Goal: Task Accomplishment & Management: Manage account settings

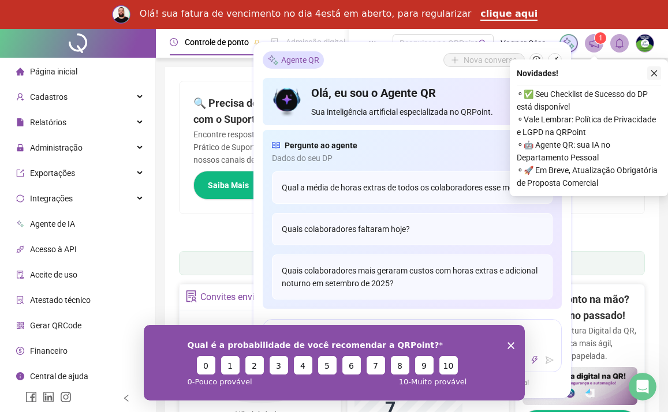
click at [651, 70] on icon "close" at bounding box center [654, 73] width 8 height 8
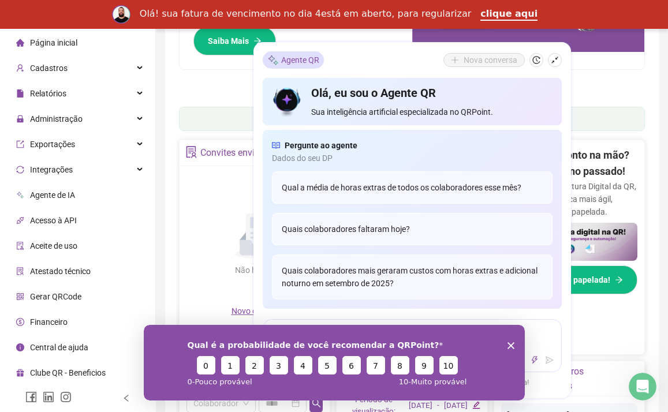
scroll to position [158, 0]
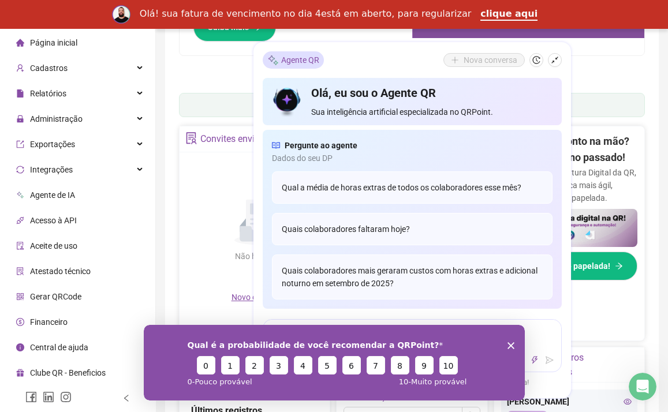
click at [509, 344] on polygon "Encerrar pesquisa" at bounding box center [510, 345] width 7 height 7
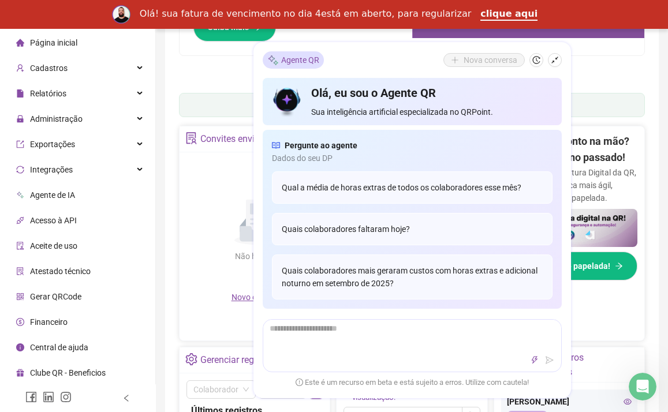
click at [595, 69] on div "Pague o QRPoint com Cartão de Crédito Sua assinatura: mais segurança, prática e…" at bounding box center [412, 4] width 466 height 162
click at [592, 72] on ul "1 2 3 4 5 6 7" at bounding box center [412, 75] width 466 height 6
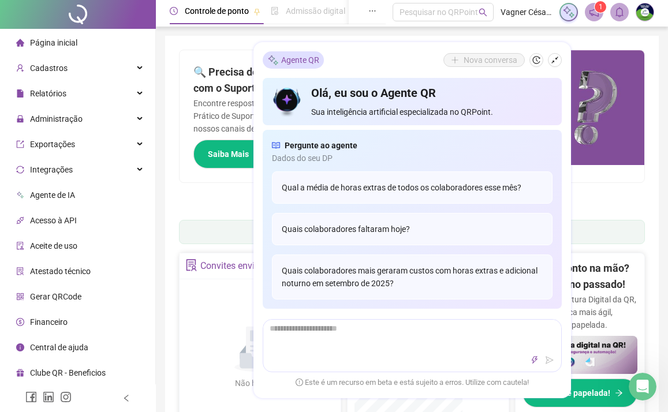
scroll to position [0, 0]
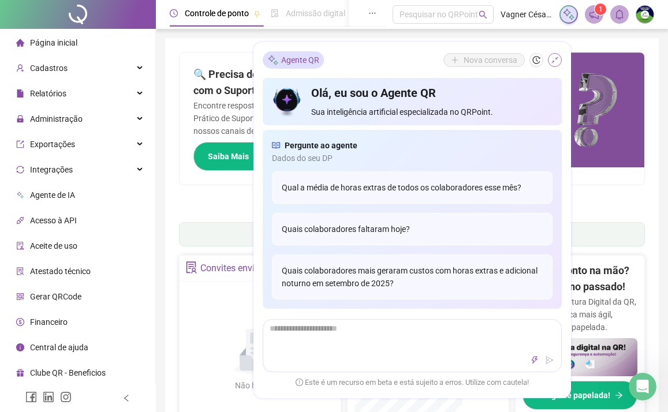
click at [555, 64] on icon "shrink" at bounding box center [555, 61] width 8 height 8
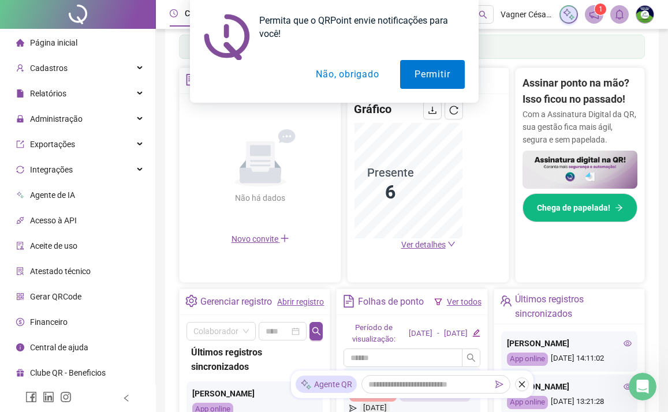
scroll to position [142, 0]
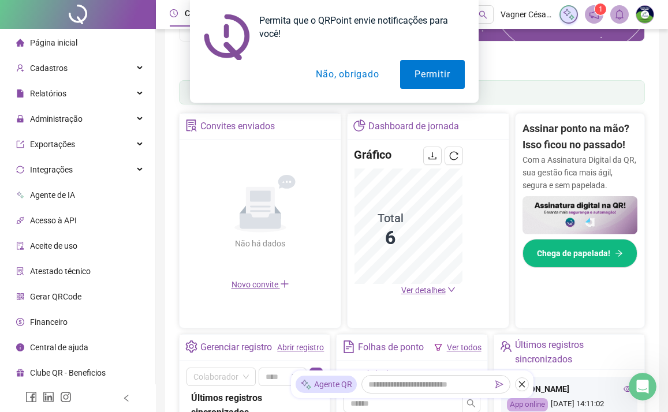
click at [48, 66] on div "Permita que o QRPoint envie notificações para você! Permitir Não, obrigado" at bounding box center [334, 51] width 668 height 103
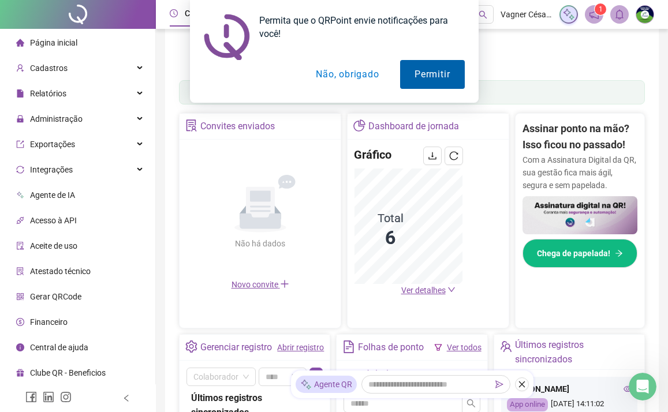
click at [438, 84] on button "Permitir" at bounding box center [432, 74] width 64 height 29
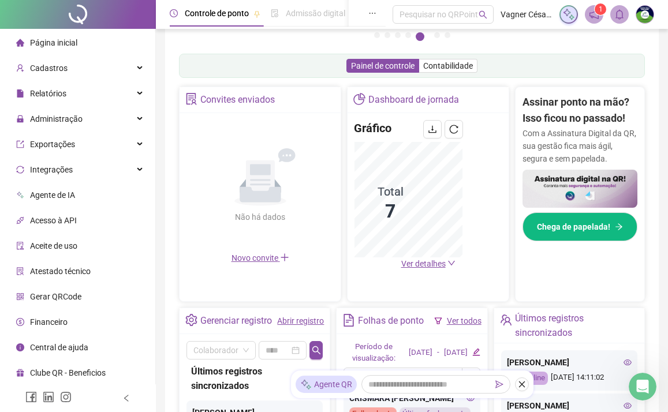
scroll to position [215, 0]
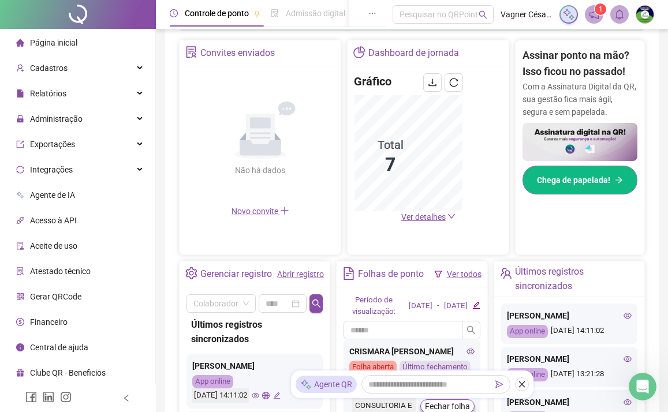
click at [579, 176] on span "Chega de papelada!" at bounding box center [573, 180] width 73 height 13
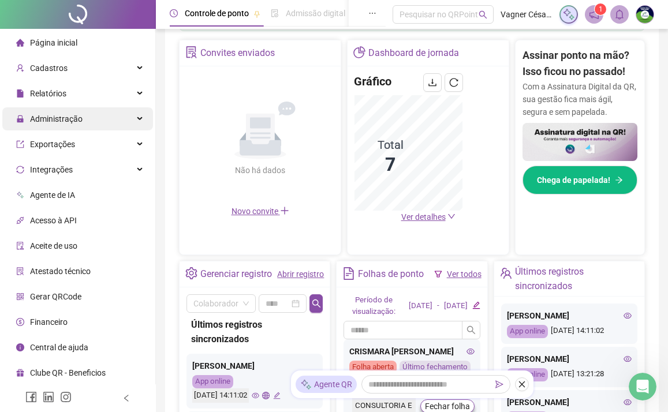
click at [67, 124] on span "Administração" at bounding box center [49, 118] width 66 height 23
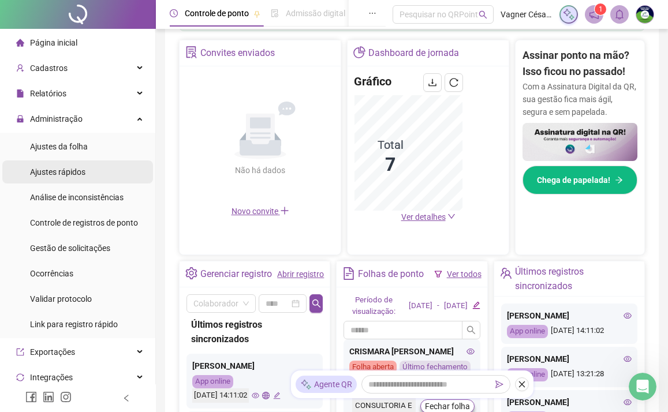
click at [67, 171] on span "Ajustes rápidos" at bounding box center [57, 171] width 55 height 9
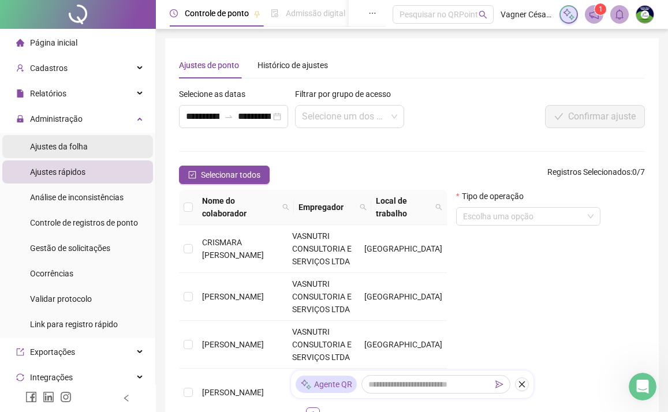
click at [73, 140] on div "Ajustes da folha" at bounding box center [59, 146] width 58 height 23
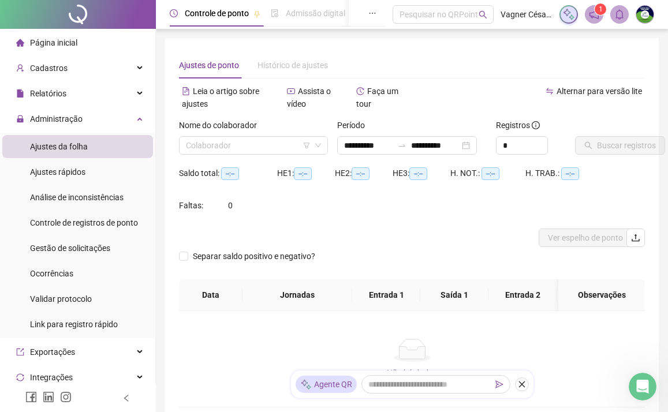
type input "**********"
click at [293, 140] on input "search" at bounding box center [248, 145] width 125 height 17
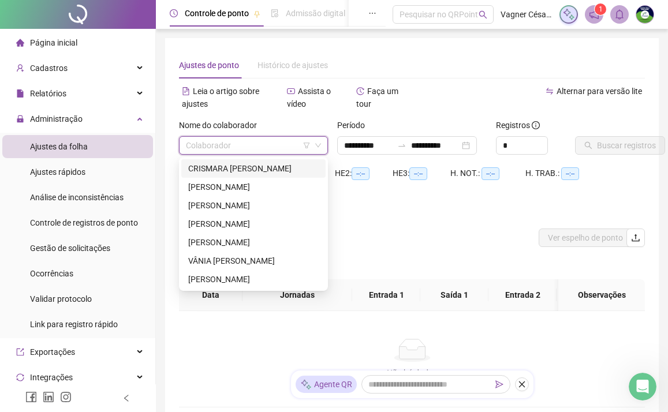
click at [278, 171] on div "CRISMARA [PERSON_NAME]" at bounding box center [253, 168] width 130 height 13
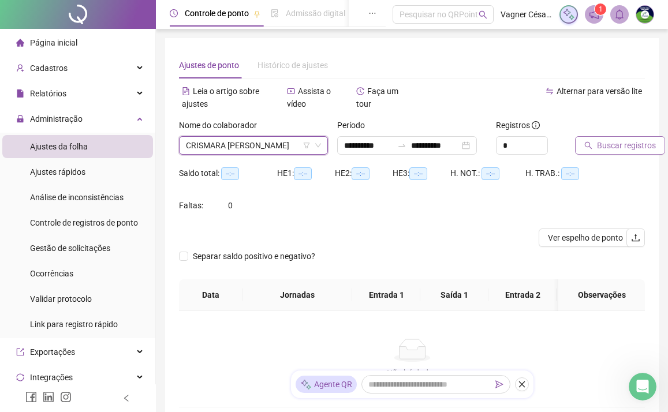
click at [611, 142] on span "Buscar registros" at bounding box center [626, 145] width 59 height 13
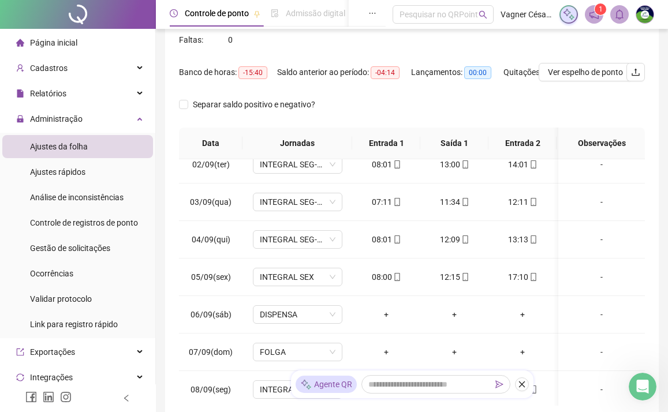
click at [476, 110] on div "Separar saldo positivo e negativo?" at bounding box center [412, 111] width 466 height 32
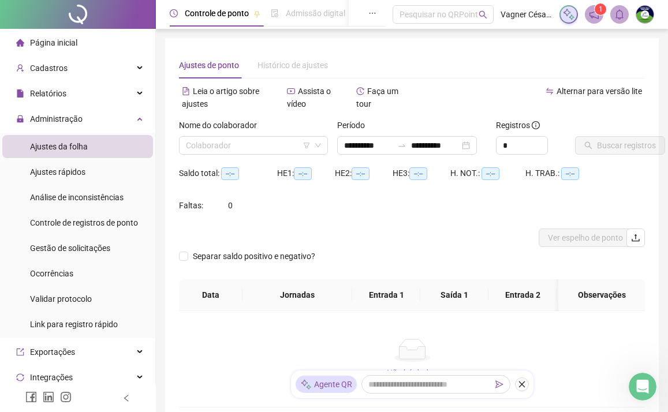
scroll to position [87, 0]
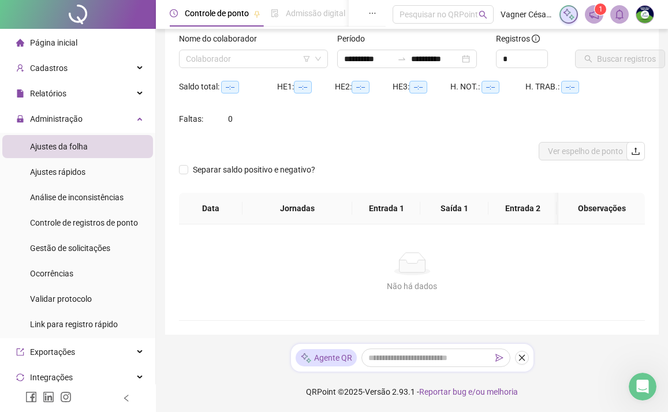
type input "**********"
click at [50, 152] on div "Ajustes da folha" at bounding box center [59, 146] width 58 height 23
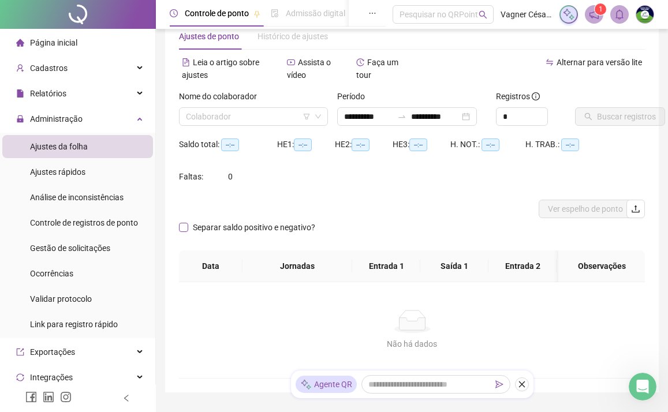
scroll to position [0, 0]
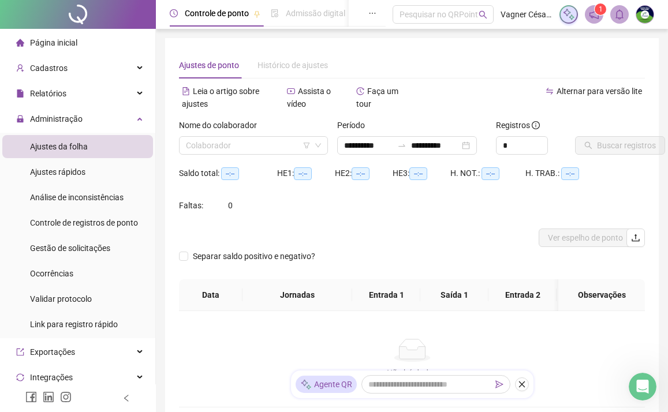
click at [70, 40] on span "Página inicial" at bounding box center [53, 42] width 47 height 9
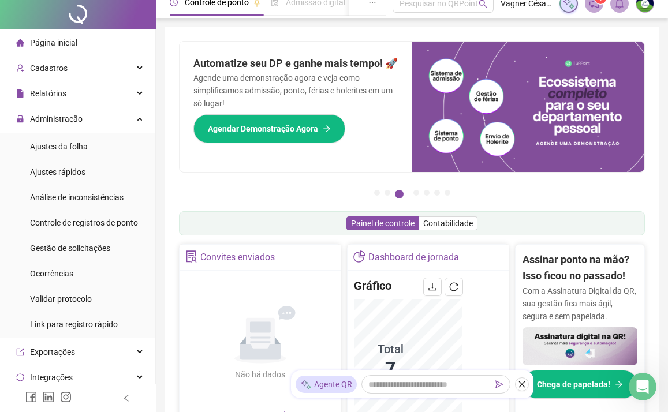
scroll to position [12, 0]
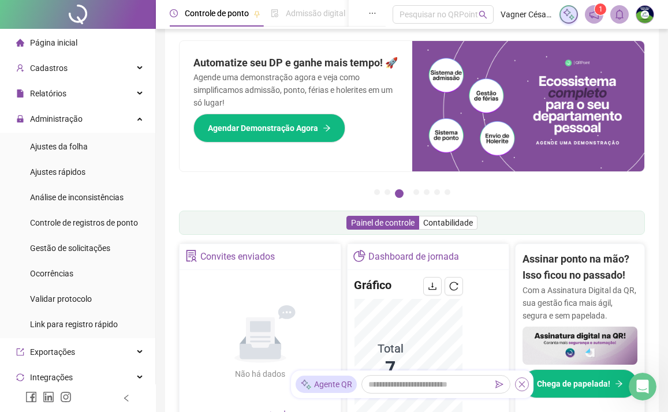
click at [520, 384] on icon "close" at bounding box center [522, 384] width 8 height 8
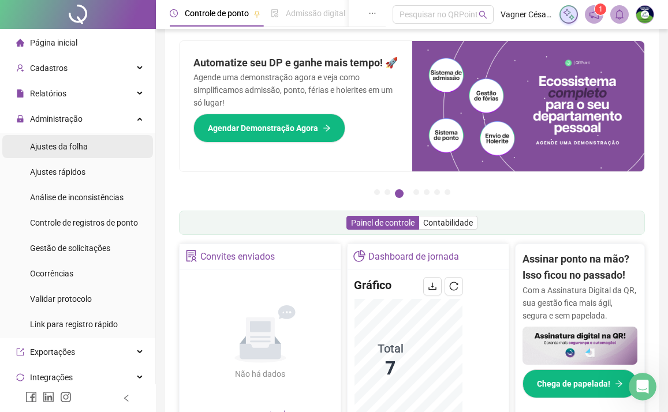
click at [77, 144] on span "Ajustes da folha" at bounding box center [59, 146] width 58 height 9
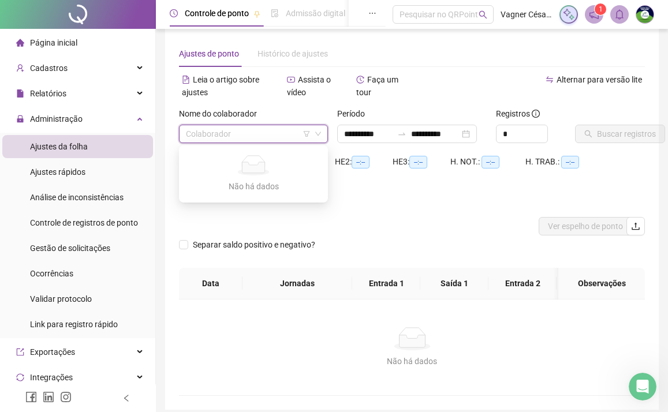
click at [290, 135] on input "search" at bounding box center [248, 133] width 125 height 17
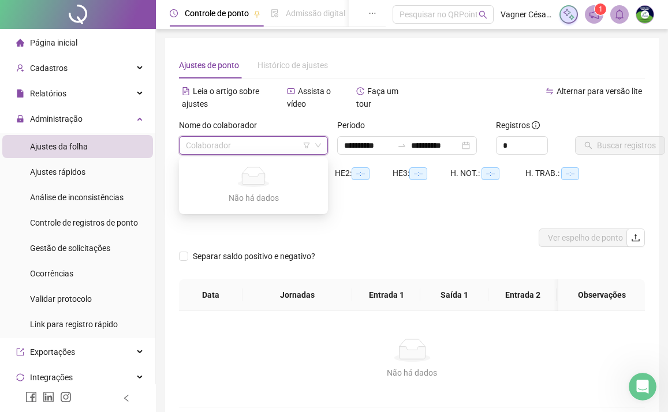
click at [387, 128] on div "Período" at bounding box center [411, 127] width 149 height 17
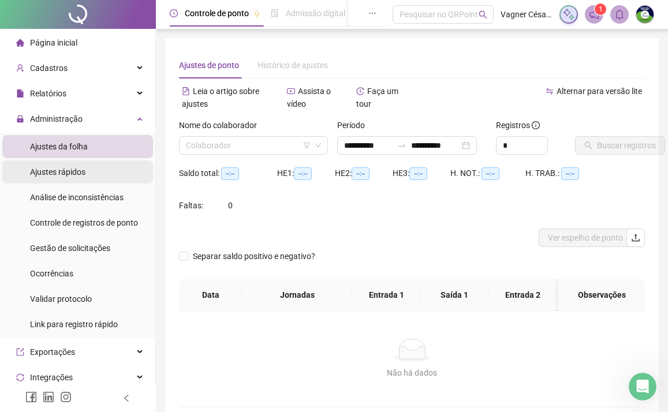
click at [79, 171] on span "Ajustes rápidos" at bounding box center [57, 171] width 55 height 9
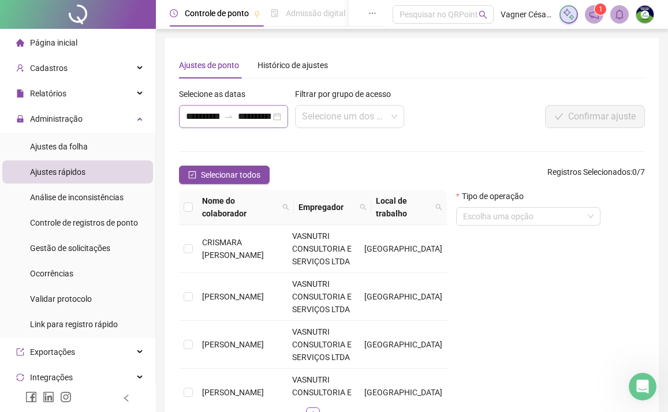
click at [280, 117] on div "**********" at bounding box center [233, 116] width 109 height 23
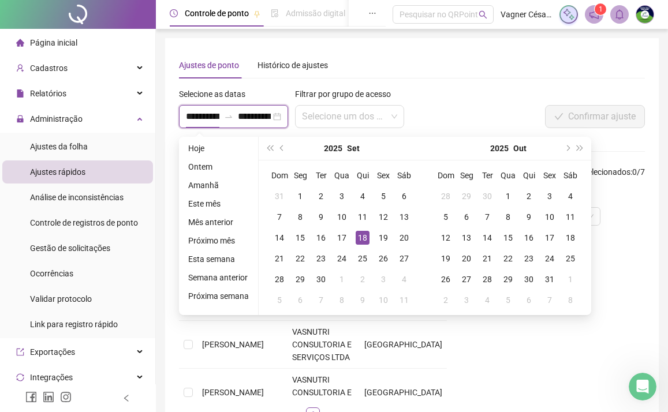
scroll to position [0, 15]
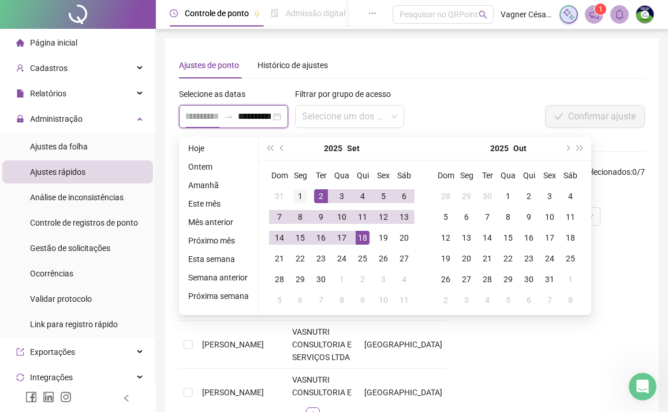
type input "**********"
click at [303, 192] on div "1" at bounding box center [300, 196] width 14 height 14
type input "**********"
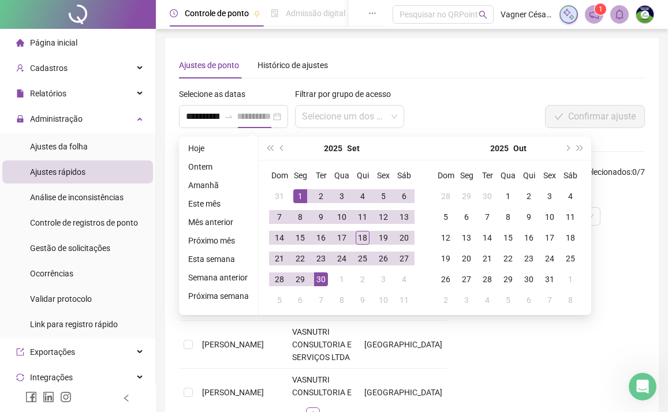
click at [327, 280] on div "30" at bounding box center [321, 279] width 14 height 14
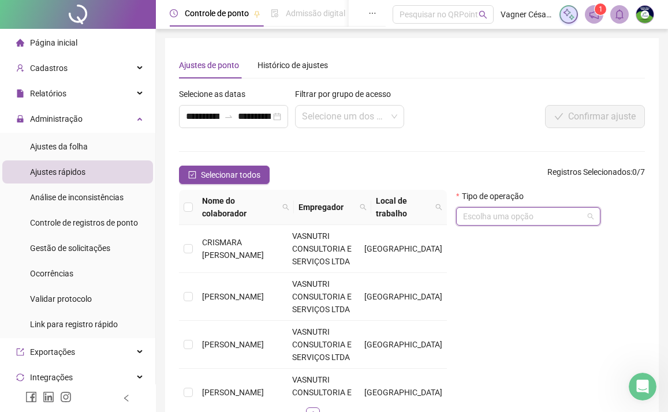
click at [507, 215] on input "search" at bounding box center [523, 216] width 120 height 17
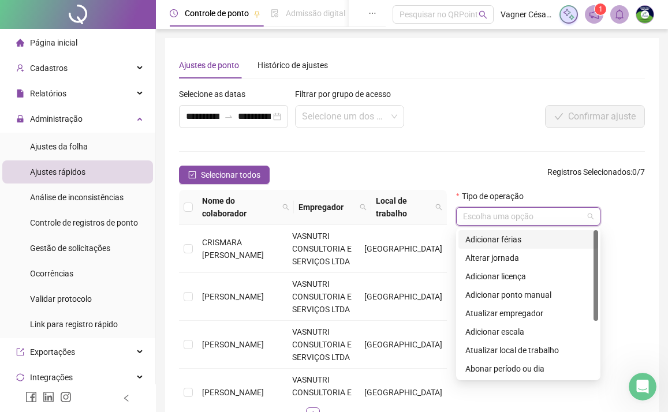
click at [503, 240] on div "Adicionar férias" at bounding box center [528, 239] width 126 height 13
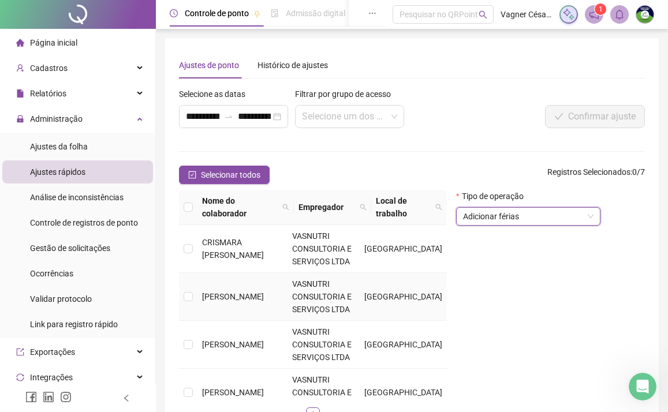
scroll to position [162, 0]
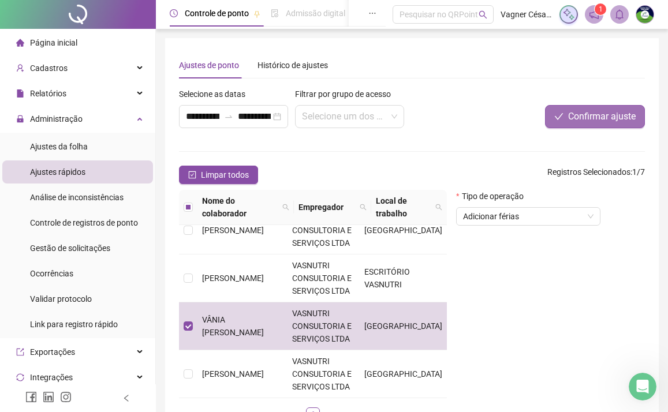
click at [624, 113] on span "Confirmar ajuste" at bounding box center [602, 117] width 68 height 14
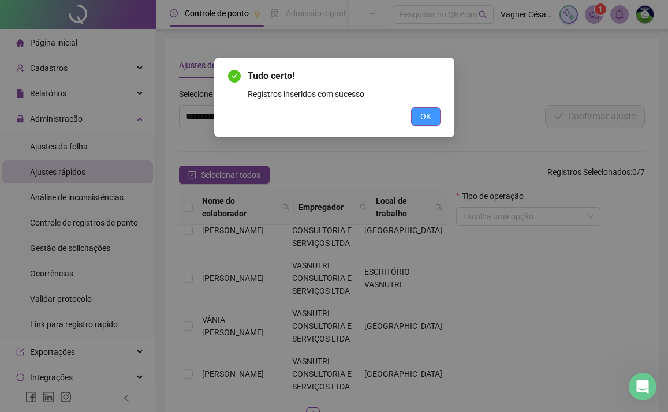
click at [415, 119] on button "OK" at bounding box center [425, 116] width 29 height 18
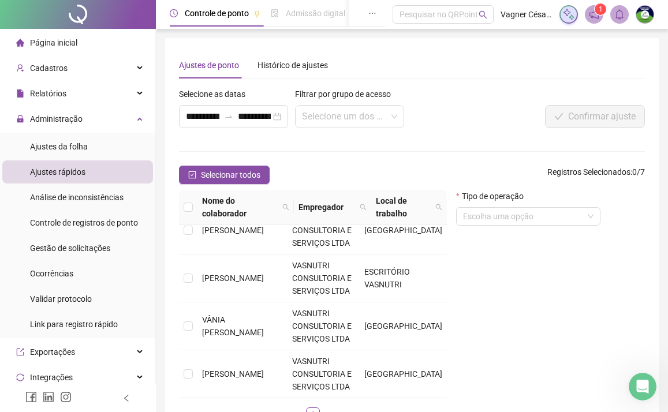
click at [65, 42] on span "Página inicial" at bounding box center [53, 42] width 47 height 9
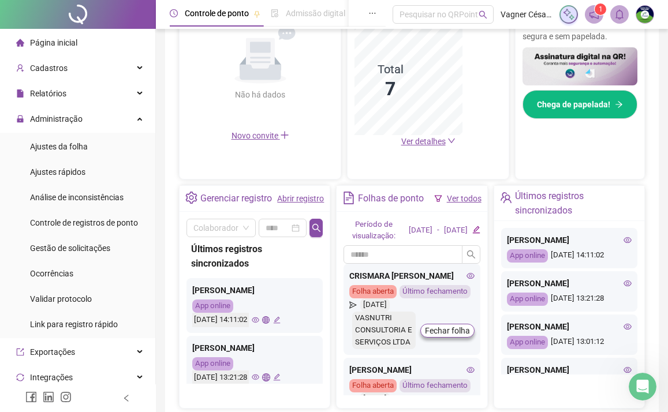
scroll to position [303, 0]
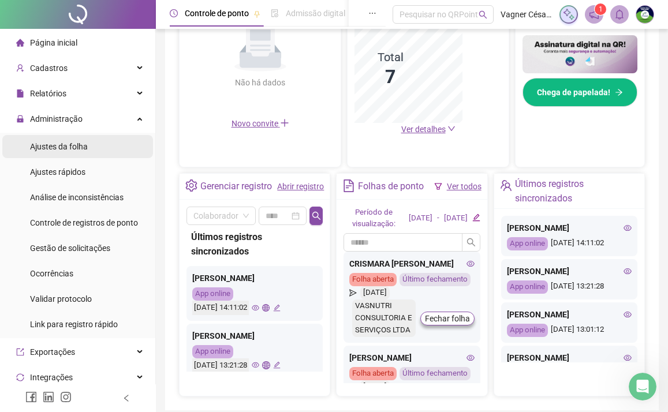
click at [74, 150] on span "Ajustes da folha" at bounding box center [59, 146] width 58 height 9
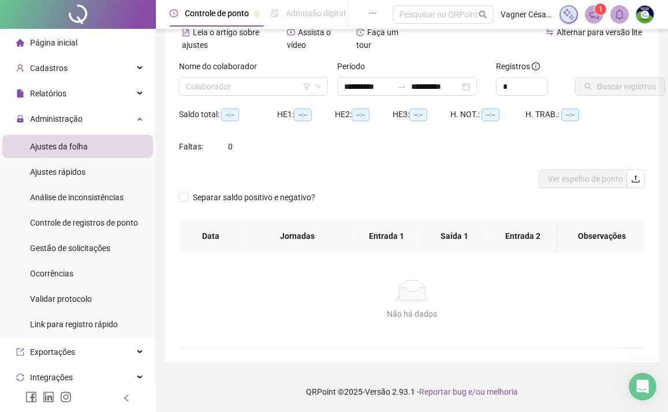
scroll to position [59, 0]
type input "**********"
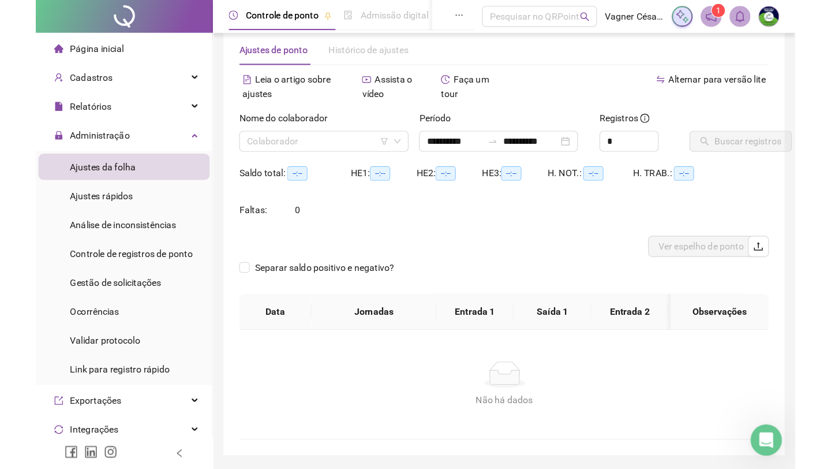
scroll to position [18, 0]
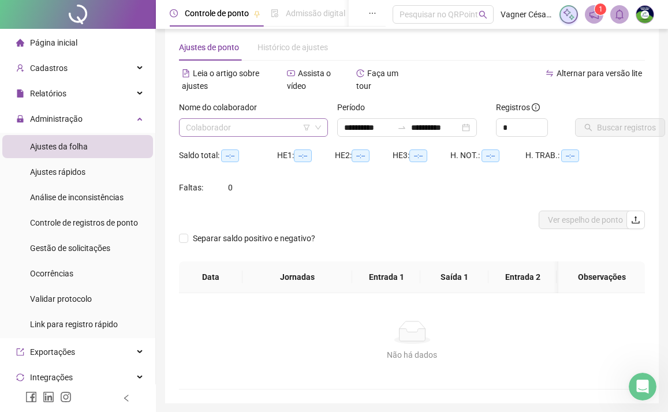
click at [319, 131] on span at bounding box center [253, 127] width 135 height 17
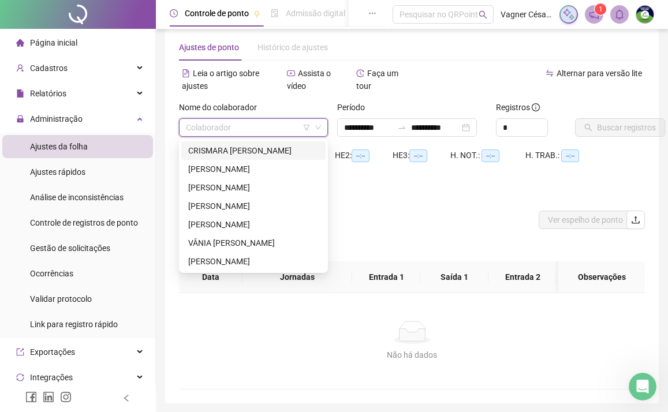
click at [292, 150] on div "CRISMARA [PERSON_NAME]" at bounding box center [253, 150] width 130 height 13
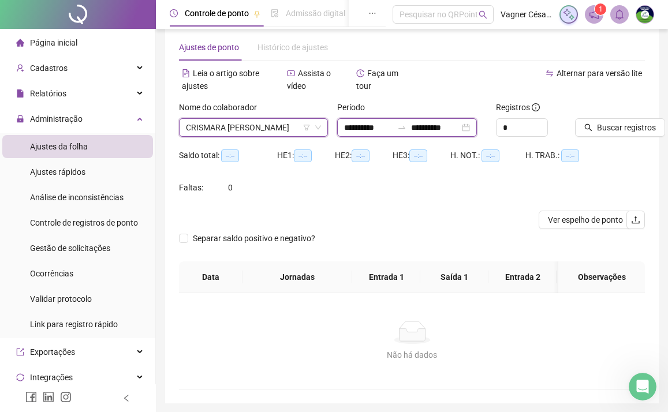
click at [374, 128] on input "**********" at bounding box center [368, 127] width 48 height 13
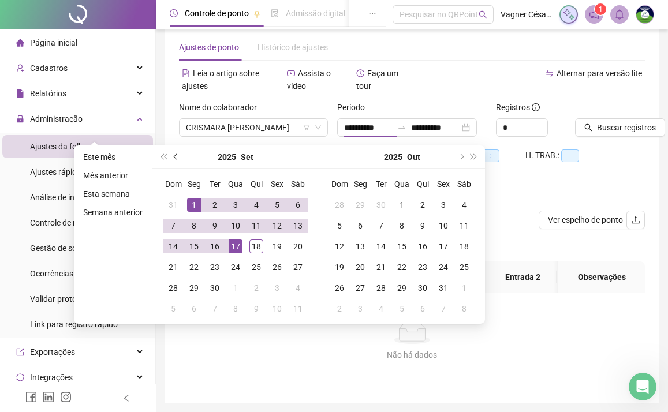
click at [177, 155] on span "prev-year" at bounding box center [177, 157] width 6 height 6
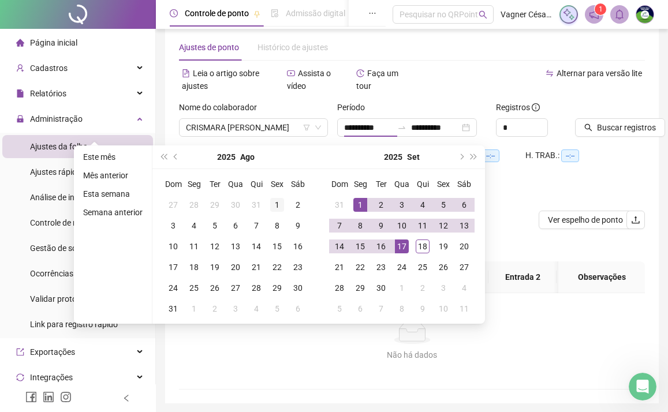
type input "**********"
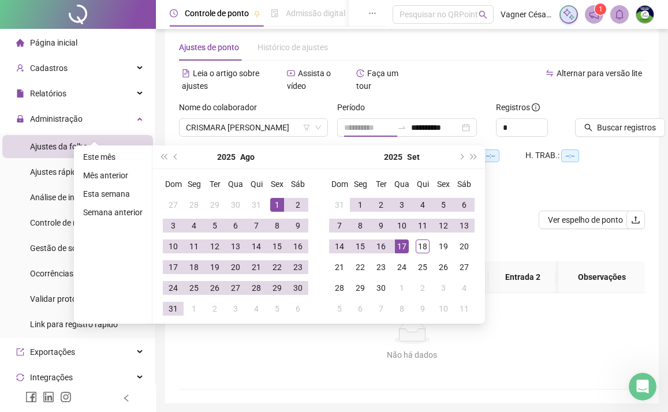
click at [278, 199] on div "1" at bounding box center [277, 205] width 14 height 14
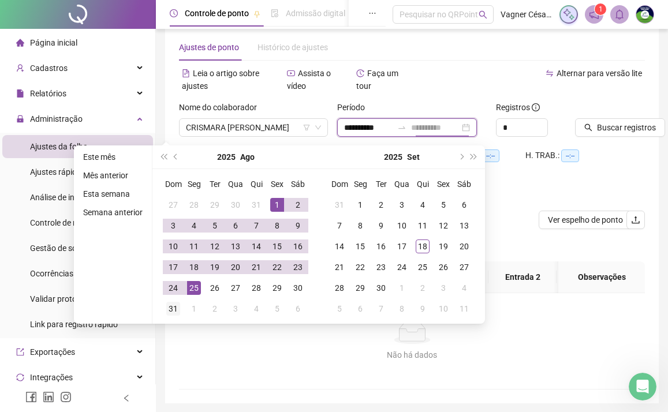
type input "**********"
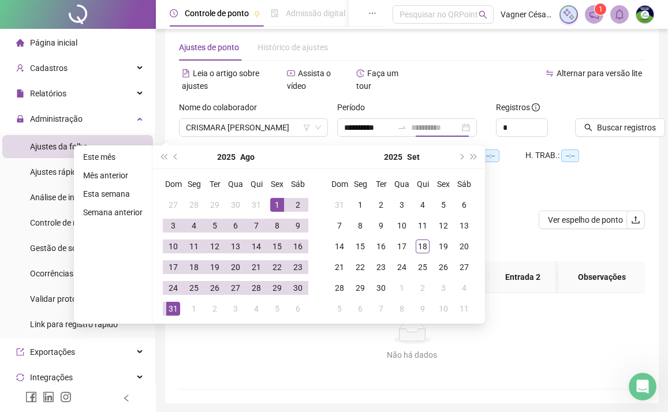
click at [178, 304] on div "31" at bounding box center [173, 309] width 14 height 14
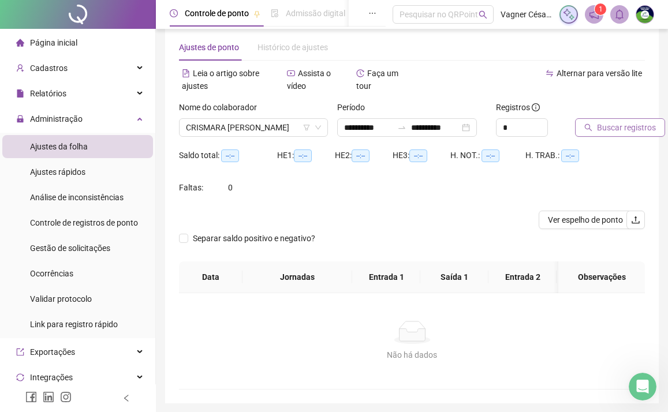
click at [626, 132] on span "Buscar registros" at bounding box center [626, 127] width 59 height 13
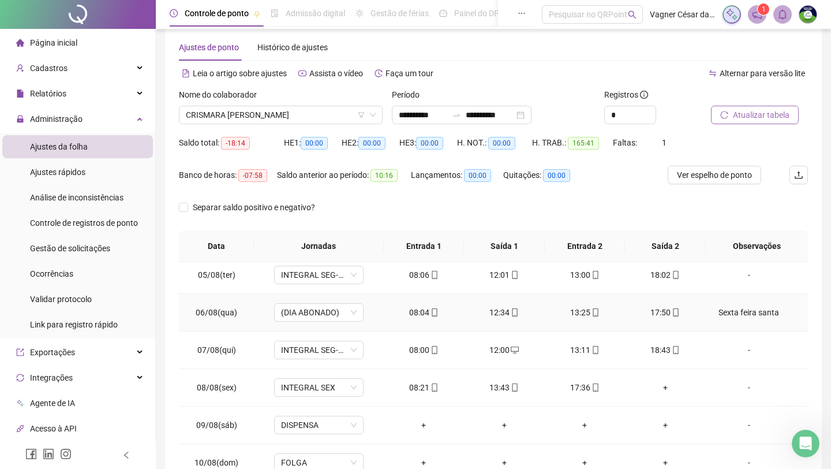
scroll to position [157, 0]
click at [667, 318] on div "Sexta feira santa" at bounding box center [749, 311] width 68 height 13
type textarea "**********"
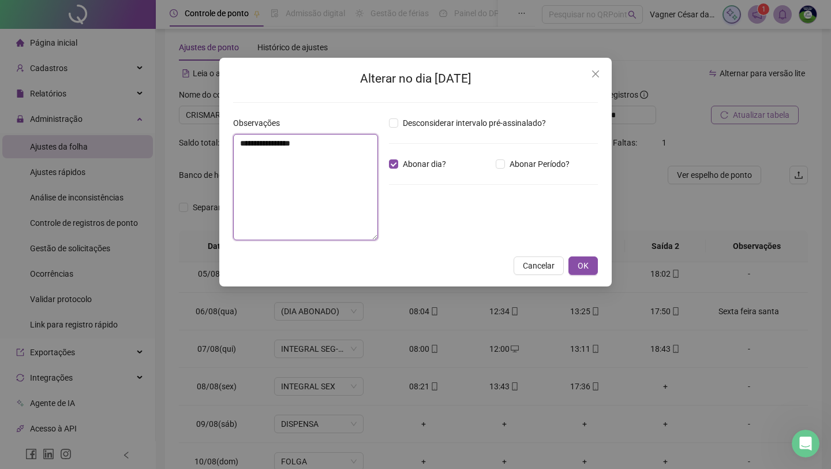
click at [281, 144] on textarea "**********" at bounding box center [305, 187] width 145 height 106
click at [592, 271] on button "OK" at bounding box center [583, 266] width 29 height 18
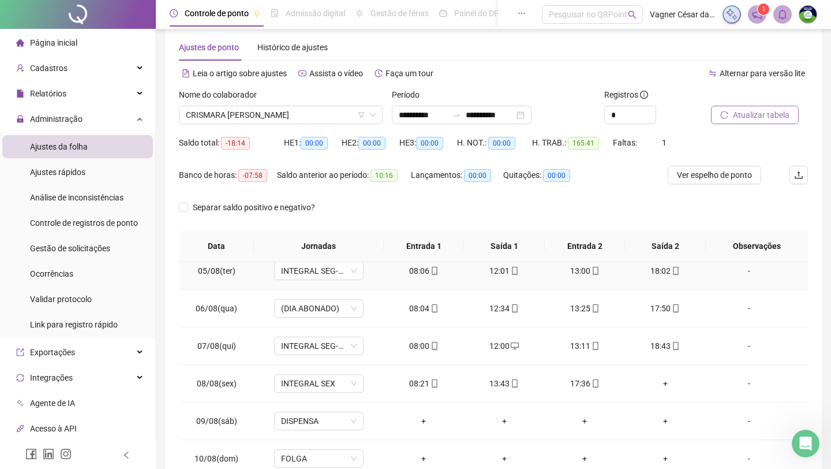
scroll to position [162, 0]
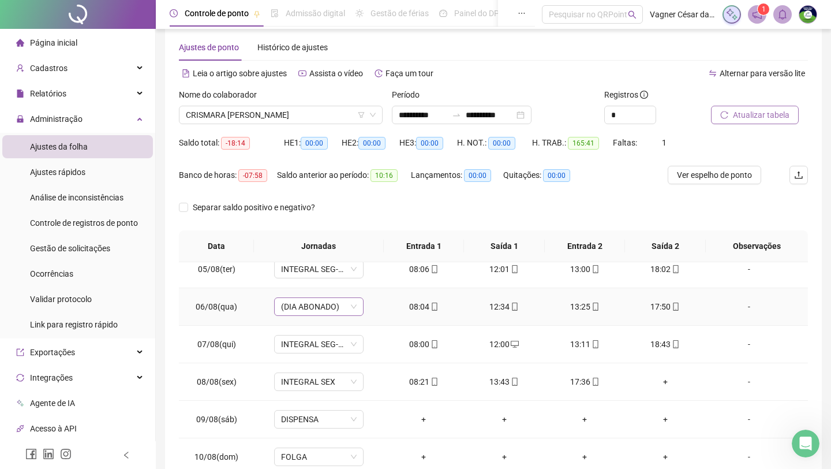
click at [329, 315] on span "(DIA ABONADO)" at bounding box center [319, 306] width 76 height 17
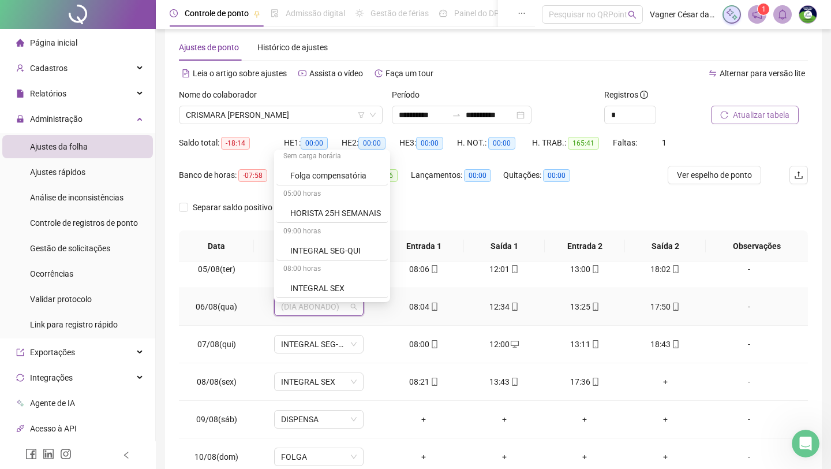
scroll to position [167, 0]
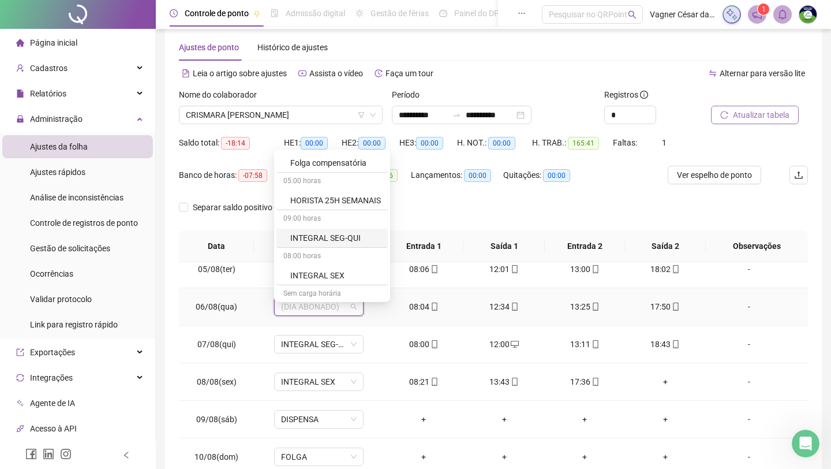
click at [330, 232] on div "INTEGRAL SEG-QUI" at bounding box center [335, 238] width 91 height 13
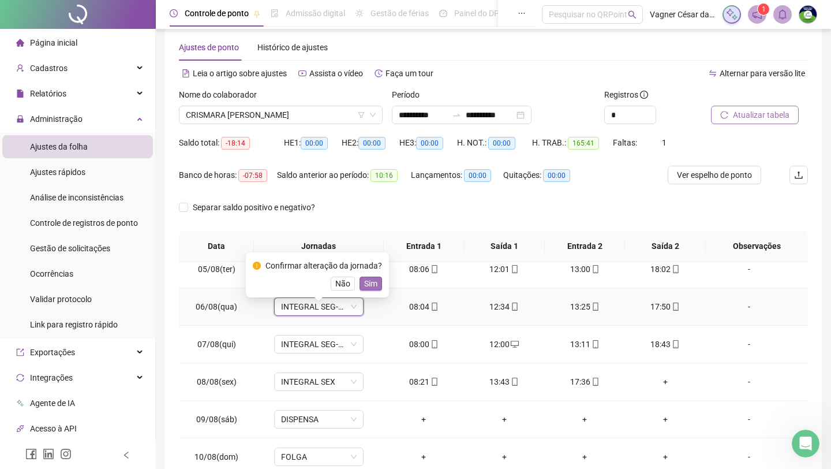
click at [369, 285] on span "Sim" at bounding box center [370, 283] width 13 height 13
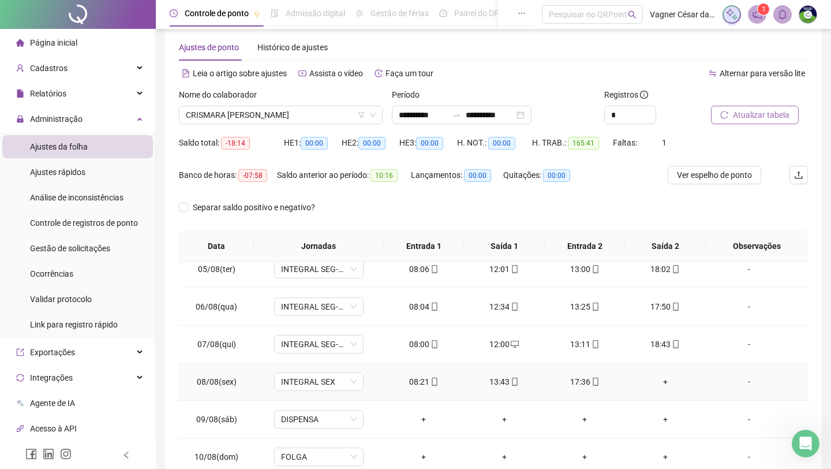
click at [667, 388] on div "+" at bounding box center [665, 381] width 62 height 13
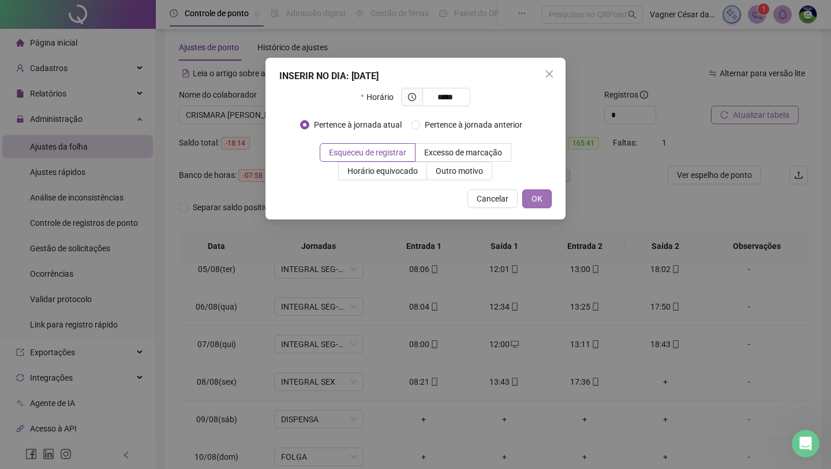
type input "*****"
click at [539, 196] on span "OK" at bounding box center [537, 198] width 11 height 13
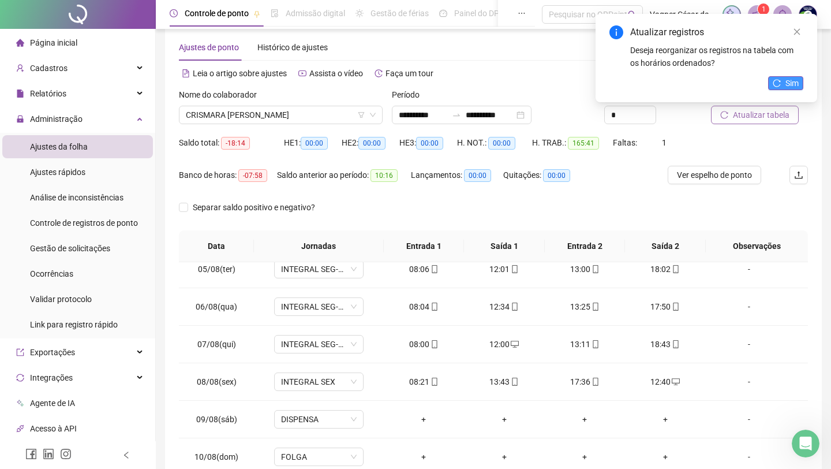
click at [667, 77] on span "Sim" at bounding box center [792, 83] width 13 height 13
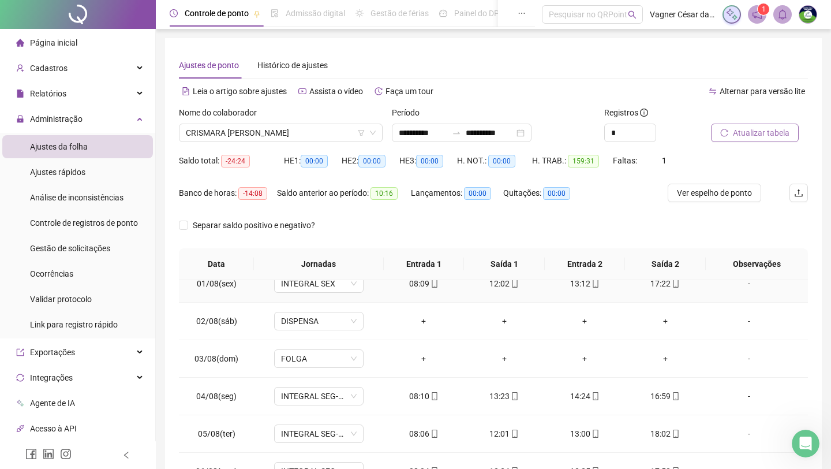
scroll to position [29, 0]
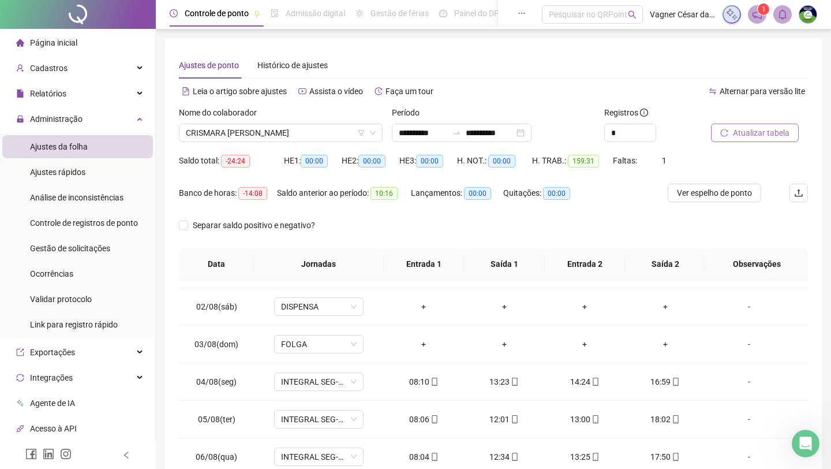
click at [619, 238] on div "Separar saldo positivo e negativo?" at bounding box center [493, 232] width 629 height 32
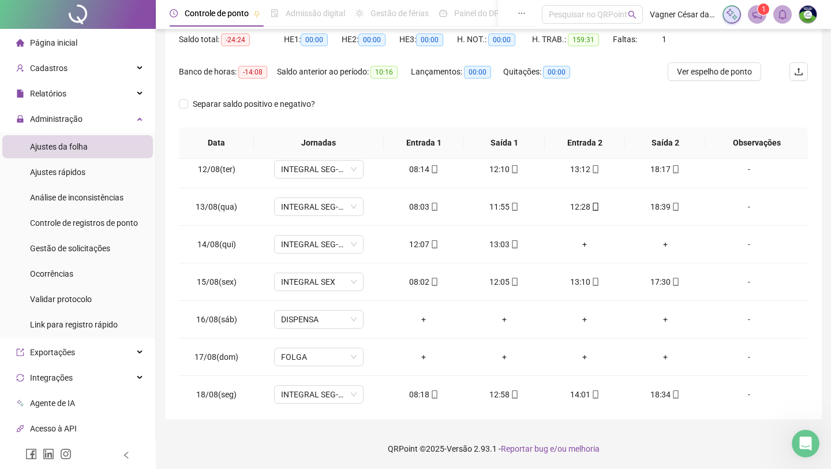
scroll to position [425, 0]
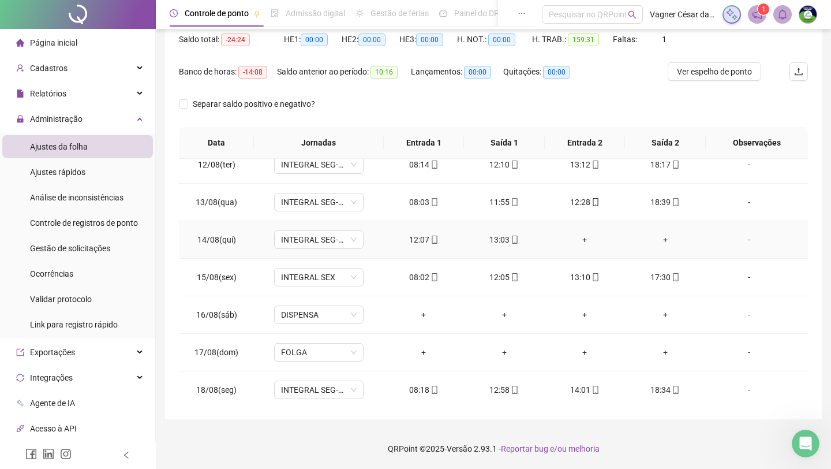
click at [585, 240] on div "+" at bounding box center [585, 239] width 62 height 13
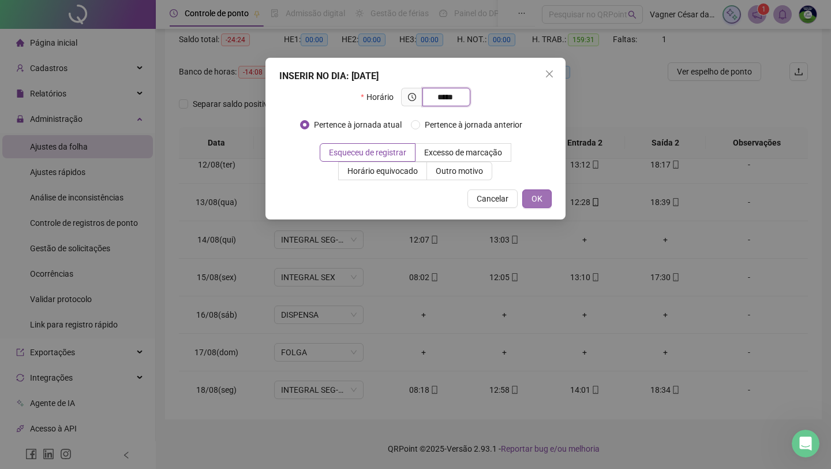
type input "*****"
click at [541, 199] on span "OK" at bounding box center [537, 198] width 11 height 13
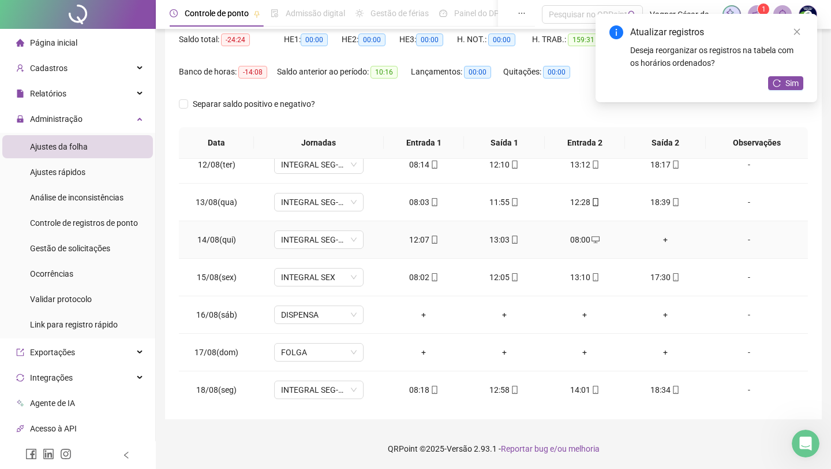
click at [660, 242] on div "+" at bounding box center [665, 239] width 62 height 13
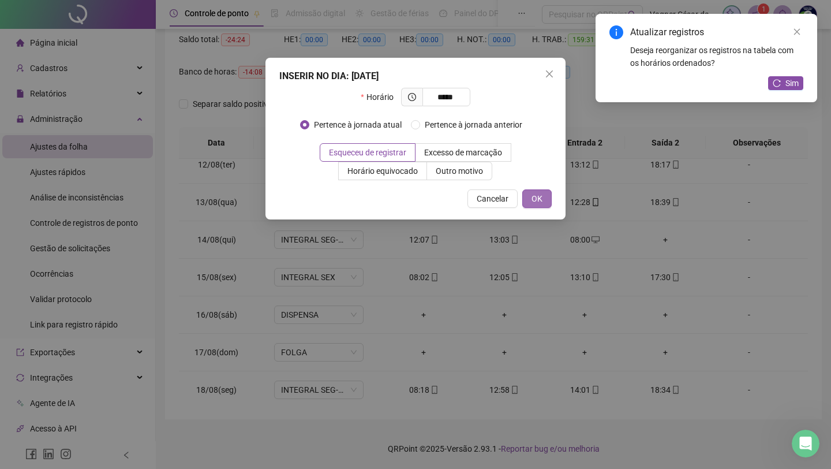
type input "*****"
click at [542, 192] on span "OK" at bounding box center [537, 198] width 11 height 13
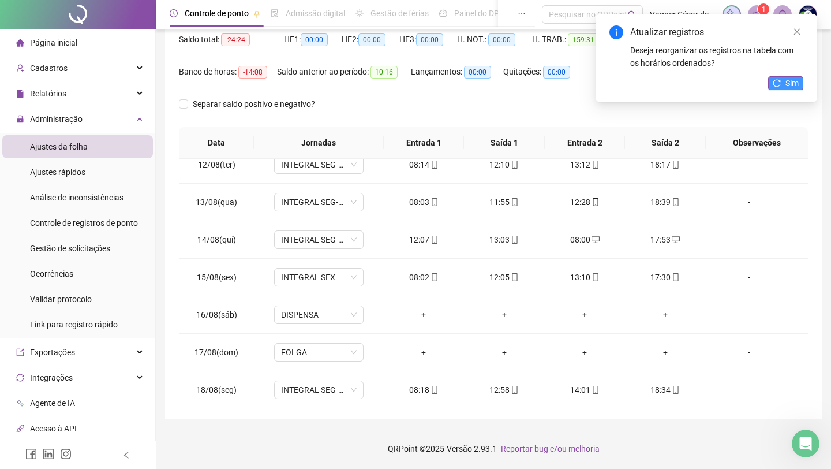
click at [667, 80] on icon "reload" at bounding box center [777, 83] width 8 height 8
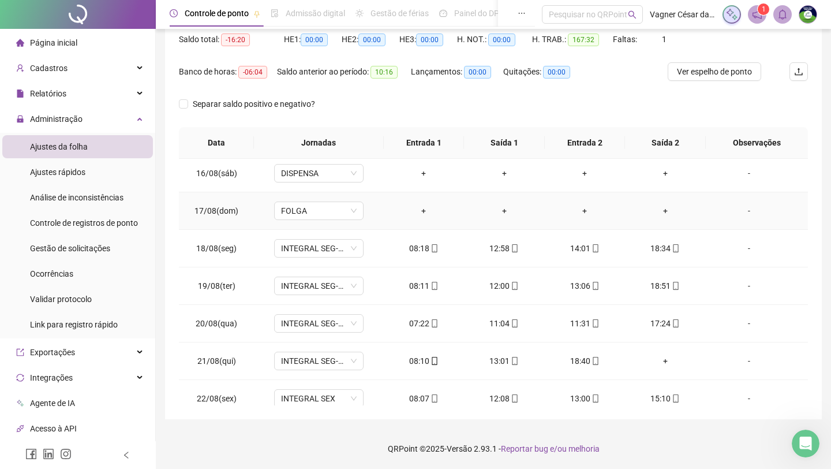
scroll to position [596, 0]
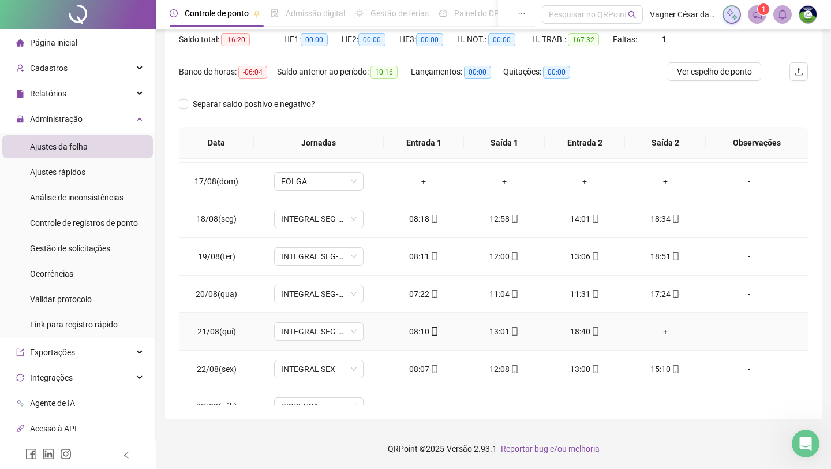
click at [667, 338] on div "+" at bounding box center [665, 331] width 62 height 13
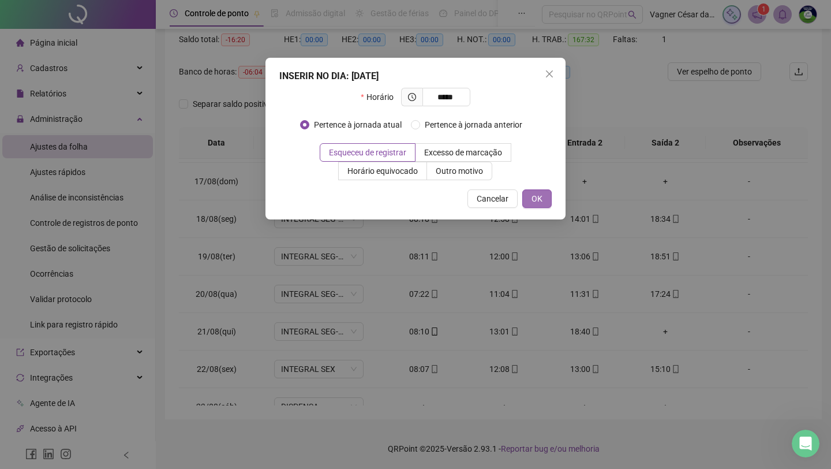
type input "*****"
click at [541, 200] on span "OK" at bounding box center [537, 198] width 11 height 13
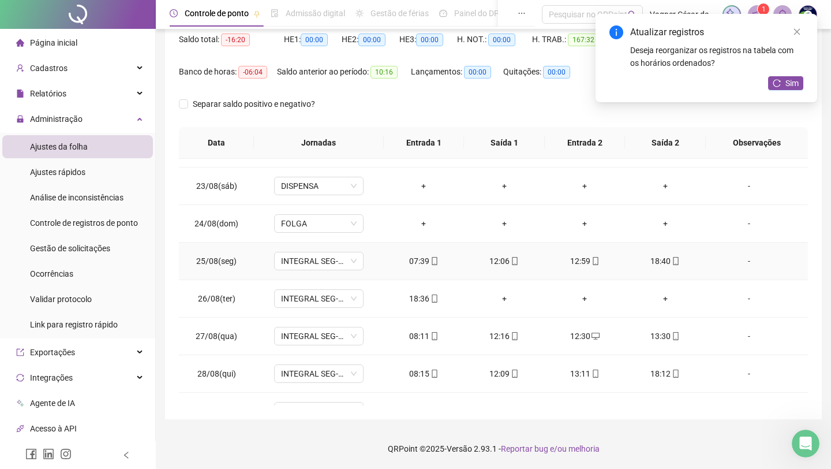
scroll to position [819, 0]
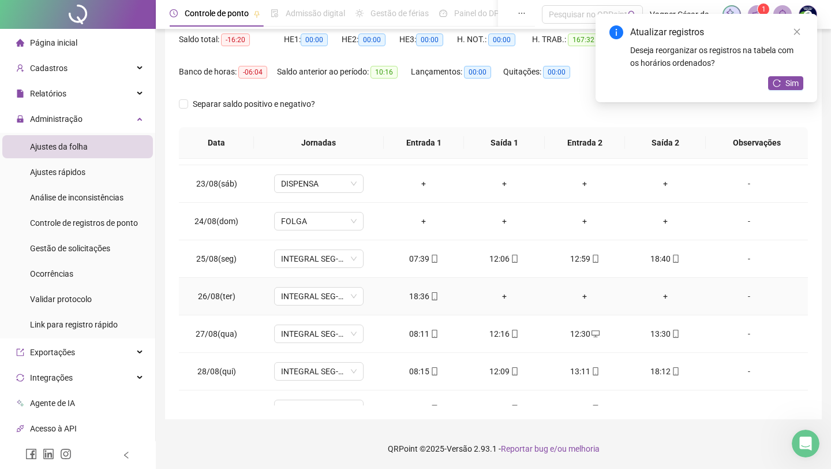
click at [508, 303] on div "+" at bounding box center [504, 296] width 62 height 13
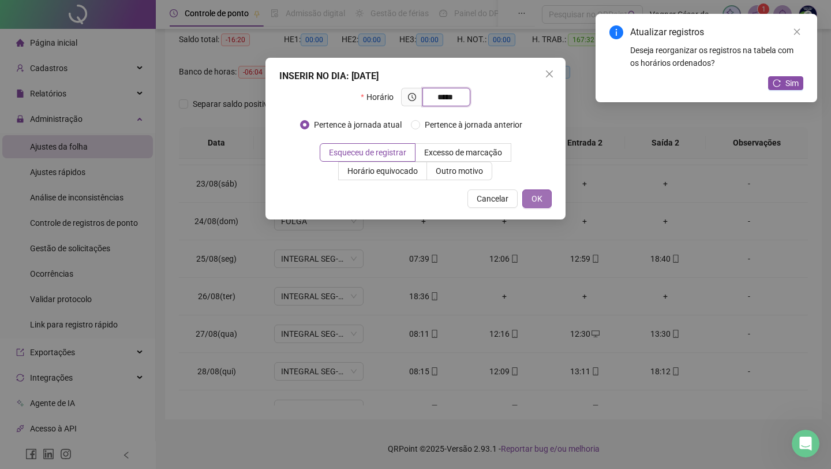
type input "*****"
click at [549, 199] on button "OK" at bounding box center [536, 198] width 29 height 18
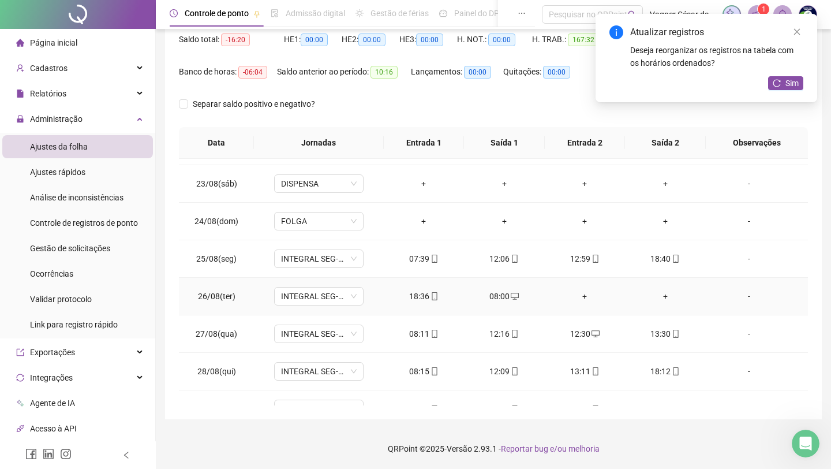
click at [593, 298] on div "+" at bounding box center [585, 296] width 62 height 13
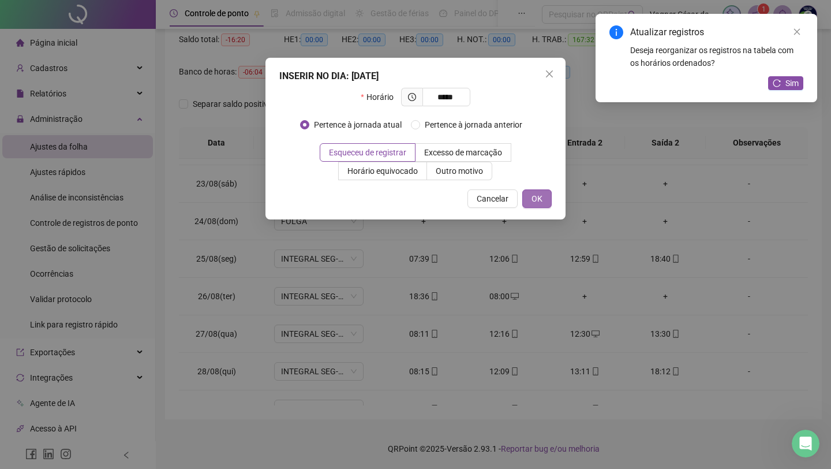
type input "*****"
click at [544, 189] on button "OK" at bounding box center [536, 198] width 29 height 18
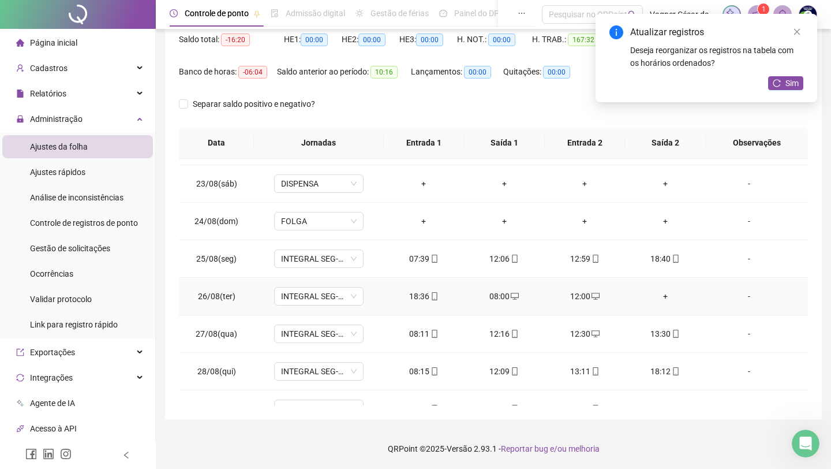
click at [657, 300] on div "+" at bounding box center [665, 296] width 62 height 13
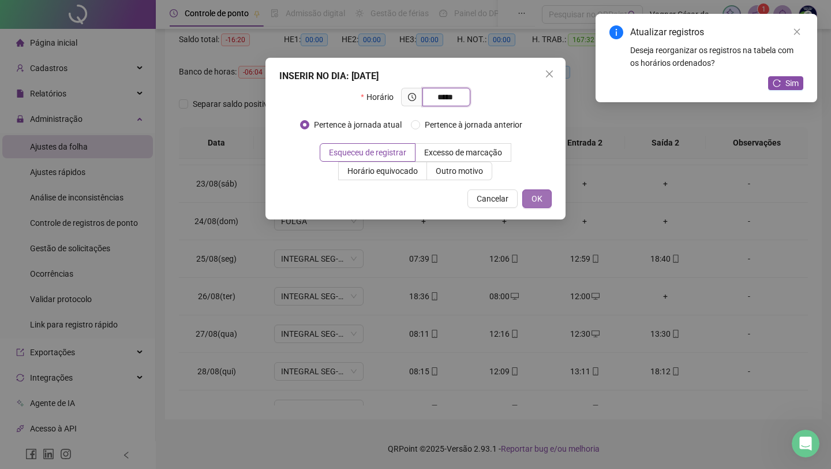
type input "*****"
click at [540, 199] on span "OK" at bounding box center [537, 198] width 11 height 13
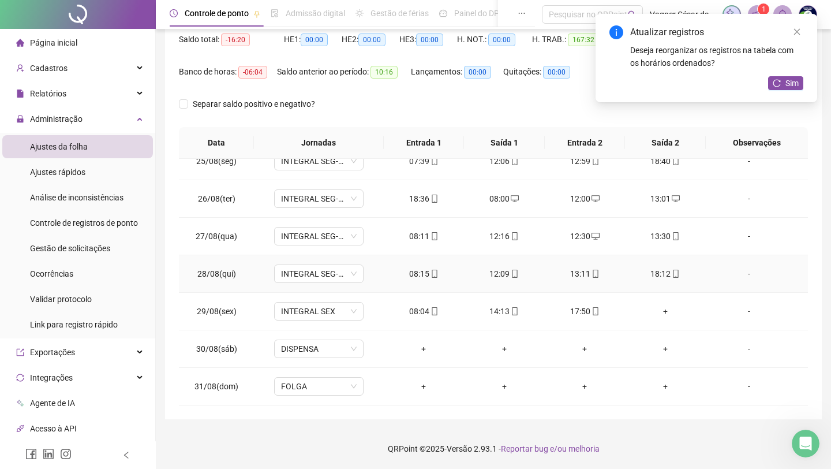
scroll to position [126, 0]
click at [667, 320] on td "+" at bounding box center [665, 312] width 81 height 38
click at [667, 315] on div "+" at bounding box center [665, 311] width 62 height 13
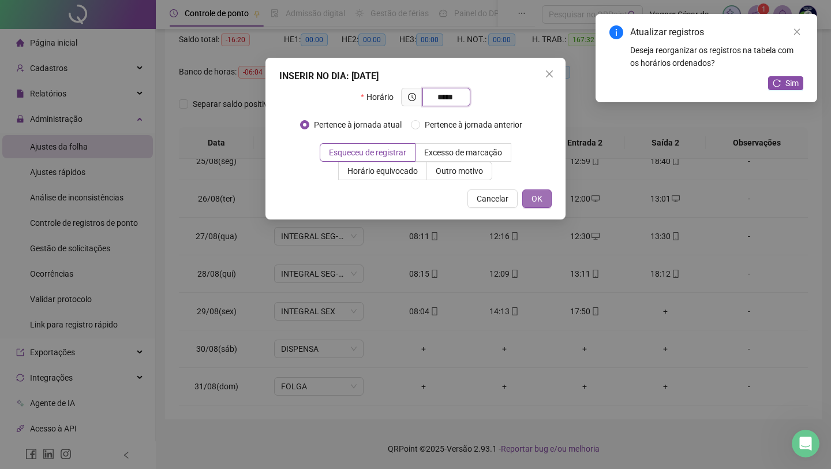
type input "*****"
click at [536, 199] on span "OK" at bounding box center [537, 198] width 11 height 13
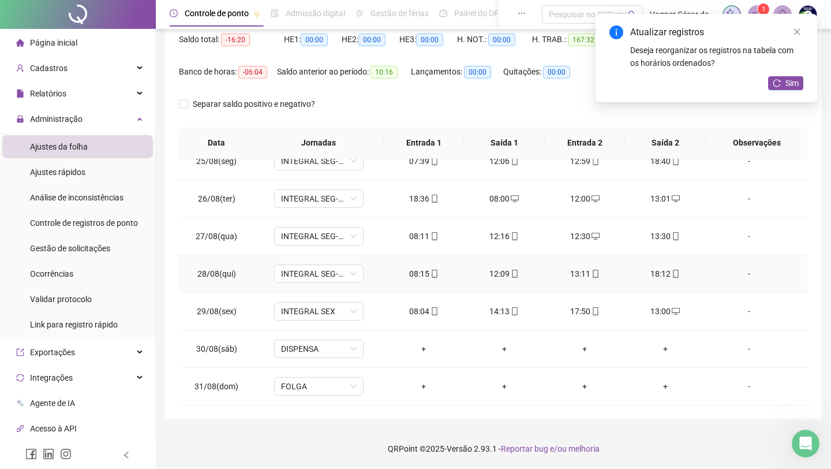
scroll to position [128, 0]
click at [667, 84] on button "Sim" at bounding box center [785, 83] width 35 height 14
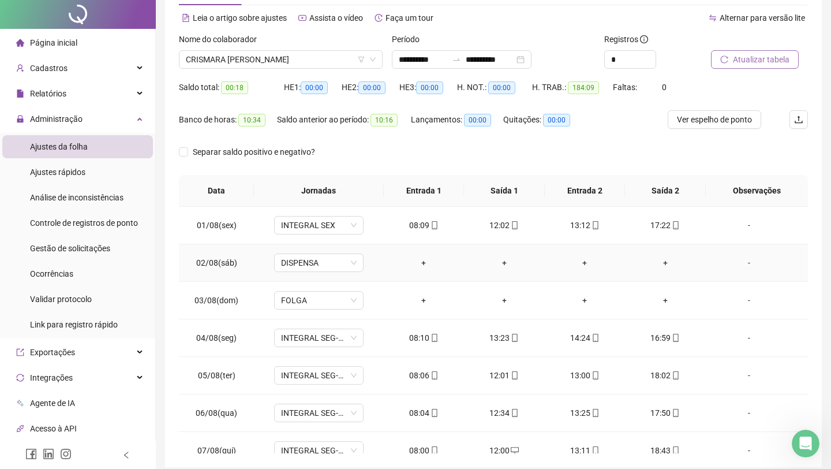
scroll to position [0, 0]
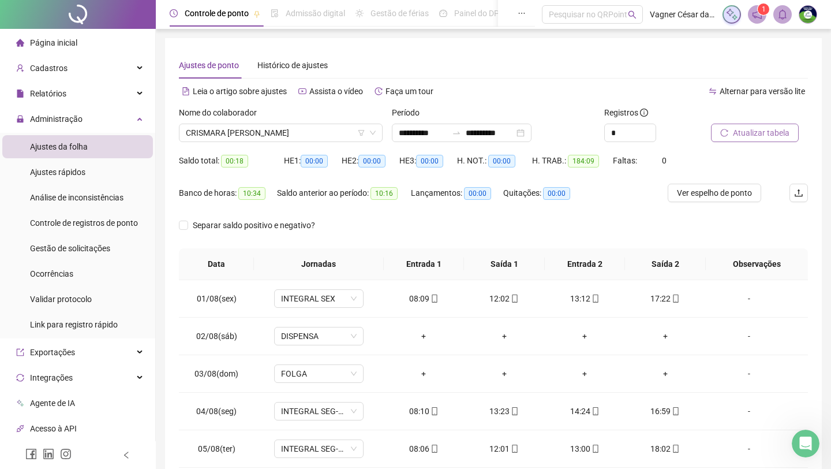
click at [667, 132] on span "Atualizar tabela" at bounding box center [761, 132] width 57 height 13
click at [320, 130] on span "CRISMARA [PERSON_NAME]" at bounding box center [281, 132] width 190 height 17
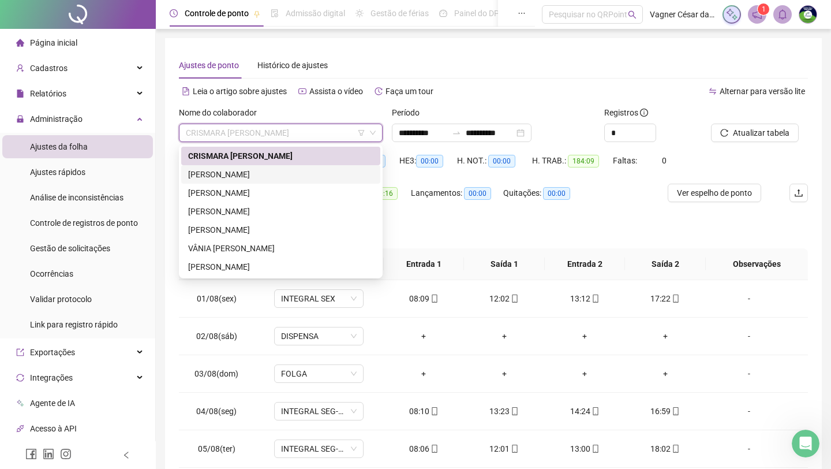
click at [304, 170] on div "[PERSON_NAME]" at bounding box center [280, 174] width 185 height 13
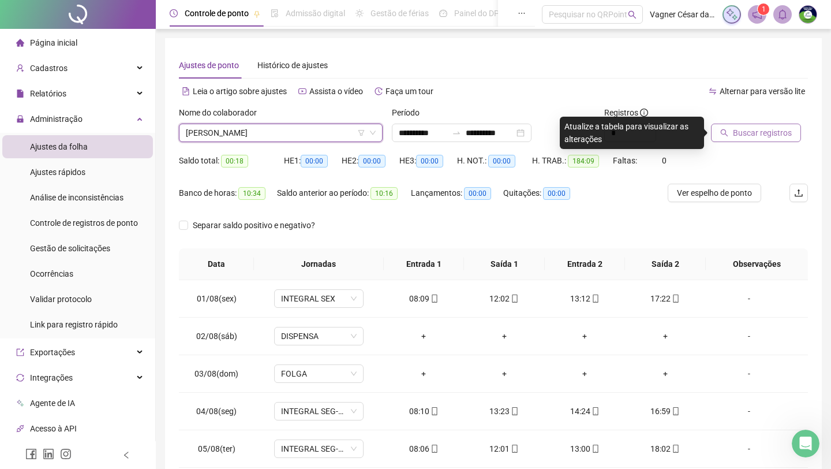
click at [667, 139] on span "Buscar registros" at bounding box center [762, 132] width 59 height 13
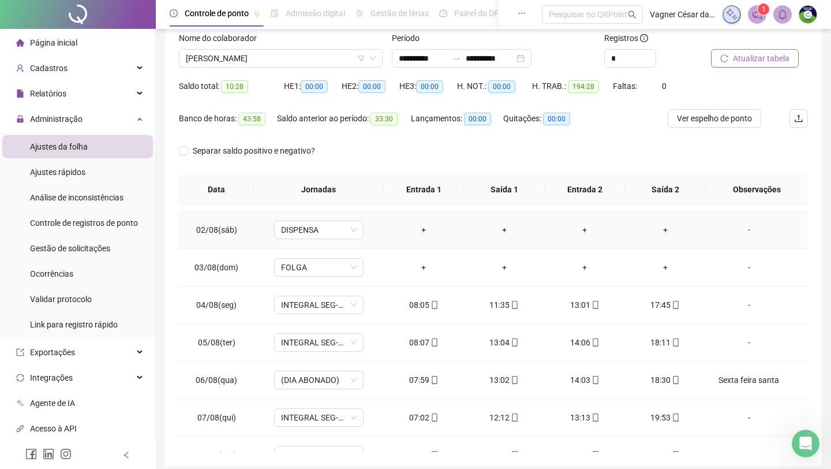
scroll to position [44, 0]
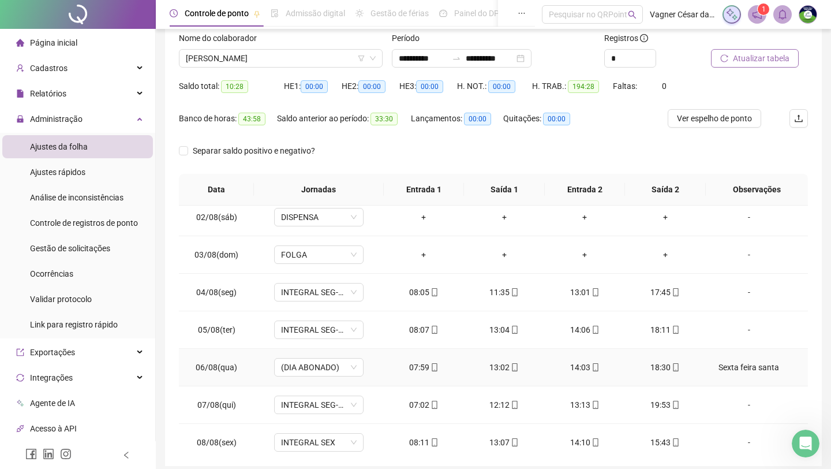
click at [667, 371] on div "Sexta feira santa" at bounding box center [749, 367] width 68 height 13
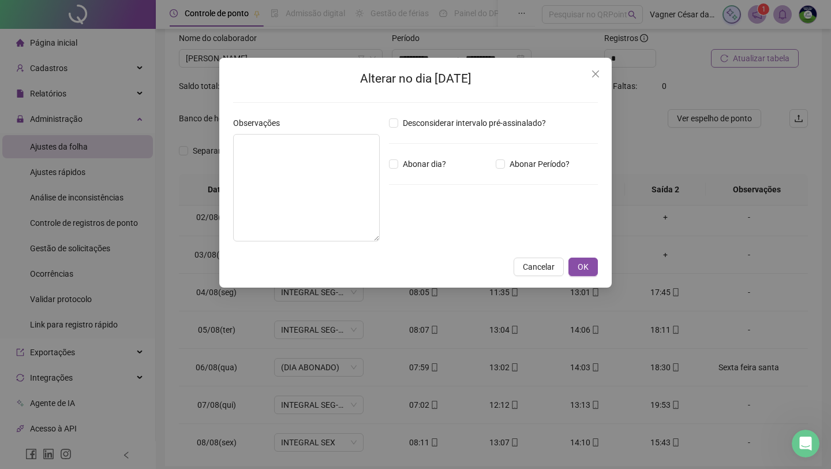
type textarea "**********"
click at [346, 145] on textarea "**********" at bounding box center [306, 187] width 147 height 107
click at [587, 264] on span "OK" at bounding box center [583, 266] width 11 height 13
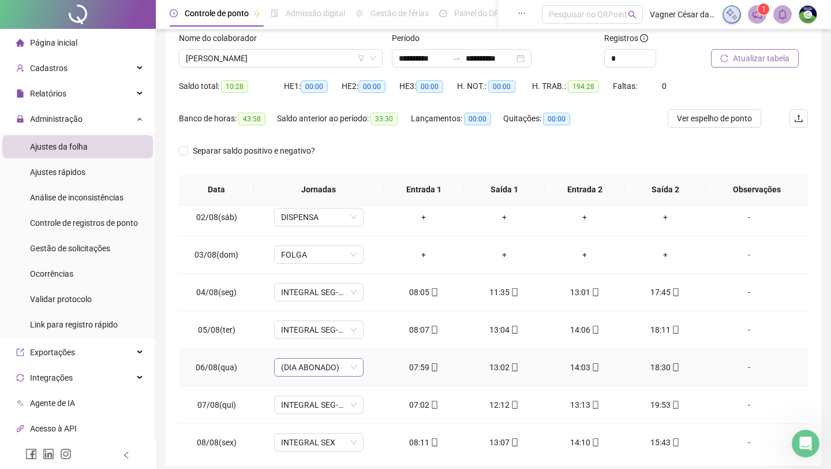
click at [345, 364] on span "(DIA ABONADO)" at bounding box center [319, 367] width 76 height 17
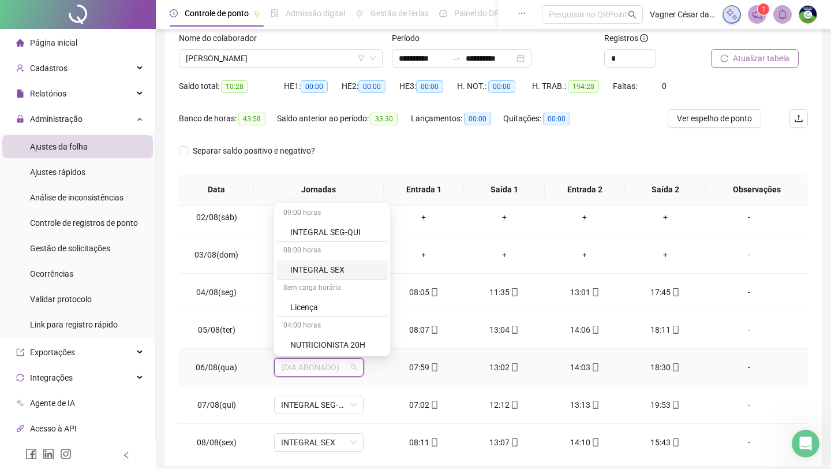
scroll to position [227, 0]
click at [329, 236] on div "INTEGRAL SEG-QUI" at bounding box center [335, 231] width 91 height 13
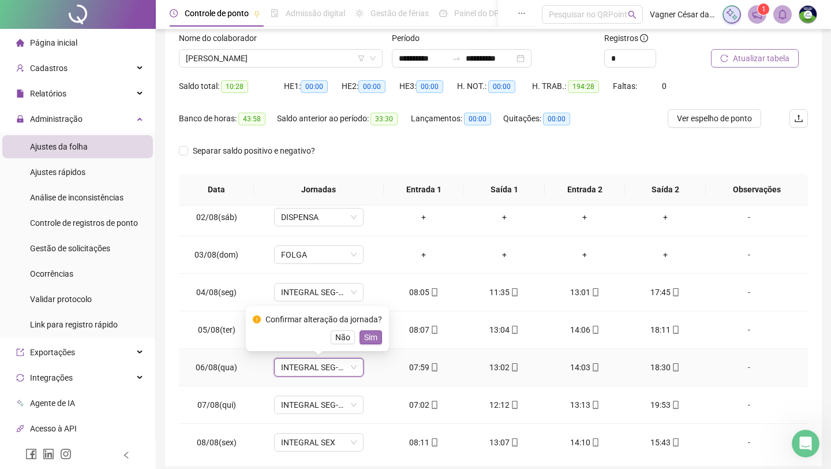
click at [376, 340] on span "Sim" at bounding box center [370, 337] width 13 height 13
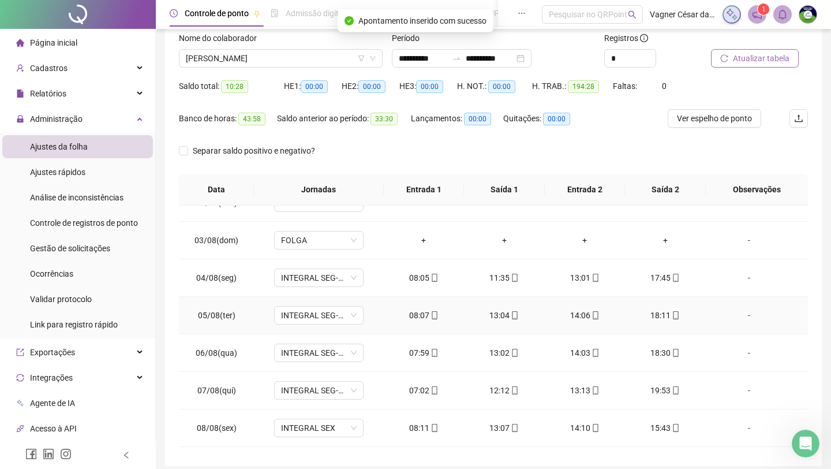
scroll to position [60, 0]
click at [667, 58] on span "Atualizar tabela" at bounding box center [761, 58] width 57 height 13
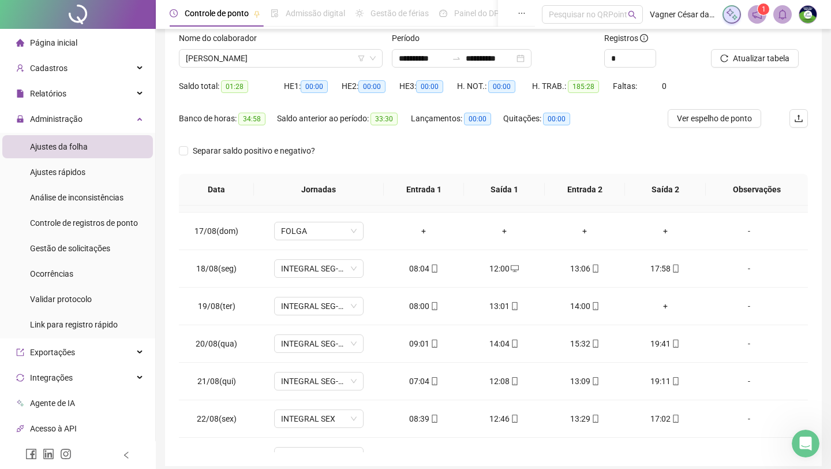
scroll to position [627, 0]
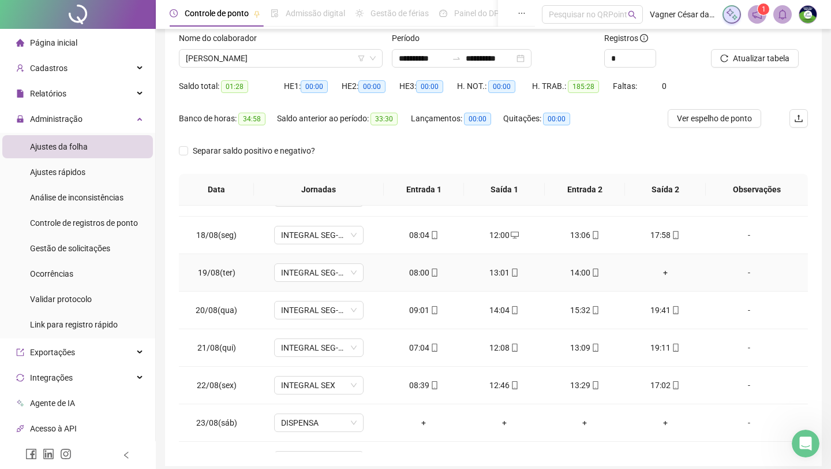
click at [666, 268] on div "+" at bounding box center [665, 272] width 62 height 13
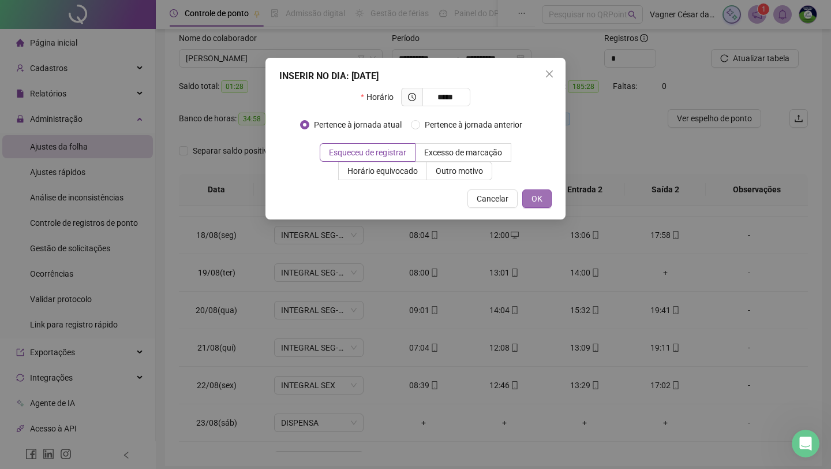
type input "*****"
click at [539, 193] on span "OK" at bounding box center [537, 198] width 11 height 13
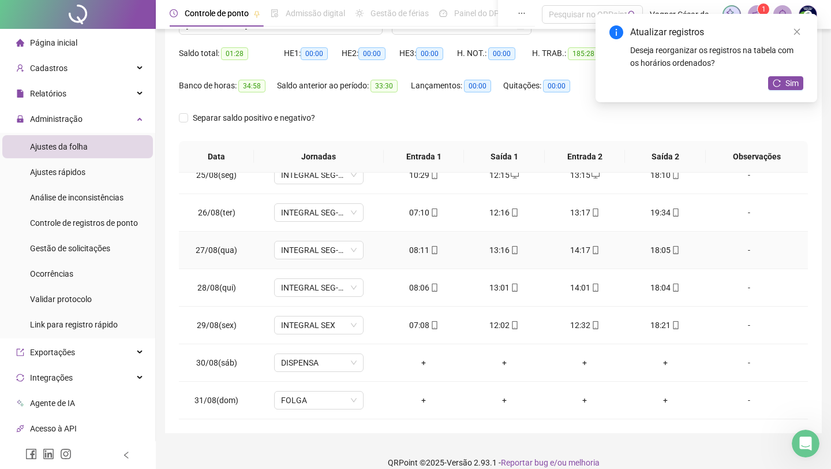
scroll to position [113, 0]
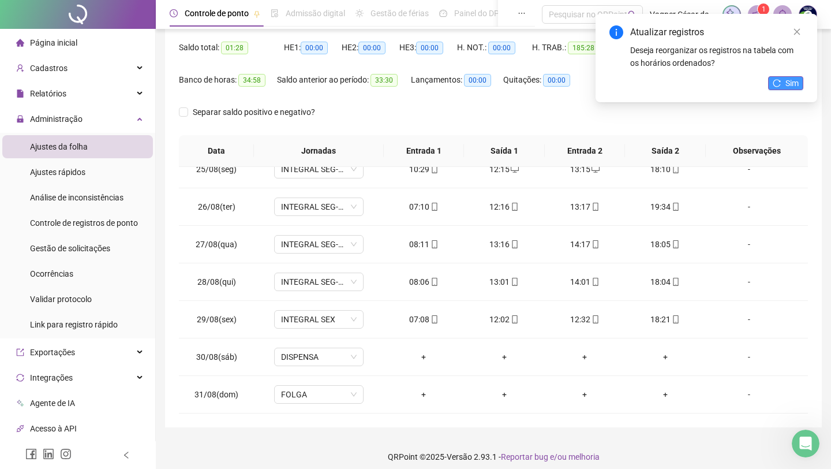
click at [667, 79] on icon "reload" at bounding box center [777, 83] width 8 height 8
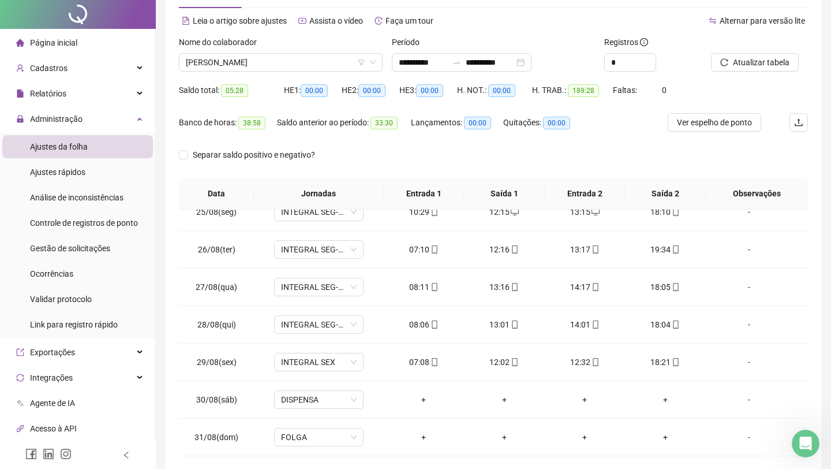
scroll to position [0, 0]
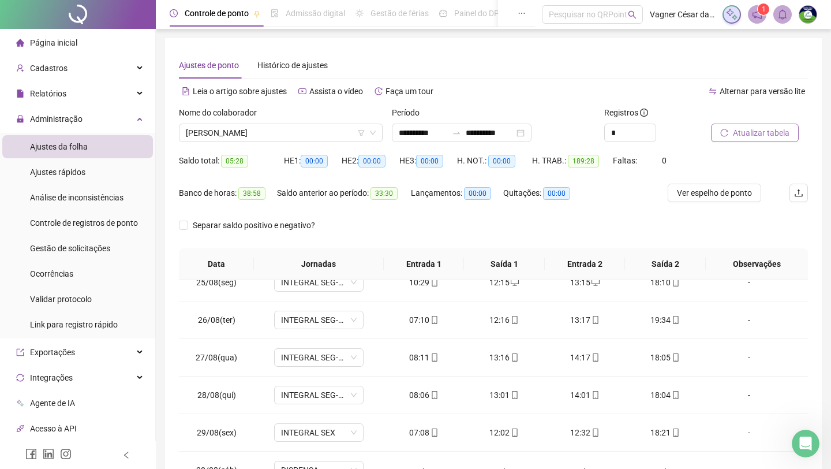
click at [667, 138] on button "Atualizar tabela" at bounding box center [755, 133] width 88 height 18
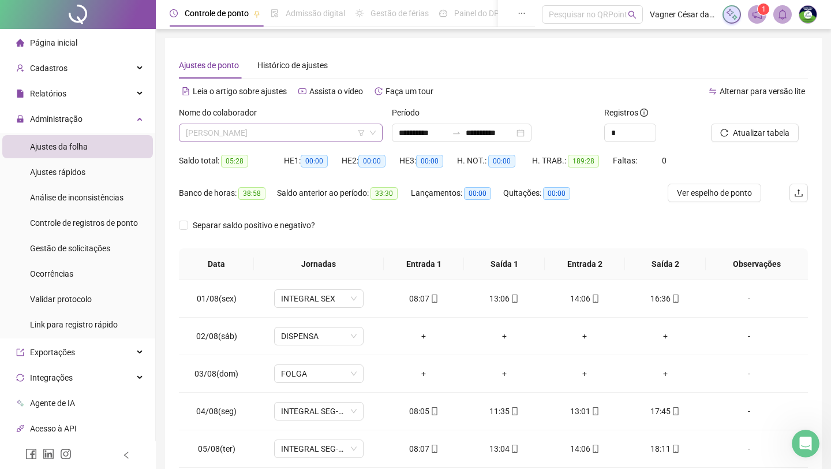
click at [326, 136] on span "[PERSON_NAME]" at bounding box center [281, 132] width 190 height 17
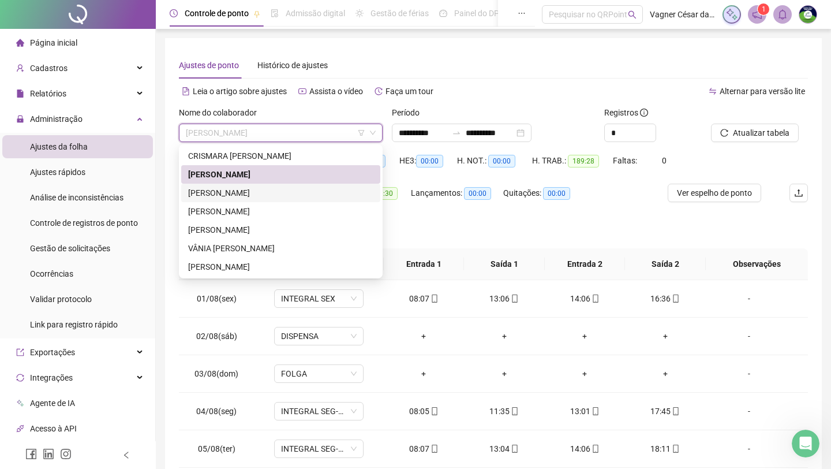
click at [314, 195] on div "[PERSON_NAME]" at bounding box center [280, 192] width 185 height 13
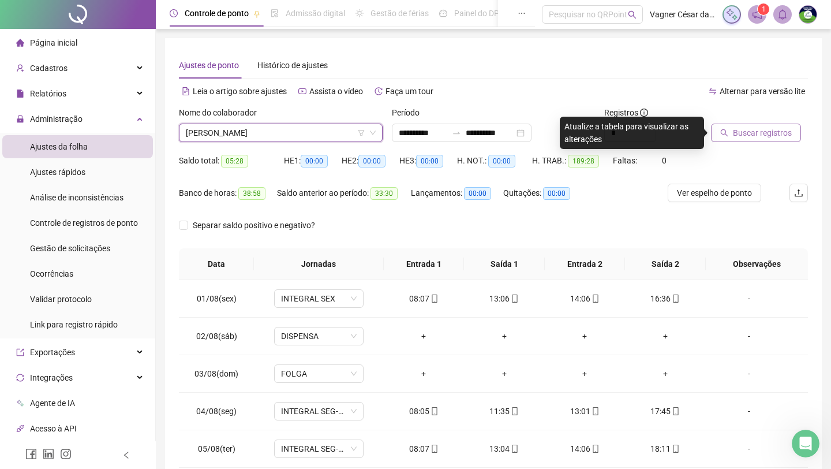
click at [667, 129] on span "Buscar registros" at bounding box center [762, 132] width 59 height 13
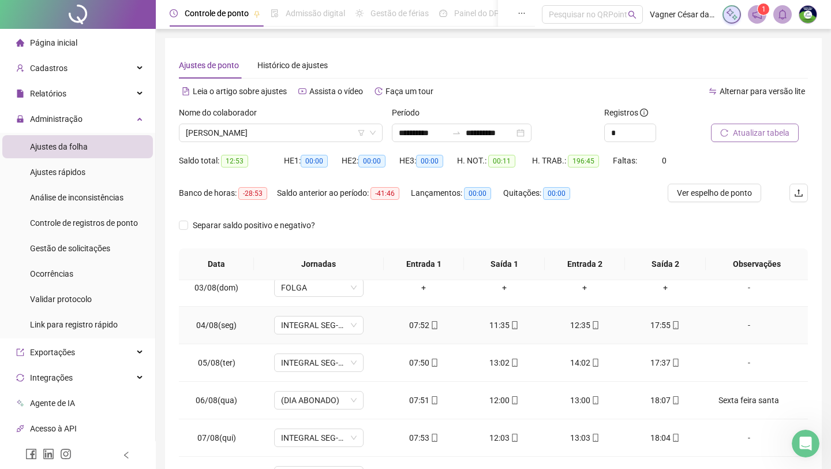
scroll to position [87, 0]
click at [667, 405] on div "Sexta feira santa" at bounding box center [749, 399] width 68 height 13
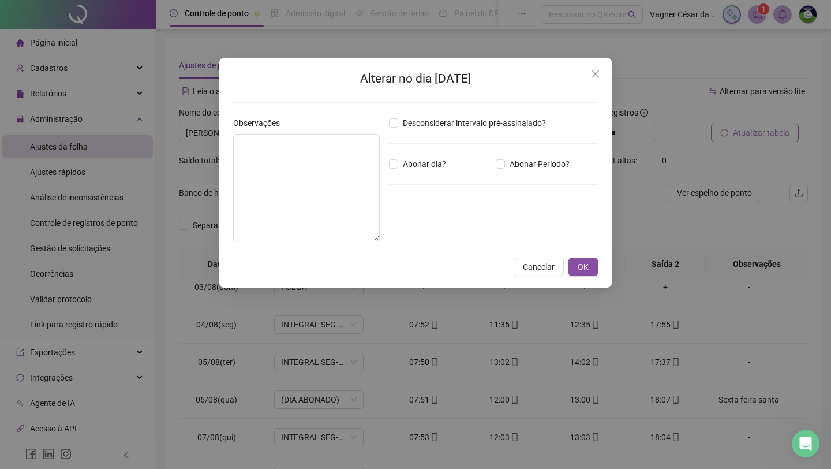
type textarea "**********"
click at [342, 143] on textarea "**********" at bounding box center [306, 187] width 147 height 107
click at [582, 262] on span "OK" at bounding box center [583, 266] width 11 height 13
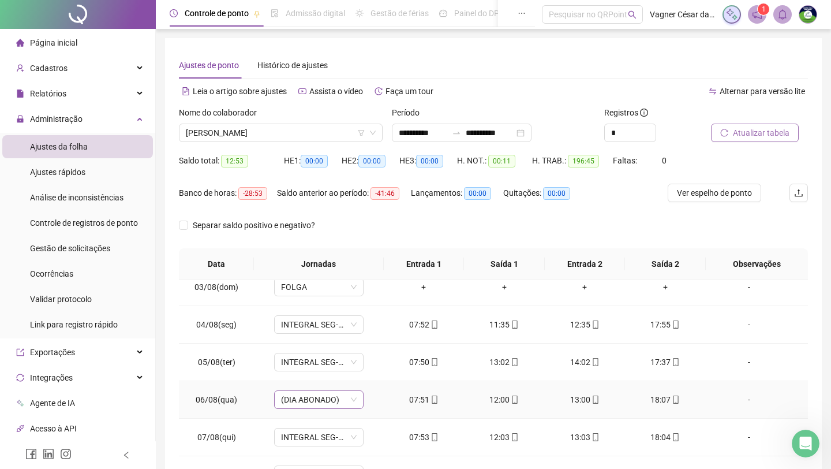
click at [342, 404] on span "(DIA ABONADO)" at bounding box center [319, 399] width 76 height 17
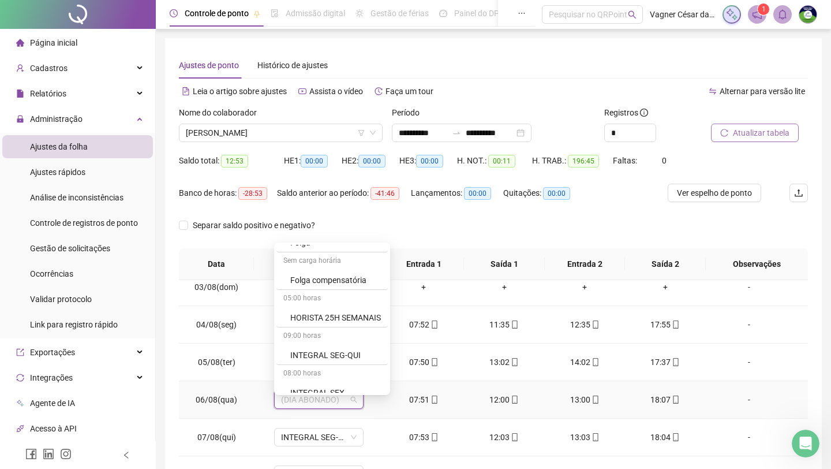
scroll to position [150, 0]
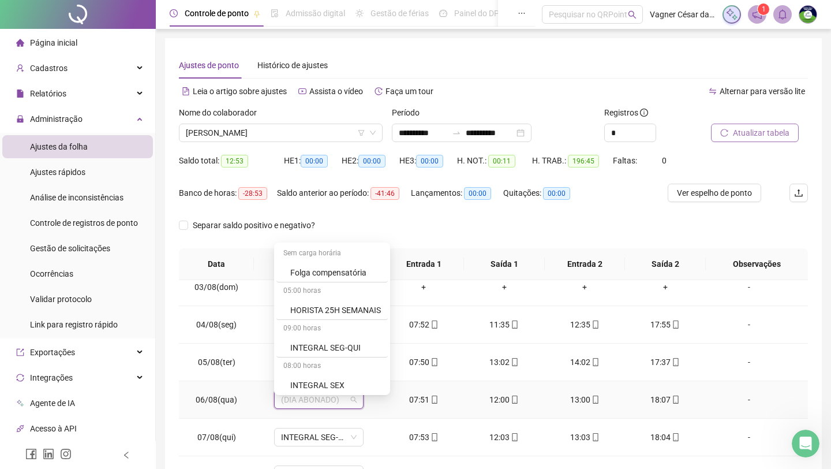
click at [326, 347] on div "INTEGRAL SEG-QUI" at bounding box center [335, 347] width 91 height 13
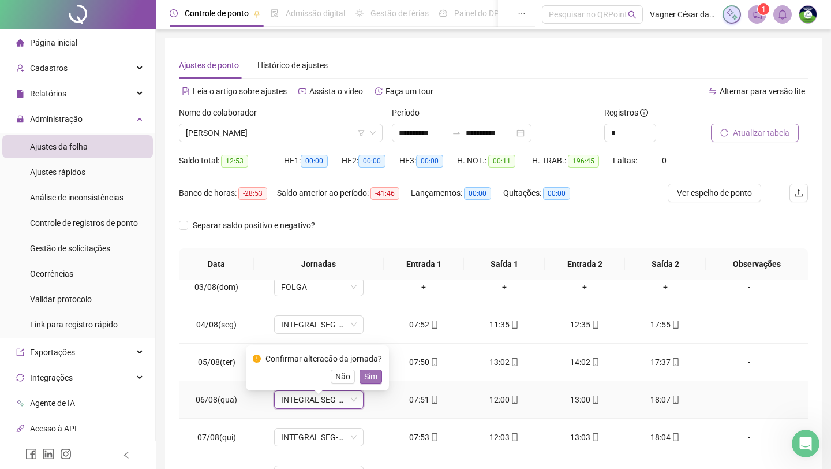
click at [375, 376] on span "Sim" at bounding box center [370, 376] width 13 height 13
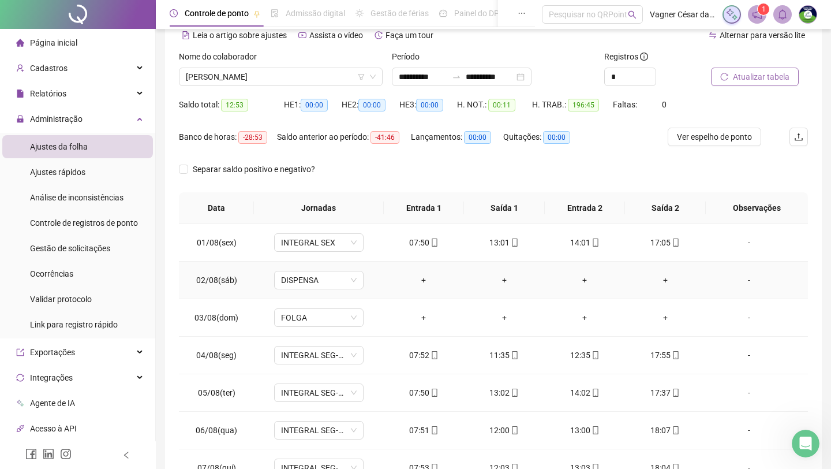
scroll to position [0, 0]
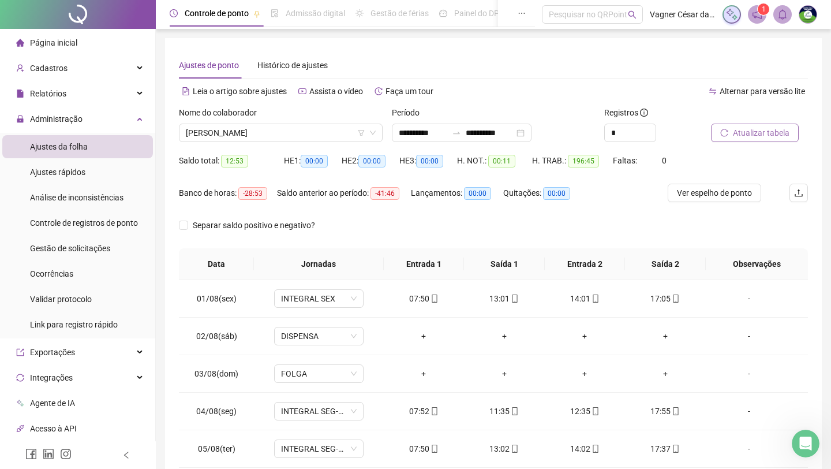
click at [667, 132] on button "Atualizar tabela" at bounding box center [755, 133] width 88 height 18
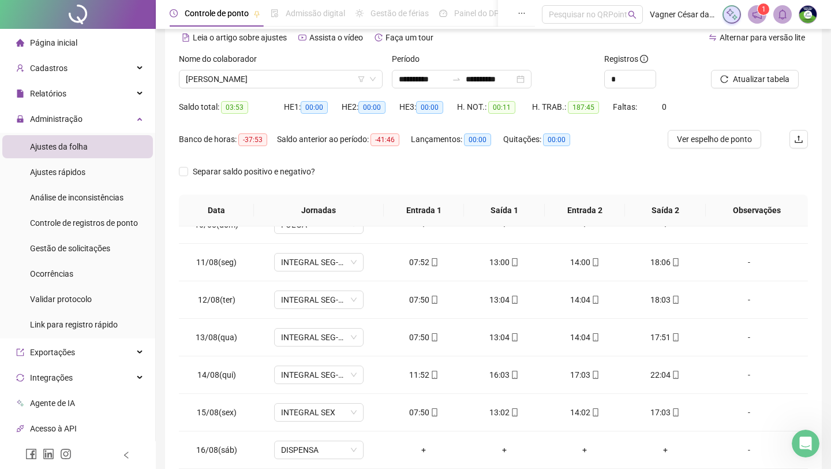
scroll to position [381, 0]
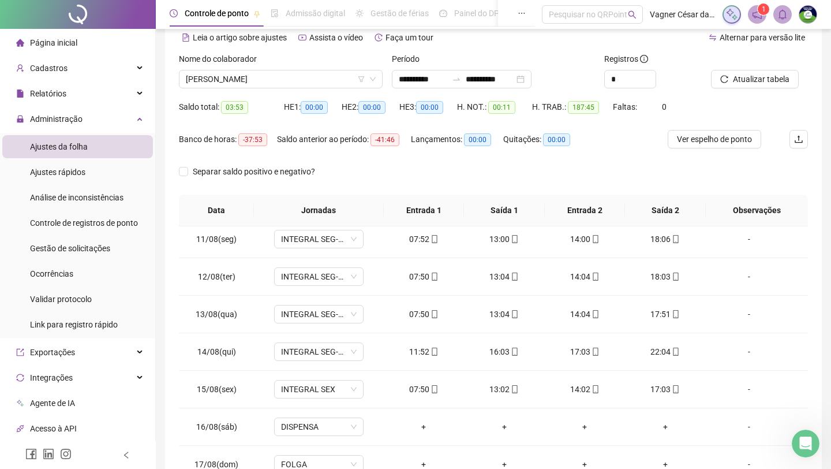
click at [472, 185] on div "Separar saldo positivo e negativo?" at bounding box center [493, 178] width 629 height 32
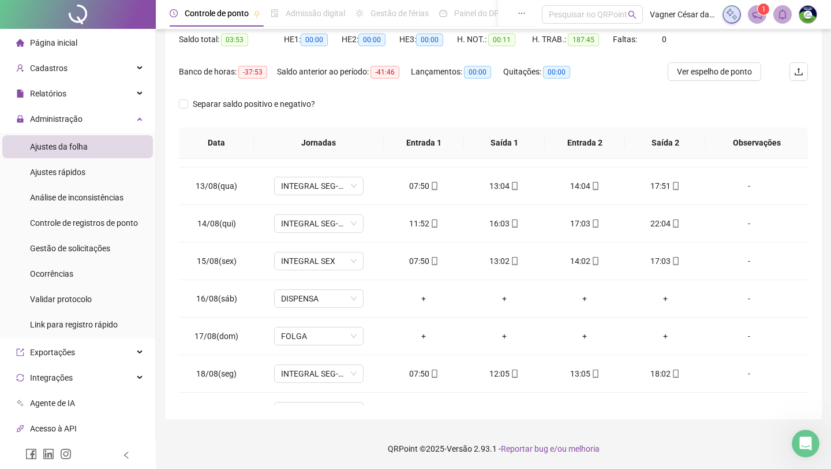
scroll to position [917, 0]
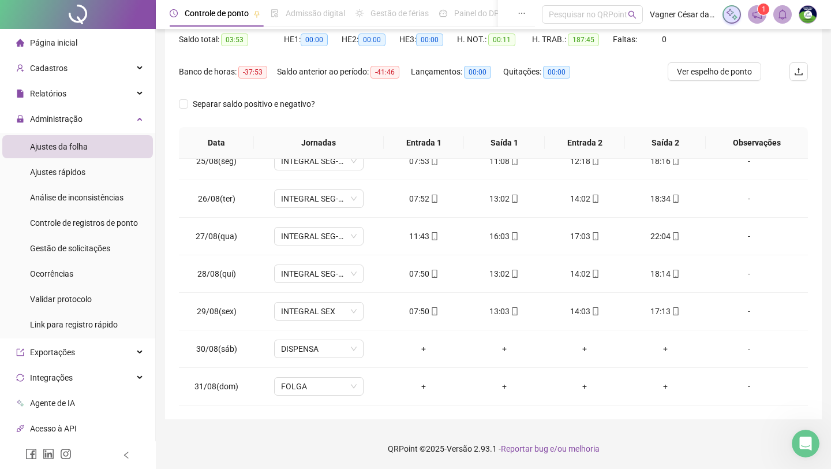
click at [529, 99] on div "Separar saldo positivo e negativo?" at bounding box center [493, 111] width 629 height 32
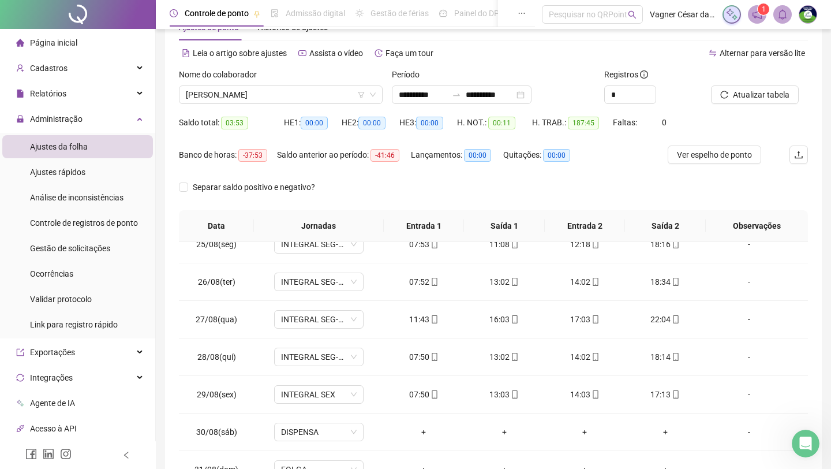
scroll to position [0, 0]
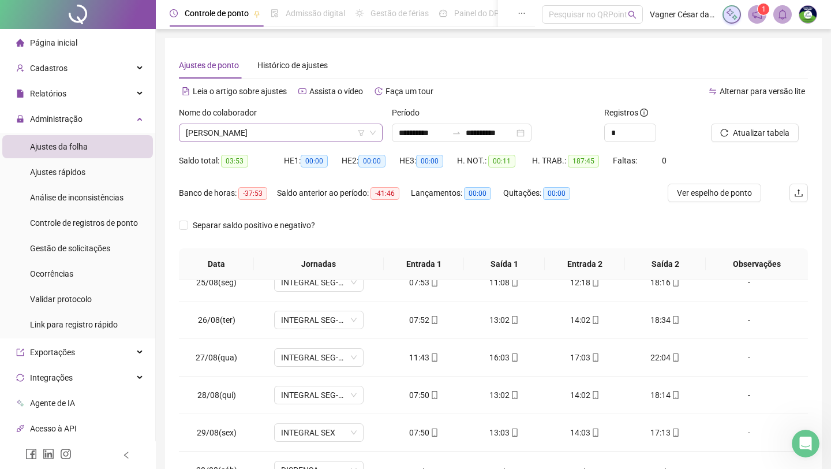
click at [338, 128] on span "[PERSON_NAME]" at bounding box center [281, 132] width 190 height 17
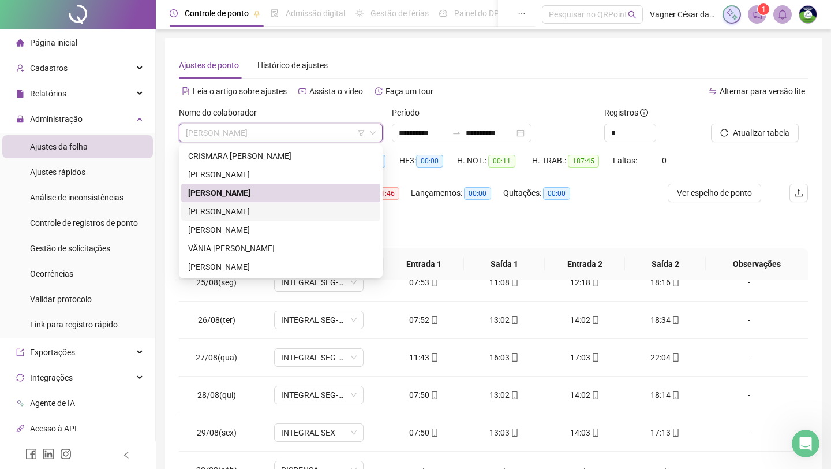
click at [294, 212] on div "[PERSON_NAME]" at bounding box center [280, 211] width 185 height 13
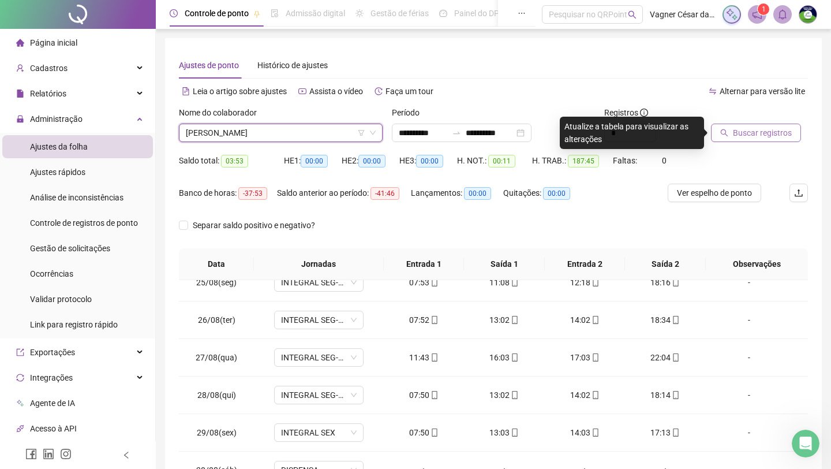
click at [667, 132] on span "Buscar registros" at bounding box center [762, 132] width 59 height 13
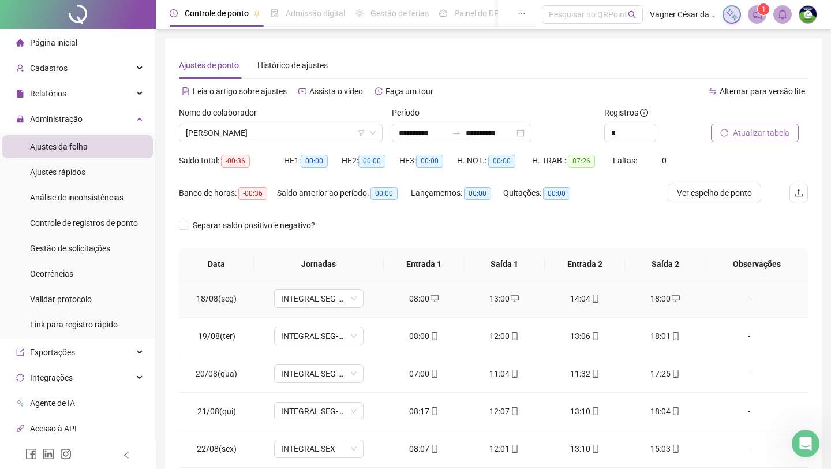
scroll to position [5, 0]
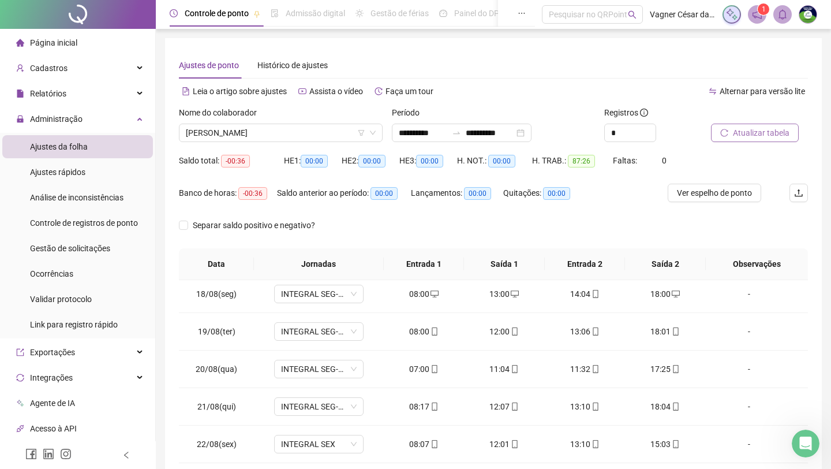
click at [587, 247] on div "Separar saldo positivo e negativo?" at bounding box center [493, 232] width 629 height 32
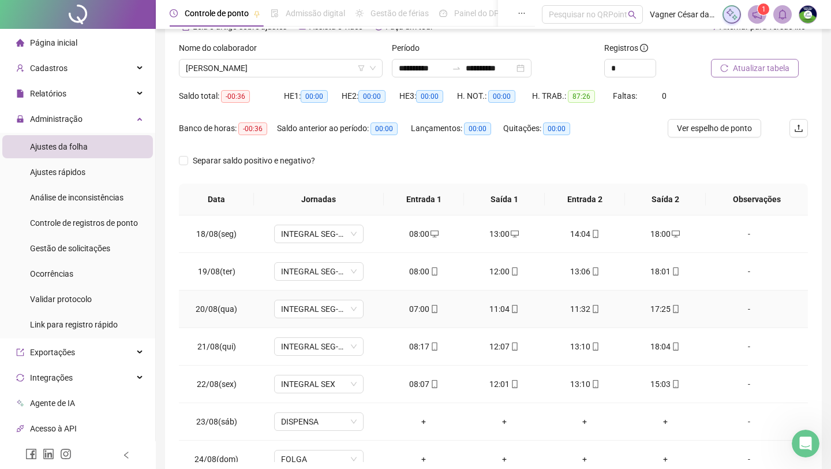
scroll to position [0, 0]
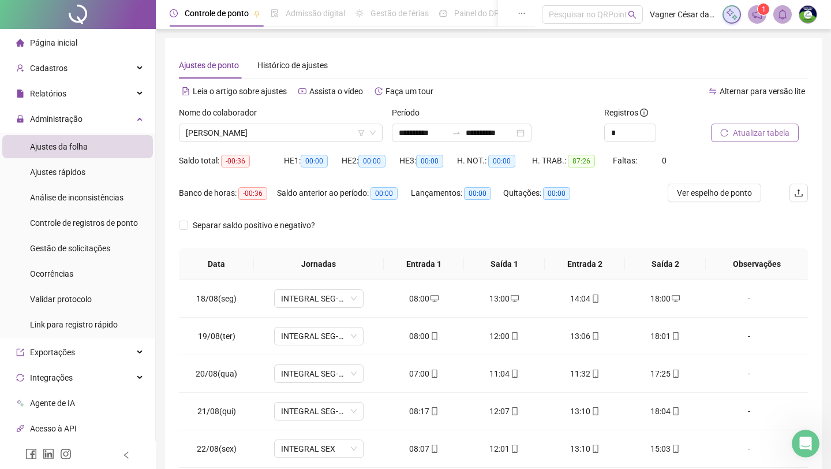
click at [667, 133] on button "Atualizar tabela" at bounding box center [755, 133] width 88 height 18
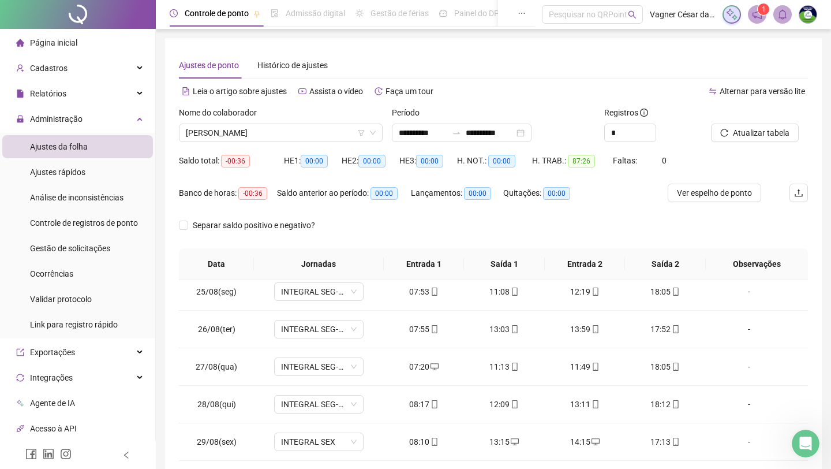
scroll to position [279, 0]
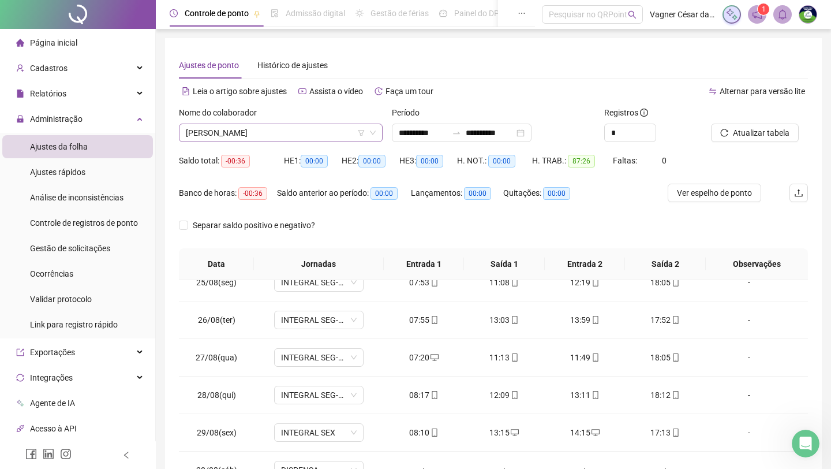
click at [344, 129] on span "[PERSON_NAME]" at bounding box center [281, 132] width 190 height 17
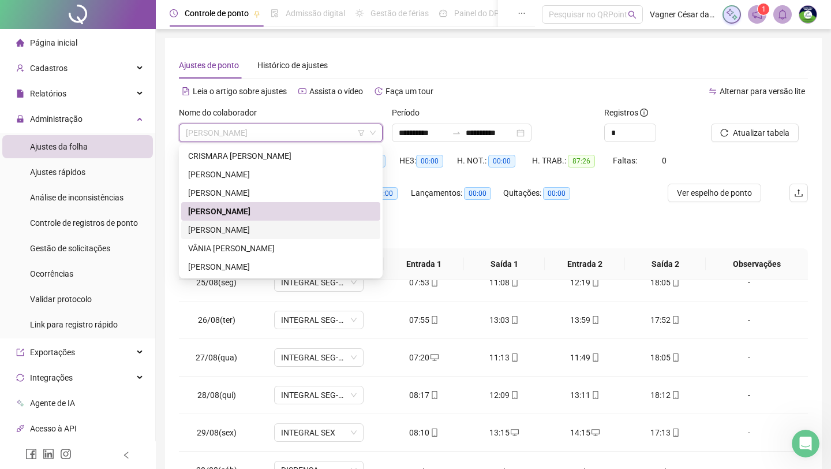
click at [311, 226] on div "[PERSON_NAME]" at bounding box center [280, 229] width 185 height 13
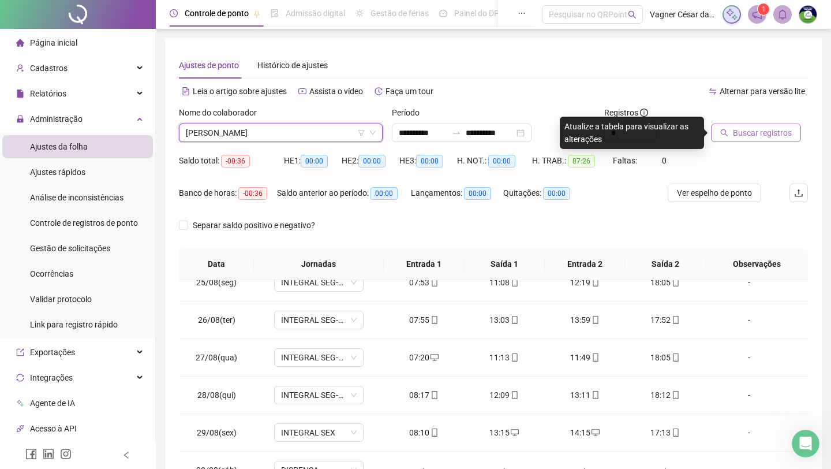
click at [667, 124] on button "Buscar registros" at bounding box center [756, 133] width 90 height 18
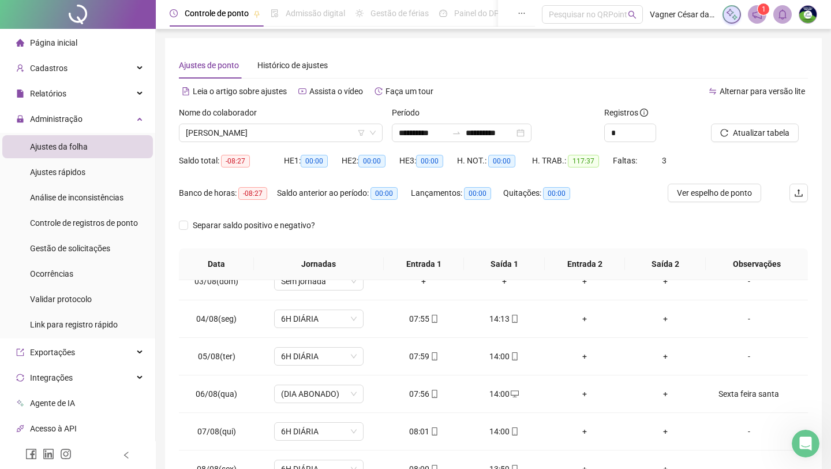
scroll to position [89, 0]
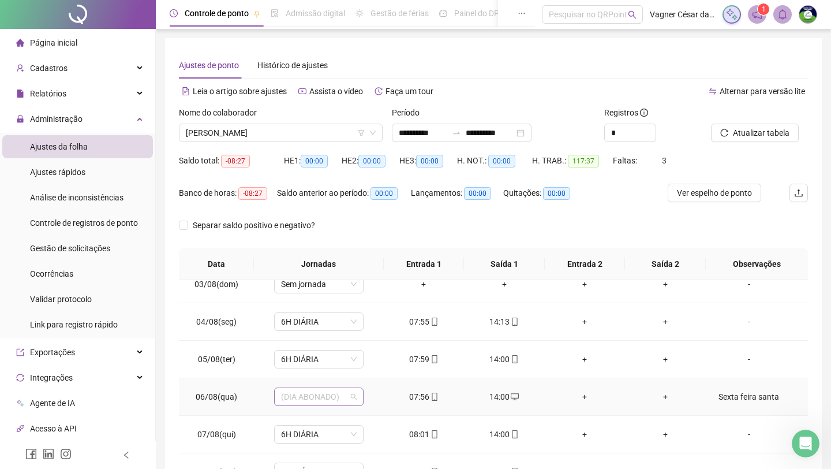
click at [310, 402] on span "(DIA ABONADO)" at bounding box center [319, 396] width 76 height 17
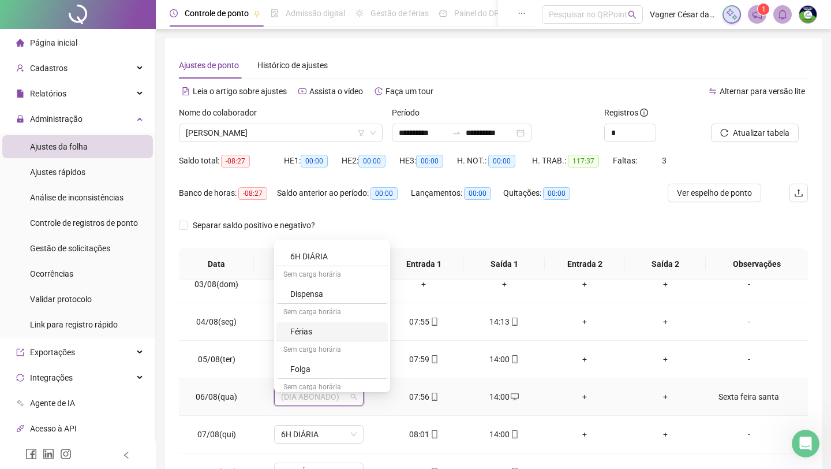
scroll to position [11, 0]
click at [318, 259] on div "6H DIÁRIA" at bounding box center [335, 258] width 91 height 13
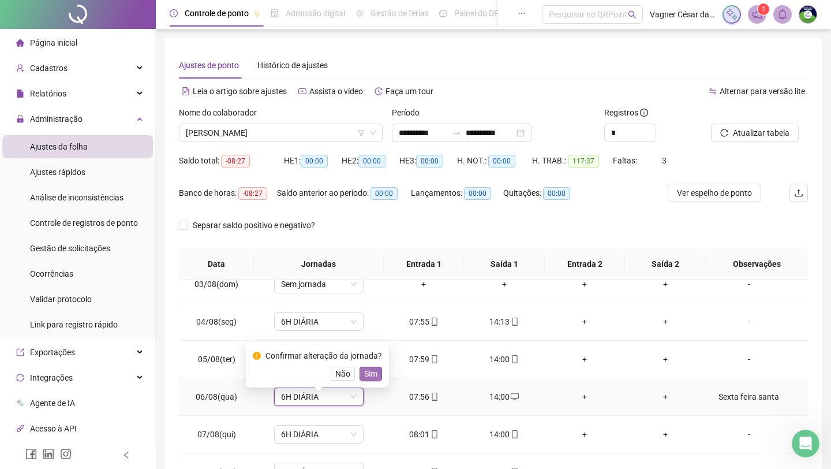
click at [369, 376] on span "Sim" at bounding box center [370, 373] width 13 height 13
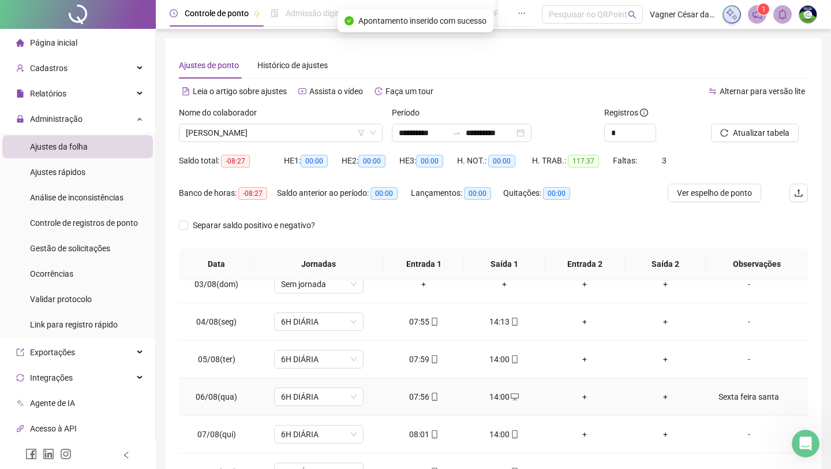
click at [667, 403] on div "Sexta feira santa" at bounding box center [749, 396] width 68 height 13
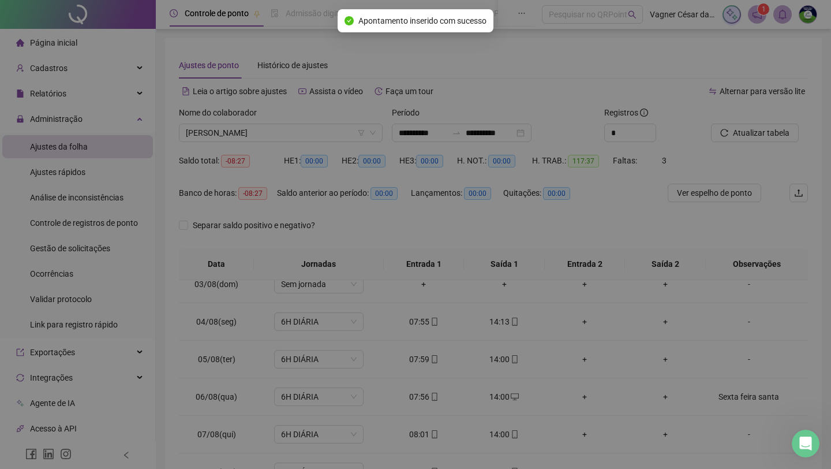
type textarea "**********"
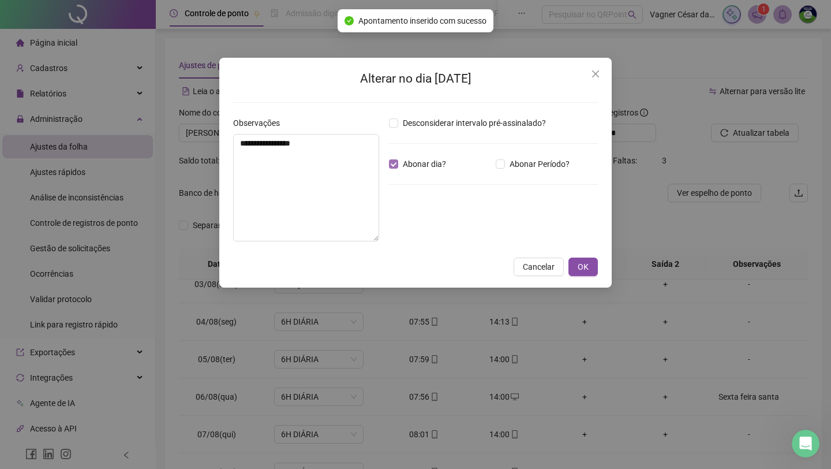
click at [400, 164] on span "Abonar dia?" at bounding box center [424, 164] width 53 height 13
click at [344, 148] on textarea "**********" at bounding box center [306, 187] width 146 height 107
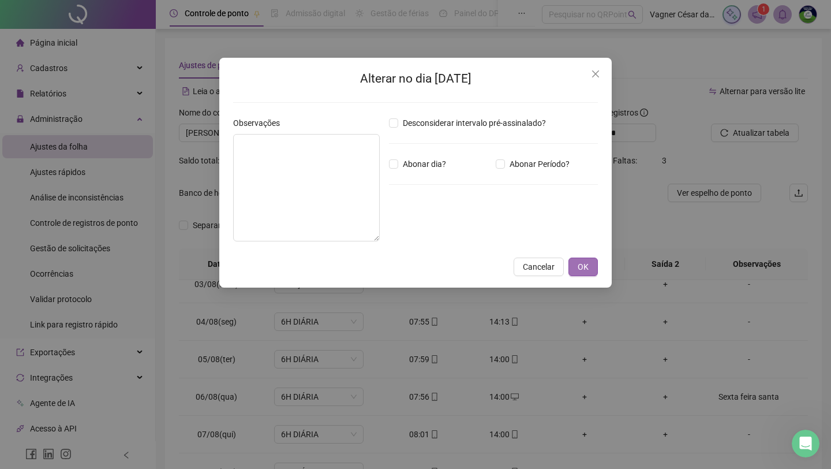
click at [580, 265] on span "OK" at bounding box center [583, 266] width 11 height 13
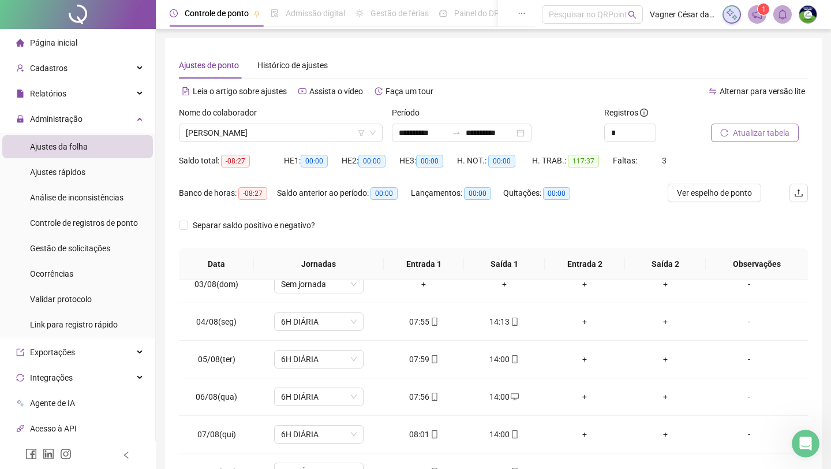
click at [667, 133] on span "Atualizar tabela" at bounding box center [761, 132] width 57 height 13
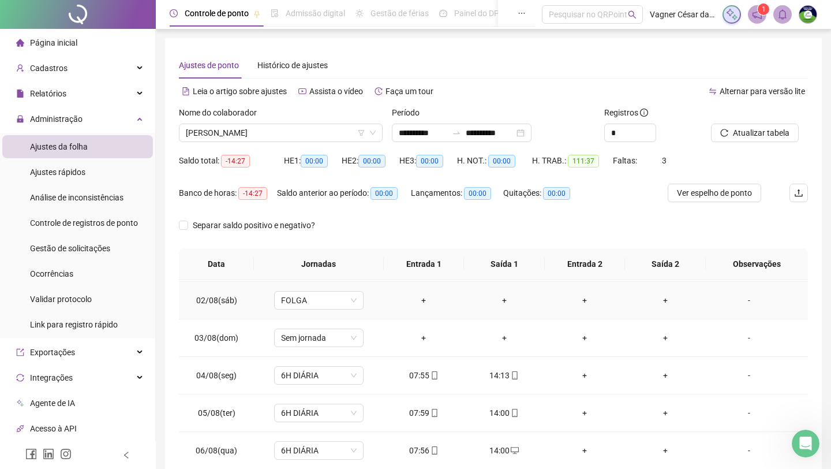
scroll to position [0, 0]
click at [423, 302] on div "+" at bounding box center [424, 298] width 62 height 13
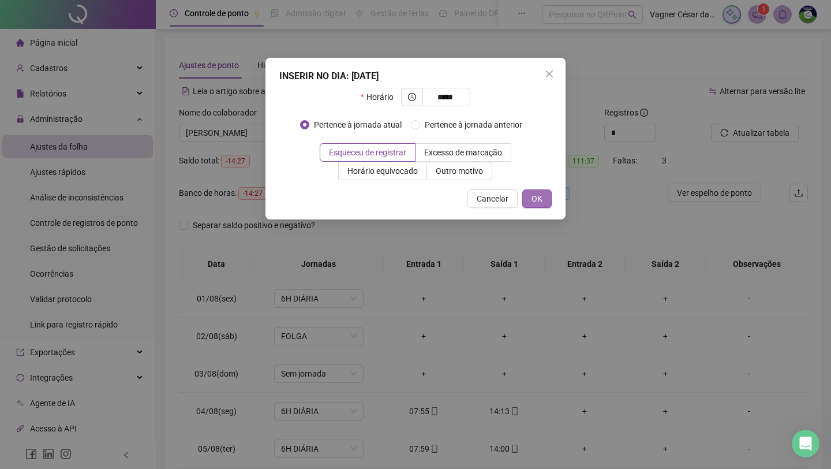
type input "*****"
click at [536, 195] on span "OK" at bounding box center [537, 198] width 11 height 13
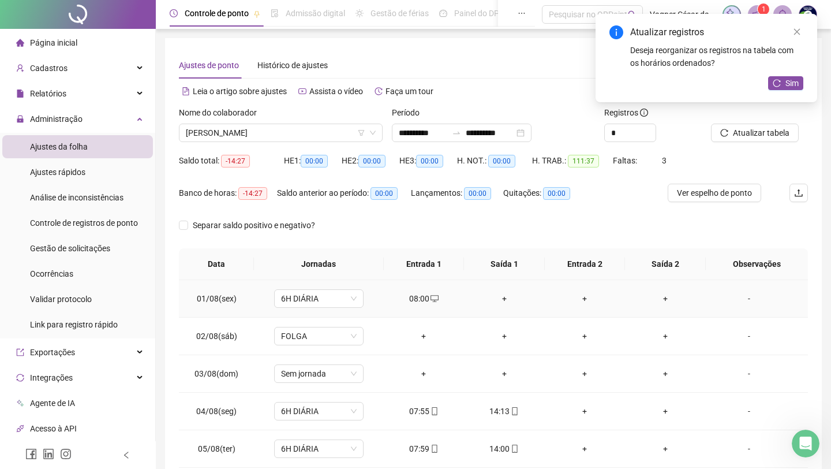
click at [502, 299] on div "+" at bounding box center [504, 298] width 62 height 13
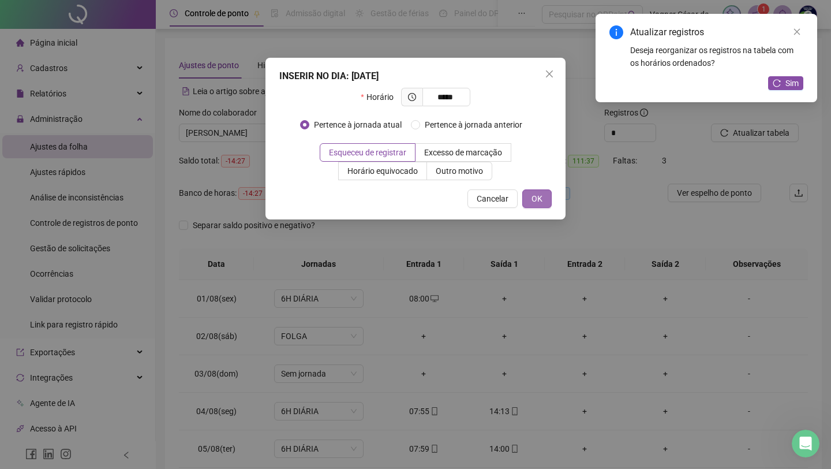
type input "*****"
click at [539, 197] on span "OK" at bounding box center [537, 198] width 11 height 13
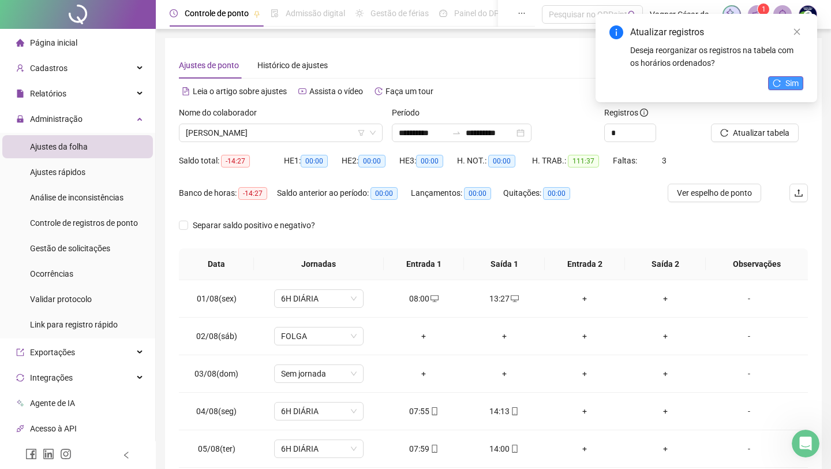
click at [667, 80] on icon "reload" at bounding box center [777, 83] width 8 height 8
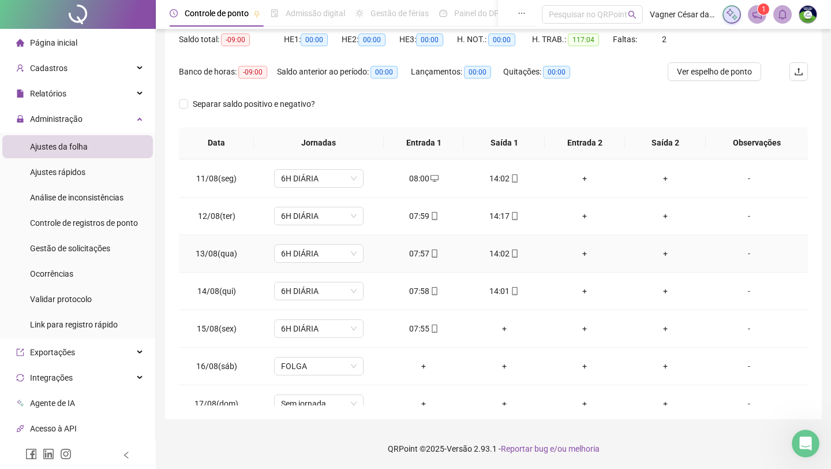
scroll to position [378, 0]
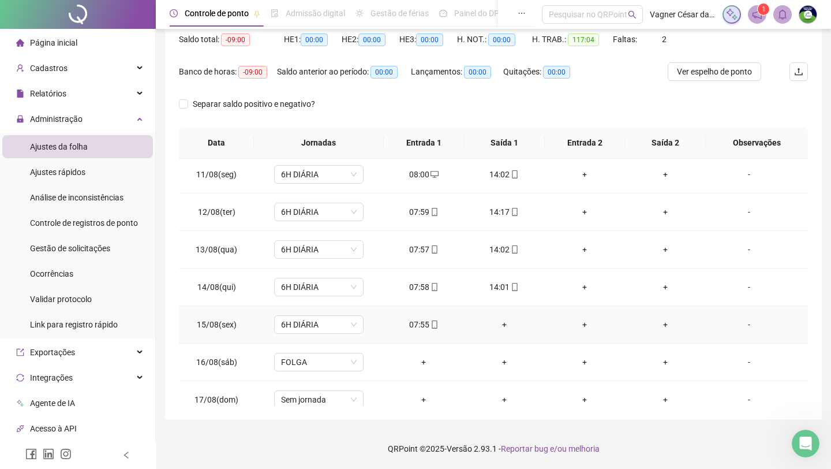
click at [502, 327] on div "+" at bounding box center [504, 324] width 62 height 13
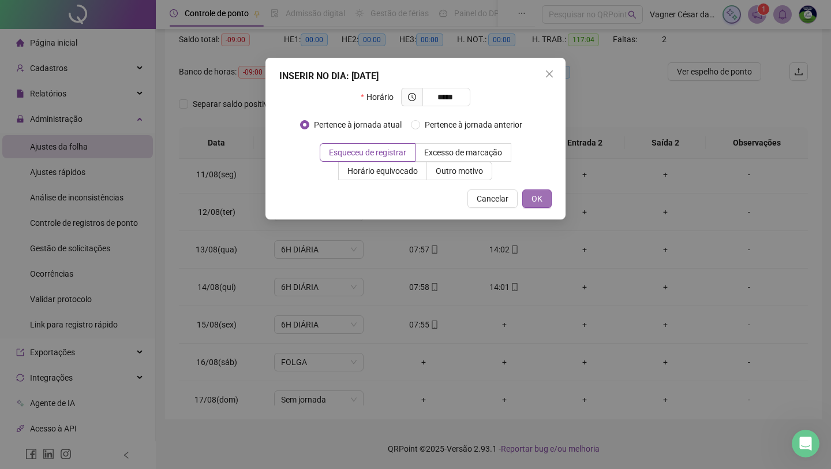
type input "*****"
click at [537, 200] on span "OK" at bounding box center [537, 198] width 11 height 13
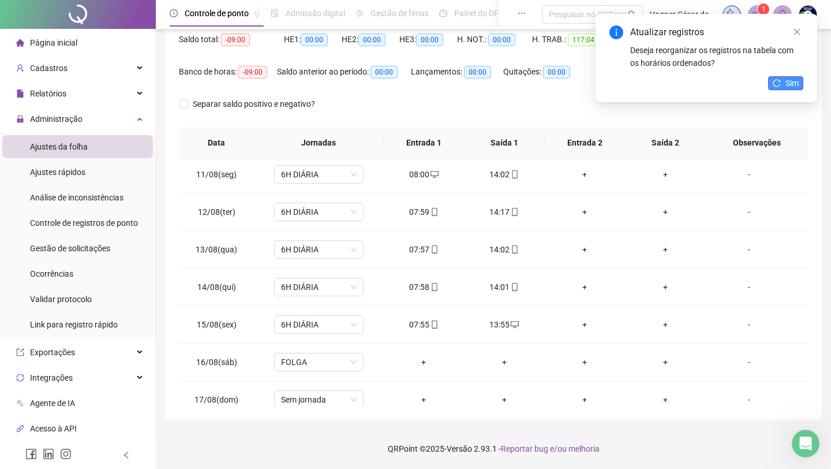
click at [667, 84] on icon "reload" at bounding box center [777, 83] width 8 height 8
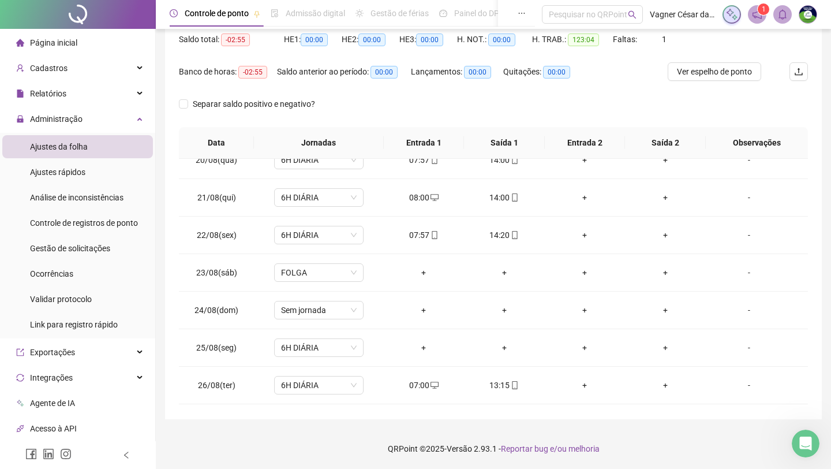
scroll to position [729, 0]
click at [425, 346] on div "+" at bounding box center [424, 348] width 62 height 13
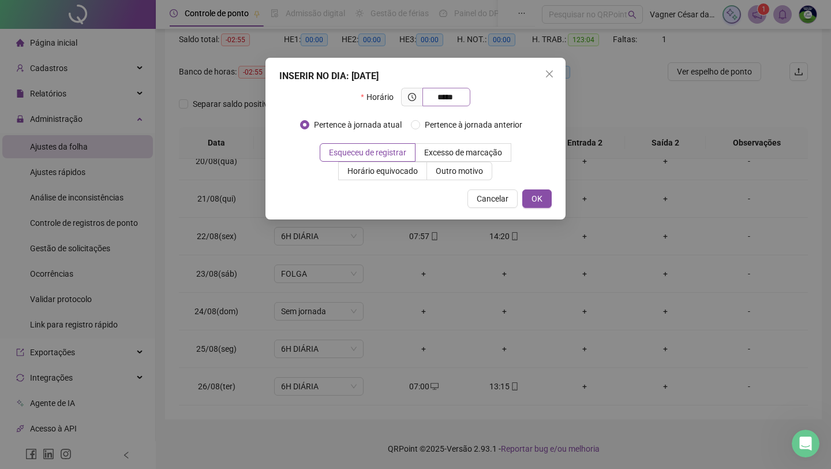
drag, startPoint x: 431, startPoint y: 94, endPoint x: 443, endPoint y: 96, distance: 11.9
click at [443, 96] on input "*****" at bounding box center [446, 97] width 32 height 13
type input "*****"
click at [548, 196] on button "OK" at bounding box center [536, 198] width 29 height 18
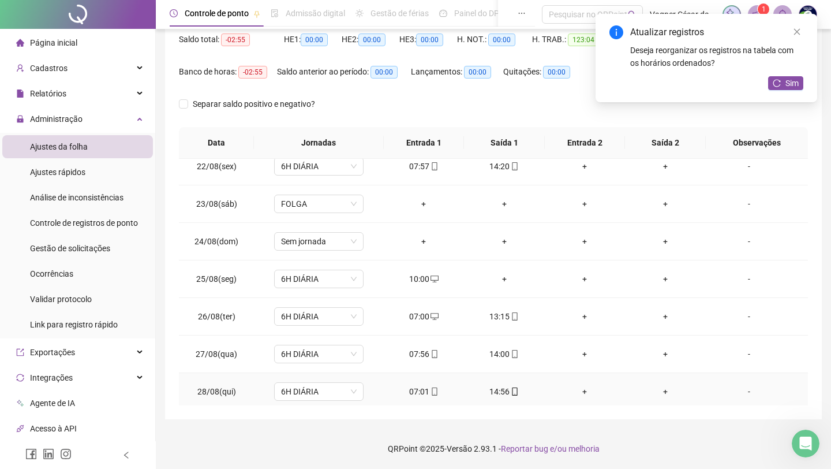
scroll to position [798, 0]
click at [500, 276] on div "+" at bounding box center [504, 279] width 62 height 13
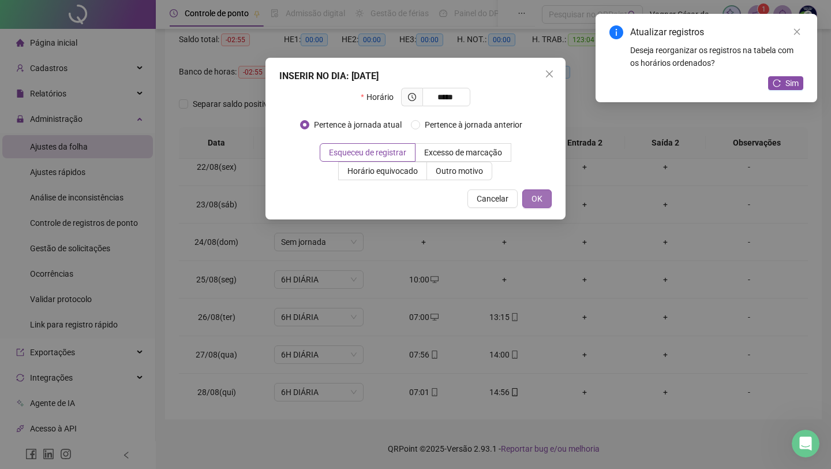
type input "*****"
click at [540, 197] on span "OK" at bounding box center [537, 198] width 11 height 13
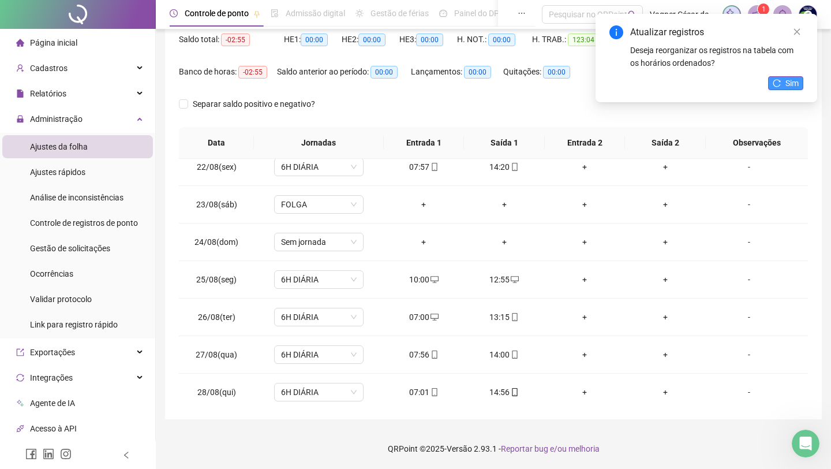
click at [667, 77] on span "Sim" at bounding box center [792, 83] width 13 height 13
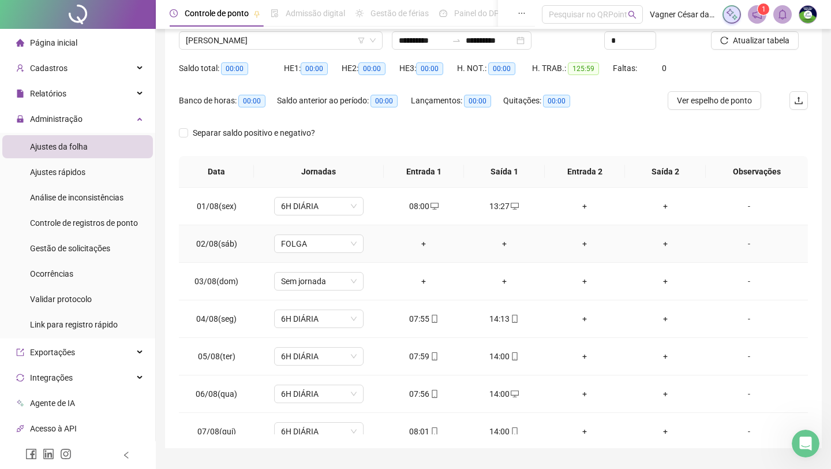
scroll to position [0, 0]
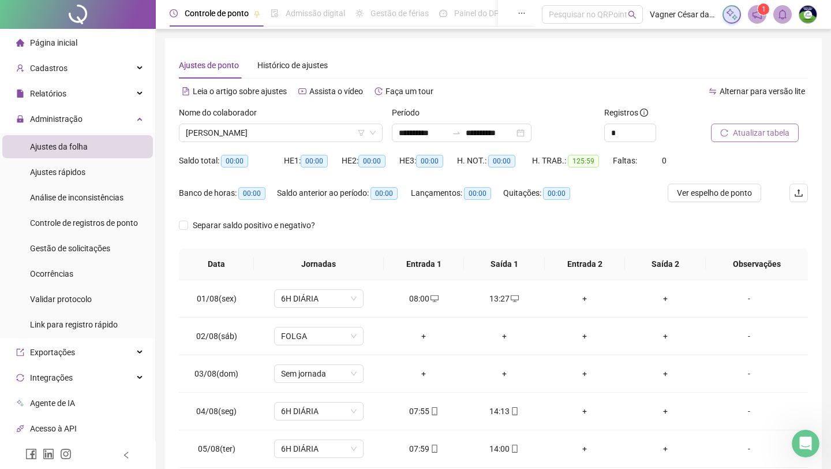
click at [667, 126] on button "Atualizar tabela" at bounding box center [755, 133] width 88 height 18
click at [307, 133] on span "[PERSON_NAME]" at bounding box center [281, 132] width 190 height 17
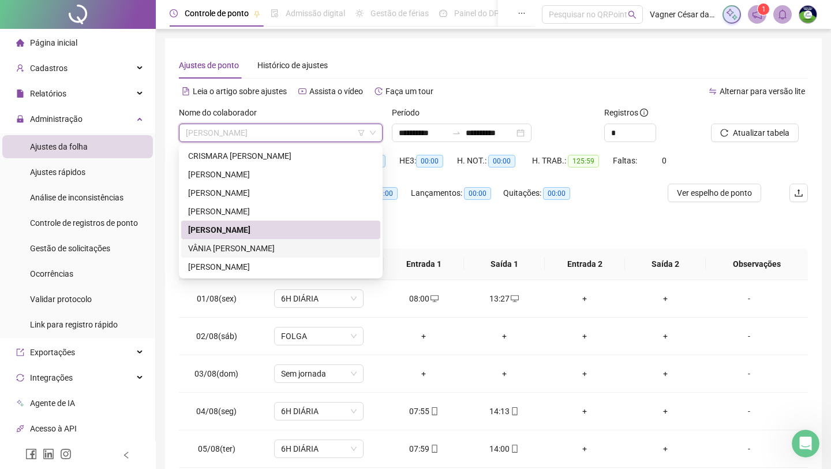
click at [272, 244] on div "VÂNIA [PERSON_NAME]" at bounding box center [280, 248] width 185 height 13
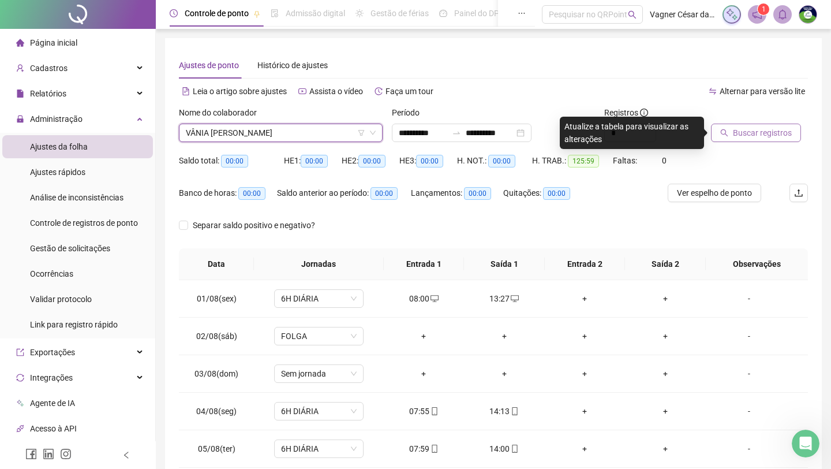
click at [667, 129] on span "Buscar registros" at bounding box center [762, 132] width 59 height 13
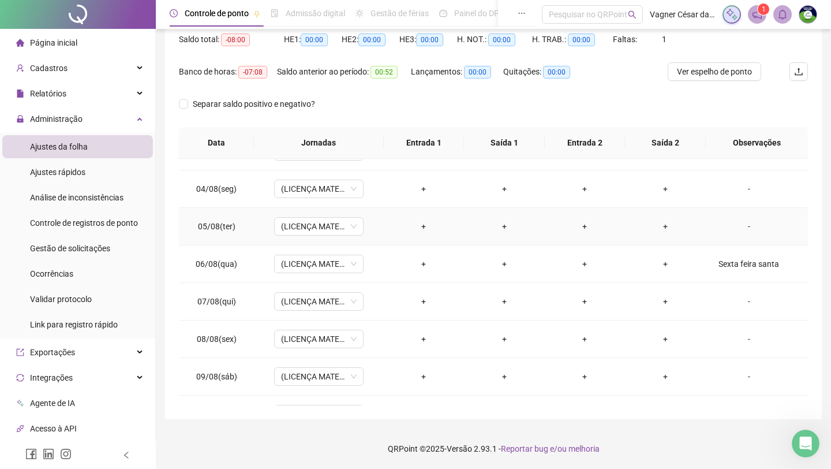
scroll to position [100, 0]
click at [667, 257] on td "Sexta feira santa" at bounding box center [757, 265] width 102 height 38
click at [667, 264] on div "Sexta feira santa" at bounding box center [749, 264] width 68 height 13
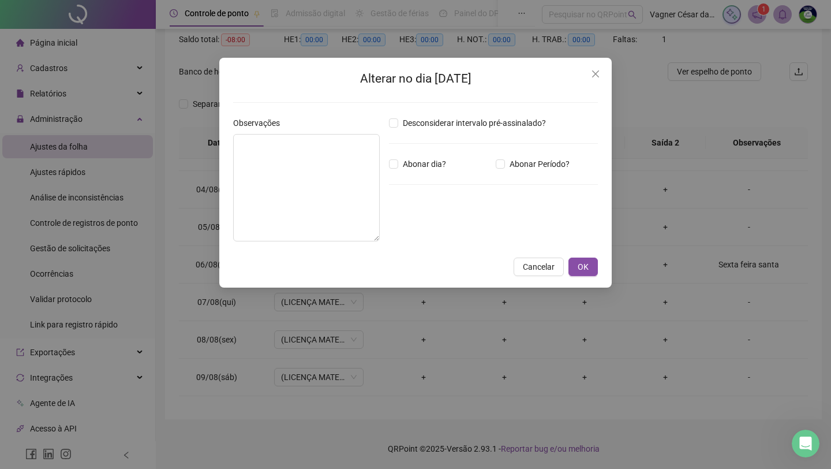
type textarea "**********"
click at [437, 156] on div "Desconsiderar intervalo pré-assinalado? Abonar dia? Abonar Período? Horas a abo…" at bounding box center [493, 184] width 218 height 134
click at [423, 166] on span "Abonar dia?" at bounding box center [424, 164] width 53 height 13
click at [328, 151] on textarea "**********" at bounding box center [306, 187] width 147 height 107
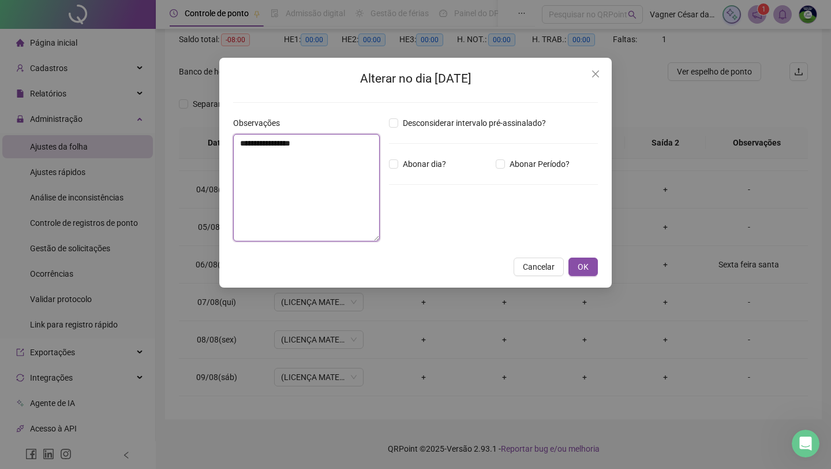
click at [328, 151] on textarea "**********" at bounding box center [306, 187] width 147 height 107
click at [326, 151] on textarea "**********" at bounding box center [306, 187] width 147 height 107
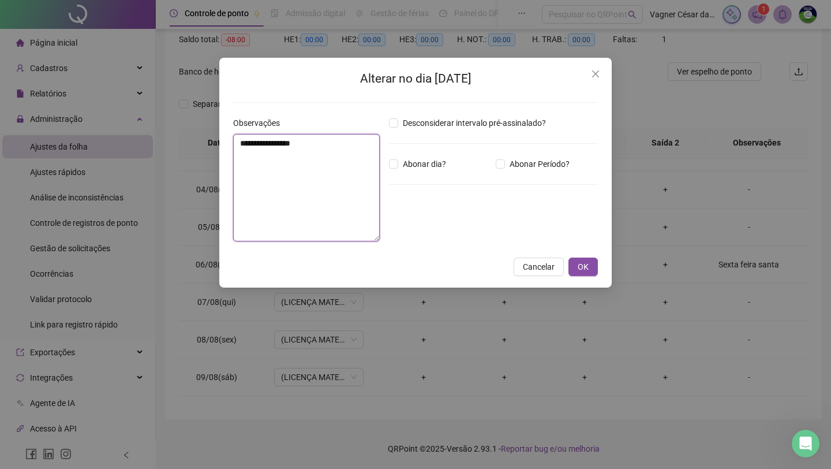
drag, startPoint x: 326, startPoint y: 151, endPoint x: 242, endPoint y: 149, distance: 83.2
click at [242, 149] on textarea "**********" at bounding box center [306, 187] width 147 height 107
click at [244, 149] on textarea "**********" at bounding box center [306, 187] width 147 height 107
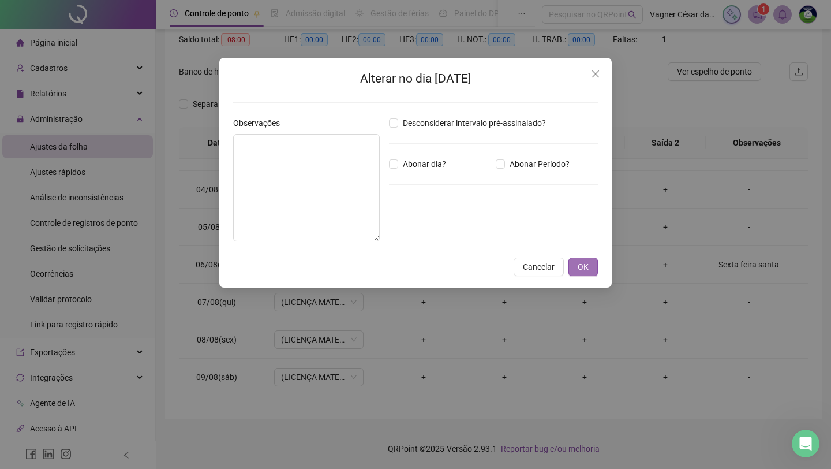
click at [582, 258] on button "OK" at bounding box center [583, 266] width 29 height 18
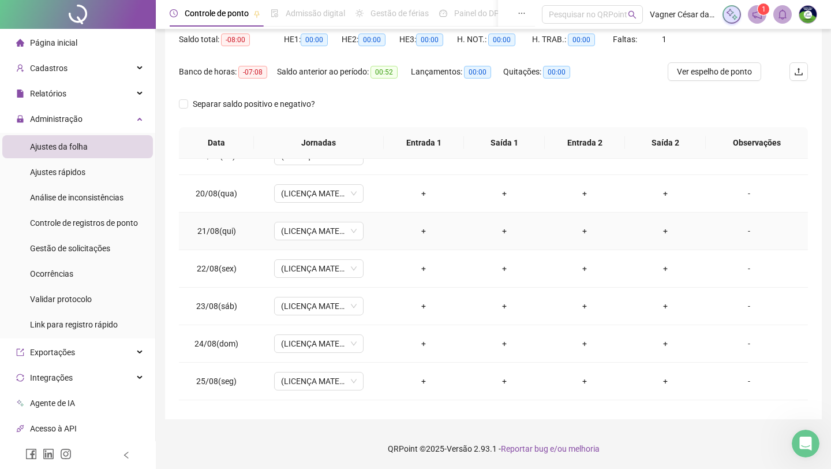
scroll to position [917, 0]
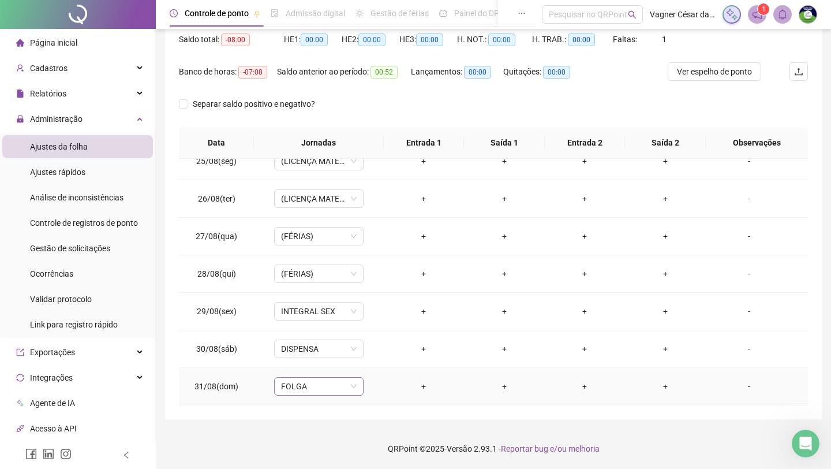
click at [347, 391] on span "FOLGA" at bounding box center [319, 386] width 76 height 17
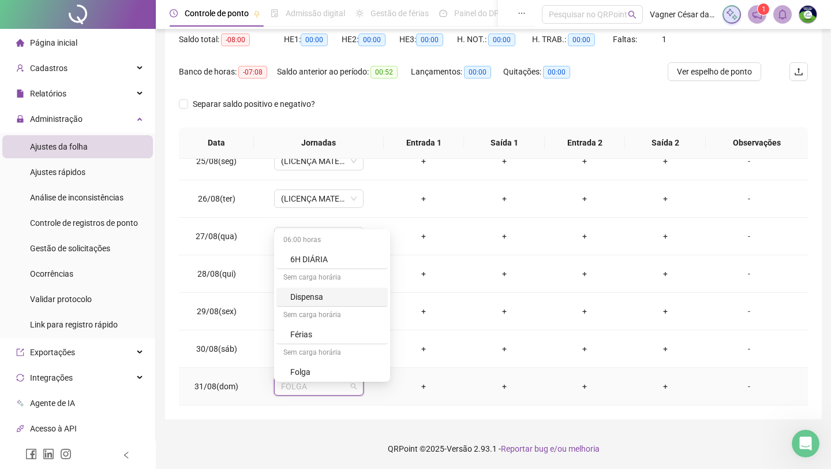
click at [330, 290] on div "Dispensa" at bounding box center [335, 296] width 91 height 13
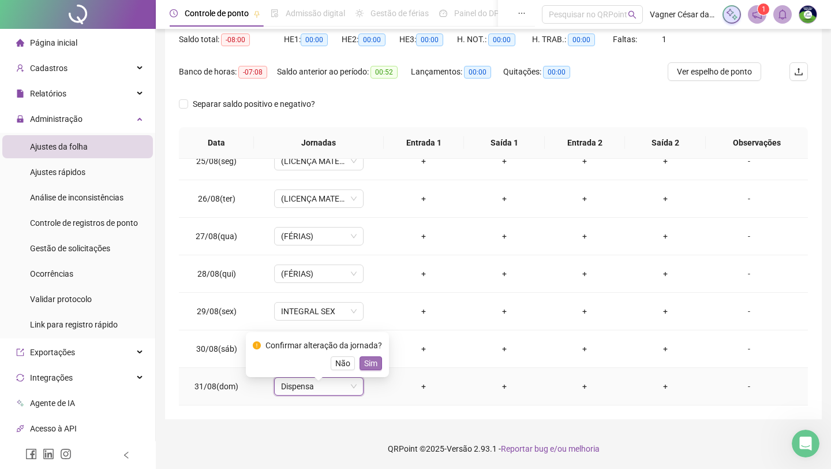
click at [375, 357] on span "Sim" at bounding box center [370, 363] width 13 height 13
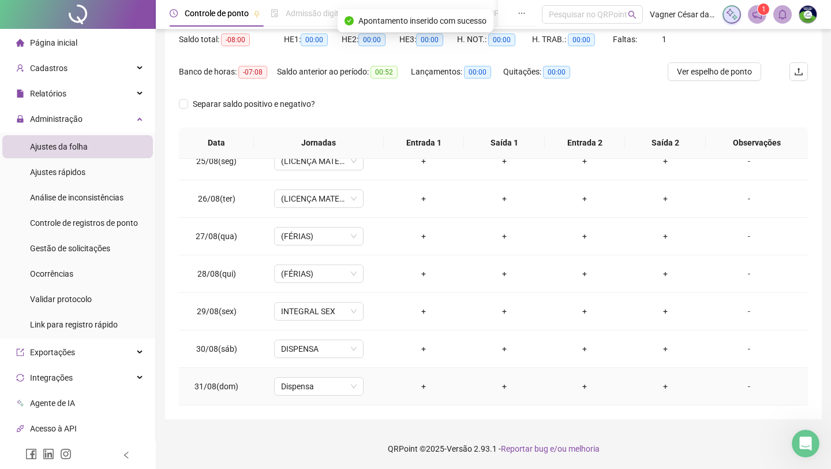
click at [667, 386] on div "-" at bounding box center [749, 386] width 68 height 13
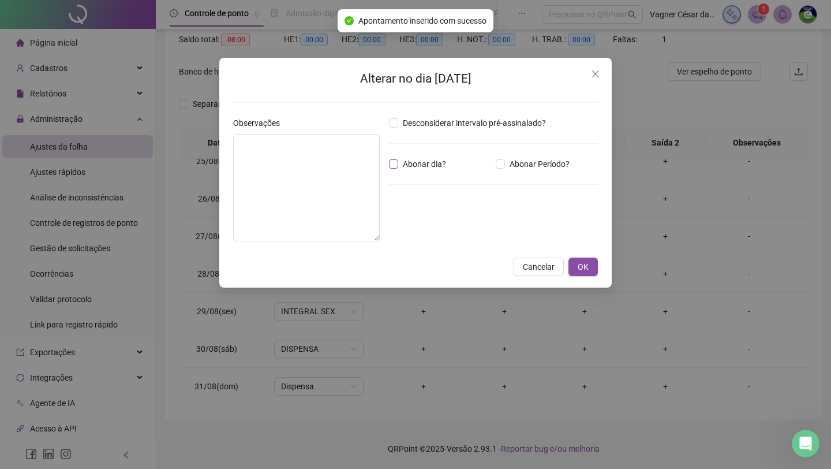
click at [403, 170] on span "Abonar dia?" at bounding box center [424, 164] width 53 height 13
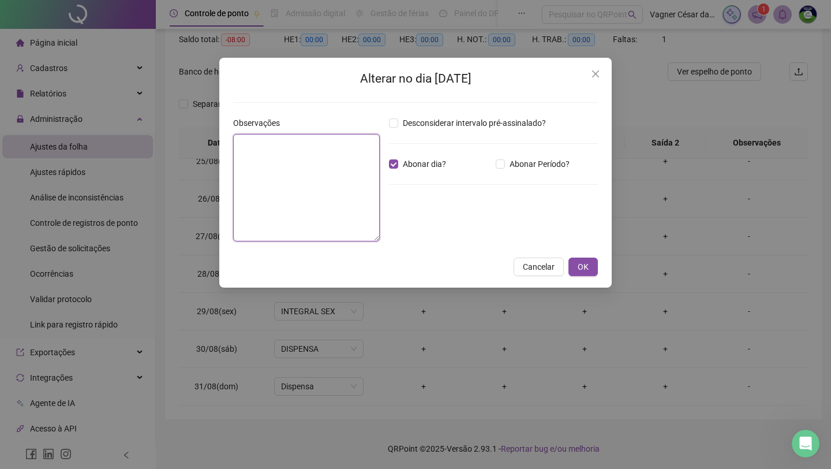
click at [345, 169] on textarea at bounding box center [306, 187] width 147 height 107
type textarea "**********"
click at [581, 267] on span "OK" at bounding box center [583, 266] width 11 height 13
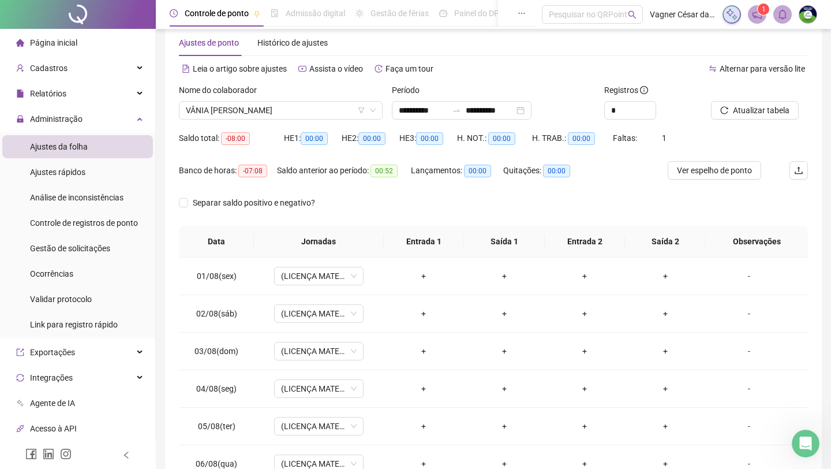
scroll to position [20, 0]
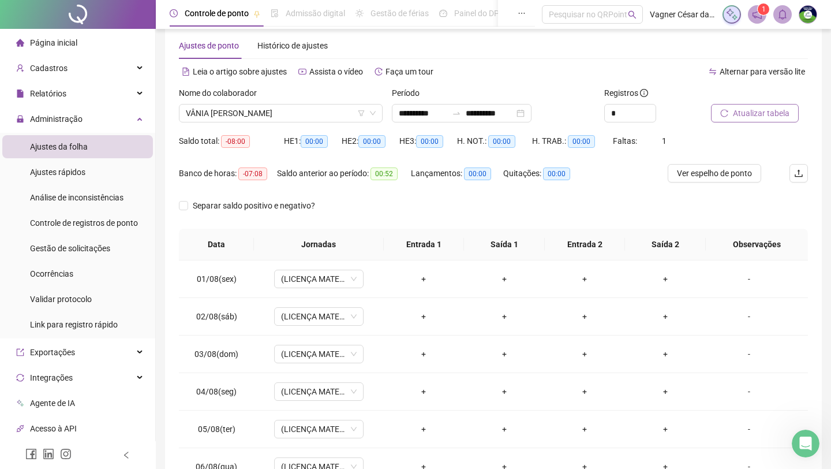
click at [667, 111] on icon "reload" at bounding box center [724, 113] width 8 height 8
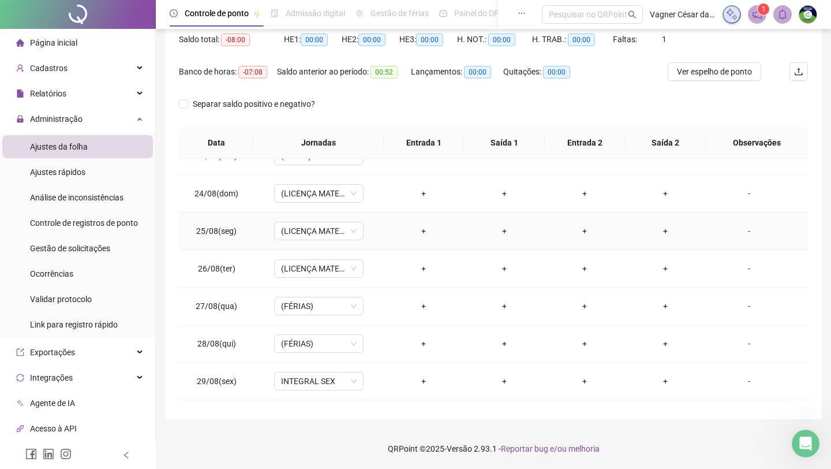
scroll to position [917, 0]
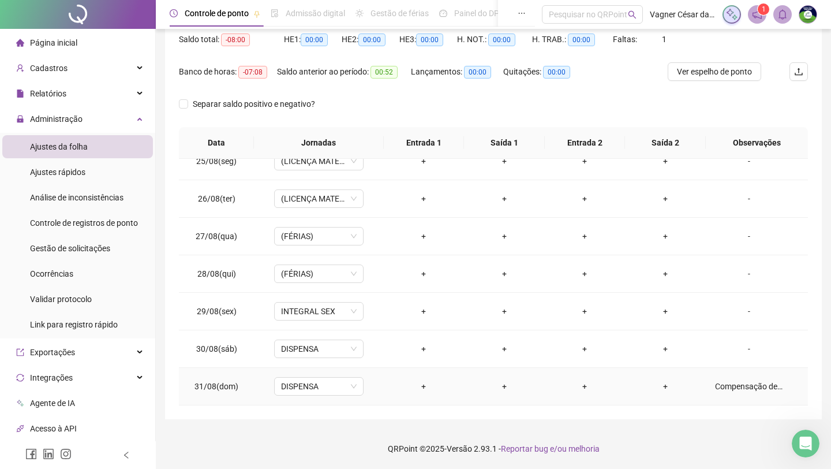
click at [667, 384] on div "Compensação de horas" at bounding box center [749, 386] width 68 height 13
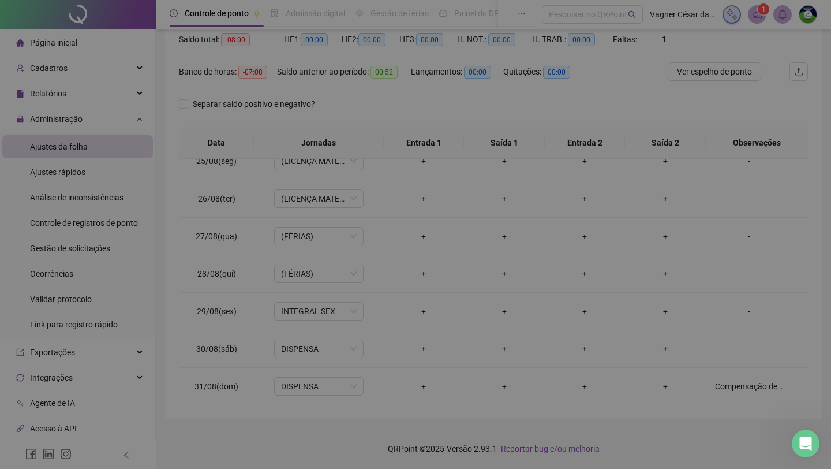
type textarea "**********"
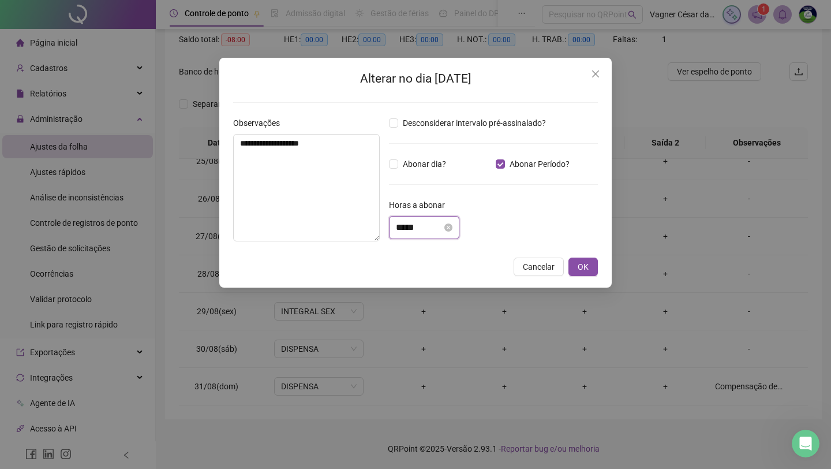
click at [424, 234] on input "*****" at bounding box center [419, 228] width 46 height 14
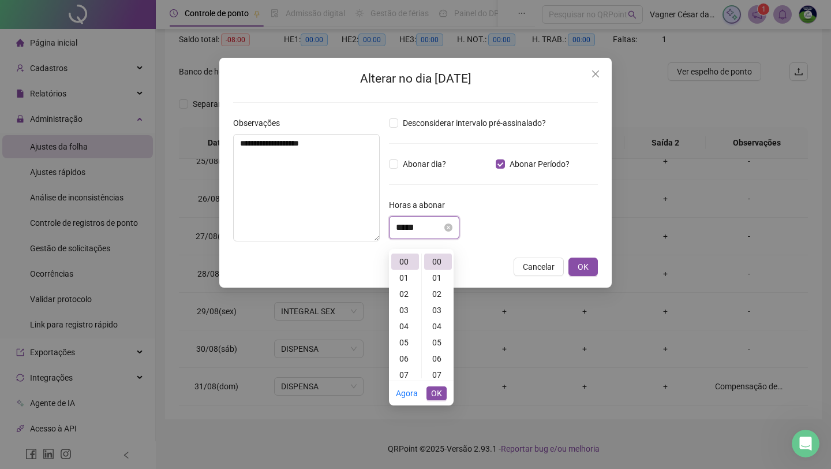
click at [424, 234] on input "*****" at bounding box center [419, 228] width 46 height 14
type input "*****"
click at [583, 266] on span "OK" at bounding box center [583, 266] width 11 height 13
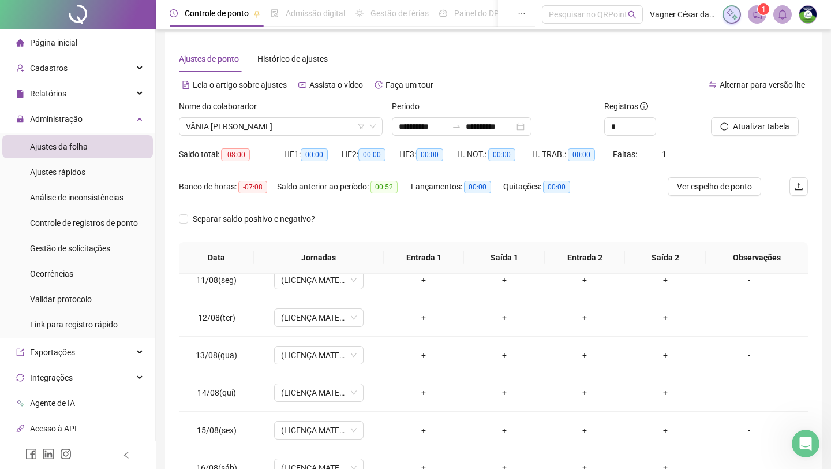
scroll to position [0, 0]
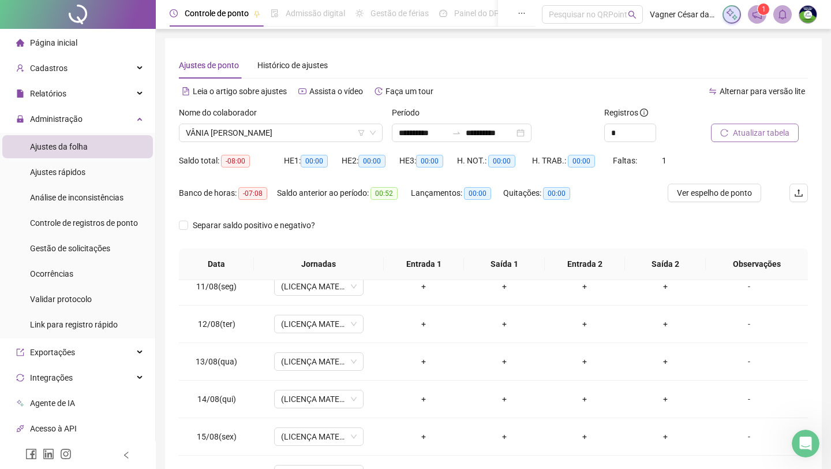
click at [667, 129] on span "Atualizar tabela" at bounding box center [761, 132] width 57 height 13
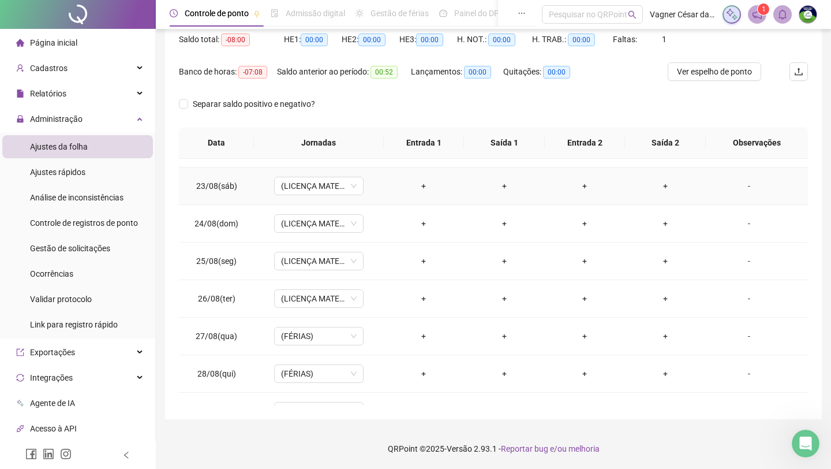
scroll to position [917, 0]
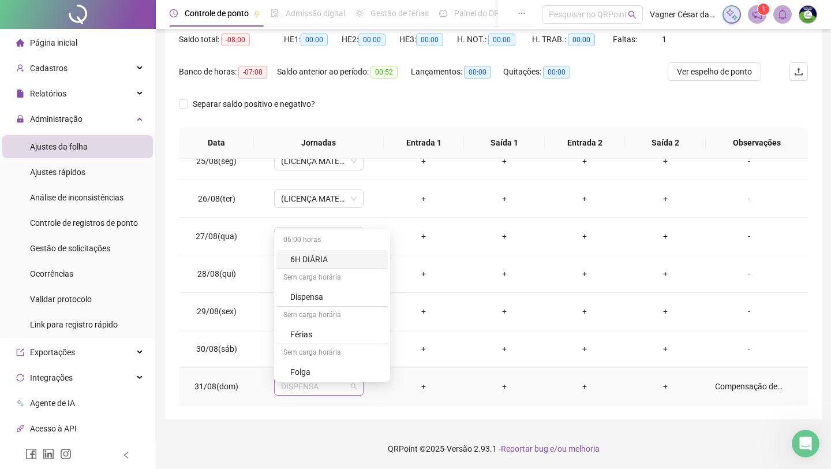
click at [340, 379] on span "DISPENSA" at bounding box center [319, 386] width 76 height 17
click at [408, 372] on td "+" at bounding box center [424, 387] width 81 height 38
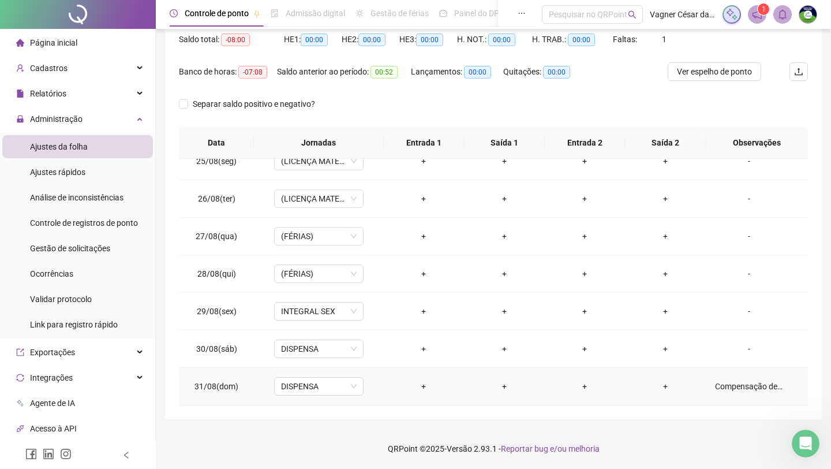
click at [667, 380] on div "Compensação de horas" at bounding box center [749, 386] width 68 height 13
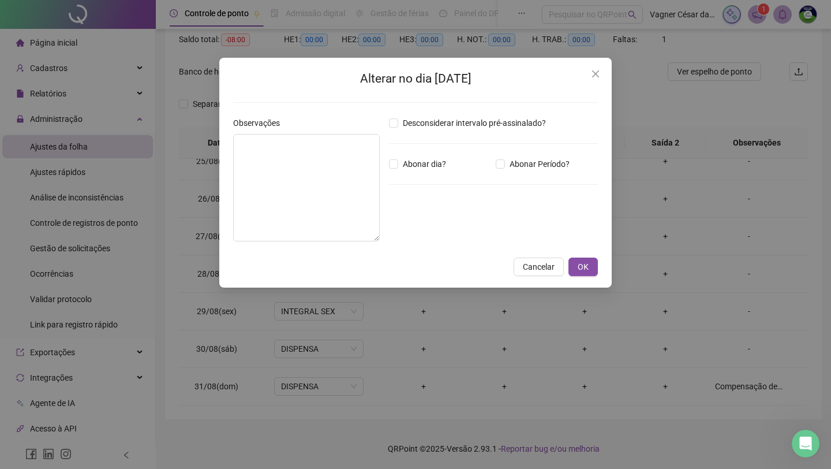
type textarea "**********"
click at [297, 149] on textarea "**********" at bounding box center [306, 187] width 147 height 107
click at [592, 263] on button "OK" at bounding box center [583, 266] width 29 height 18
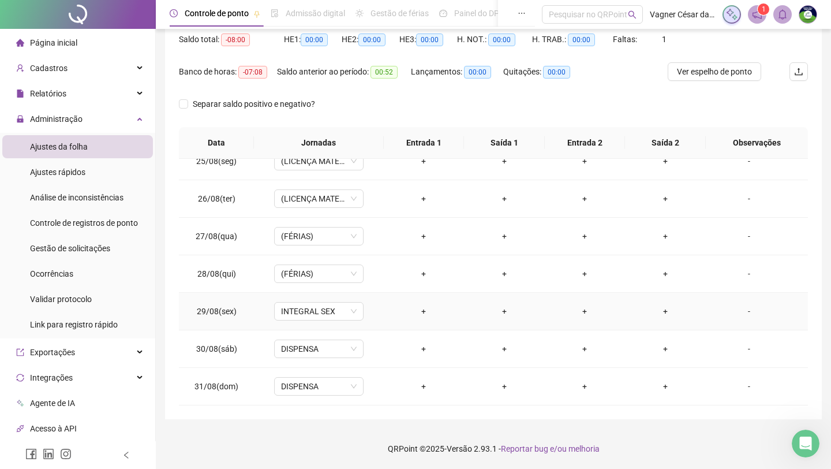
click at [667, 312] on div "-" at bounding box center [749, 311] width 68 height 13
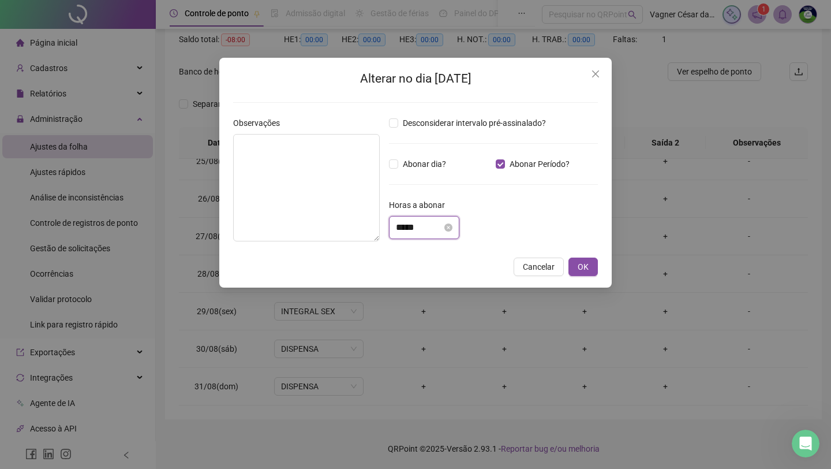
click at [435, 221] on input "*****" at bounding box center [419, 228] width 46 height 14
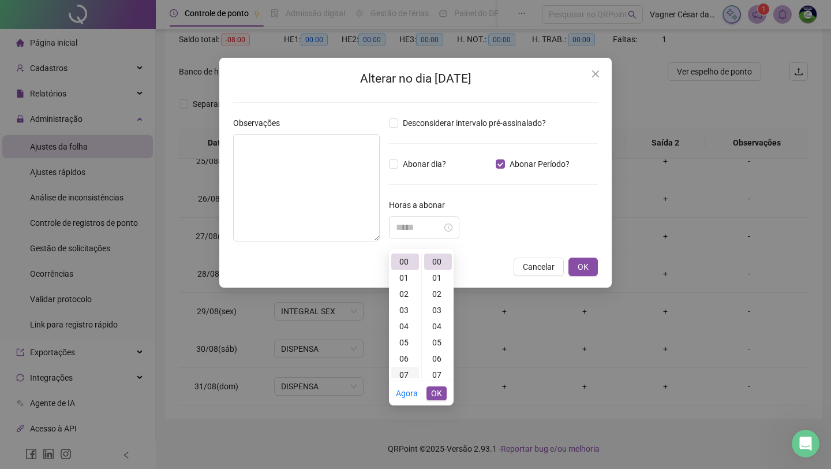
click at [413, 368] on div "07" at bounding box center [405, 375] width 28 height 16
click at [442, 343] on div "08" at bounding box center [438, 351] width 28 height 16
type input "*****"
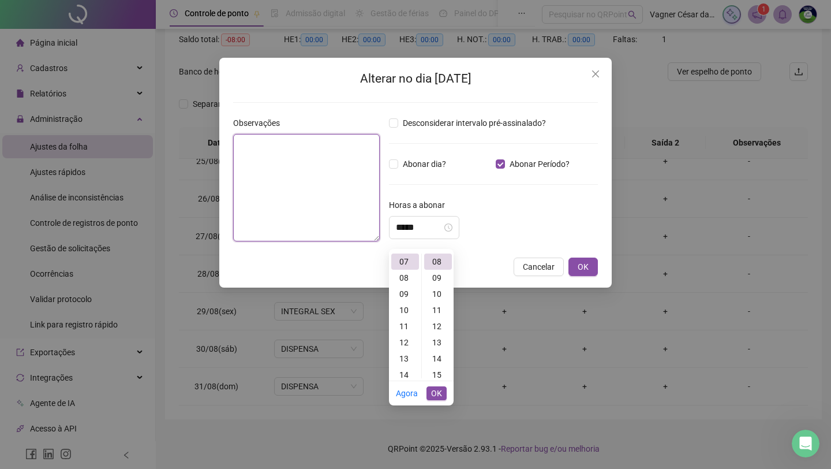
click at [345, 203] on textarea at bounding box center [306, 187] width 147 height 107
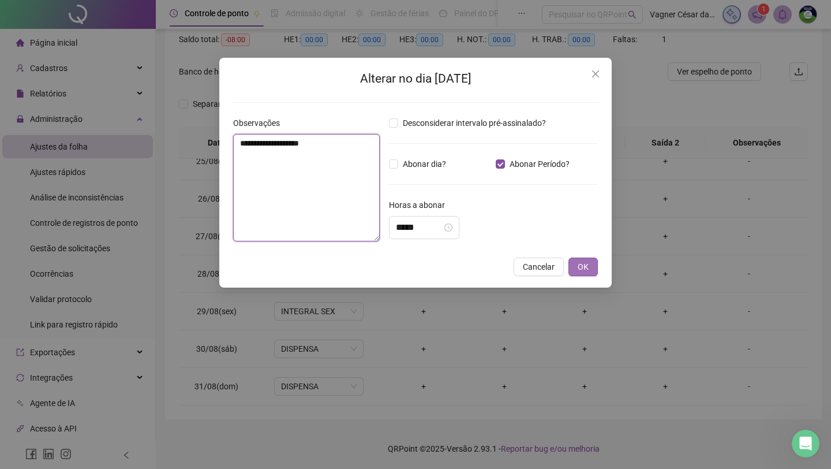
type textarea "**********"
click at [591, 270] on button "OK" at bounding box center [583, 266] width 29 height 18
click at [589, 266] on button "OK" at bounding box center [583, 266] width 29 height 18
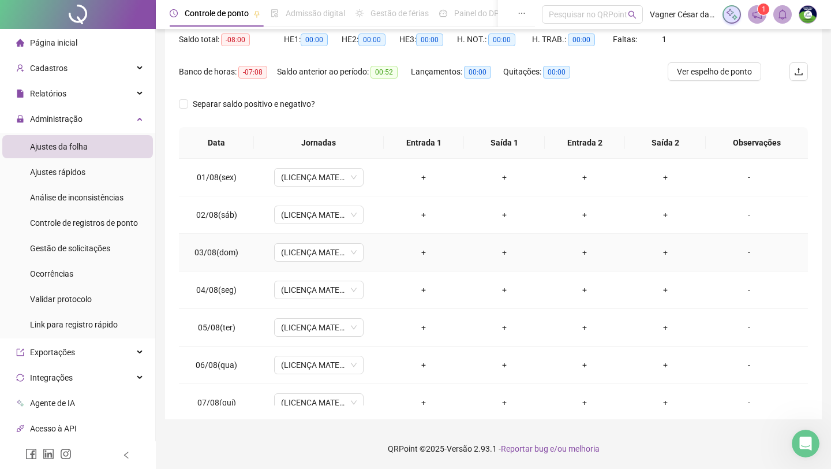
scroll to position [0, 0]
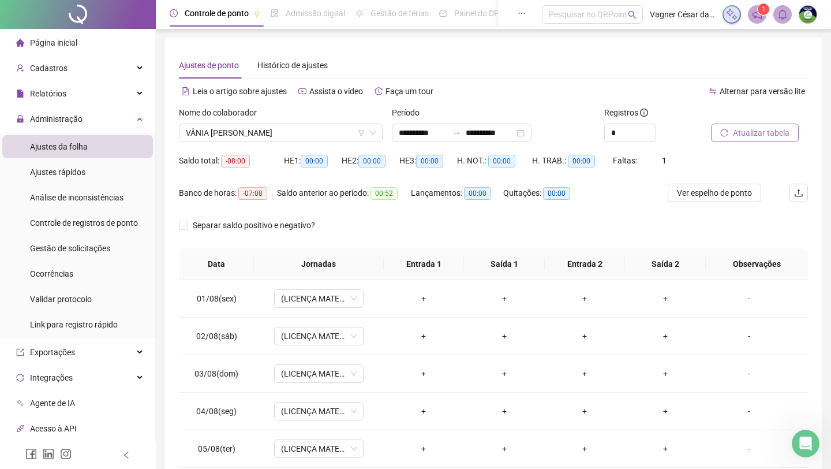
click at [667, 124] on button "Atualizar tabela" at bounding box center [755, 133] width 88 height 18
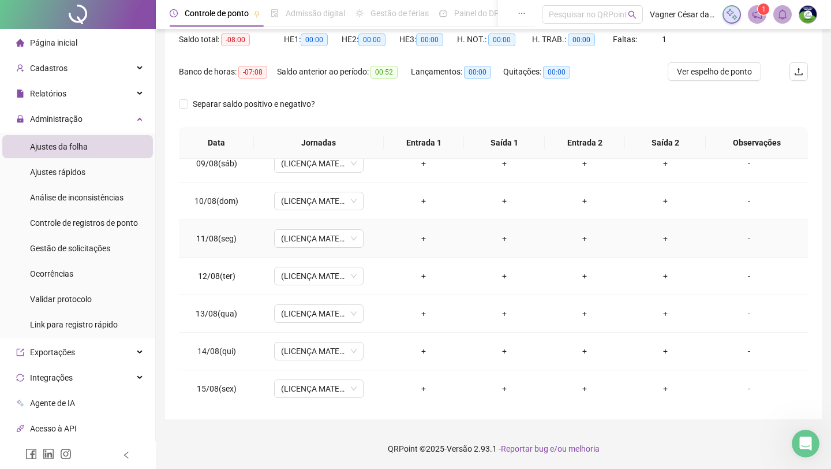
scroll to position [917, 0]
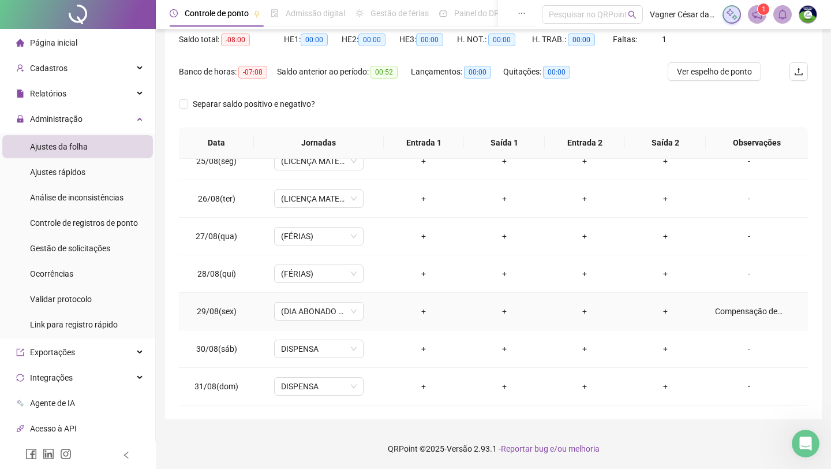
click at [667, 312] on div "Compensação de horas" at bounding box center [749, 311] width 68 height 13
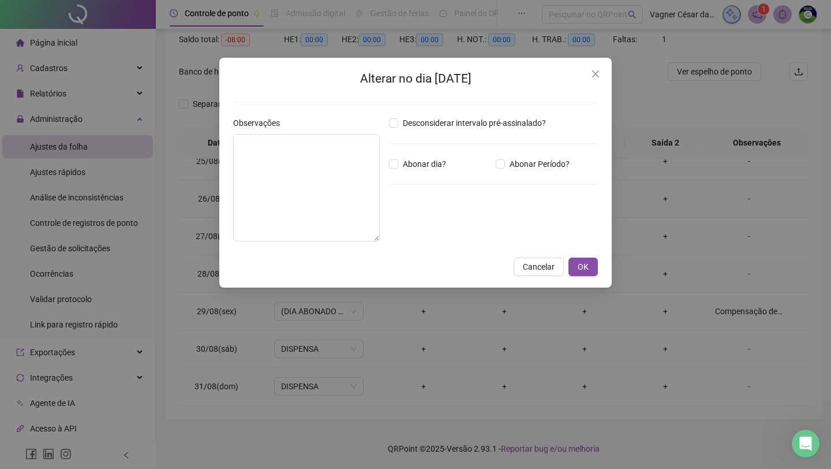
type textarea "**********"
click at [424, 227] on input "*****" at bounding box center [419, 228] width 46 height 14
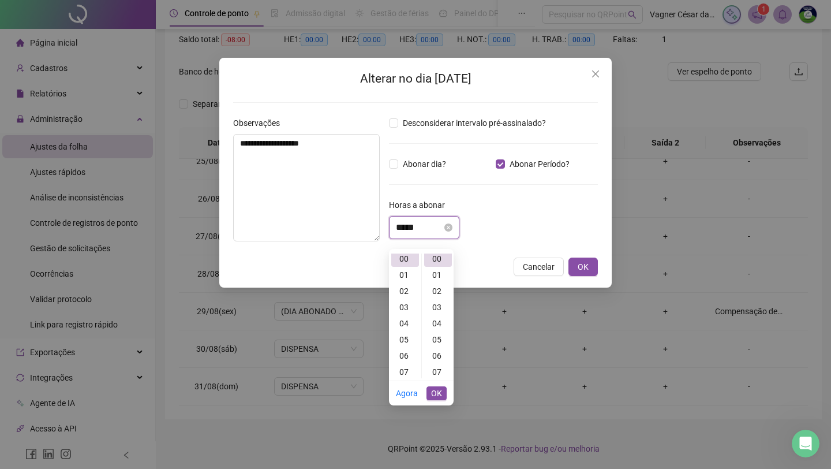
scroll to position [0, 0]
click at [415, 367] on div "07" at bounding box center [405, 375] width 28 height 16
click at [434, 353] on div "08" at bounding box center [438, 359] width 28 height 16
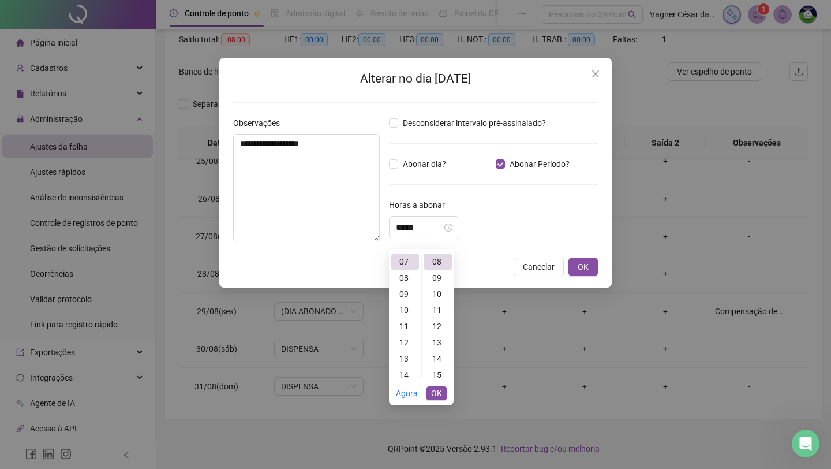
type input "*****"
click at [437, 387] on span "OK" at bounding box center [436, 393] width 11 height 13
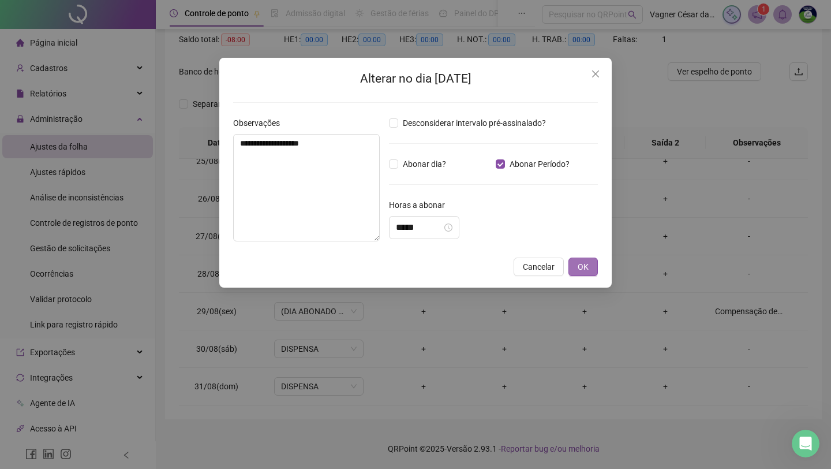
click at [581, 267] on span "OK" at bounding box center [583, 266] width 11 height 13
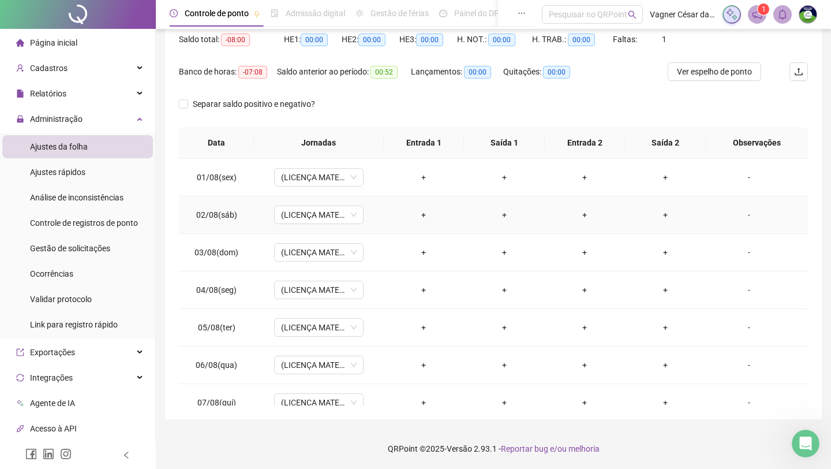
scroll to position [0, 0]
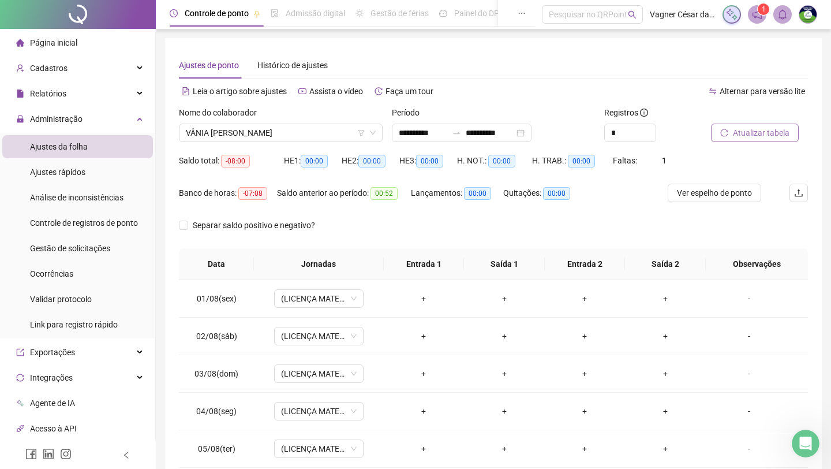
click at [667, 135] on span "Atualizar tabela" at bounding box center [761, 132] width 57 height 13
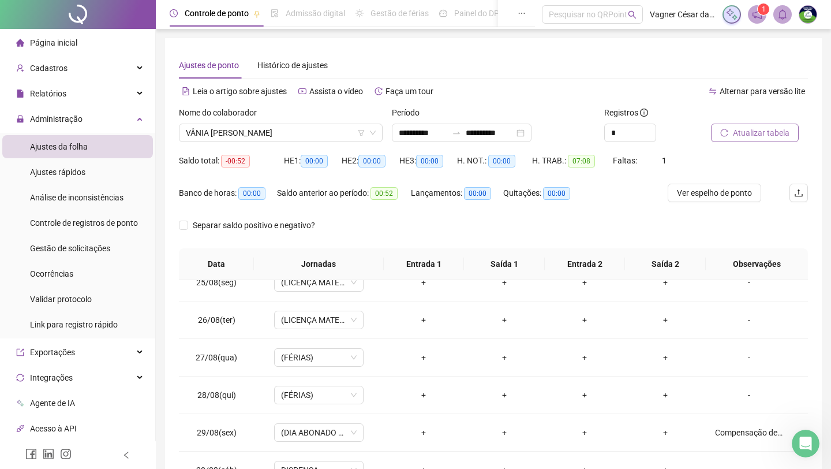
click at [667, 126] on span "Atualizar tabela" at bounding box center [761, 132] width 57 height 13
click at [333, 132] on span "VÂNIA [PERSON_NAME]" at bounding box center [281, 132] width 190 height 17
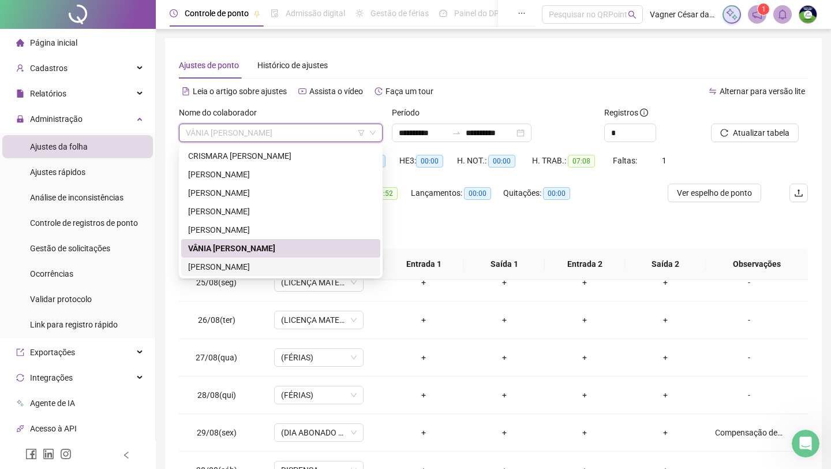
click at [305, 266] on div "[PERSON_NAME]" at bounding box center [280, 266] width 185 height 13
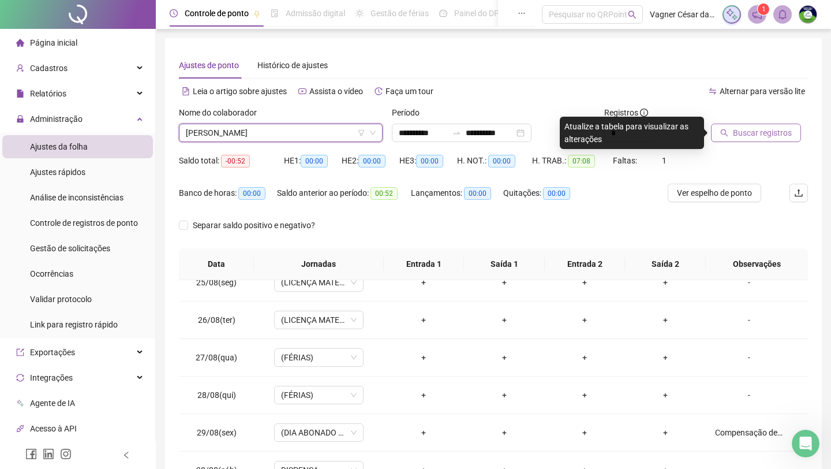
click at [667, 134] on span "Buscar registros" at bounding box center [762, 132] width 59 height 13
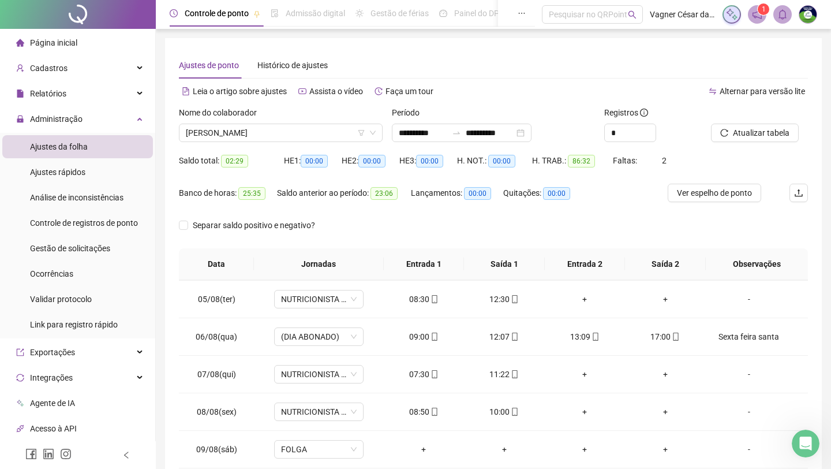
scroll to position [147, 0]
click at [667, 337] on div "Sexta feira santa" at bounding box center [749, 339] width 68 height 13
type textarea "**********"
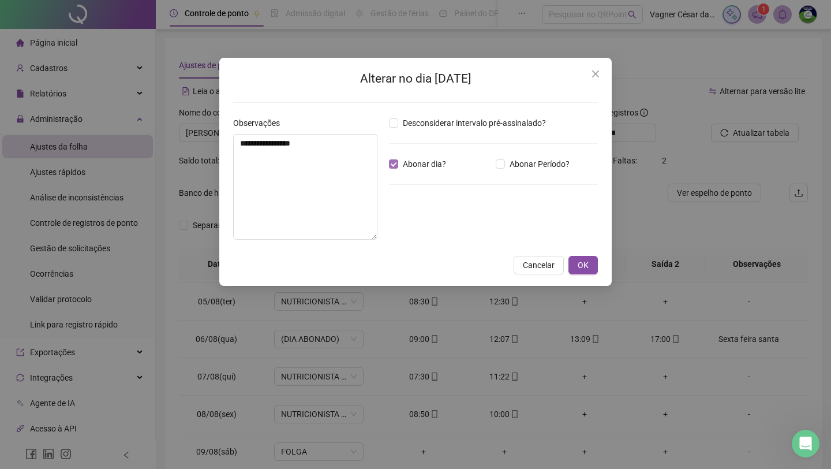
click at [430, 163] on span "Abonar dia?" at bounding box center [424, 164] width 53 height 13
click at [292, 151] on textarea "**********" at bounding box center [305, 187] width 144 height 106
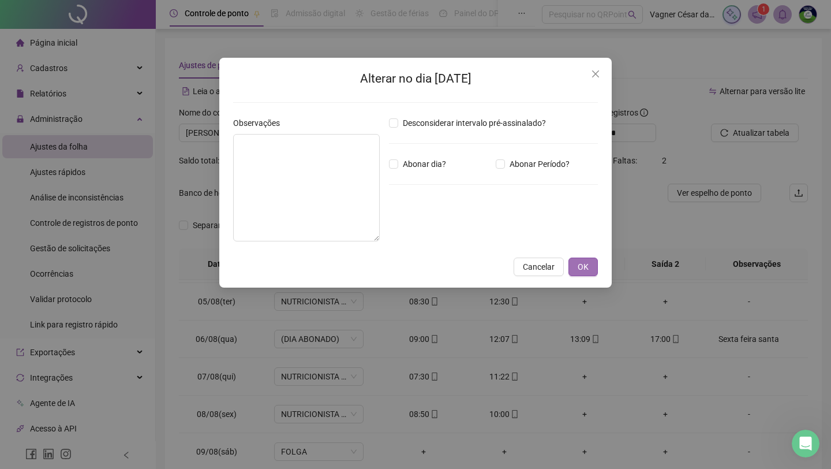
click at [589, 262] on button "OK" at bounding box center [583, 266] width 29 height 18
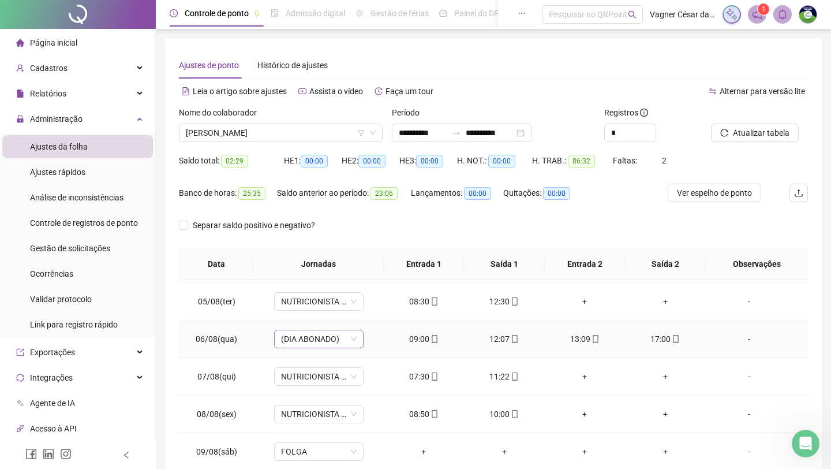
click at [327, 339] on span "(DIA ABONADO)" at bounding box center [319, 338] width 76 height 17
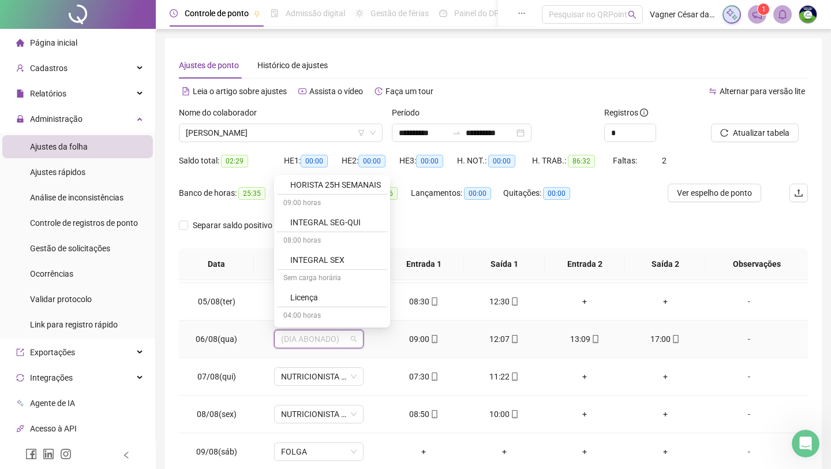
scroll to position [227, 0]
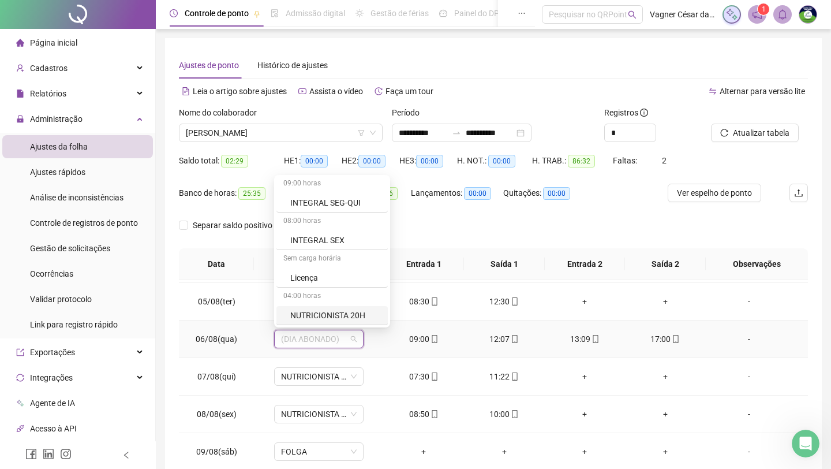
click at [324, 312] on div "NUTRICIONISTA 20H" at bounding box center [335, 315] width 91 height 13
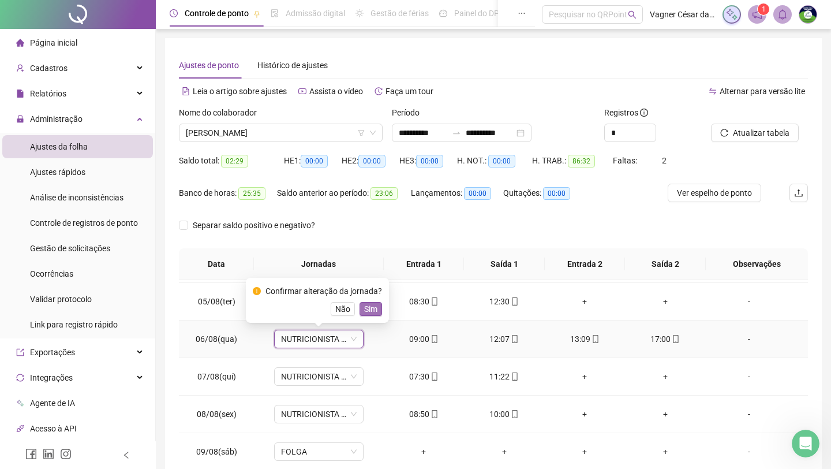
click at [371, 309] on span "Sim" at bounding box center [370, 309] width 13 height 13
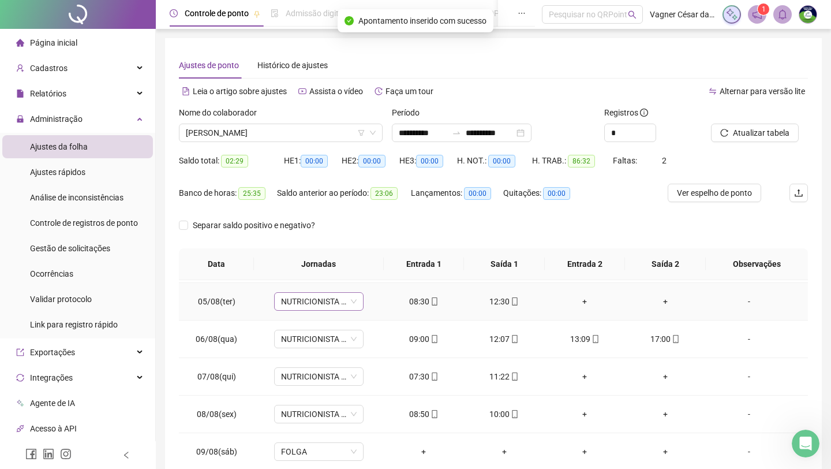
click at [356, 303] on span "NUTRICIONISTA 20H" at bounding box center [319, 301] width 76 height 17
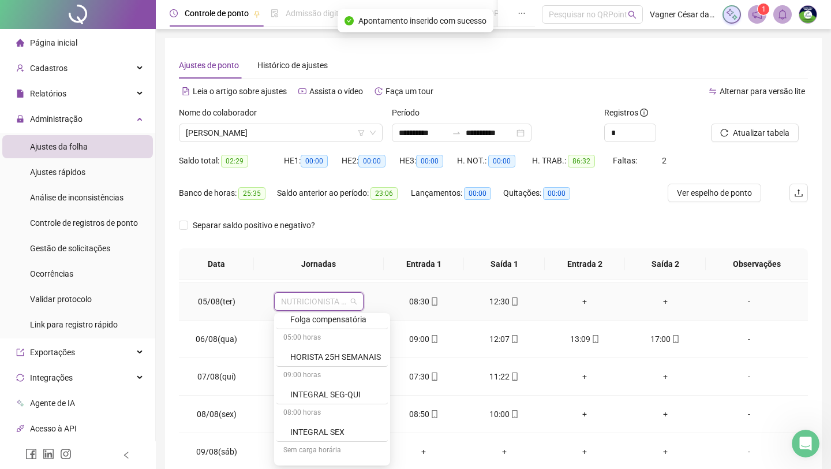
scroll to position [223, 0]
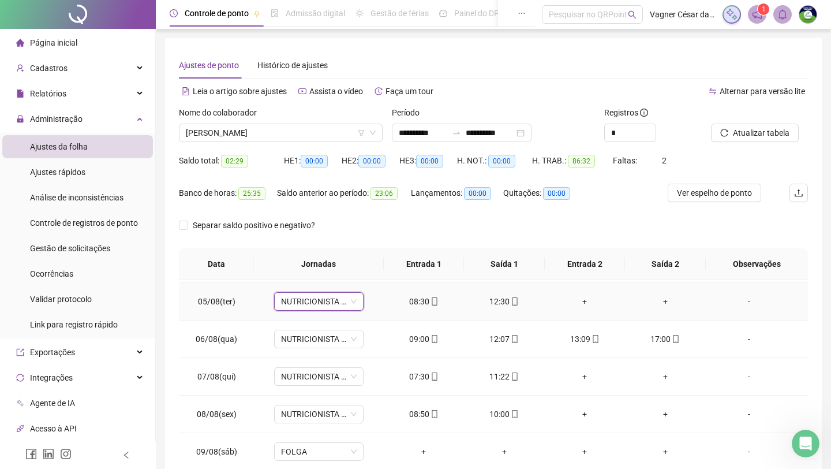
drag, startPoint x: 326, startPoint y: 304, endPoint x: 385, endPoint y: 301, distance: 59.0
click at [385, 304] on tr "05/08(ter) NUTRICIONISTA 20H NUTRICIONISTA 20H 08:30 12:30 + + -" at bounding box center [493, 302] width 629 height 38
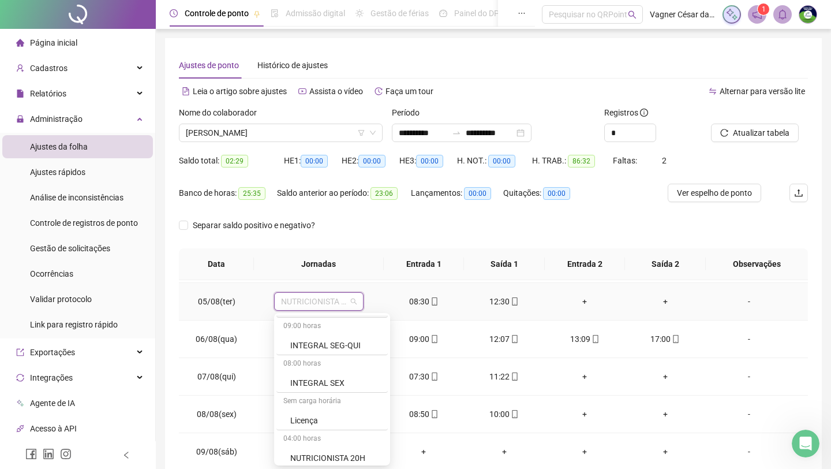
click at [391, 297] on td "08:30" at bounding box center [424, 302] width 81 height 38
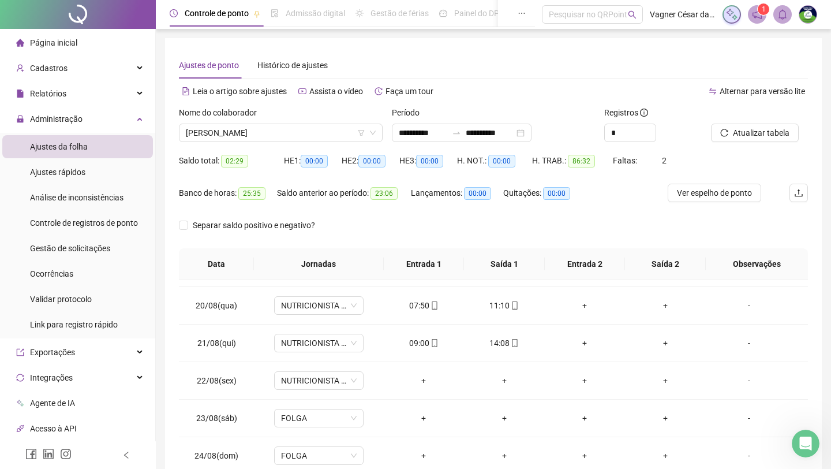
scroll to position [917, 0]
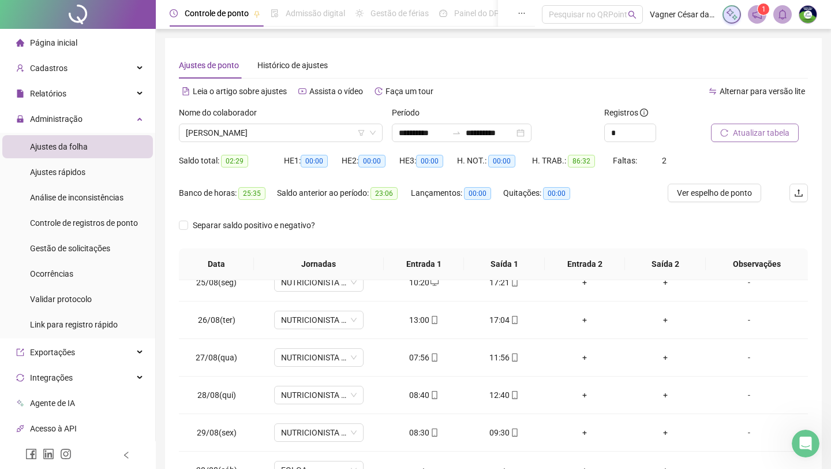
click at [667, 138] on button "Atualizar tabela" at bounding box center [755, 133] width 88 height 18
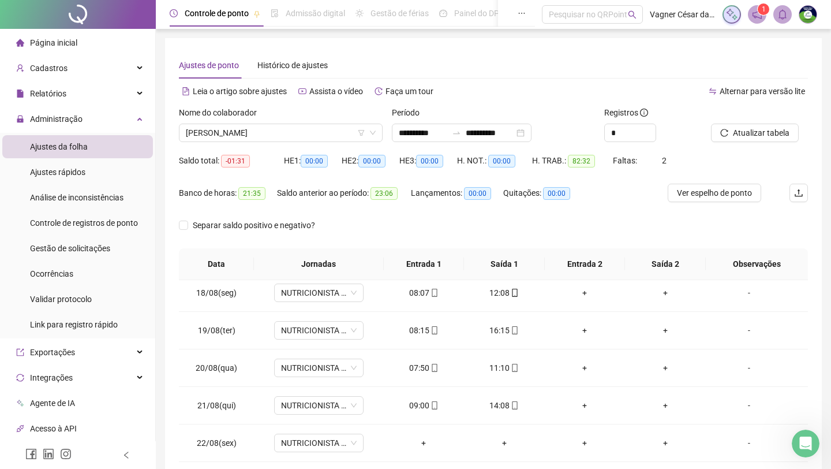
scroll to position [729, 0]
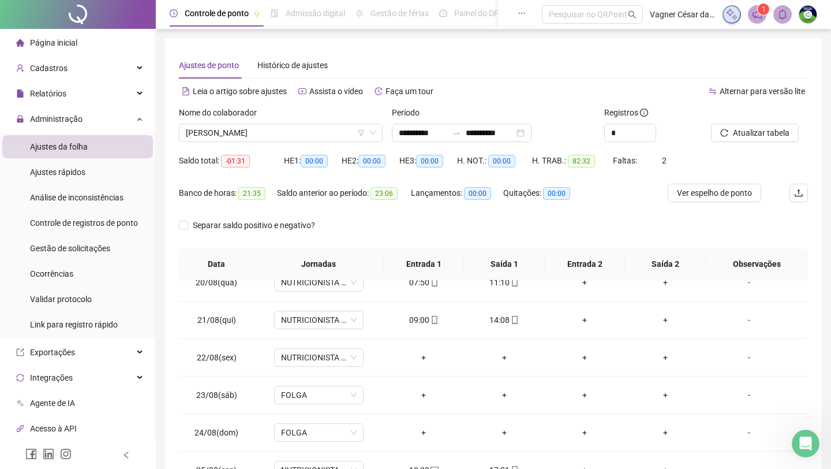
click at [667, 116] on div at bounding box center [745, 114] width 68 height 17
click at [667, 132] on button "Atualizar tabela" at bounding box center [755, 133] width 88 height 18
click at [80, 114] on span "Administração" at bounding box center [56, 118] width 53 height 9
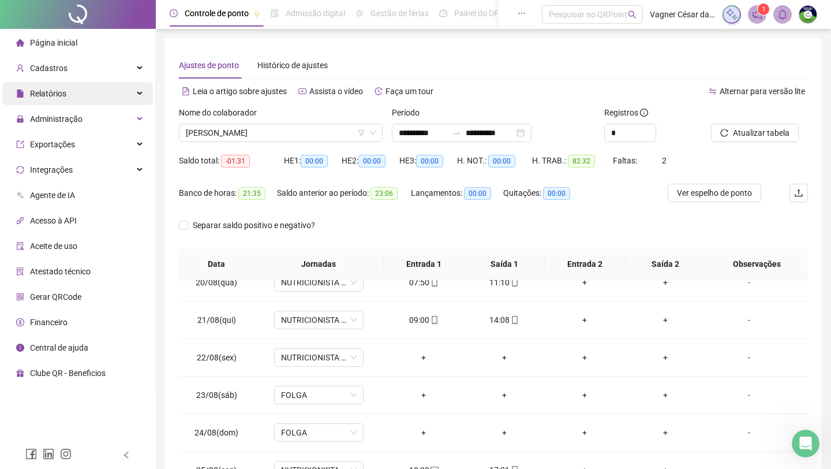
click at [81, 92] on div "Relatórios" at bounding box center [77, 93] width 151 height 23
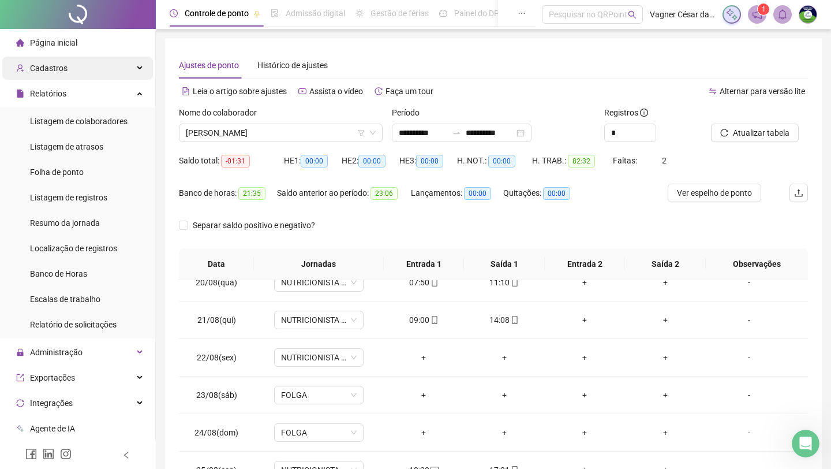
click at [87, 74] on div "Cadastros" at bounding box center [77, 68] width 151 height 23
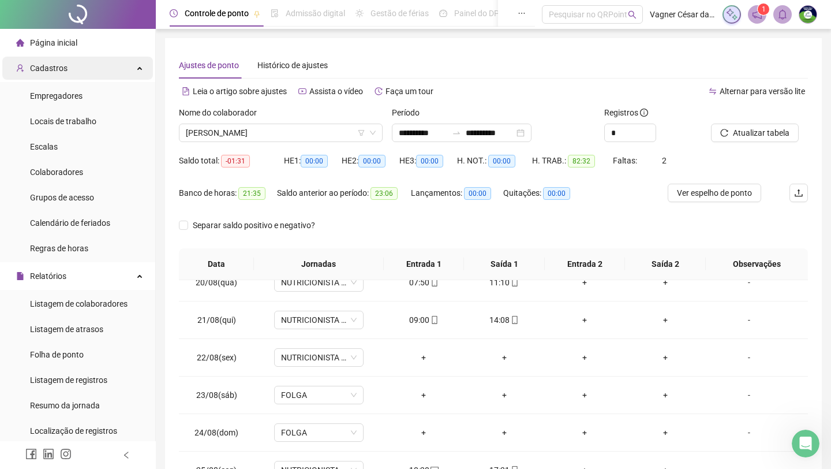
click at [87, 74] on div "Cadastros" at bounding box center [77, 68] width 151 height 23
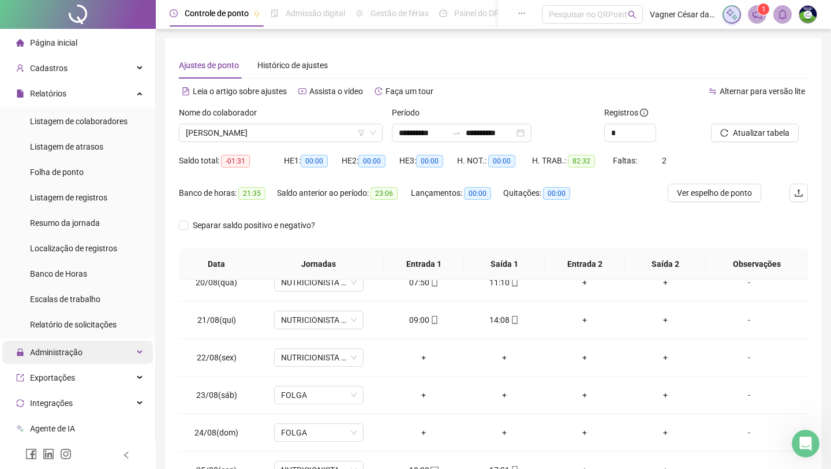
click at [68, 352] on span "Administração" at bounding box center [56, 352] width 53 height 9
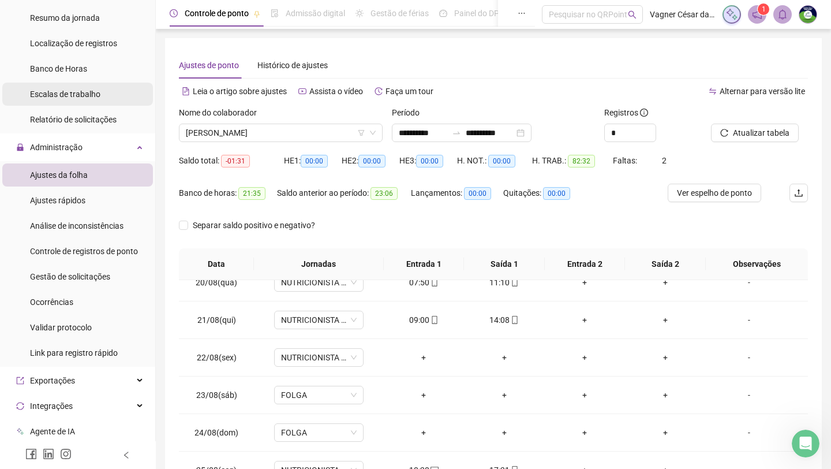
scroll to position [213, 0]
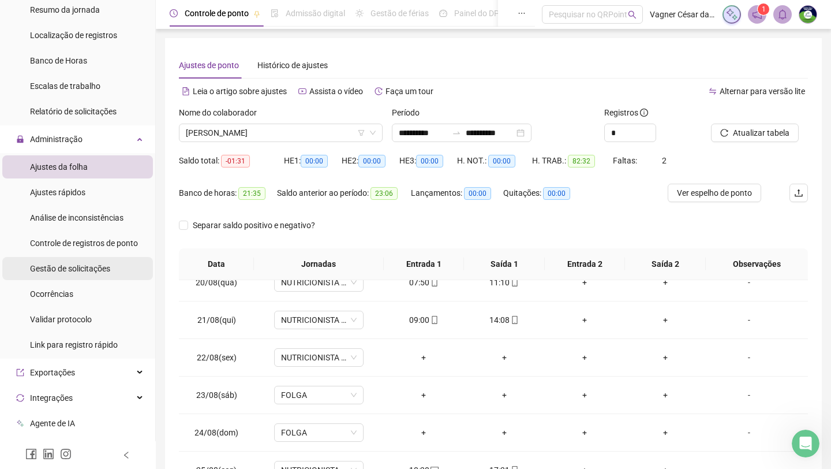
click at [83, 277] on div "Gestão de solicitações" at bounding box center [70, 268] width 80 height 23
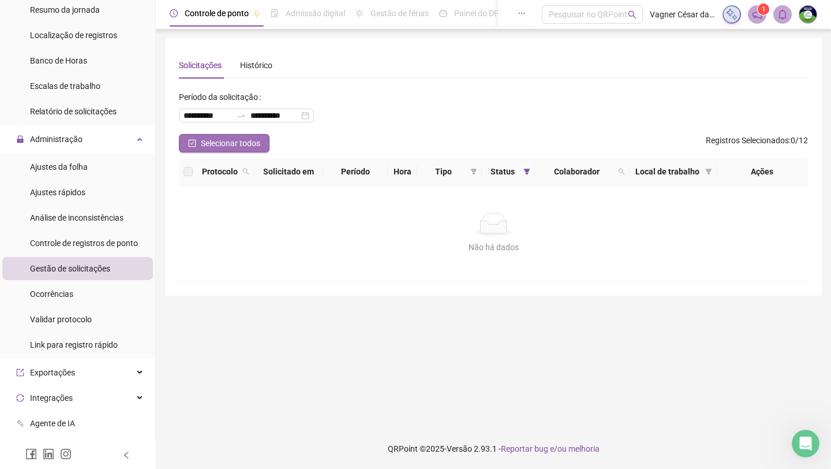
click at [225, 140] on span "Selecionar todos" at bounding box center [230, 143] width 59 height 13
click at [215, 121] on input "**********" at bounding box center [208, 115] width 48 height 13
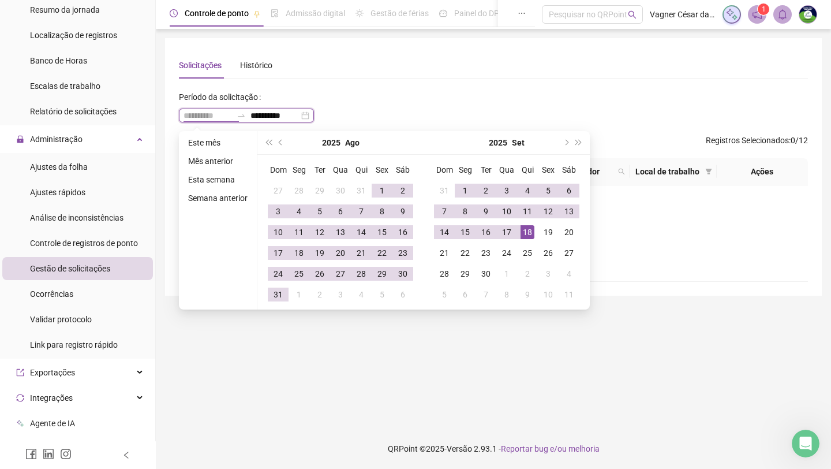
type input "**********"
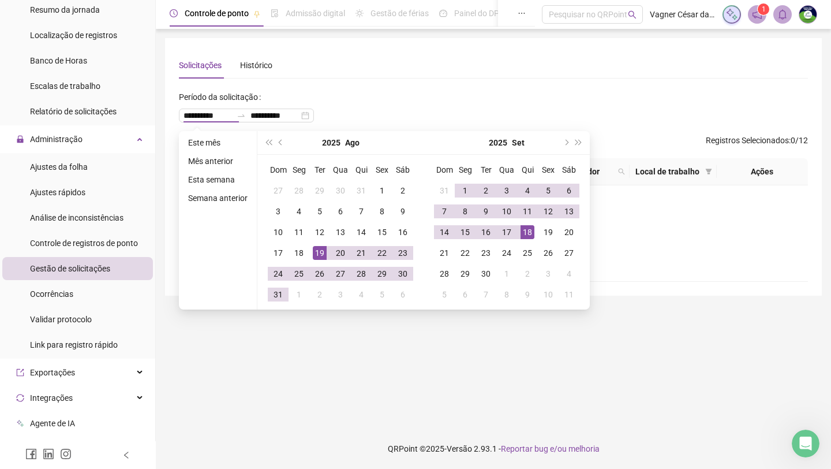
click at [425, 83] on div "**********" at bounding box center [493, 167] width 629 height 230
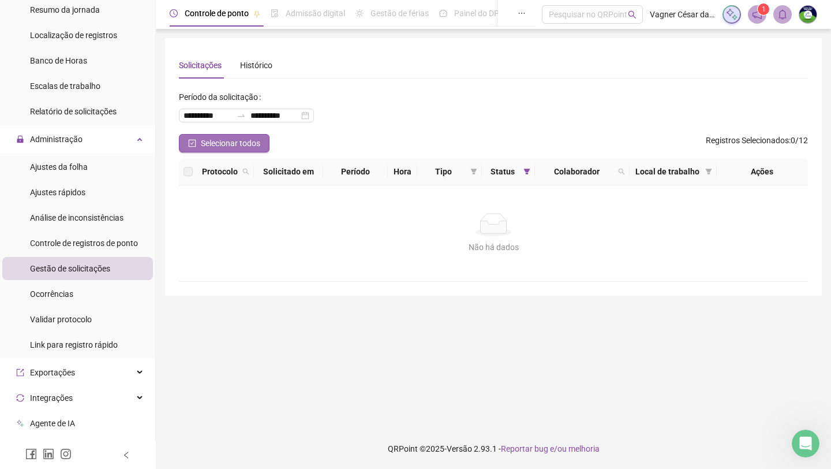
click at [257, 147] on span "Selecionar todos" at bounding box center [230, 143] width 59 height 13
click at [107, 248] on div "Controle de registros de ponto" at bounding box center [84, 243] width 108 height 23
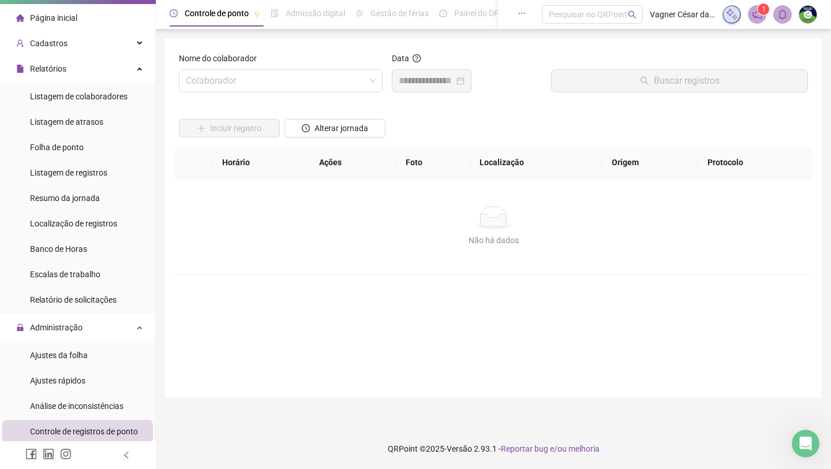
scroll to position [10, 0]
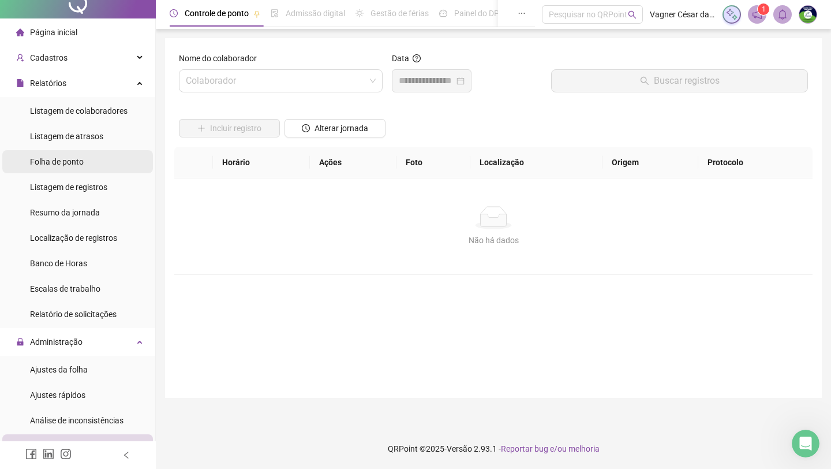
click at [69, 163] on span "Folha de ponto" at bounding box center [57, 161] width 54 height 9
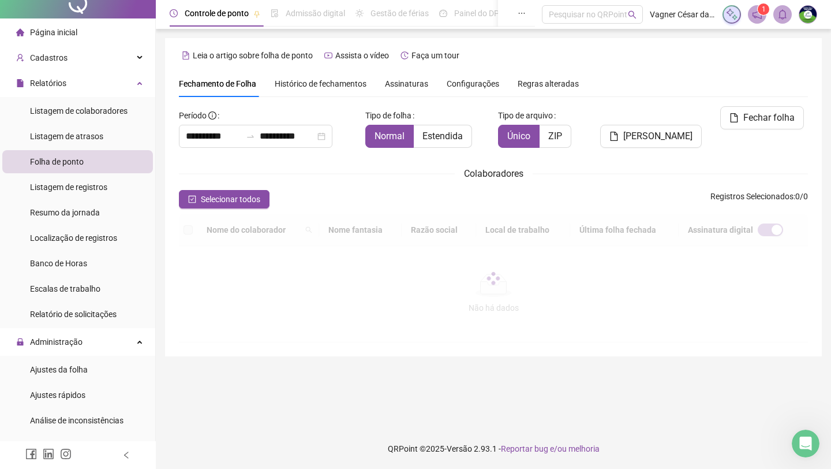
scroll to position [2, 0]
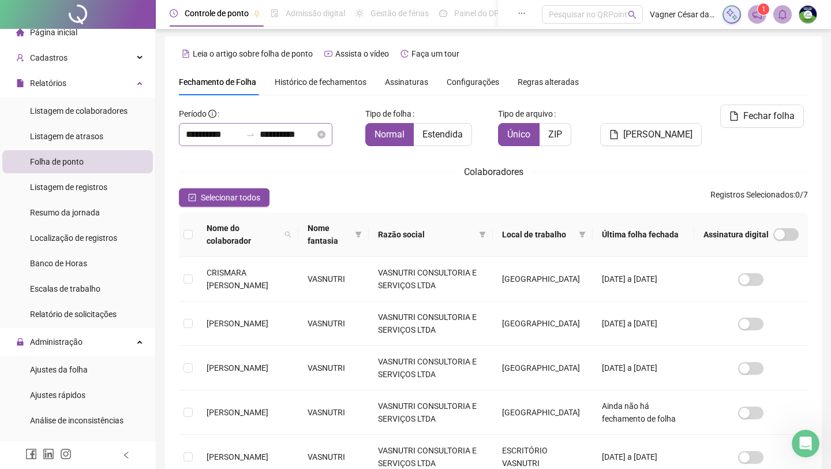
click at [333, 142] on div "**********" at bounding box center [256, 134] width 154 height 23
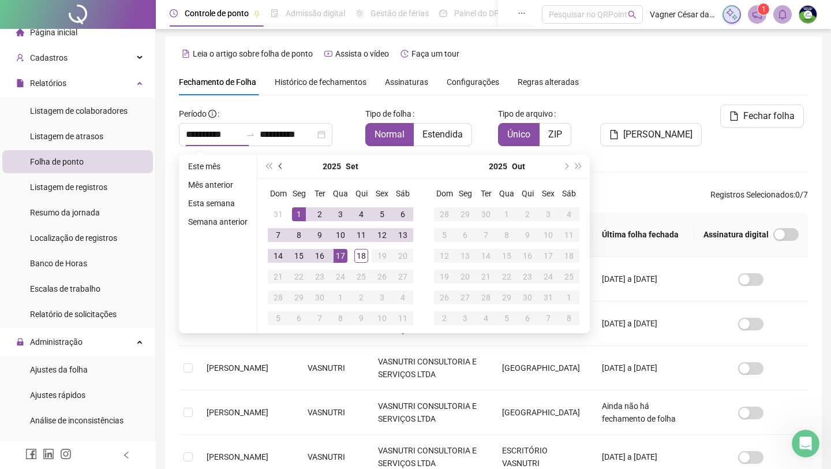
click at [283, 166] on span "prev-year" at bounding box center [282, 166] width 6 height 6
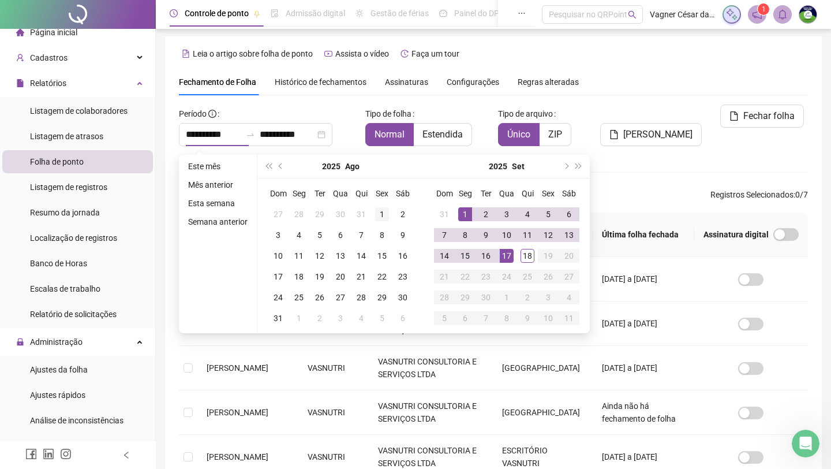
type input "**********"
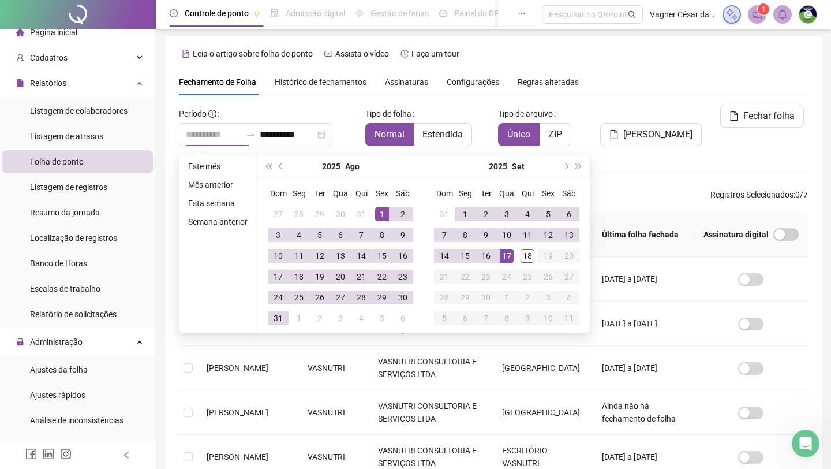
click at [384, 210] on div "1" at bounding box center [382, 214] width 14 height 14
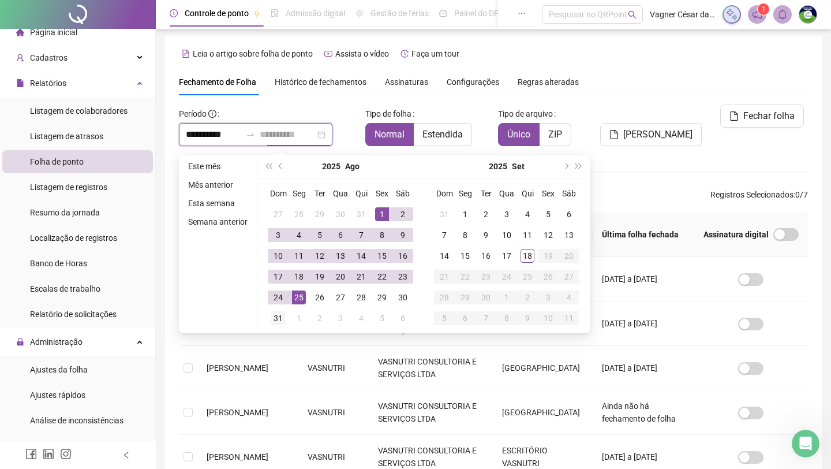
type input "**********"
click at [285, 318] on div "31" at bounding box center [278, 318] width 14 height 14
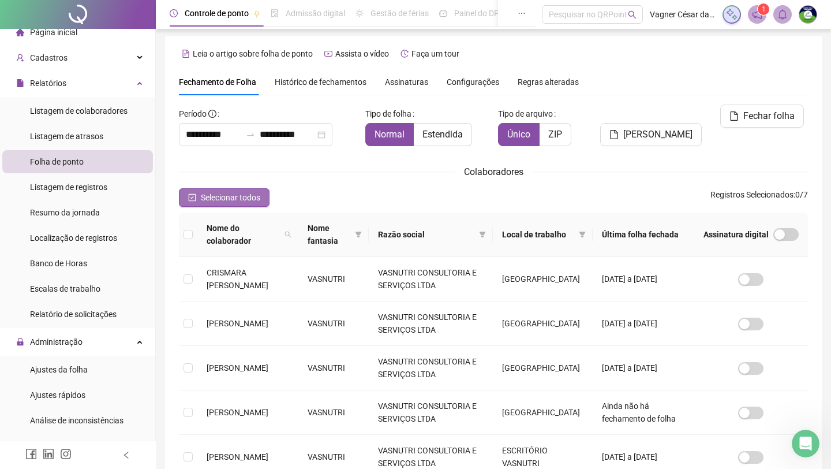
click at [266, 197] on button "Selecionar todos" at bounding box center [224, 197] width 91 height 18
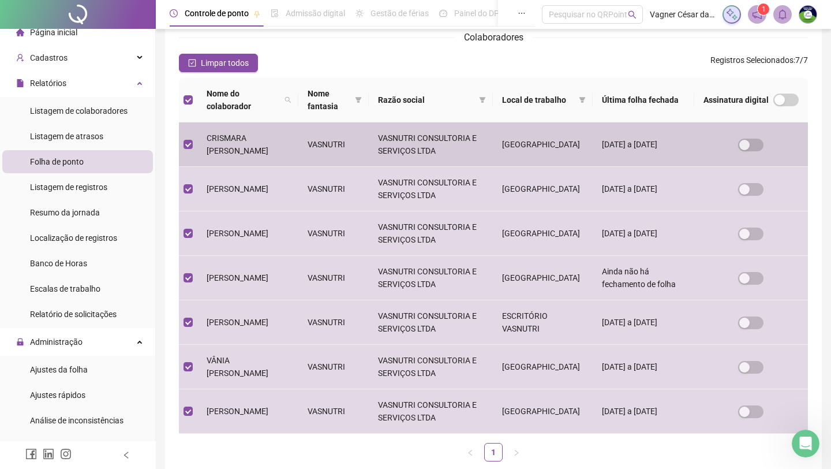
scroll to position [137, 0]
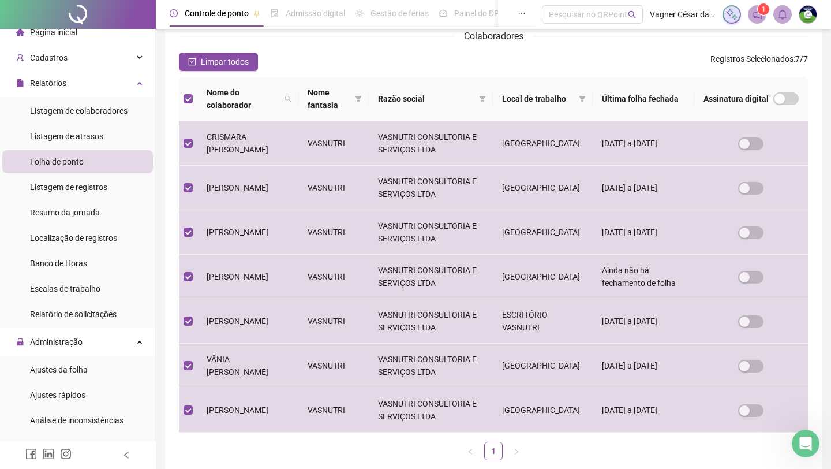
click at [667, 80] on th "Assinatura digital" at bounding box center [752, 99] width 114 height 44
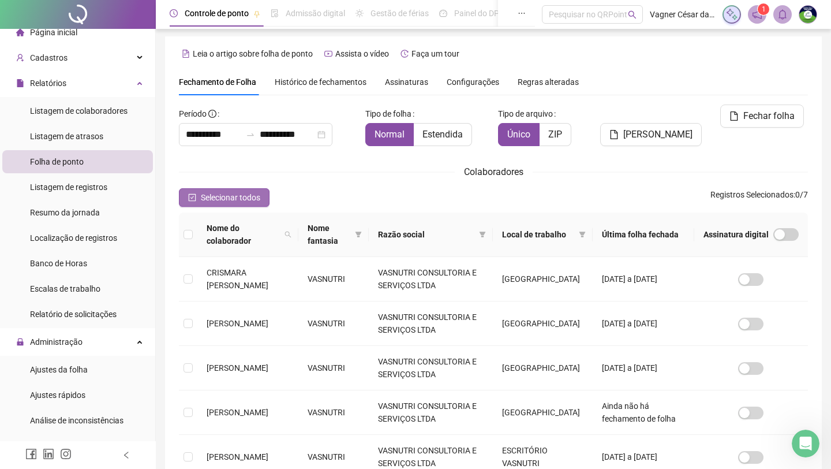
click at [202, 198] on span "Selecionar todos" at bounding box center [230, 197] width 59 height 13
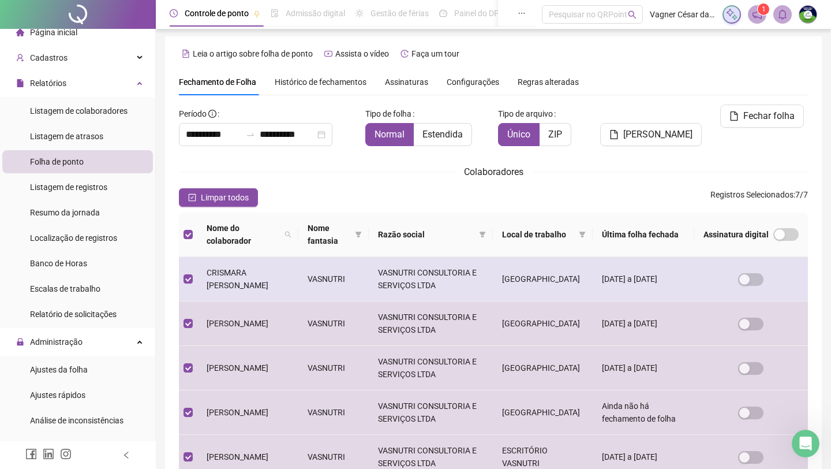
scroll to position [0, 0]
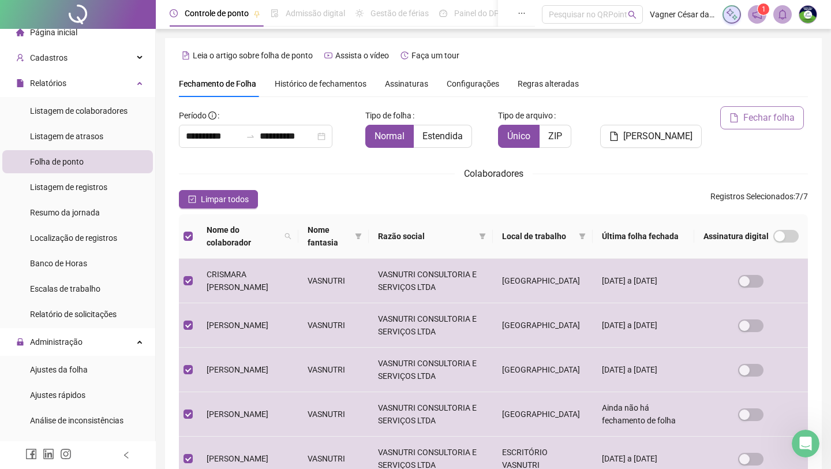
click at [667, 122] on span "Fechar folha" at bounding box center [769, 118] width 51 height 14
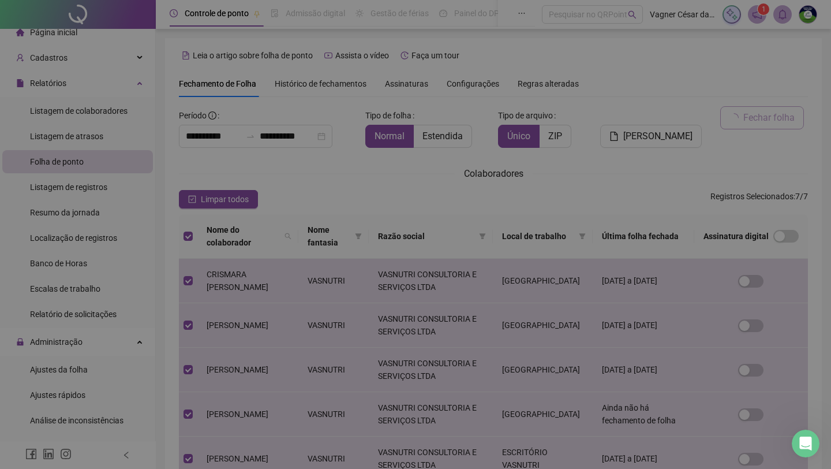
scroll to position [2, 0]
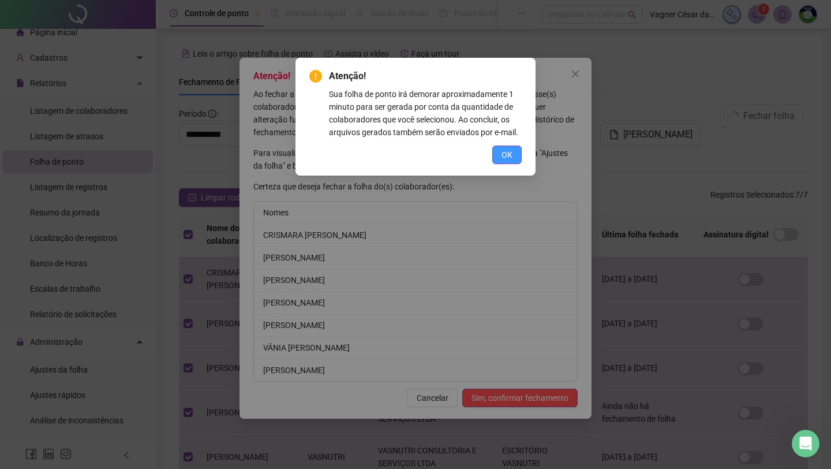
click at [503, 161] on span "OK" at bounding box center [507, 154] width 11 height 13
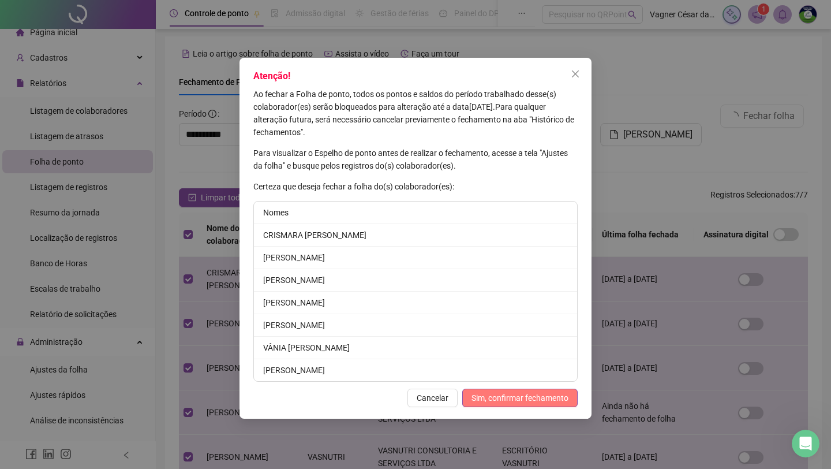
click at [517, 399] on span "Sim, confirmar fechamento" at bounding box center [520, 397] width 97 height 13
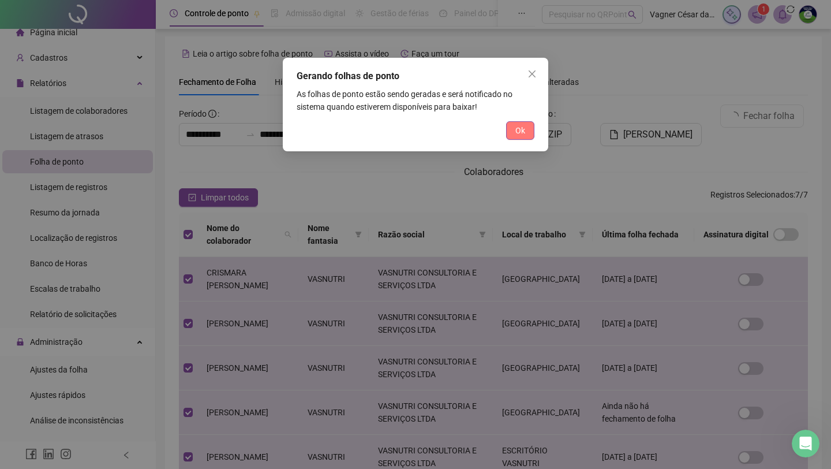
click at [522, 125] on span "Ok" at bounding box center [521, 130] width 10 height 13
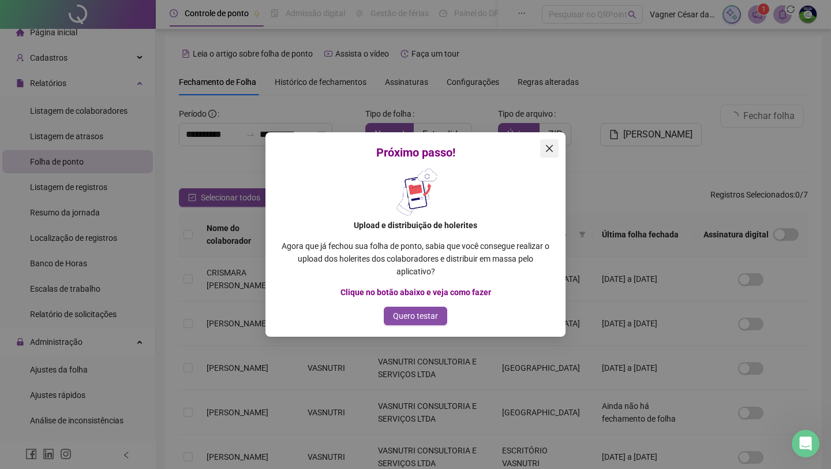
click at [549, 147] on icon "close" at bounding box center [549, 148] width 9 height 9
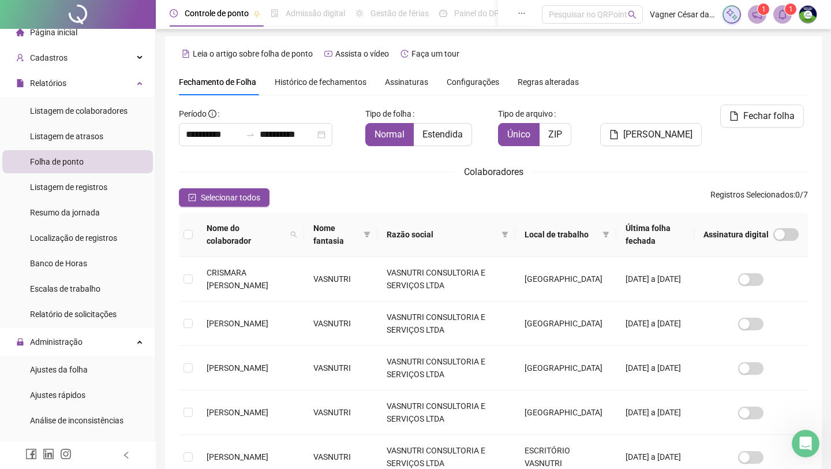
click at [667, 16] on icon "bell" at bounding box center [783, 14] width 10 height 10
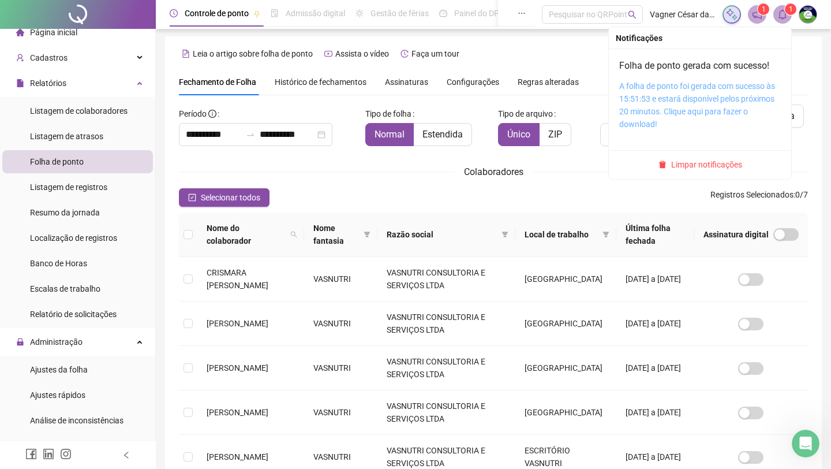
click at [667, 99] on link "A folha de ponto foi gerada com sucesso às 15:51:53 e estará disponível pelos p…" at bounding box center [697, 104] width 156 height 47
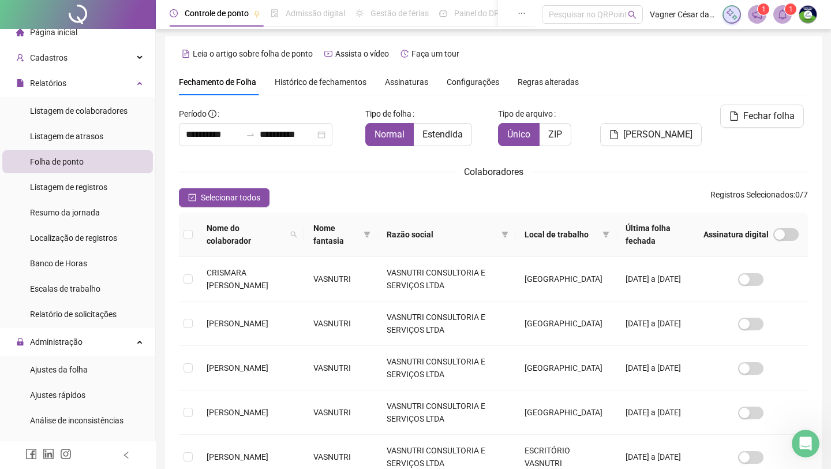
click at [315, 176] on div "Colaboradores" at bounding box center [493, 172] width 629 height 14
click at [397, 80] on span "Assinaturas" at bounding box center [406, 82] width 43 height 8
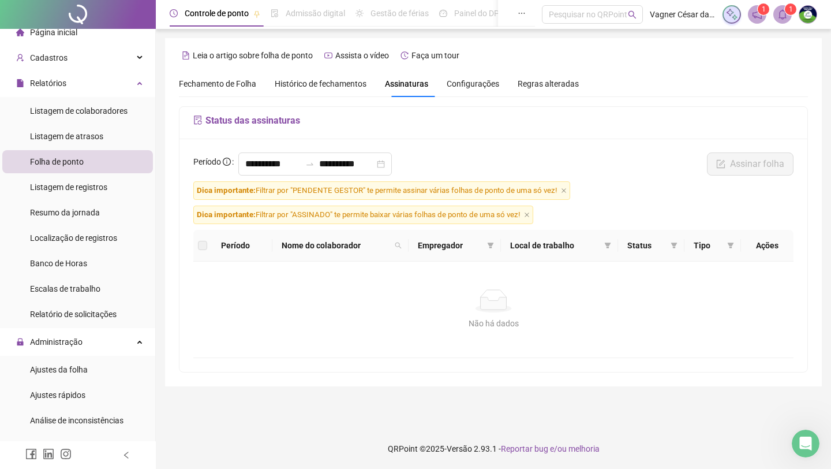
scroll to position [0, 0]
click at [348, 166] on input "**********" at bounding box center [346, 164] width 55 height 14
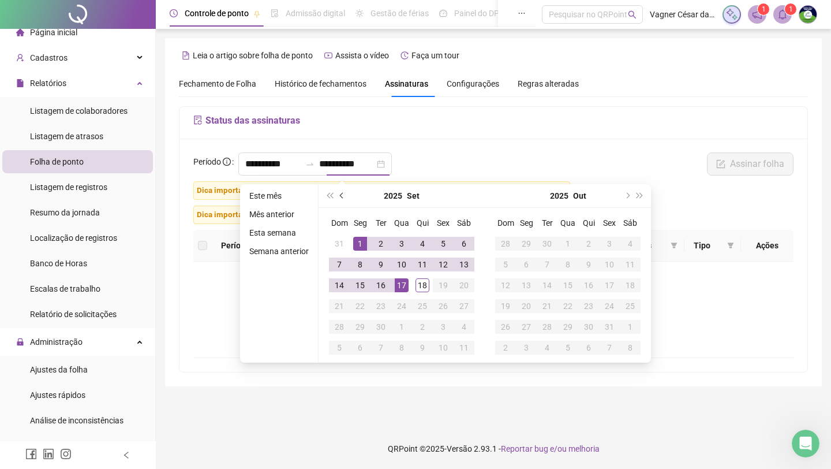
click at [342, 194] on button "prev-year" at bounding box center [342, 195] width 13 height 23
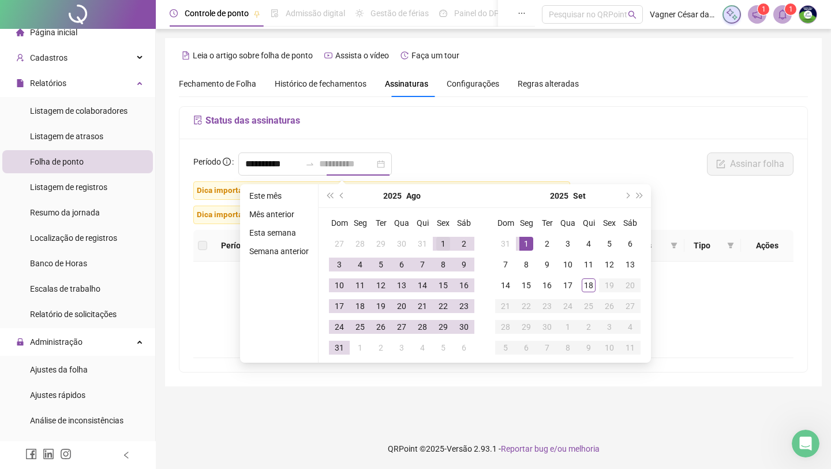
type input "**********"
click at [439, 240] on div "1" at bounding box center [443, 244] width 14 height 14
click at [340, 341] on div "31" at bounding box center [340, 348] width 14 height 14
type input "**********"
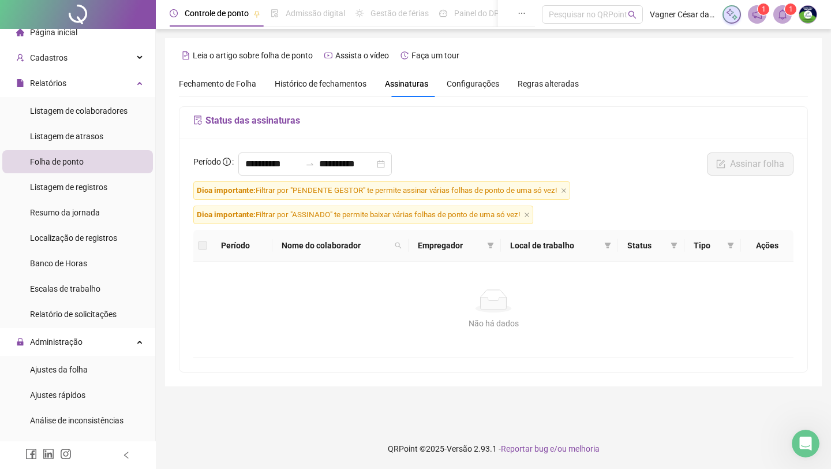
click at [618, 171] on div "**********" at bounding box center [493, 166] width 607 height 29
click at [614, 172] on div "**********" at bounding box center [493, 166] width 607 height 29
click at [450, 158] on div "**********" at bounding box center [493, 166] width 607 height 29
click at [472, 88] on span "Configurações" at bounding box center [473, 84] width 53 height 8
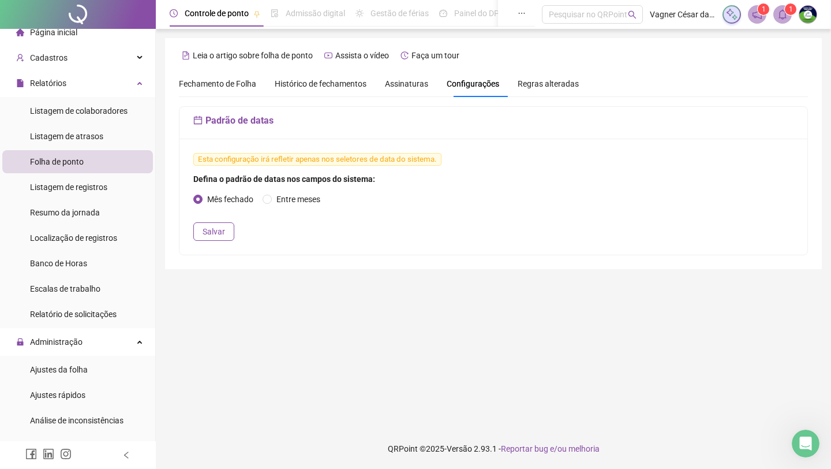
click at [351, 82] on span "Histórico de fechamentos" at bounding box center [321, 83] width 92 height 9
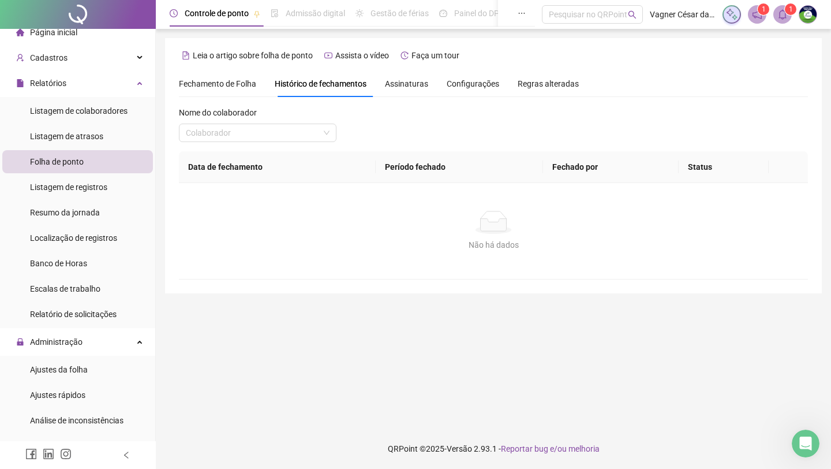
click at [240, 84] on span "Fechamento de Folha" at bounding box center [217, 83] width 77 height 9
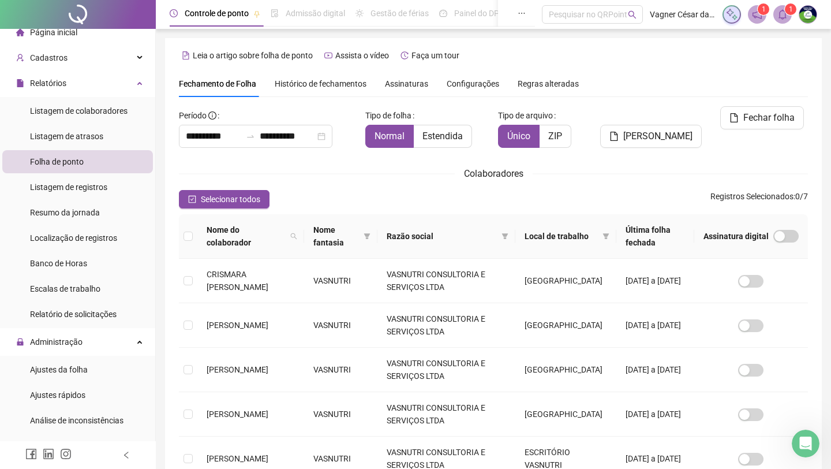
type input "**********"
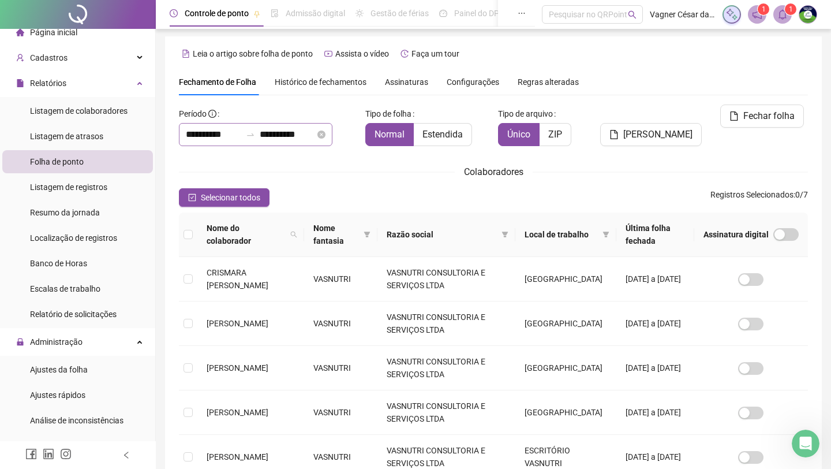
click at [333, 134] on div "**********" at bounding box center [256, 134] width 154 height 23
click at [667, 19] on icon "bell" at bounding box center [783, 14] width 10 height 10
click at [667, 68] on div "**********" at bounding box center [493, 327] width 657 height 583
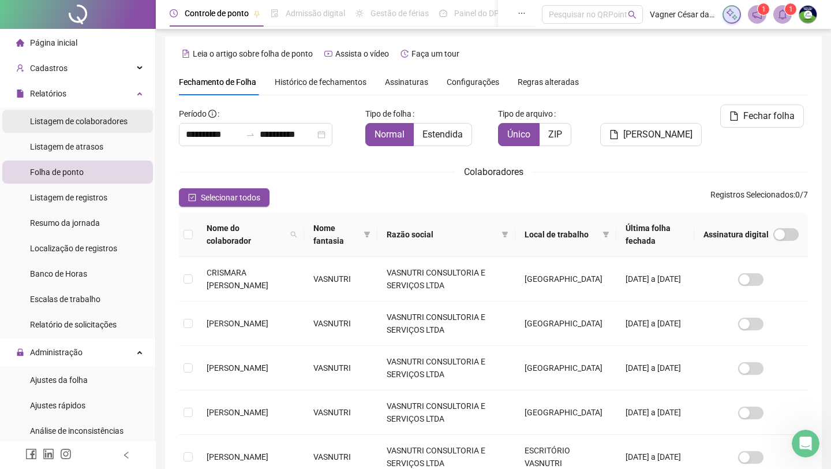
click at [81, 117] on span "Listagem de colaboradores" at bounding box center [79, 121] width 98 height 9
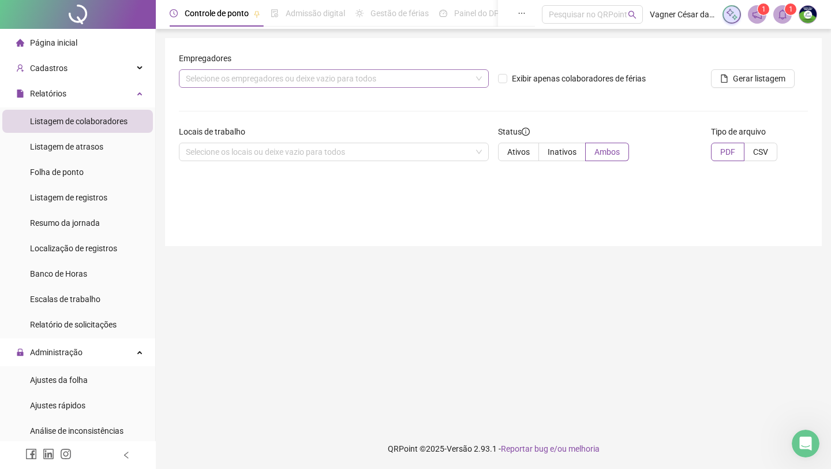
click at [391, 69] on div "Selecione os empregadores ou deixe vazio para todos" at bounding box center [334, 78] width 310 height 18
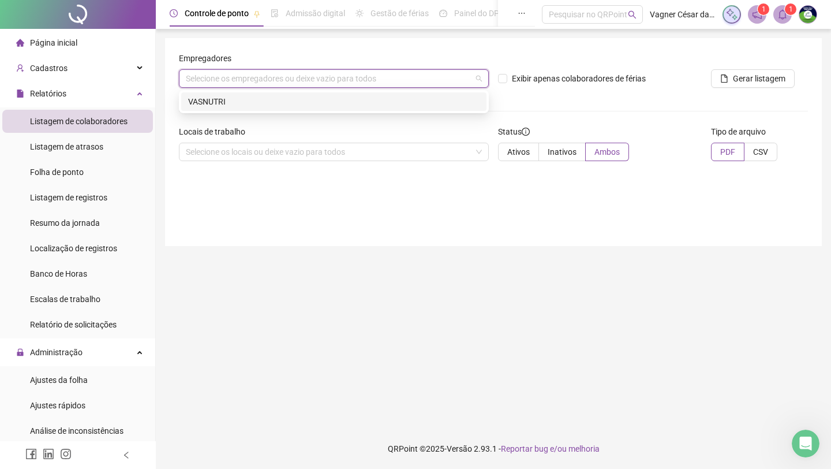
click at [376, 107] on div "VASNUTRI" at bounding box center [334, 101] width 292 height 13
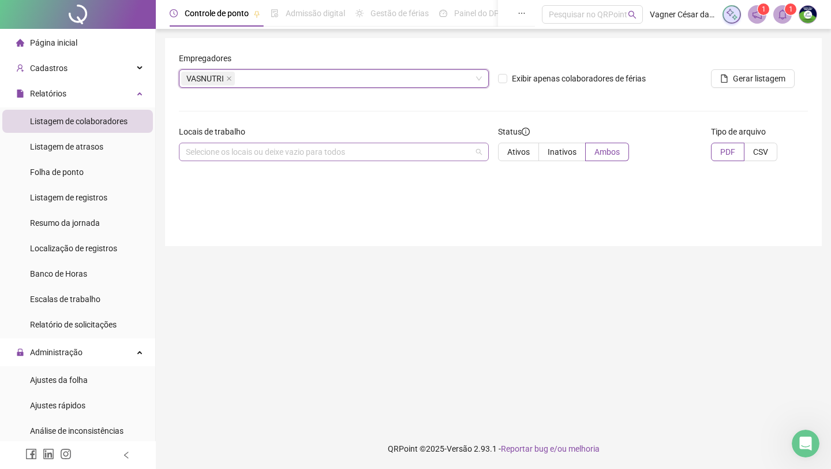
click at [361, 150] on div "Selecione os locais ou deixe vazio para todos" at bounding box center [334, 152] width 310 height 18
click at [380, 131] on div "Locais de trabalho" at bounding box center [334, 133] width 310 height 17
click at [667, 79] on button "Gerar listagem" at bounding box center [753, 78] width 84 height 18
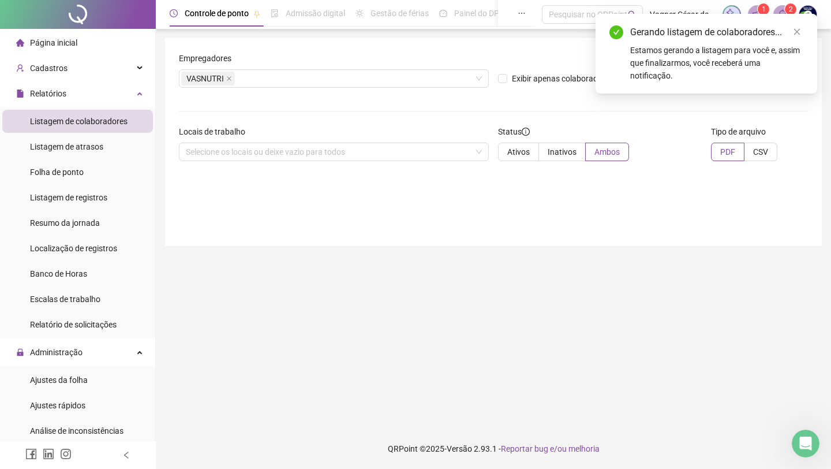
click at [667, 139] on div "Status" at bounding box center [600, 133] width 204 height 17
click at [667, 12] on icon "bell" at bounding box center [783, 14] width 10 height 10
click at [667, 94] on div "Gerando listagem de colaboradores... Estamos gerando a listagem para você e, as…" at bounding box center [707, 54] width 222 height 80
click at [667, 31] on link "Close" at bounding box center [797, 31] width 13 height 13
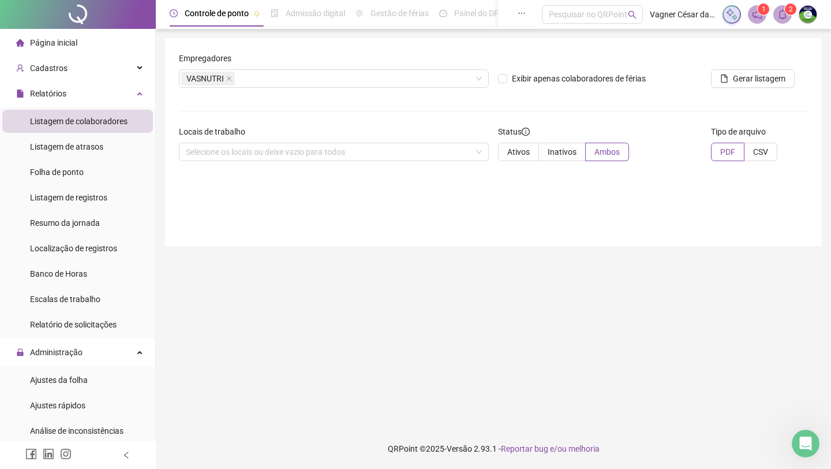
click at [667, 17] on icon "bell" at bounding box center [783, 14] width 10 height 10
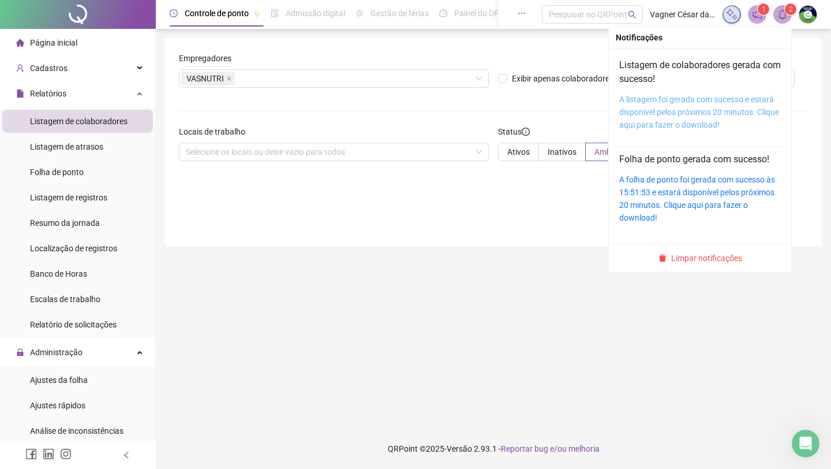
click at [667, 107] on link "A listagem foi gerada com sucesso e estará disponível pelos próximos 20 minutos…" at bounding box center [699, 112] width 160 height 35
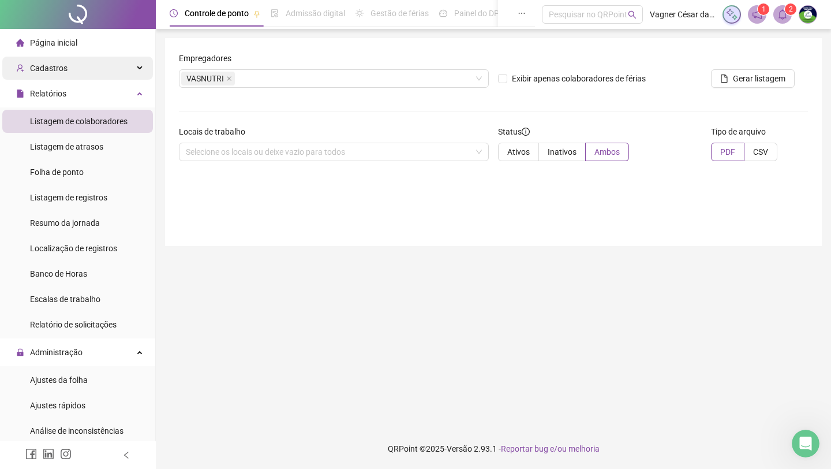
click at [60, 68] on span "Cadastros" at bounding box center [49, 68] width 38 height 9
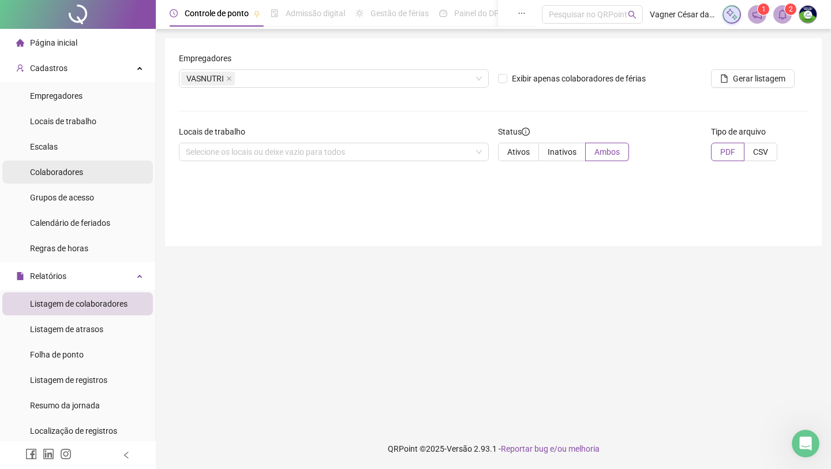
click at [71, 169] on span "Colaboradores" at bounding box center [56, 171] width 53 height 9
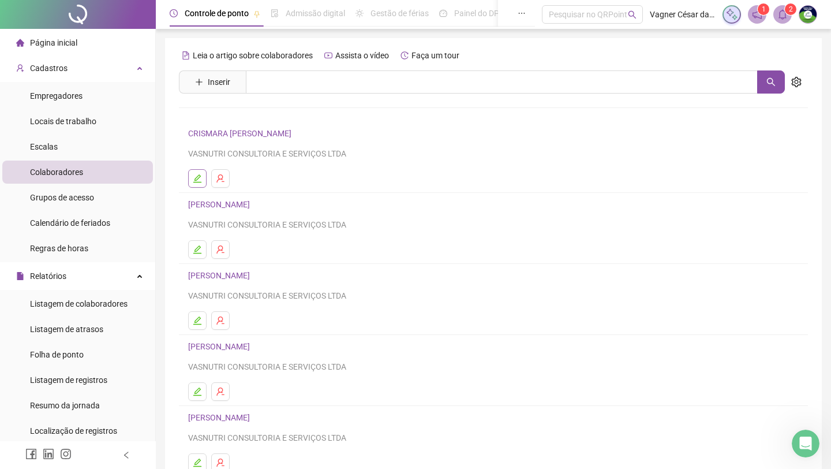
click at [204, 174] on button "button" at bounding box center [197, 178] width 18 height 18
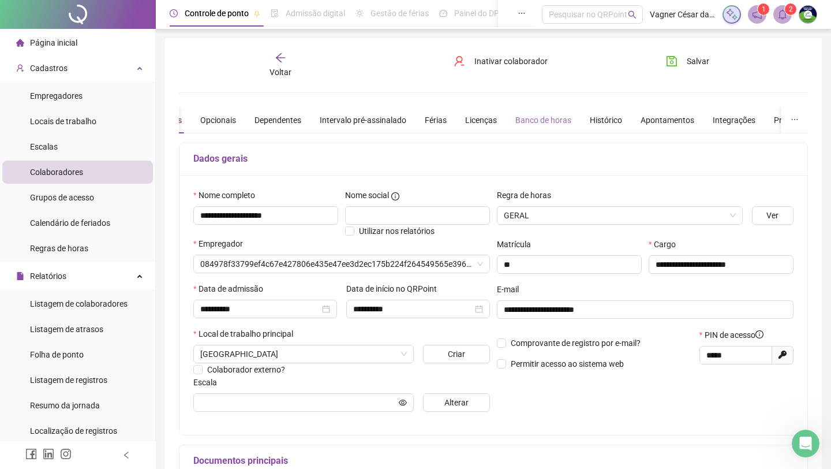
type input "********"
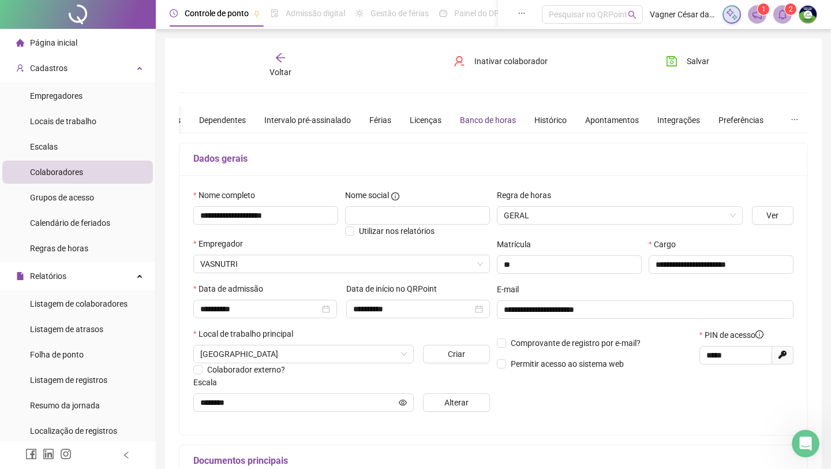
click at [516, 116] on div "Banco de horas" at bounding box center [488, 120] width 56 height 13
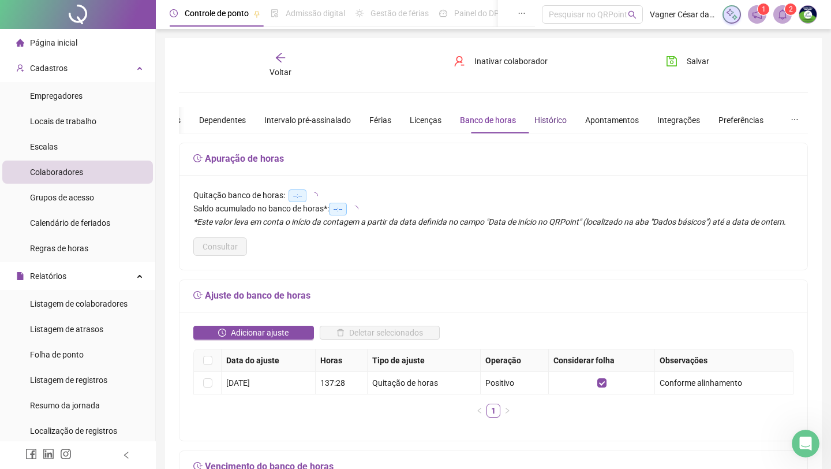
click at [566, 120] on div "Histórico" at bounding box center [551, 120] width 32 height 13
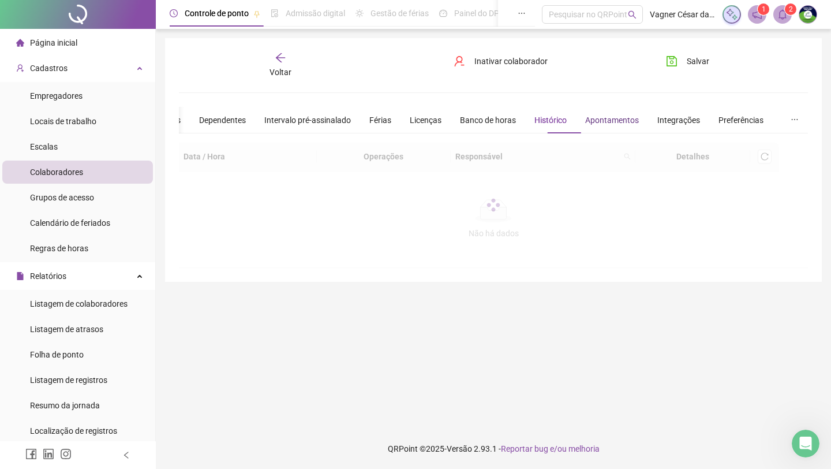
click at [633, 116] on div "Apontamentos" at bounding box center [612, 120] width 54 height 13
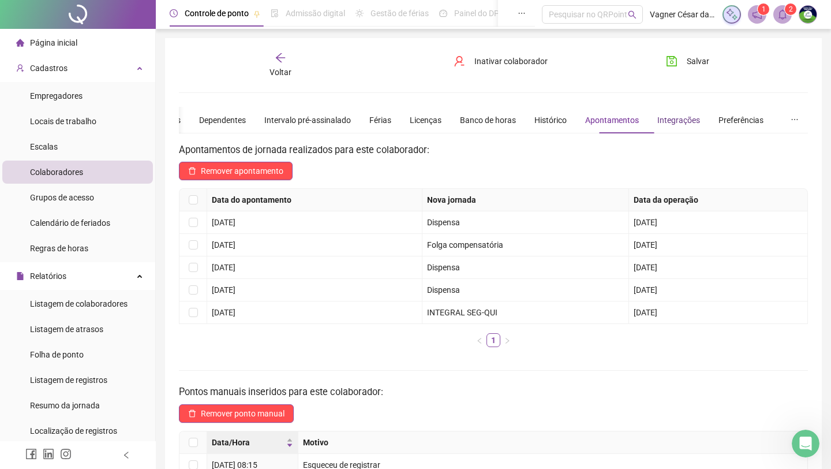
click at [667, 116] on div "Integrações" at bounding box center [679, 120] width 43 height 13
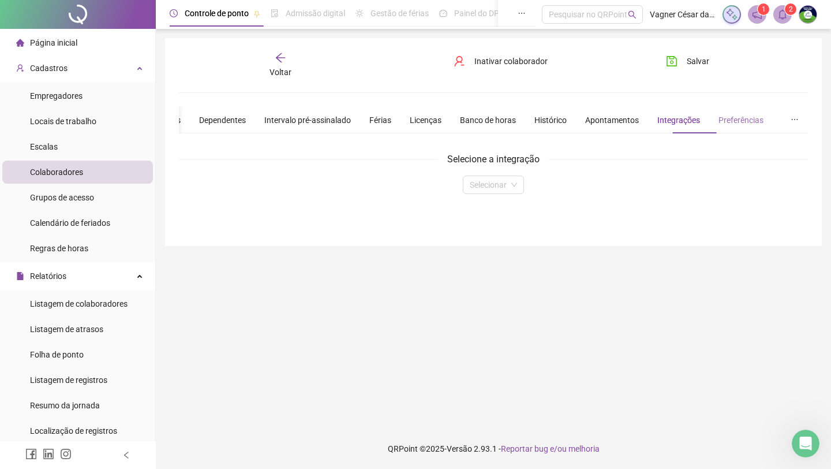
click at [667, 111] on div "Preferências" at bounding box center [741, 120] width 45 height 27
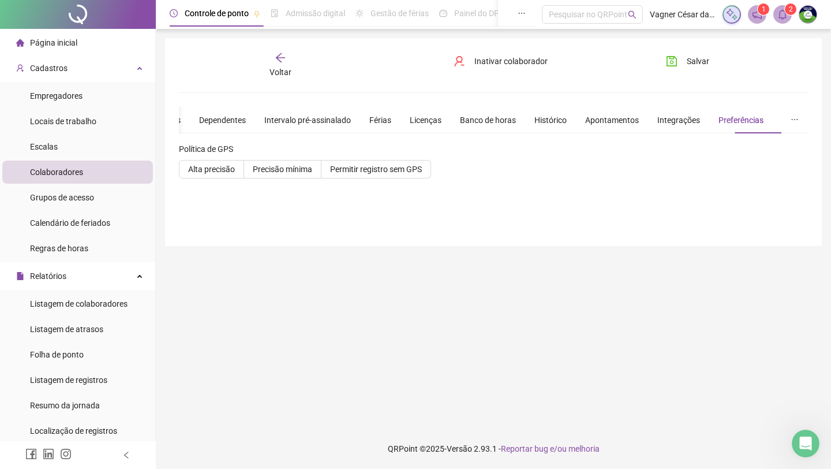
click at [89, 169] on li "Colaboradores" at bounding box center [77, 171] width 151 height 23
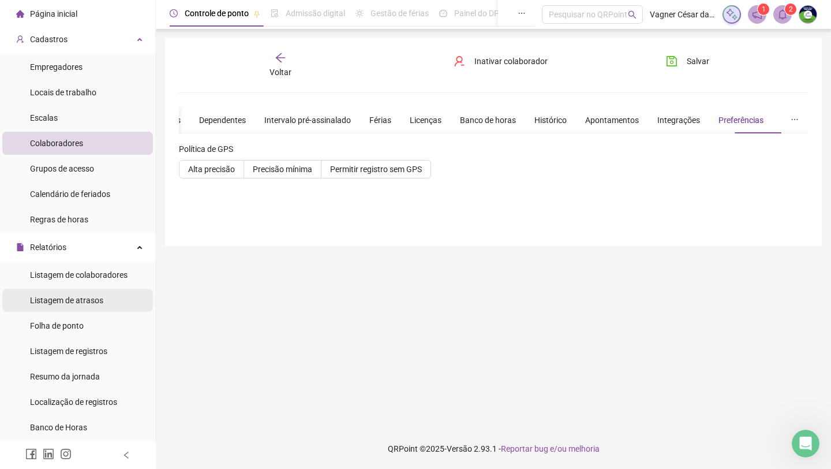
scroll to position [31, 0]
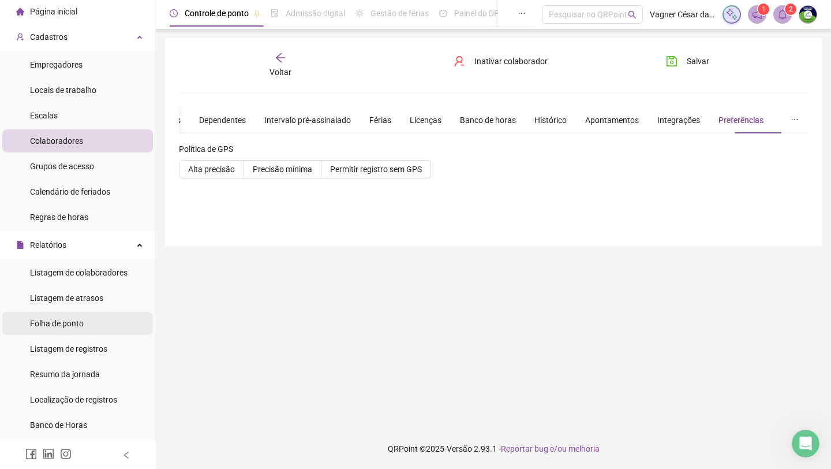
click at [45, 315] on div "Folha de ponto" at bounding box center [57, 323] width 54 height 23
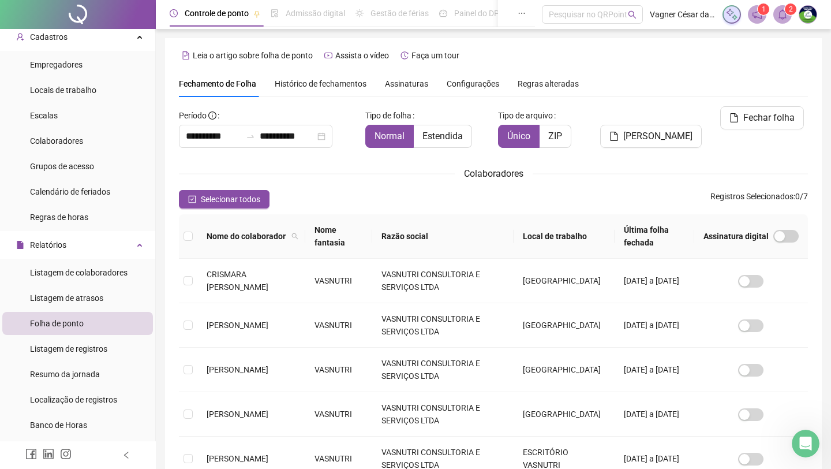
scroll to position [2, 0]
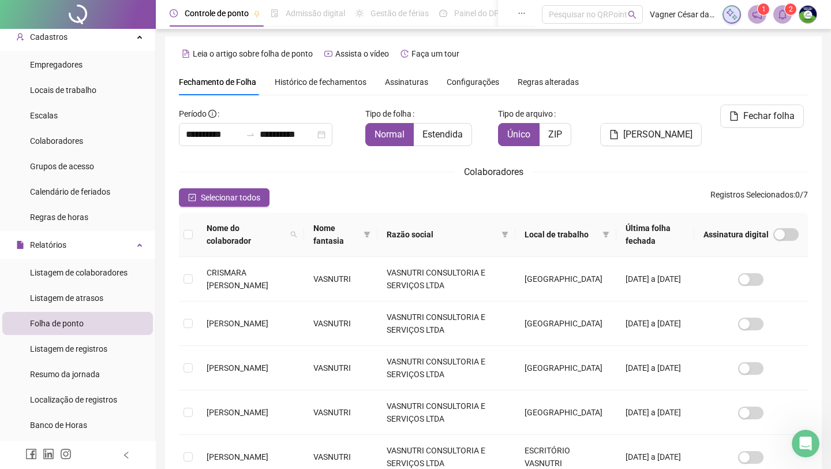
click at [415, 80] on span "Assinaturas" at bounding box center [406, 82] width 43 height 8
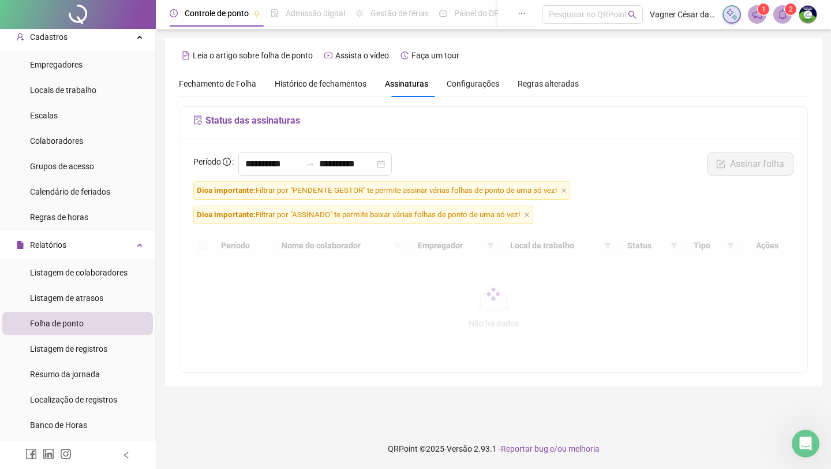
scroll to position [0, 0]
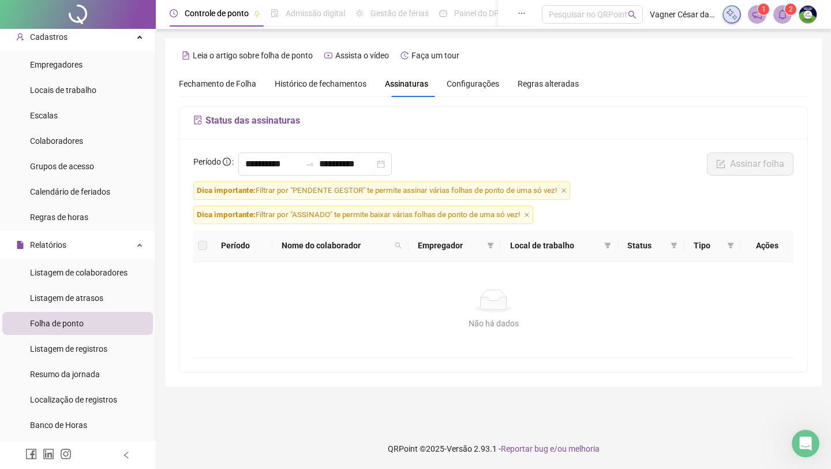
click at [440, 295] on div "Não há dados" at bounding box center [493, 300] width 573 height 23
click at [446, 314] on div "Não há dados Não há dados" at bounding box center [493, 309] width 573 height 40
click at [385, 167] on icon "close-circle" at bounding box center [381, 164] width 8 height 8
click at [271, 161] on input at bounding box center [272, 164] width 55 height 14
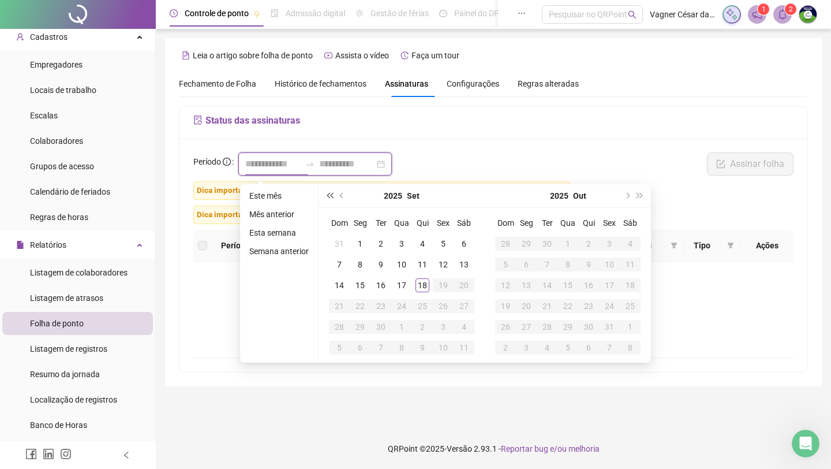
type input "**********"
click at [345, 197] on button "prev-year" at bounding box center [342, 195] width 13 height 23
type input "**********"
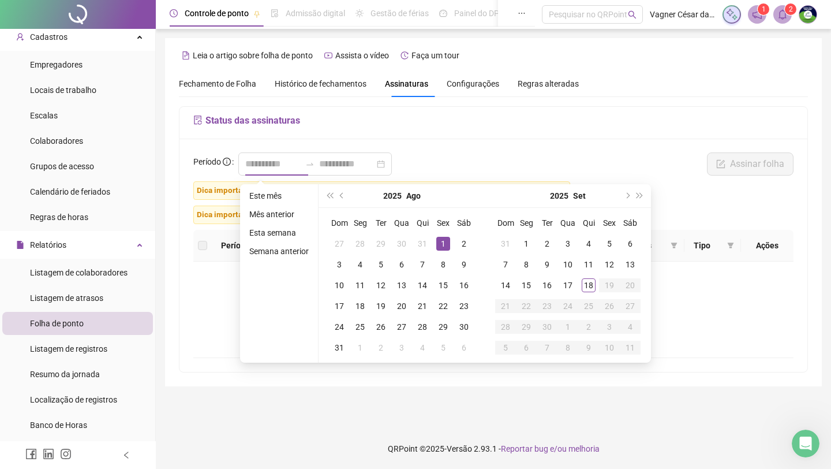
click at [450, 240] on div "1" at bounding box center [443, 244] width 14 height 14
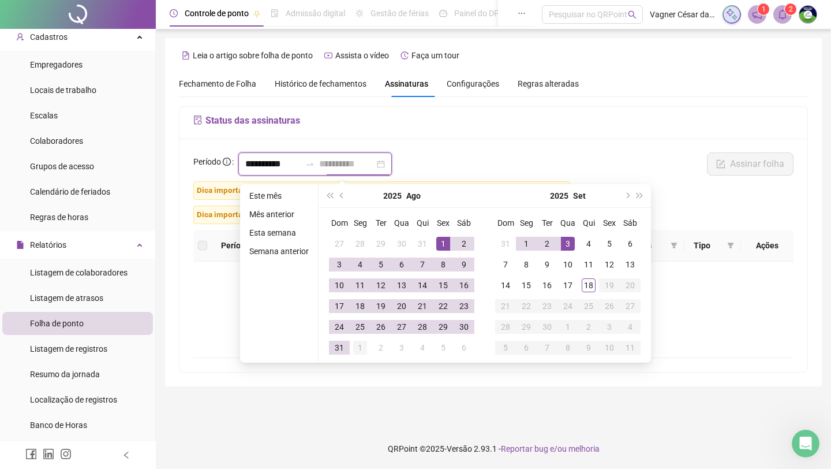
type input "**********"
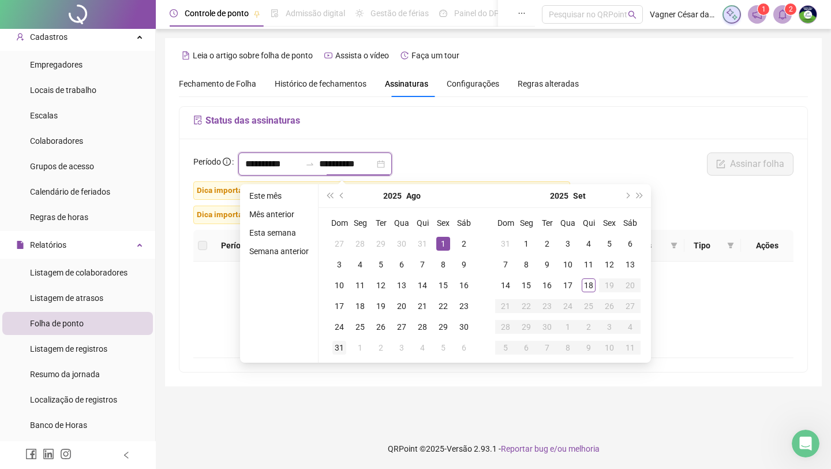
type input "**********"
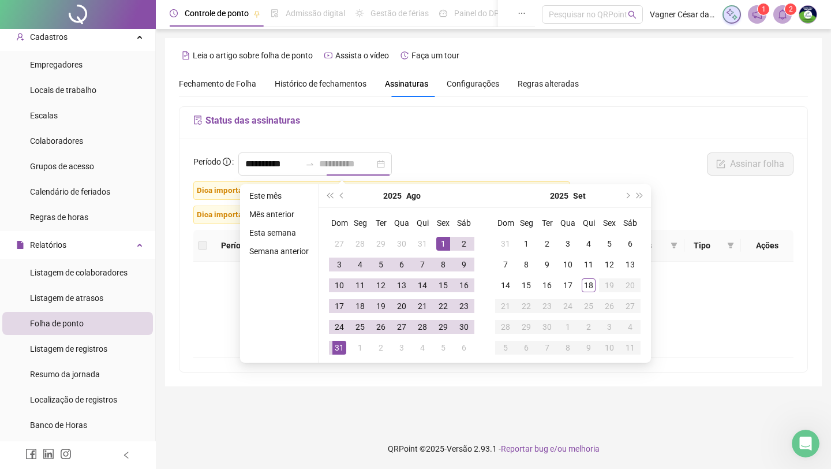
click at [345, 350] on div "31" at bounding box center [340, 348] width 14 height 14
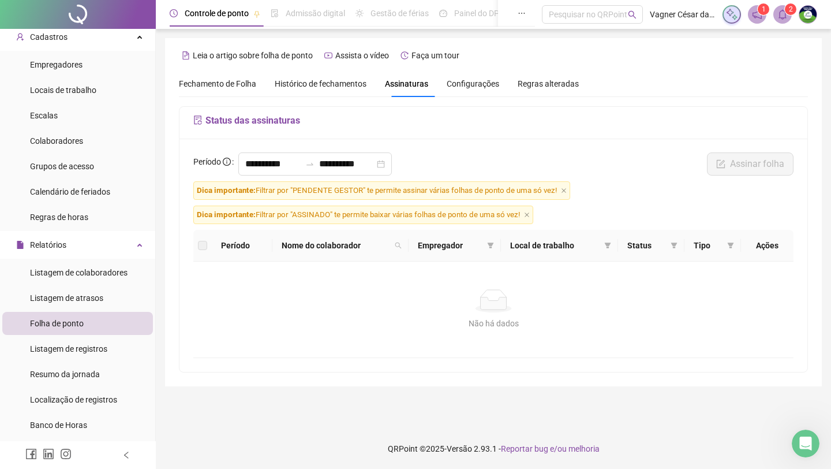
click at [570, 191] on span "Dica importante: Filtrar por "PENDENTE GESTOR" te permite assinar várias folhas…" at bounding box center [381, 190] width 377 height 18
click at [567, 191] on icon "close" at bounding box center [564, 191] width 6 height 6
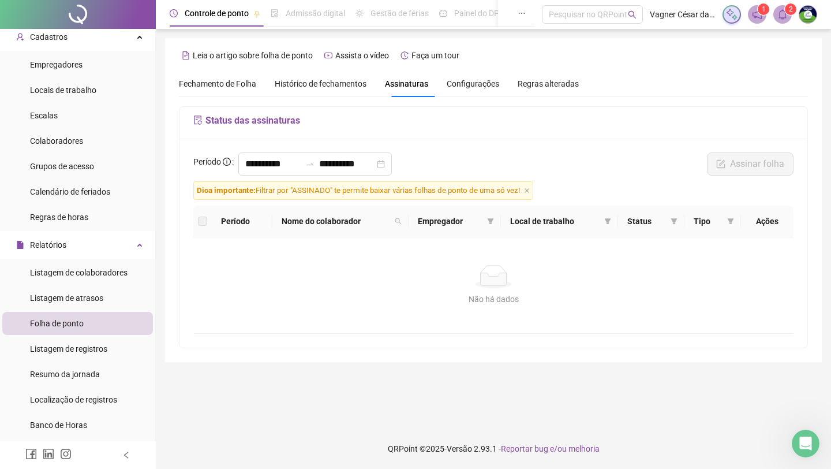
click at [533, 193] on span "Dica importante: Filtrar por "ASSINADO" te permite baixar várias folhas de pont…" at bounding box center [363, 190] width 340 height 18
click at [530, 192] on icon "close" at bounding box center [527, 191] width 6 height 6
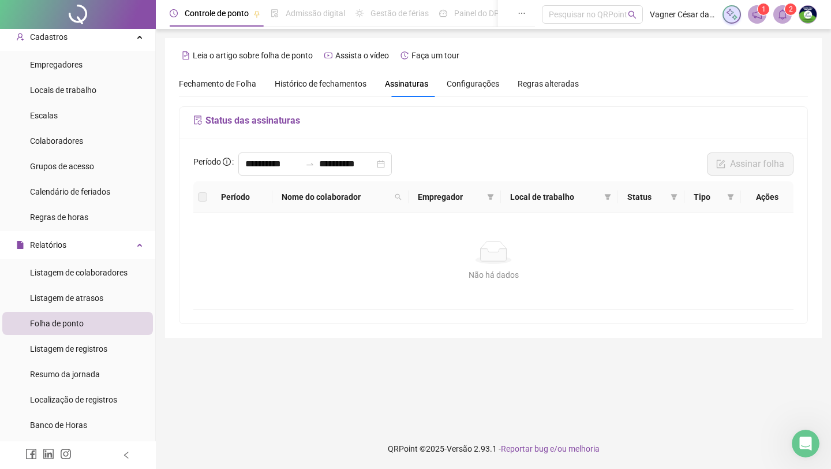
click at [493, 267] on div "Não há dados Não há dados" at bounding box center [493, 261] width 573 height 40
click at [203, 195] on label at bounding box center [202, 197] width 9 height 13
click at [278, 198] on th "Nome do colaborador" at bounding box center [340, 197] width 136 height 32
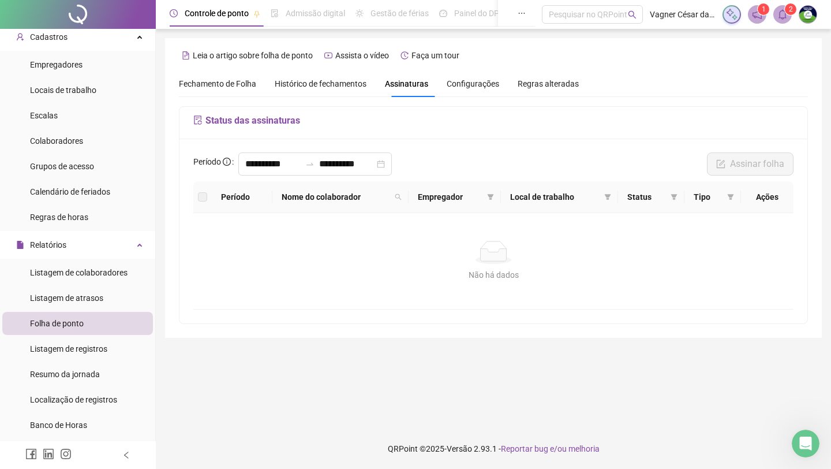
click at [667, 10] on span at bounding box center [783, 14] width 18 height 18
click at [667, 412] on icon "Abertura do Messenger da Intercom" at bounding box center [804, 441] width 19 height 19
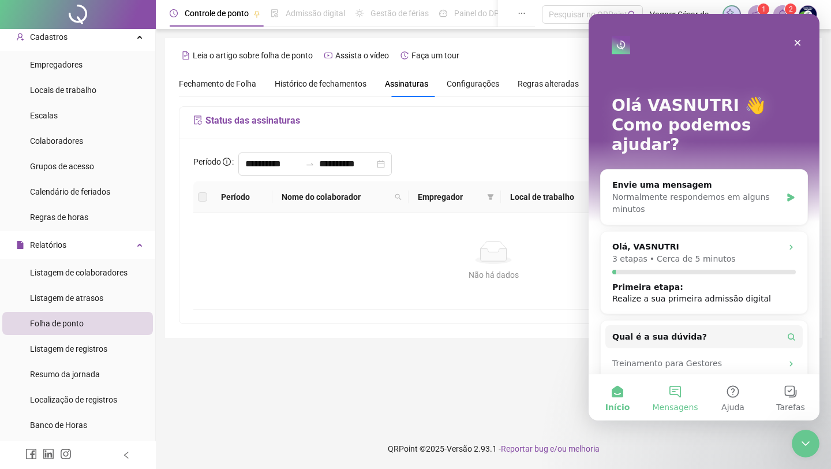
click at [667, 400] on button "Mensagens" at bounding box center [676, 397] width 58 height 46
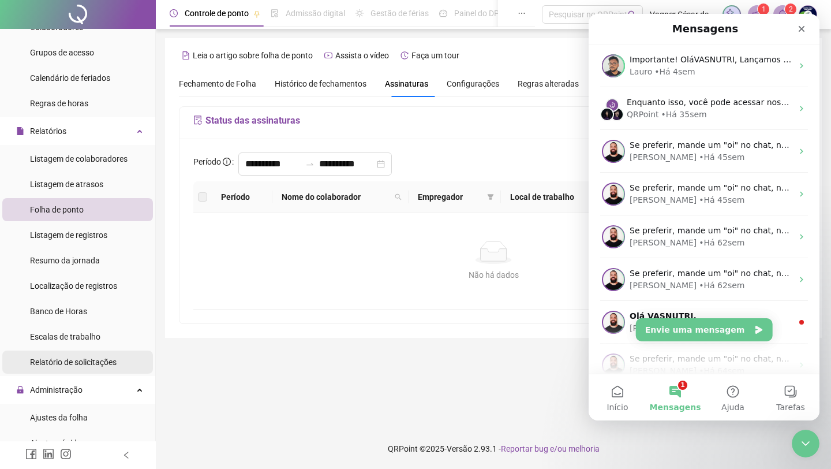
scroll to position [139, 0]
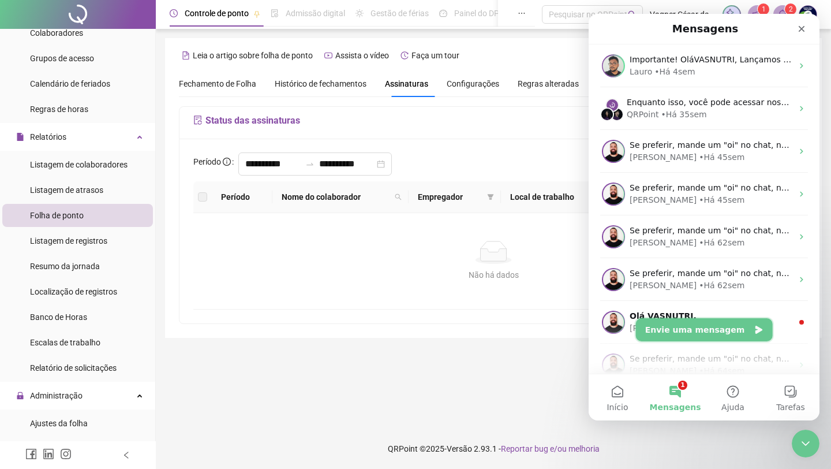
click at [667, 327] on button "Envie uma mensagem" at bounding box center [704, 329] width 137 height 23
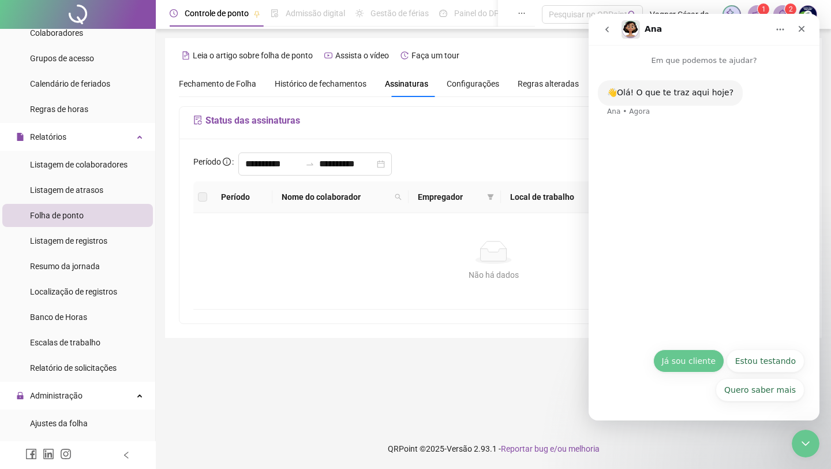
click at [667, 353] on button "Já sou cliente" at bounding box center [689, 360] width 71 height 23
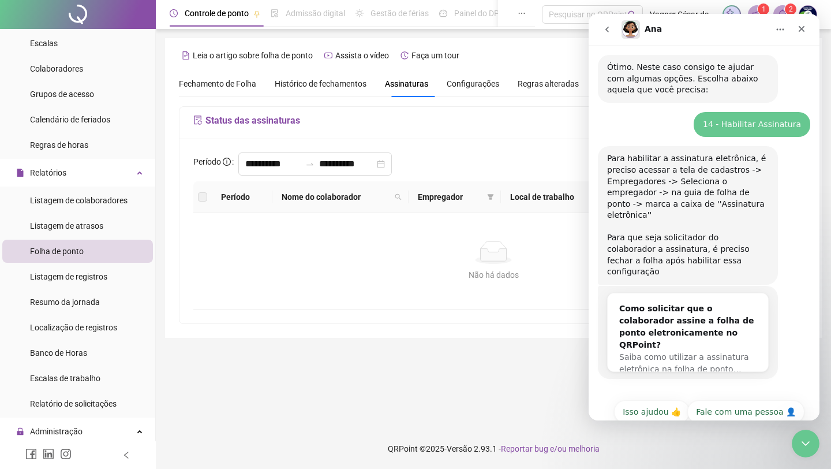
scroll to position [0, 0]
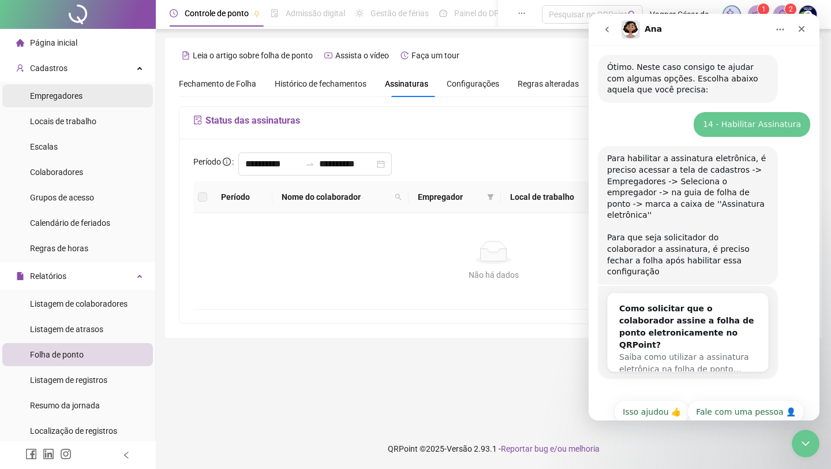
click at [56, 92] on span "Empregadores" at bounding box center [56, 95] width 53 height 9
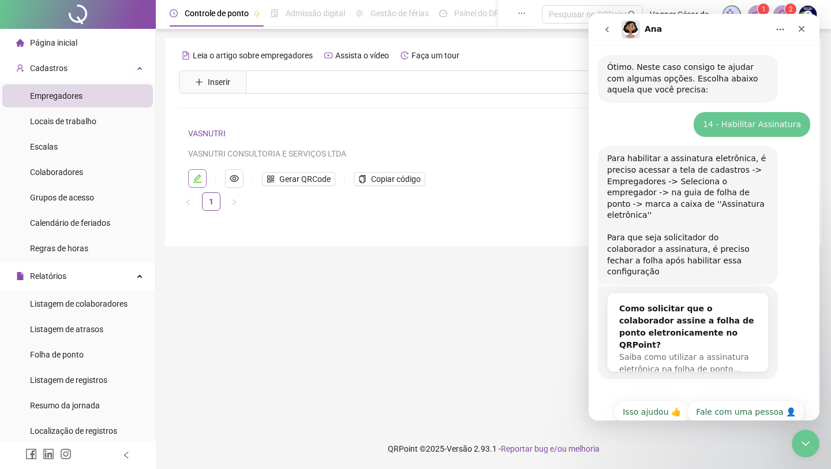
click at [191, 182] on button "button" at bounding box center [197, 178] width 18 height 18
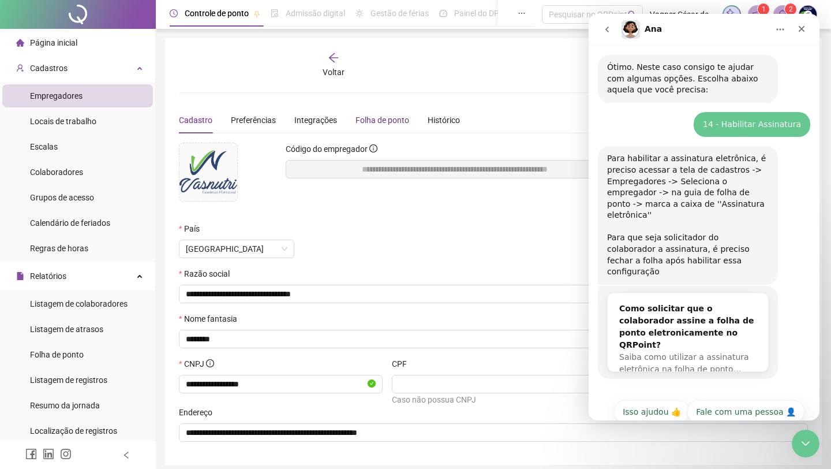
click at [393, 124] on div "Folha de ponto" at bounding box center [383, 120] width 54 height 13
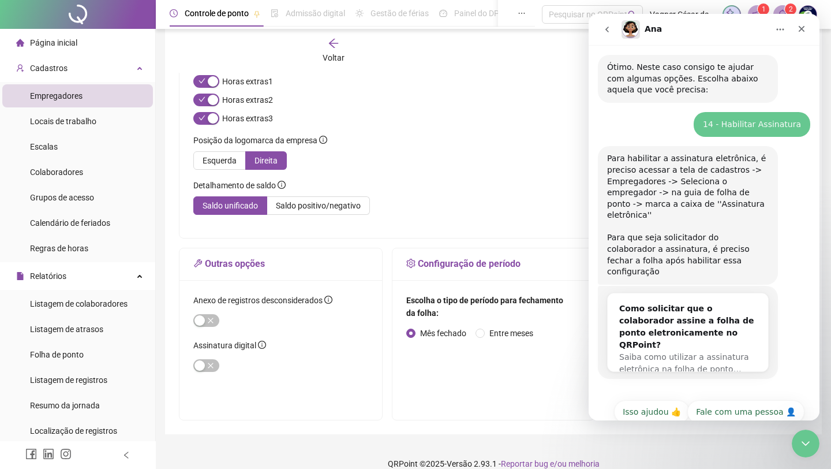
scroll to position [184, 0]
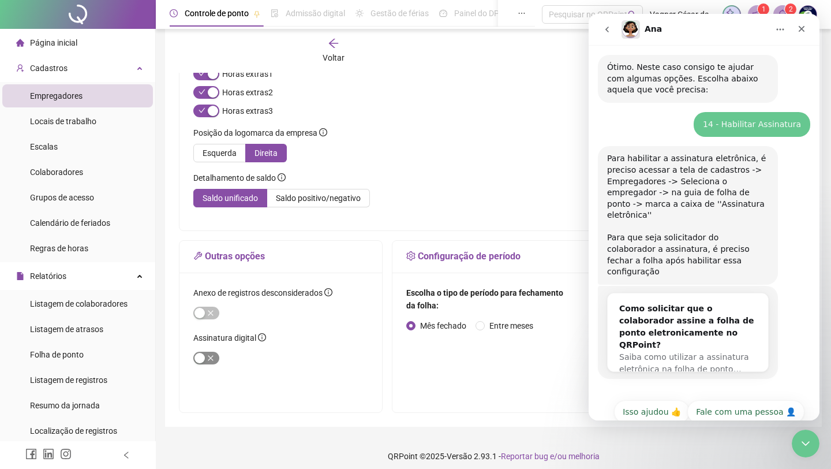
click at [203, 356] on div "button" at bounding box center [200, 358] width 10 height 10
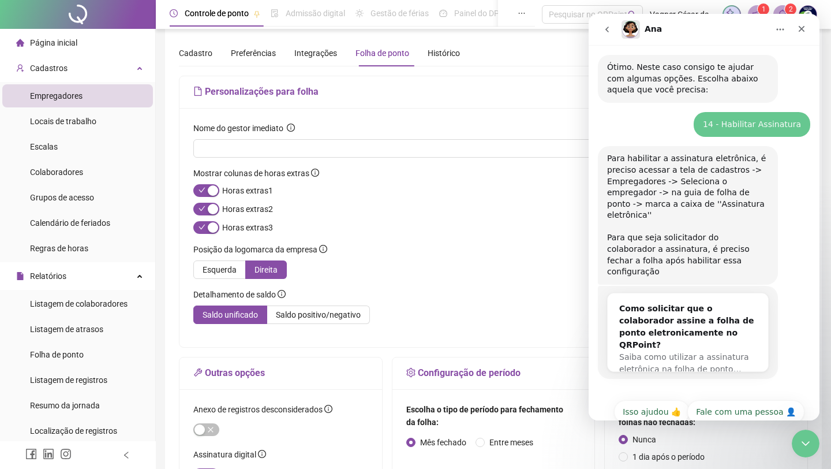
scroll to position [0, 0]
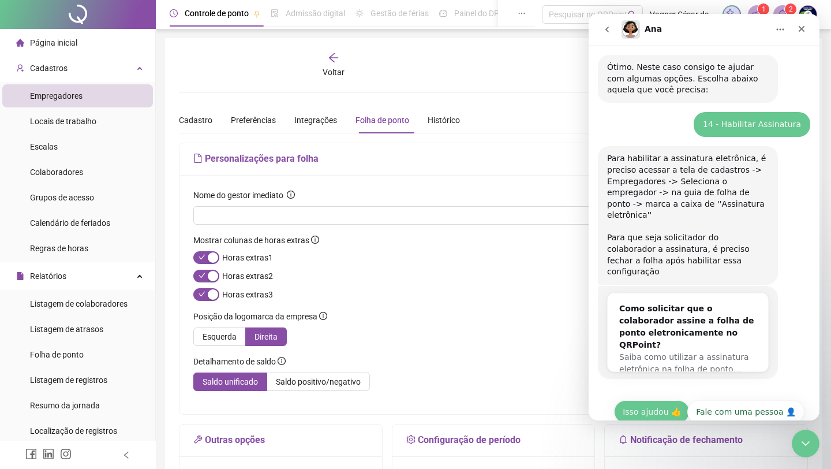
click at [659, 400] on button "Isso ajudou 👍" at bounding box center [652, 411] width 76 height 23
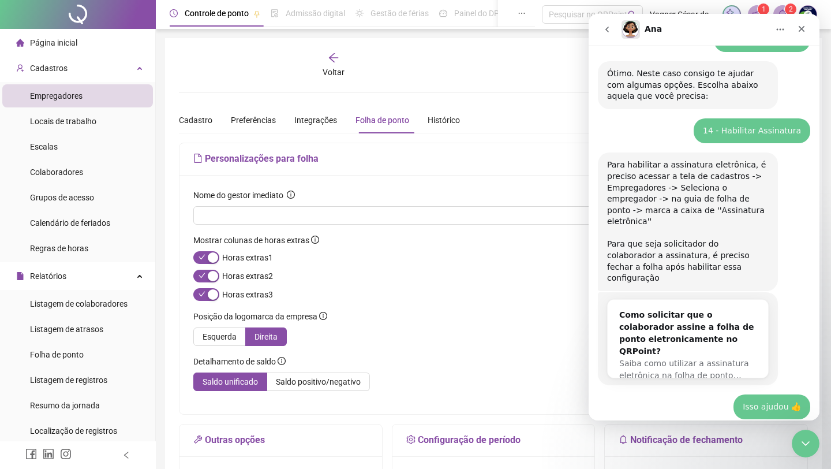
scroll to position [271, 0]
click at [667, 29] on div "Fechar" at bounding box center [801, 28] width 21 height 21
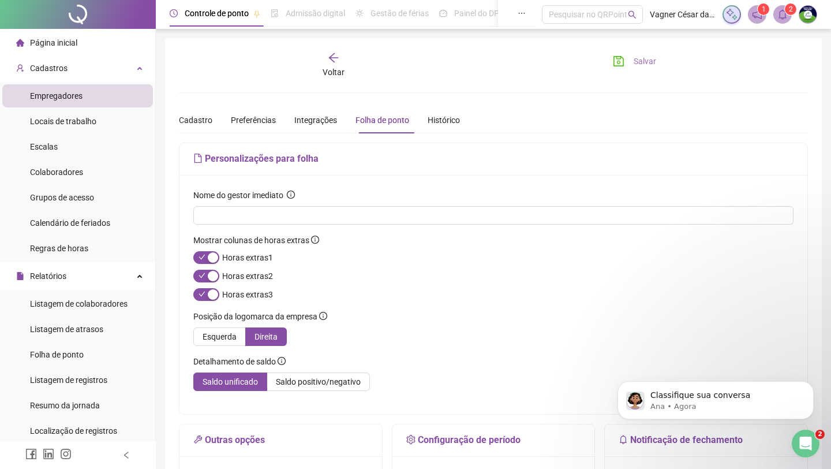
scroll to position [383, 0]
click at [643, 61] on span "Salvar" at bounding box center [645, 61] width 23 height 13
click at [667, 400] on div "Classifique sua conversa" at bounding box center [725, 395] width 152 height 15
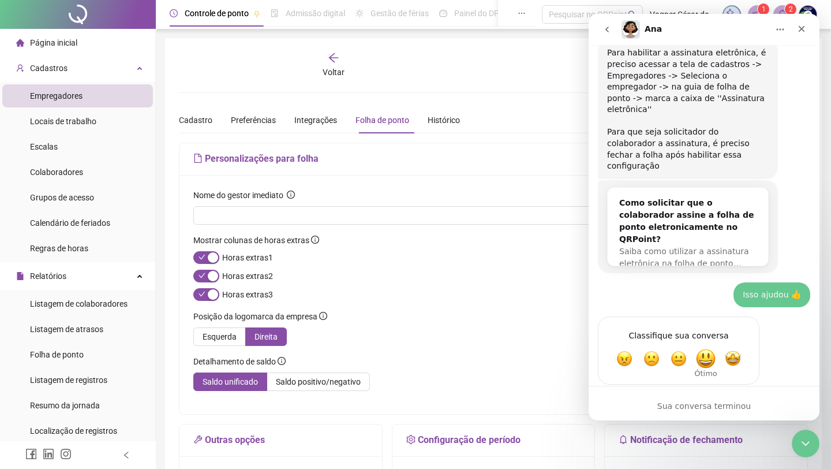
click at [667, 349] on span "Ótimo" at bounding box center [706, 359] width 21 height 21
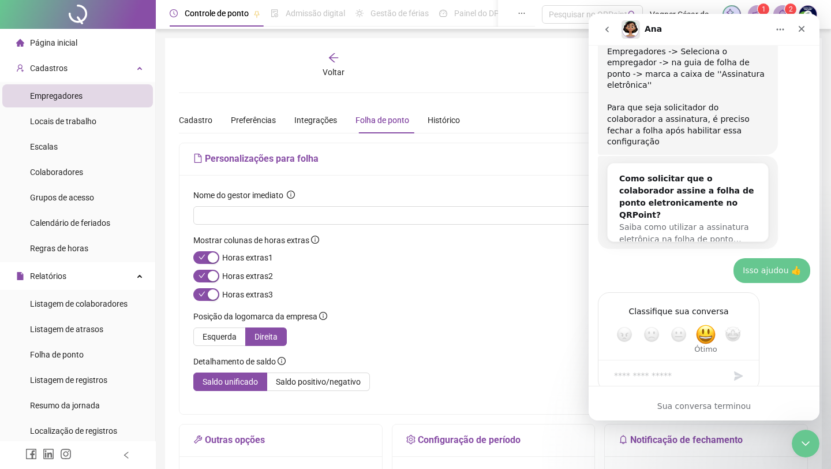
scroll to position [414, 0]
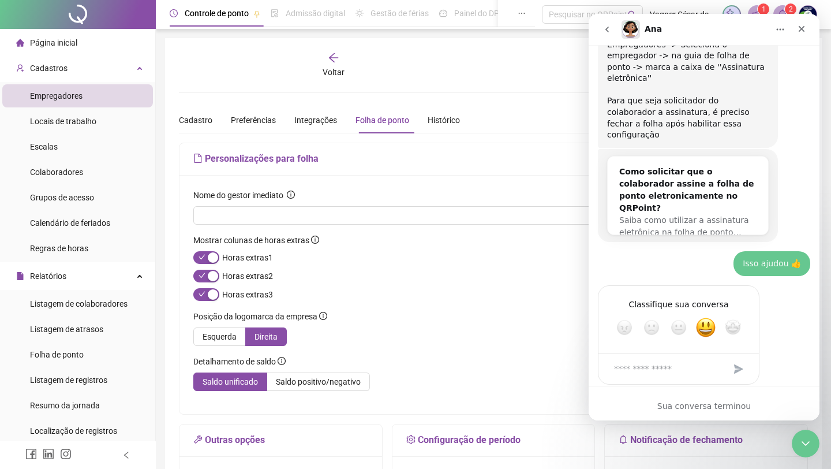
click at [667, 357] on div "Envio" at bounding box center [738, 368] width 23 height 23
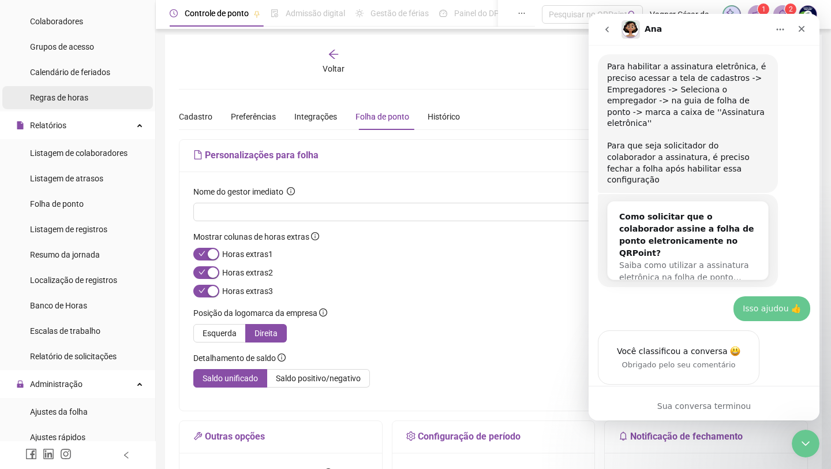
scroll to position [0, 0]
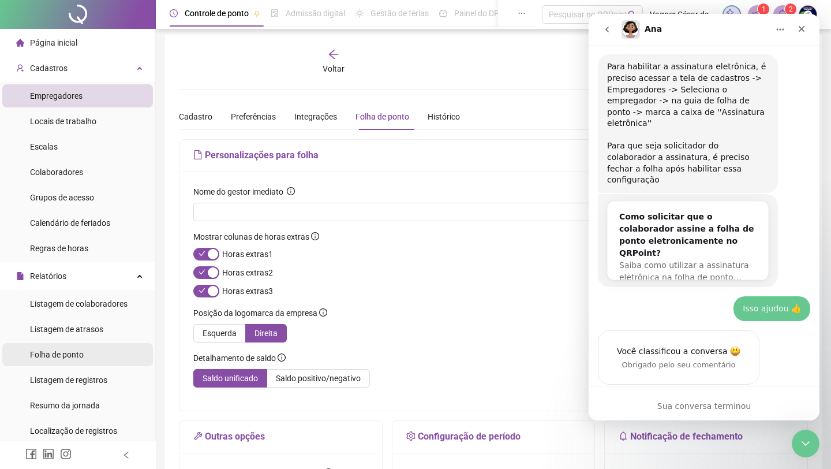
click at [92, 351] on li "Folha de ponto" at bounding box center [77, 354] width 151 height 23
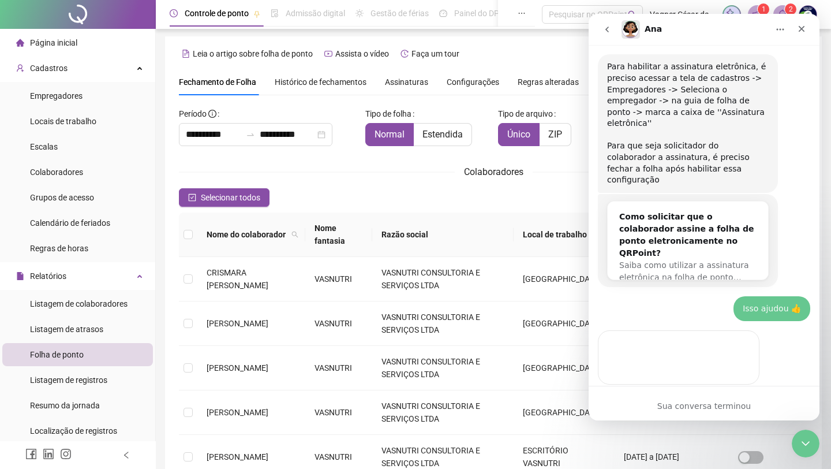
scroll to position [414, 0]
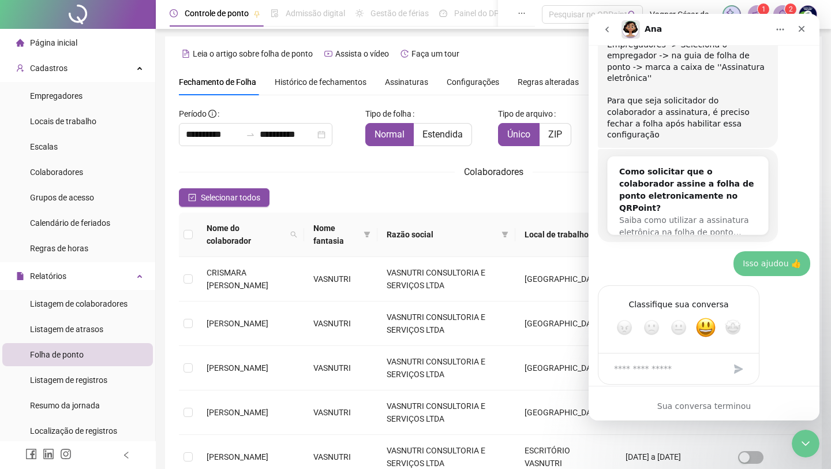
click at [428, 85] on span "Assinaturas" at bounding box center [406, 82] width 43 height 8
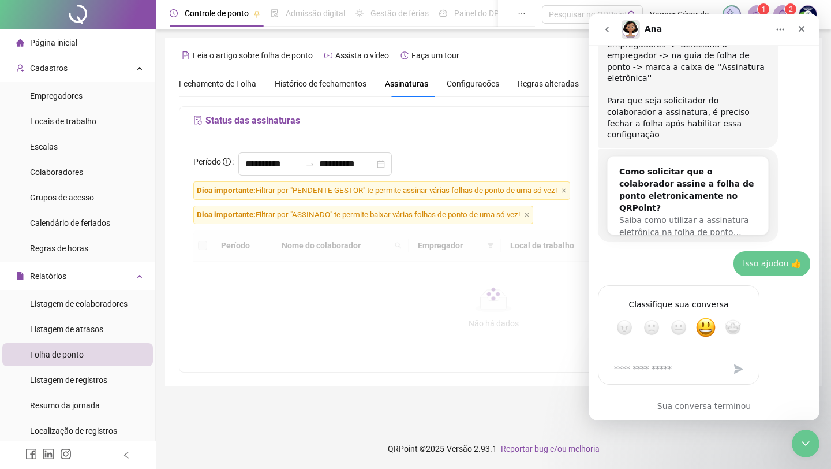
scroll to position [0, 0]
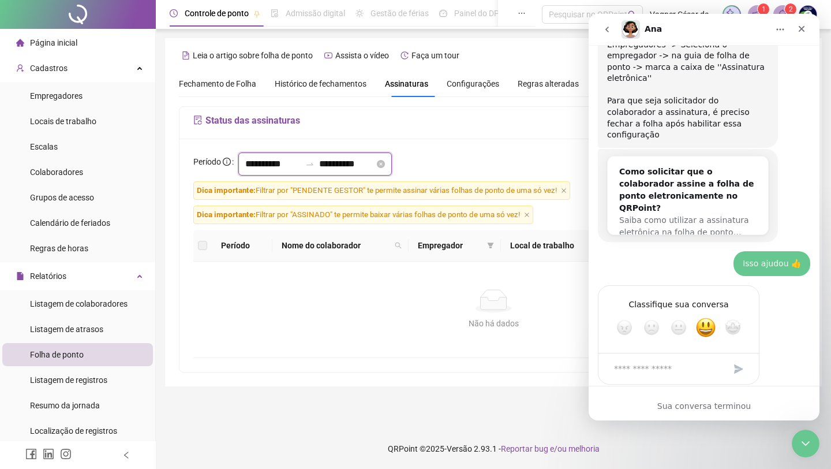
click at [269, 169] on input "**********" at bounding box center [272, 164] width 55 height 14
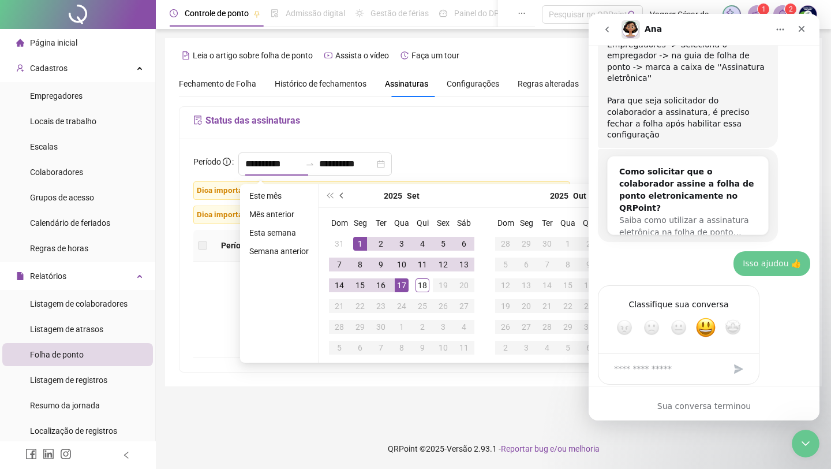
click at [348, 198] on button "prev-year" at bounding box center [342, 195] width 13 height 23
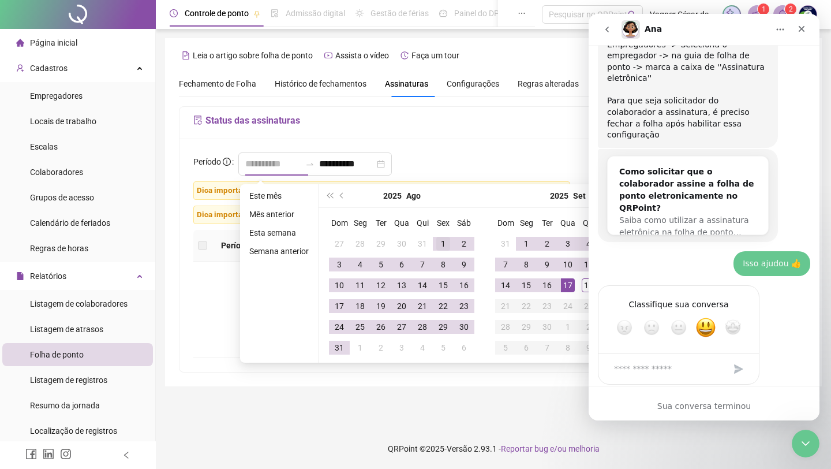
type input "**********"
click at [439, 241] on div "1" at bounding box center [443, 244] width 14 height 14
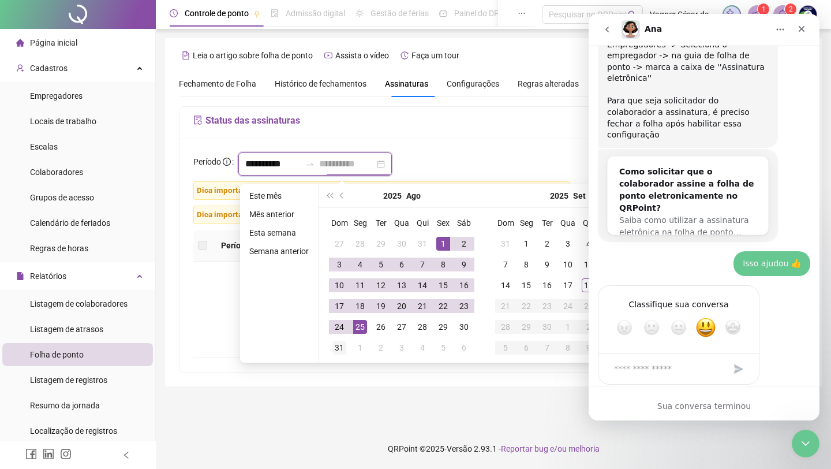
type input "**********"
click at [346, 345] on div "31" at bounding box center [340, 348] width 14 height 14
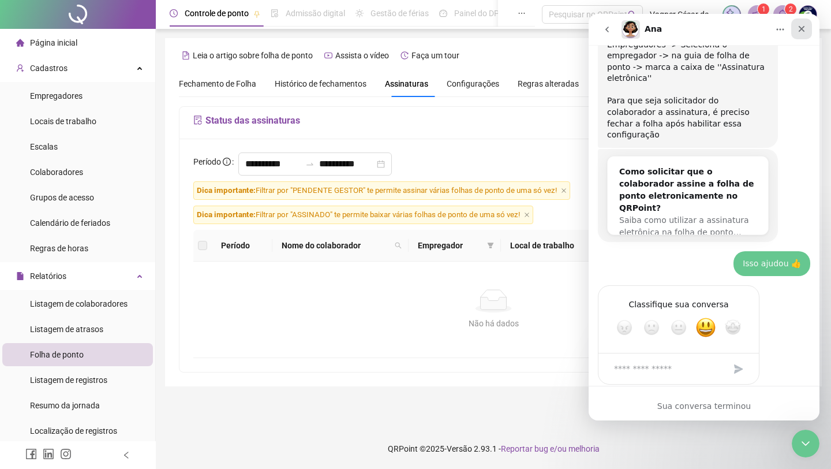
click at [667, 31] on icon "Fechar" at bounding box center [802, 29] width 6 height 6
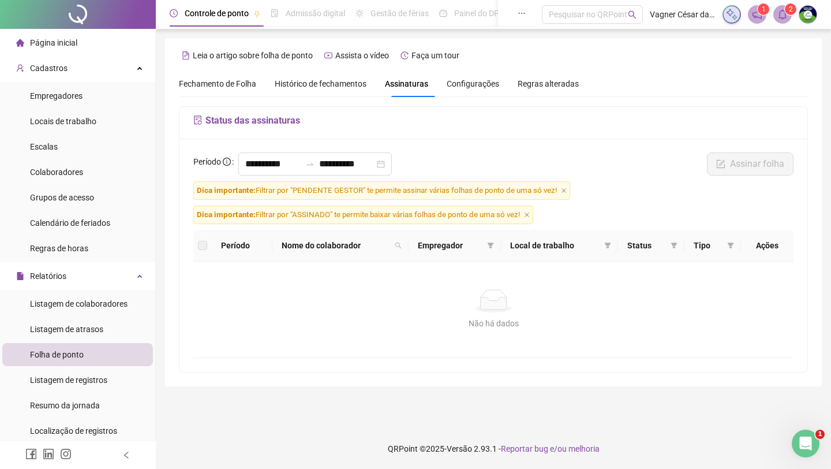
click at [487, 145] on div "**********" at bounding box center [494, 255] width 628 height 233
click at [418, 177] on div "**********" at bounding box center [493, 166] width 607 height 29
click at [567, 190] on icon "close" at bounding box center [564, 191] width 6 height 6
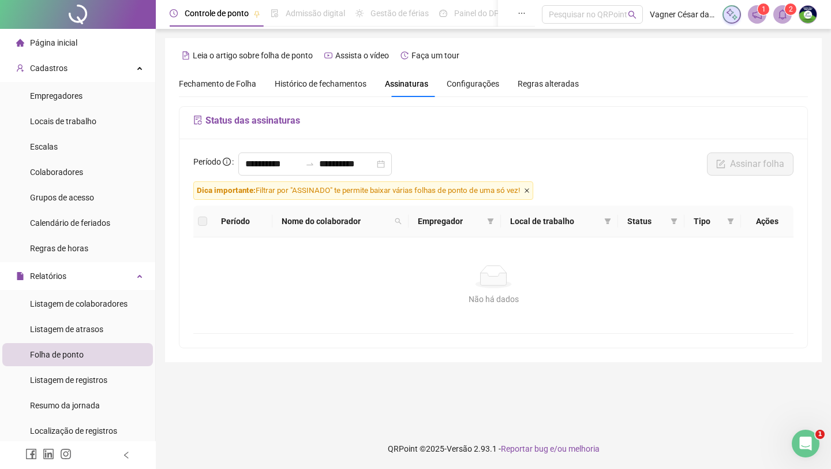
click at [530, 193] on icon "close" at bounding box center [527, 191] width 6 height 6
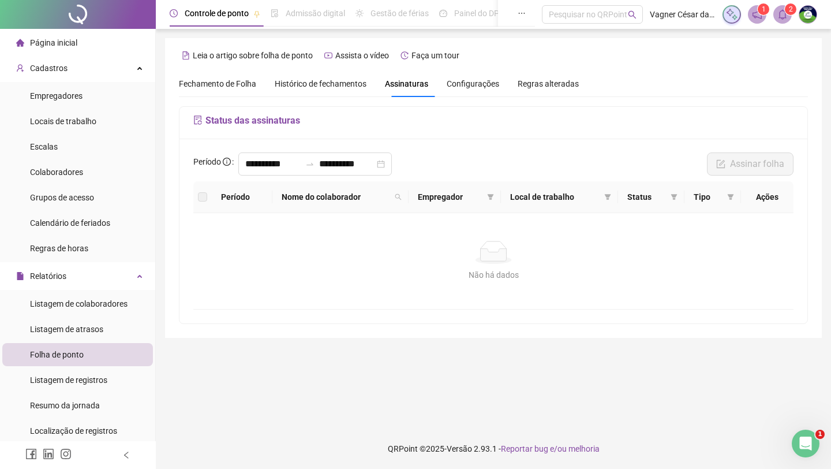
click at [513, 287] on div "Não há dados Não há dados" at bounding box center [493, 261] width 600 height 96
click at [375, 167] on input "**********" at bounding box center [346, 164] width 55 height 14
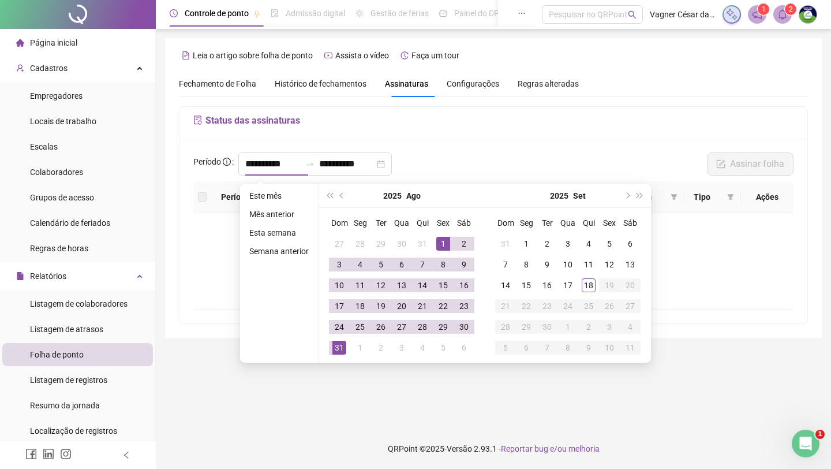
click at [450, 144] on div "**********" at bounding box center [494, 231] width 628 height 185
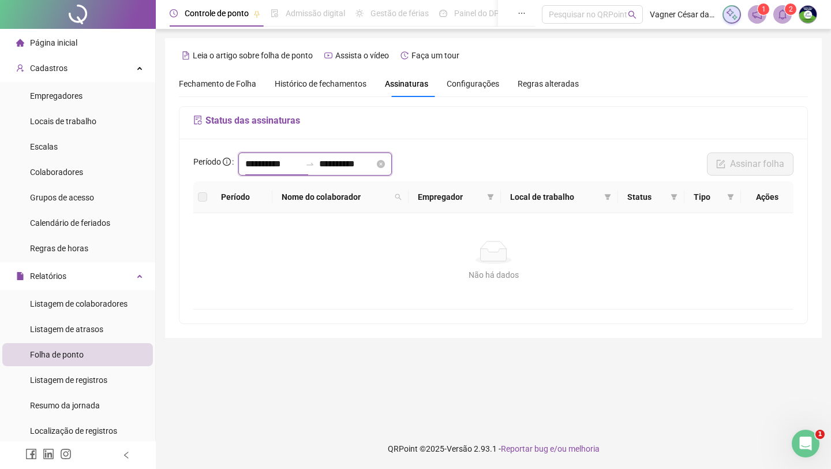
click at [301, 170] on input "**********" at bounding box center [272, 164] width 55 height 14
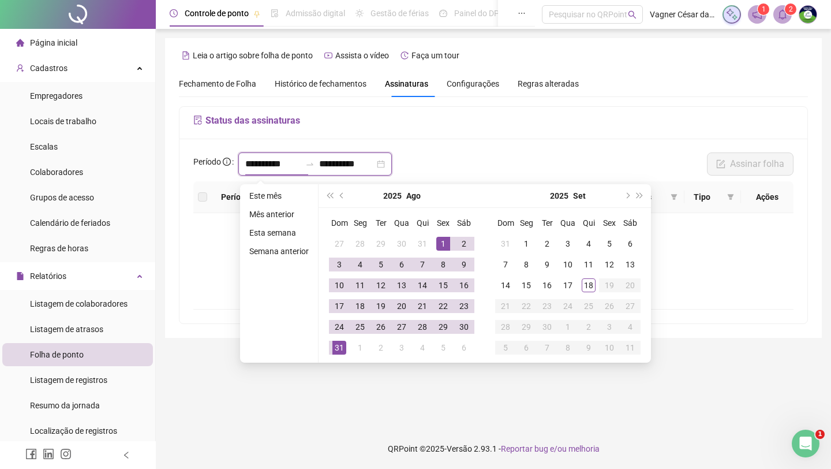
type input "**********"
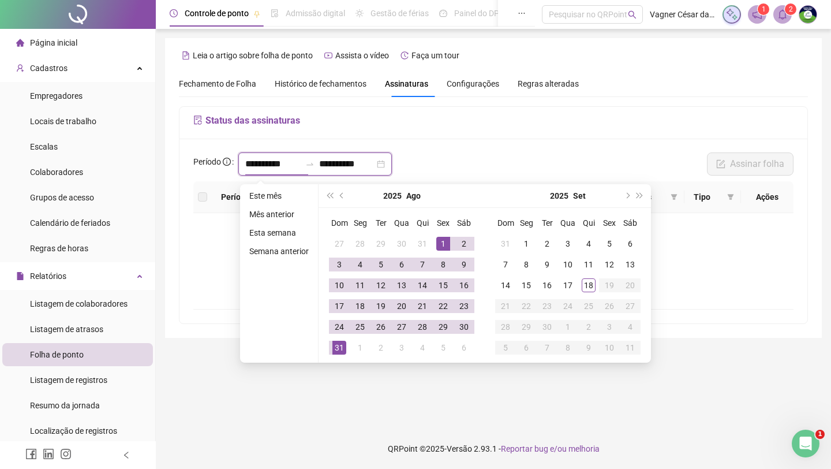
type input "**********"
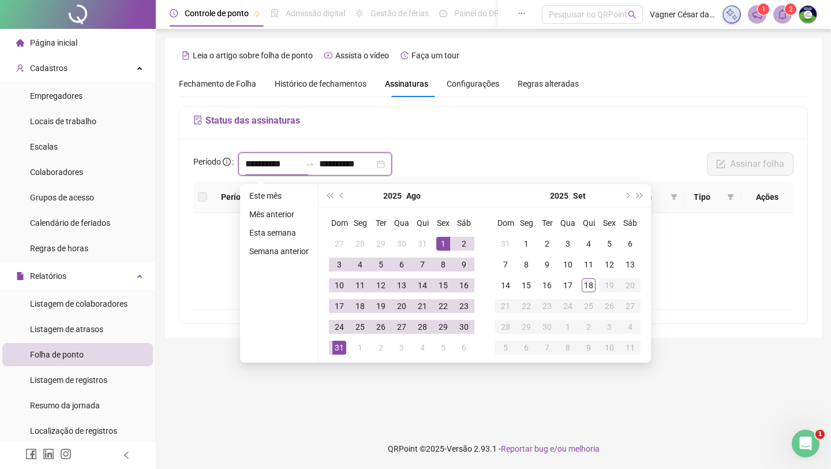
type input "**********"
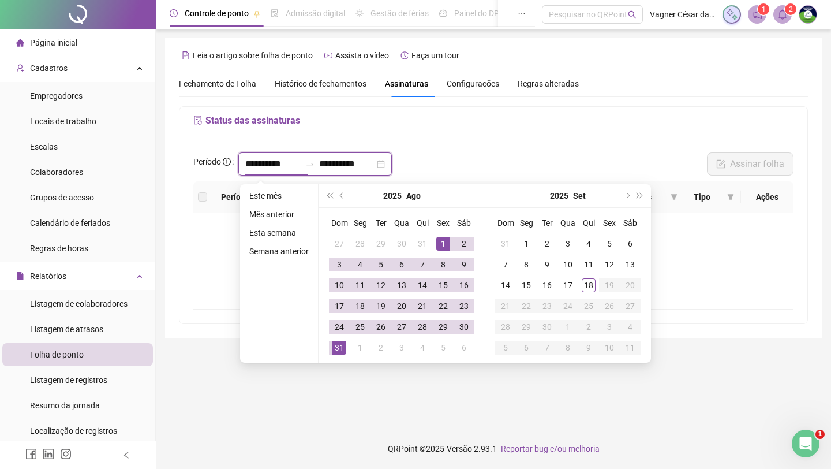
type input "**********"
click at [364, 136] on div "Status das assinaturas" at bounding box center [494, 123] width 628 height 32
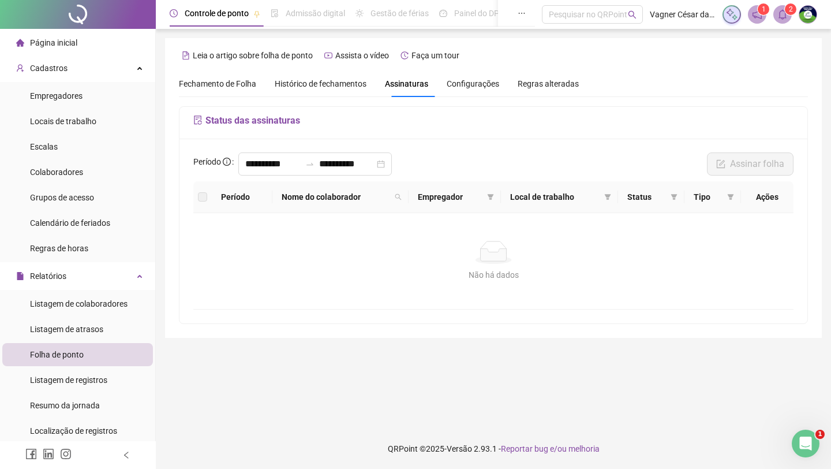
click at [230, 76] on div "Fechamento de Folha" at bounding box center [217, 83] width 77 height 27
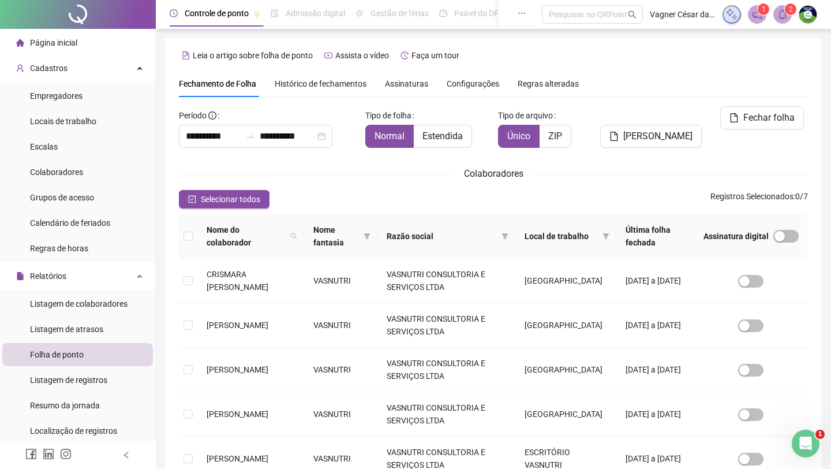
scroll to position [2, 0]
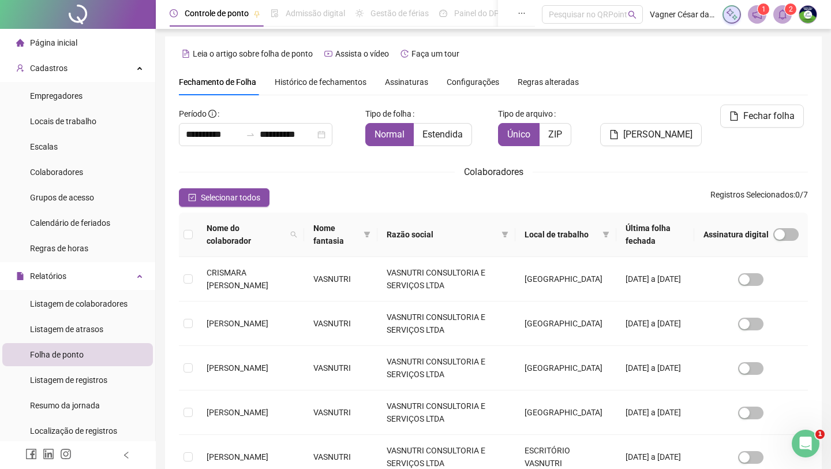
click at [415, 83] on span "Assinaturas" at bounding box center [406, 82] width 43 height 8
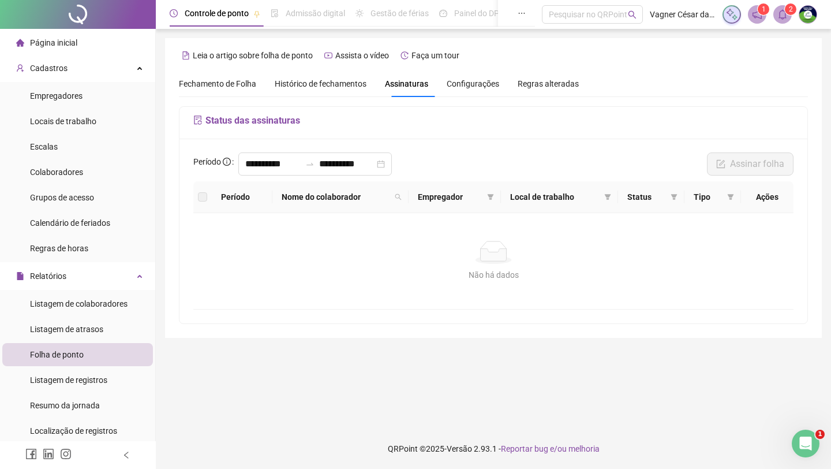
scroll to position [0, 0]
click at [426, 162] on div "**********" at bounding box center [493, 166] width 607 height 29
click at [392, 169] on div "**********" at bounding box center [315, 163] width 154 height 23
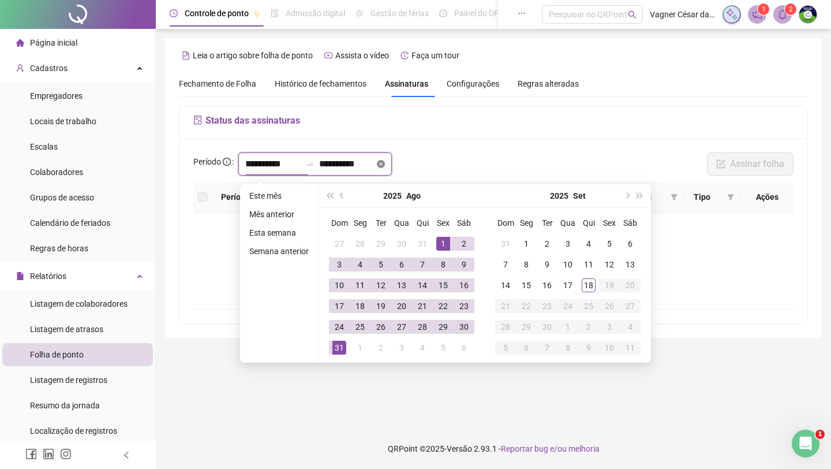
click at [385, 165] on icon "close-circle" at bounding box center [381, 164] width 8 height 8
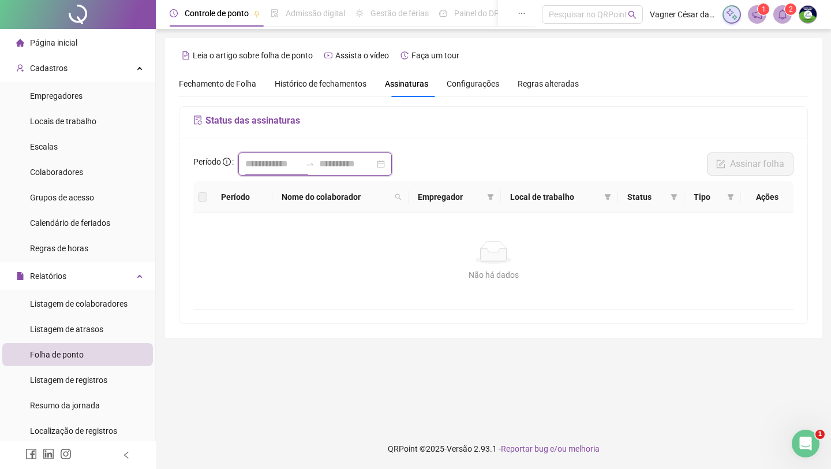
click at [275, 165] on input at bounding box center [272, 164] width 55 height 14
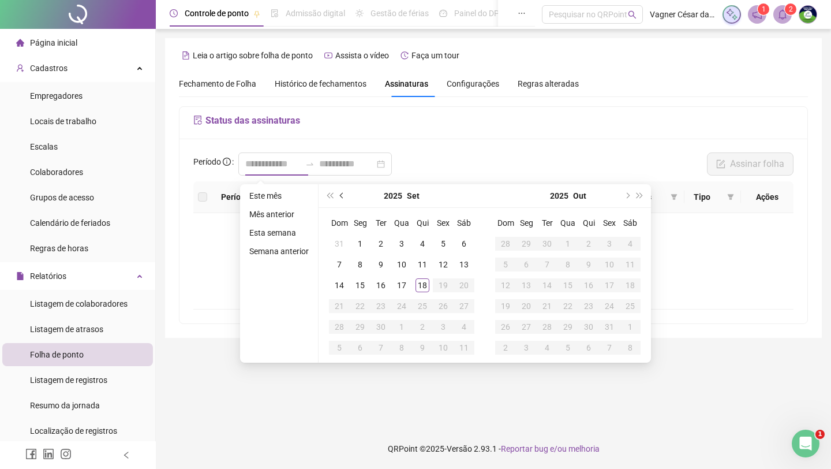
click at [343, 193] on span "prev-year" at bounding box center [343, 196] width 6 height 6
type input "**********"
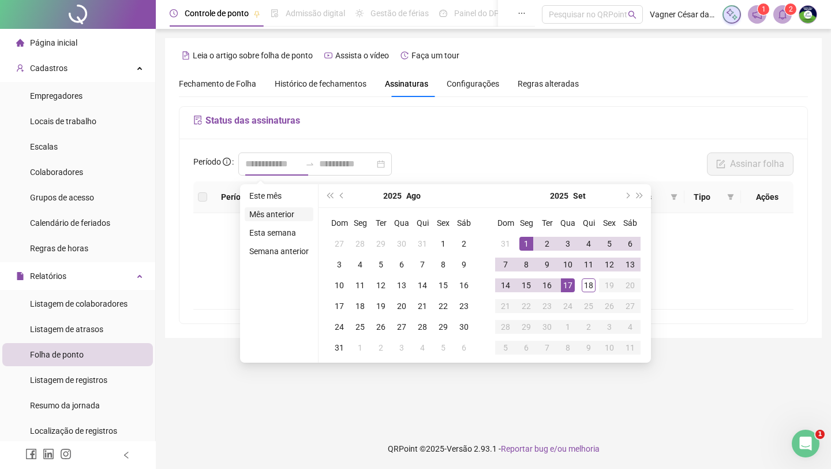
type input "**********"
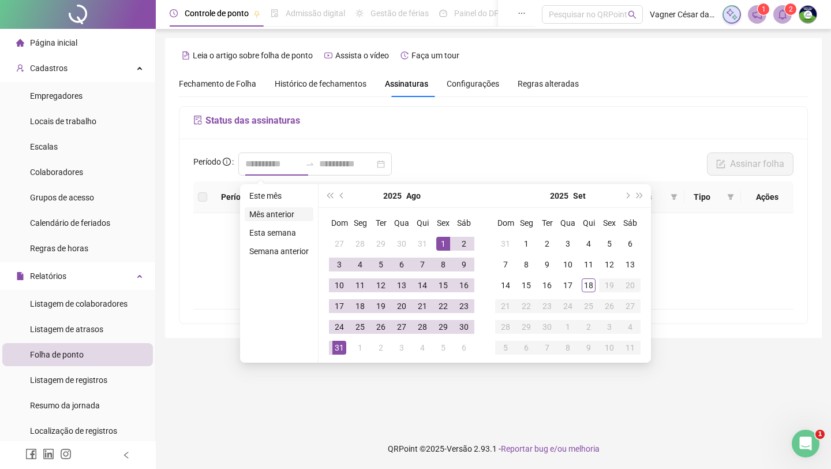
click at [297, 212] on li "Mês anterior" at bounding box center [279, 214] width 69 height 14
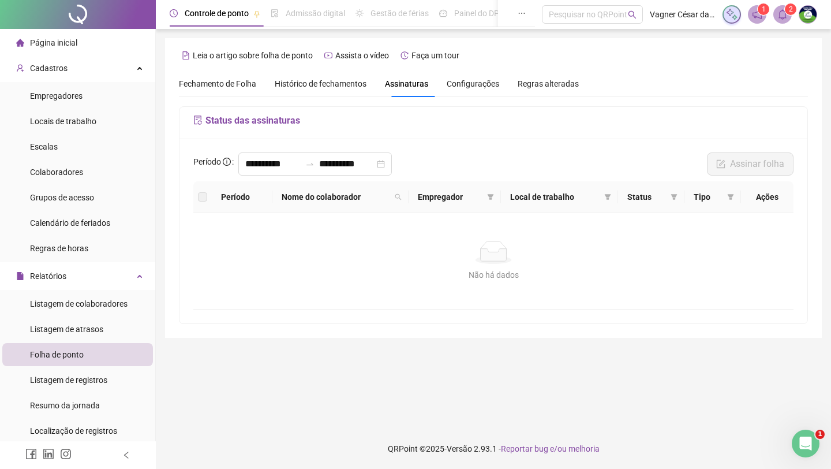
click at [461, 167] on div "**********" at bounding box center [493, 166] width 607 height 29
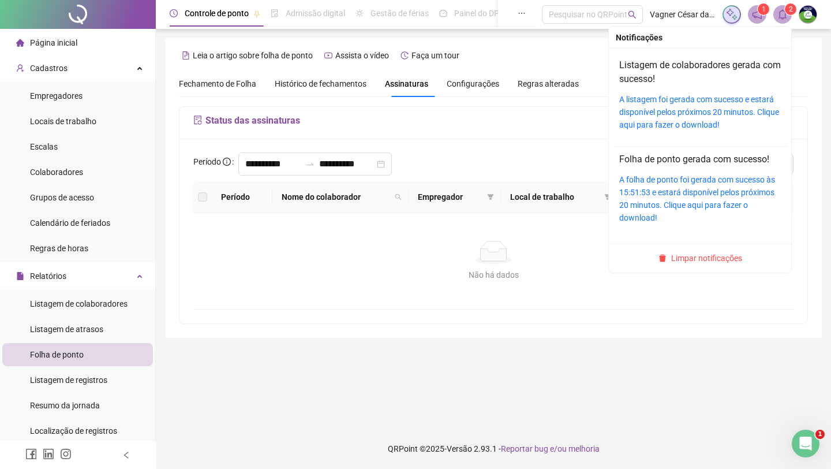
click at [667, 15] on span at bounding box center [783, 14] width 18 height 18
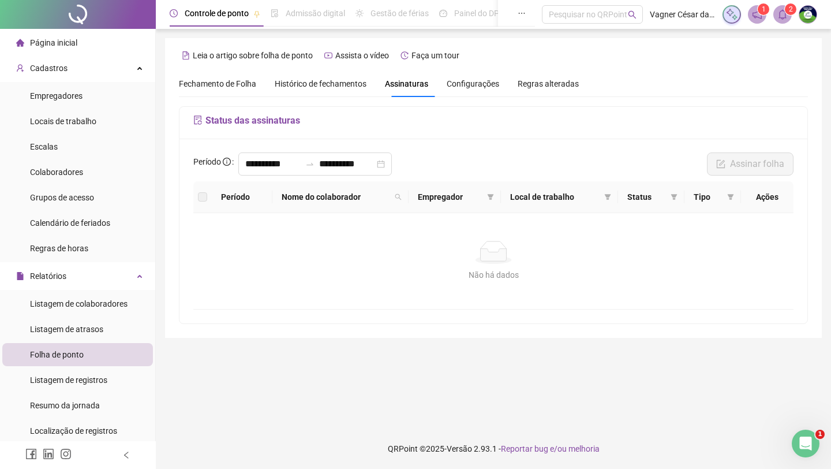
click at [667, 8] on span "1" at bounding box center [764, 9] width 4 height 8
click at [667, 9] on sup "1" at bounding box center [764, 9] width 12 height 12
click at [667, 17] on icon "notification" at bounding box center [757, 14] width 9 height 9
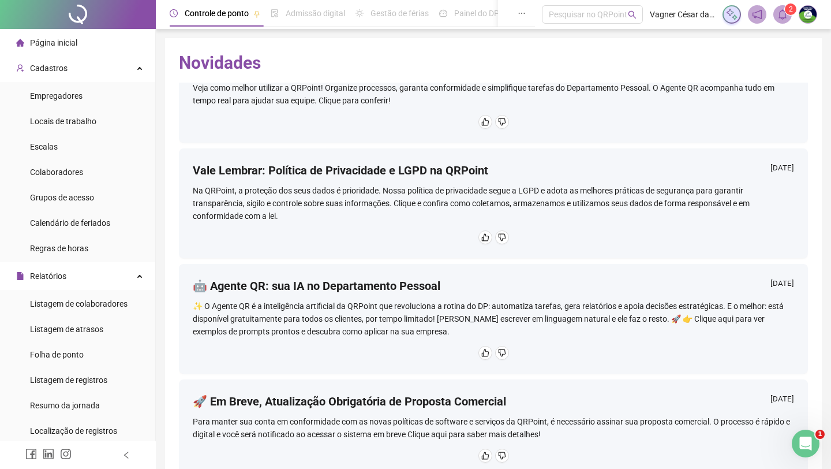
scroll to position [51, 0]
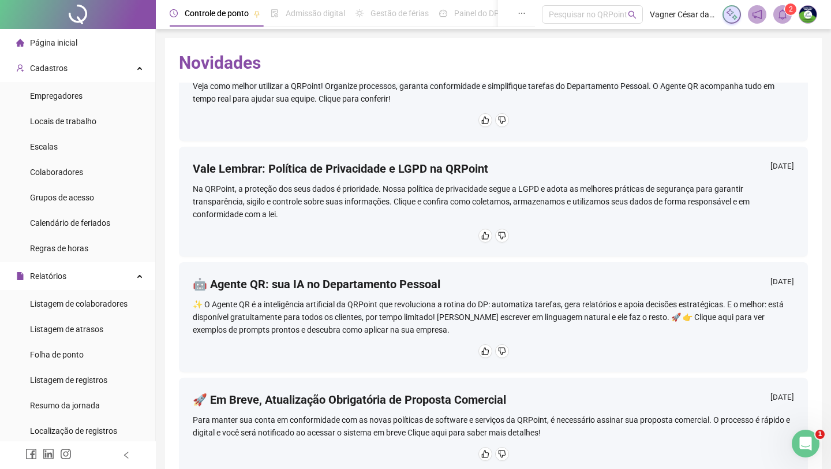
click at [66, 46] on span "Página inicial" at bounding box center [53, 42] width 47 height 9
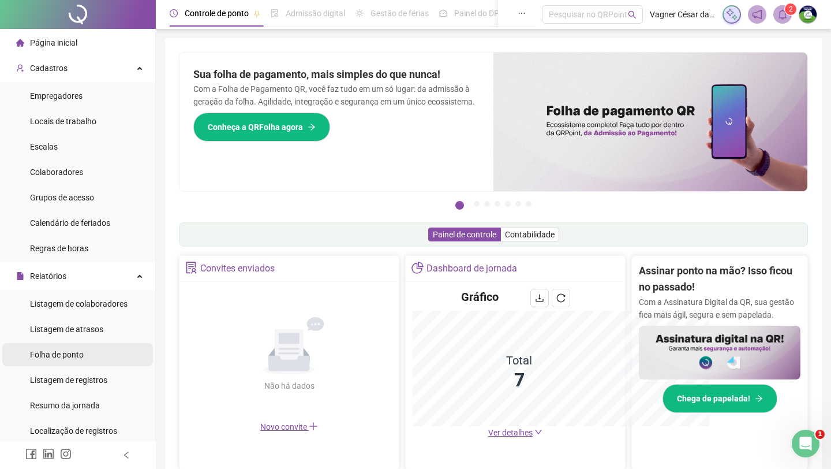
click at [91, 353] on li "Folha de ponto" at bounding box center [77, 354] width 151 height 23
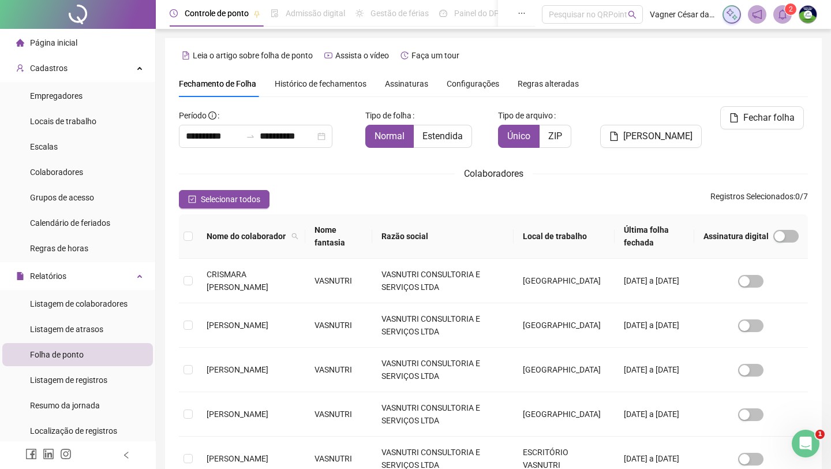
scroll to position [2, 0]
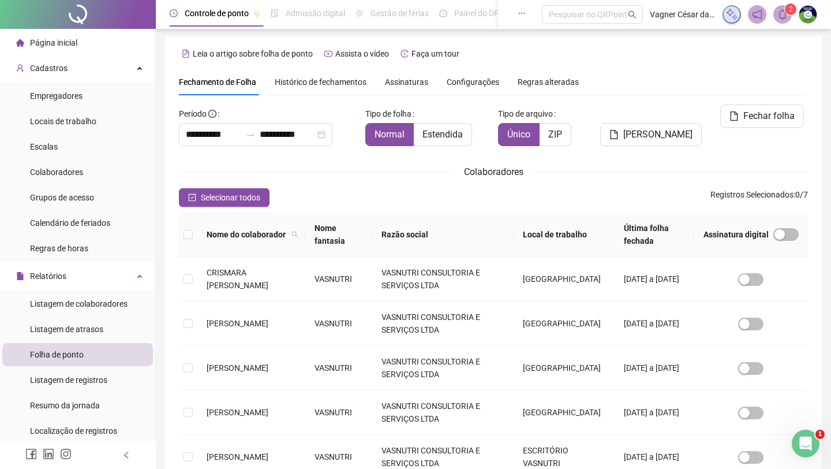
click at [406, 81] on span "Assinaturas" at bounding box center [406, 82] width 43 height 8
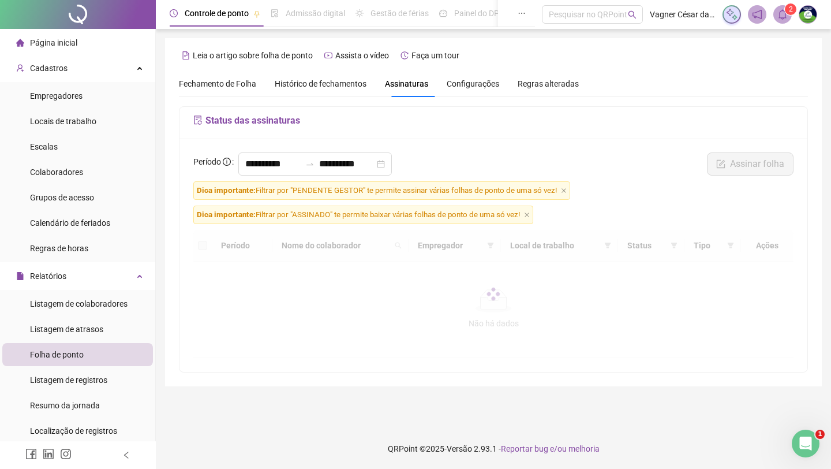
scroll to position [0, 0]
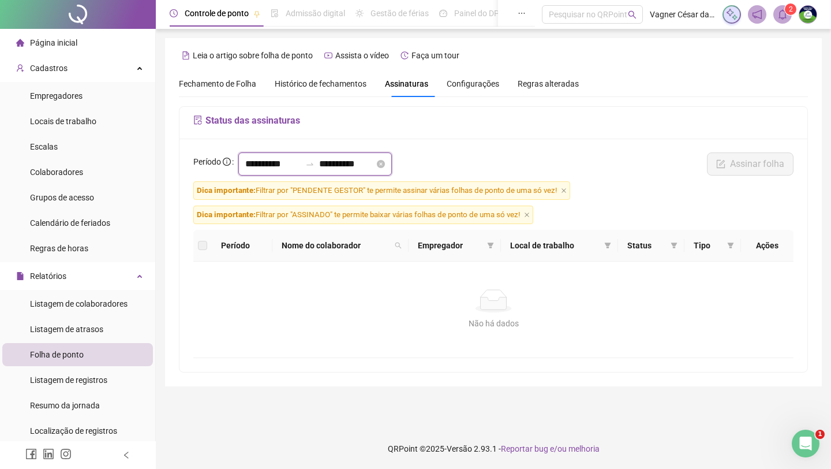
click at [375, 167] on input "**********" at bounding box center [346, 164] width 55 height 14
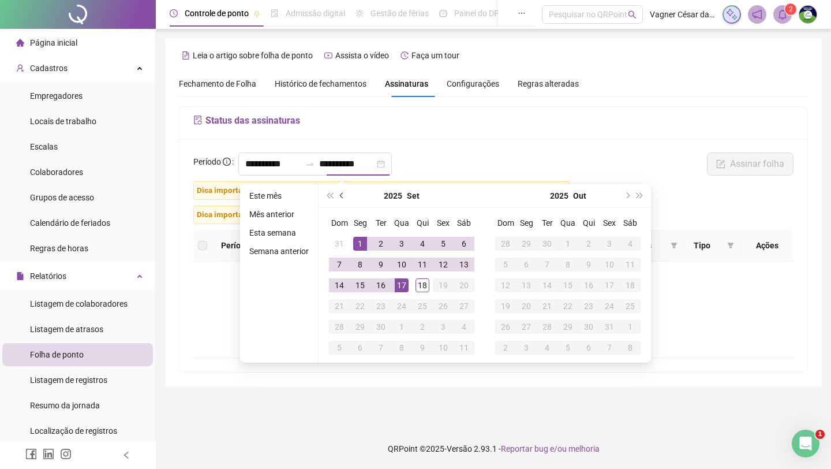
click at [344, 202] on button "prev-year" at bounding box center [342, 195] width 13 height 23
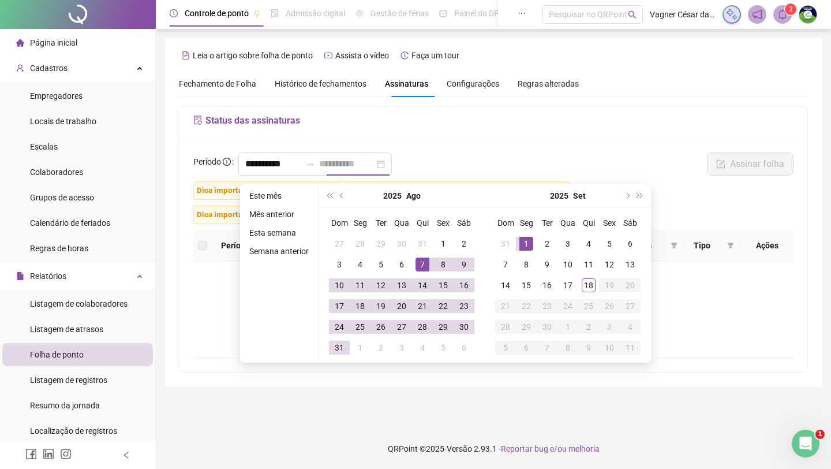
type input "**********"
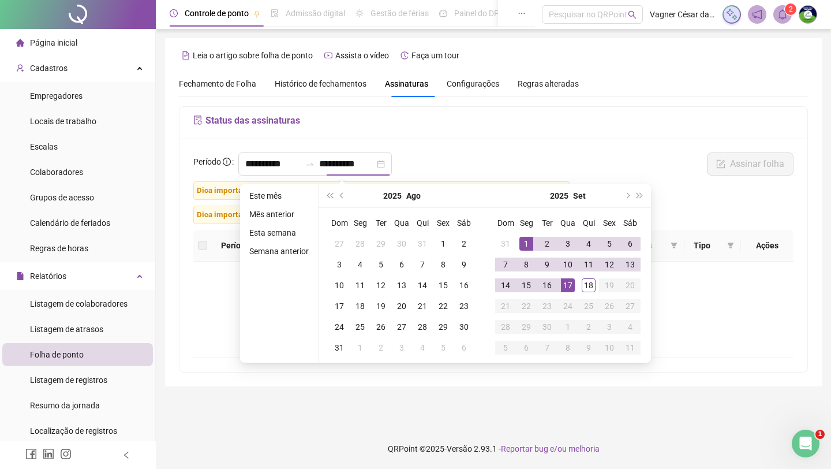
click at [563, 139] on div "**********" at bounding box center [494, 255] width 628 height 233
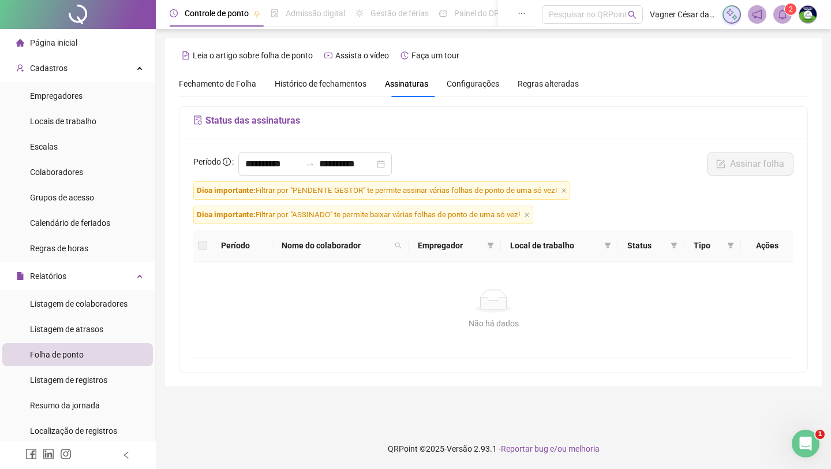
click at [215, 88] on span "Fechamento de Folha" at bounding box center [217, 83] width 77 height 9
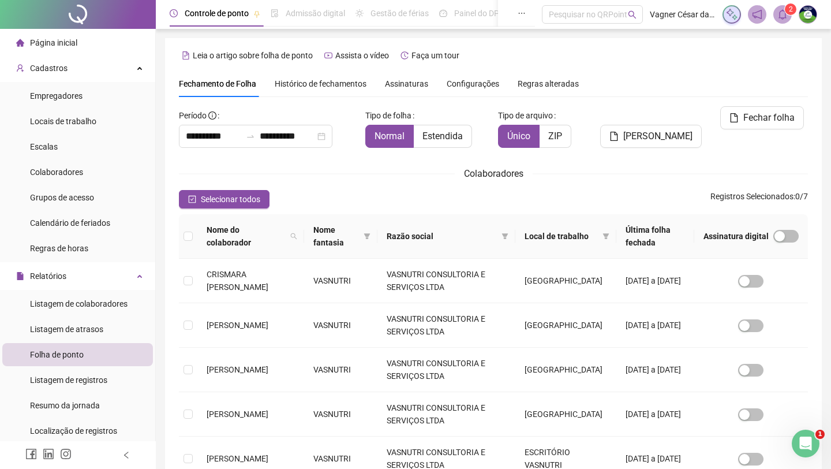
scroll to position [2, 0]
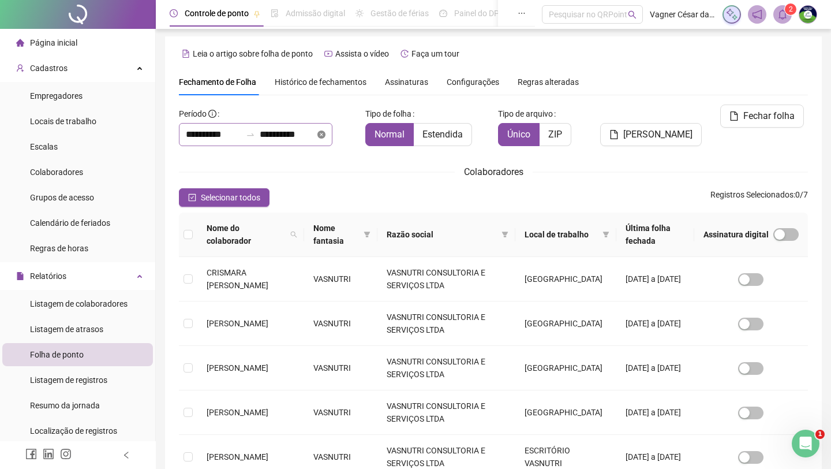
click at [326, 137] on icon "close-circle" at bounding box center [322, 134] width 8 height 8
click at [301, 132] on input at bounding box center [287, 135] width 55 height 14
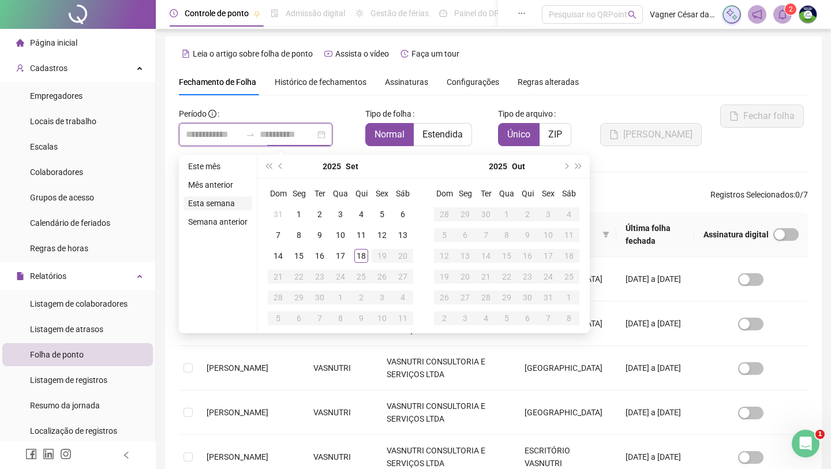
type input "**********"
click at [226, 191] on li "Mês anterior" at bounding box center [218, 185] width 69 height 14
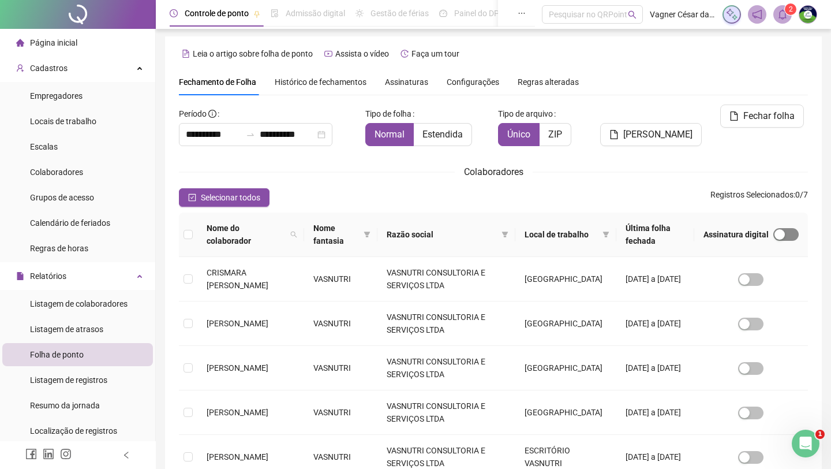
click at [667, 232] on span "button" at bounding box center [786, 234] width 25 height 13
click at [667, 204] on span "Registros Selecionados : 0 / 7" at bounding box center [760, 197] width 98 height 18
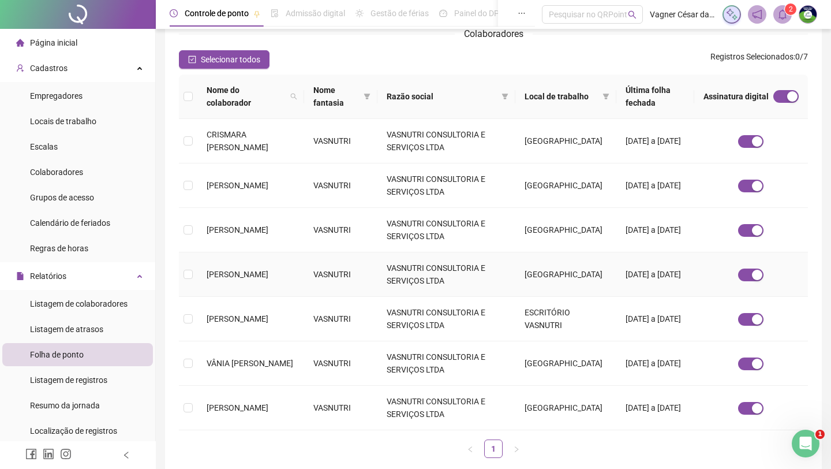
scroll to position [0, 0]
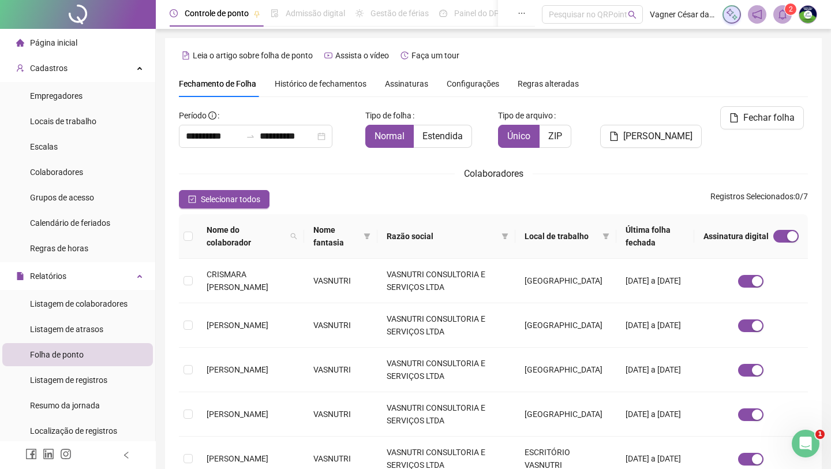
click at [297, 171] on div "Colaboradores" at bounding box center [493, 173] width 629 height 14
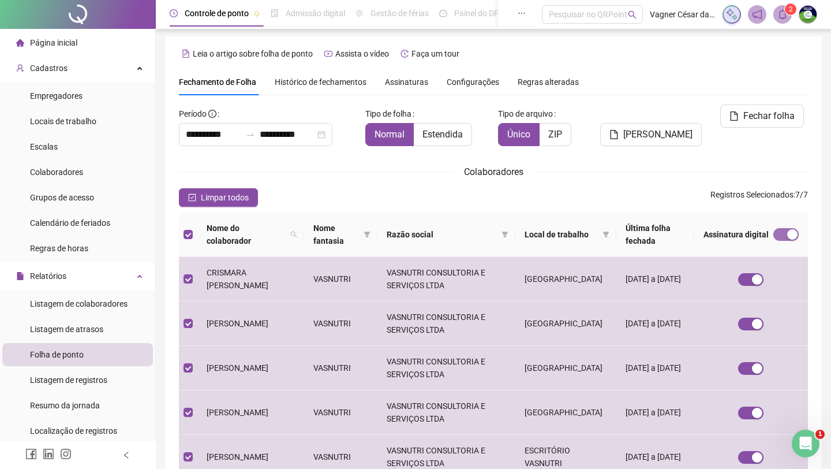
click at [667, 232] on div "button" at bounding box center [792, 234] width 10 height 10
click at [667, 229] on span "button" at bounding box center [786, 234] width 25 height 13
click at [656, 182] on div "**********" at bounding box center [493, 354] width 629 height 501
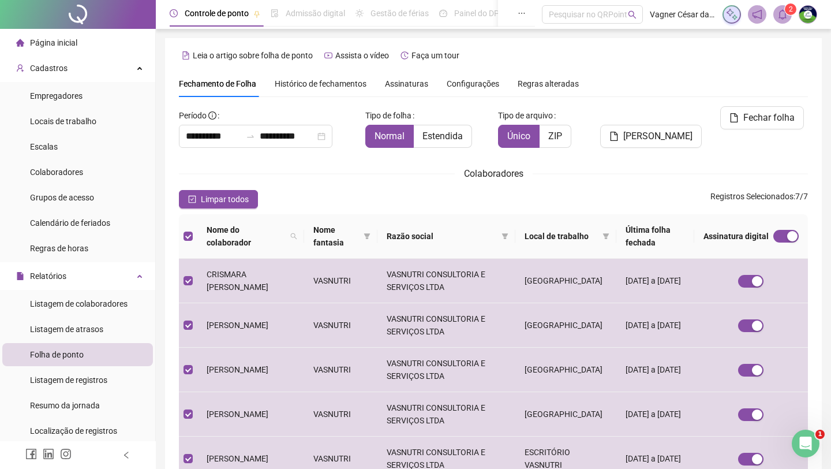
click at [414, 83] on span "Assinaturas" at bounding box center [406, 84] width 43 height 8
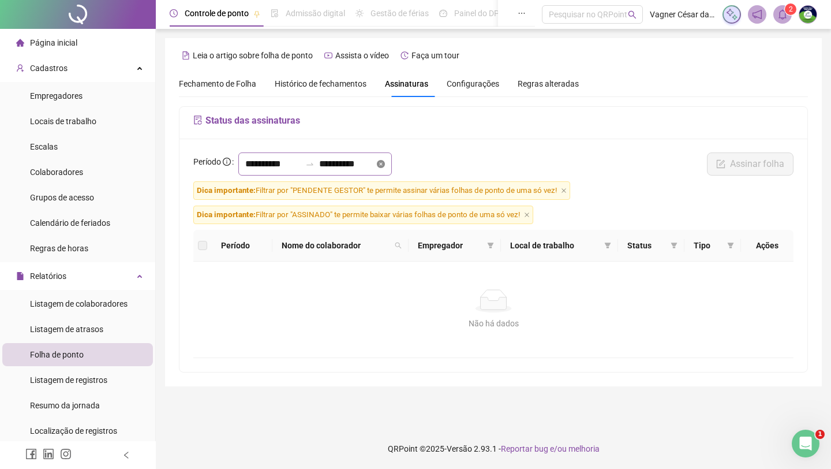
click at [385, 165] on icon "close-circle" at bounding box center [381, 164] width 8 height 8
click at [360, 168] on input at bounding box center [346, 164] width 55 height 14
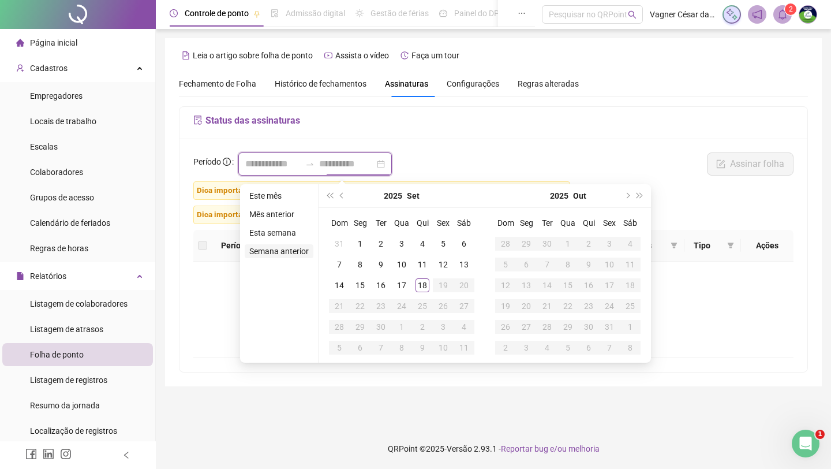
type input "**********"
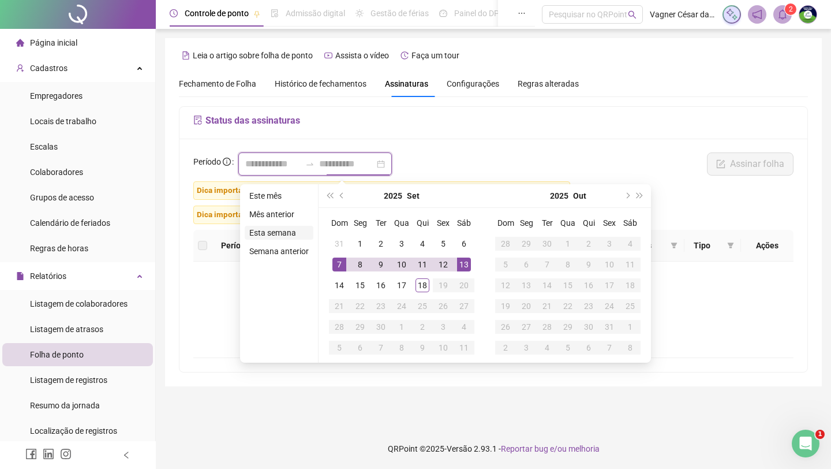
type input "**********"
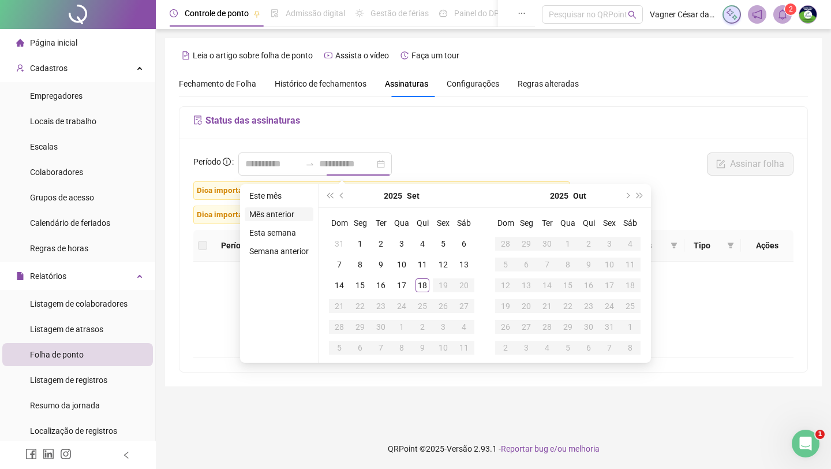
click at [286, 218] on li "Mês anterior" at bounding box center [279, 214] width 69 height 14
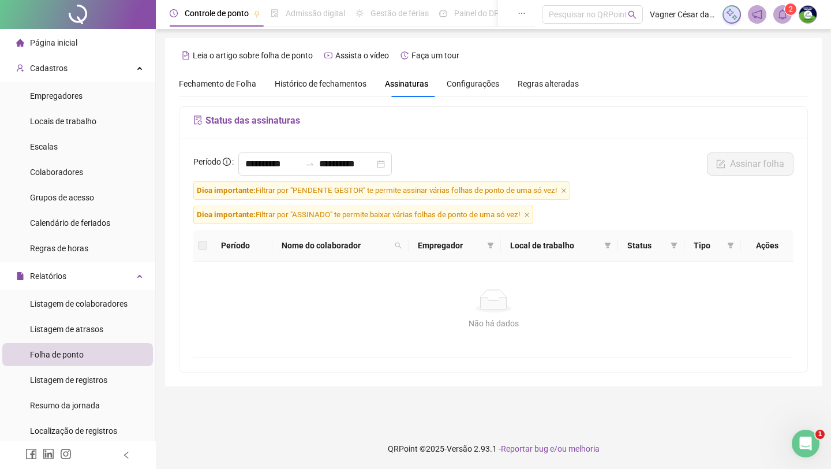
click at [477, 153] on div "**********" at bounding box center [493, 166] width 607 height 29
click at [567, 188] on icon "close" at bounding box center [564, 191] width 6 height 6
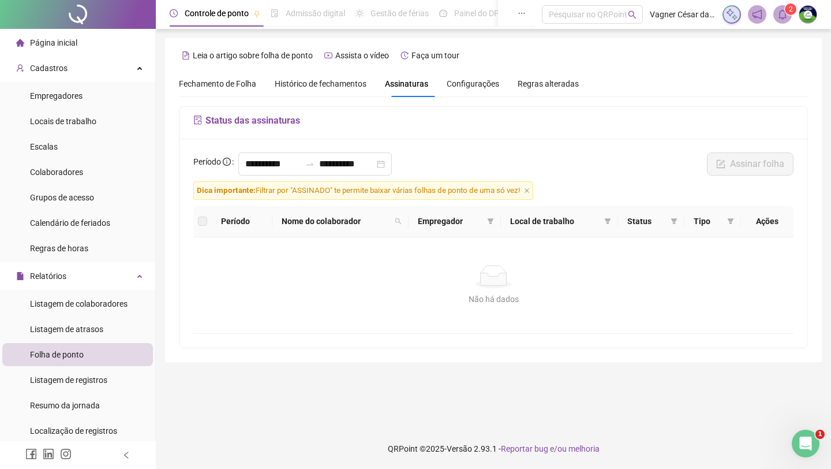
click at [533, 190] on span "Dica importante: Filtrar por "ASSINADO" te permite baixar várias folhas de pont…" at bounding box center [363, 190] width 340 height 18
click at [529, 190] on icon "close" at bounding box center [527, 190] width 5 height 5
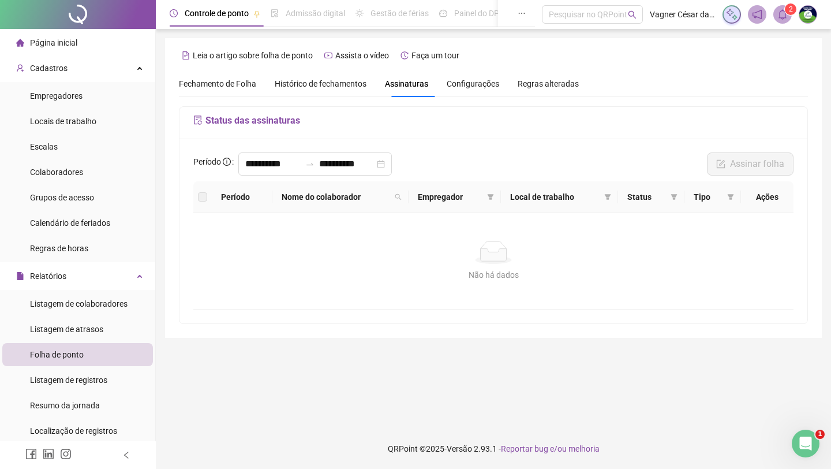
click at [205, 196] on label at bounding box center [202, 197] width 9 height 13
click at [354, 249] on div "Não há dados" at bounding box center [493, 252] width 573 height 23
click at [516, 267] on div "Não há dados Não há dados" at bounding box center [493, 261] width 573 height 40
click at [550, 157] on div "**********" at bounding box center [493, 166] width 607 height 29
click at [476, 85] on span "Configurações" at bounding box center [473, 84] width 53 height 8
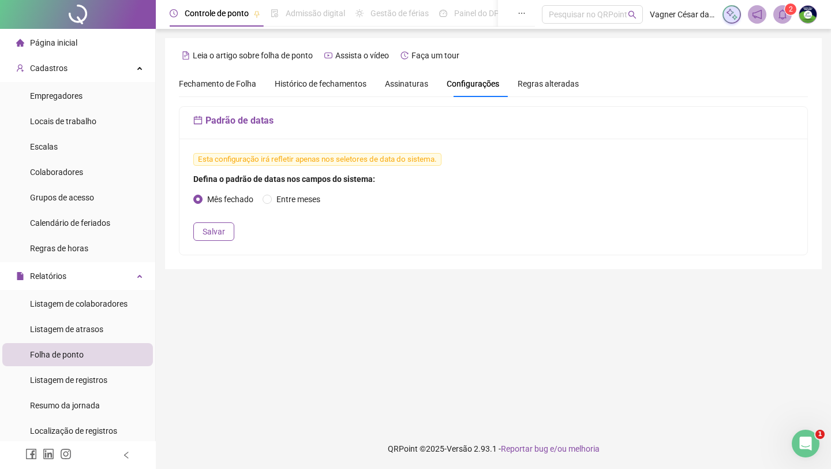
click at [229, 91] on div "Fechamento de Folha" at bounding box center [217, 83] width 77 height 27
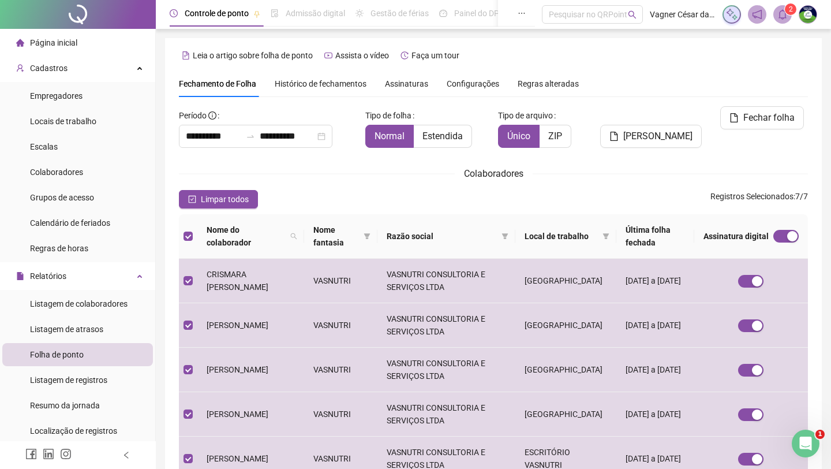
type input "**********"
click at [654, 203] on div "Limpar todos Registros Selecionados : 7 / 7" at bounding box center [493, 199] width 629 height 18
click at [275, 132] on input "**********" at bounding box center [287, 136] width 55 height 14
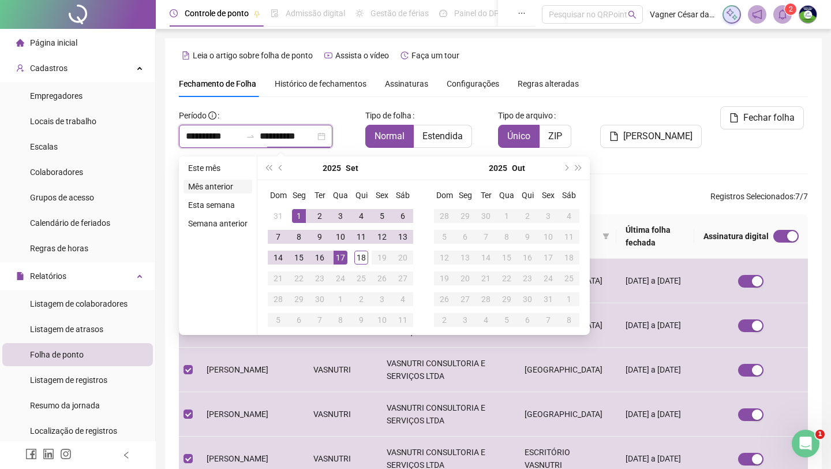
type input "**********"
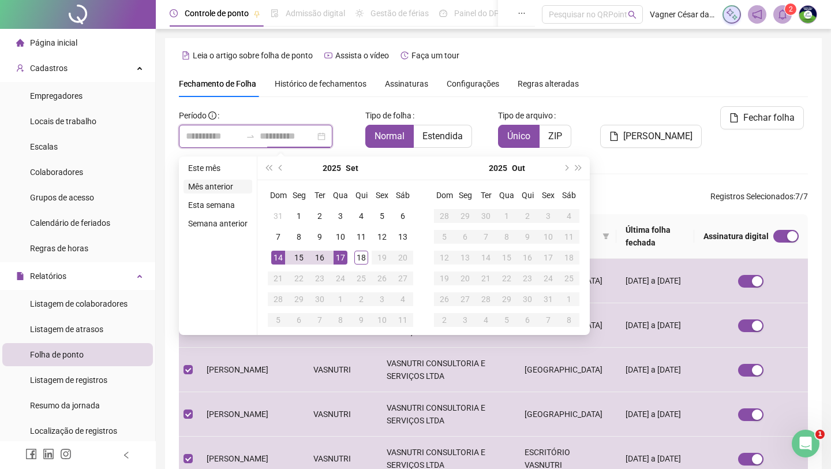
type input "**********"
click at [222, 191] on li "Mês anterior" at bounding box center [218, 187] width 69 height 14
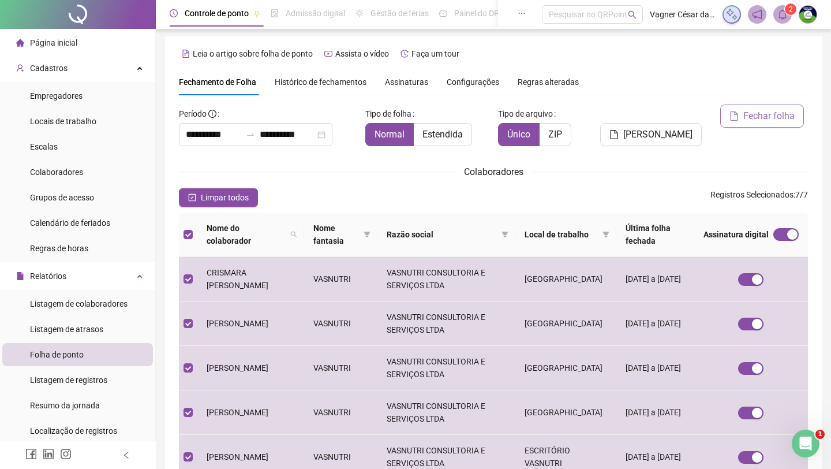
click at [667, 115] on span "Fechar folha" at bounding box center [769, 116] width 51 height 14
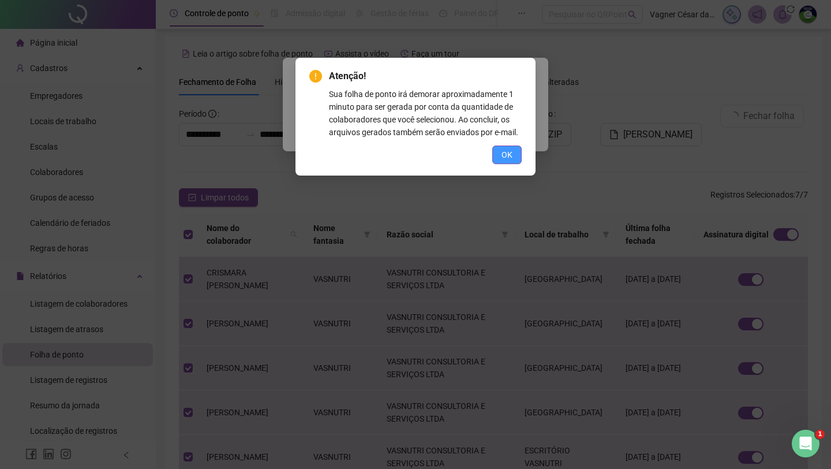
click at [505, 160] on span "OK" at bounding box center [507, 154] width 11 height 13
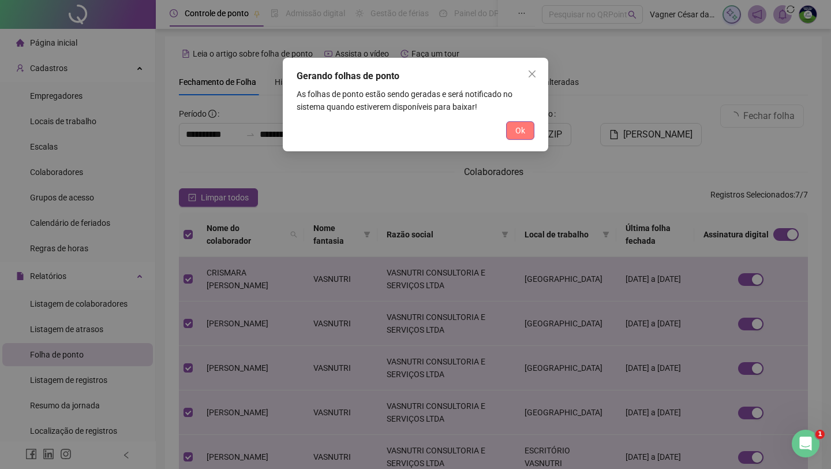
click at [517, 131] on span "Ok" at bounding box center [521, 130] width 10 height 13
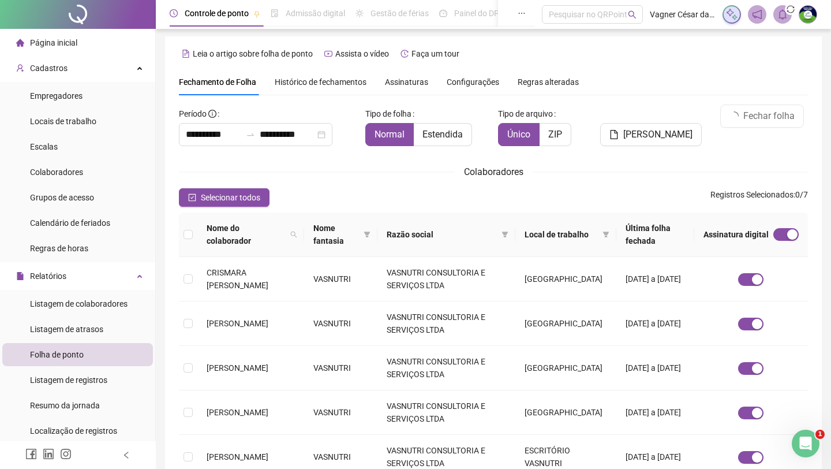
click at [359, 193] on div "Selecionar todos Registros Selecionados : 0 / 7" at bounding box center [493, 197] width 629 height 18
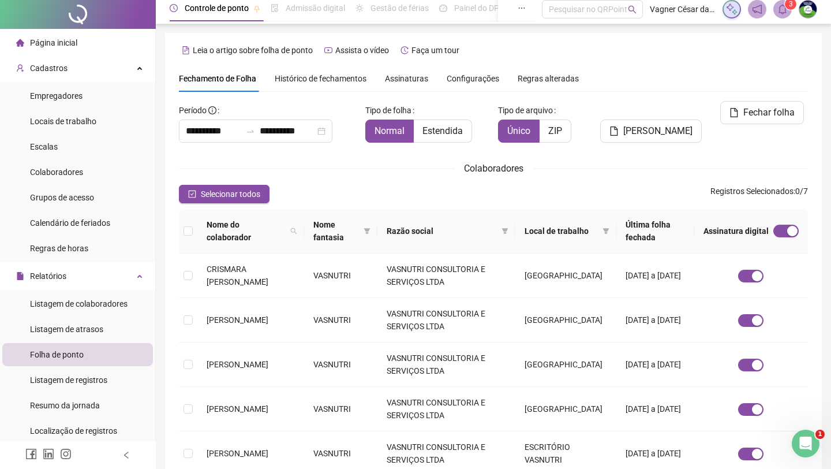
scroll to position [0, 0]
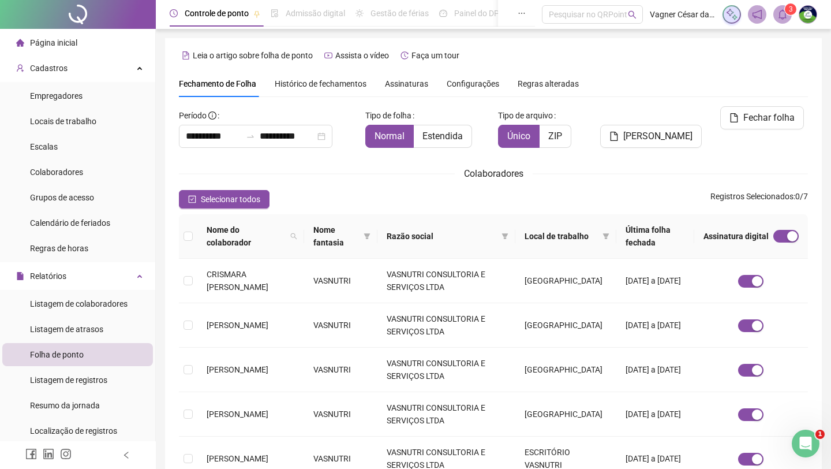
click at [667, 6] on span "3" at bounding box center [791, 9] width 4 height 8
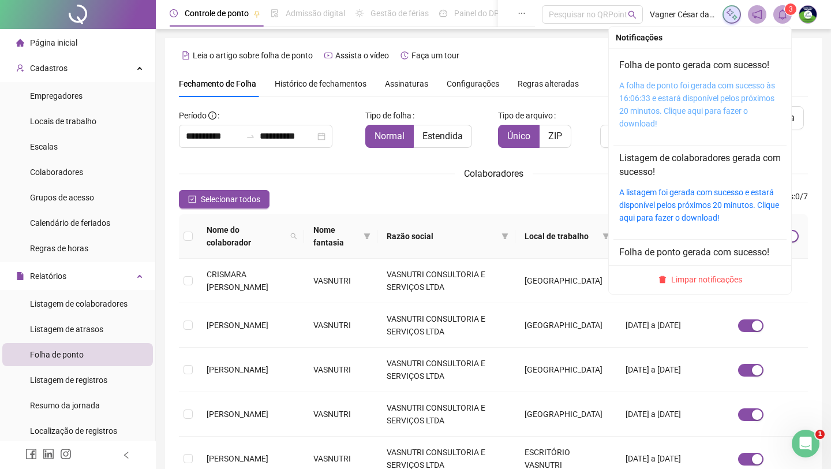
click at [667, 94] on link "A folha de ponto foi gerada com sucesso às 16:06:33 e estará disponível pelos p…" at bounding box center [697, 104] width 156 height 47
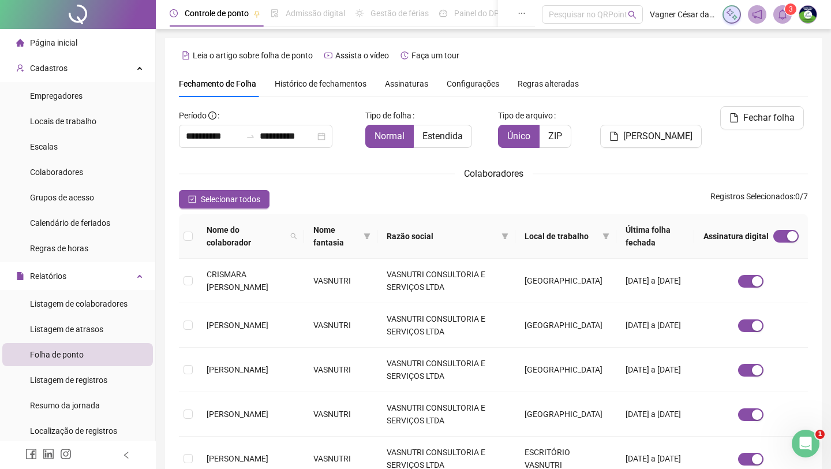
click at [404, 82] on span "Assinaturas" at bounding box center [406, 84] width 43 height 8
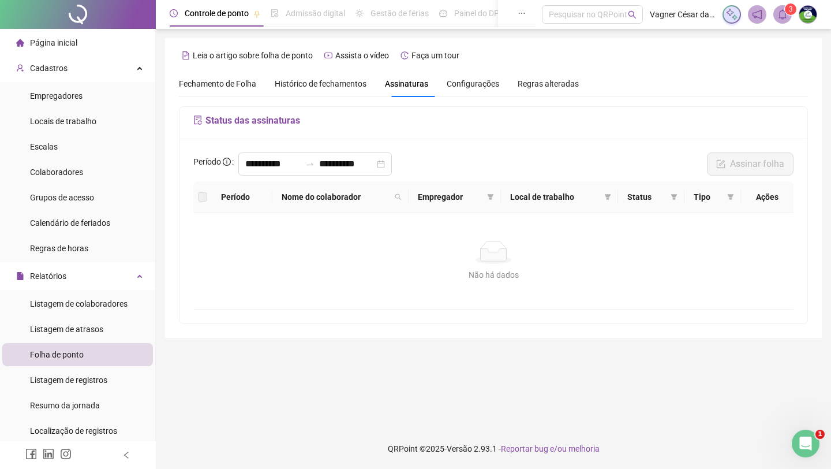
click at [454, 149] on div "**********" at bounding box center [494, 231] width 628 height 185
click at [279, 234] on div "Não há dados Não há dados" at bounding box center [493, 261] width 600 height 96
click at [277, 234] on div "Não há dados Não há dados" at bounding box center [493, 261] width 600 height 96
click at [457, 192] on span "Empregador" at bounding box center [450, 197] width 65 height 13
click at [667, 178] on div "Assinar folha" at bounding box center [751, 166] width 94 height 29
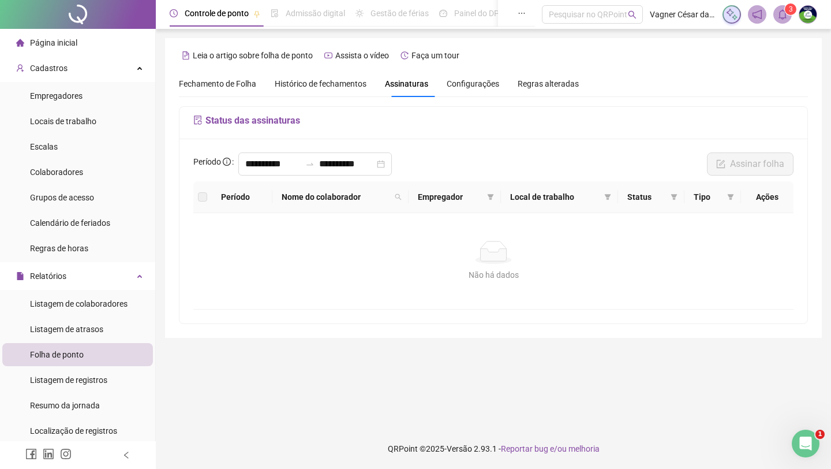
click at [527, 199] on span "Local de trabalho" at bounding box center [554, 197] width 89 height 13
click at [58, 90] on div "Empregadores" at bounding box center [56, 95] width 53 height 23
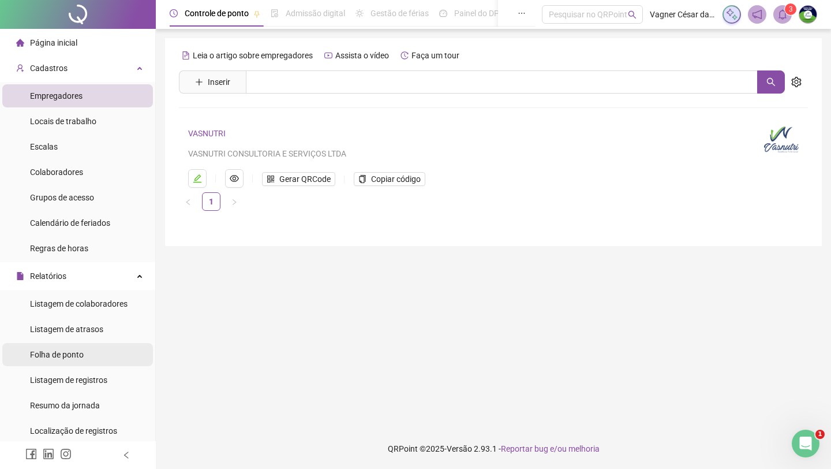
click at [72, 364] on div "Folha de ponto" at bounding box center [57, 354] width 54 height 23
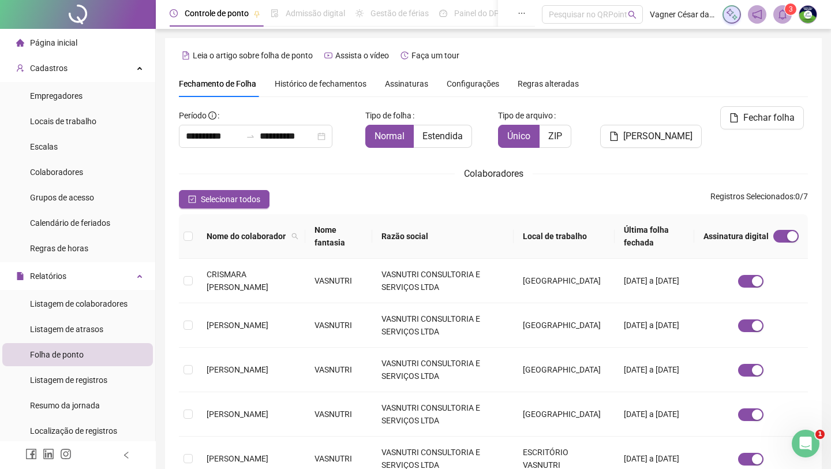
scroll to position [2, 0]
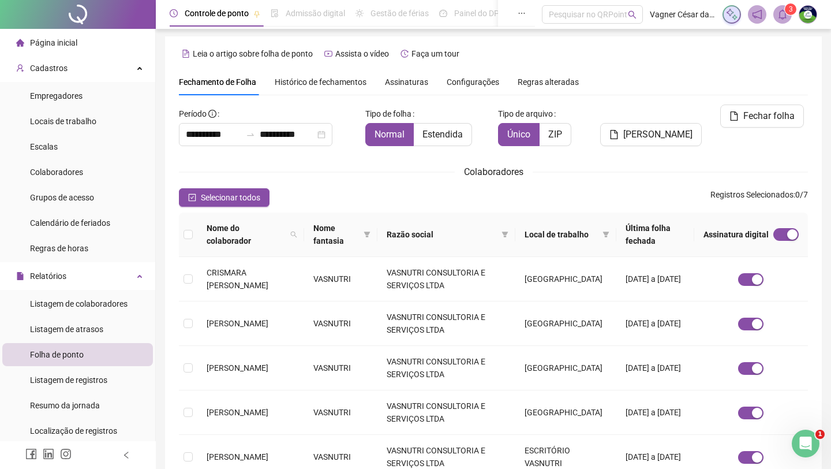
click at [428, 80] on span "Assinaturas" at bounding box center [406, 82] width 43 height 8
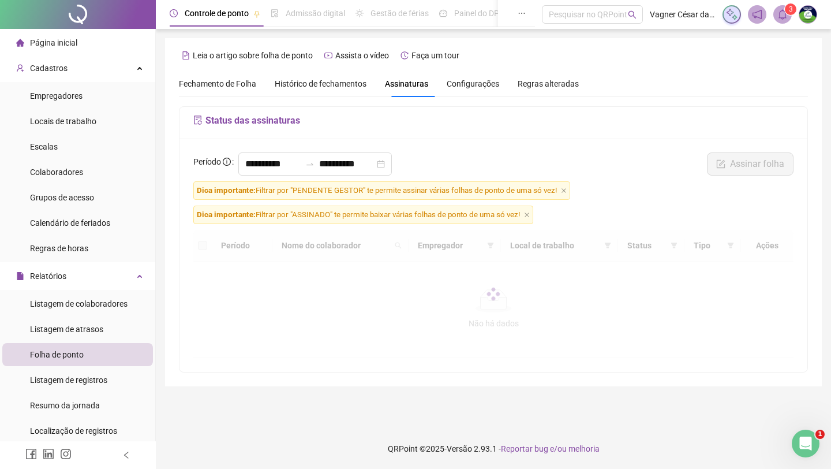
scroll to position [0, 0]
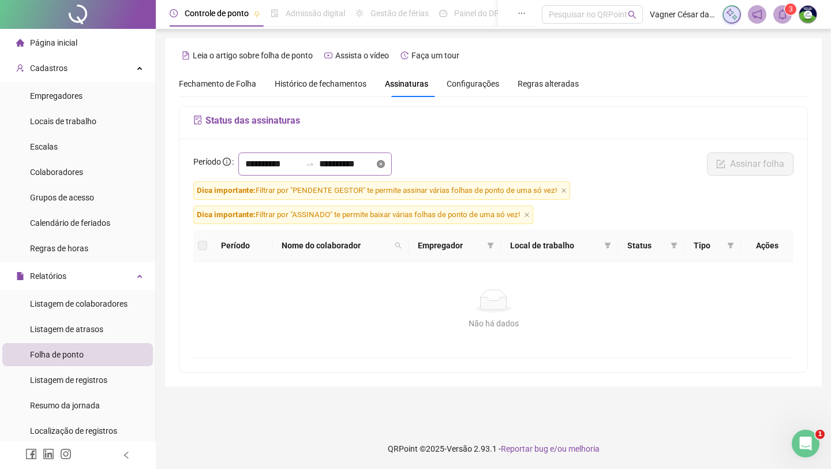
click at [385, 167] on icon "close-circle" at bounding box center [381, 164] width 8 height 8
click at [352, 167] on input at bounding box center [346, 164] width 55 height 14
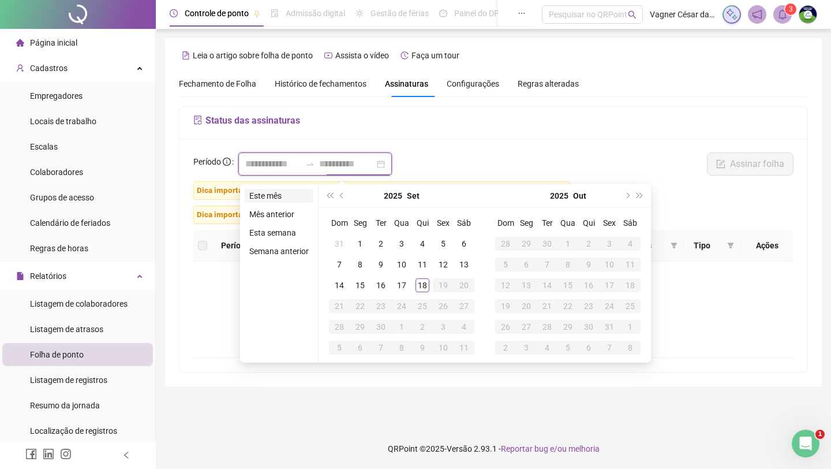
type input "**********"
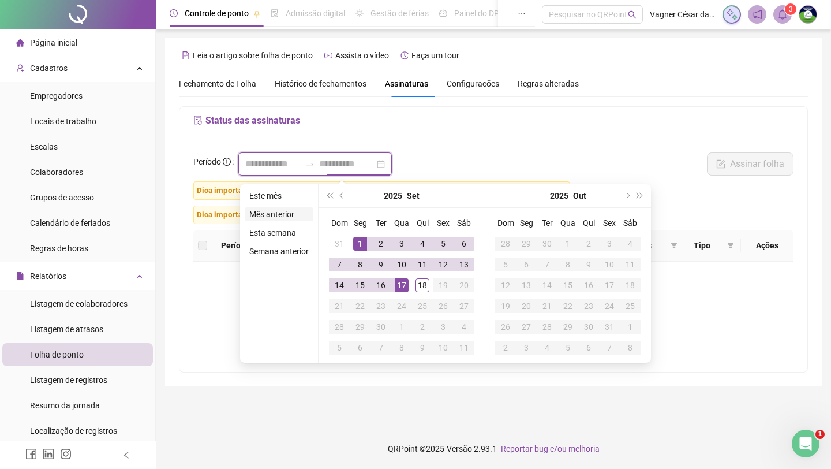
type input "**********"
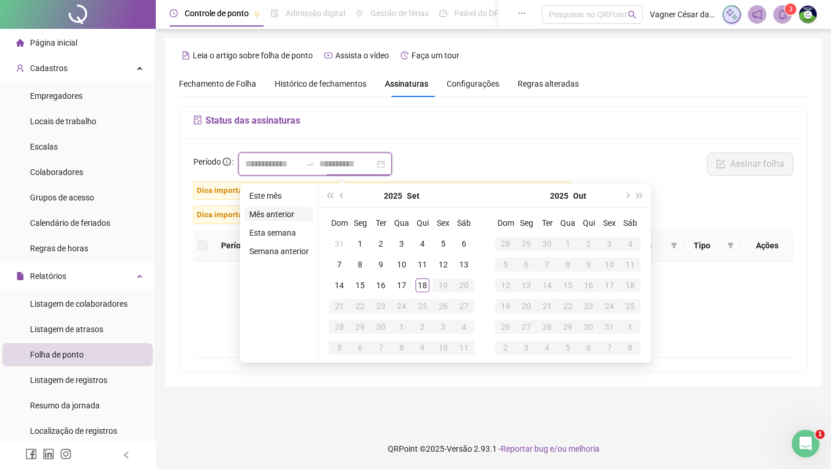
type input "**********"
click at [289, 211] on li "Mês anterior" at bounding box center [279, 214] width 69 height 14
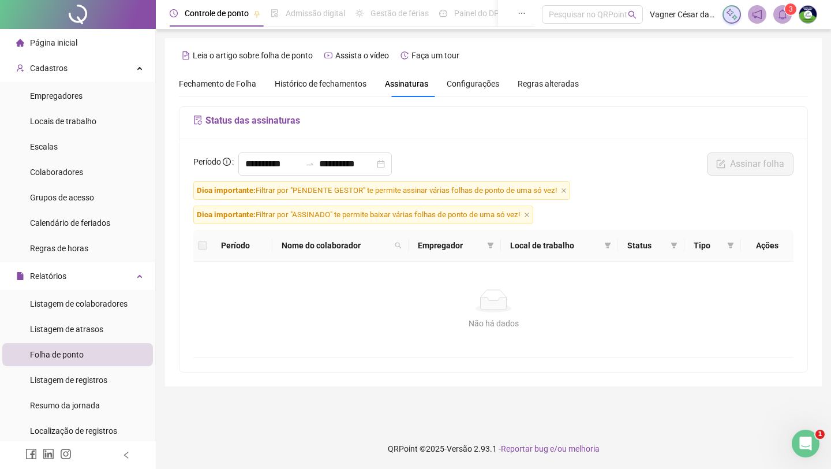
click at [450, 160] on div "**********" at bounding box center [493, 166] width 607 height 29
click at [339, 200] on form "**********" at bounding box center [493, 255] width 600 height 206
click at [667, 8] on span "3" at bounding box center [791, 9] width 4 height 8
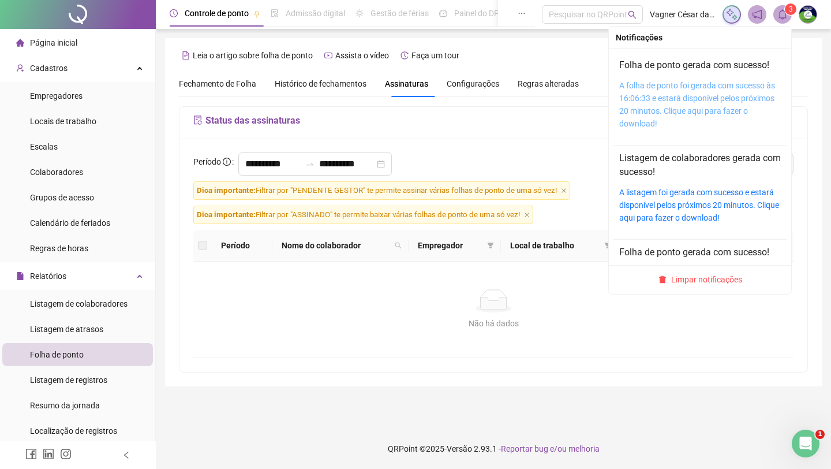
click at [667, 94] on link "A folha de ponto foi gerada com sucesso às 16:06:33 e estará disponível pelos p…" at bounding box center [697, 104] width 156 height 47
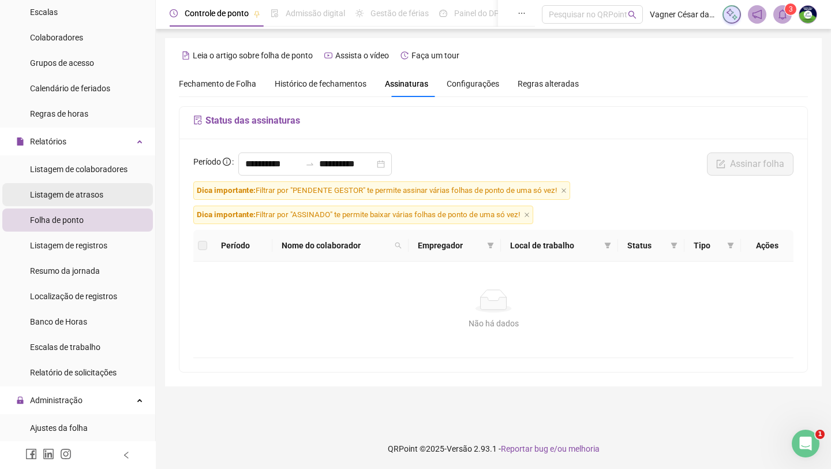
scroll to position [146, 0]
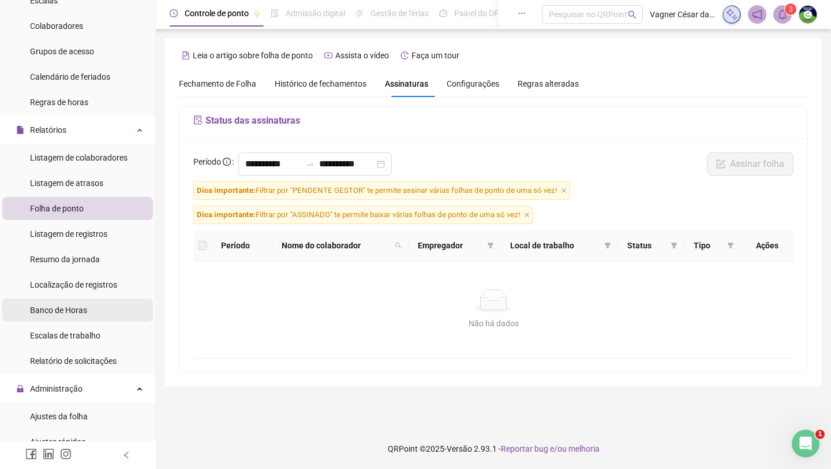
click at [105, 304] on li "Banco de Horas" at bounding box center [77, 309] width 151 height 23
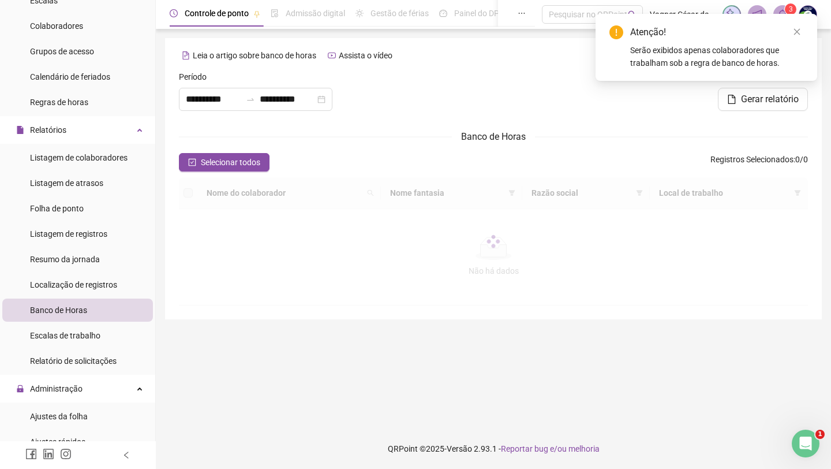
type input "**********"
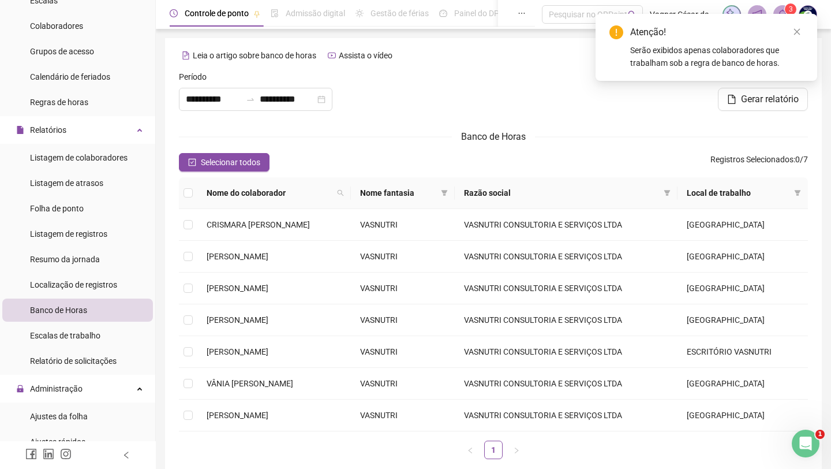
click at [667, 50] on div "Serão exibidos apenas colaboradores que trabalham sob a regra de banco de horas." at bounding box center [716, 56] width 173 height 25
click at [102, 283] on span "Localização de registros" at bounding box center [73, 284] width 87 height 9
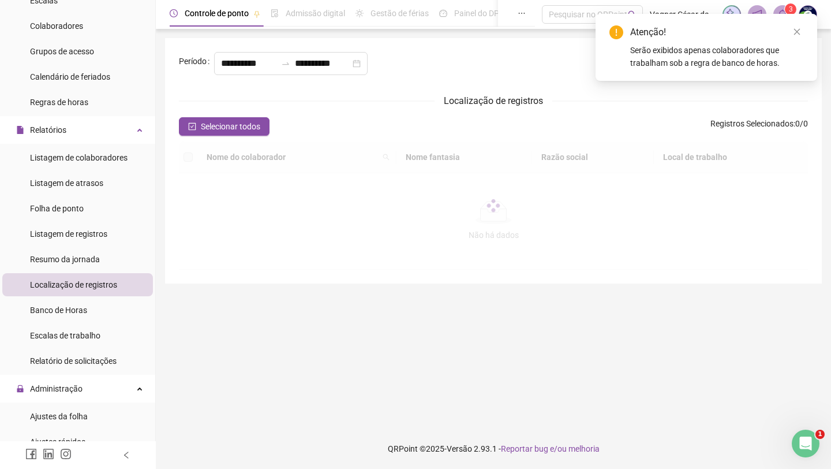
type input "**********"
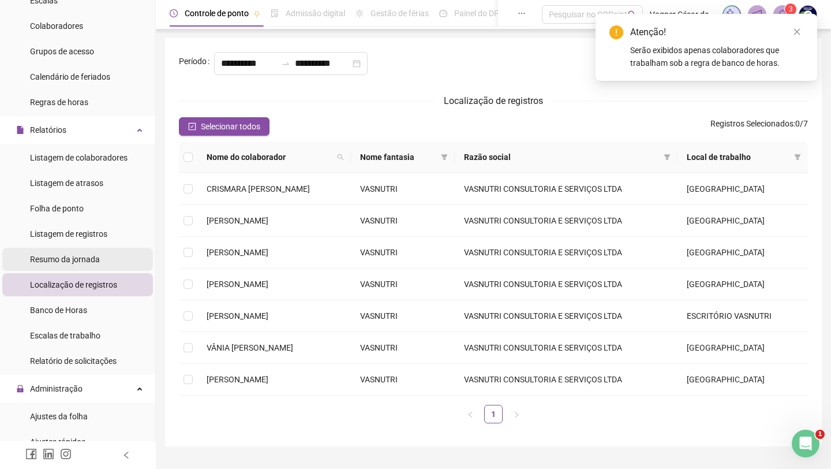
click at [106, 251] on li "Resumo da jornada" at bounding box center [77, 259] width 151 height 23
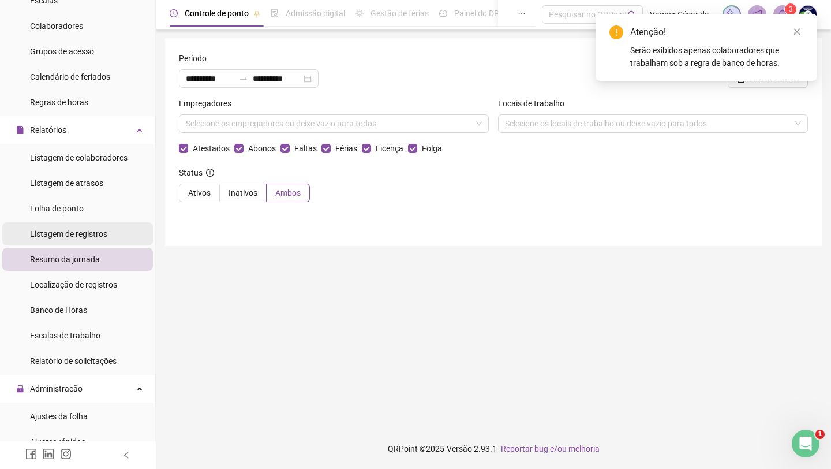
click at [102, 234] on span "Listagem de registros" at bounding box center [68, 233] width 77 height 9
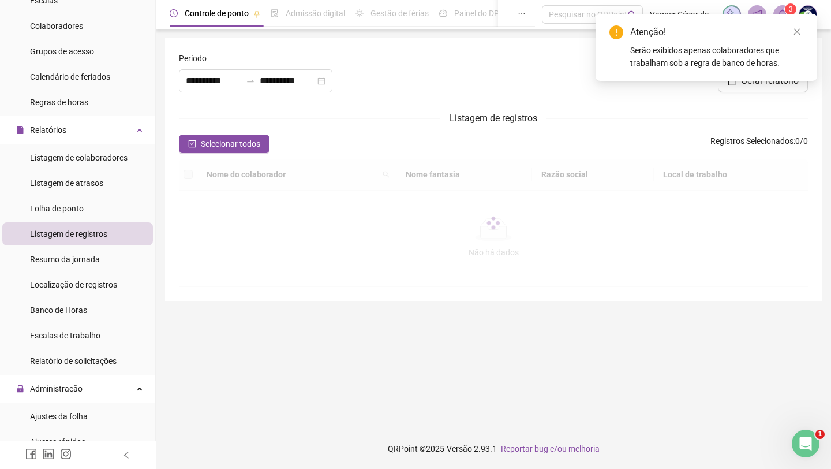
type input "**********"
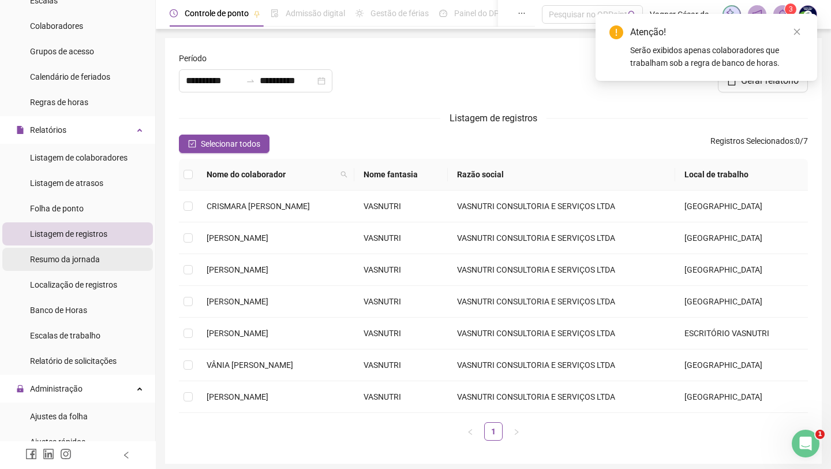
click at [98, 255] on span "Resumo da jornada" at bounding box center [65, 259] width 70 height 9
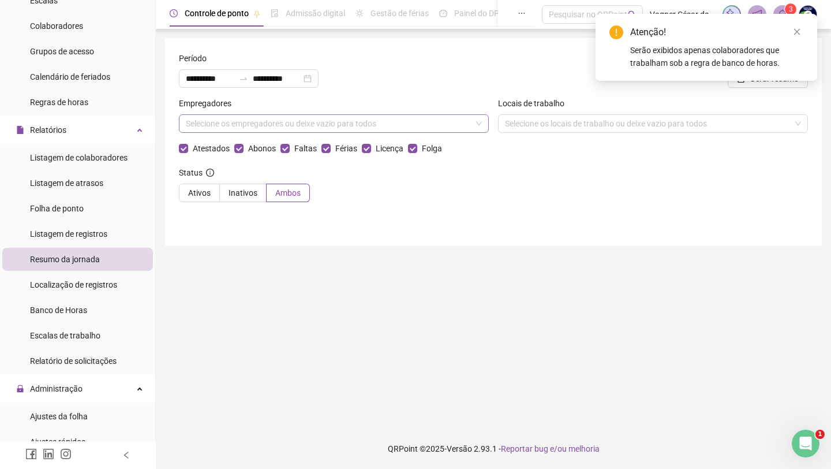
click at [222, 128] on div "Selecione os empregadores ou deixe vazio para todos" at bounding box center [334, 123] width 310 height 18
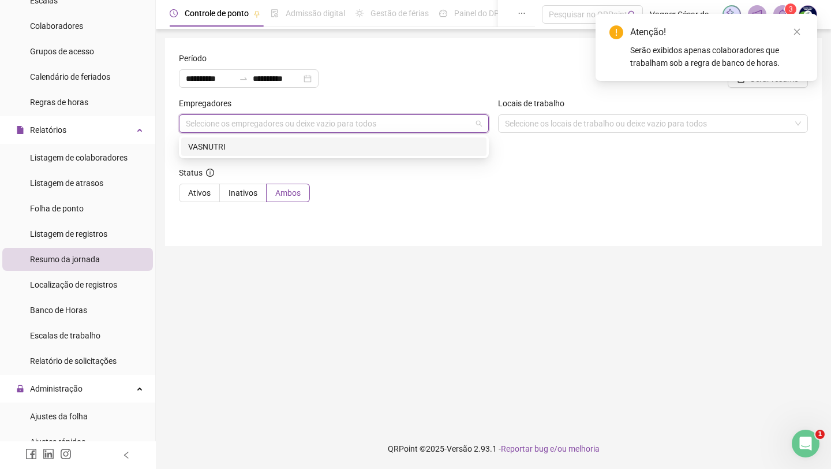
click at [253, 91] on div "**********" at bounding box center [307, 74] width 266 height 45
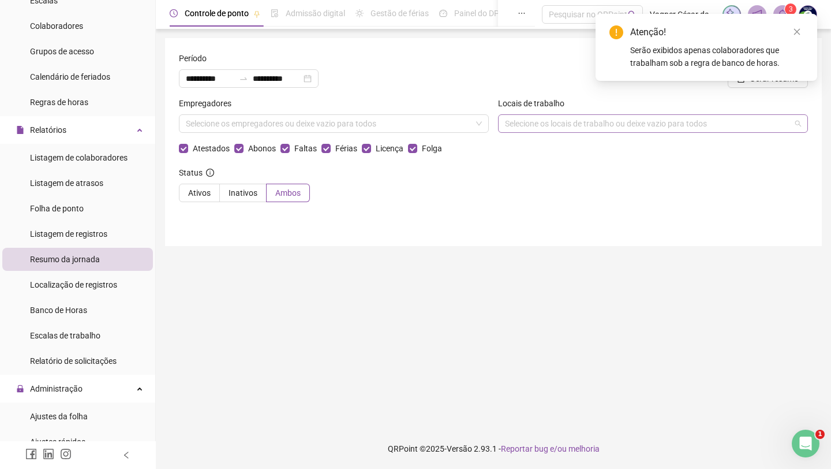
click at [509, 132] on div "Selecione os locais de trabalho ou deixe vazio para todos" at bounding box center [653, 123] width 310 height 18
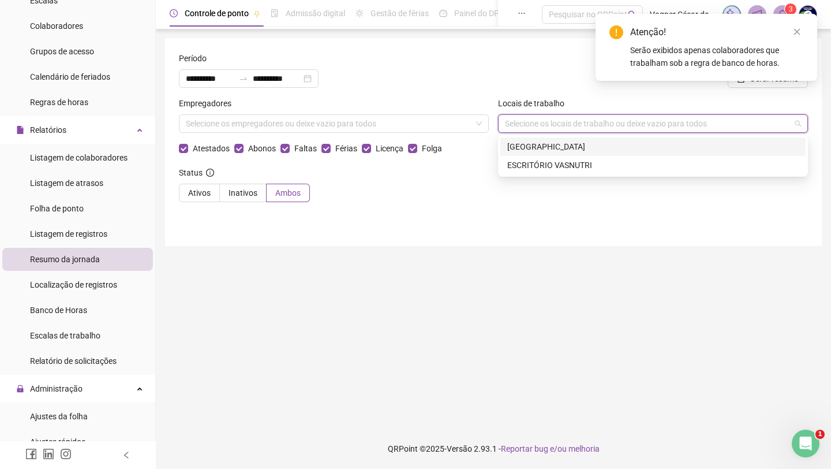
click at [509, 143] on div "[GEOGRAPHIC_DATA]" at bounding box center [653, 146] width 292 height 13
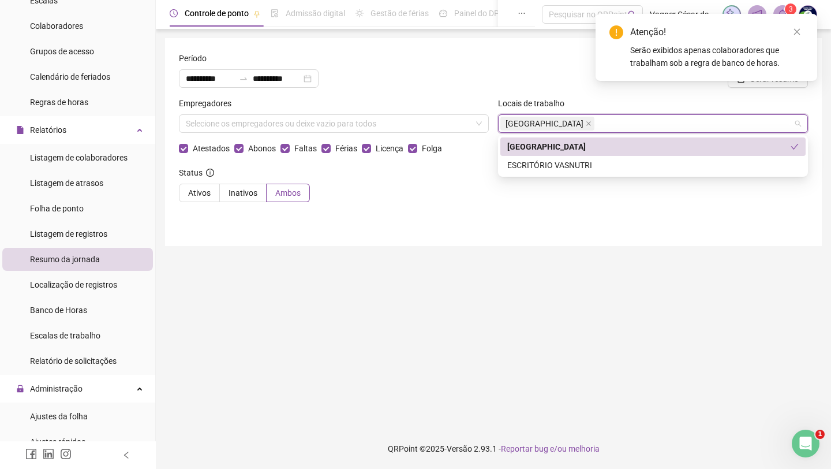
click at [241, 237] on div "**********" at bounding box center [493, 142] width 657 height 208
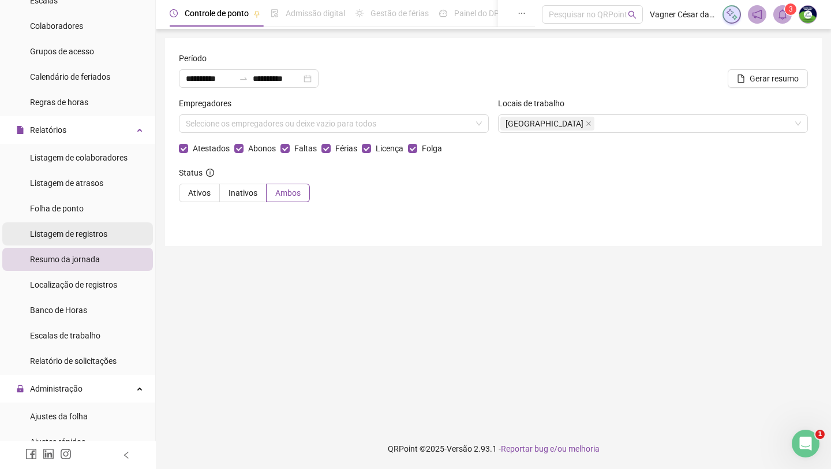
click at [94, 237] on span "Listagem de registros" at bounding box center [68, 233] width 77 height 9
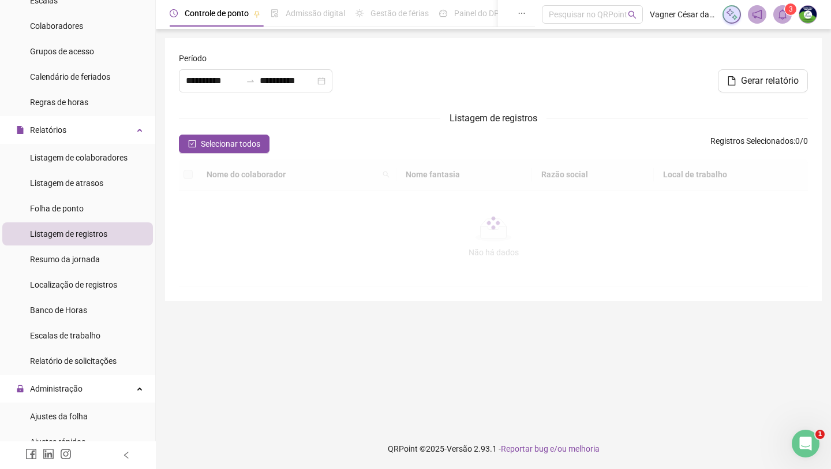
type input "**********"
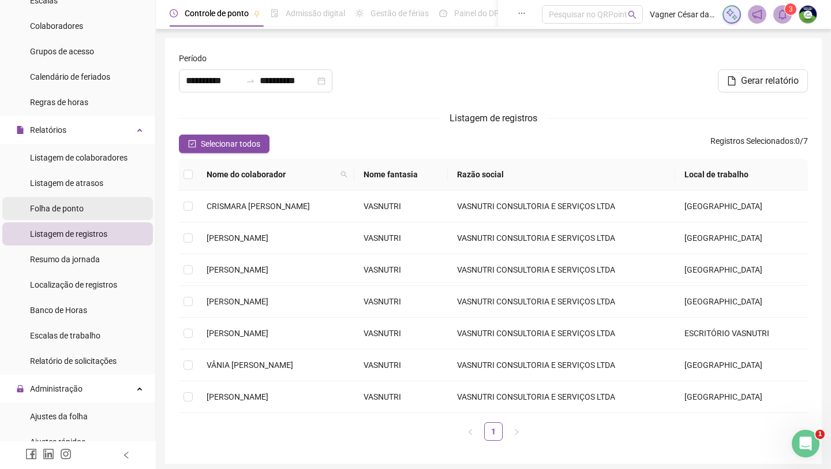
click at [81, 214] on div "Folha de ponto" at bounding box center [57, 208] width 54 height 23
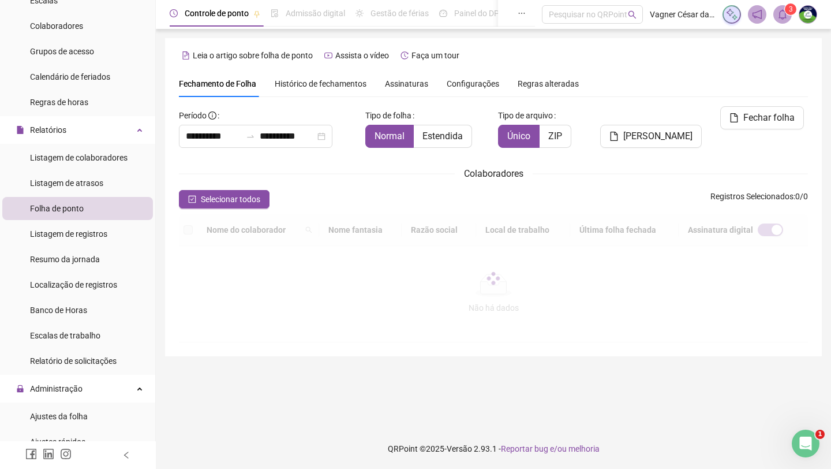
scroll to position [2, 0]
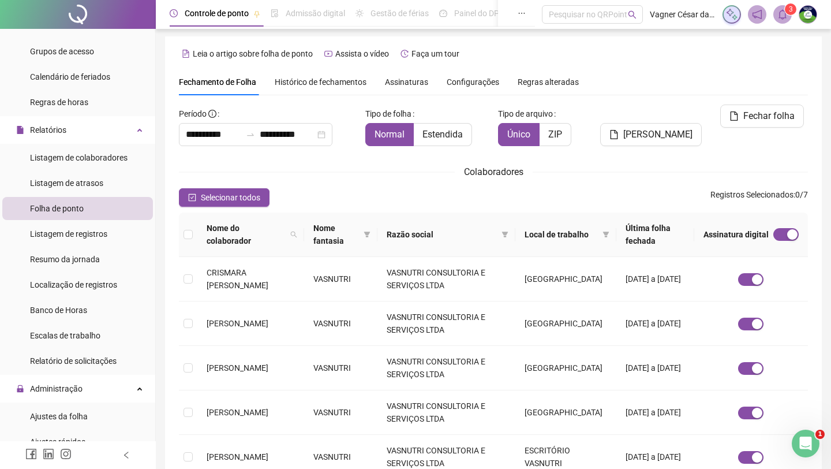
click at [424, 78] on span "Assinaturas" at bounding box center [406, 82] width 43 height 8
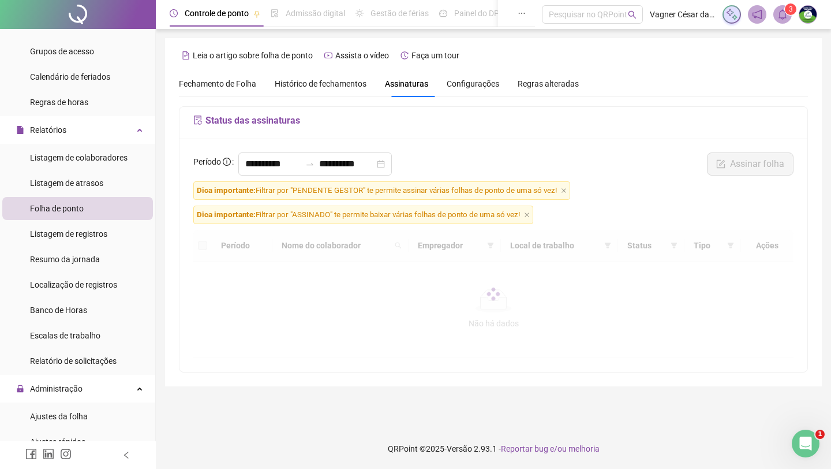
scroll to position [0, 0]
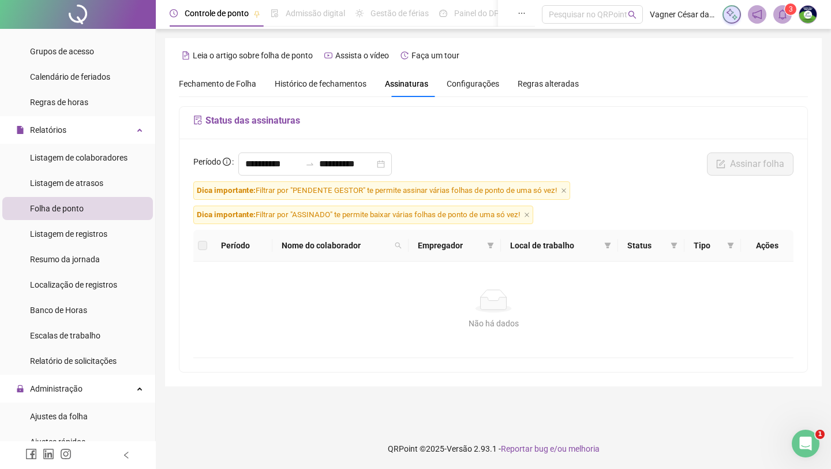
click at [471, 91] on div "Configurações" at bounding box center [473, 83] width 53 height 27
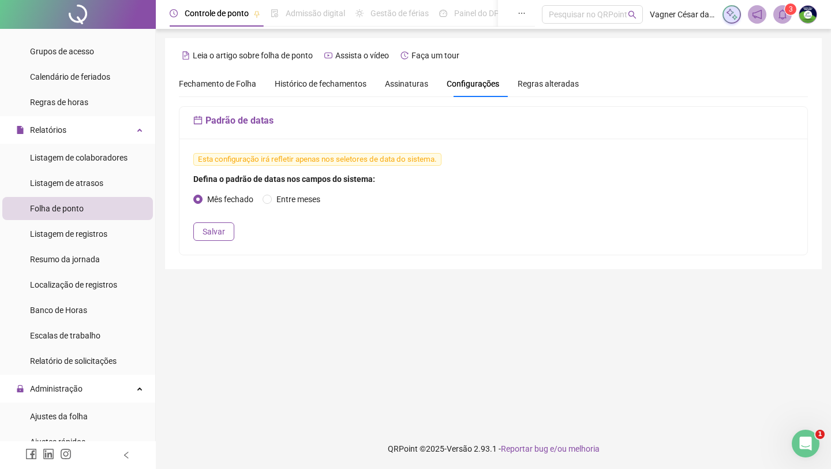
click at [419, 83] on span "Assinaturas" at bounding box center [406, 84] width 43 height 8
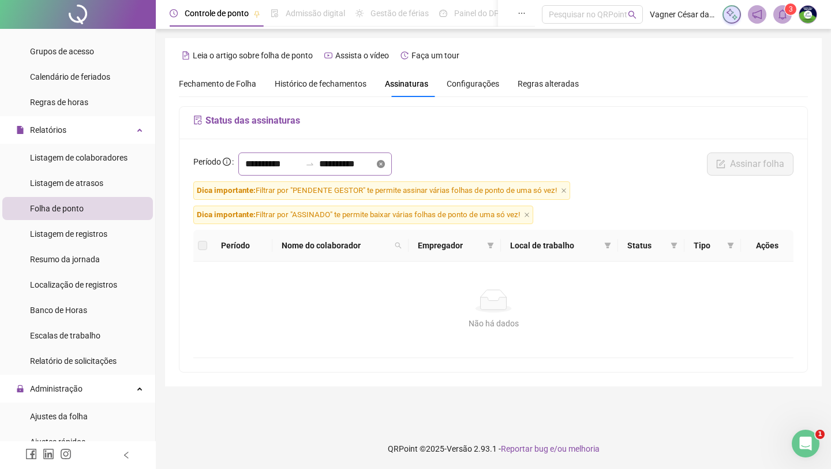
click at [385, 162] on icon "close-circle" at bounding box center [381, 164] width 8 height 8
click at [361, 169] on input at bounding box center [346, 164] width 55 height 14
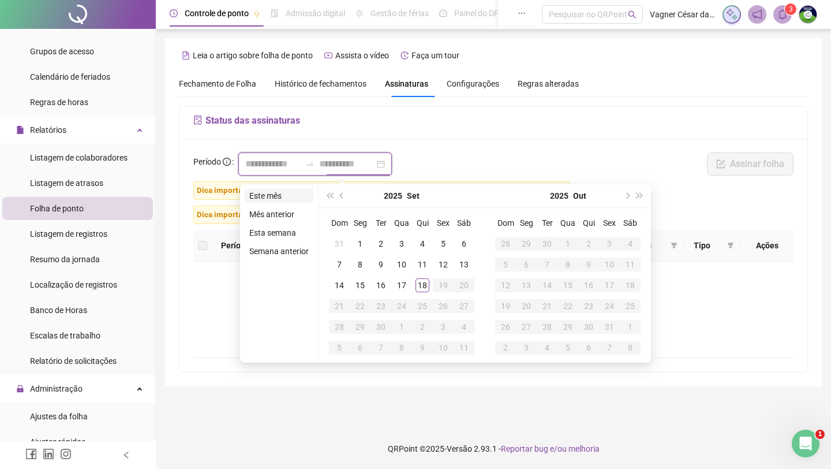
type input "**********"
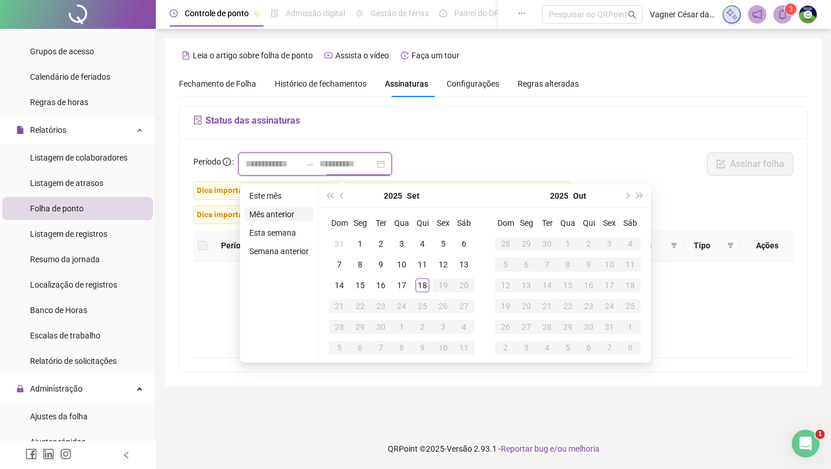
type input "**********"
click at [293, 212] on li "Mês anterior" at bounding box center [279, 214] width 69 height 14
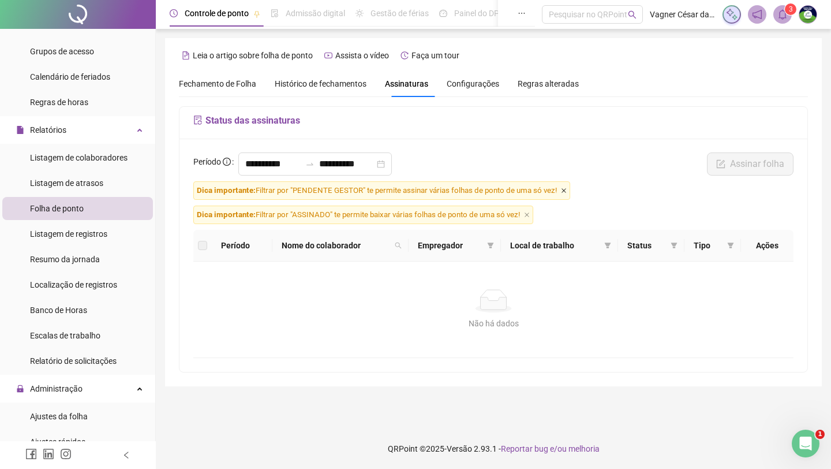
click at [566, 193] on icon "close" at bounding box center [564, 190] width 5 height 5
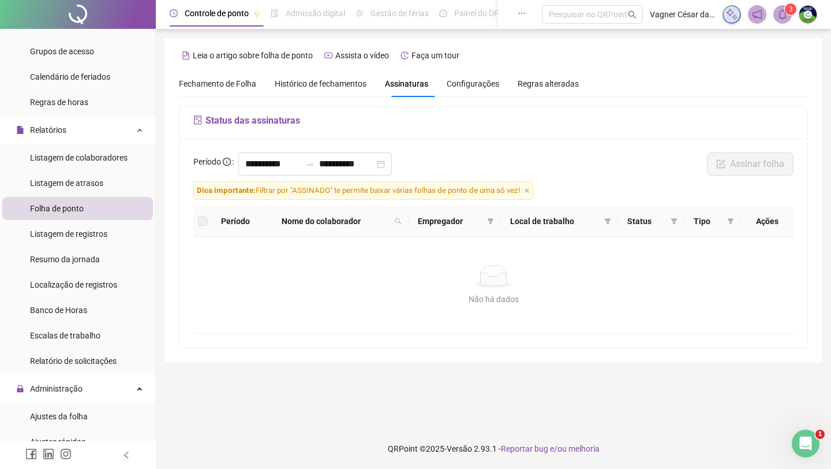
click at [533, 192] on span "Dica importante: Filtrar por "ASSINADO" te permite baixar várias folhas de pont…" at bounding box center [363, 190] width 340 height 18
click at [530, 192] on icon "close" at bounding box center [527, 191] width 6 height 6
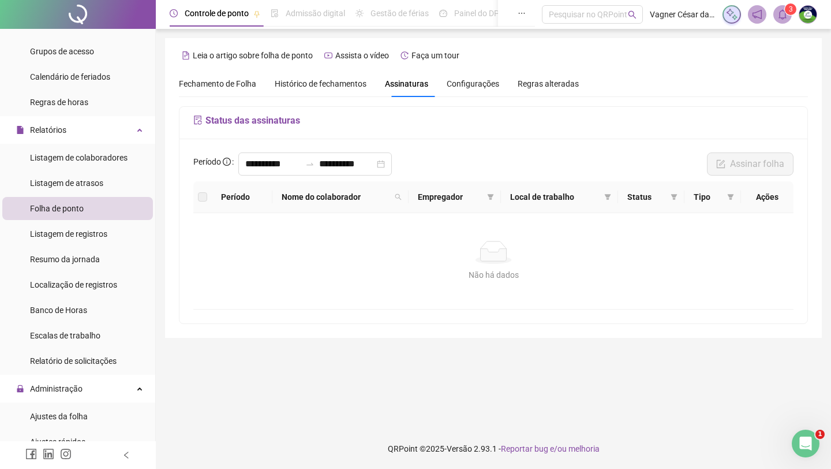
click at [667, 412] on footer "QRPoint © 2025 - Versão 2.93.1 - Reportar bug e/ou melhoria" at bounding box center [493, 448] width 675 height 40
click at [667, 412] on icon "Abertura do Messenger da Intercom" at bounding box center [804, 441] width 19 height 19
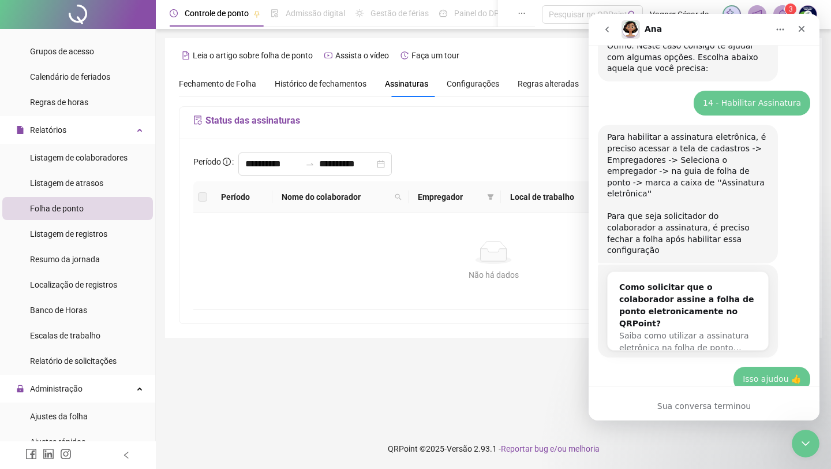
scroll to position [414, 0]
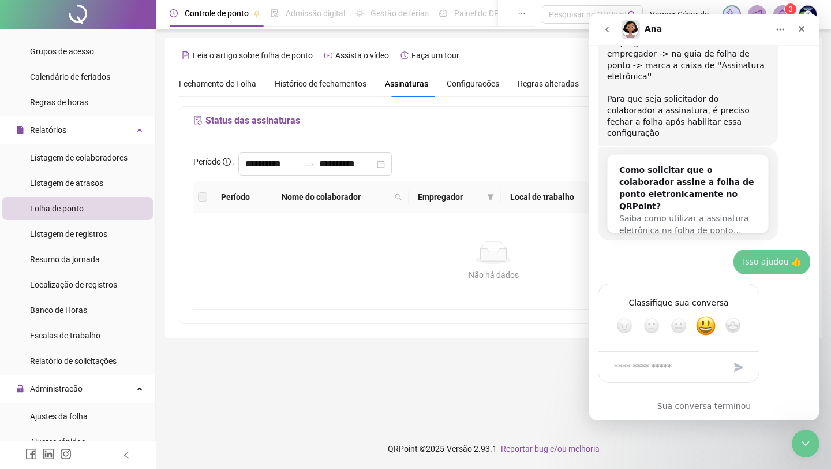
click at [494, 143] on div "**********" at bounding box center [494, 231] width 628 height 185
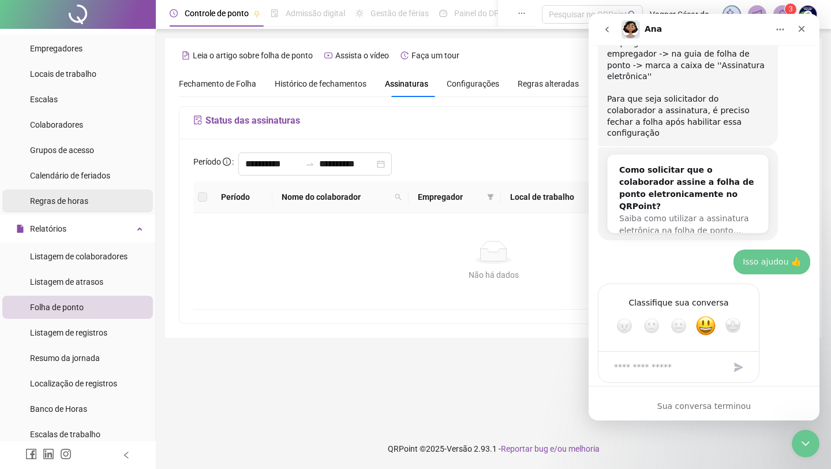
scroll to position [0, 0]
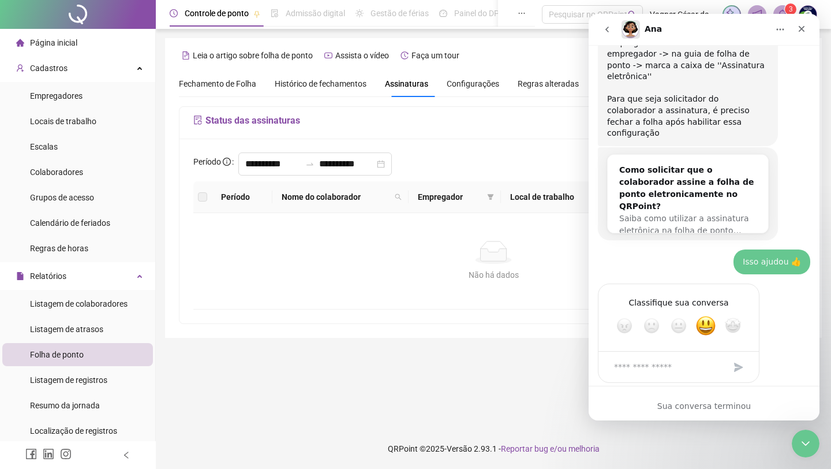
click at [72, 40] on span "Página inicial" at bounding box center [53, 42] width 47 height 9
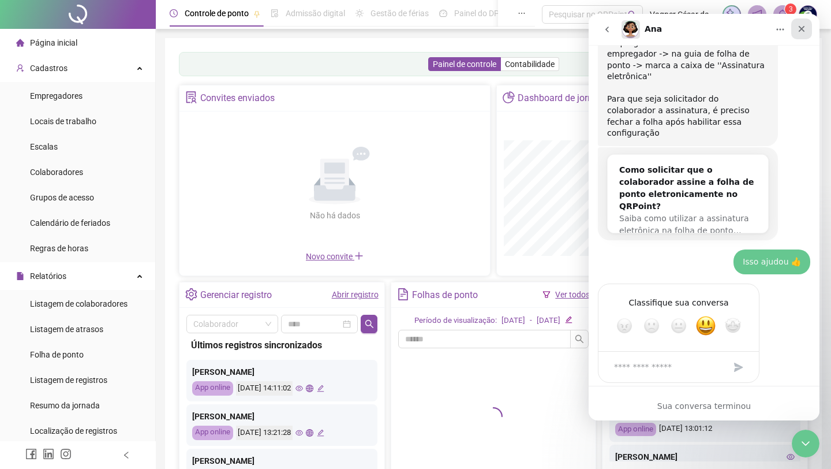
click at [667, 31] on icon "Fechar" at bounding box center [801, 28] width 9 height 9
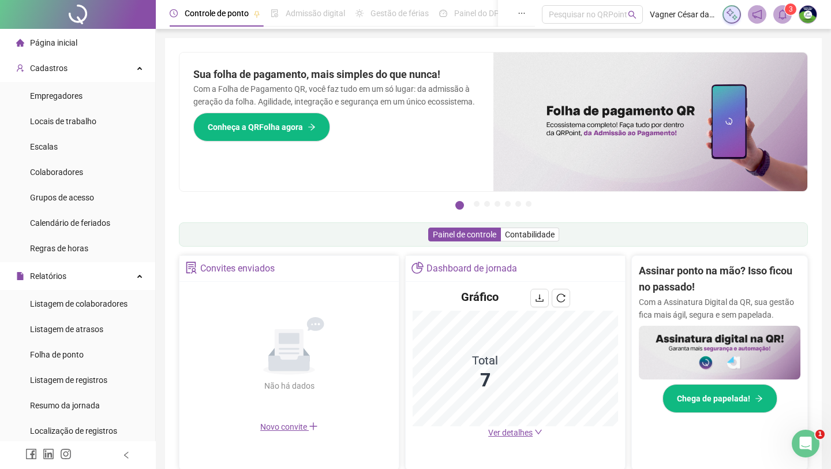
click at [614, 144] on img at bounding box center [651, 122] width 314 height 139
click at [667, 394] on span "Chega de papelada!" at bounding box center [713, 398] width 73 height 13
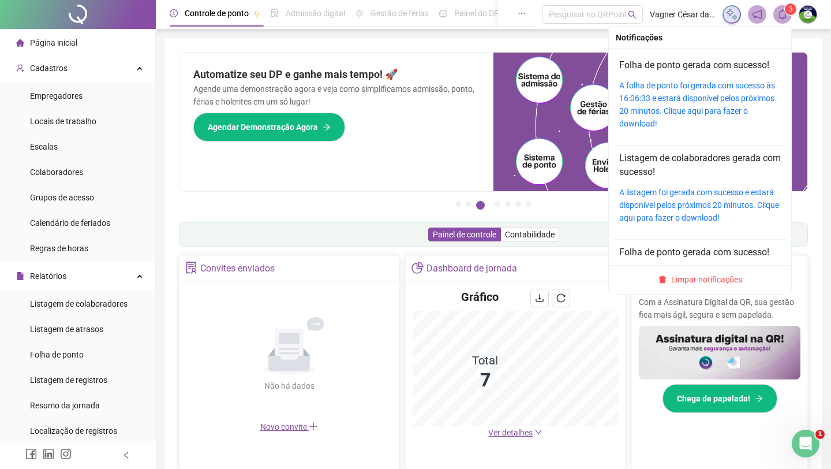
click at [667, 12] on span "3" at bounding box center [791, 9] width 4 height 8
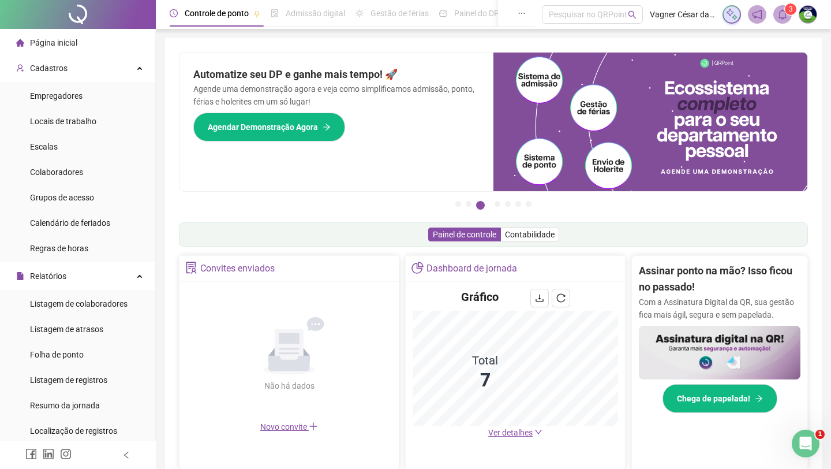
click at [667, 18] on div "3" at bounding box center [770, 14] width 95 height 18
click at [667, 16] on img at bounding box center [732, 14] width 13 height 13
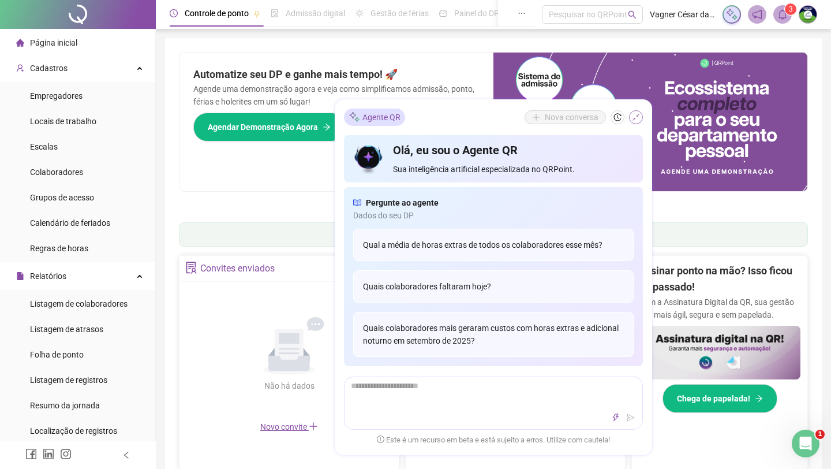
click at [641, 117] on button "button" at bounding box center [636, 117] width 14 height 14
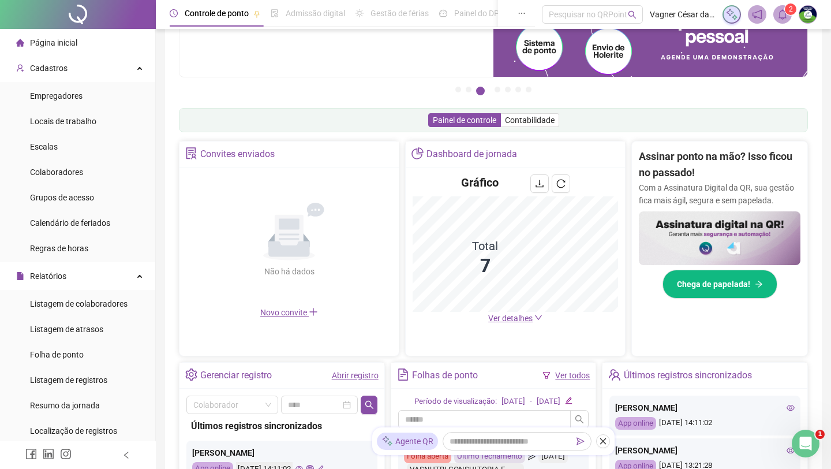
scroll to position [197, 0]
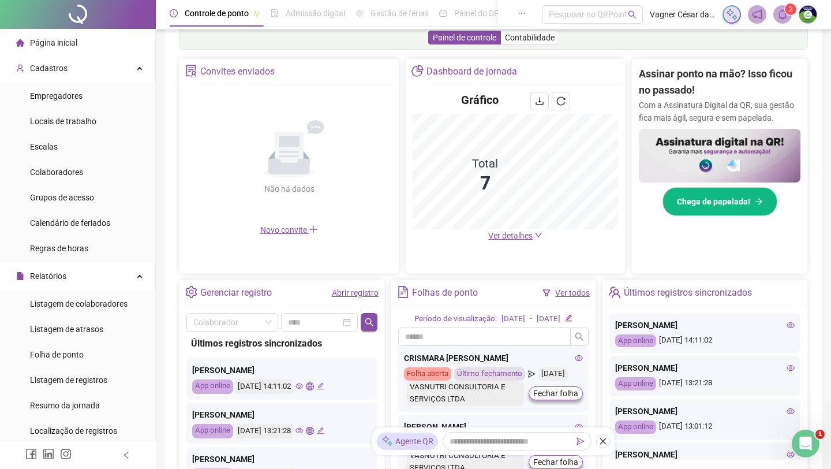
click at [297, 228] on span "Novo convite" at bounding box center [289, 229] width 58 height 9
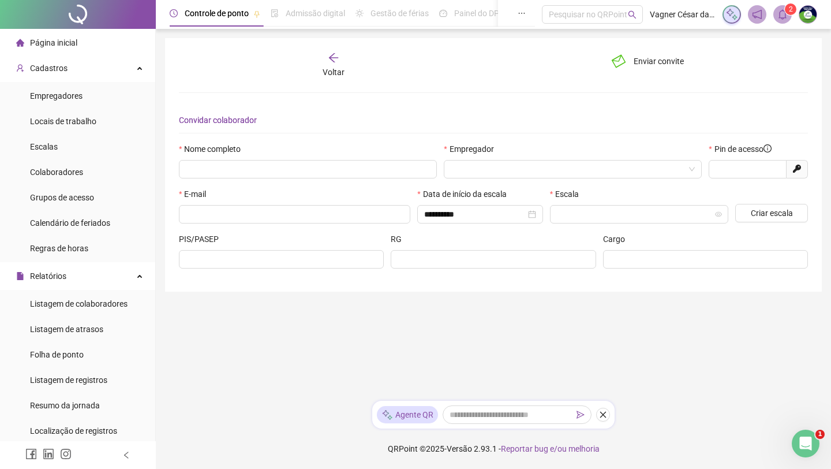
type input "*****"
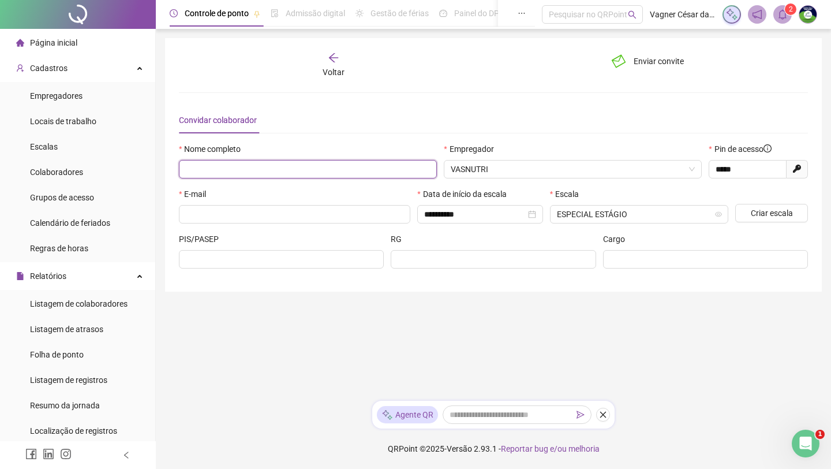
click at [309, 167] on input "text" at bounding box center [308, 169] width 258 height 18
click at [327, 65] on div "Voltar" at bounding box center [333, 65] width 97 height 27
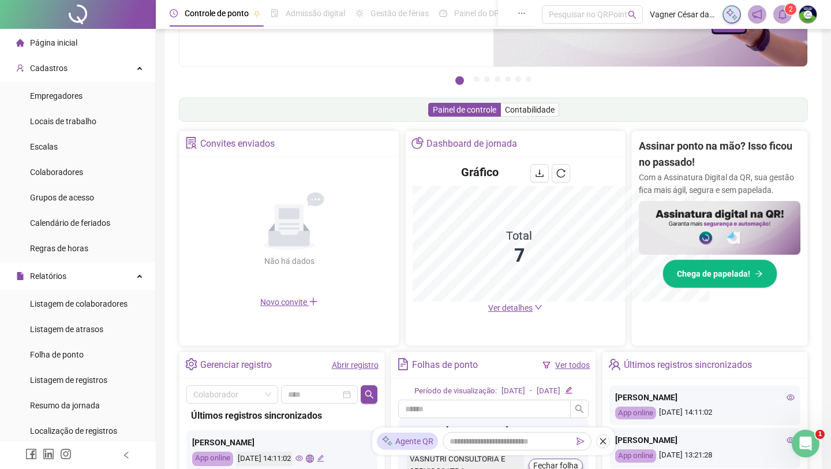
scroll to position [295, 0]
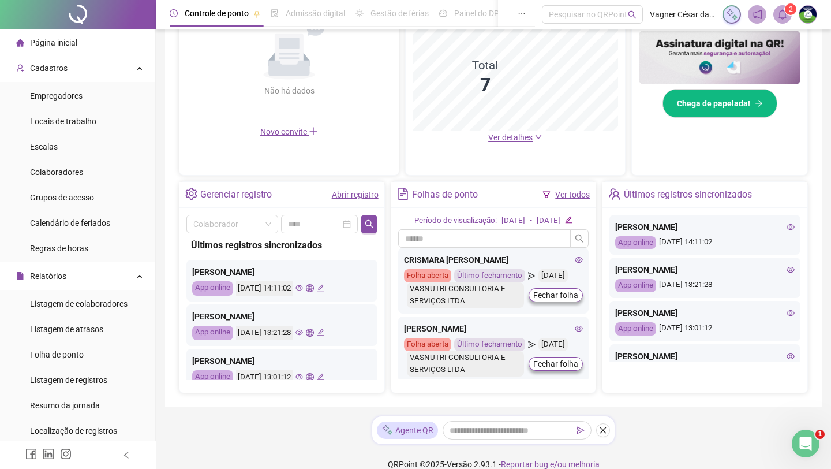
click at [508, 225] on div "[DATE]" at bounding box center [514, 221] width 24 height 12
click at [573, 219] on div "Período de visualização: 01/09/2025 - 17/09/2025" at bounding box center [494, 221] width 158 height 12
click at [573, 223] on icon "edit" at bounding box center [569, 220] width 8 height 8
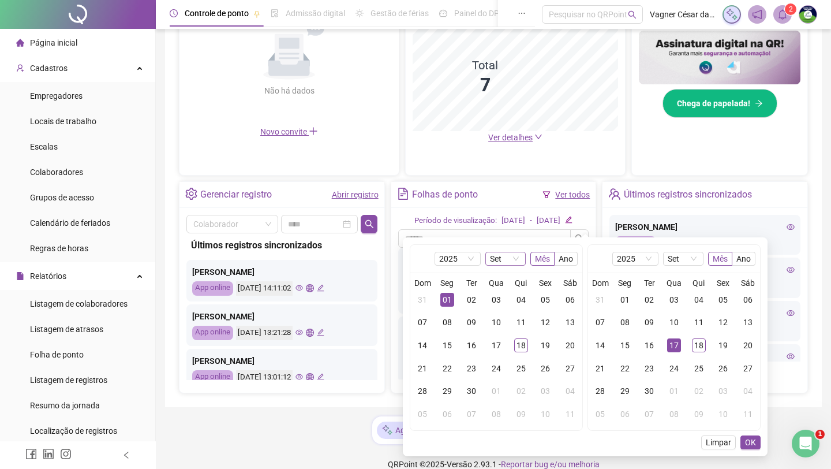
click at [494, 262] on span "Set" at bounding box center [505, 258] width 31 height 13
click at [507, 388] on div "Ago" at bounding box center [505, 390] width 22 height 13
click at [544, 297] on div "01" at bounding box center [546, 300] width 14 height 14
click at [426, 412] on div "31" at bounding box center [423, 414] width 14 height 14
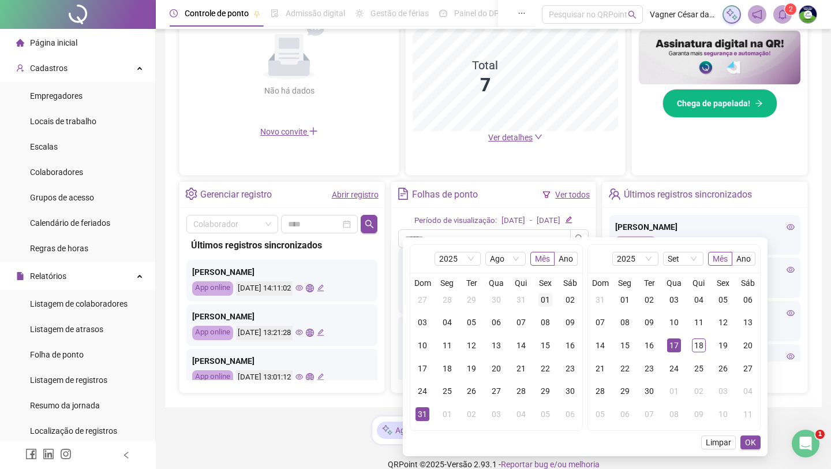
click at [545, 296] on div "01" at bounding box center [546, 300] width 14 height 14
click at [667, 412] on span "OK" at bounding box center [750, 442] width 11 height 13
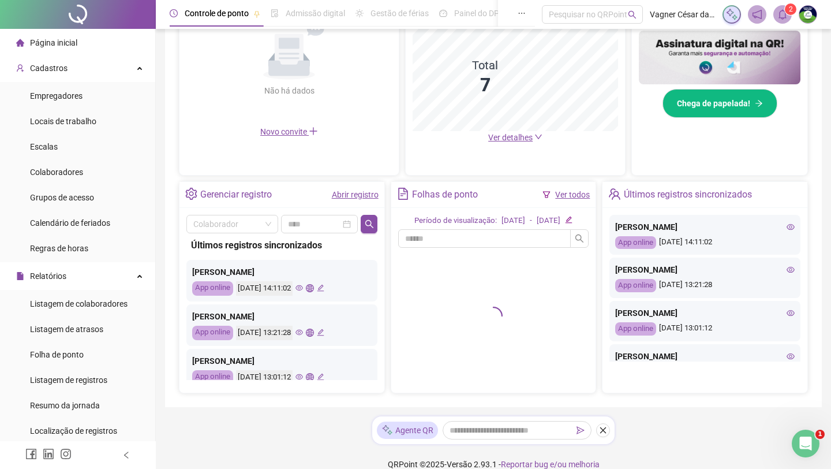
click at [561, 226] on div "[DATE]" at bounding box center [549, 221] width 24 height 12
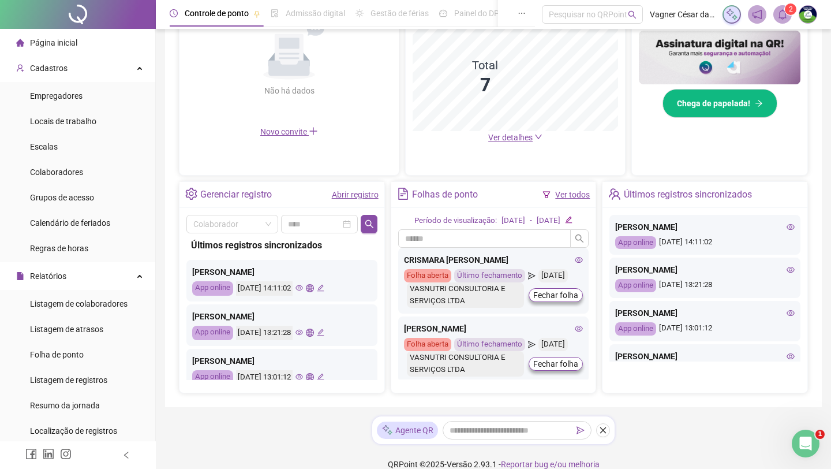
click at [573, 223] on icon "edit" at bounding box center [569, 220] width 8 height 8
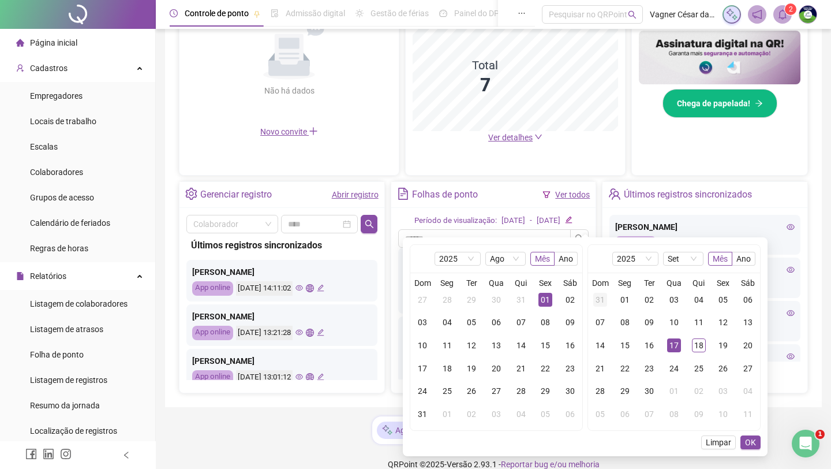
click at [602, 300] on div "31" at bounding box center [600, 300] width 14 height 14
click at [667, 412] on span "OK" at bounding box center [750, 442] width 11 height 13
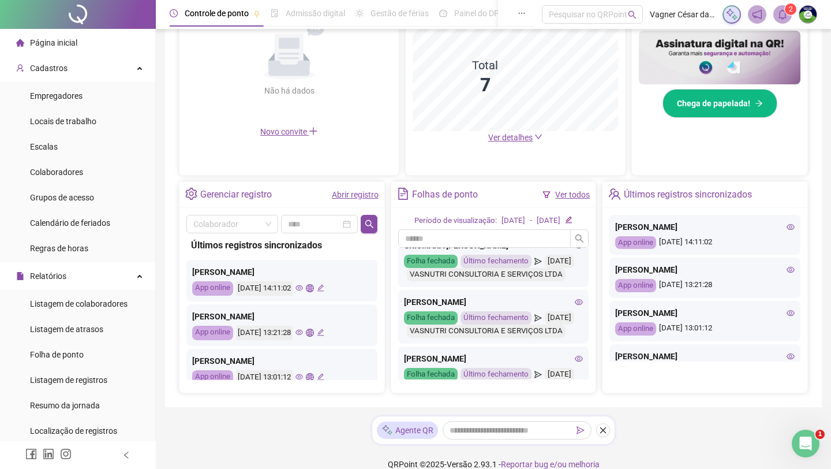
scroll to position [0, 0]
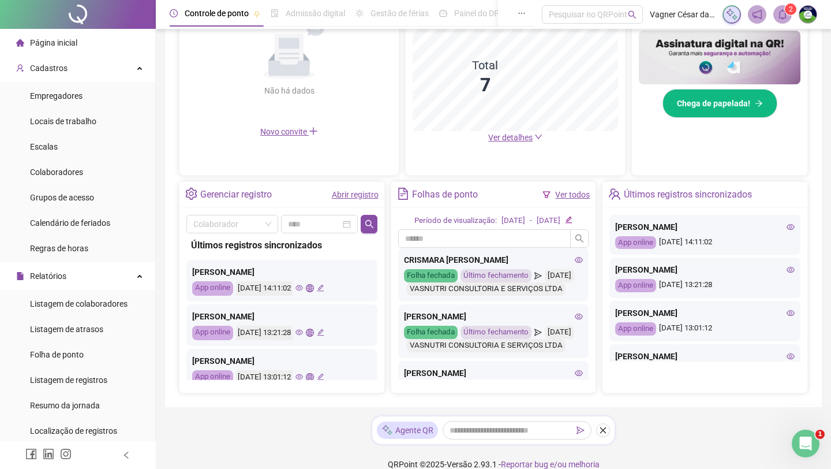
click at [440, 282] on div "Folha fechada" at bounding box center [431, 275] width 54 height 13
click at [579, 264] on icon "eye" at bounding box center [579, 260] width 8 height 8
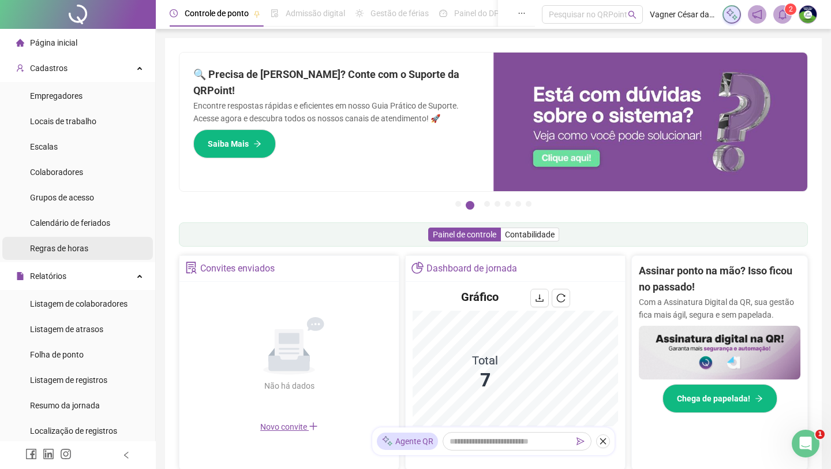
click at [113, 252] on li "Regras de horas" at bounding box center [77, 248] width 151 height 23
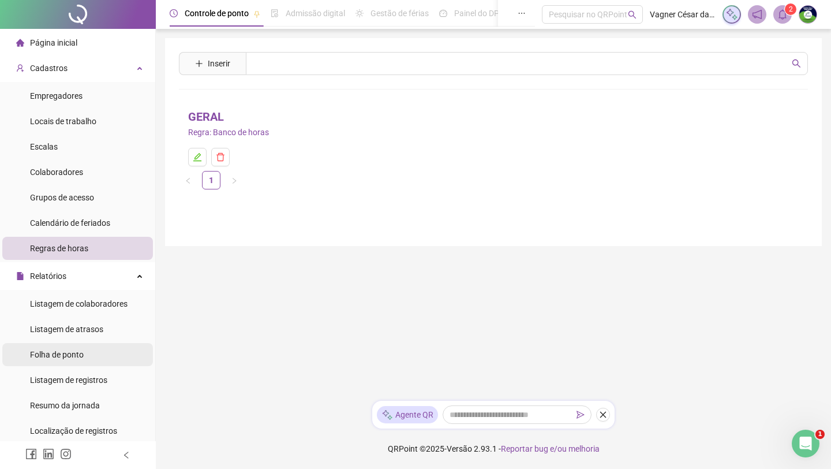
click at [87, 345] on li "Folha de ponto" at bounding box center [77, 354] width 151 height 23
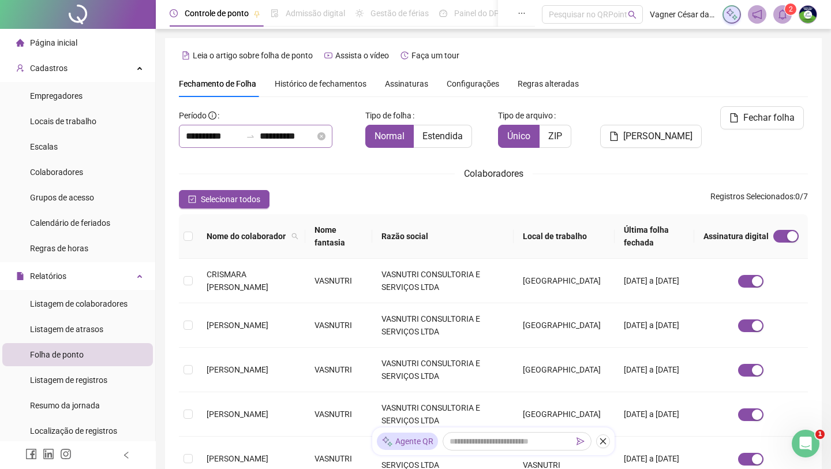
scroll to position [2, 0]
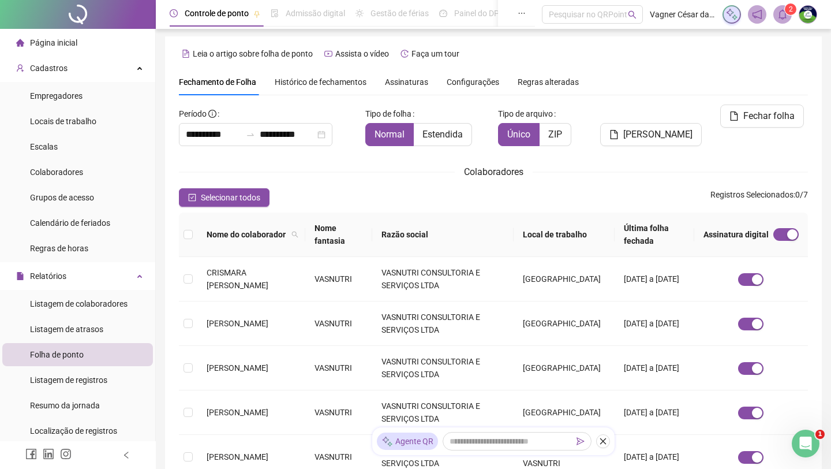
click at [409, 82] on span "Assinaturas" at bounding box center [406, 82] width 43 height 8
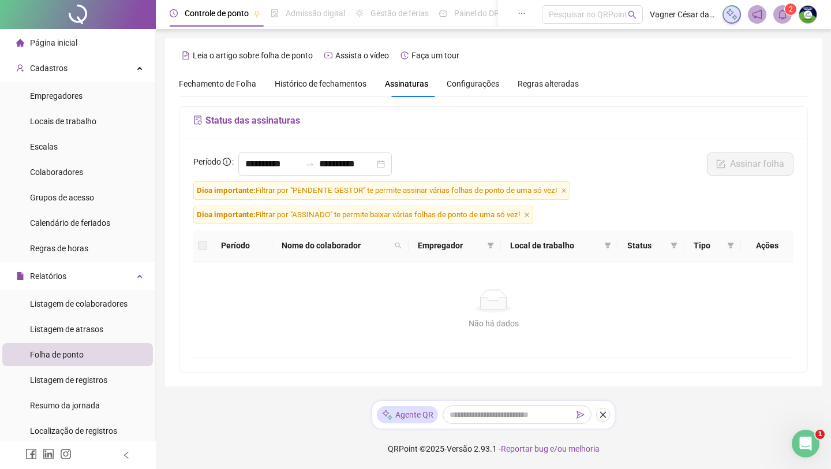
scroll to position [0, 0]
click at [226, 83] on span "Fechamento de Folha" at bounding box center [217, 83] width 77 height 9
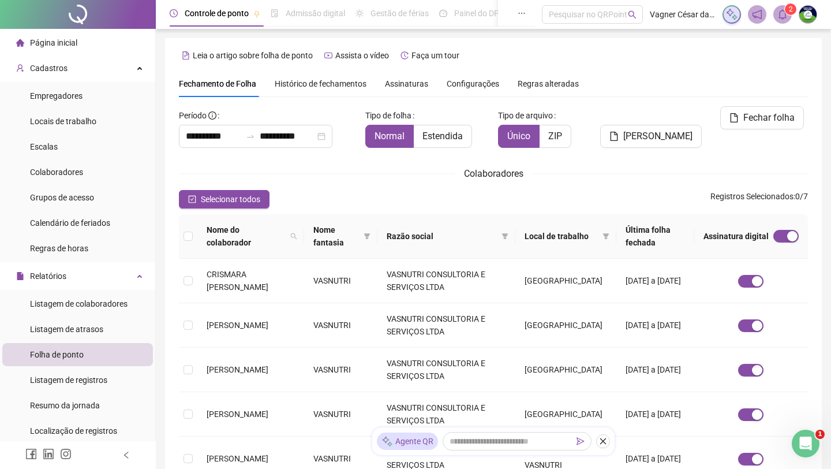
scroll to position [2, 0]
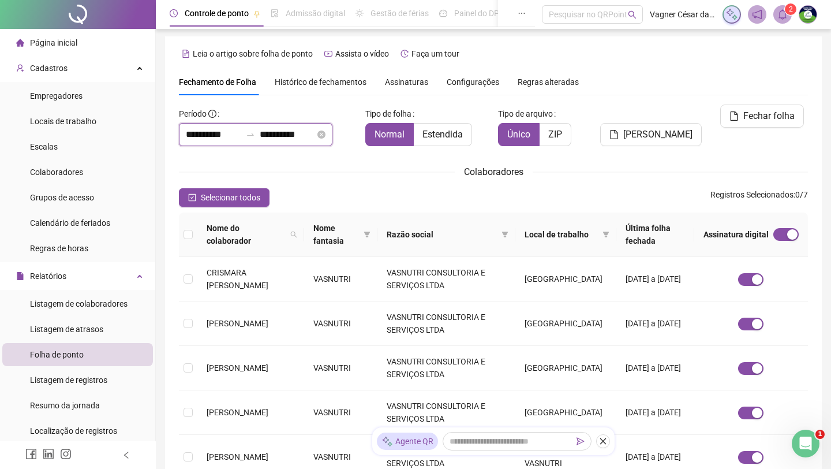
click at [294, 132] on input "**********" at bounding box center [287, 135] width 55 height 14
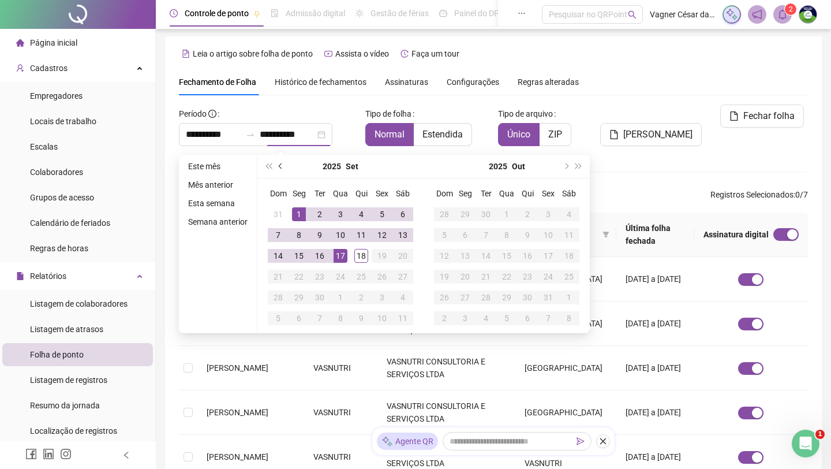
click at [288, 170] on button "prev-year" at bounding box center [281, 166] width 13 height 23
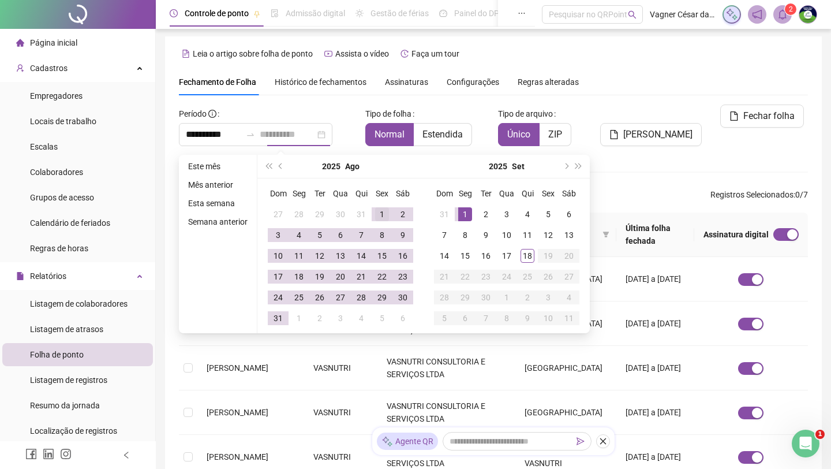
type input "**********"
click at [382, 216] on div "1" at bounding box center [382, 214] width 14 height 14
click at [277, 324] on div "31" at bounding box center [278, 318] width 14 height 14
type input "**********"
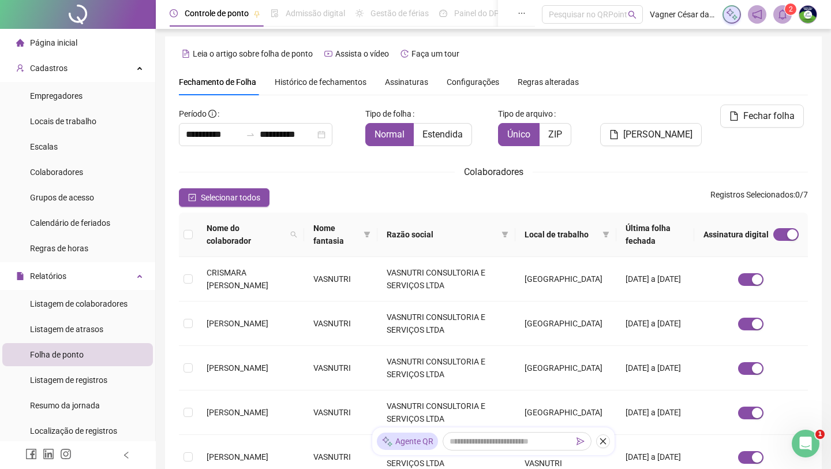
click at [667, 132] on div "Fechar folha" at bounding box center [760, 129] width 106 height 51
click at [667, 231] on span "button" at bounding box center [786, 234] width 25 height 13
click at [667, 231] on div "button" at bounding box center [780, 234] width 10 height 10
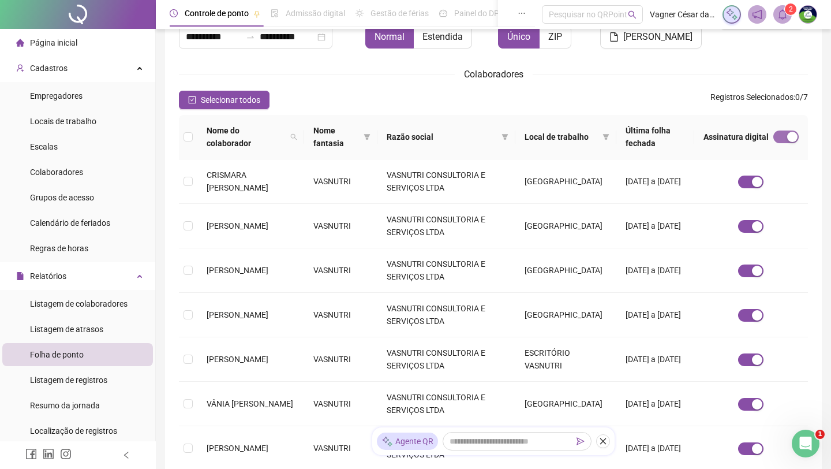
scroll to position [111, 0]
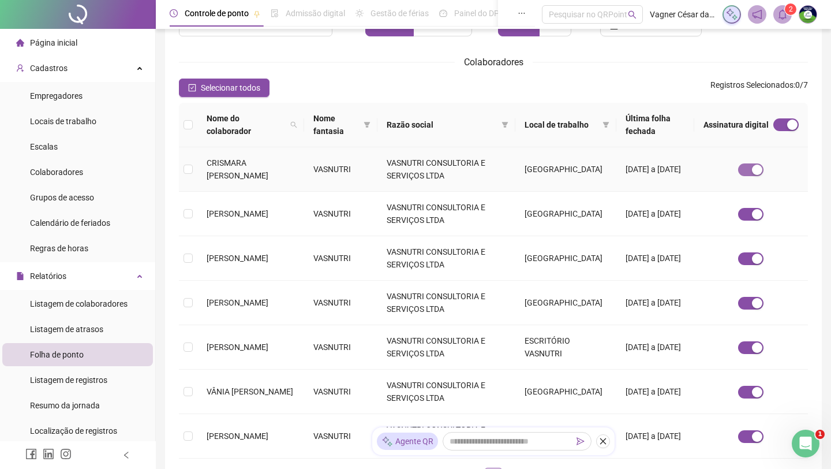
click at [667, 166] on span "button" at bounding box center [750, 169] width 25 height 13
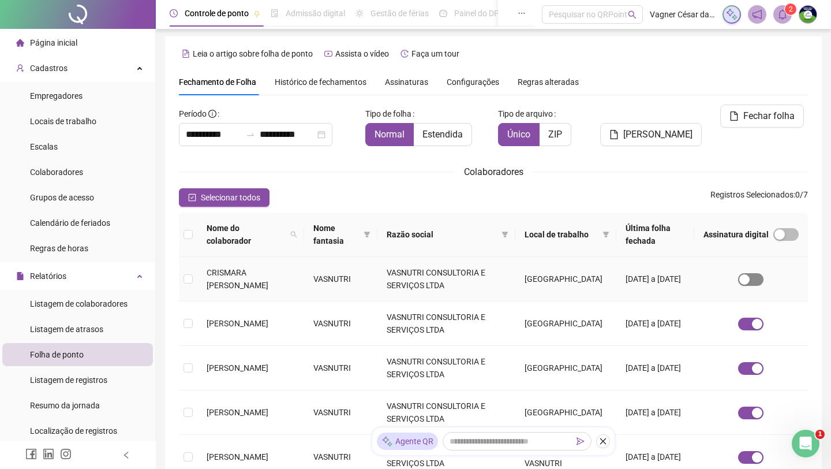
click at [667, 277] on span "button" at bounding box center [750, 279] width 25 height 13
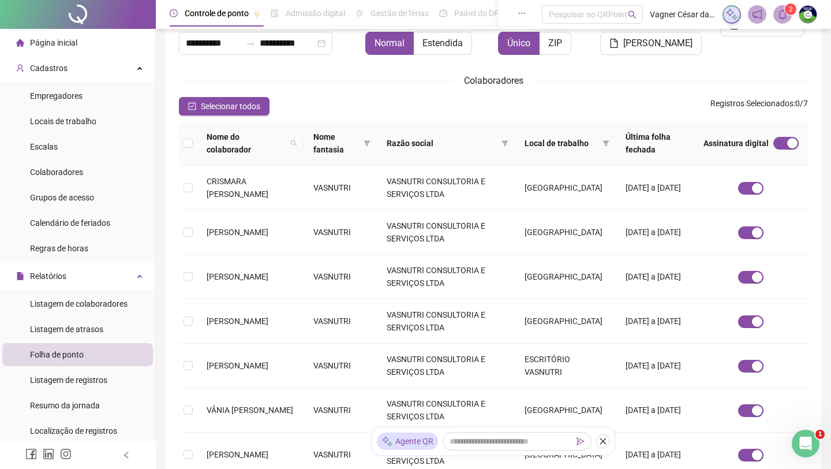
scroll to position [229, 0]
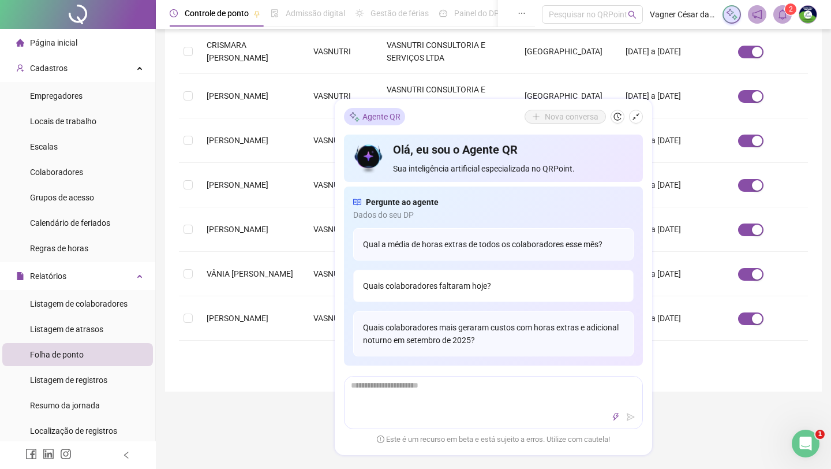
click at [492, 300] on div "Quais colaboradores faltaram hoje?" at bounding box center [493, 286] width 281 height 32
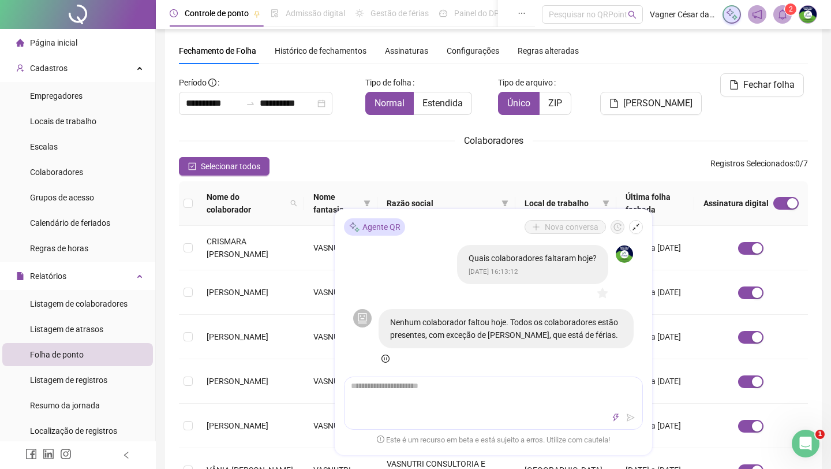
scroll to position [31, 0]
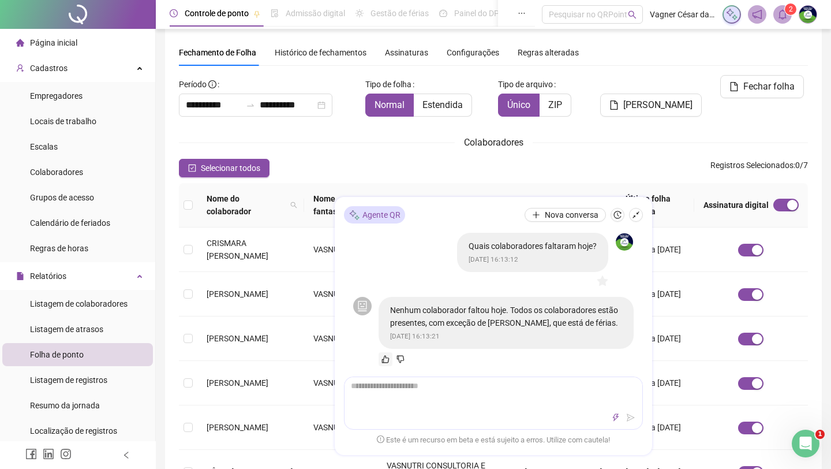
click at [389, 358] on icon "like" at bounding box center [386, 359] width 8 height 8
click at [411, 398] on textarea at bounding box center [494, 392] width 298 height 30
type textarea "*"
type textarea "**"
type textarea "***"
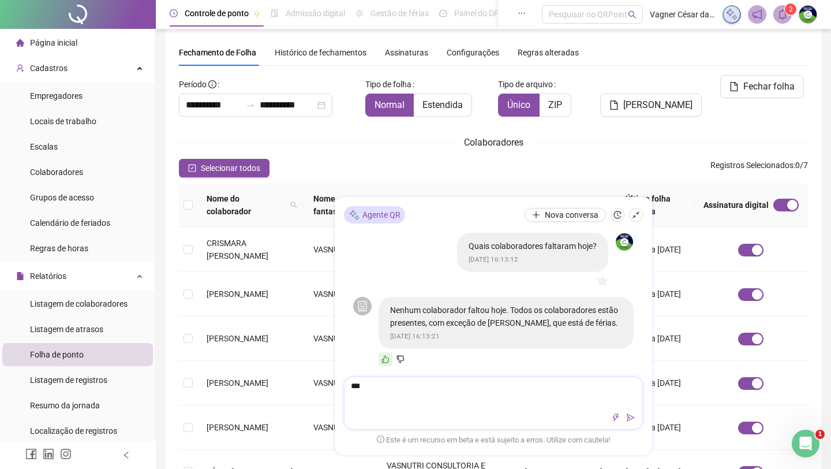
type textarea "****"
type textarea "******"
type textarea "*******"
type textarea "********"
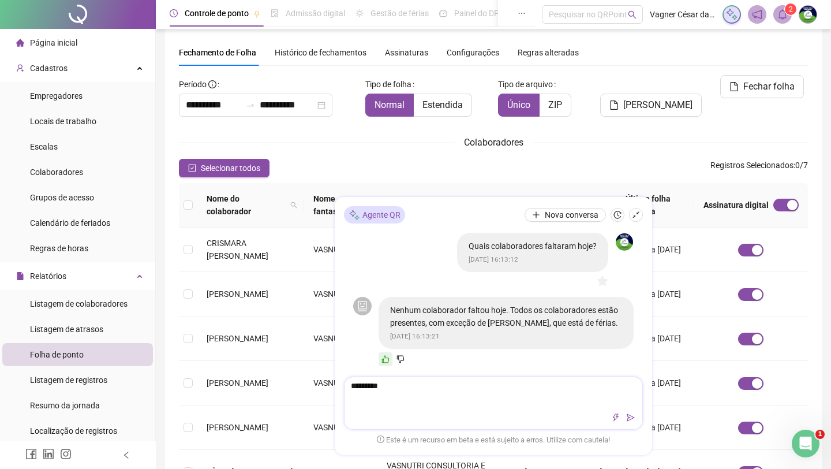
type textarea "**********"
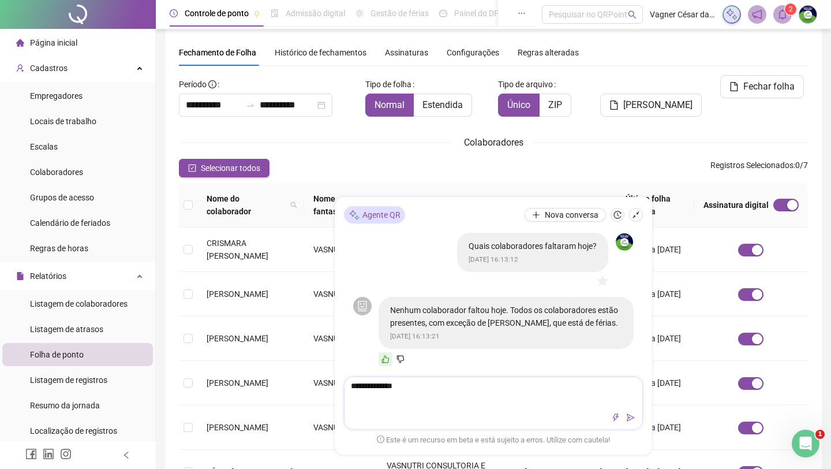
type textarea "**********"
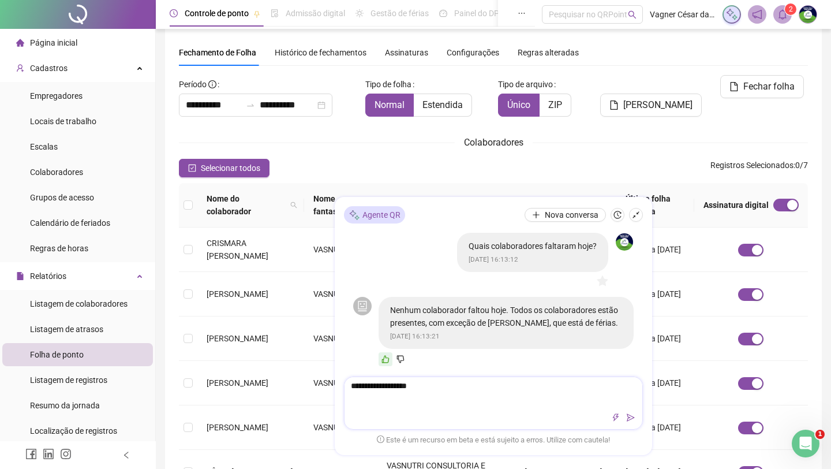
type textarea "**********"
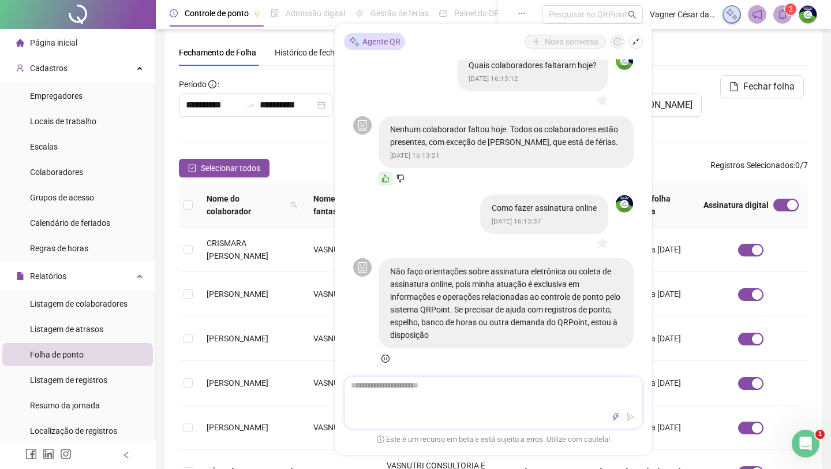
scroll to position [20, 0]
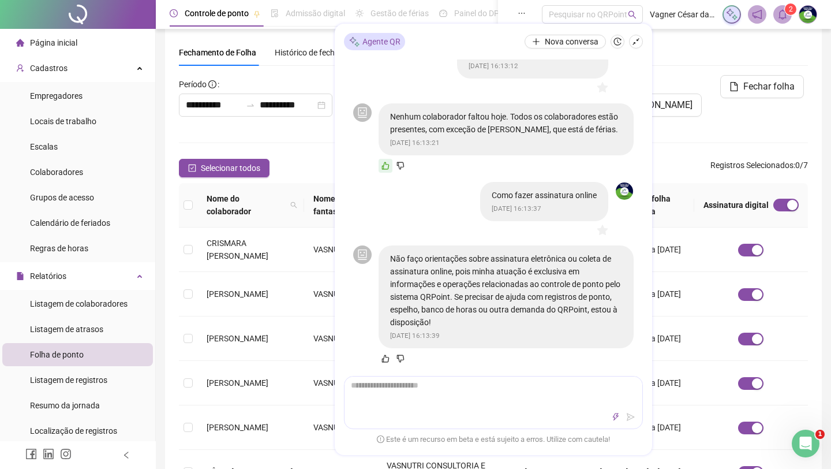
click at [289, 139] on div "Colaboradores" at bounding box center [493, 142] width 629 height 14
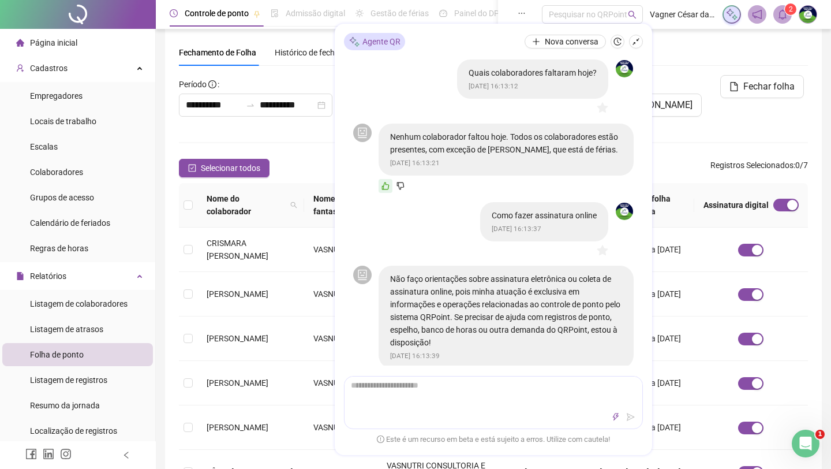
scroll to position [0, 0]
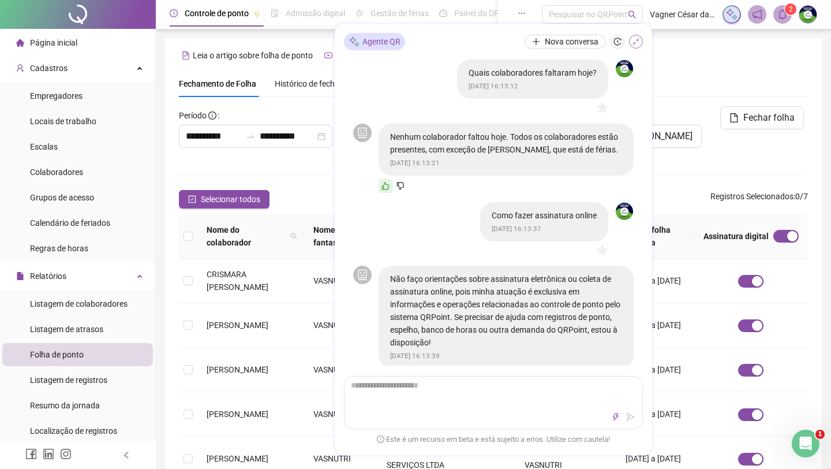
click at [633, 43] on icon "shrink" at bounding box center [636, 42] width 8 height 8
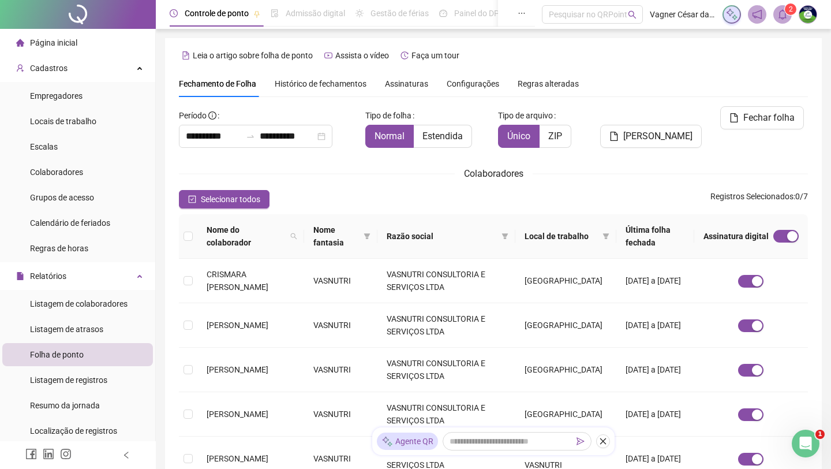
click at [333, 79] on span "Histórico de fechamentos" at bounding box center [321, 83] width 92 height 9
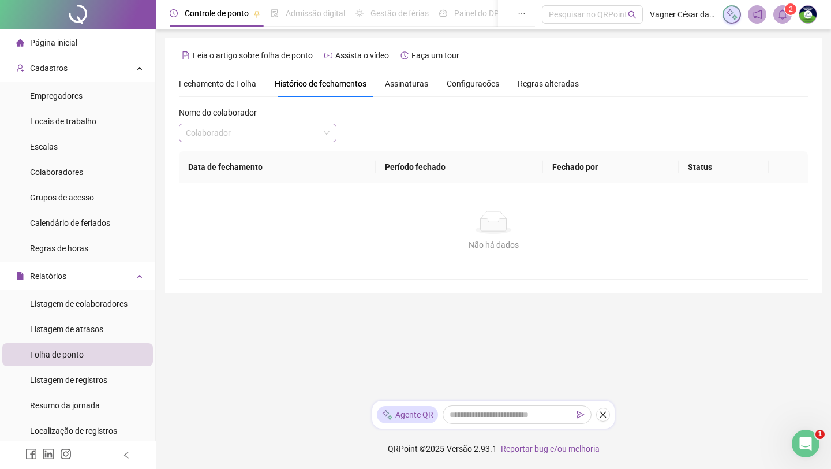
click at [297, 132] on input "search" at bounding box center [252, 132] width 133 height 17
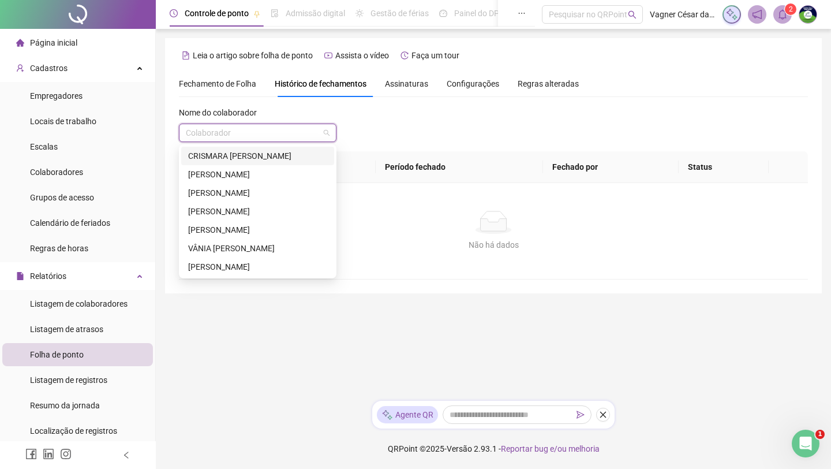
click at [289, 161] on div "CRISMARA [PERSON_NAME]" at bounding box center [257, 156] width 139 height 13
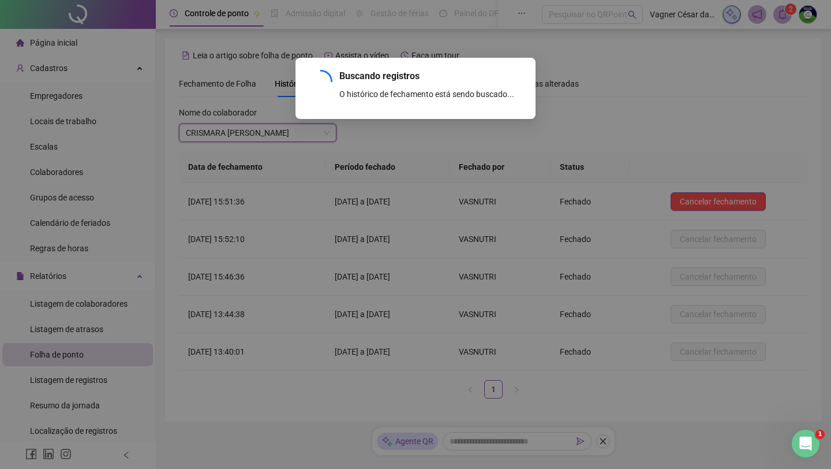
scroll to position [30, 0]
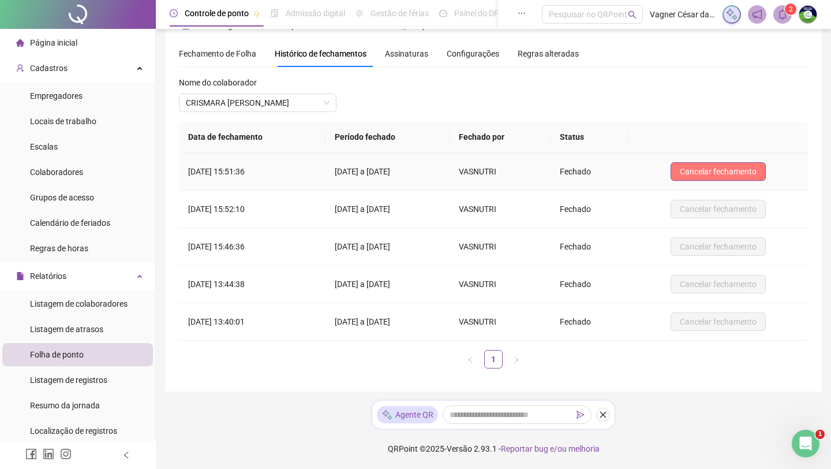
click at [667, 166] on button "Cancelar fechamento" at bounding box center [718, 171] width 95 height 18
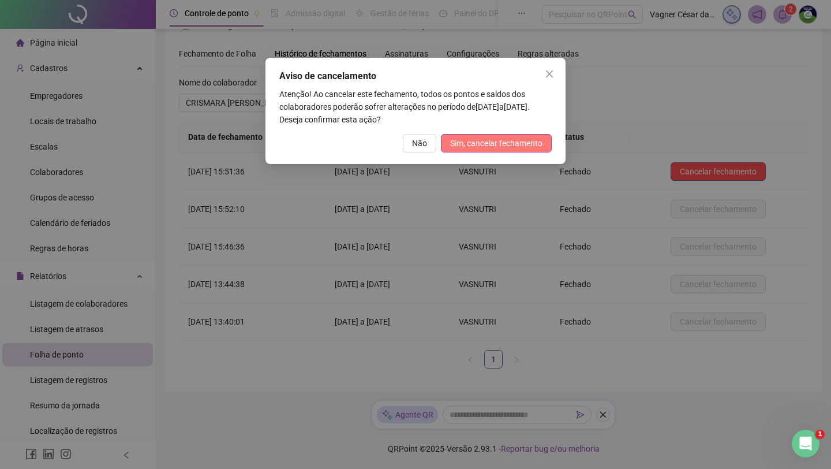
click at [480, 143] on span "Sim, cancelar fechamento" at bounding box center [496, 143] width 92 height 13
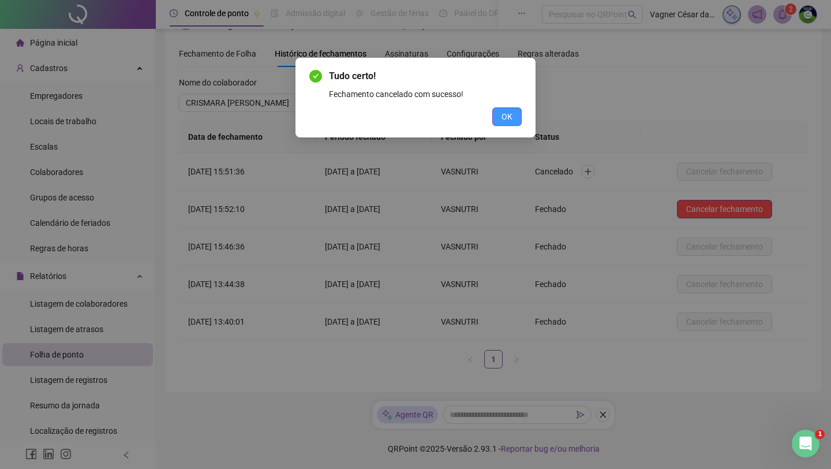
click at [510, 119] on span "OK" at bounding box center [507, 116] width 11 height 13
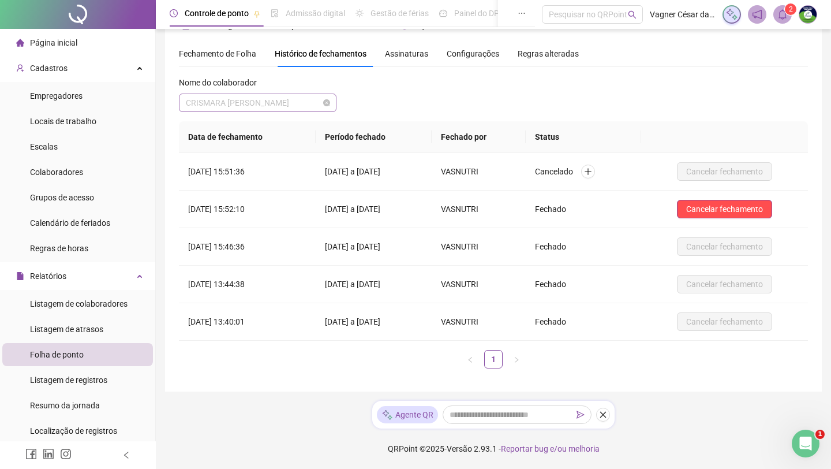
click at [251, 106] on span "CRISMARA [PERSON_NAME]" at bounding box center [258, 102] width 144 height 17
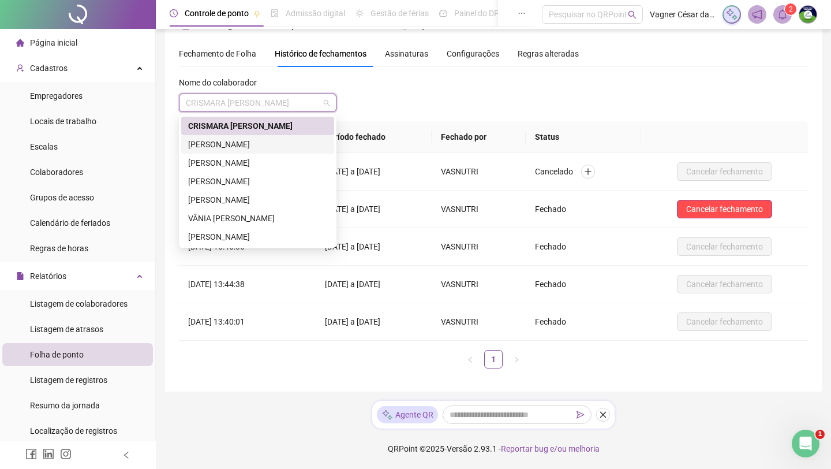
click at [251, 147] on div "[PERSON_NAME]" at bounding box center [257, 144] width 139 height 13
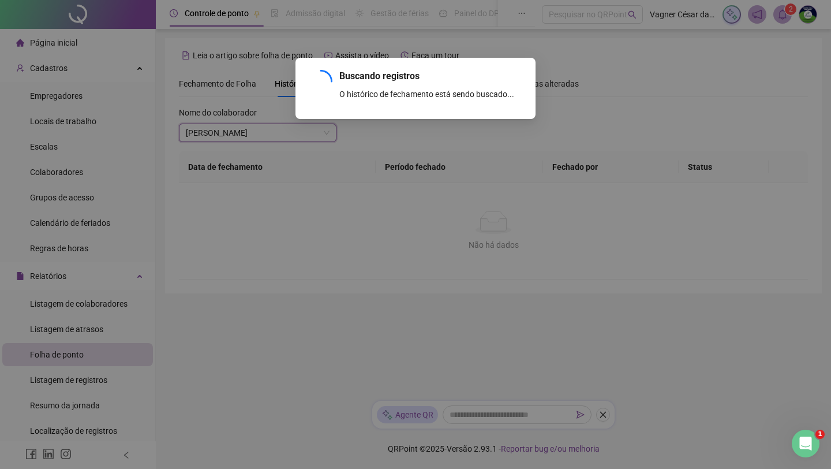
scroll to position [68, 0]
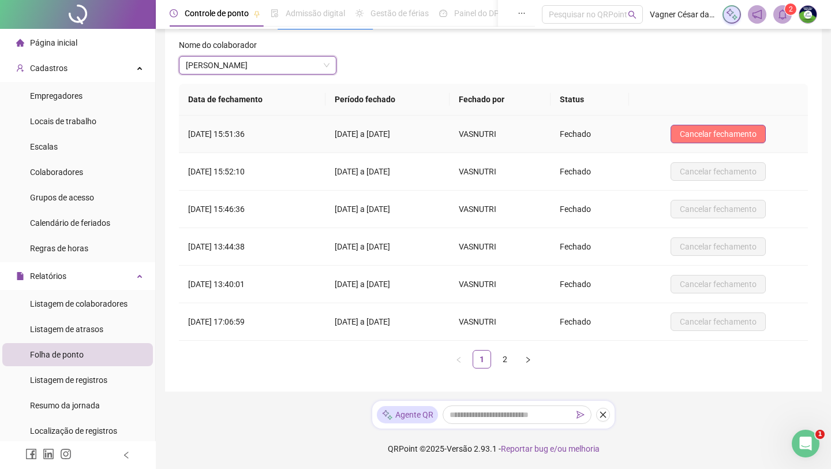
click at [667, 125] on button "Cancelar fechamento" at bounding box center [718, 134] width 95 height 18
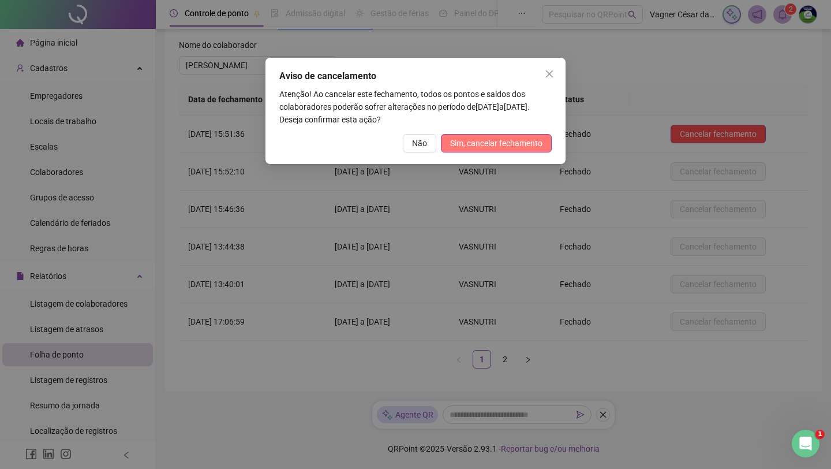
click at [459, 147] on span "Sim, cancelar fechamento" at bounding box center [496, 143] width 92 height 13
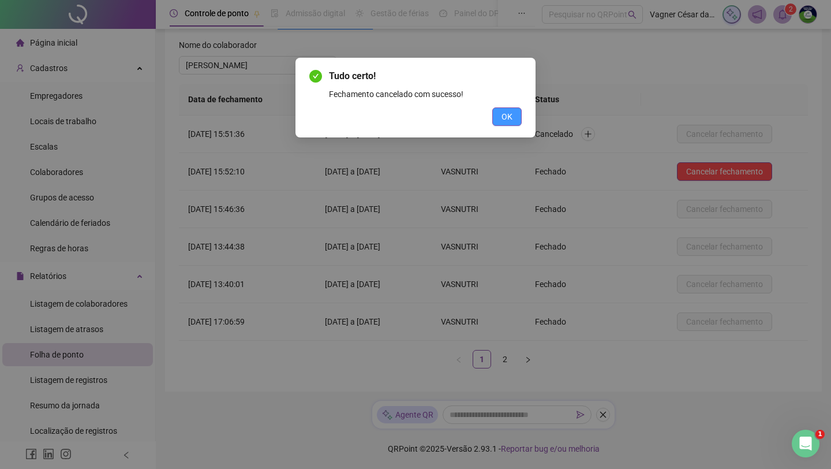
click at [516, 118] on button "OK" at bounding box center [506, 116] width 29 height 18
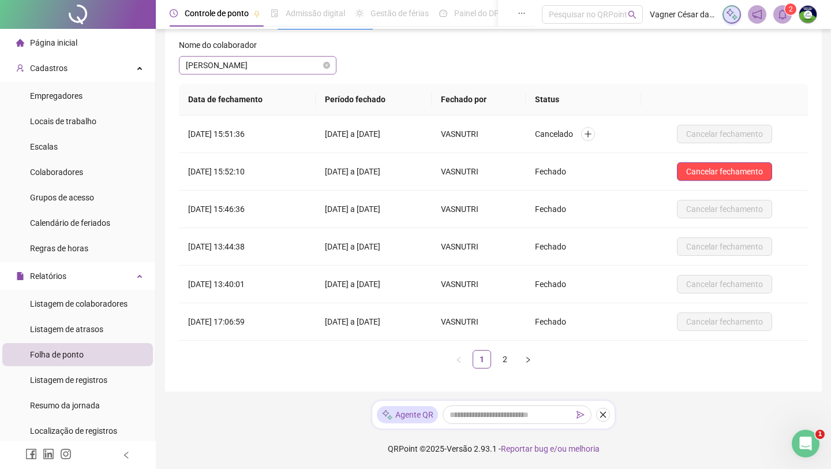
click at [287, 73] on span "[PERSON_NAME]" at bounding box center [258, 65] width 144 height 17
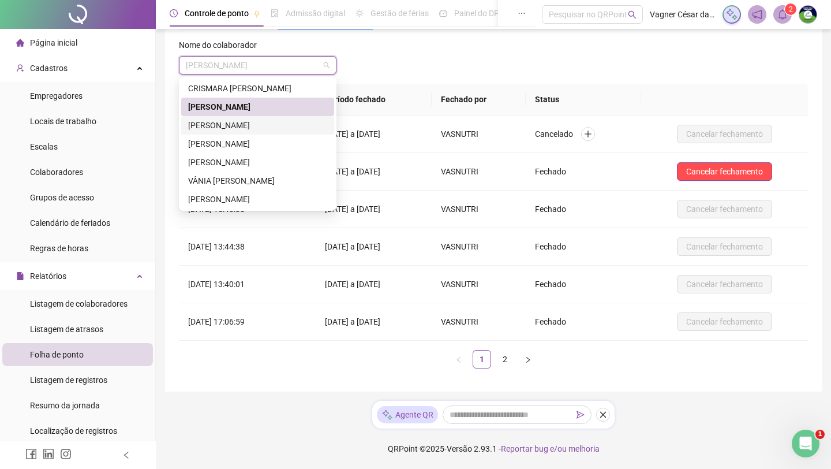
click at [281, 122] on div "[PERSON_NAME]" at bounding box center [257, 125] width 139 height 13
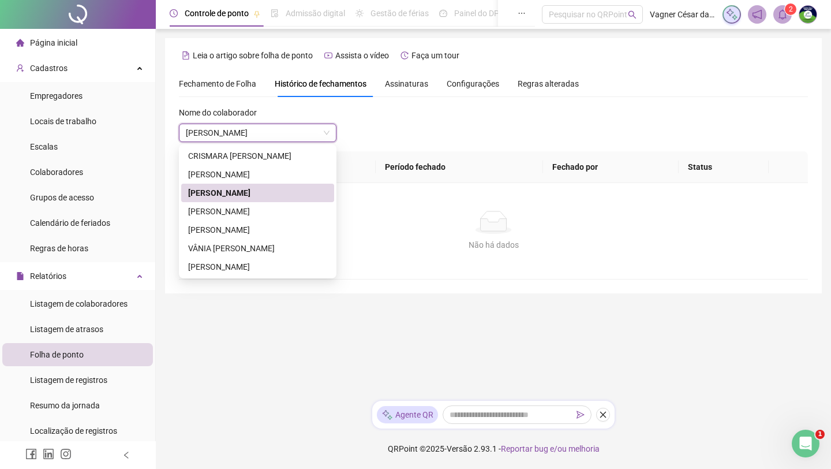
scroll to position [0, 0]
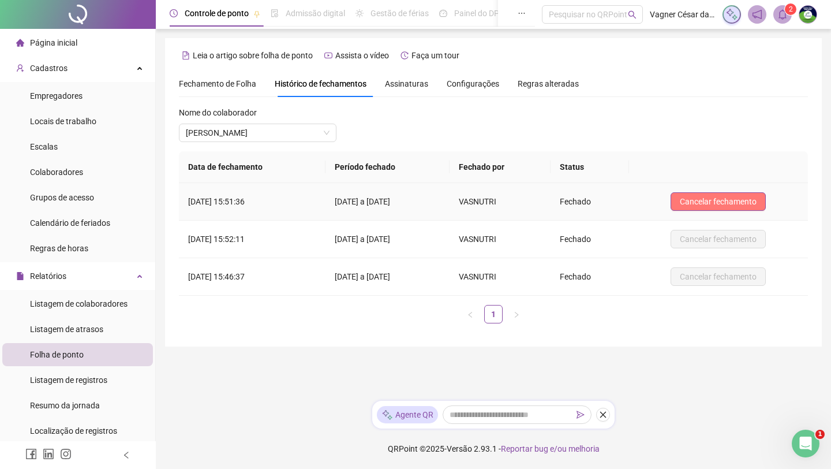
click at [667, 201] on span "Cancelar fechamento" at bounding box center [718, 201] width 77 height 13
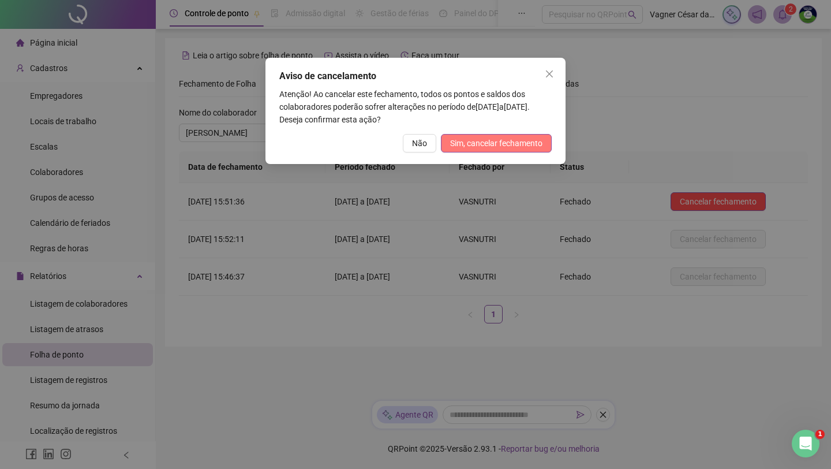
click at [458, 145] on span "Sim, cancelar fechamento" at bounding box center [496, 143] width 92 height 13
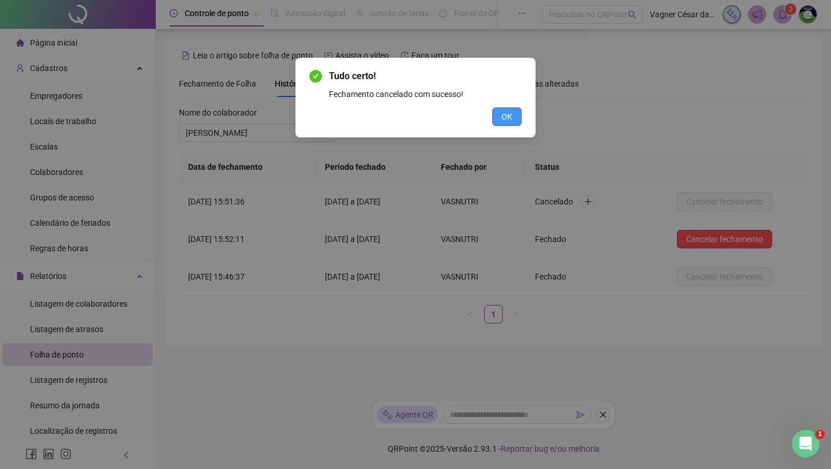
click at [514, 116] on button "OK" at bounding box center [506, 116] width 29 height 18
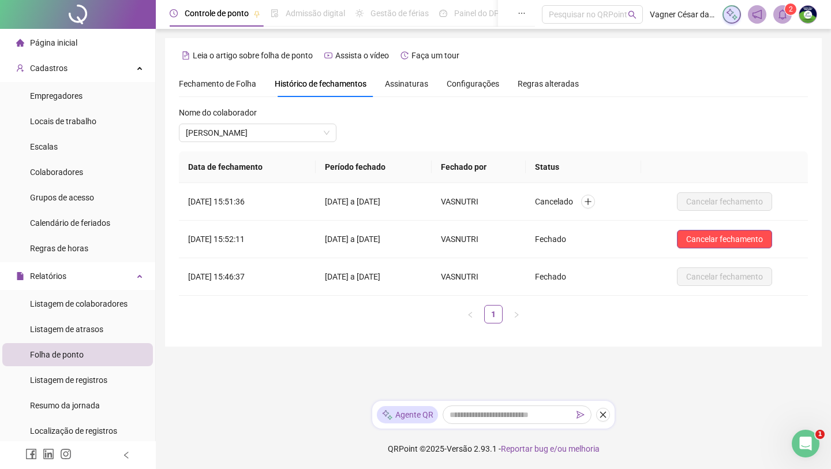
click at [300, 143] on div "Nome do colaborador INGRID CARVALHO SILVA" at bounding box center [258, 128] width 158 height 45
click at [296, 136] on span "[PERSON_NAME]" at bounding box center [258, 132] width 144 height 17
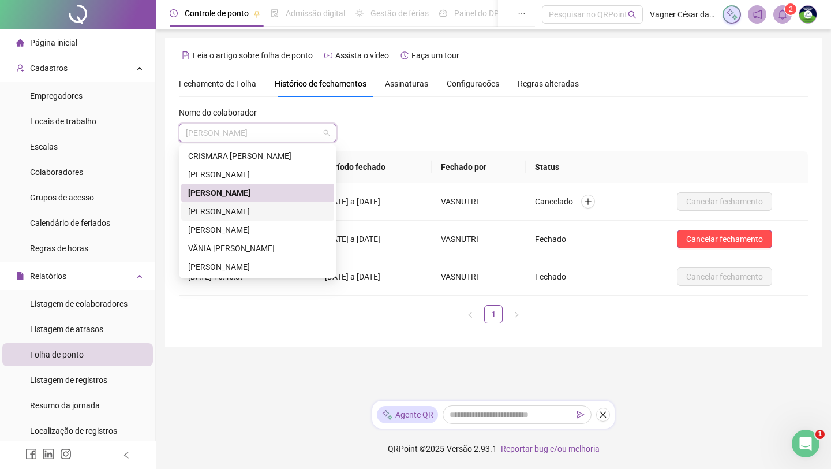
click at [286, 209] on div "[PERSON_NAME]" at bounding box center [257, 211] width 139 height 13
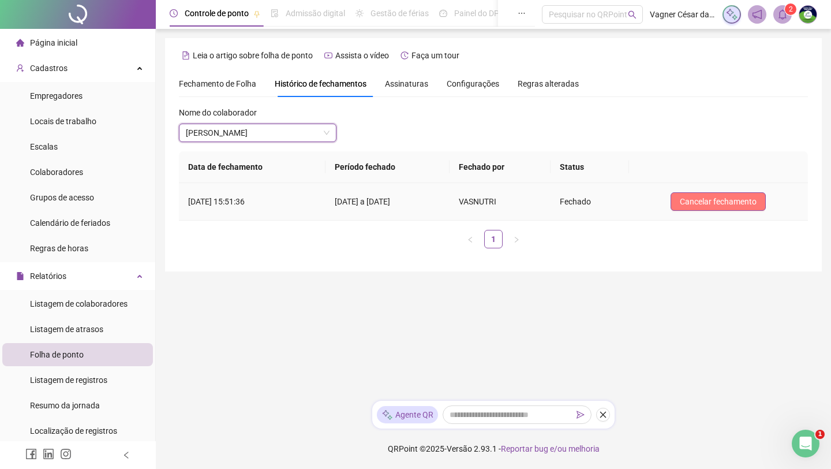
click at [667, 197] on span "Cancelar fechamento" at bounding box center [718, 201] width 77 height 13
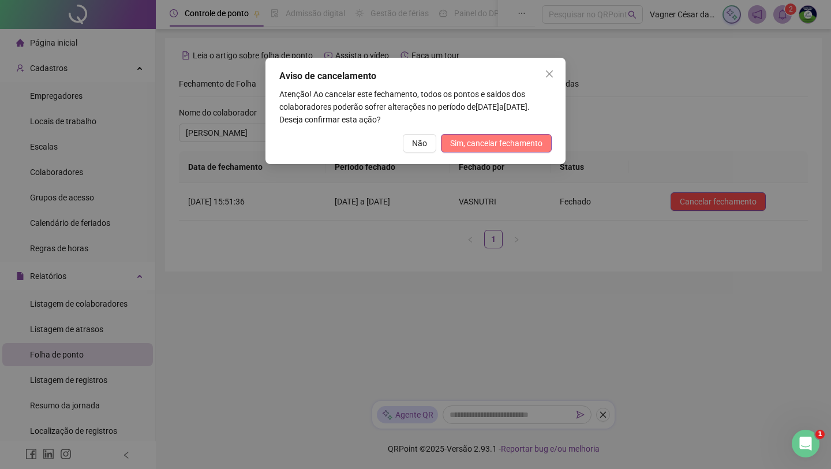
click at [472, 142] on span "Sim, cancelar fechamento" at bounding box center [496, 143] width 92 height 13
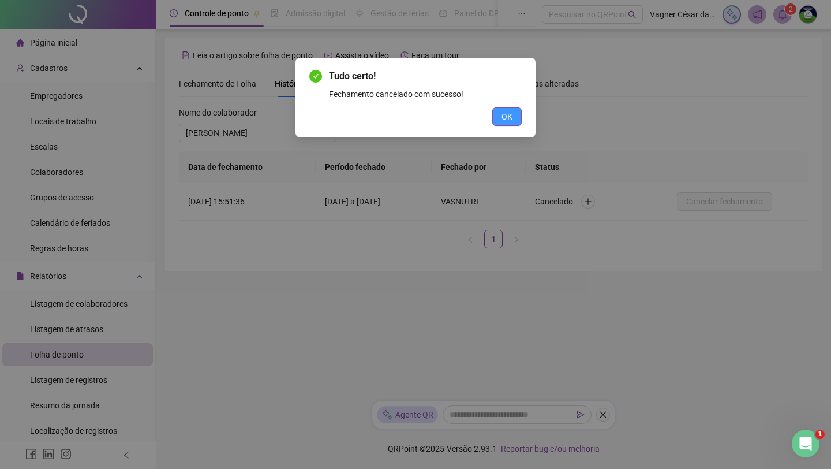
click at [511, 118] on span "OK" at bounding box center [507, 116] width 11 height 13
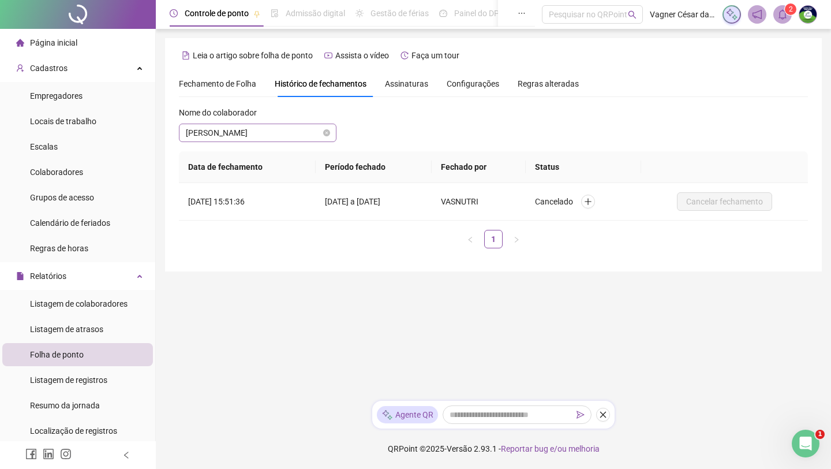
click at [271, 132] on span "[PERSON_NAME]" at bounding box center [258, 132] width 144 height 17
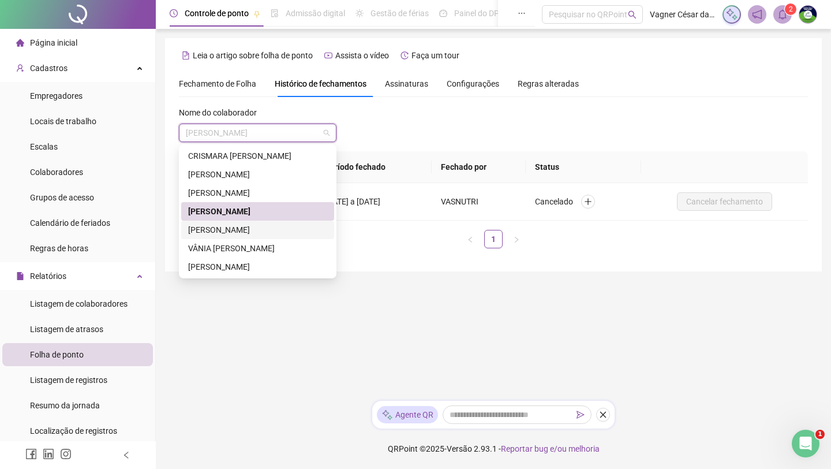
click at [256, 228] on div "[PERSON_NAME]" at bounding box center [257, 229] width 139 height 13
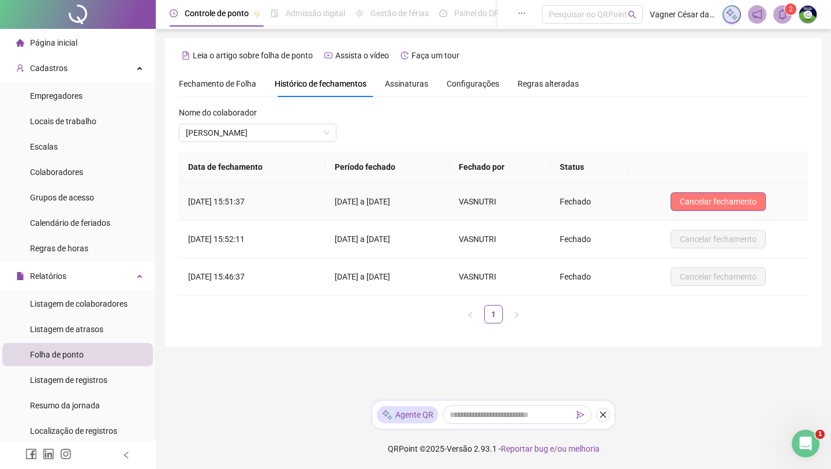
click at [667, 200] on span "Cancelar fechamento" at bounding box center [718, 201] width 77 height 13
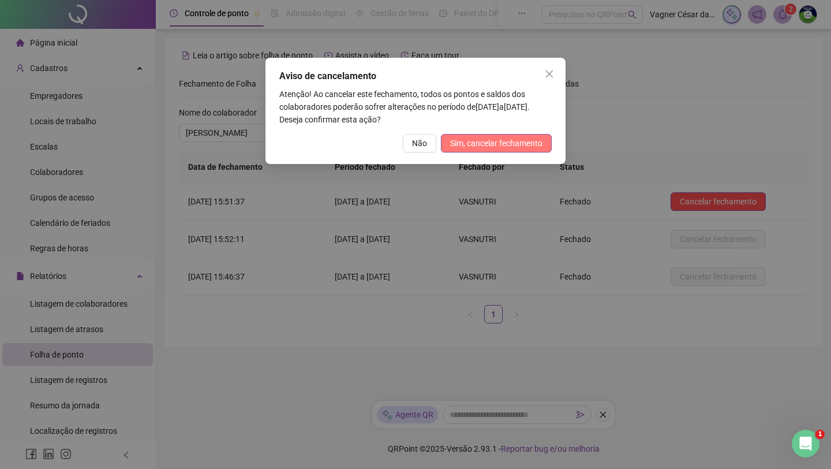
click at [499, 145] on span "Sim, cancelar fechamento" at bounding box center [496, 143] width 92 height 13
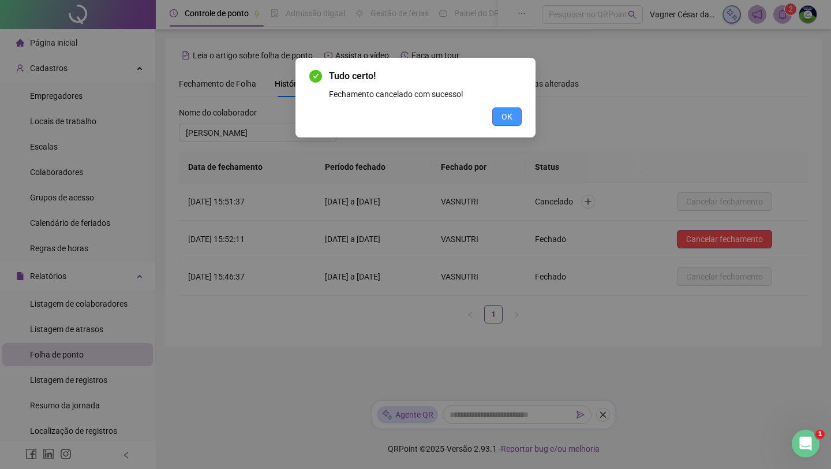
click at [510, 113] on span "OK" at bounding box center [507, 116] width 11 height 13
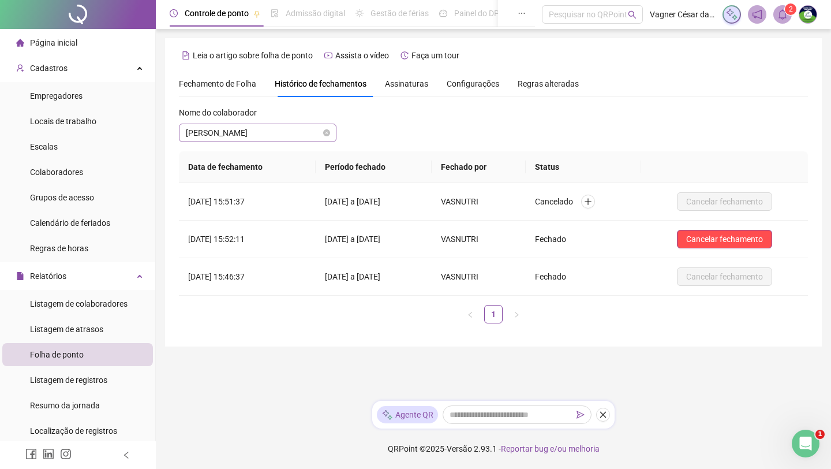
click at [268, 133] on span "[PERSON_NAME]" at bounding box center [258, 132] width 144 height 17
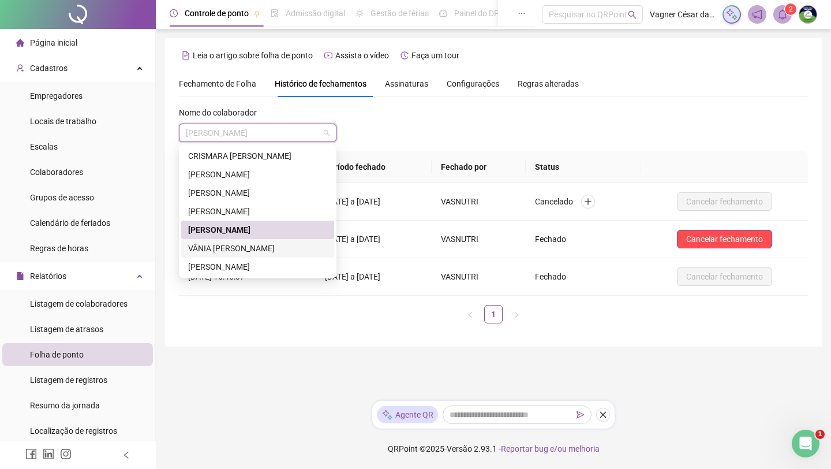
click at [270, 253] on div "VÂNIA [PERSON_NAME]" at bounding box center [257, 248] width 139 height 13
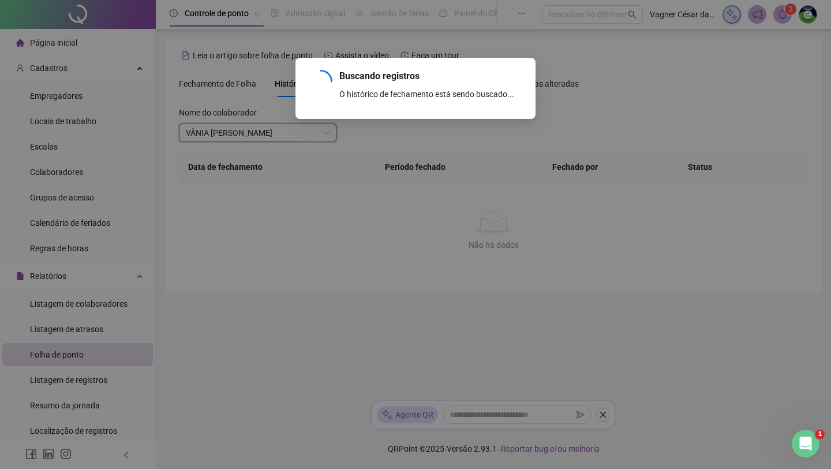
scroll to position [68, 0]
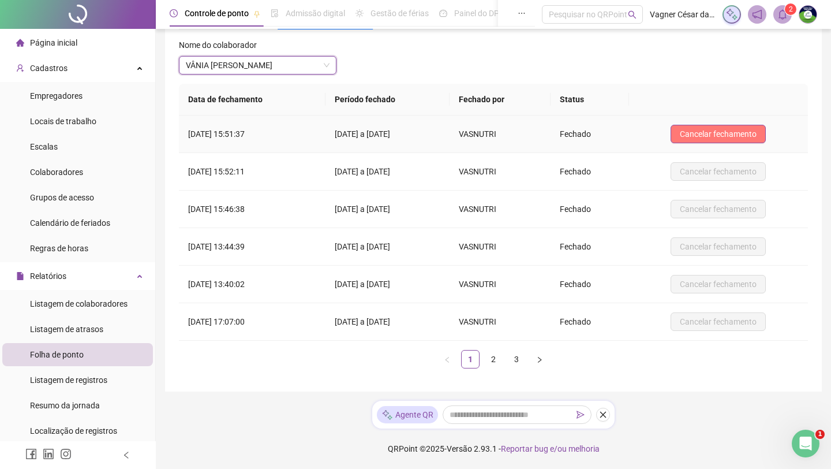
click at [667, 135] on button "Cancelar fechamento" at bounding box center [718, 134] width 95 height 18
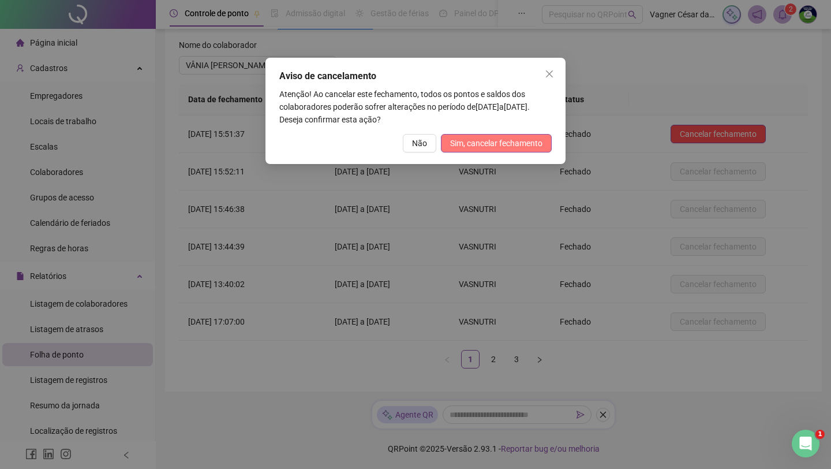
click at [480, 147] on span "Sim, cancelar fechamento" at bounding box center [496, 143] width 92 height 13
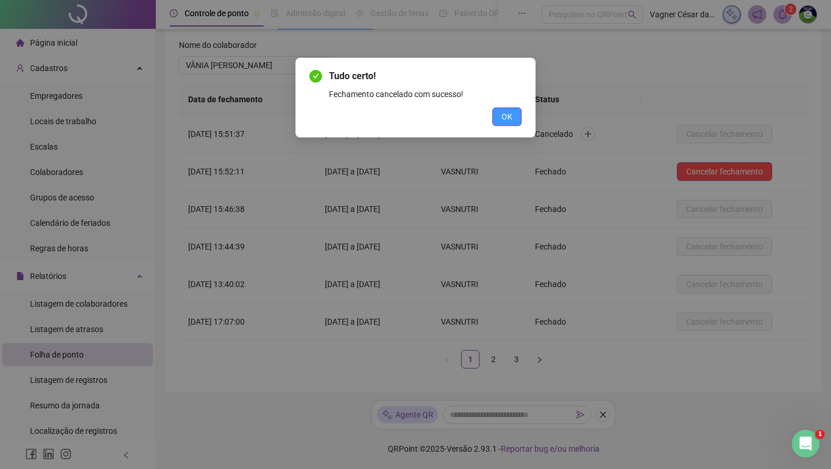
click at [503, 112] on span "OK" at bounding box center [507, 116] width 11 height 13
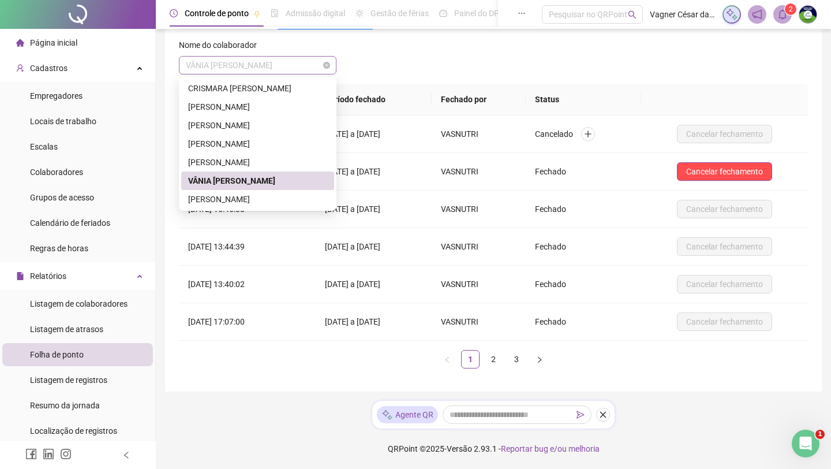
click at [267, 62] on span "VÂNIA [PERSON_NAME]" at bounding box center [258, 65] width 144 height 17
click at [275, 197] on div "[PERSON_NAME]" at bounding box center [257, 199] width 139 height 13
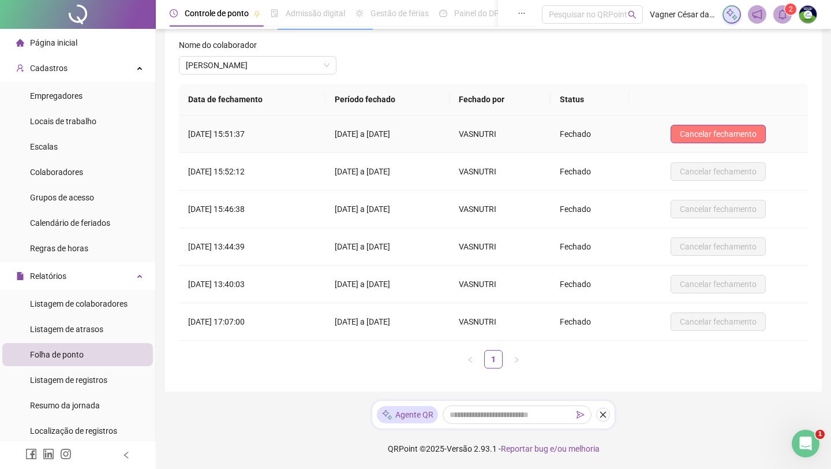
click at [667, 129] on span "Cancelar fechamento" at bounding box center [718, 134] width 77 height 13
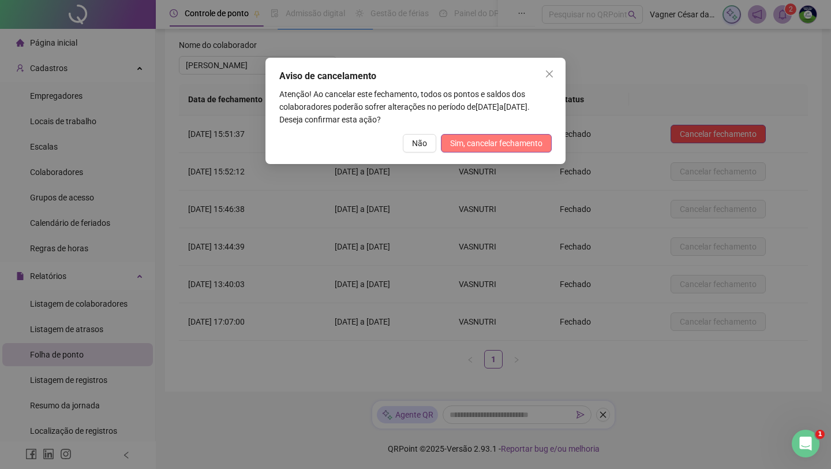
click at [495, 144] on span "Sim, cancelar fechamento" at bounding box center [496, 143] width 92 height 13
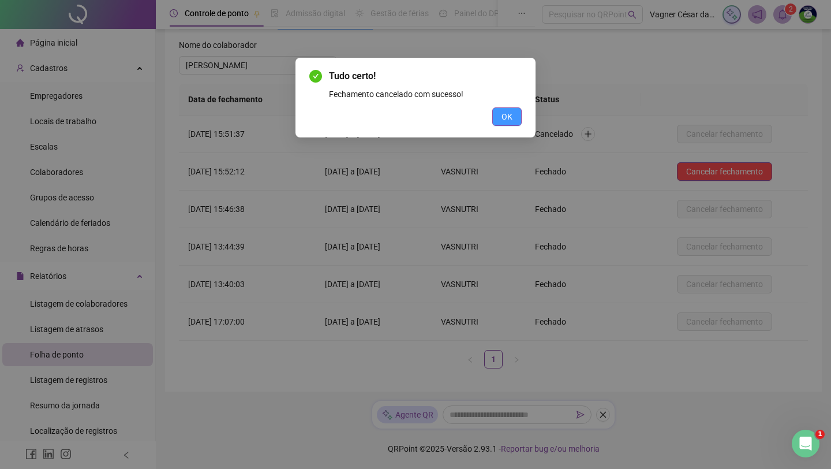
click at [518, 121] on button "OK" at bounding box center [506, 116] width 29 height 18
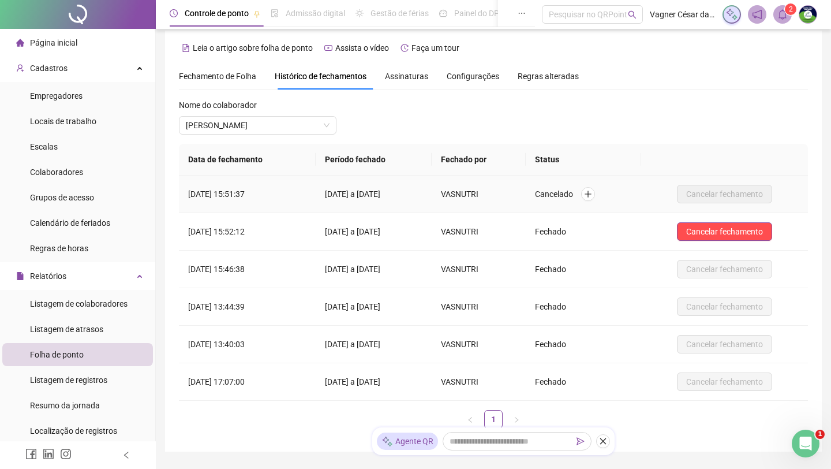
scroll to position [0, 0]
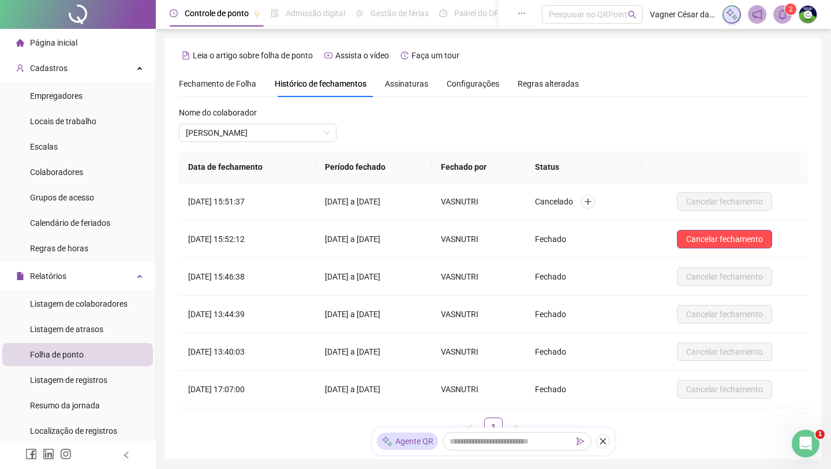
click at [208, 77] on div "Fechamento de Folha" at bounding box center [217, 83] width 77 height 27
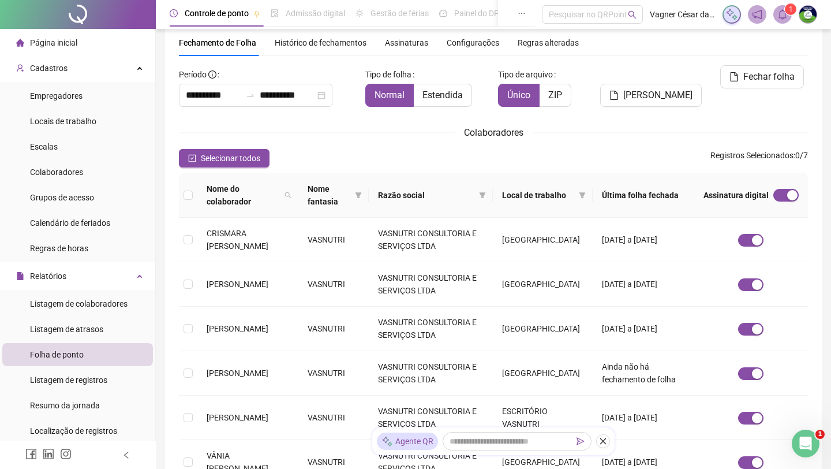
scroll to position [2, 0]
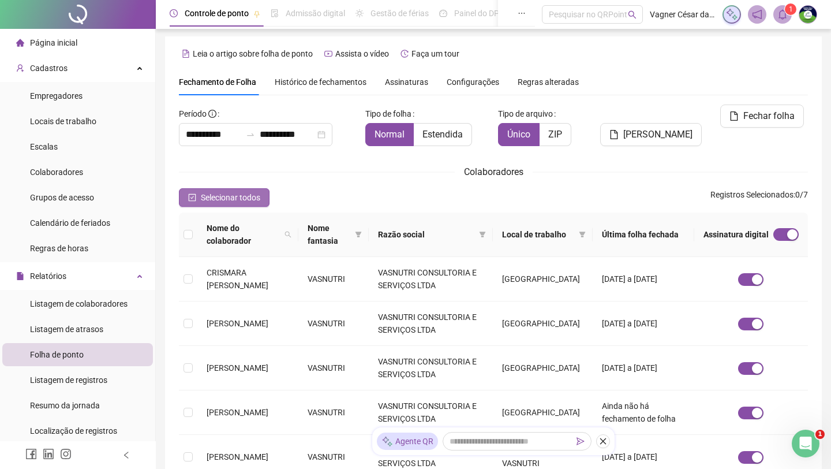
click at [247, 196] on span "Selecionar todos" at bounding box center [230, 197] width 59 height 13
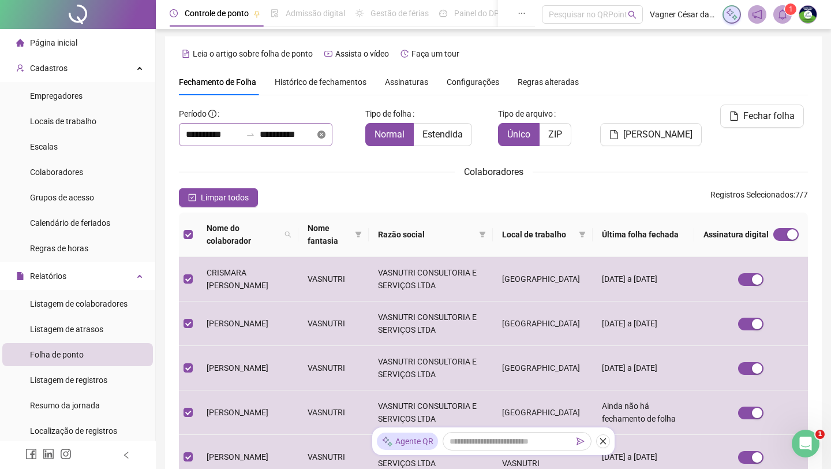
click at [326, 135] on icon "close-circle" at bounding box center [322, 134] width 8 height 8
click at [300, 140] on input at bounding box center [287, 135] width 55 height 14
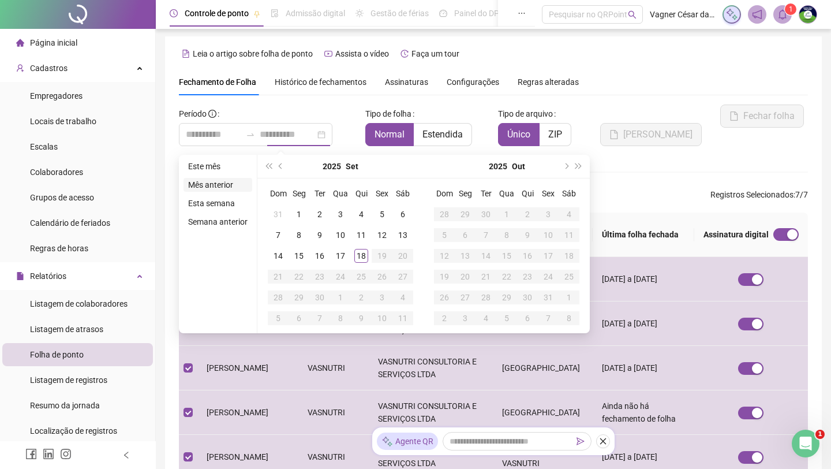
click at [232, 181] on li "Mês anterior" at bounding box center [218, 185] width 69 height 14
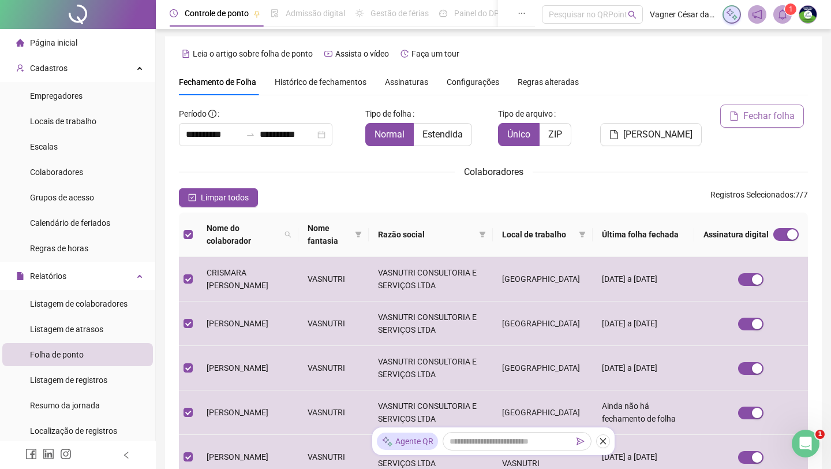
click at [667, 111] on span "Fechar folha" at bounding box center [769, 116] width 51 height 14
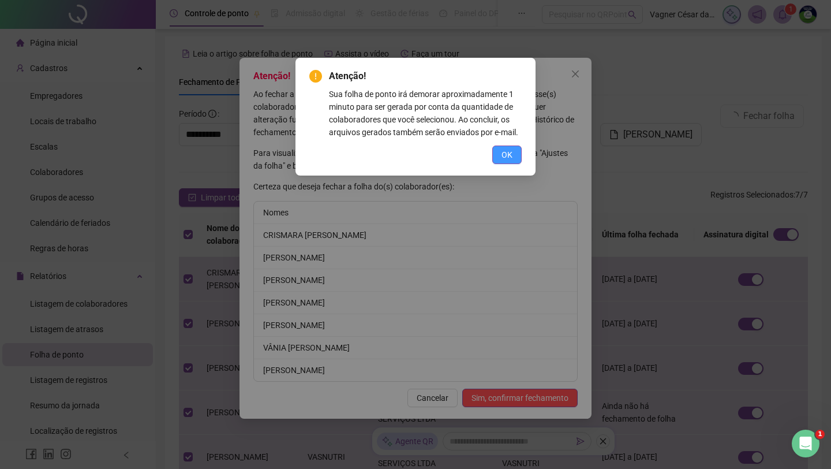
click at [510, 160] on button "OK" at bounding box center [506, 154] width 29 height 18
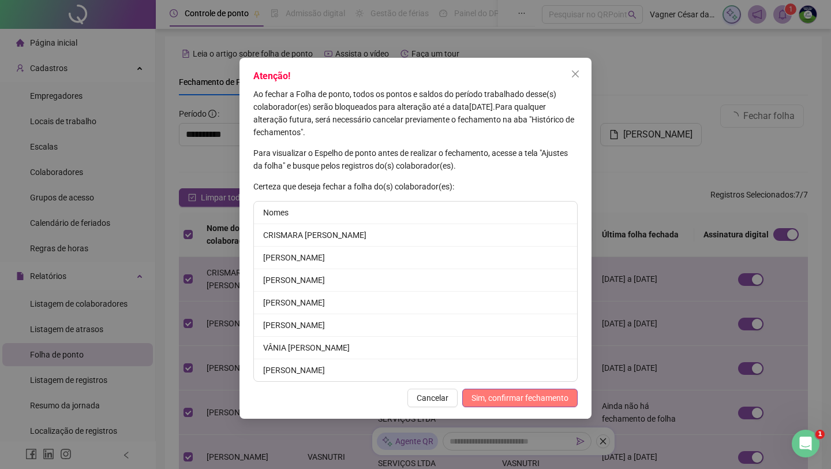
click at [483, 396] on span "Sim, confirmar fechamento" at bounding box center [520, 397] width 97 height 13
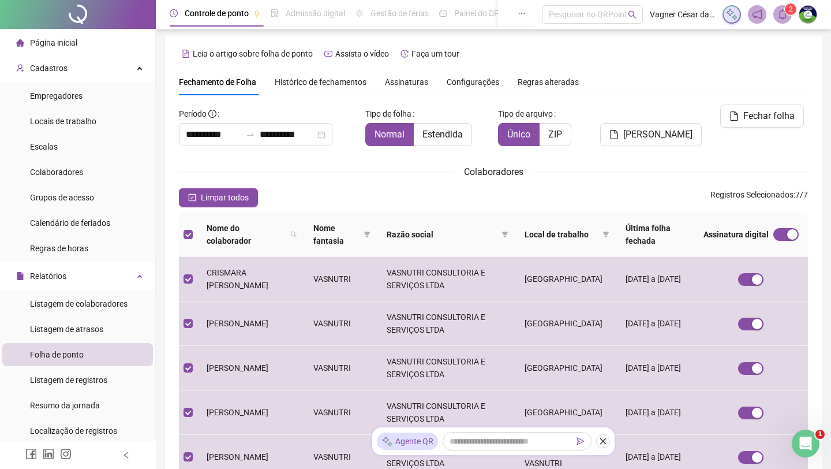
click at [405, 85] on span "Assinaturas" at bounding box center [406, 82] width 43 height 8
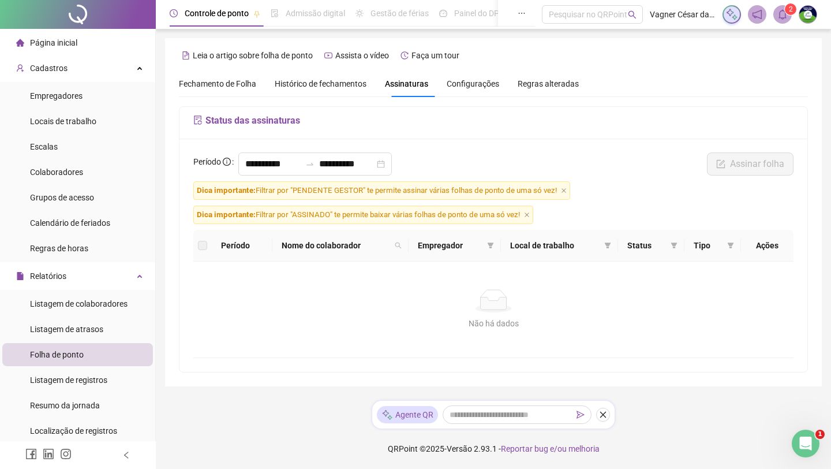
scroll to position [0, 0]
click at [385, 163] on icon "close-circle" at bounding box center [381, 164] width 8 height 8
click at [375, 166] on input at bounding box center [346, 164] width 55 height 14
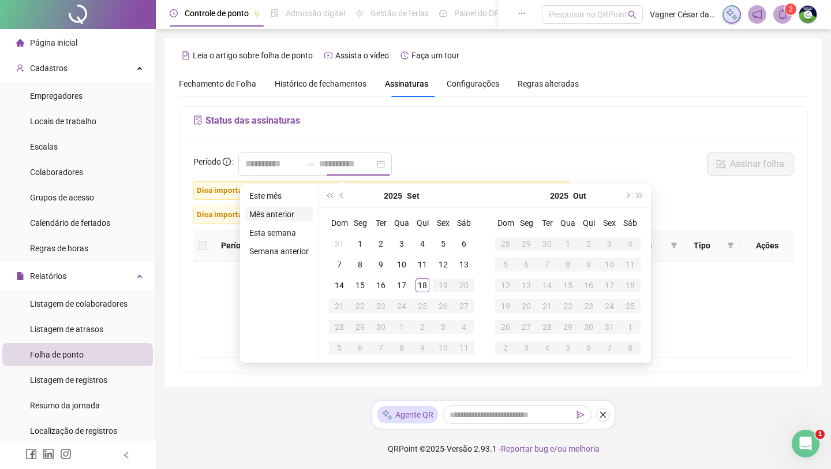
click at [290, 219] on li "Mês anterior" at bounding box center [279, 214] width 69 height 14
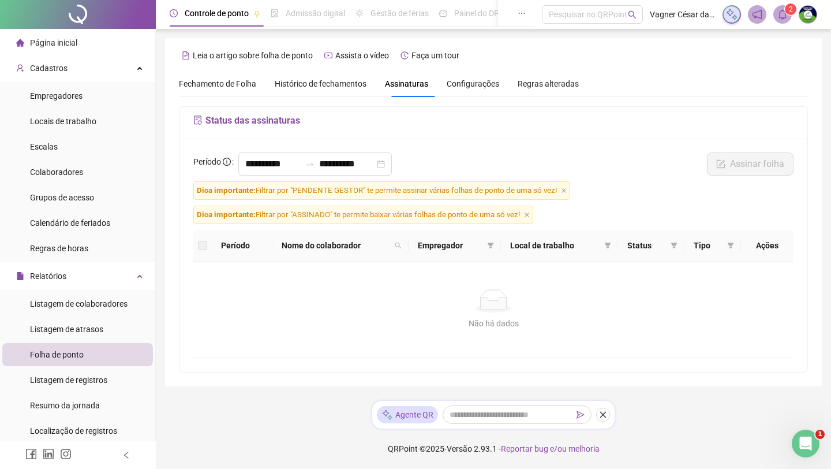
click at [460, 151] on div "**********" at bounding box center [494, 255] width 628 height 233
click at [476, 178] on div "**********" at bounding box center [493, 166] width 607 height 29
click at [570, 190] on span "Dica importante: Filtrar por "PENDENTE GESTOR" te permite assinar várias folhas…" at bounding box center [381, 190] width 377 height 18
click at [567, 191] on icon "close" at bounding box center [564, 191] width 6 height 6
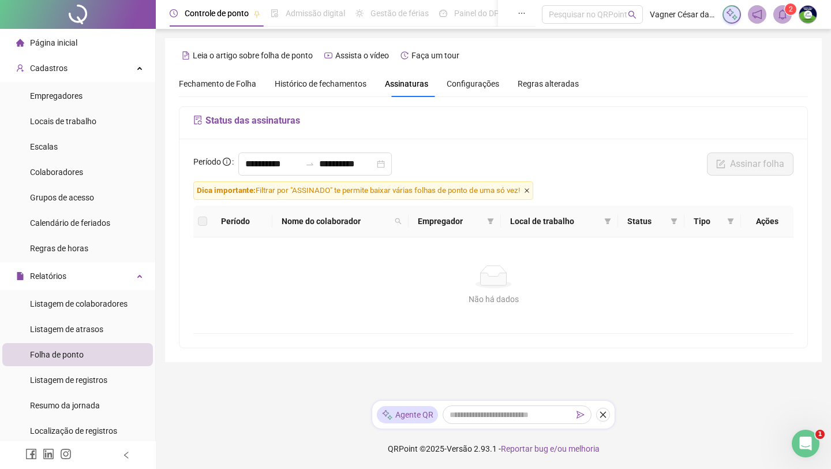
click at [530, 193] on icon "close" at bounding box center [527, 191] width 6 height 6
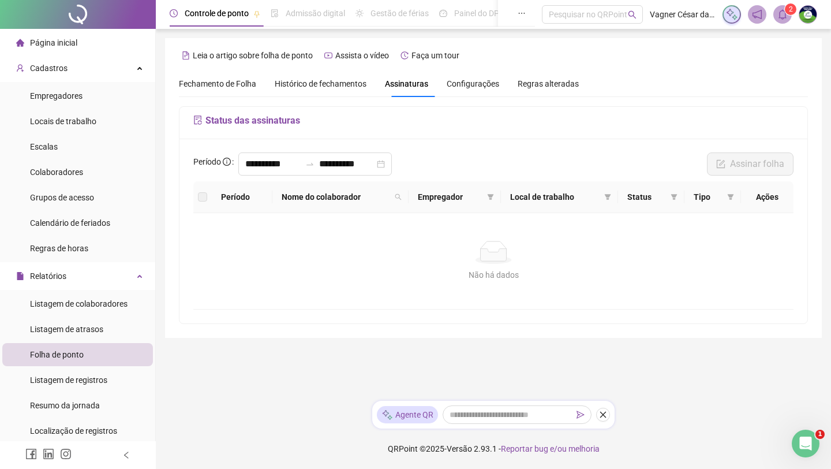
click at [513, 270] on div "Não há dados" at bounding box center [493, 274] width 573 height 13
click at [496, 257] on icon at bounding box center [494, 255] width 26 height 12
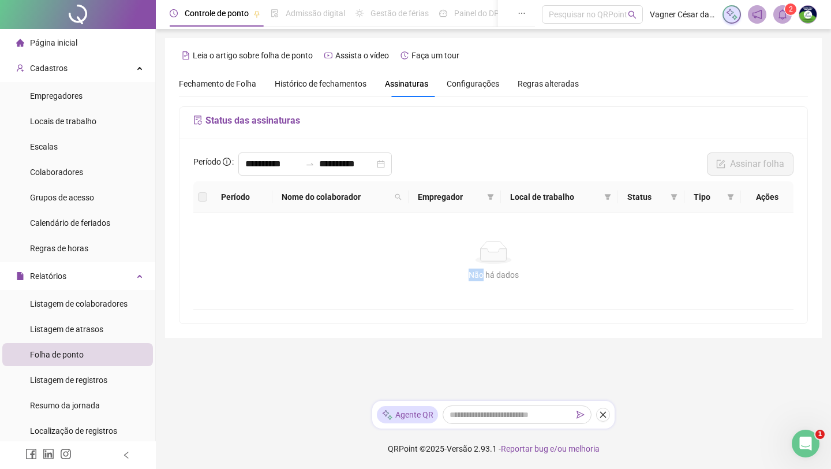
click at [496, 257] on icon at bounding box center [494, 255] width 26 height 12
click at [495, 257] on icon at bounding box center [494, 255] width 26 height 12
click at [320, 188] on th "Nome do colaborador" at bounding box center [340, 197] width 136 height 32
click at [316, 191] on span "Nome do colaborador" at bounding box center [336, 197] width 109 height 13
click at [244, 200] on th "Período" at bounding box center [242, 197] width 61 height 32
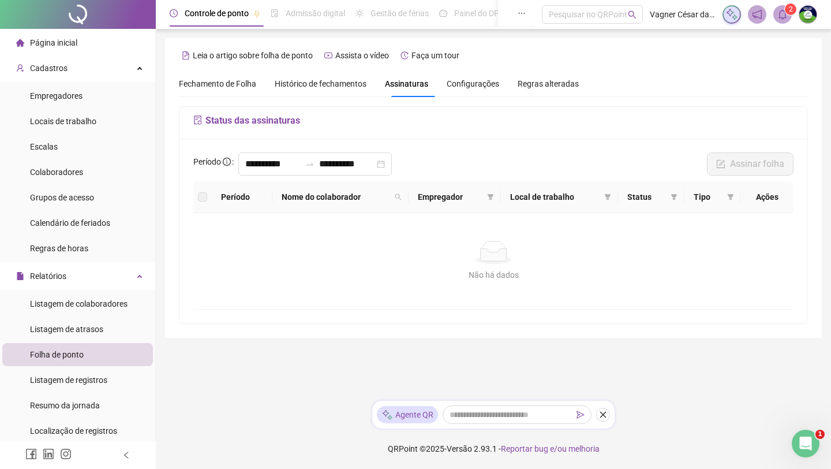
click at [195, 200] on th at bounding box center [202, 197] width 18 height 32
click at [199, 200] on label at bounding box center [202, 197] width 9 height 13
click at [315, 133] on div "Status das assinaturas" at bounding box center [494, 123] width 628 height 32
click at [472, 89] on div "Configurações" at bounding box center [473, 83] width 53 height 13
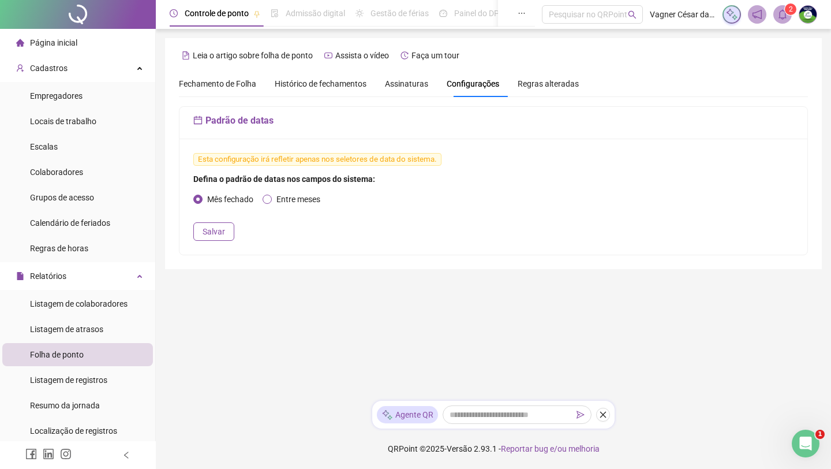
click at [278, 198] on span "Entre meses" at bounding box center [298, 199] width 53 height 13
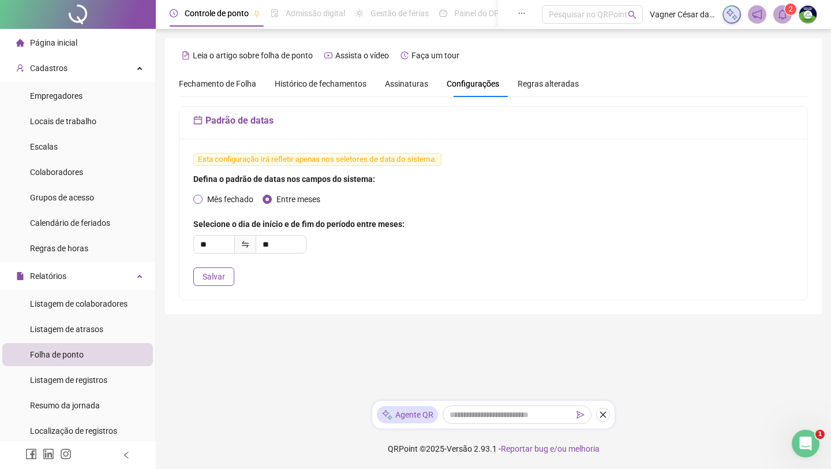
click at [208, 193] on span "Mês fechado" at bounding box center [230, 199] width 55 height 13
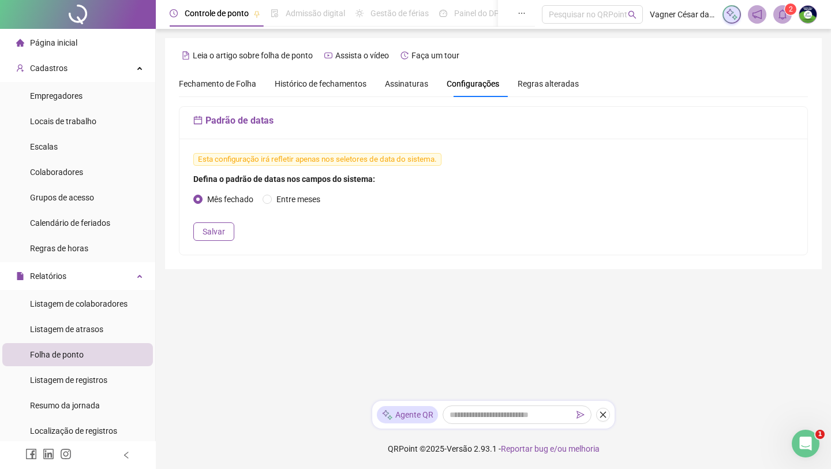
click at [563, 81] on span "Regras alteradas" at bounding box center [548, 84] width 61 height 8
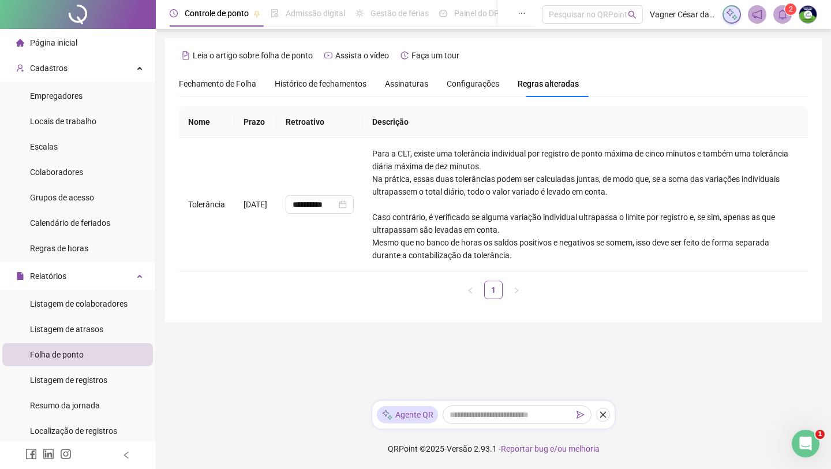
click at [409, 83] on span "Assinaturas" at bounding box center [406, 84] width 43 height 8
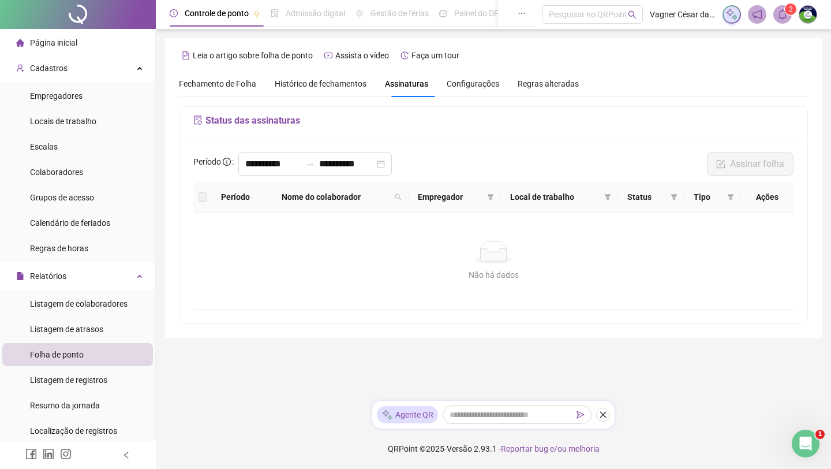
click at [233, 80] on span "Fechamento de Folha" at bounding box center [217, 83] width 77 height 9
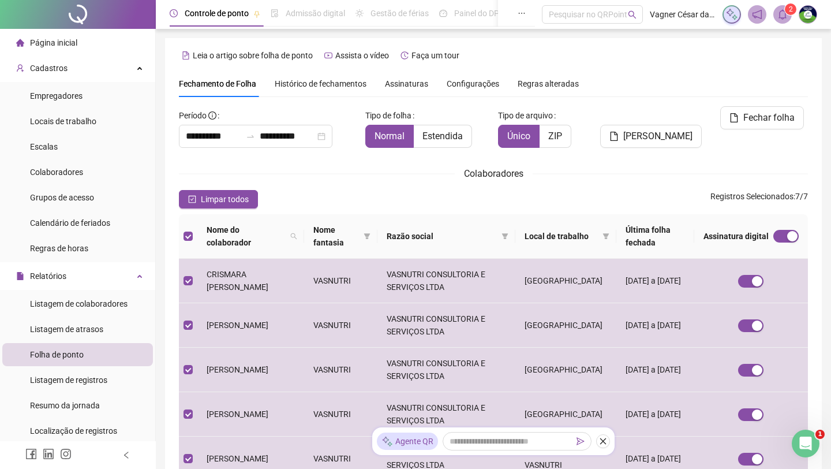
scroll to position [2, 0]
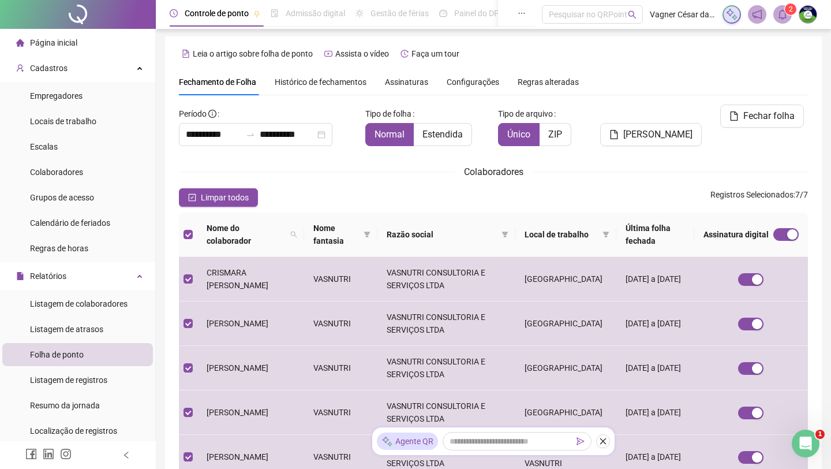
click at [513, 175] on span "Colaboradores" at bounding box center [493, 171] width 59 height 11
click at [238, 191] on span "Limpar todos" at bounding box center [225, 197] width 48 height 13
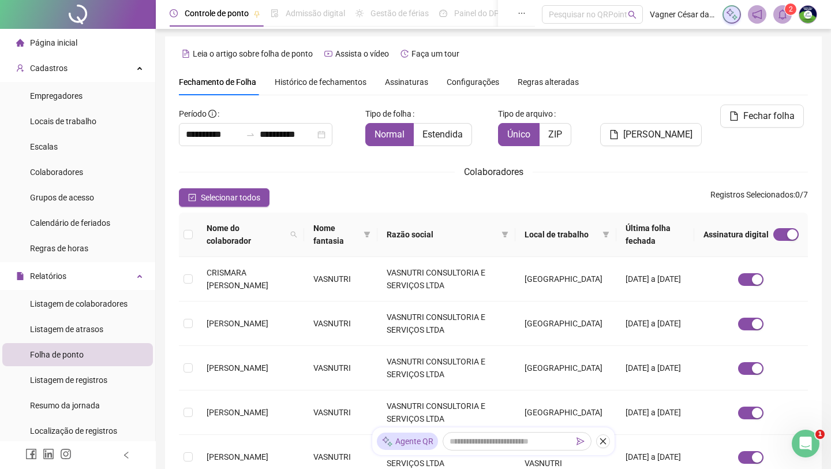
click at [667, 14] on icon "bell" at bounding box center [783, 14] width 10 height 10
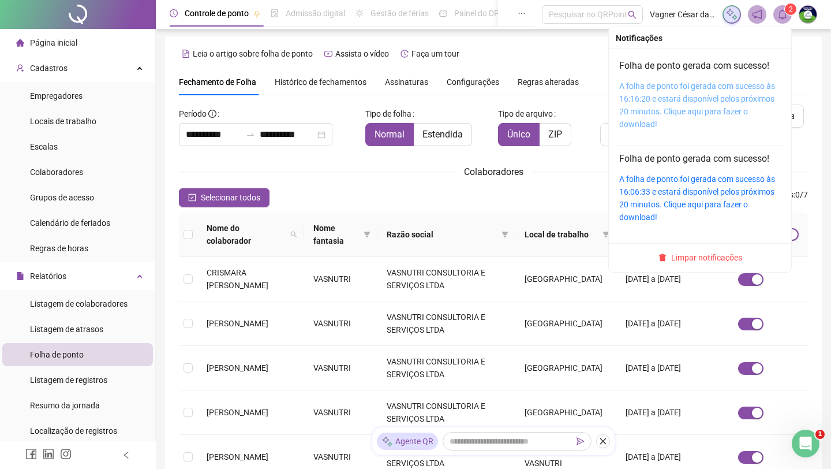
click at [667, 96] on link "A folha de ponto foi gerada com sucesso às 16:16:20 e estará disponível pelos p…" at bounding box center [697, 104] width 156 height 47
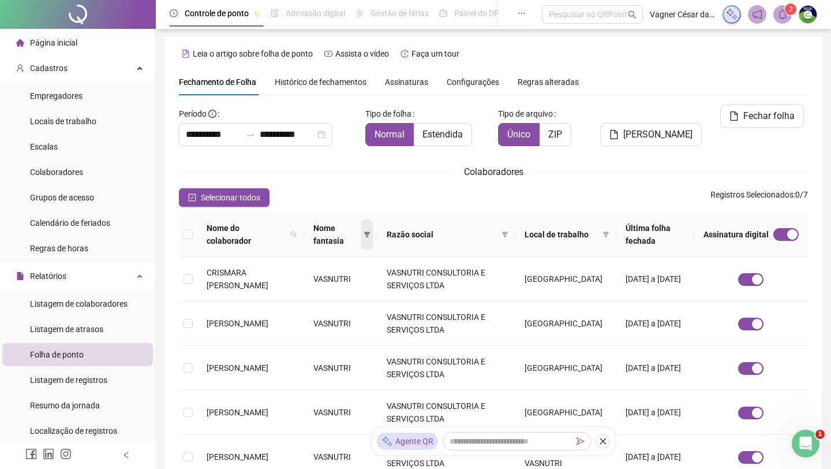
scroll to position [0, 0]
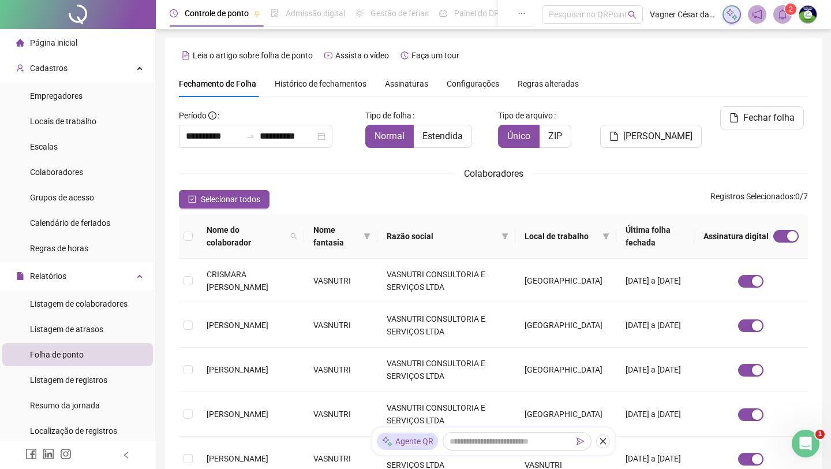
click at [393, 88] on span "Assinaturas" at bounding box center [406, 84] width 43 height 8
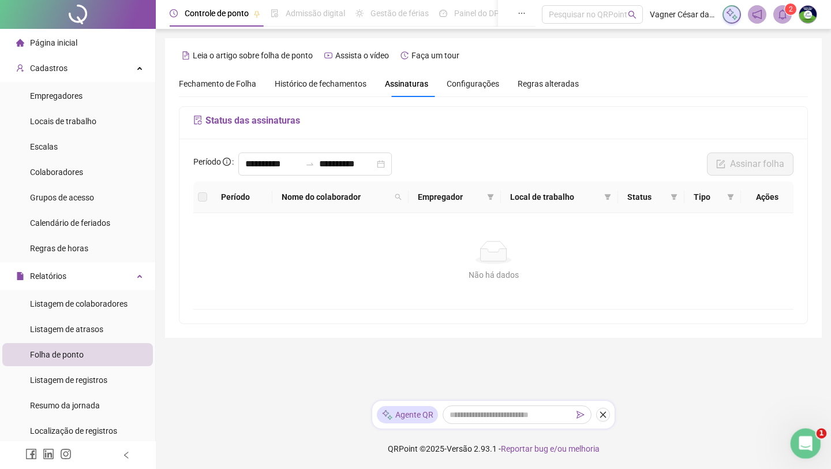
click at [667, 412] on div "Abertura do Messenger da Intercom" at bounding box center [804, 442] width 38 height 38
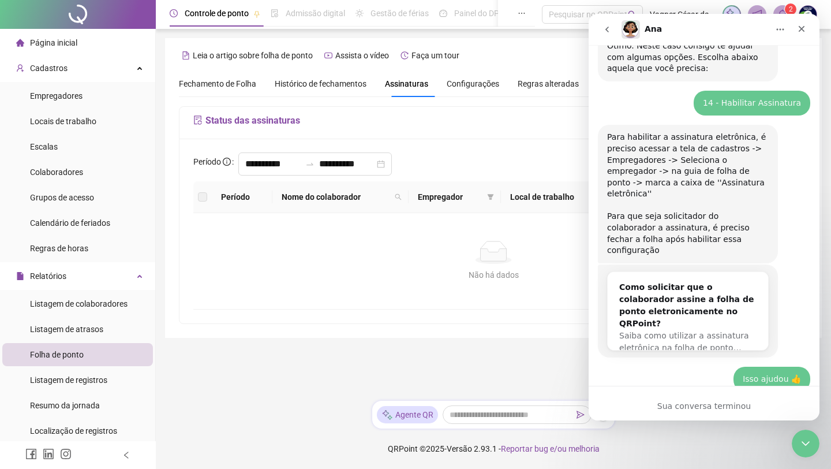
scroll to position [414, 0]
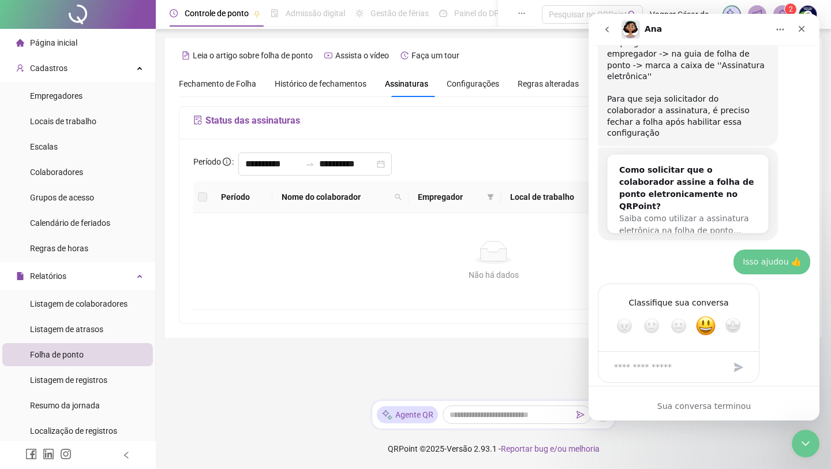
click at [667, 407] on div "Sua conversa terminou" at bounding box center [704, 406] width 231 height 12
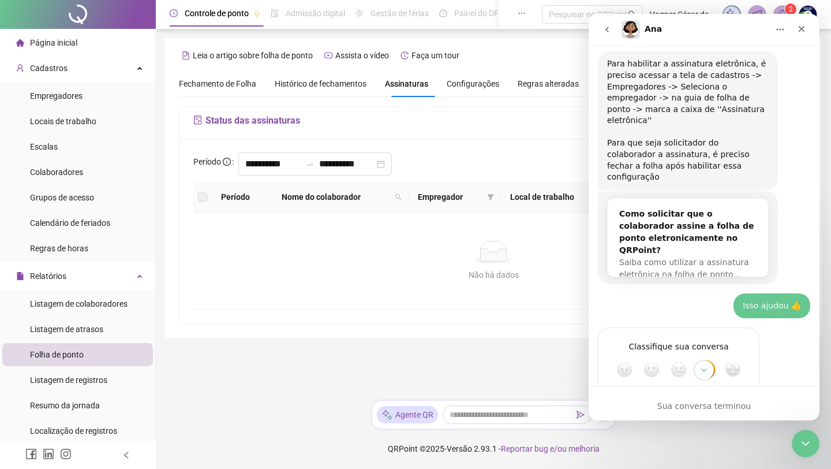
scroll to position [367, 0]
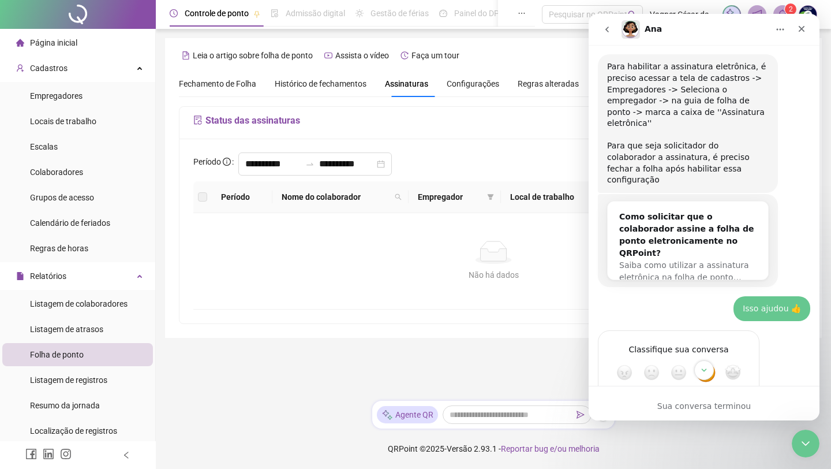
click at [607, 32] on icon "go back" at bounding box center [607, 29] width 9 height 9
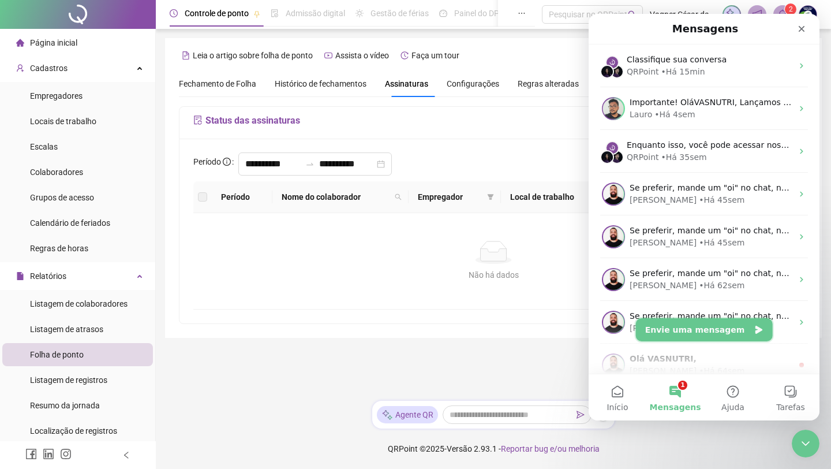
click at [667, 321] on button "Envie uma mensagem" at bounding box center [704, 329] width 137 height 23
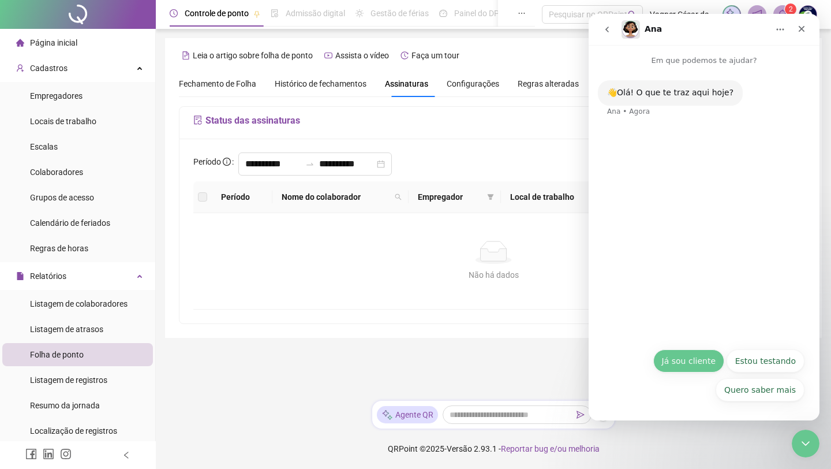
click at [667, 358] on button "Já sou cliente" at bounding box center [689, 360] width 71 height 23
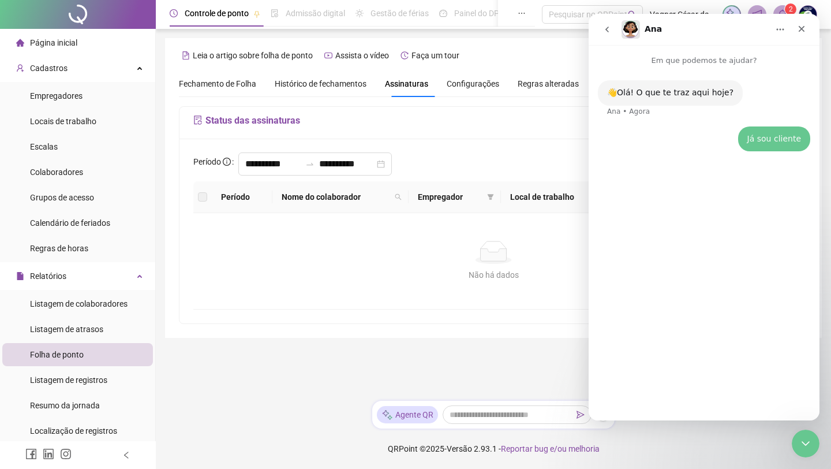
click at [519, 283] on div "Não há dados Não há dados" at bounding box center [493, 261] width 600 height 96
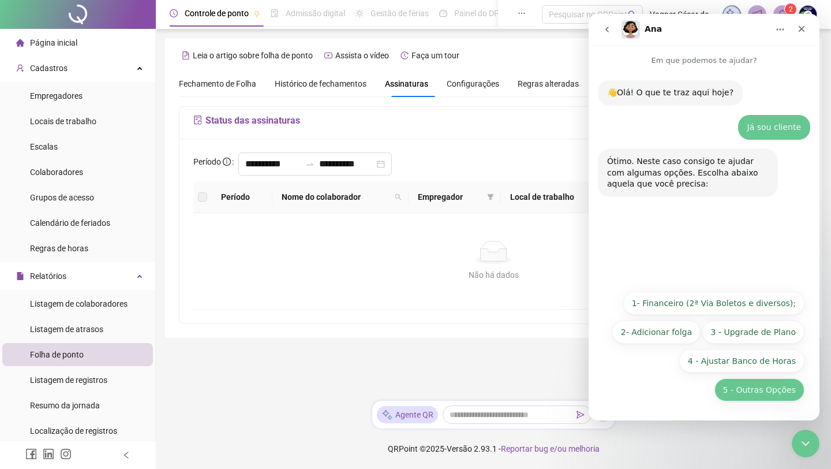
click at [667, 387] on button "5 - Outras Opções" at bounding box center [760, 389] width 90 height 23
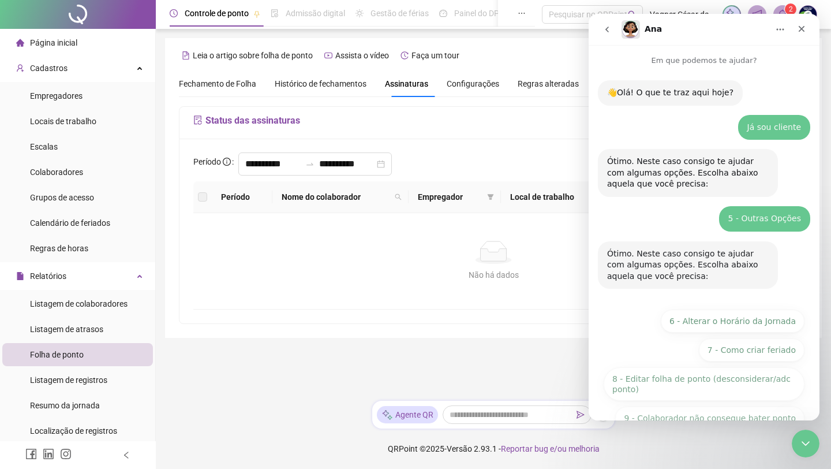
scroll to position [57, 0]
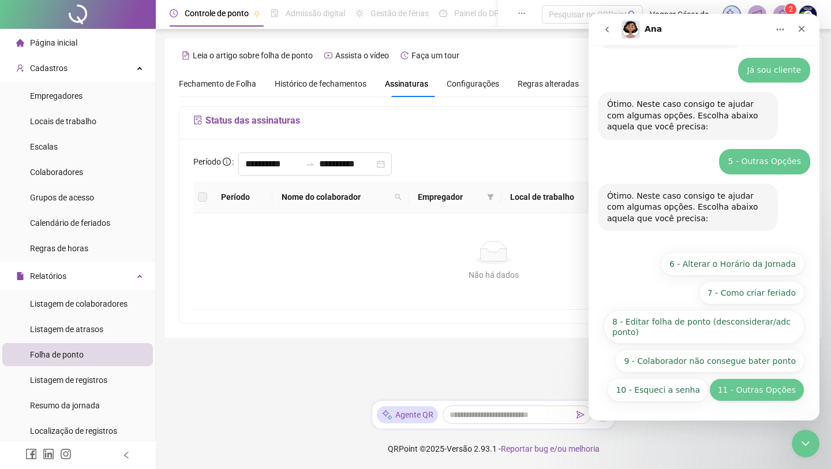
click at [667, 398] on button "11 - Outras Opções" at bounding box center [757, 389] width 95 height 23
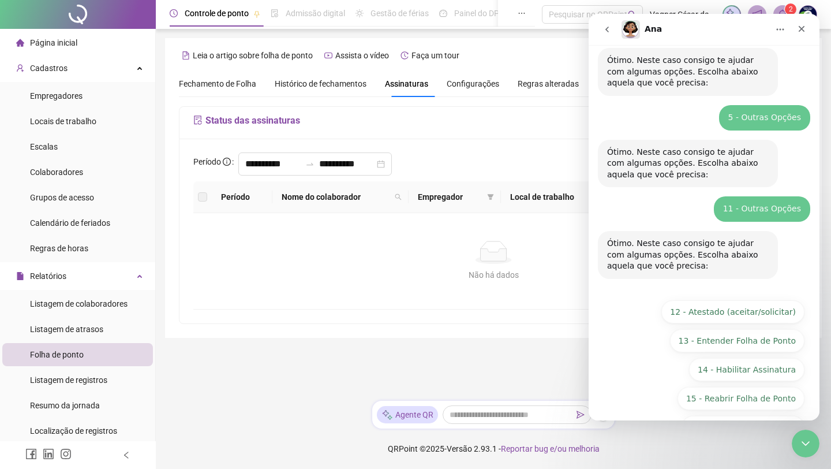
scroll to position [138, 0]
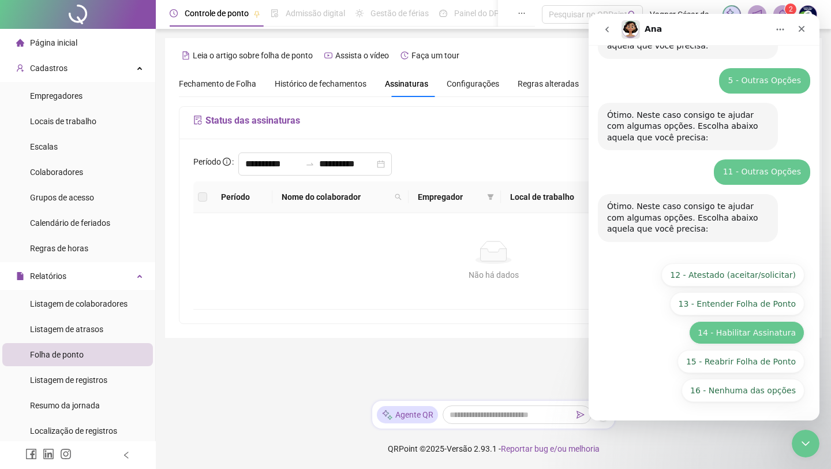
click at [667, 333] on button "14 - Habilitar Assinatura" at bounding box center [746, 332] width 115 height 23
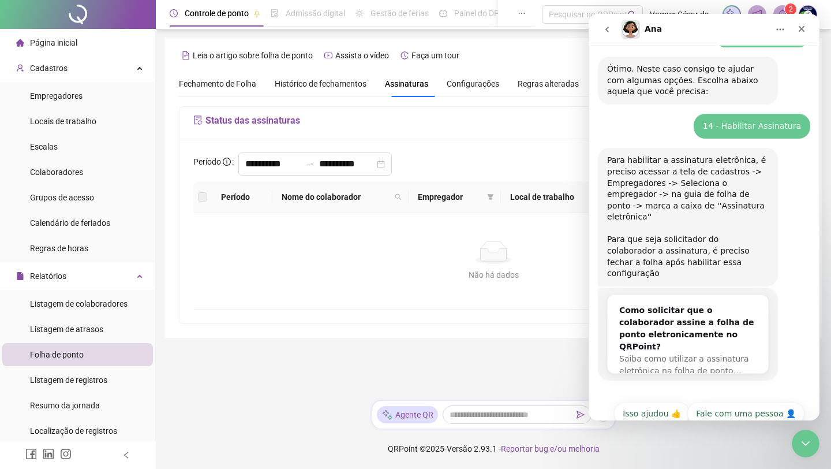
scroll to position [277, 0]
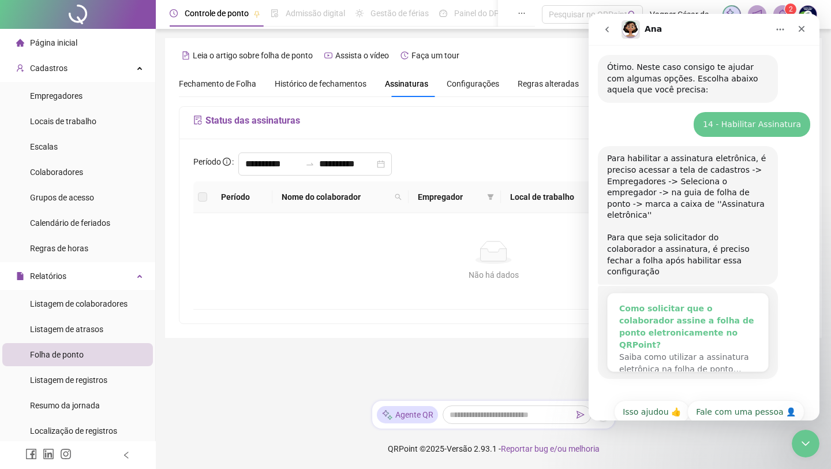
click at [667, 309] on div "Como solicitar que o colaborador assine a folha de ponto eletronicamente no QRP…" at bounding box center [687, 327] width 137 height 48
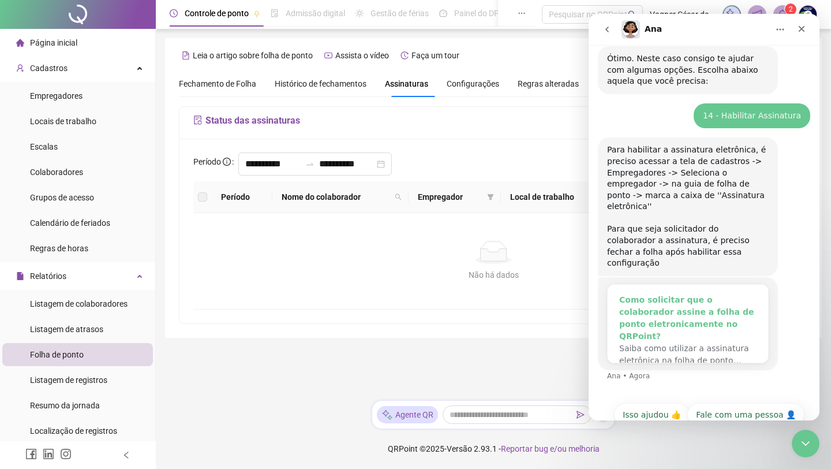
scroll to position [289, 0]
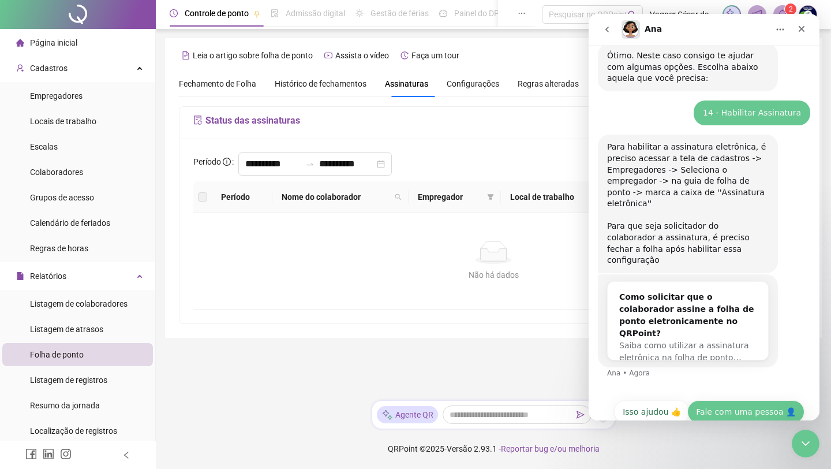
click at [667, 400] on button "Fale com uma pessoa 👤" at bounding box center [746, 411] width 117 height 23
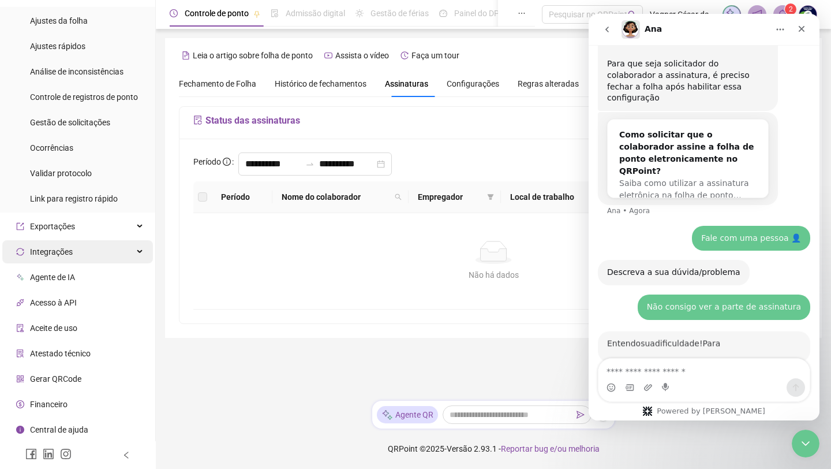
scroll to position [2, 0]
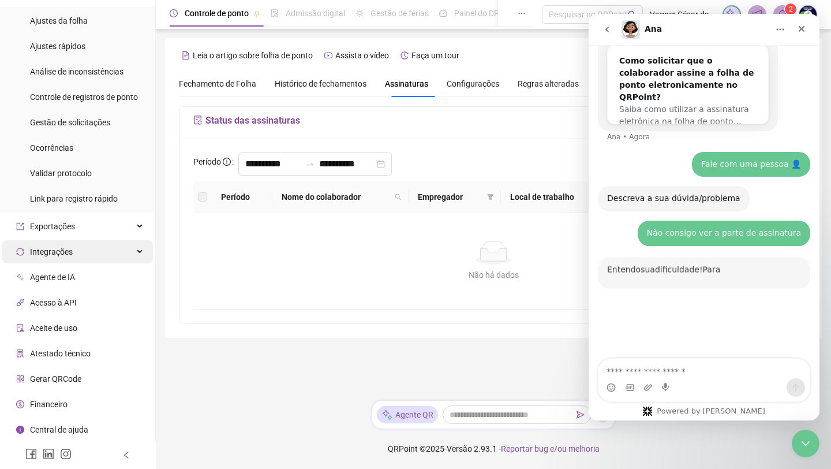
click at [142, 252] on div "Integrações" at bounding box center [77, 251] width 151 height 23
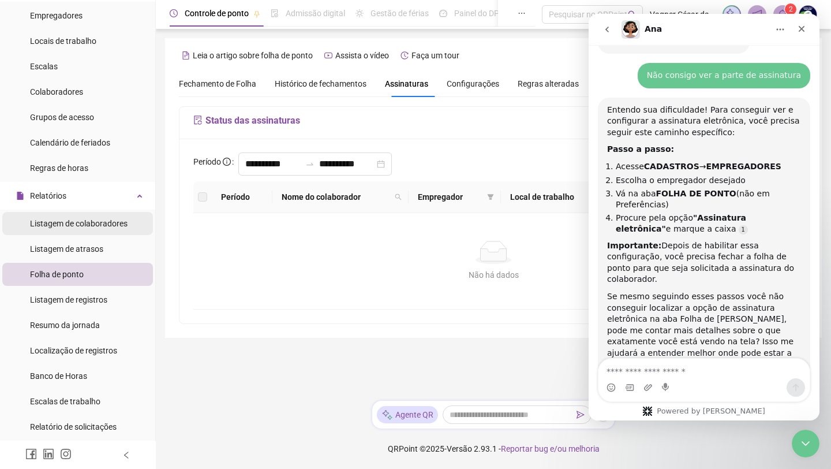
scroll to position [0, 0]
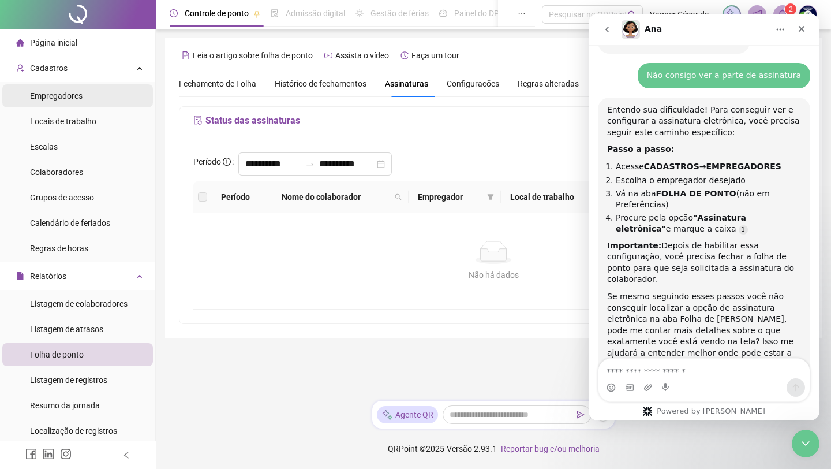
click at [70, 95] on span "Empregadores" at bounding box center [56, 95] width 53 height 9
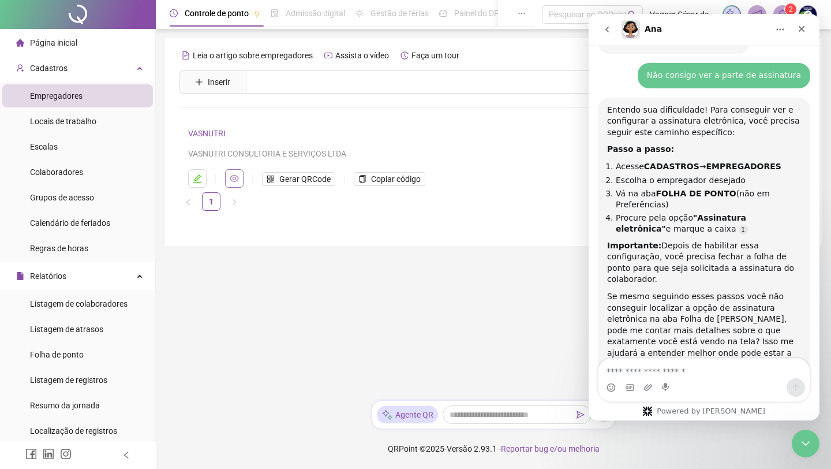
click at [241, 182] on button "button" at bounding box center [234, 178] width 18 height 18
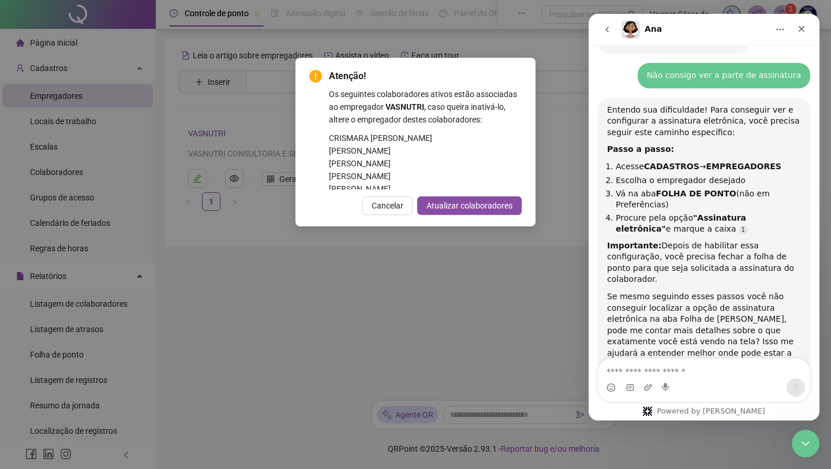
scroll to position [31, 0]
click at [383, 212] on span "Cancelar" at bounding box center [388, 205] width 32 height 13
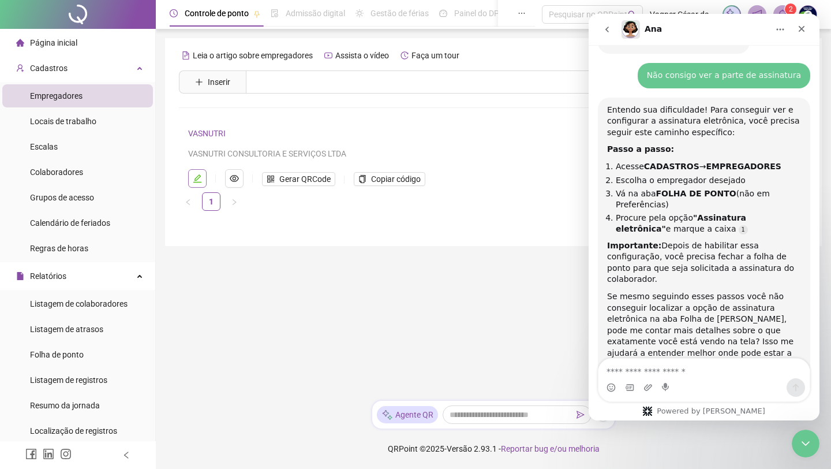
click at [194, 181] on icon "edit" at bounding box center [197, 178] width 9 height 9
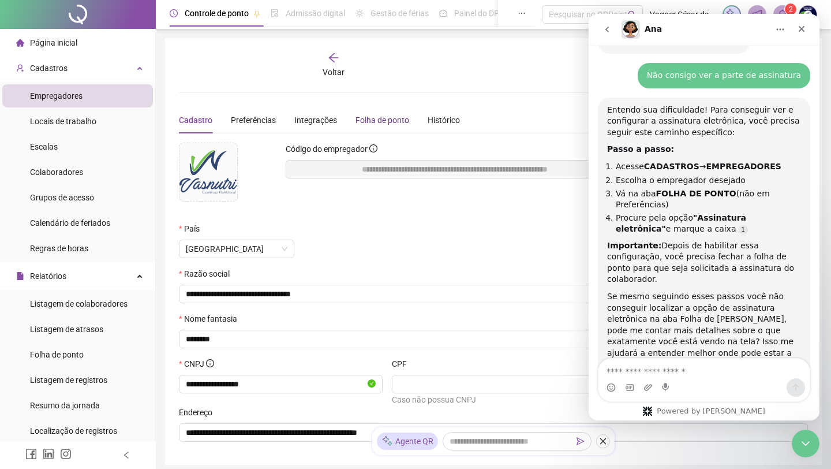
click at [388, 117] on div "Folha de ponto" at bounding box center [383, 120] width 54 height 13
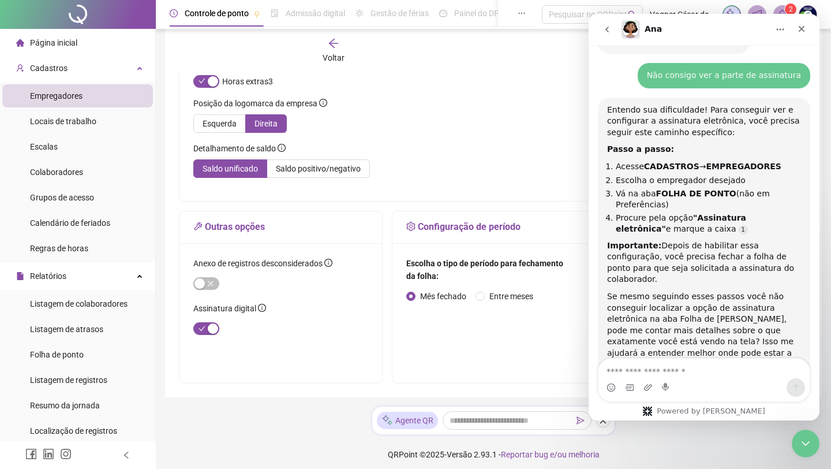
scroll to position [218, 0]
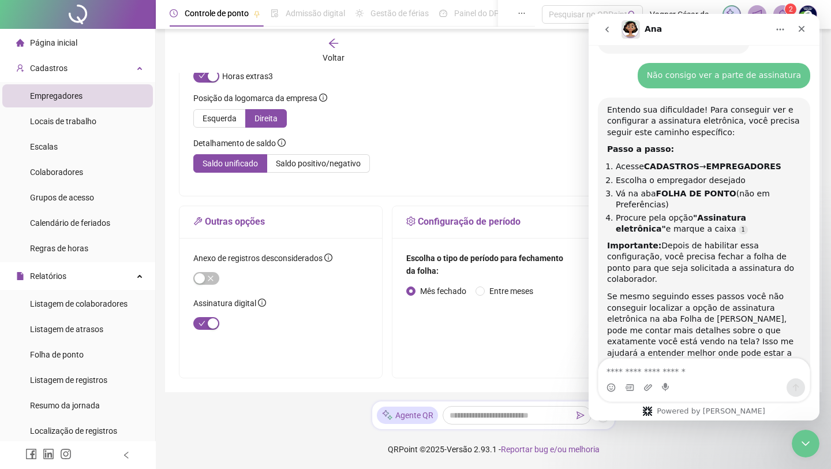
click at [611, 29] on icon "go back" at bounding box center [607, 29] width 9 height 9
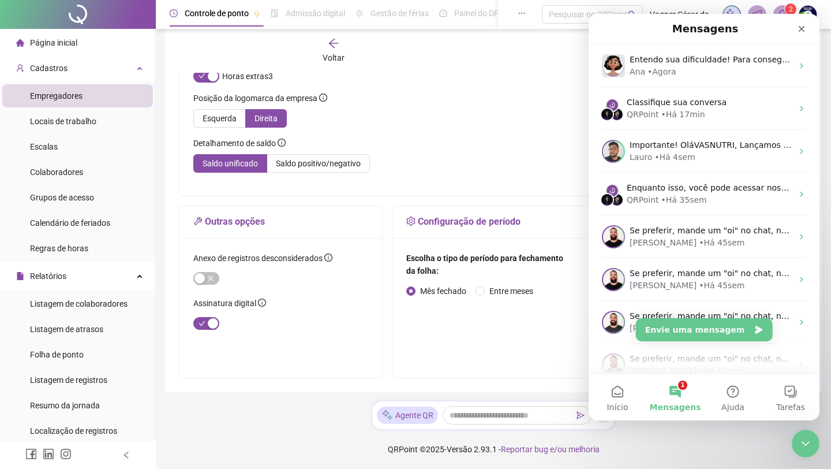
scroll to position [0, 0]
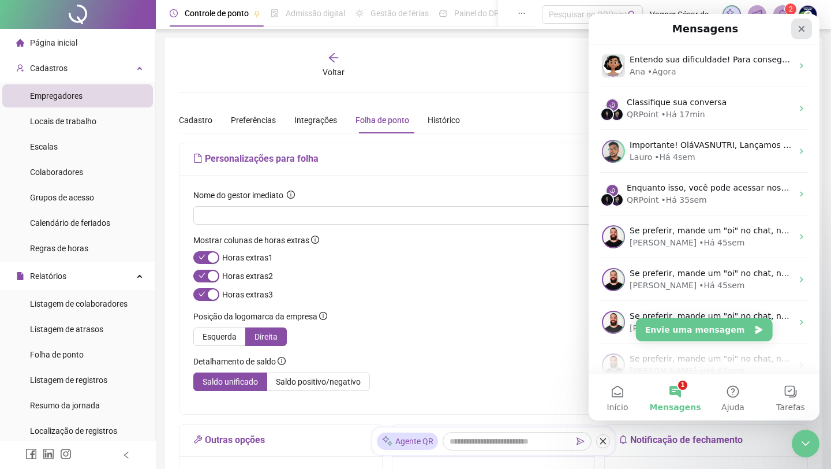
click at [667, 29] on icon "Fechar" at bounding box center [801, 28] width 9 height 9
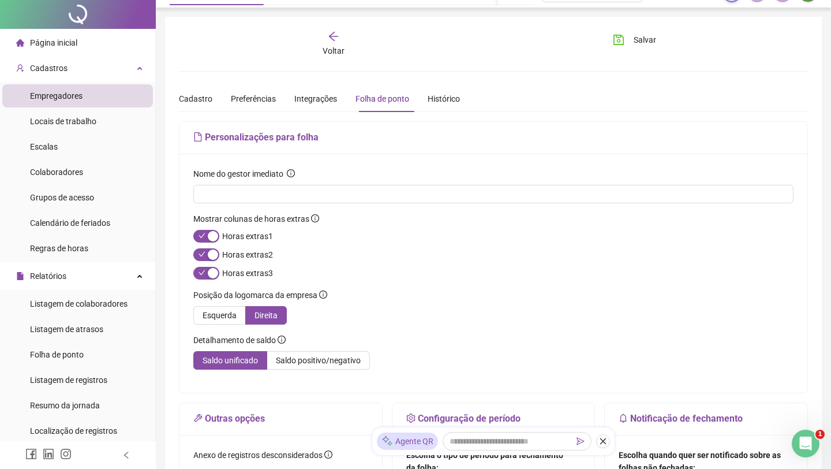
scroll to position [23, 0]
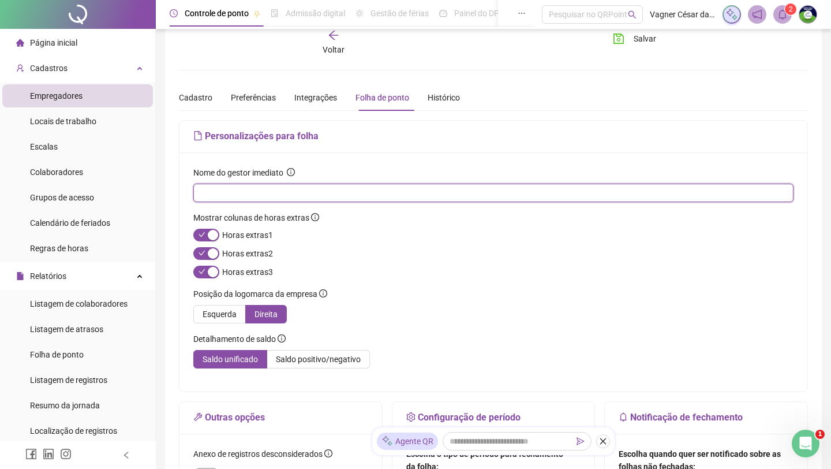
click at [666, 193] on input "text" at bounding box center [492, 192] width 584 height 13
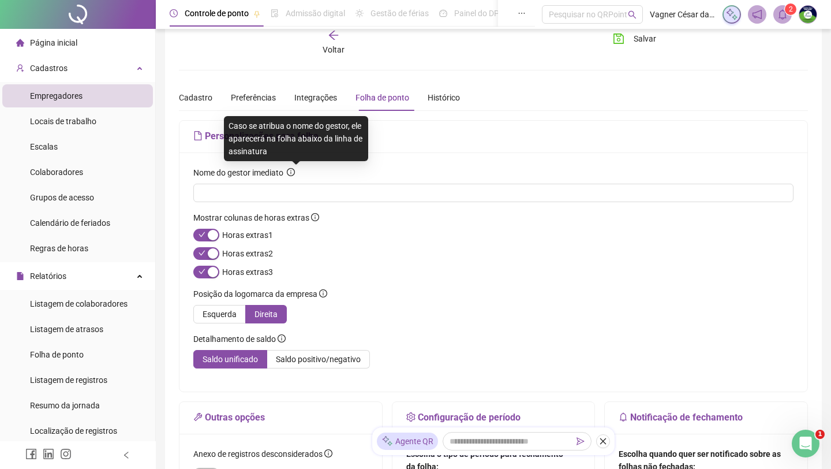
click at [295, 173] on icon "info-circle" at bounding box center [291, 172] width 8 height 8
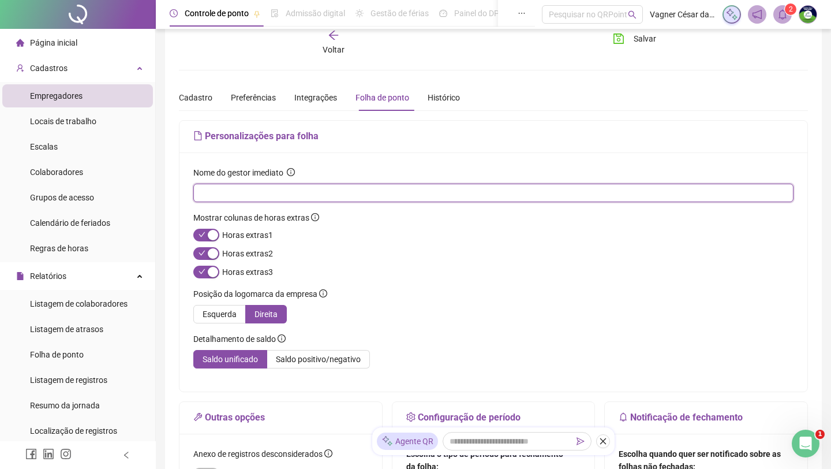
click at [292, 196] on input "text" at bounding box center [492, 192] width 584 height 13
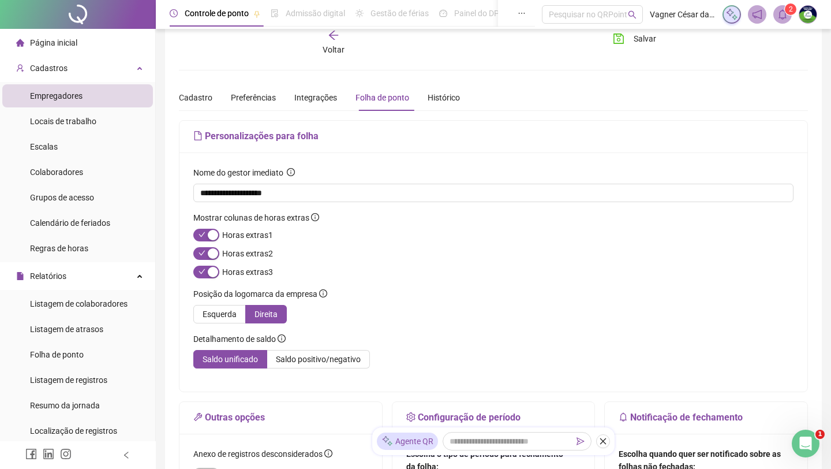
click at [331, 159] on div "**********" at bounding box center [494, 271] width 628 height 239
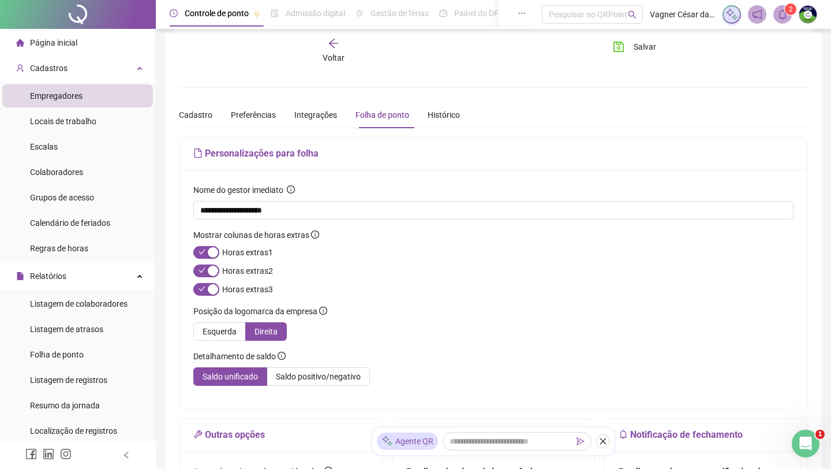
scroll to position [0, 0]
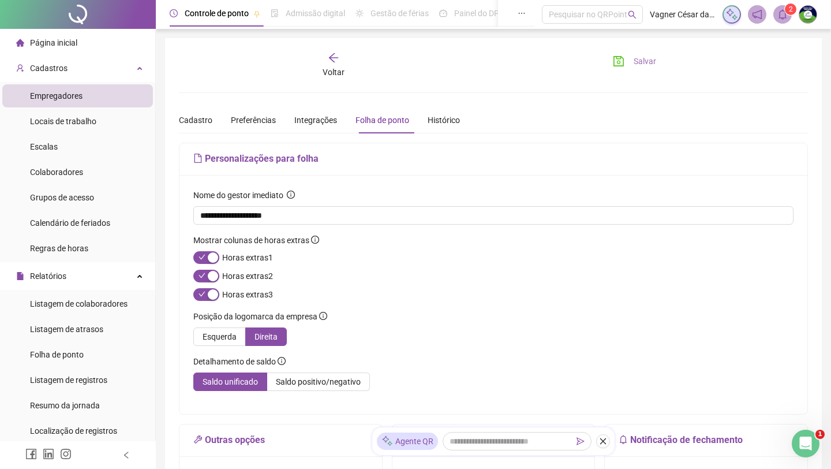
click at [625, 66] on button "Salvar" at bounding box center [634, 61] width 61 height 18
click at [667, 412] on div "Abertura do Messenger da Intercom" at bounding box center [804, 442] width 38 height 38
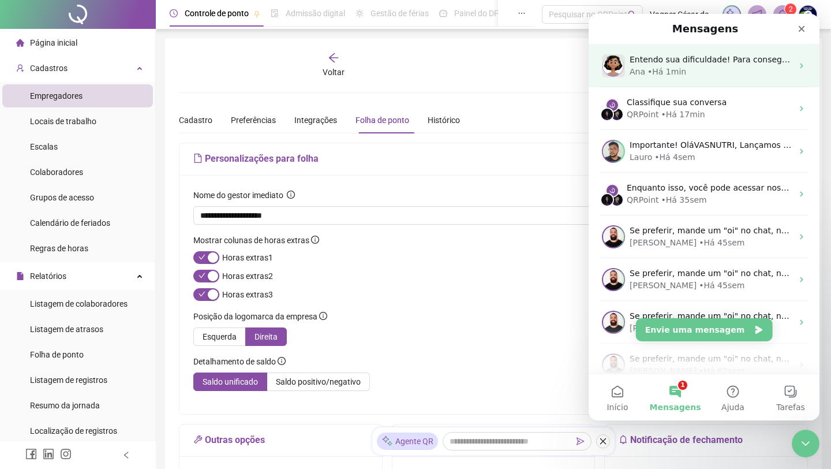
click at [667, 71] on div "• Há 1min" at bounding box center [667, 72] width 39 height 12
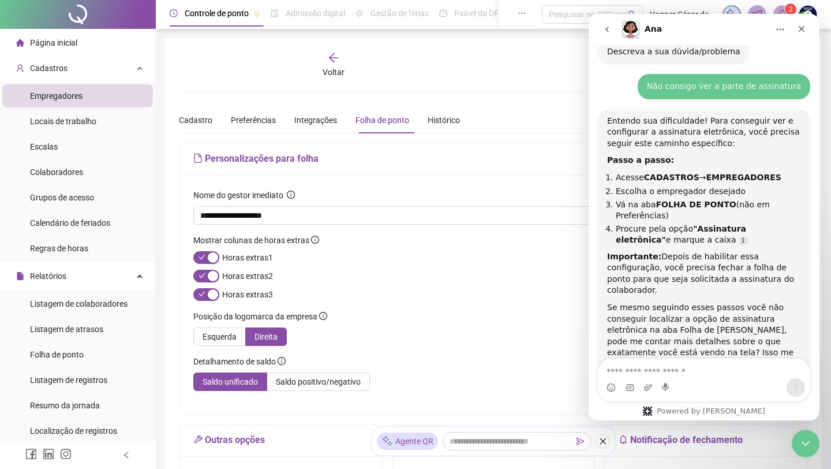
scroll to position [669, 0]
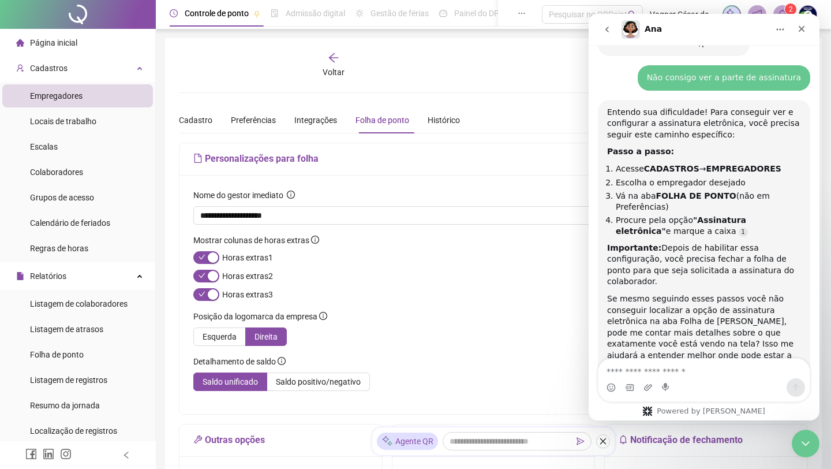
click at [667, 375] on textarea "Envie uma mensagem..." at bounding box center [704, 369] width 211 height 20
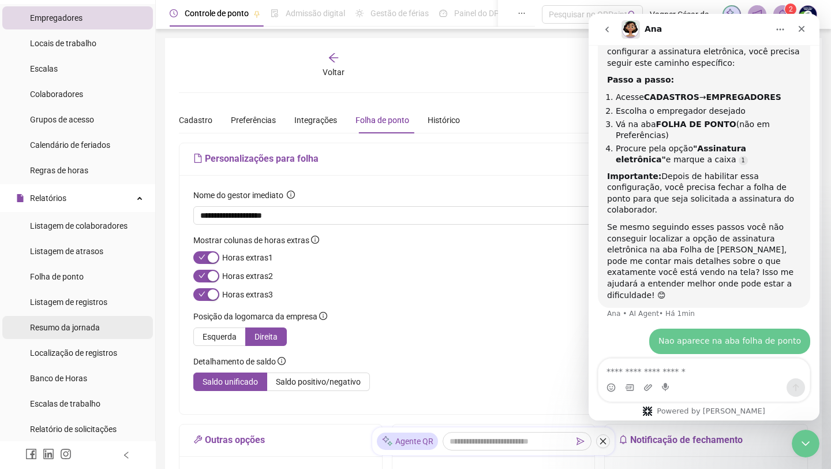
scroll to position [98, 0]
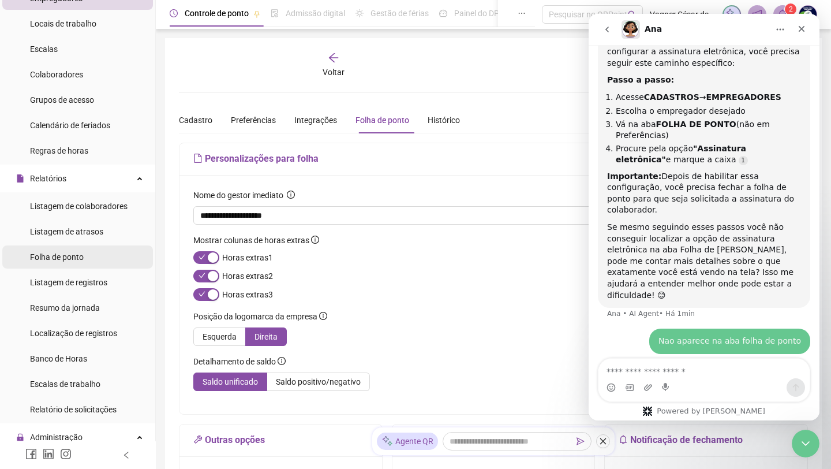
click at [65, 253] on span "Folha de ponto" at bounding box center [57, 256] width 54 height 9
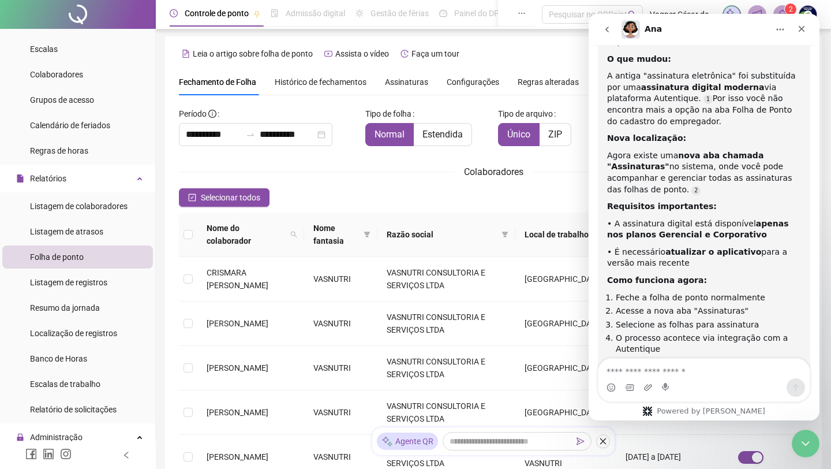
scroll to position [1095, 0]
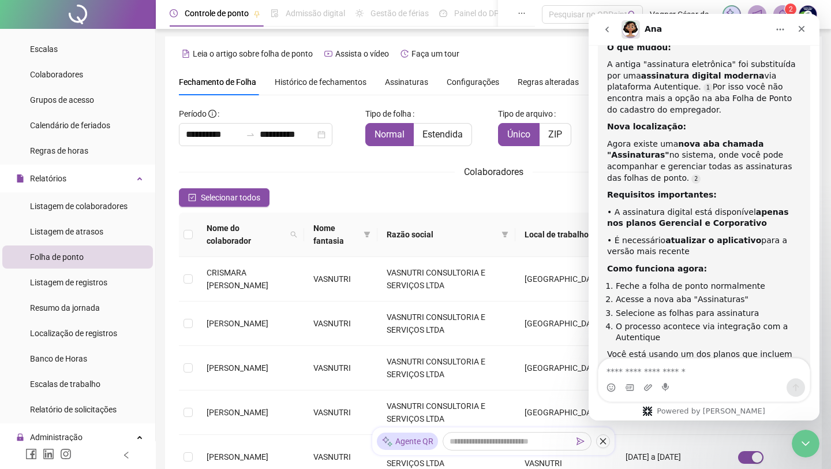
click at [424, 81] on span "Assinaturas" at bounding box center [406, 82] width 43 height 8
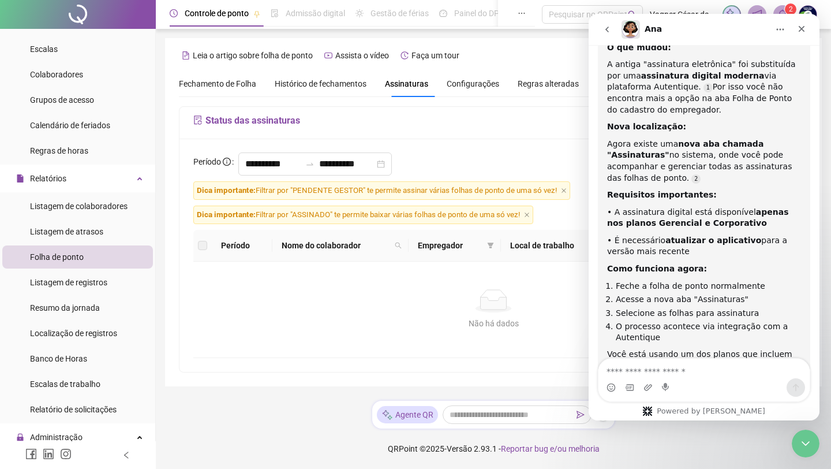
scroll to position [0, 0]
click at [385, 163] on icon "close-circle" at bounding box center [381, 164] width 8 height 8
click at [349, 163] on input at bounding box center [346, 164] width 55 height 14
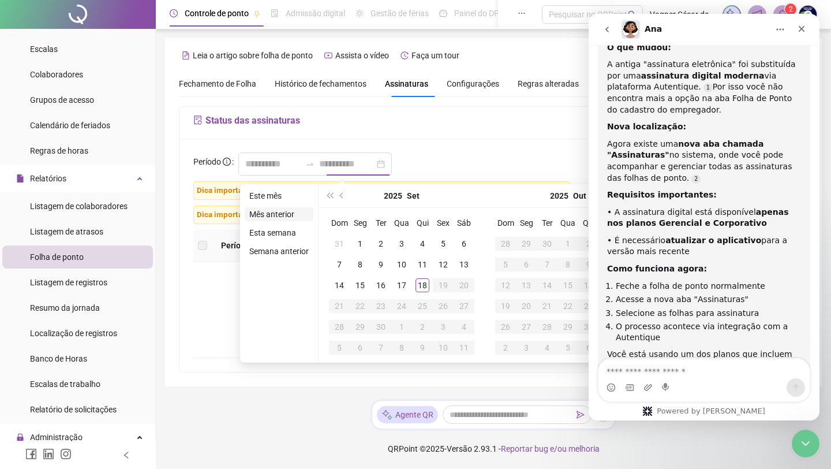
click at [289, 216] on li "Mês anterior" at bounding box center [279, 214] width 69 height 14
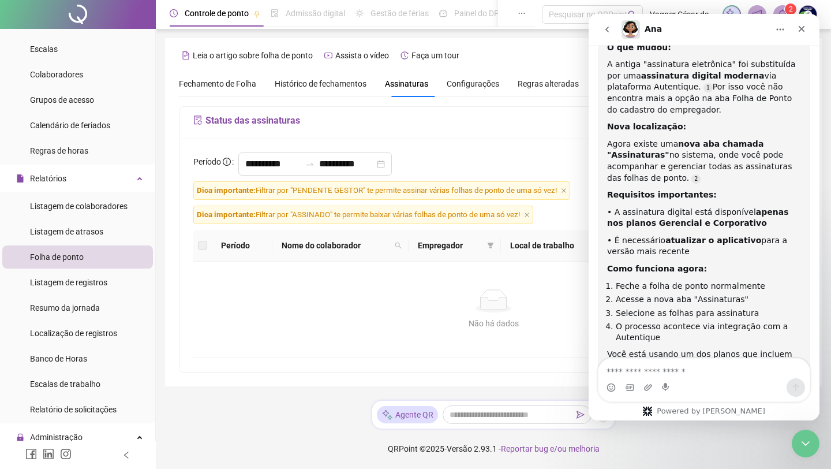
click at [443, 155] on div "**********" at bounding box center [493, 166] width 607 height 29
click at [445, 163] on div "**********" at bounding box center [493, 166] width 607 height 29
click at [309, 115] on h5 "Status das assinaturas" at bounding box center [493, 121] width 600 height 14
click at [301, 115] on h5 "Status das assinaturas" at bounding box center [493, 121] width 600 height 14
click at [299, 115] on h5 "Status das assinaturas" at bounding box center [493, 121] width 600 height 14
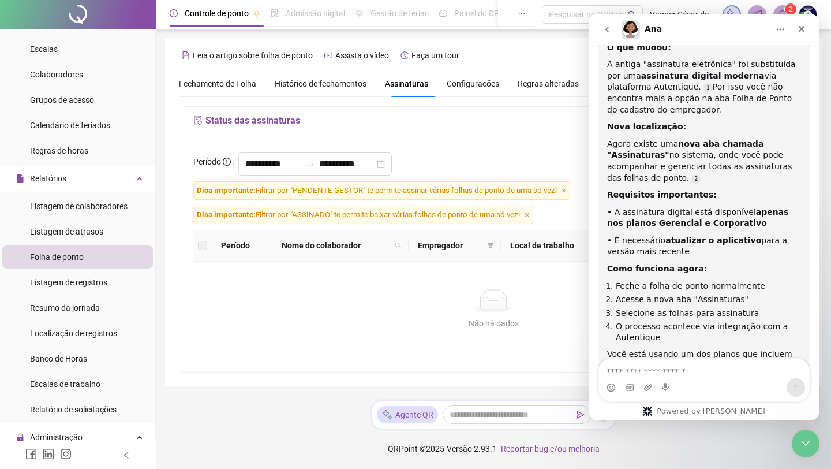
drag, startPoint x: 330, startPoint y: 123, endPoint x: 307, endPoint y: 124, distance: 23.7
click at [307, 124] on h5 "Status das assinaturas" at bounding box center [493, 121] width 600 height 14
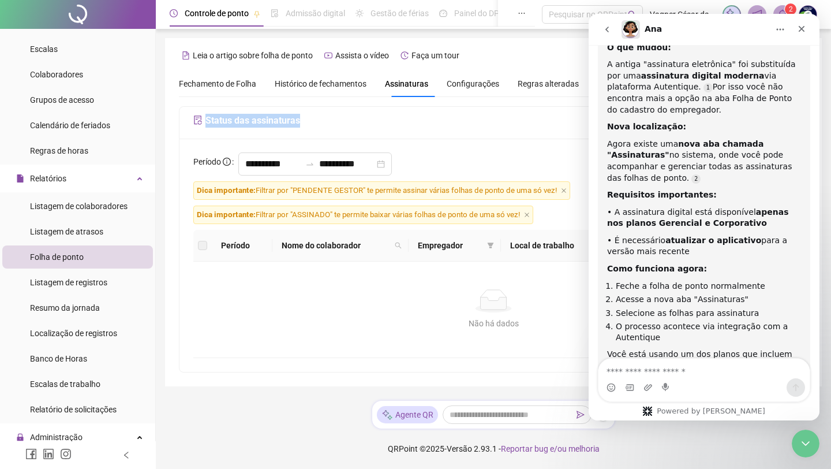
copy h5 "Status das assinaturas"
click at [654, 365] on textarea "Envie uma mensagem..." at bounding box center [704, 369] width 211 height 20
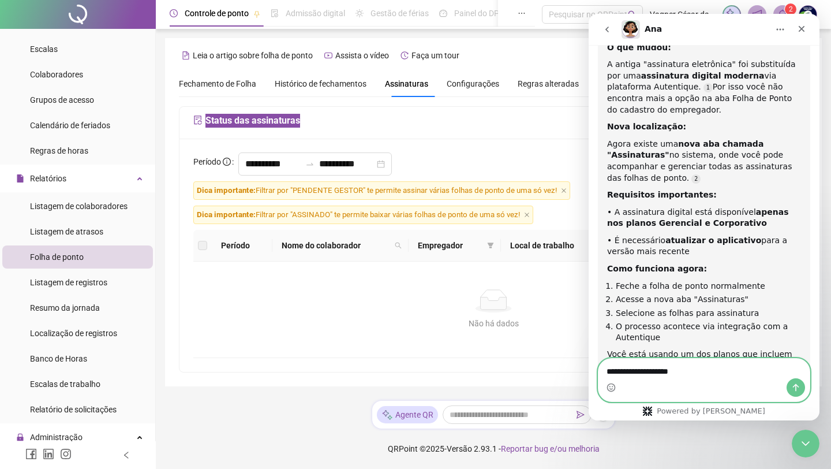
paste textarea "**********"
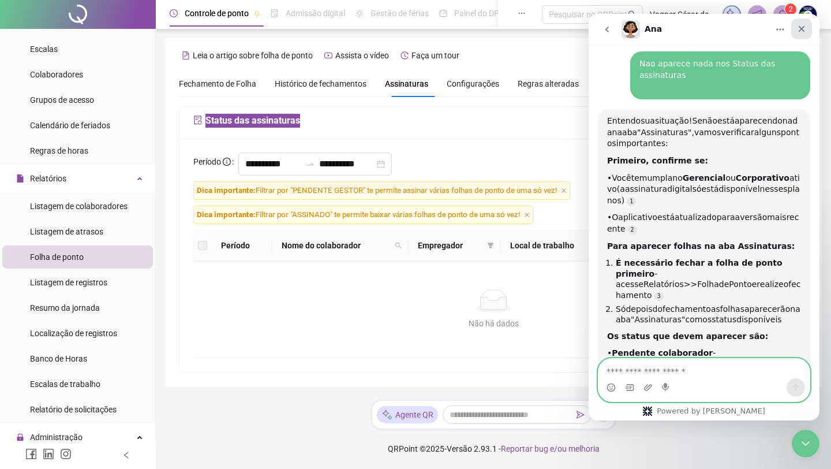
scroll to position [1443, 0]
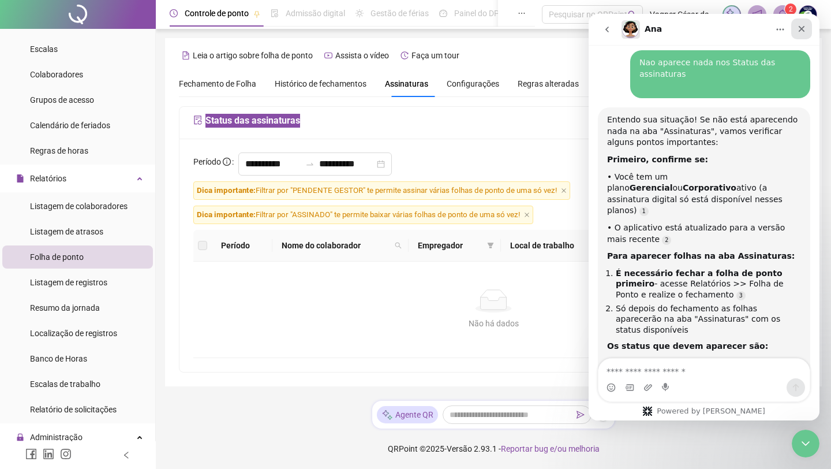
click at [667, 31] on icon "Fechar" at bounding box center [802, 29] width 6 height 6
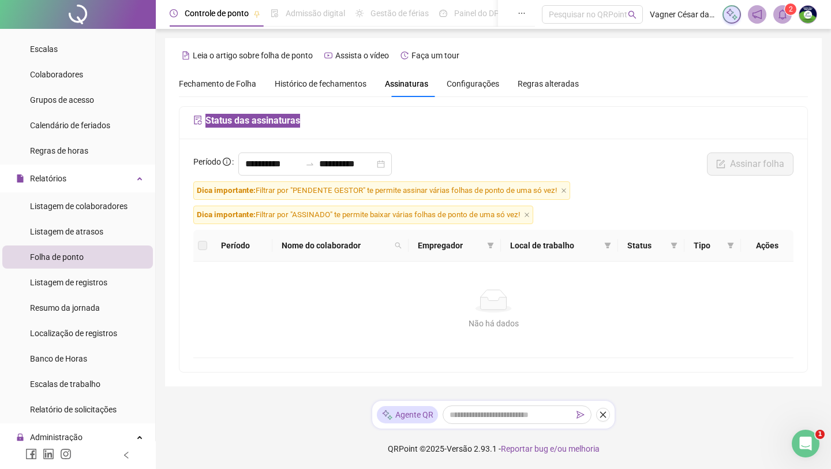
click at [667, 16] on img at bounding box center [808, 14] width 17 height 17
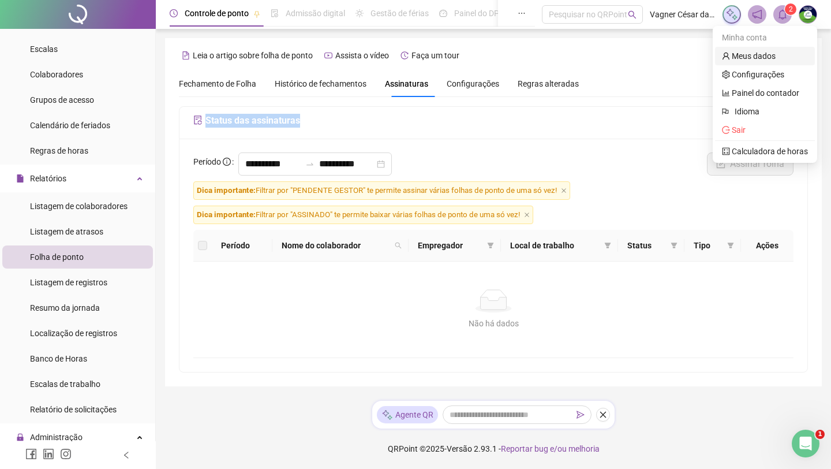
click at [667, 53] on link "Meus dados" at bounding box center [749, 55] width 54 height 9
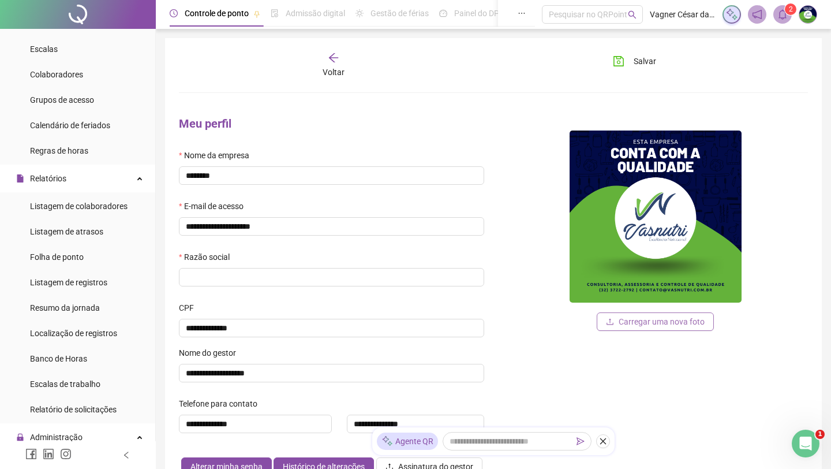
click at [648, 323] on span "Carregar uma nova foto" at bounding box center [662, 321] width 86 height 13
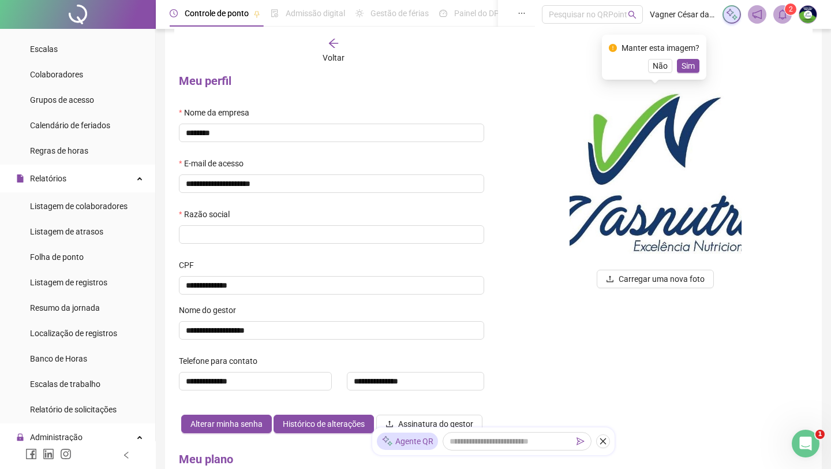
scroll to position [54, 0]
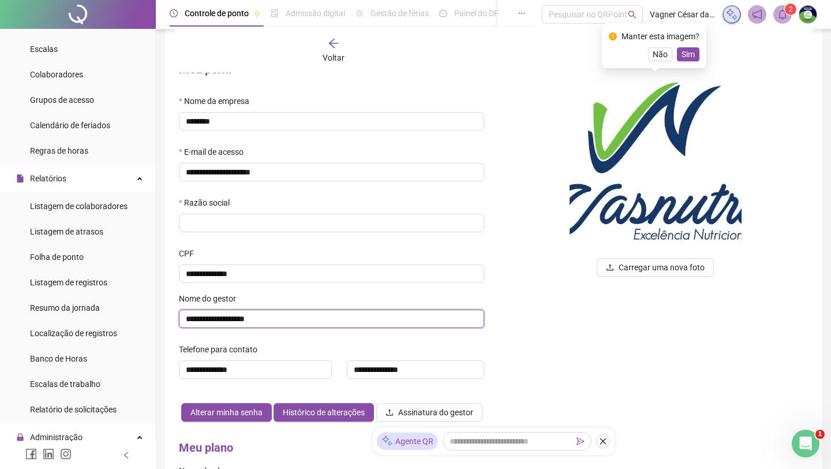
click at [412, 320] on input "**********" at bounding box center [331, 318] width 305 height 18
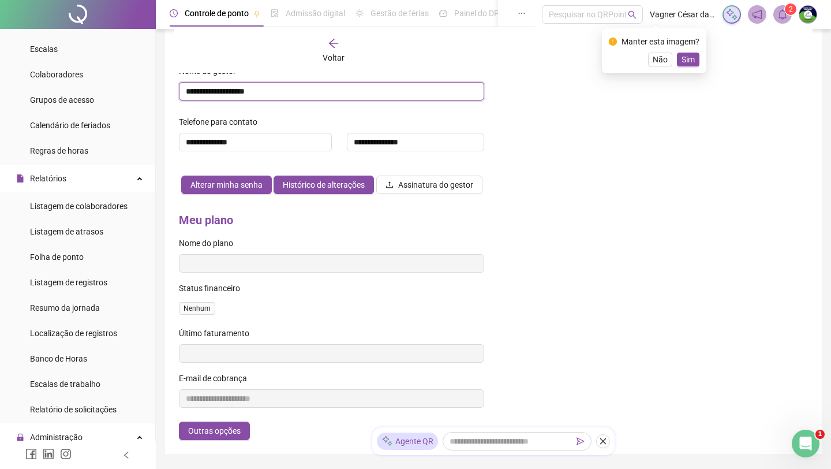
scroll to position [285, 0]
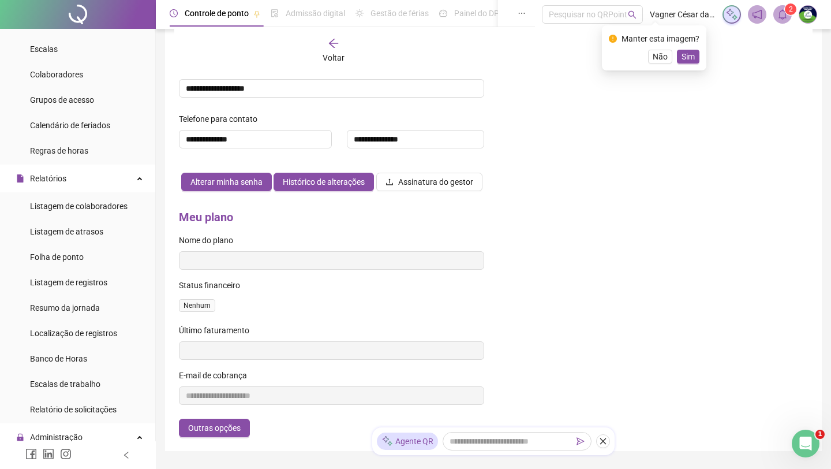
click at [395, 251] on div "Nome do plano" at bounding box center [331, 242] width 305 height 17
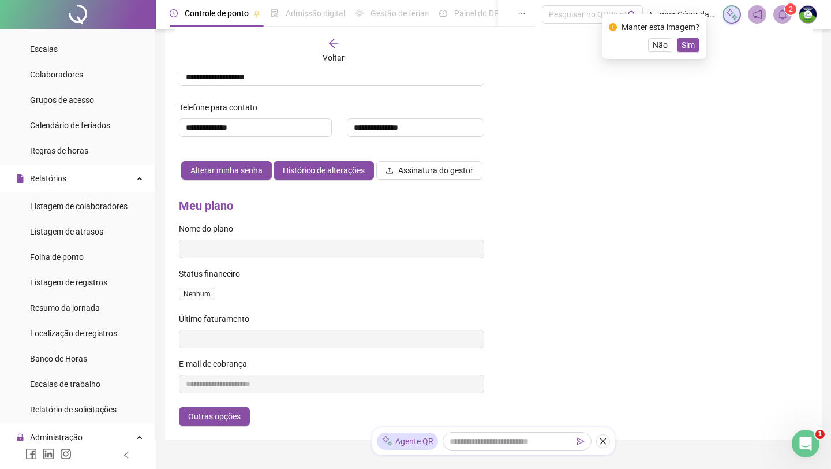
click at [196, 300] on span "Nenhum" at bounding box center [197, 294] width 36 height 13
click at [313, 221] on div "**********" at bounding box center [332, 307] width 324 height 237
click at [398, 177] on span "Assinatura do gestor" at bounding box center [435, 170] width 75 height 13
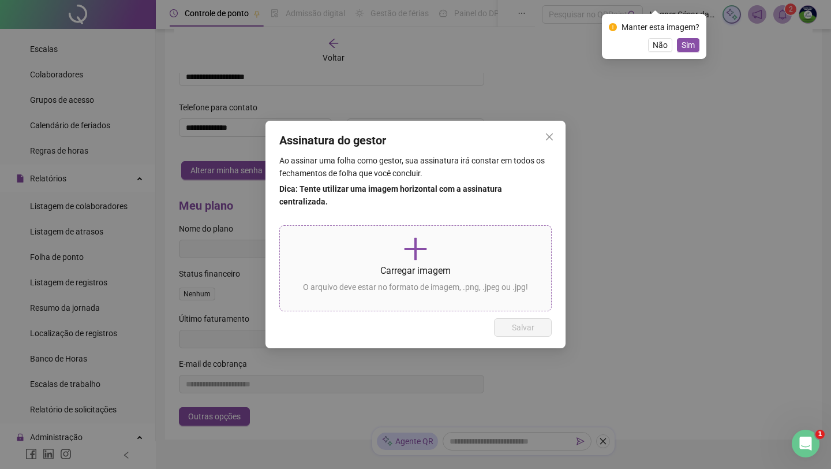
click at [419, 255] on icon "plus" at bounding box center [416, 249] width 28 height 28
click at [389, 260] on p at bounding box center [415, 249] width 253 height 28
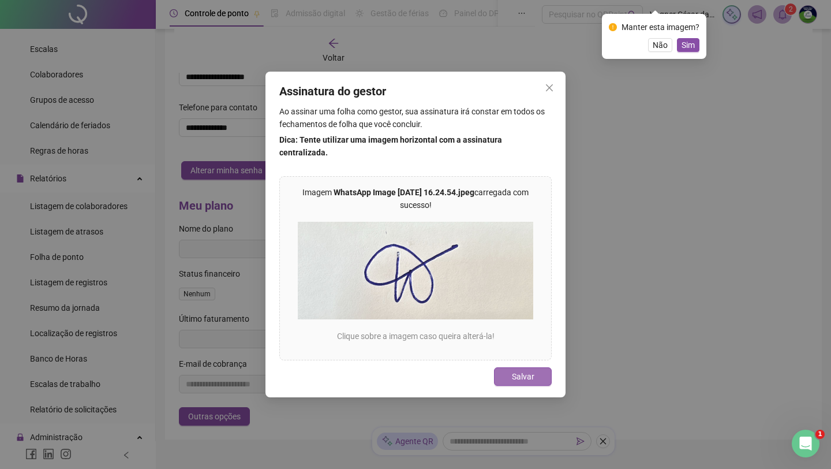
click at [518, 373] on span "Salvar" at bounding box center [523, 376] width 23 height 13
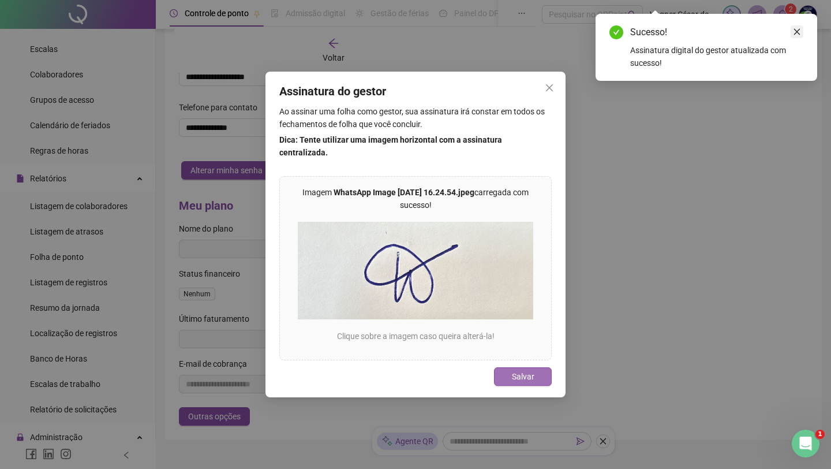
click at [667, 29] on icon "close" at bounding box center [797, 32] width 8 height 8
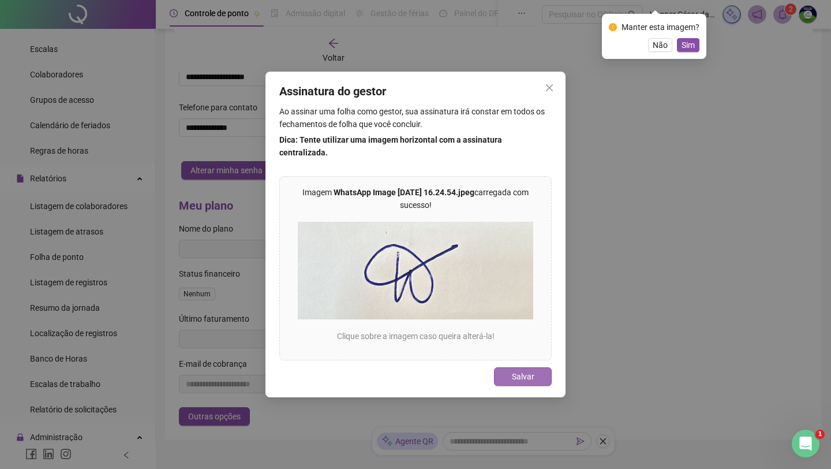
click at [533, 377] on span "Salvar" at bounding box center [523, 376] width 23 height 13
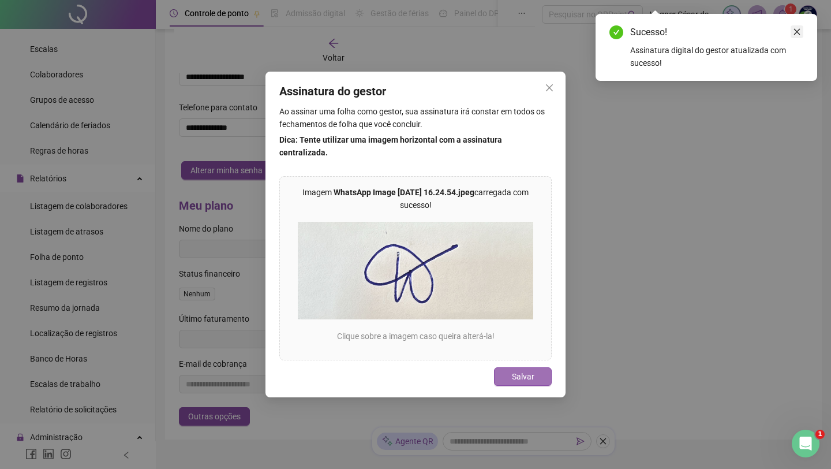
click at [667, 27] on link "Close" at bounding box center [797, 31] width 13 height 13
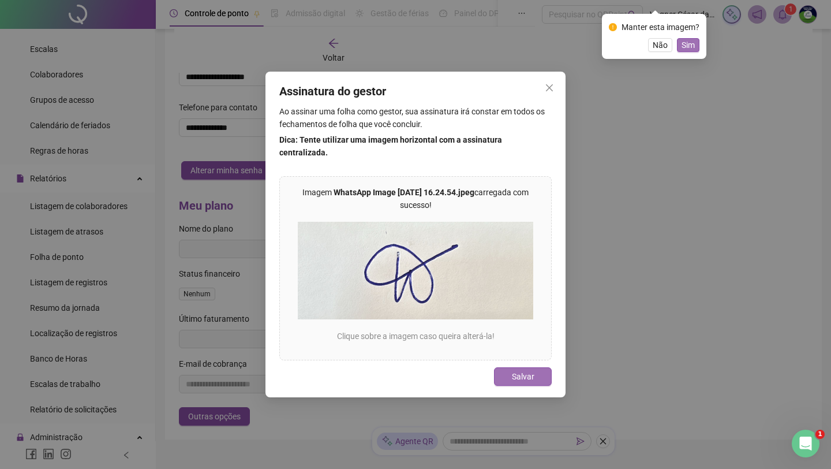
click at [667, 46] on span "Sim" at bounding box center [688, 45] width 13 height 13
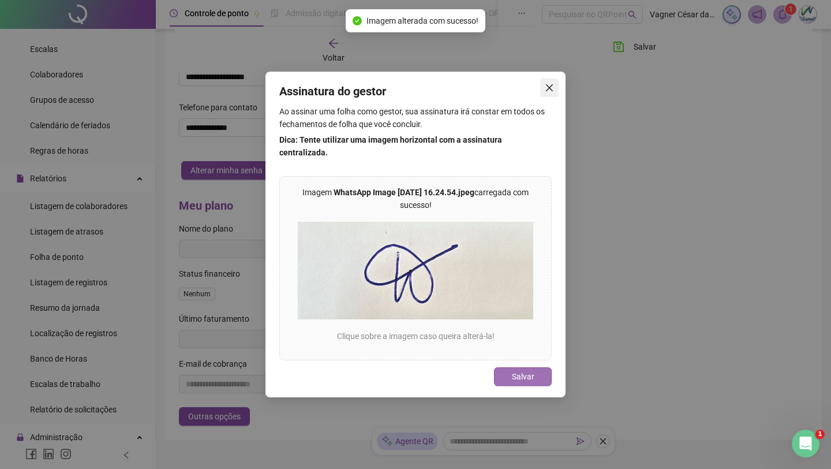
click at [547, 89] on icon "close" at bounding box center [549, 87] width 7 height 7
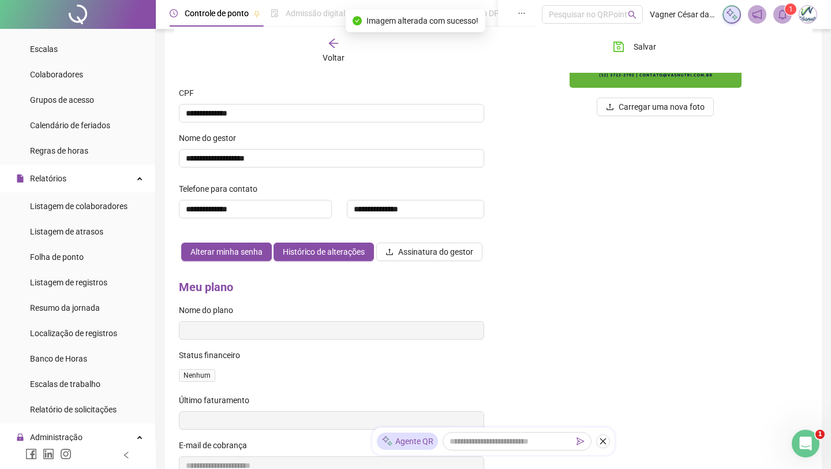
scroll to position [0, 0]
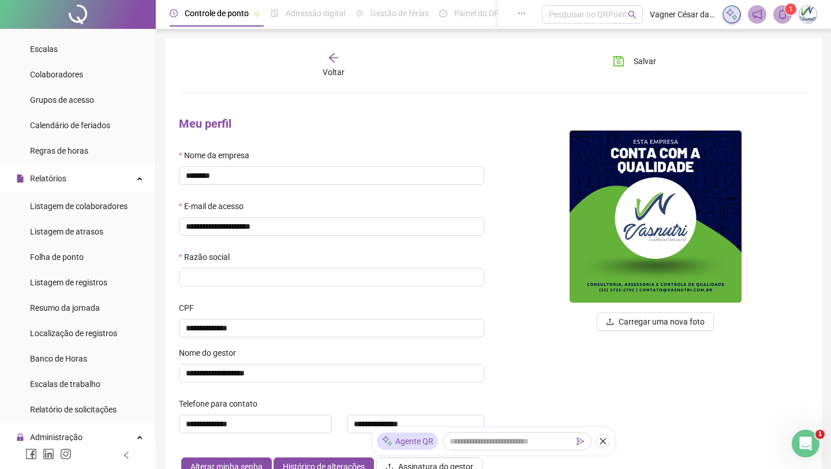
click at [641, 230] on img at bounding box center [656, 216] width 172 height 172
click at [658, 323] on span "Carregar uma nova foto" at bounding box center [662, 321] width 86 height 13
click at [667, 315] on span "Carregar uma nova foto" at bounding box center [662, 321] width 86 height 13
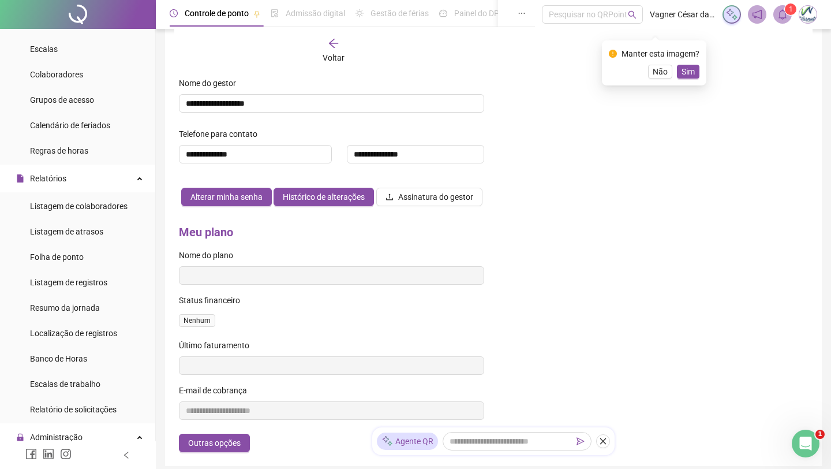
scroll to position [271, 0]
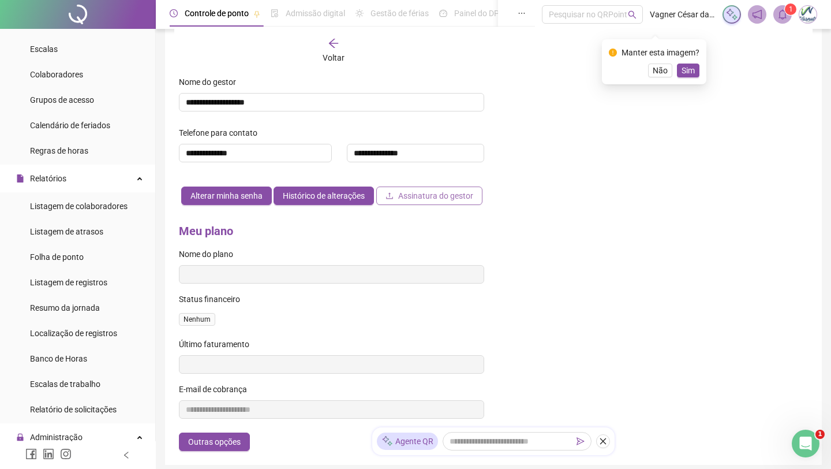
click at [398, 202] on span "Assinatura do gestor" at bounding box center [435, 195] width 75 height 13
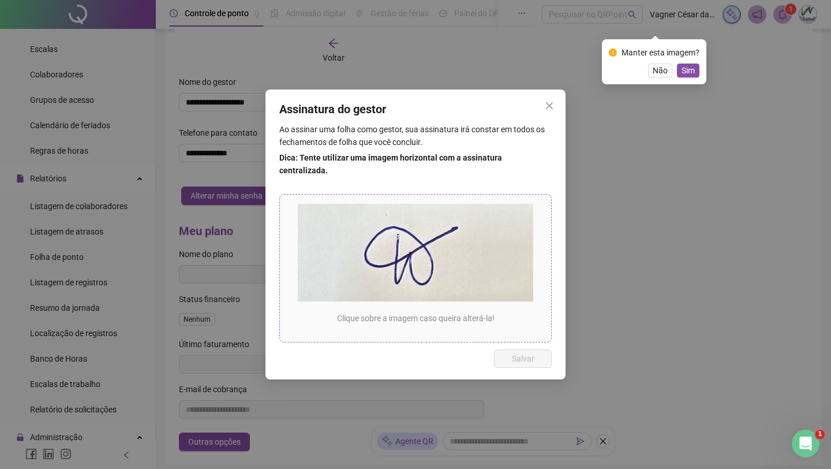
click at [477, 279] on img at bounding box center [415, 253] width 253 height 98
click at [613, 366] on div "Assinatura do gestor Ao assinar uma folha como gestor, sua assinatura irá const…" at bounding box center [415, 234] width 831 height 469
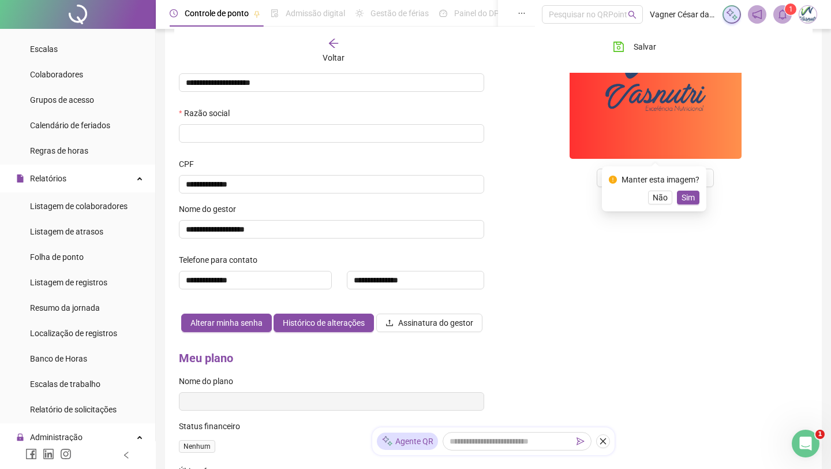
scroll to position [0, 0]
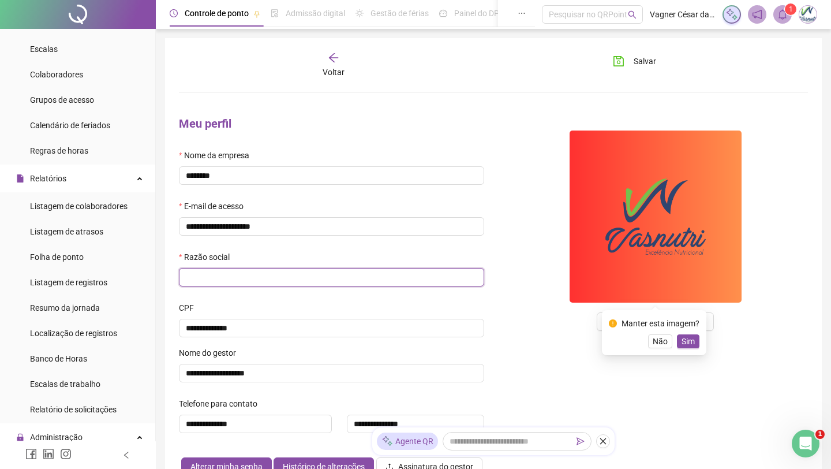
click at [372, 274] on input "text" at bounding box center [331, 277] width 305 height 18
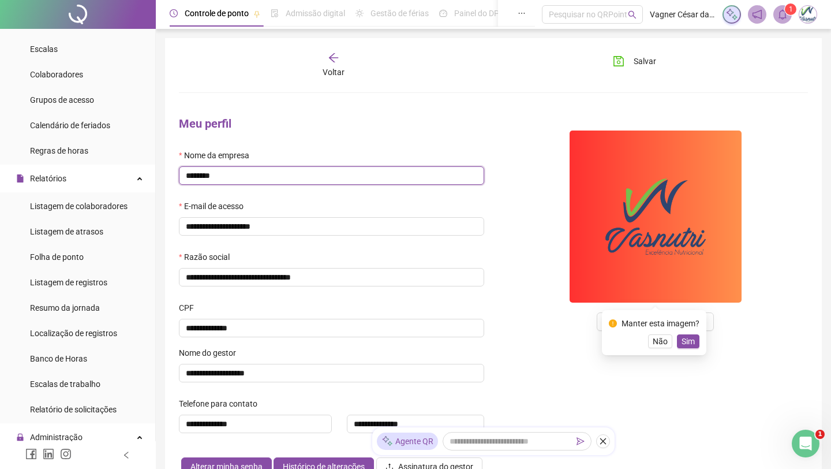
click at [392, 179] on input "********" at bounding box center [331, 175] width 305 height 18
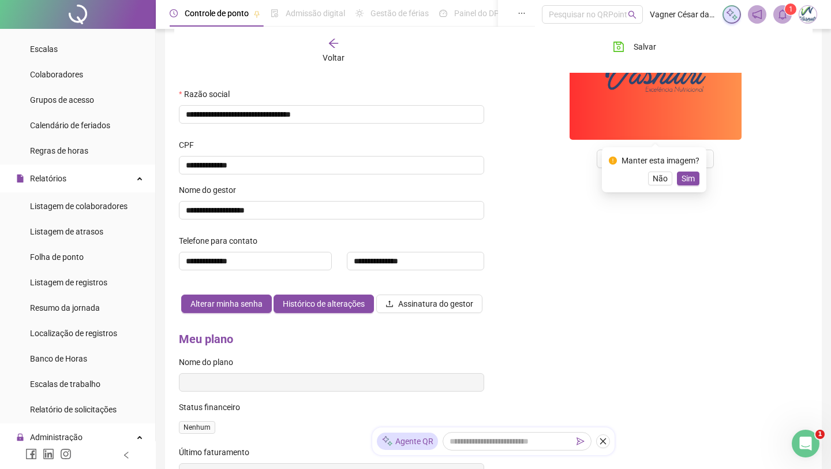
scroll to position [165, 0]
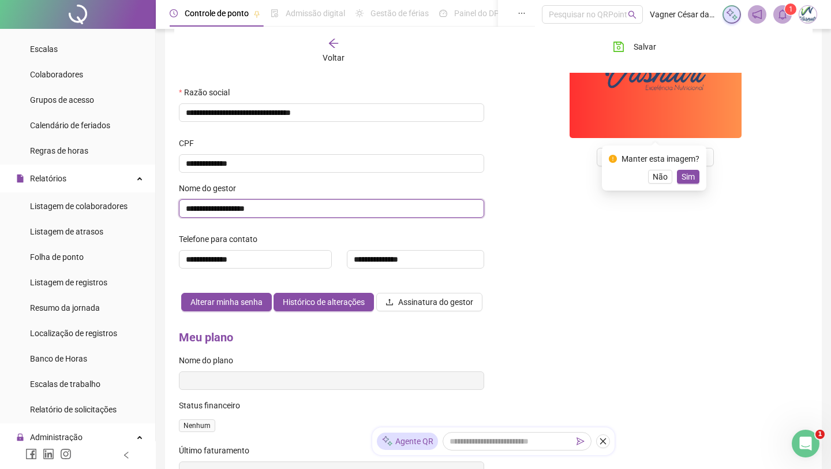
click at [407, 212] on input "**********" at bounding box center [331, 208] width 305 height 18
click at [178, 204] on div "**********" at bounding box center [332, 131] width 324 height 378
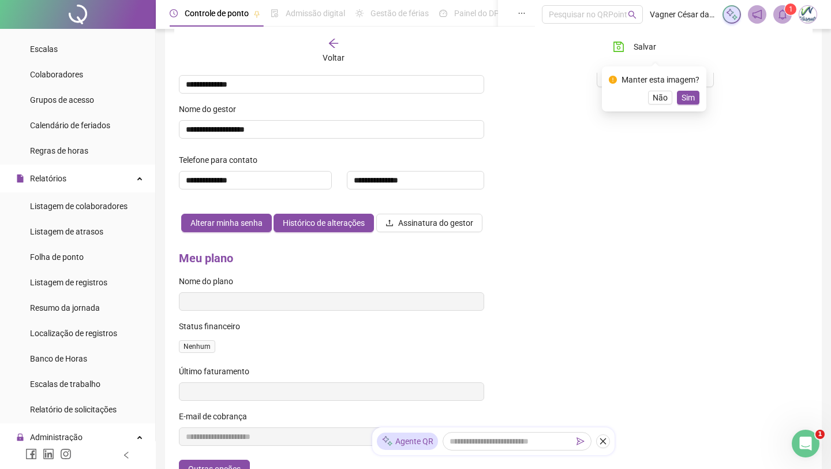
scroll to position [371, 0]
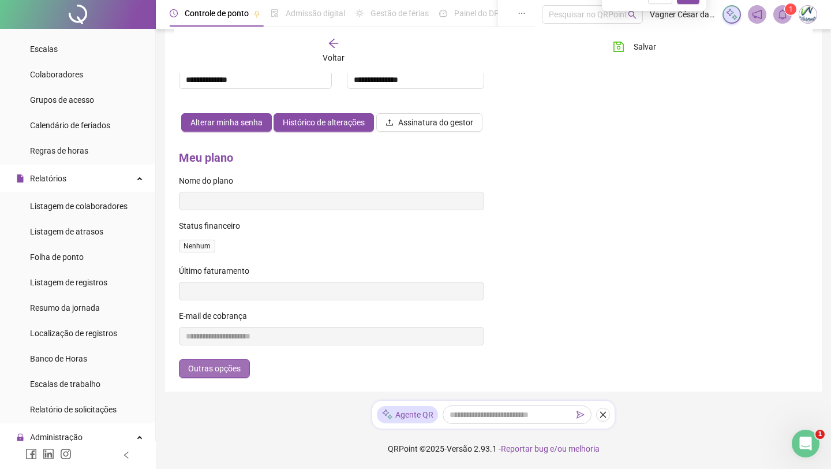
click at [221, 363] on span "Outras opções" at bounding box center [214, 368] width 53 height 13
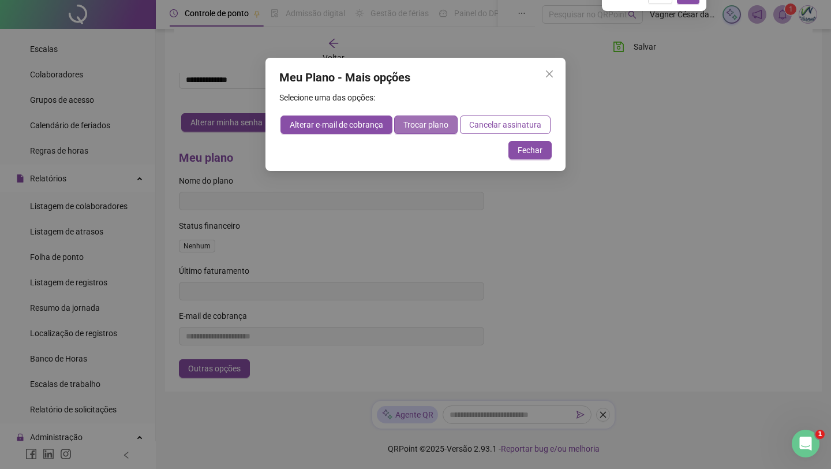
click at [443, 128] on span "Trocar plano" at bounding box center [426, 124] width 45 height 13
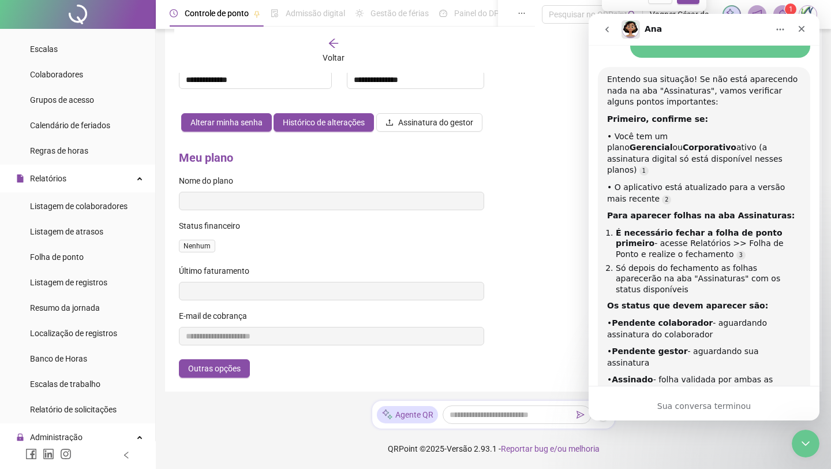
scroll to position [1488, 0]
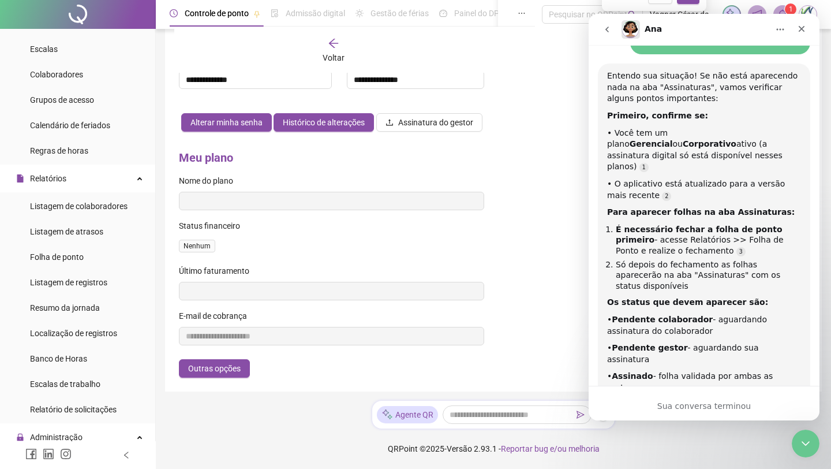
click at [577, 294] on div "**********" at bounding box center [494, 70] width 648 height 615
click at [656, 398] on div "Sua conversa terminou" at bounding box center [704, 403] width 231 height 35
click at [663, 402] on div "Sua conversa terminou" at bounding box center [704, 406] width 231 height 12
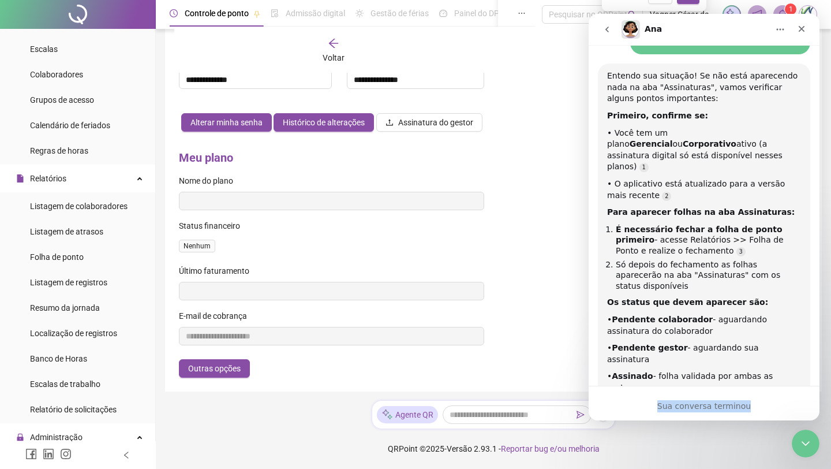
click at [663, 402] on div "Sua conversa terminou" at bounding box center [704, 406] width 231 height 12
click at [663, 363] on div "Entendo sua situação! Se não está aparecendo nada na aba "Assinaturas", vamos v…" at bounding box center [704, 276] width 212 height 424
click at [614, 25] on button "go back" at bounding box center [607, 29] width 22 height 22
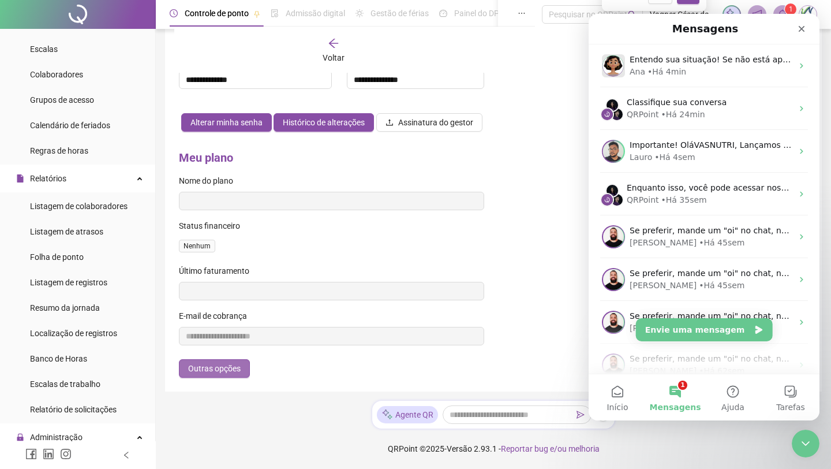
click at [244, 360] on button "Outras opções" at bounding box center [214, 368] width 71 height 18
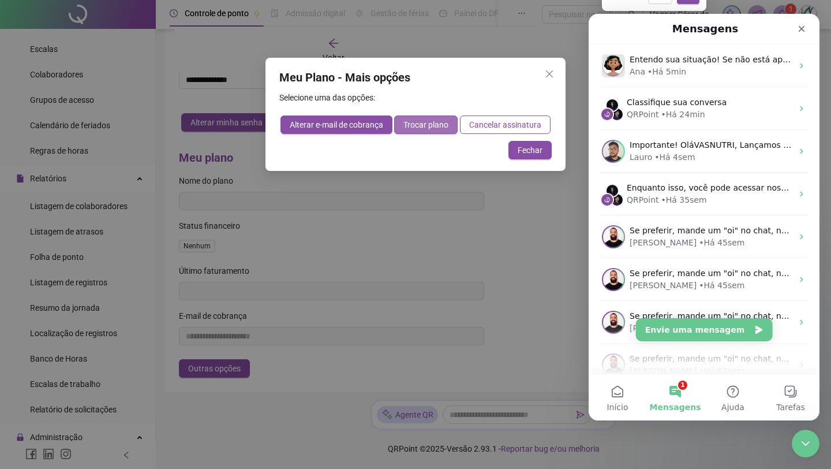
click at [439, 122] on span "Trocar plano" at bounding box center [426, 124] width 45 height 13
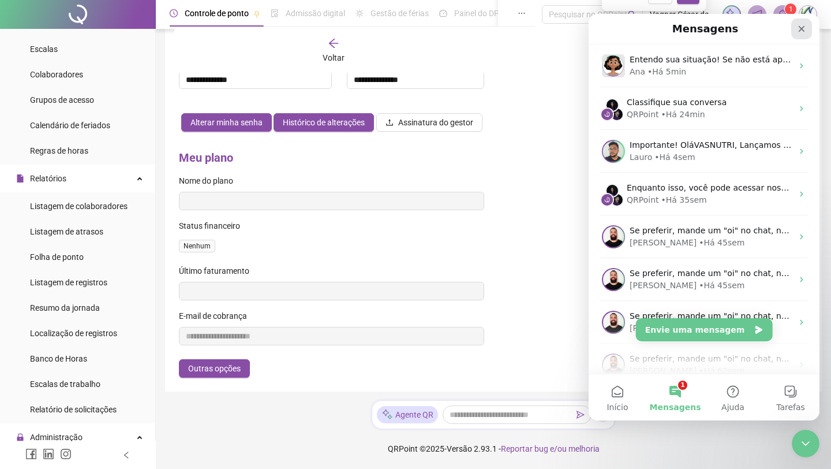
click at [667, 33] on div "Fechar" at bounding box center [801, 28] width 21 height 21
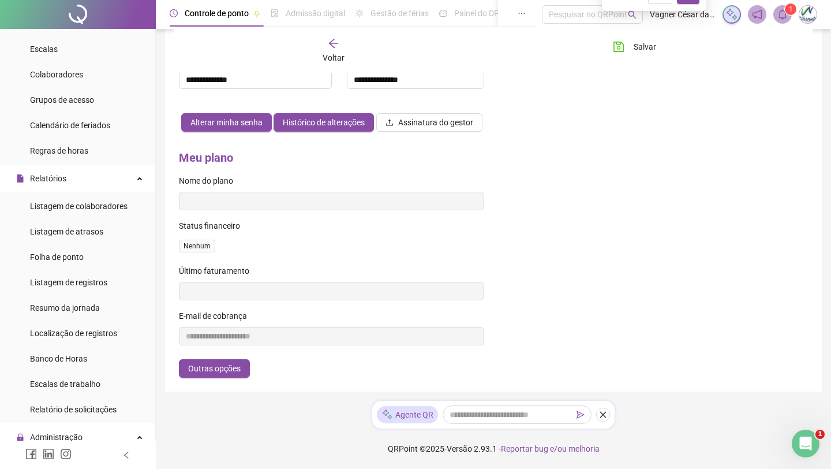
click at [667, 16] on img at bounding box center [808, 14] width 17 height 17
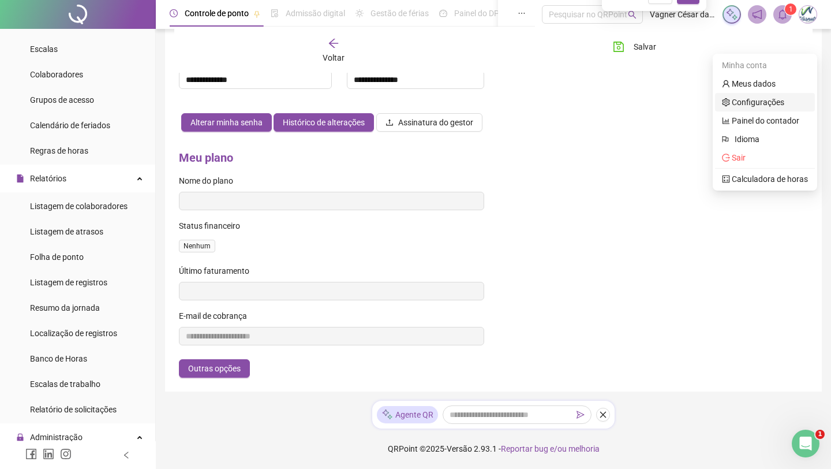
click at [629, 176] on div "**********" at bounding box center [494, 70] width 648 height 615
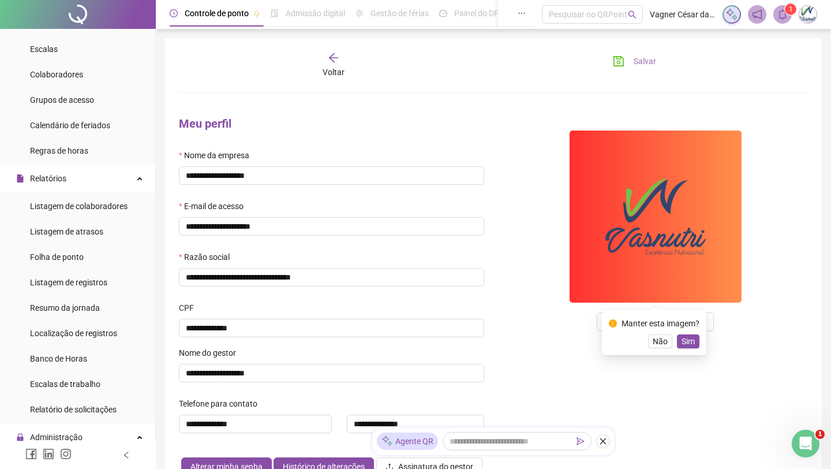
click at [637, 65] on span "Salvar" at bounding box center [645, 61] width 23 height 13
click at [667, 343] on span "Sim" at bounding box center [688, 341] width 13 height 13
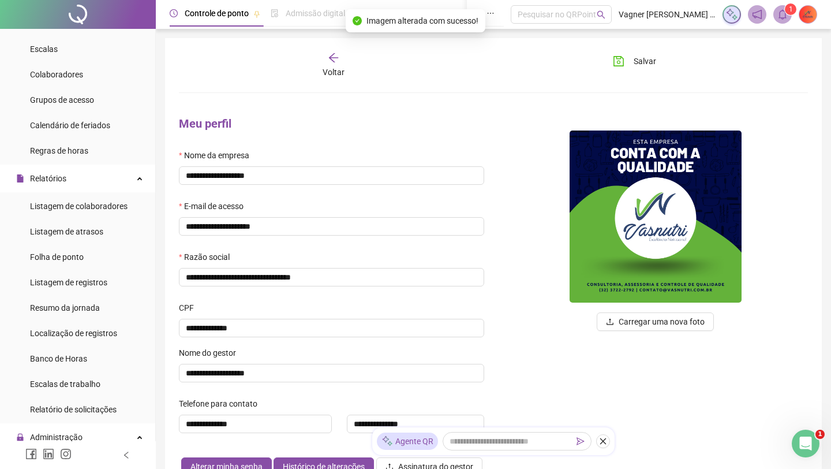
click at [667, 20] on img at bounding box center [808, 14] width 17 height 17
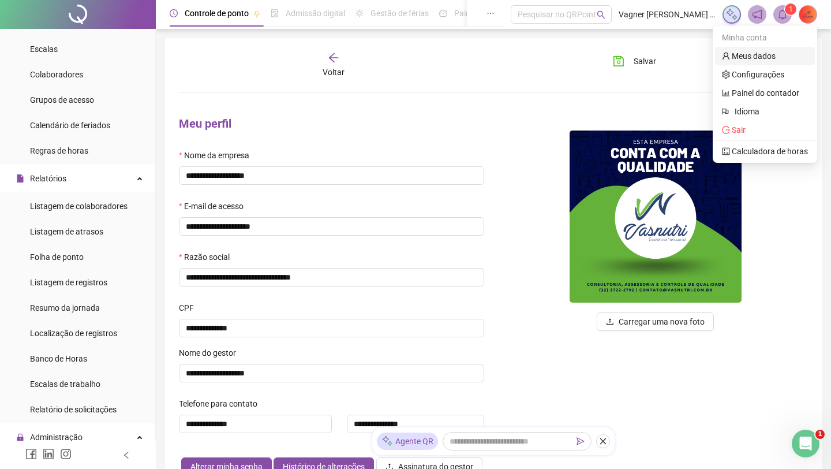
click at [667, 61] on link "Meus dados" at bounding box center [749, 55] width 54 height 9
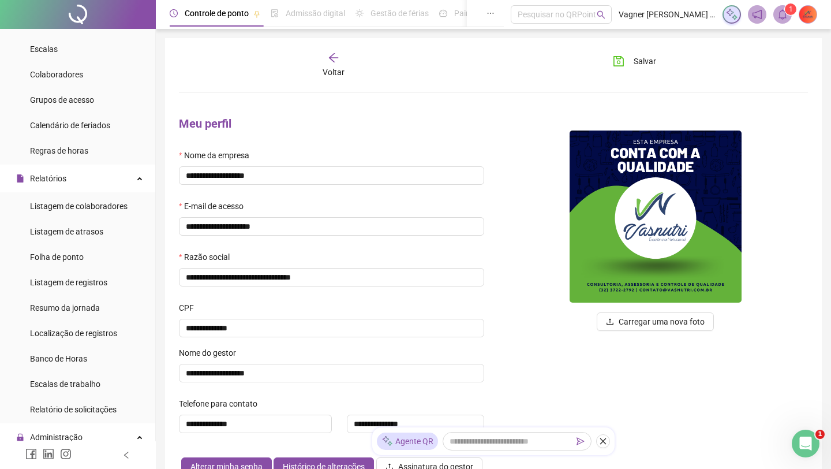
click at [340, 66] on div "Voltar" at bounding box center [333, 65] width 97 height 27
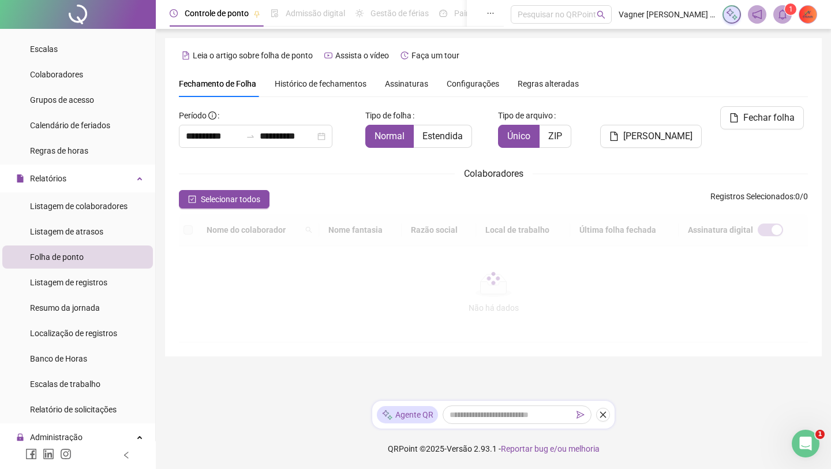
scroll to position [2, 0]
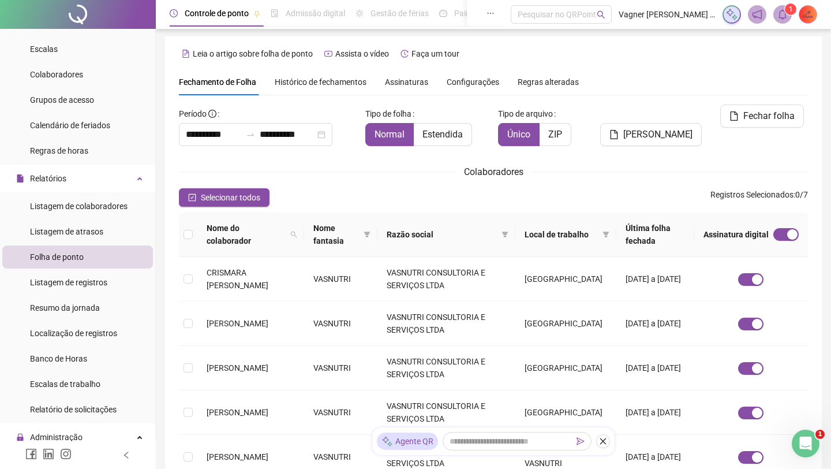
click at [402, 78] on span "Assinaturas" at bounding box center [406, 82] width 43 height 8
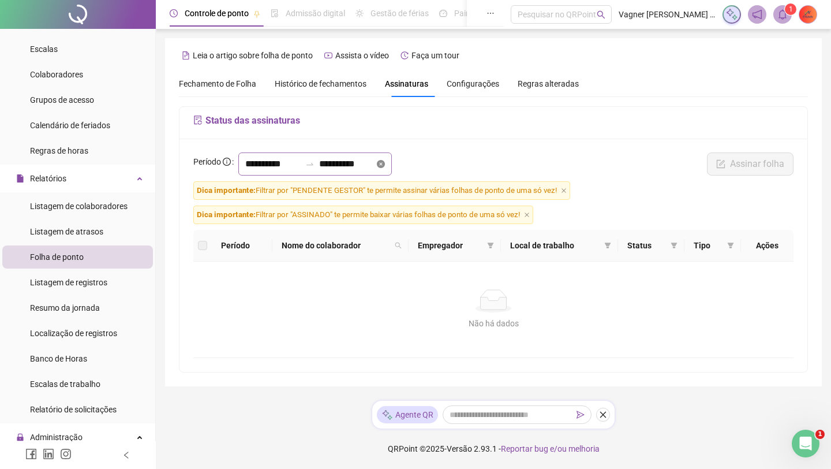
click at [385, 166] on icon "close-circle" at bounding box center [381, 164] width 8 height 8
click at [375, 169] on input at bounding box center [346, 164] width 55 height 14
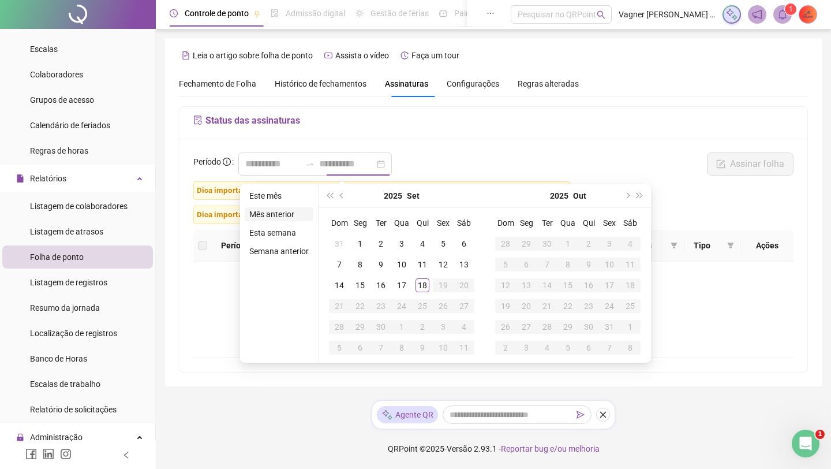
click at [286, 216] on li "Mês anterior" at bounding box center [279, 214] width 69 height 14
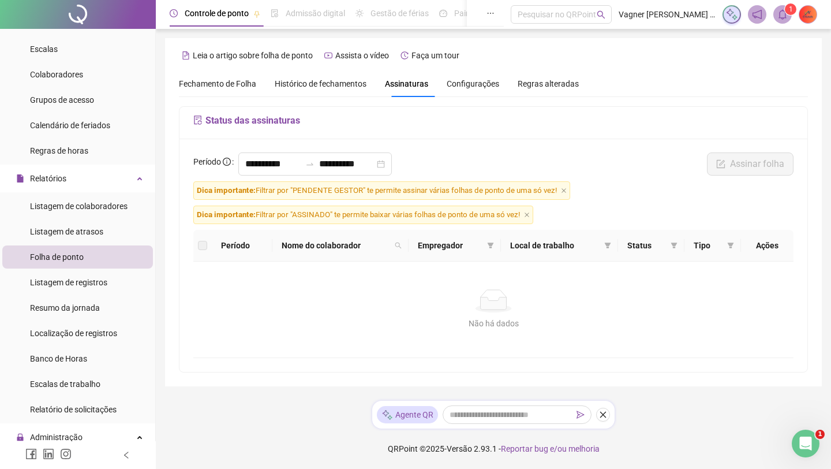
click at [667, 133] on div "Status das assinaturas" at bounding box center [494, 123] width 628 height 32
click at [667, 149] on div "**********" at bounding box center [494, 255] width 628 height 233
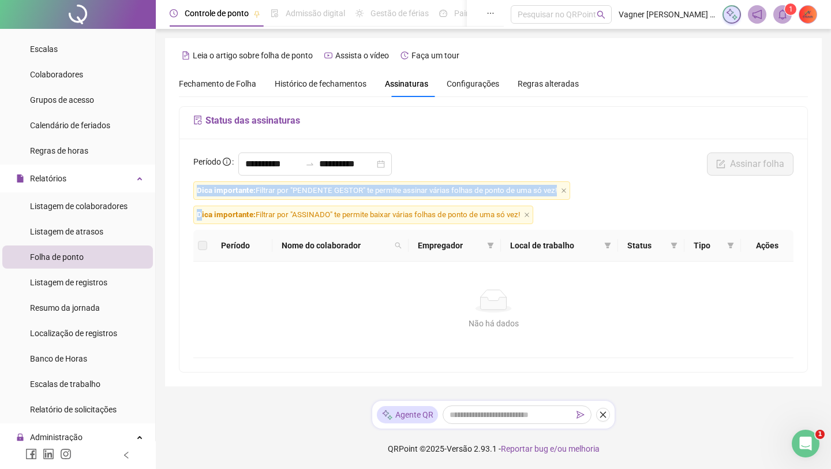
click at [667, 149] on div "**********" at bounding box center [494, 255] width 628 height 233
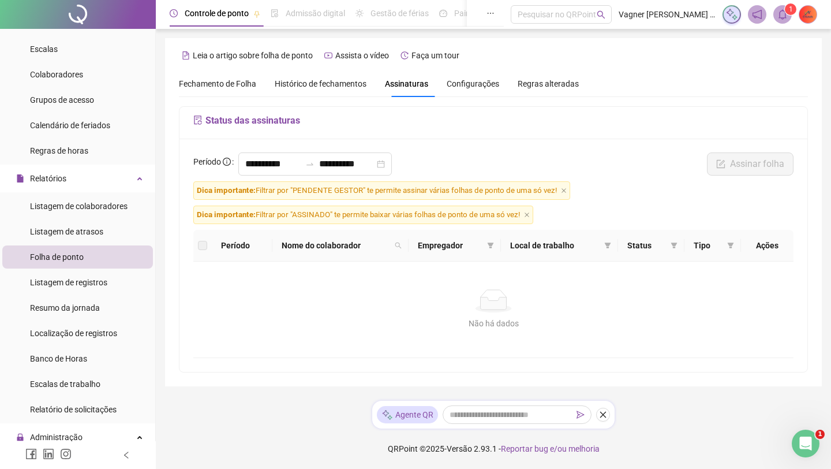
click at [667, 135] on div "Status das assinaturas" at bounding box center [494, 123] width 628 height 32
click at [667, 17] on img at bounding box center [808, 14] width 17 height 17
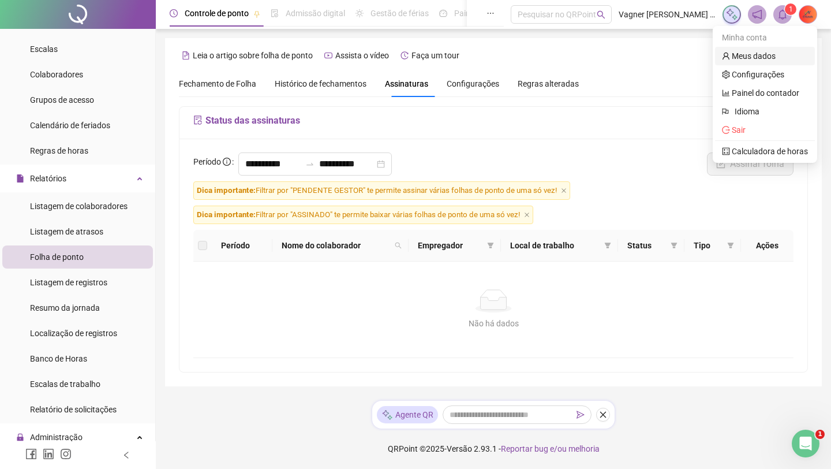
click at [667, 53] on link "Meus dados" at bounding box center [749, 55] width 54 height 9
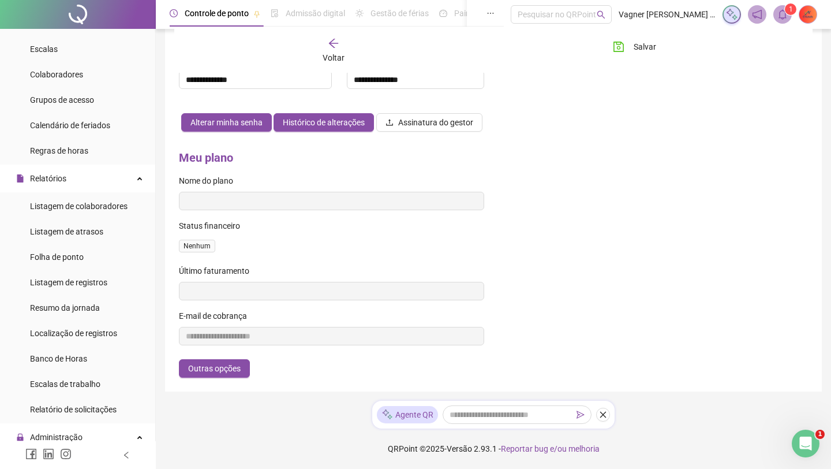
scroll to position [371, 0]
click at [198, 375] on button "Outras opções" at bounding box center [214, 368] width 71 height 18
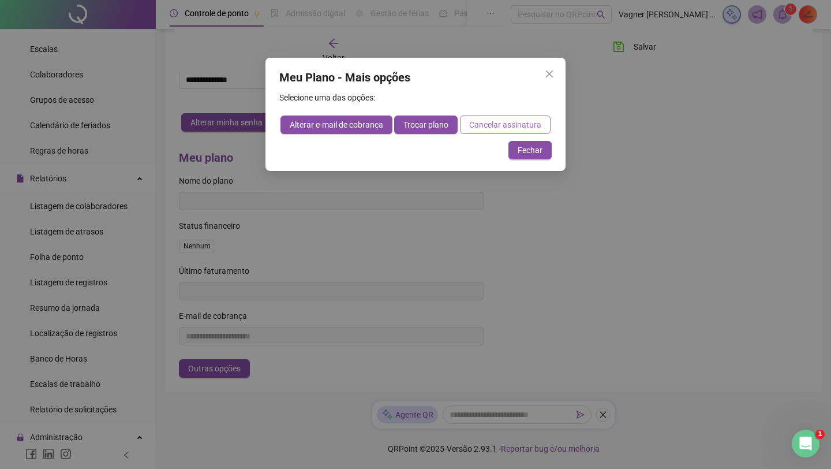
click at [524, 122] on span "Cancelar assinatura" at bounding box center [505, 124] width 72 height 13
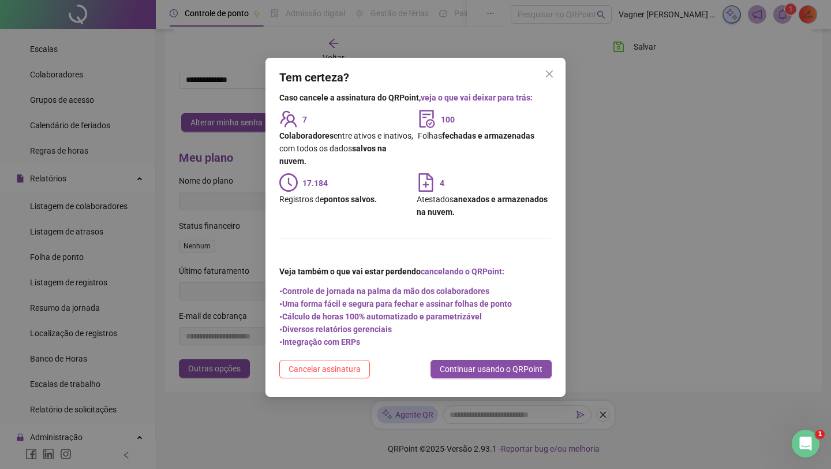
click at [445, 289] on span "• Controle de jornada na palma da mão dos colaboradores" at bounding box center [384, 291] width 210 height 13
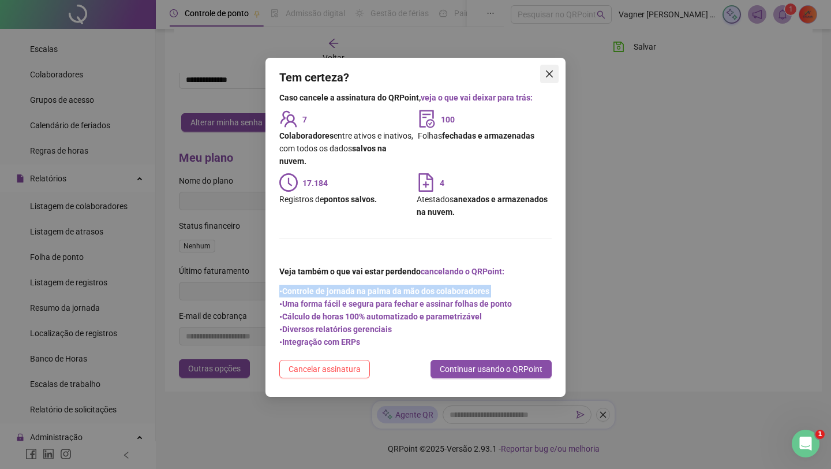
click at [544, 81] on button "Close" at bounding box center [549, 74] width 18 height 18
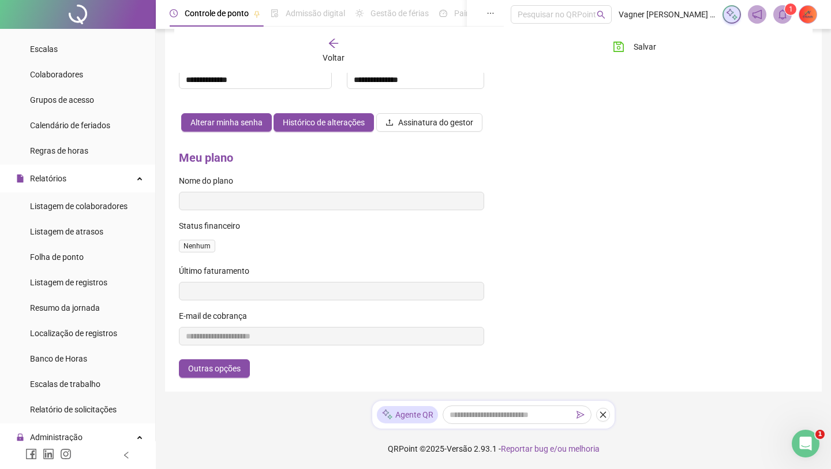
click at [667, 10] on img at bounding box center [808, 14] width 17 height 17
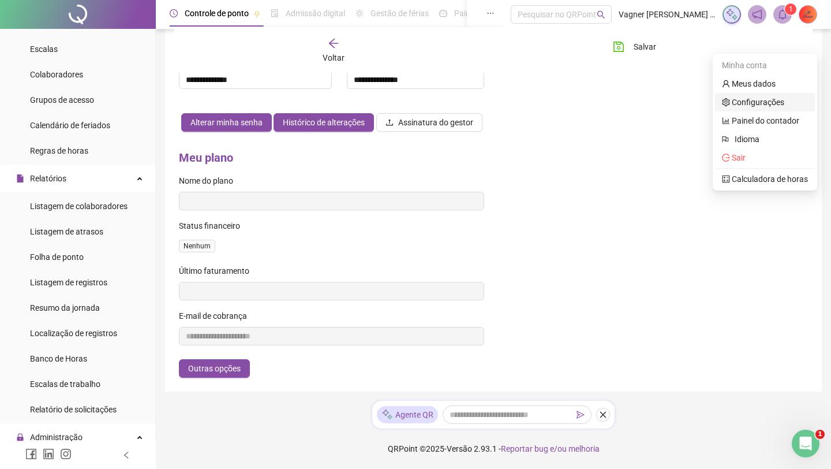
click at [667, 98] on link "Configurações" at bounding box center [753, 102] width 62 height 9
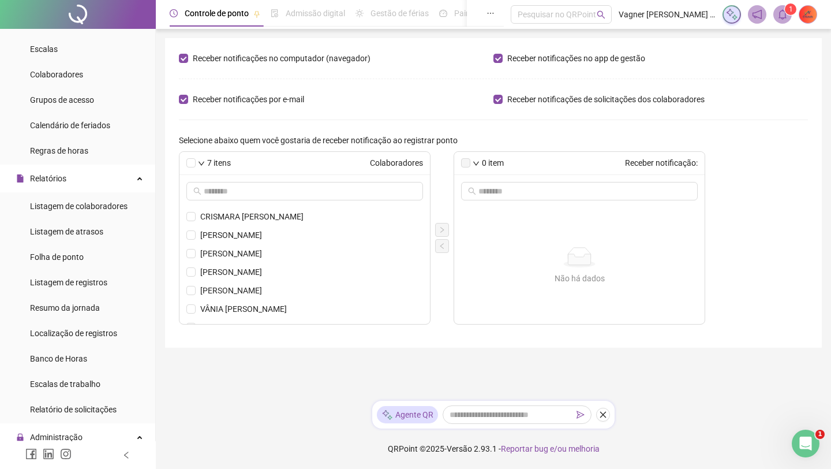
click at [415, 143] on label "Selecione abaixo quem você gostaria de receber notificação ao registrar ponto" at bounding box center [322, 140] width 286 height 13
click at [667, 20] on img at bounding box center [808, 14] width 17 height 17
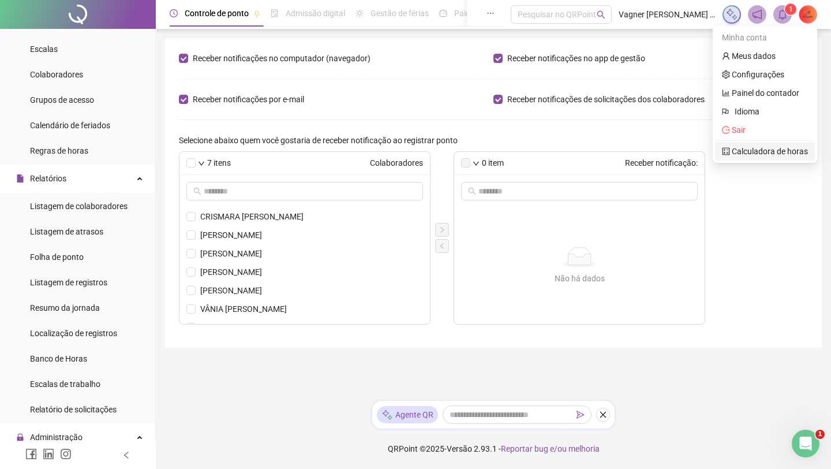
click at [667, 155] on link "Calculadora de horas" at bounding box center [765, 151] width 86 height 9
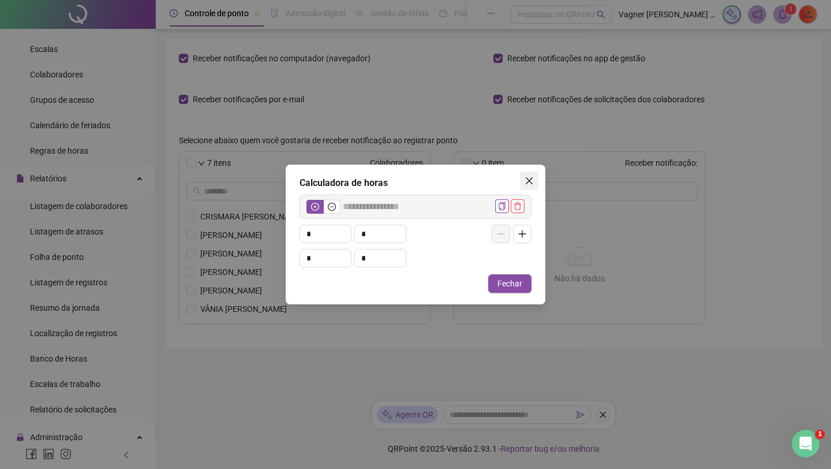
click at [528, 181] on icon "close" at bounding box center [529, 180] width 9 height 9
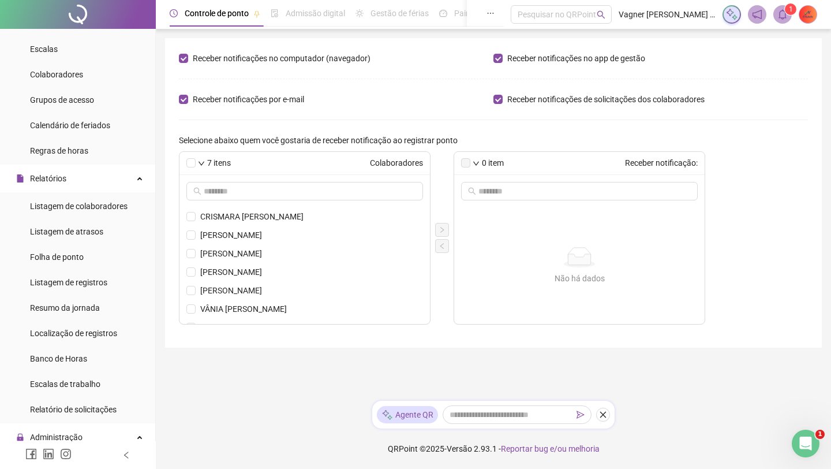
click at [667, 12] on img at bounding box center [808, 14] width 17 height 17
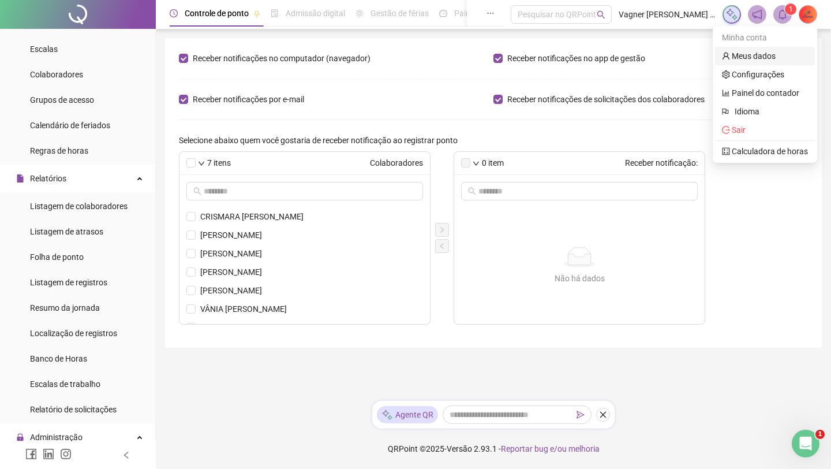
click at [667, 58] on link "Meus dados" at bounding box center [749, 55] width 54 height 9
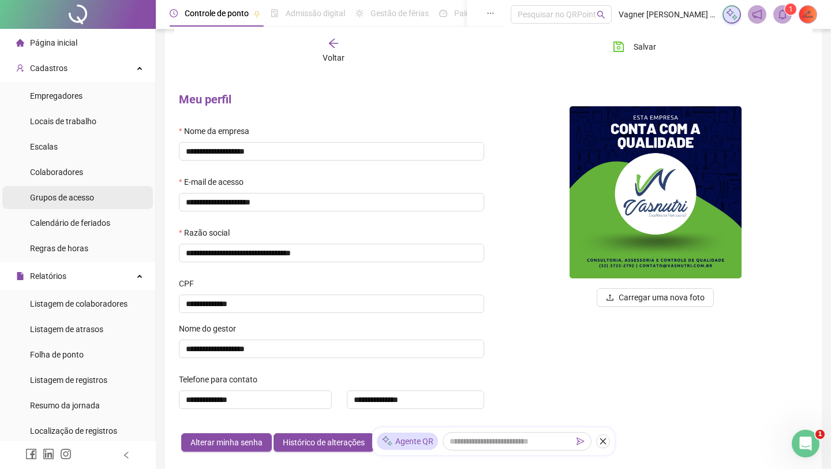
click at [70, 196] on span "Grupos de acesso" at bounding box center [62, 197] width 64 height 9
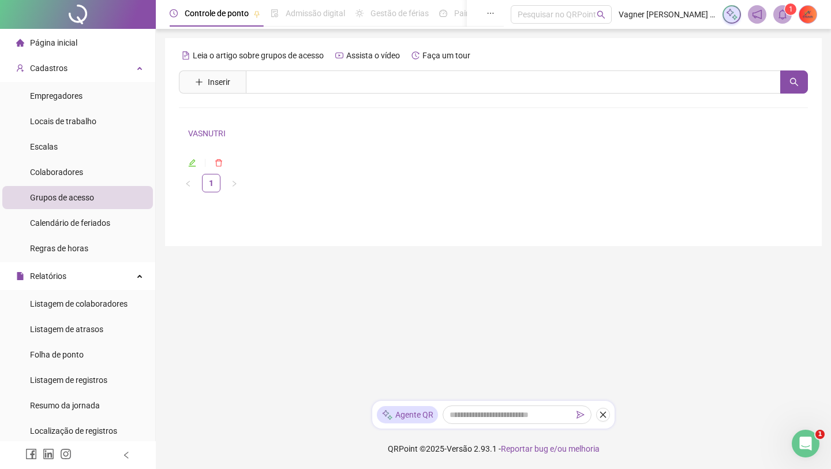
click at [193, 160] on icon "edit" at bounding box center [192, 163] width 8 height 8
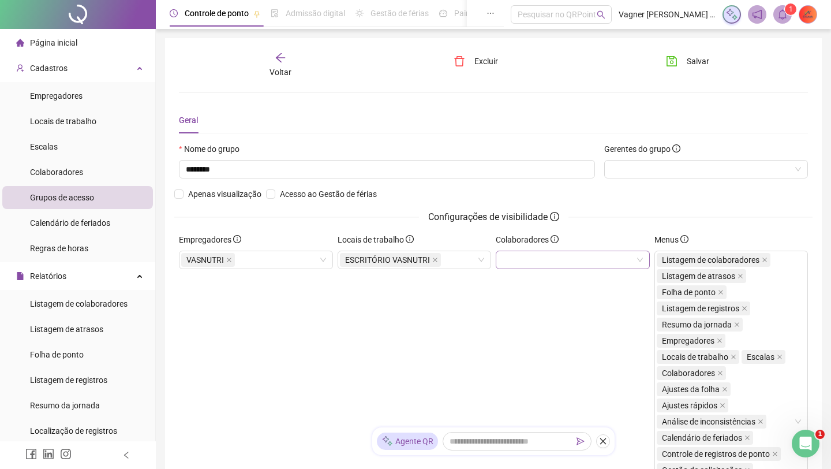
click at [566, 266] on div at bounding box center [573, 260] width 154 height 18
click at [460, 313] on div "Locais de trabalho ESCRITÓRIO VASNUTRI" at bounding box center [414, 417] width 159 height 368
click at [658, 169] on div at bounding box center [706, 169] width 204 height 18
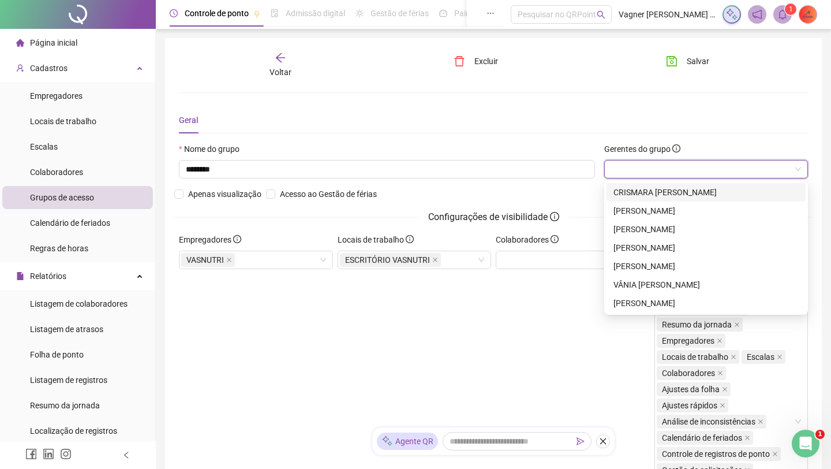
click at [551, 132] on div "Geral" at bounding box center [493, 120] width 629 height 27
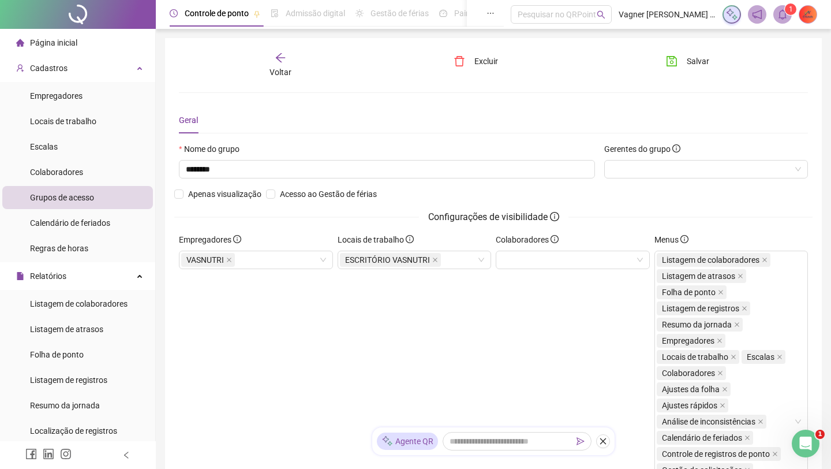
click at [431, 207] on div "Nome do grupo ******** Gerentes do grupo Apenas visualização Acesso ao Gestão d…" at bounding box center [493, 188] width 639 height 91
click at [70, 46] on span "Página inicial" at bounding box center [53, 42] width 47 height 9
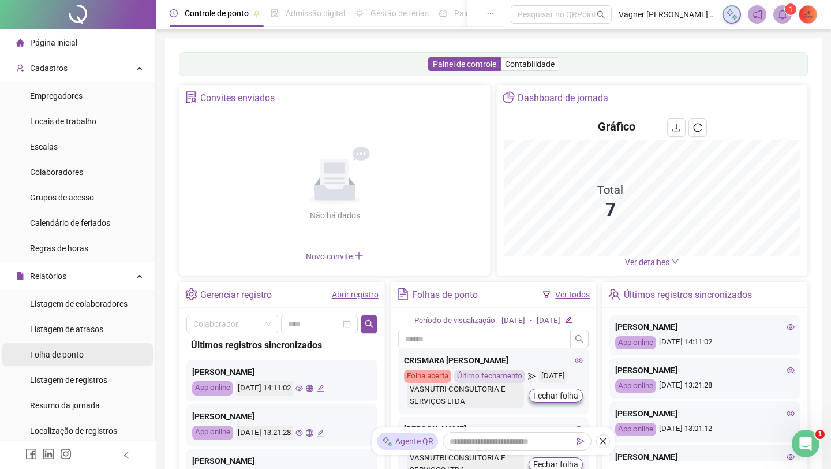
click at [55, 348] on div "Folha de ponto" at bounding box center [57, 354] width 54 height 23
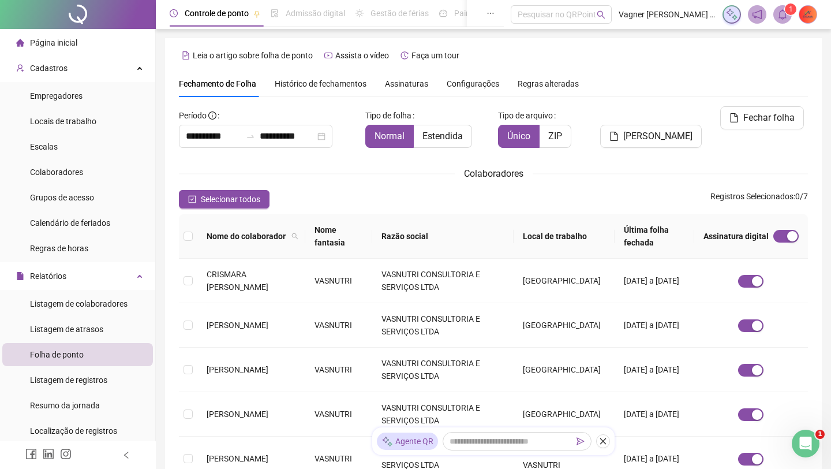
scroll to position [2, 0]
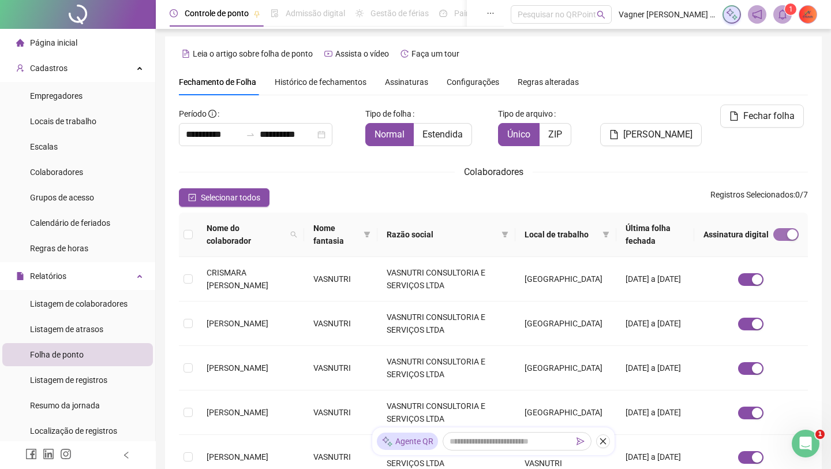
click at [667, 230] on span "button" at bounding box center [786, 234] width 25 height 13
click at [667, 218] on th "Assinatura digital" at bounding box center [752, 234] width 114 height 44
click at [413, 80] on span "Assinaturas" at bounding box center [406, 82] width 43 height 8
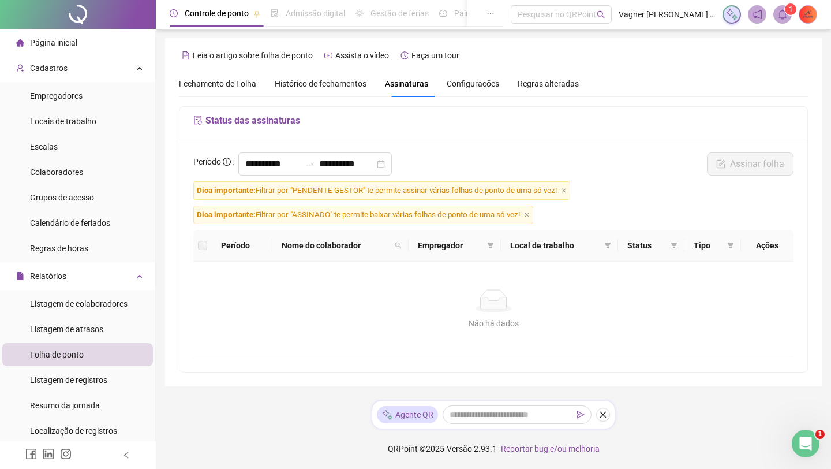
scroll to position [0, 0]
click at [349, 160] on input "**********" at bounding box center [346, 164] width 55 height 14
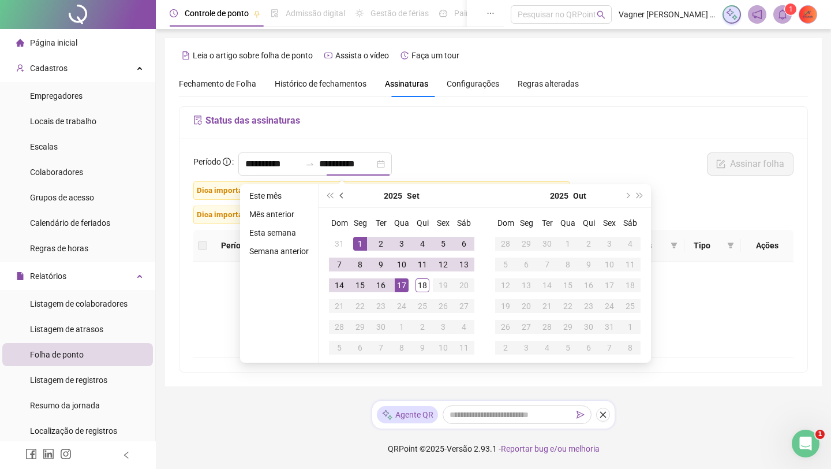
click at [348, 197] on button "prev-year" at bounding box center [342, 195] width 13 height 23
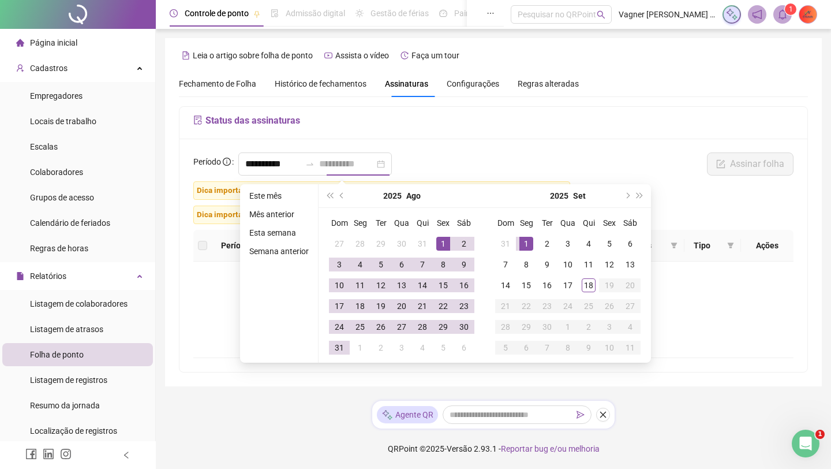
click at [441, 242] on div "1" at bounding box center [443, 244] width 14 height 14
click at [346, 348] on div "31" at bounding box center [340, 348] width 14 height 14
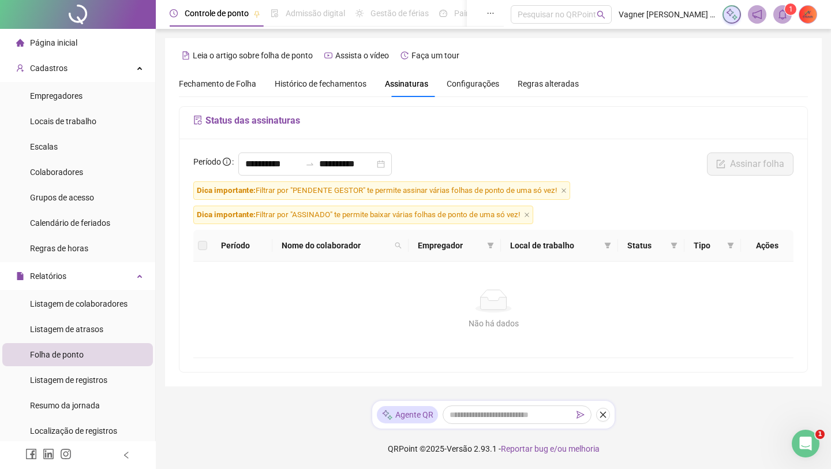
click at [469, 186] on span "Dica importante: Filtrar por "PENDENTE GESTOR" te permite assinar várias folhas…" at bounding box center [381, 190] width 377 height 18
click at [578, 175] on div "**********" at bounding box center [493, 166] width 607 height 29
click at [601, 412] on button "button" at bounding box center [603, 415] width 14 height 14
click at [667, 412] on icon "Abertura do Messenger da Intercom" at bounding box center [804, 441] width 19 height 19
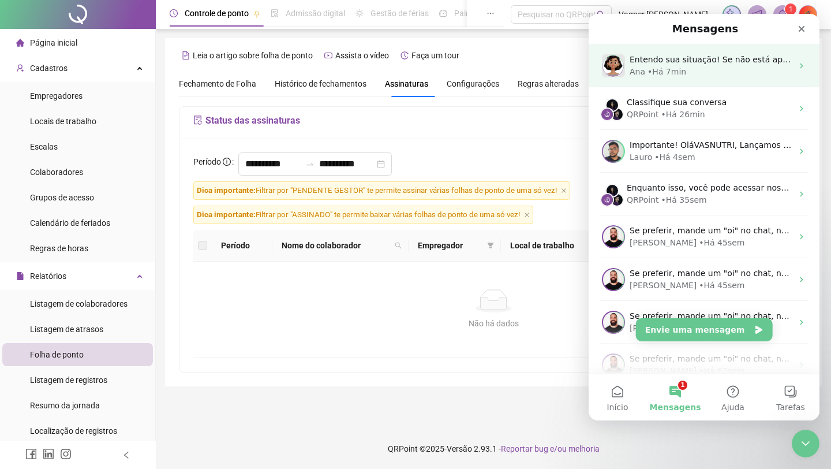
click at [667, 65] on div "Entendo sua situação! Se não está aparecendo nada na aba "Assinaturas", vamos v…" at bounding box center [711, 60] width 163 height 12
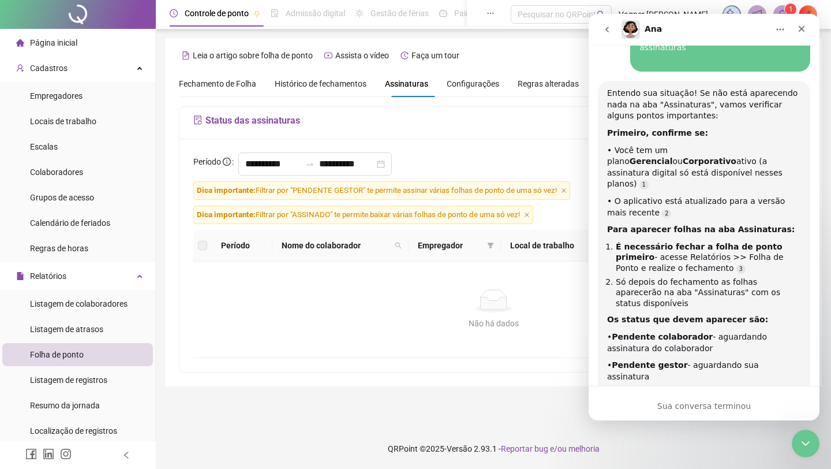
scroll to position [1488, 0]
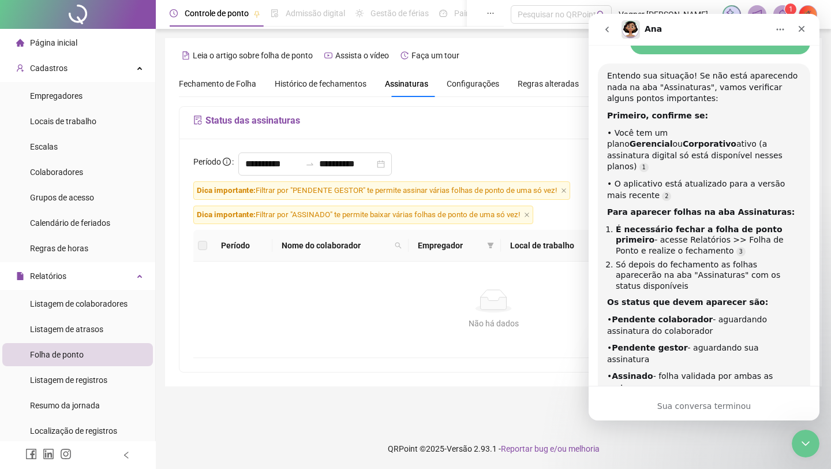
click at [667, 404] on div "Sua conversa terminou" at bounding box center [704, 406] width 231 height 12
click at [667, 343] on div "Entendo sua situação! Se não está aparecendo nada na aba "Assinaturas", vamos v…" at bounding box center [704, 263] width 212 height 399
click at [663, 400] on div "Você já fechou a folha de ponto do período que gostaria de assinar? E qual plan…" at bounding box center [704, 428] width 194 height 57
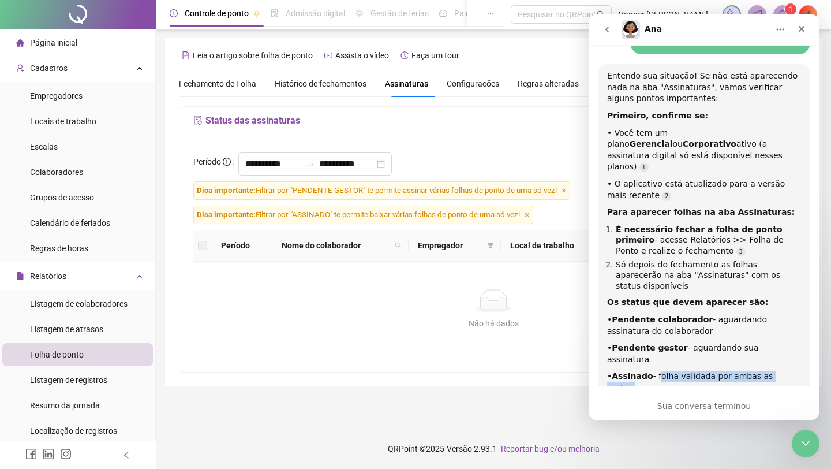
drag, startPoint x: 658, startPoint y: 288, endPoint x: 736, endPoint y: 360, distance: 106.6
click at [667, 360] on div "Entendo sua situação! Se não está aparecendo nada na aba "Assinaturas", vamos v…" at bounding box center [704, 276] width 212 height 424
click at [507, 173] on div "**********" at bounding box center [493, 166] width 607 height 29
click at [334, 81] on span "Histórico de fechamentos" at bounding box center [321, 83] width 92 height 9
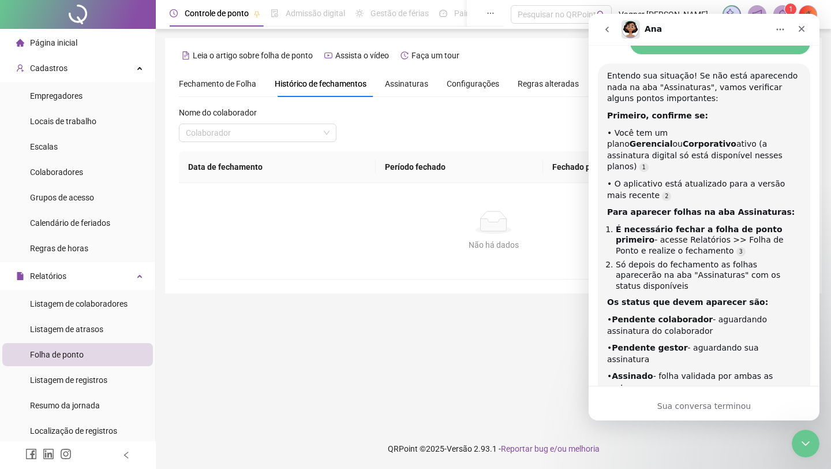
click at [237, 94] on div "Fechamento de Folha" at bounding box center [217, 83] width 77 height 27
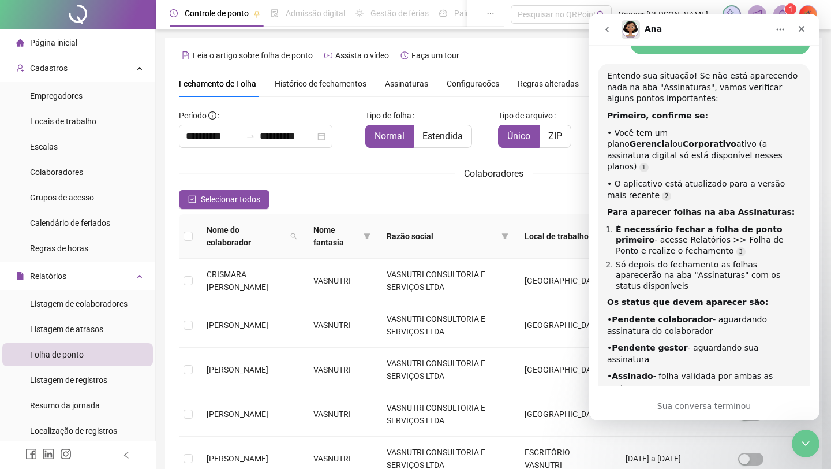
scroll to position [2, 0]
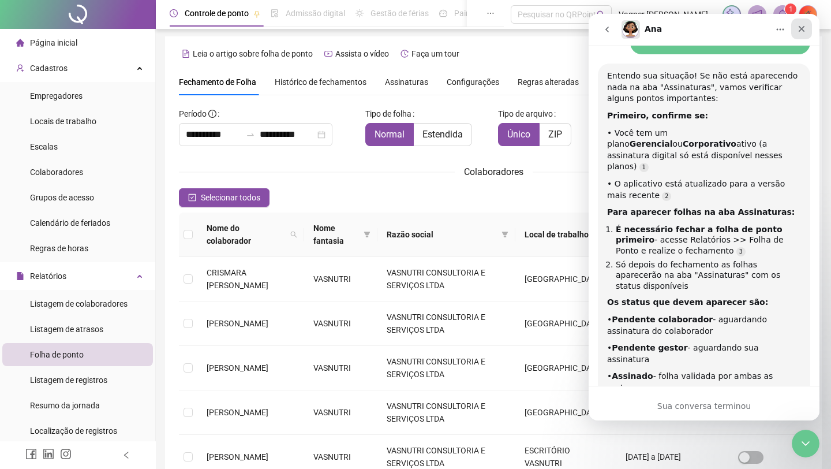
click at [667, 31] on icon "Fechar" at bounding box center [801, 28] width 9 height 9
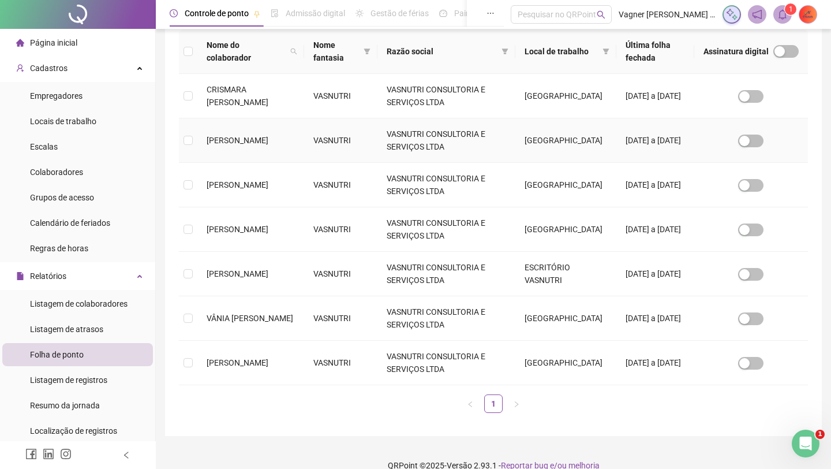
scroll to position [201, 0]
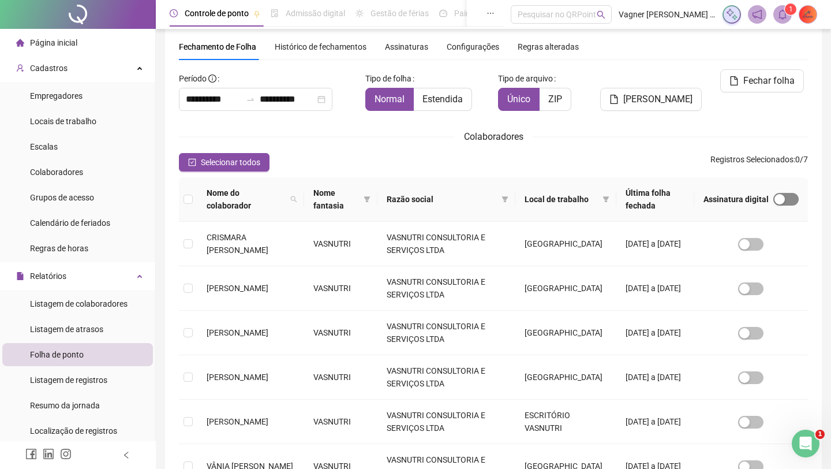
click at [667, 196] on span "button" at bounding box center [786, 199] width 25 height 13
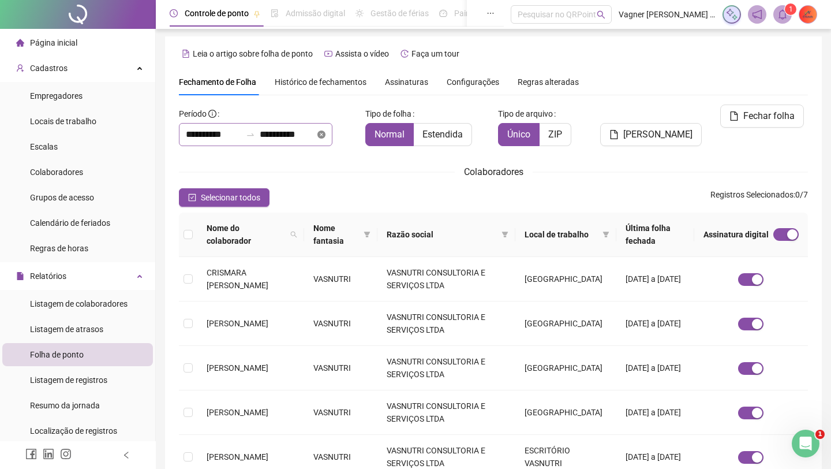
click at [326, 133] on icon "close-circle" at bounding box center [322, 134] width 8 height 8
click at [306, 138] on input at bounding box center [287, 135] width 55 height 14
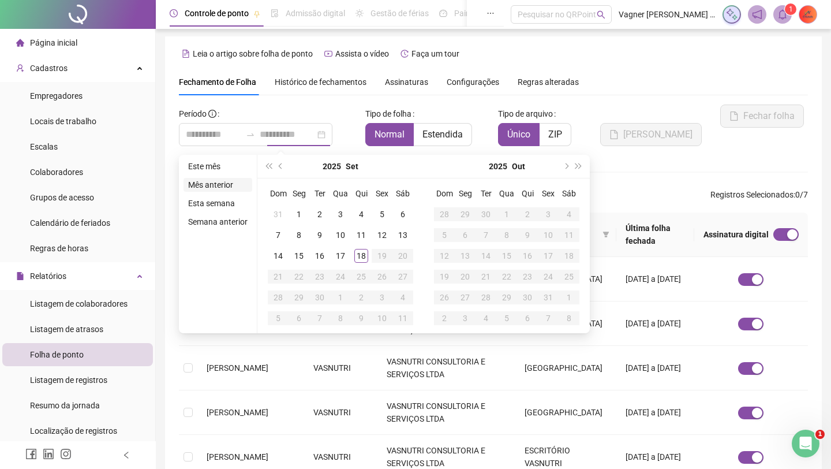
click at [219, 185] on li "Mês anterior" at bounding box center [218, 185] width 69 height 14
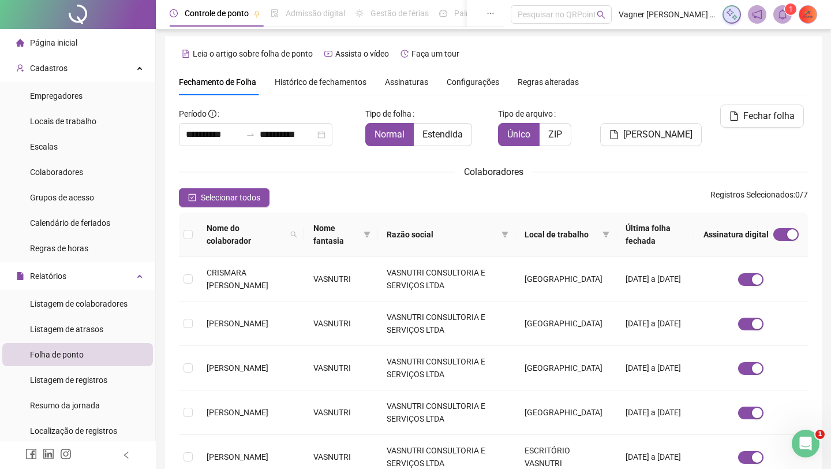
click at [322, 180] on div "**********" at bounding box center [493, 354] width 629 height 501
click at [229, 206] on button "Selecionar todos" at bounding box center [224, 197] width 91 height 18
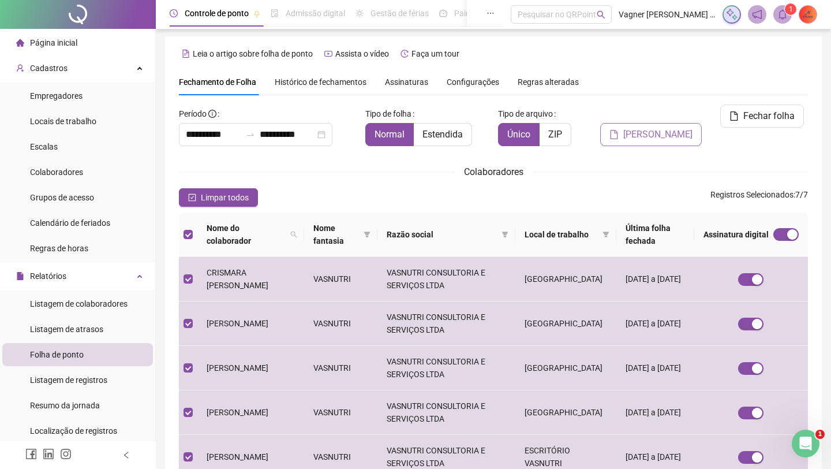
click at [667, 123] on button "[PERSON_NAME]" at bounding box center [651, 134] width 102 height 23
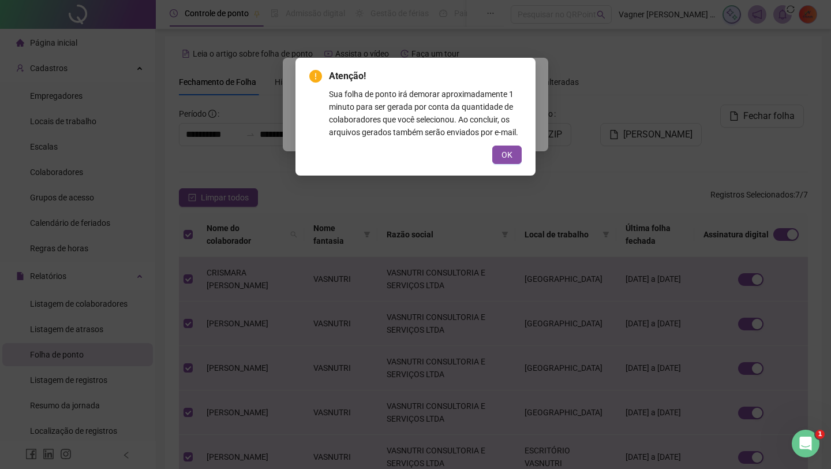
click at [512, 157] on div "Atenção! Sua folha de ponto irá demorar aproximadamente 1 minuto para ser gerad…" at bounding box center [415, 116] width 212 height 95
click at [508, 161] on span "OK" at bounding box center [507, 154] width 11 height 13
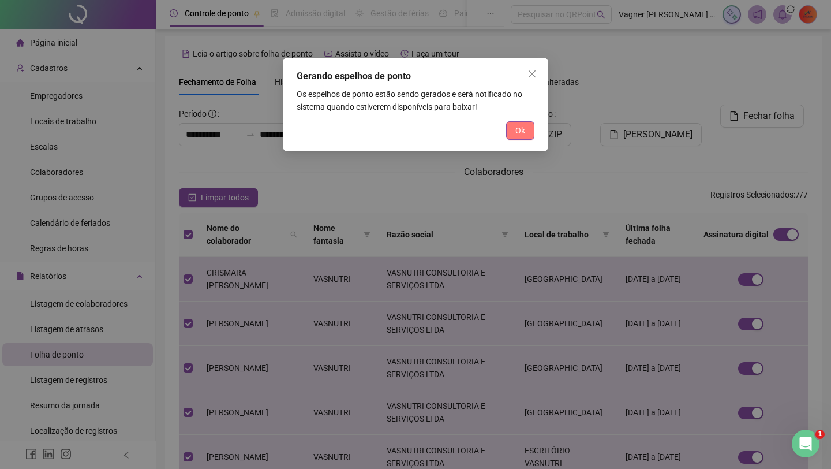
click at [522, 129] on span "Ok" at bounding box center [521, 130] width 10 height 13
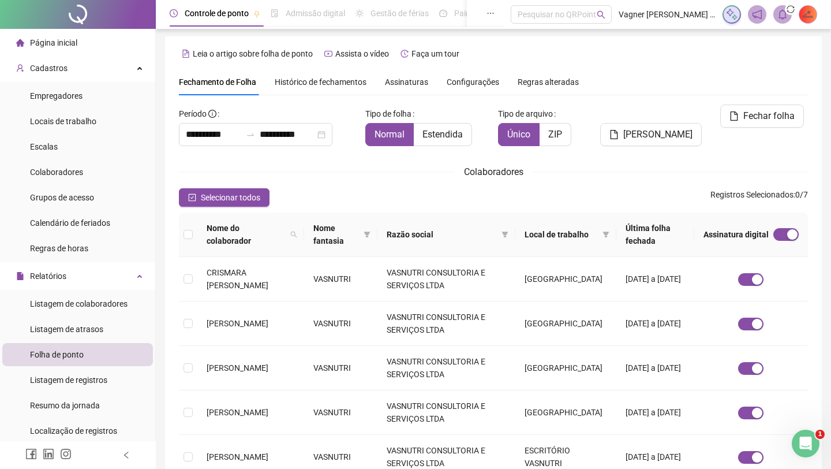
click at [333, 78] on span "Histórico de fechamentos" at bounding box center [321, 81] width 92 height 9
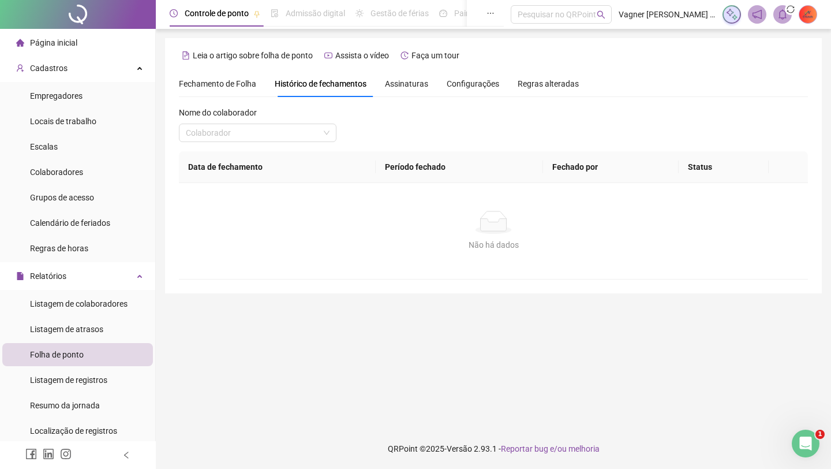
scroll to position [0, 0]
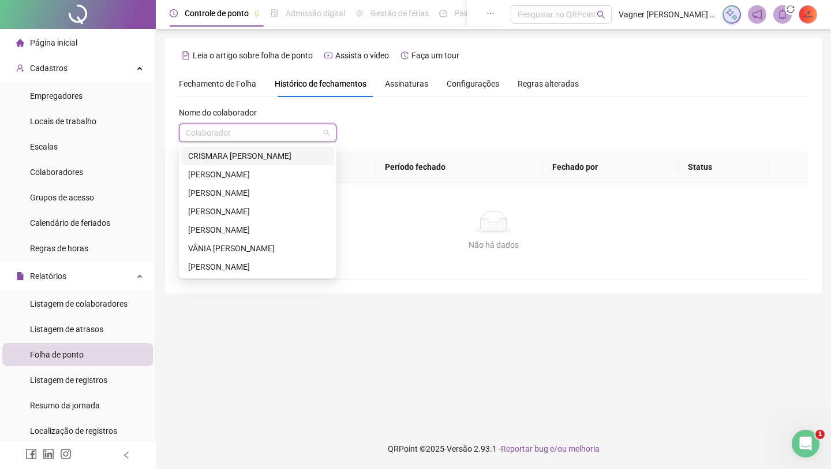
click at [305, 133] on input "search" at bounding box center [252, 132] width 133 height 17
click at [294, 153] on div "CRISMARA [PERSON_NAME]" at bounding box center [257, 156] width 139 height 13
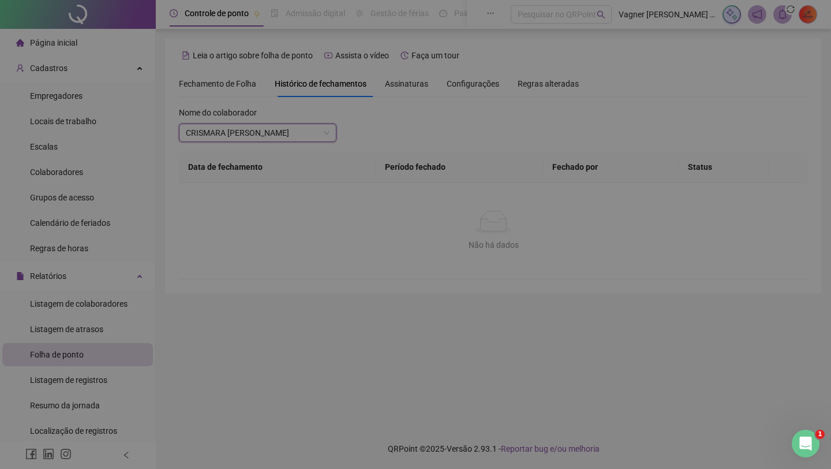
scroll to position [40, 0]
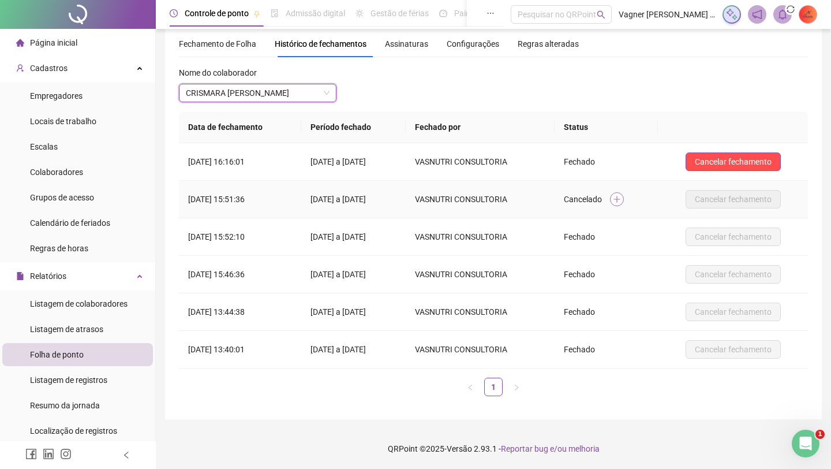
click at [621, 196] on icon "plus" at bounding box center [617, 199] width 8 height 8
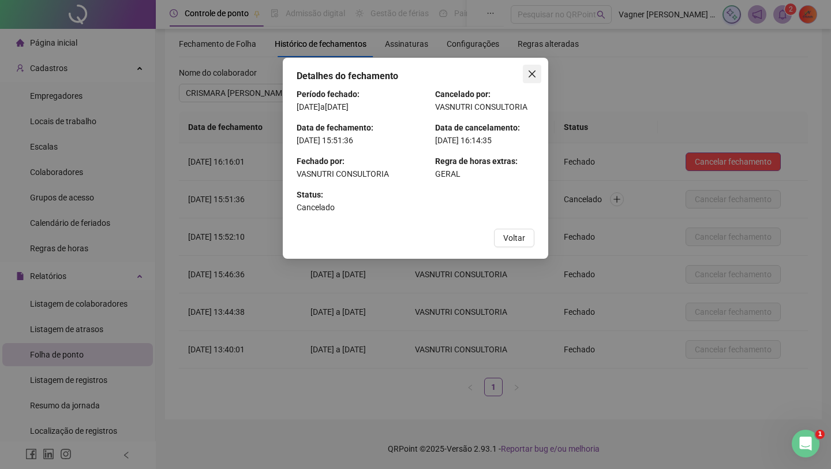
click at [535, 74] on icon "close" at bounding box center [532, 73] width 9 height 9
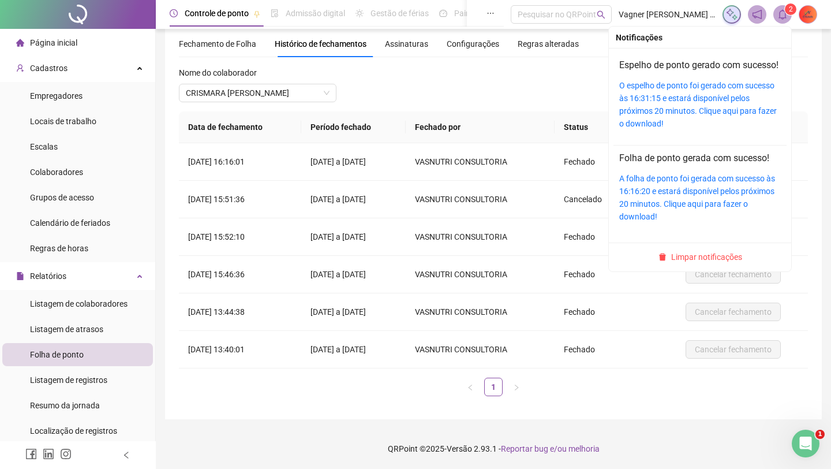
click at [667, 13] on icon "bell" at bounding box center [783, 14] width 10 height 10
click at [667, 102] on link "O espelho de ponto foi gerado com sucesso às 16:31:15 e estará disponível pelos…" at bounding box center [698, 104] width 158 height 47
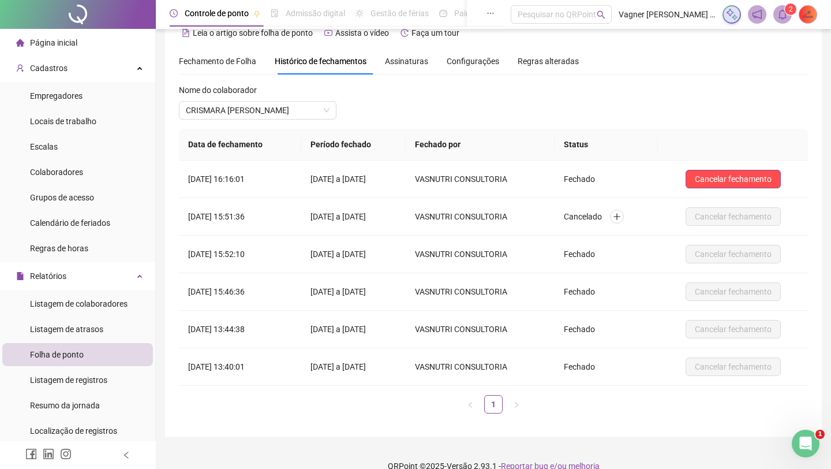
scroll to position [0, 0]
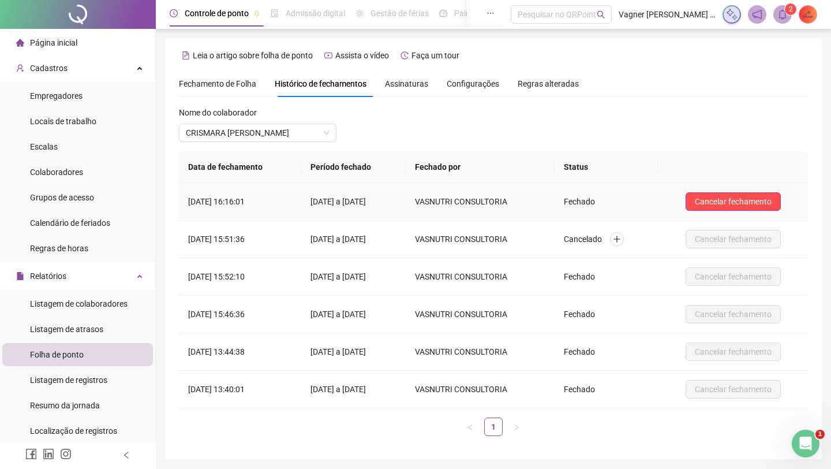
click at [406, 199] on td "01/08/2025 a 31/08/2025" at bounding box center [353, 202] width 104 height 38
click at [268, 193] on td "18/09/2025 às 16:16:01" at bounding box center [240, 202] width 122 height 38
click at [267, 200] on td "18/09/2025 às 16:16:01" at bounding box center [240, 202] width 122 height 38
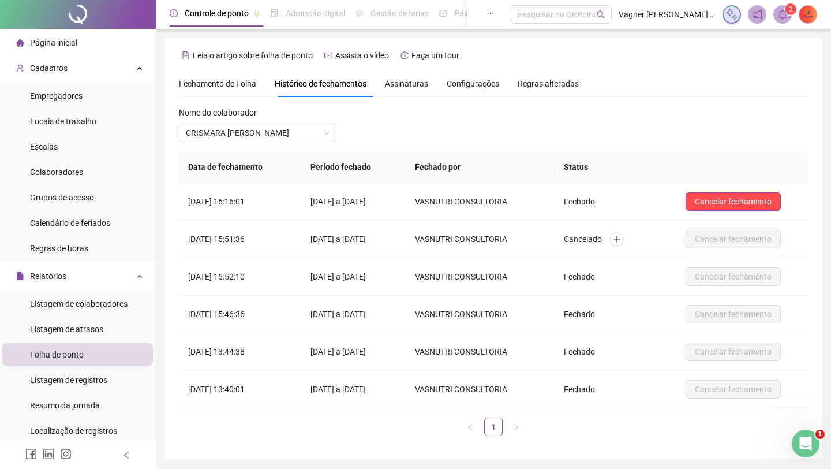
click at [394, 92] on div "Assinaturas" at bounding box center [406, 83] width 43 height 27
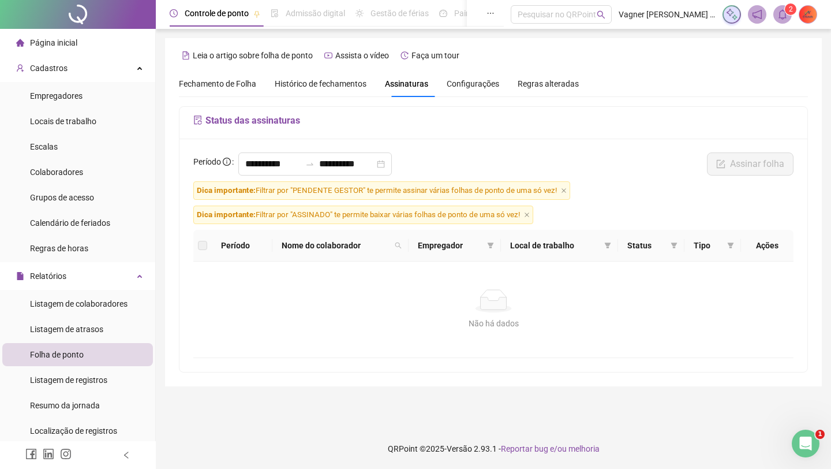
click at [647, 161] on div "**********" at bounding box center [493, 166] width 607 height 29
click at [288, 235] on th "Nome do colaborador" at bounding box center [340, 246] width 136 height 32
click at [202, 240] on label at bounding box center [202, 245] width 9 height 13
click at [202, 241] on label at bounding box center [202, 245] width 9 height 13
click at [385, 166] on icon "close-circle" at bounding box center [381, 164] width 8 height 8
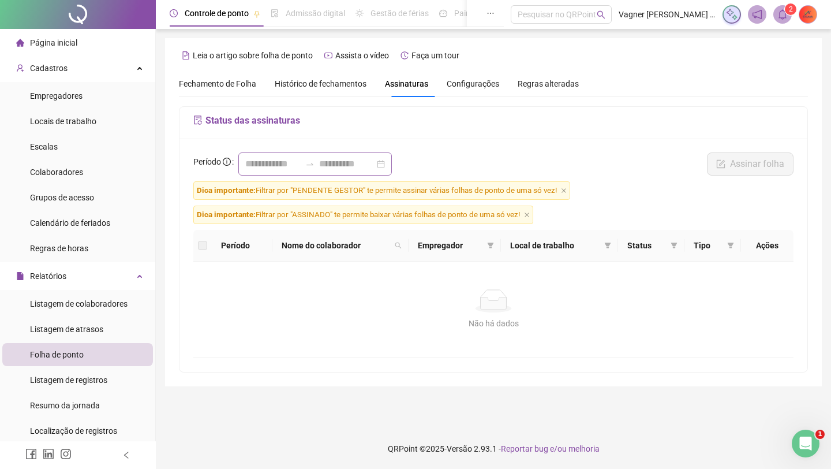
click at [242, 169] on div at bounding box center [315, 163] width 154 height 23
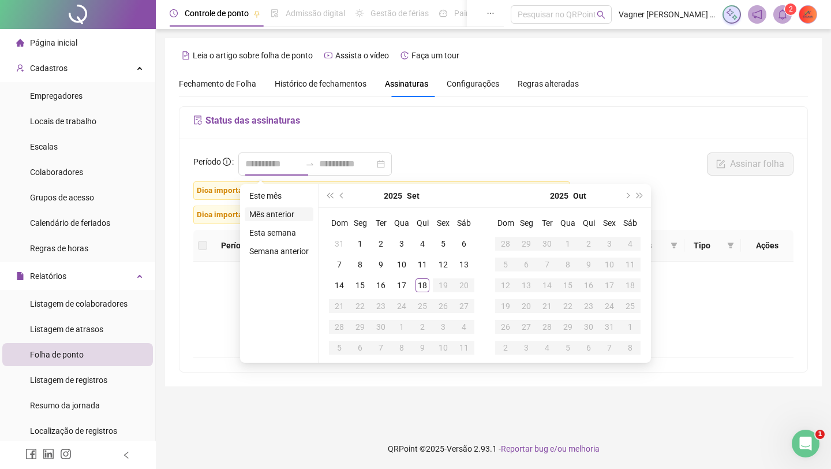
click at [279, 214] on li "Mês anterior" at bounding box center [279, 214] width 69 height 14
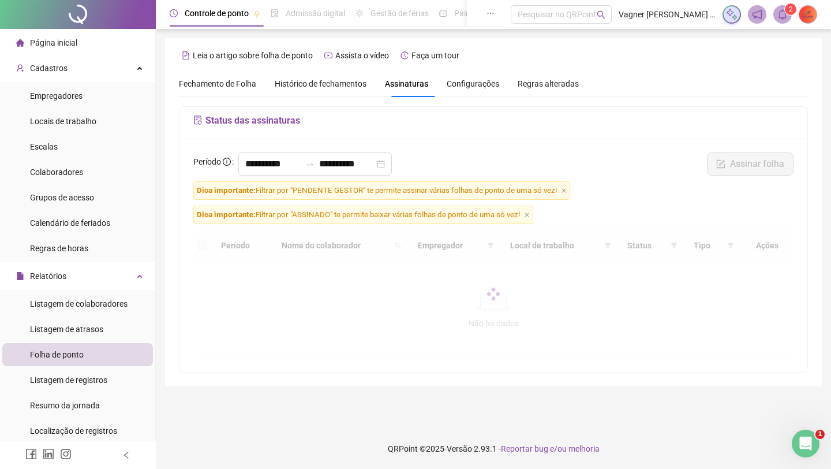
click at [470, 142] on div "**********" at bounding box center [494, 255] width 628 height 233
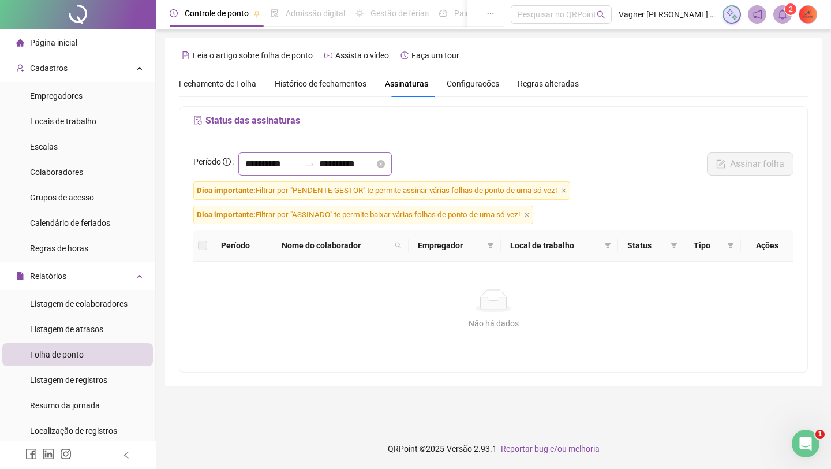
click at [320, 170] on div "**********" at bounding box center [315, 163] width 154 height 23
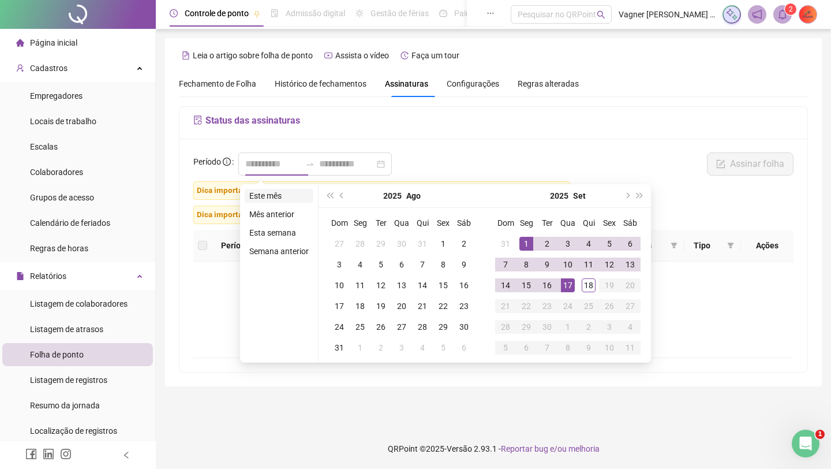
click at [279, 195] on li "Este mês" at bounding box center [279, 196] width 69 height 14
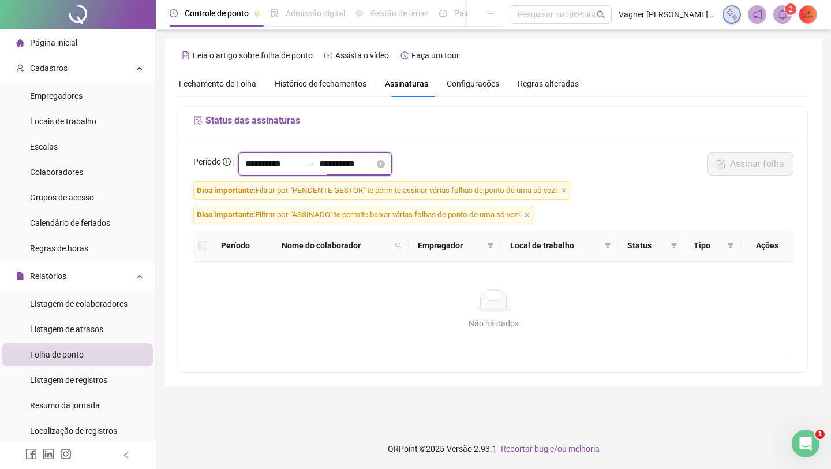
click at [336, 162] on input "**********" at bounding box center [346, 164] width 55 height 14
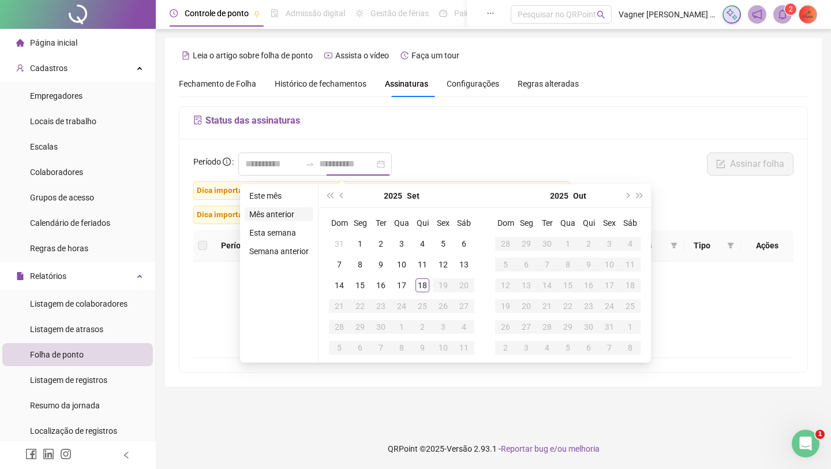
click at [276, 215] on li "Mês anterior" at bounding box center [279, 214] width 69 height 14
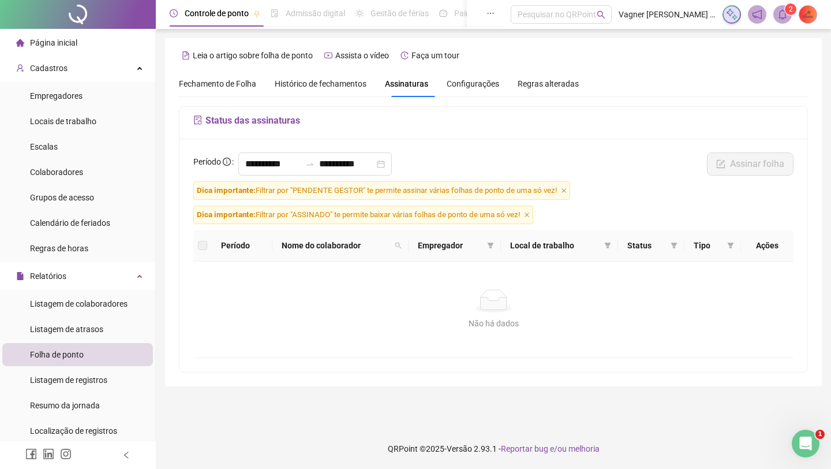
click at [475, 189] on span "Dica importante: Filtrar por "PENDENTE GESTOR" te permite assinar várias folhas…" at bounding box center [381, 190] width 377 height 18
click at [470, 75] on div "Configurações" at bounding box center [473, 83] width 53 height 27
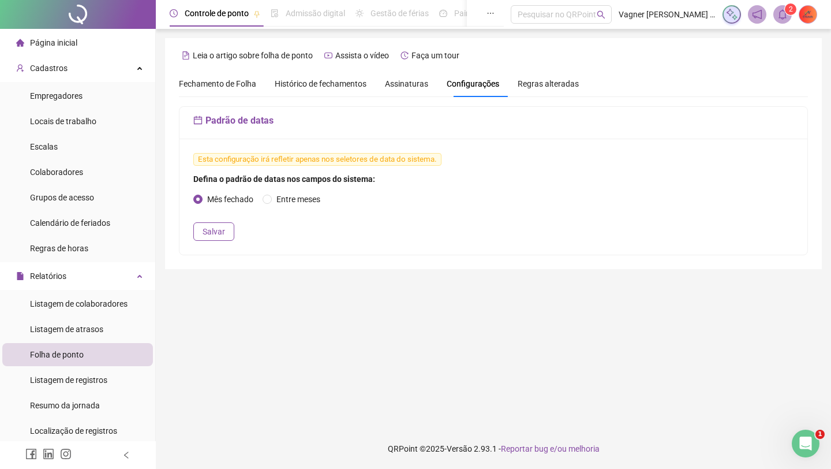
click at [550, 81] on span "Regras alteradas" at bounding box center [548, 84] width 61 height 8
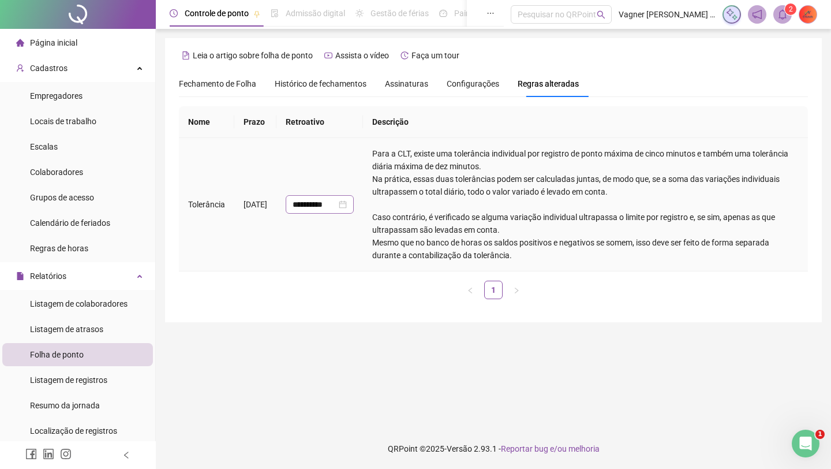
click at [347, 205] on div "**********" at bounding box center [320, 204] width 54 height 13
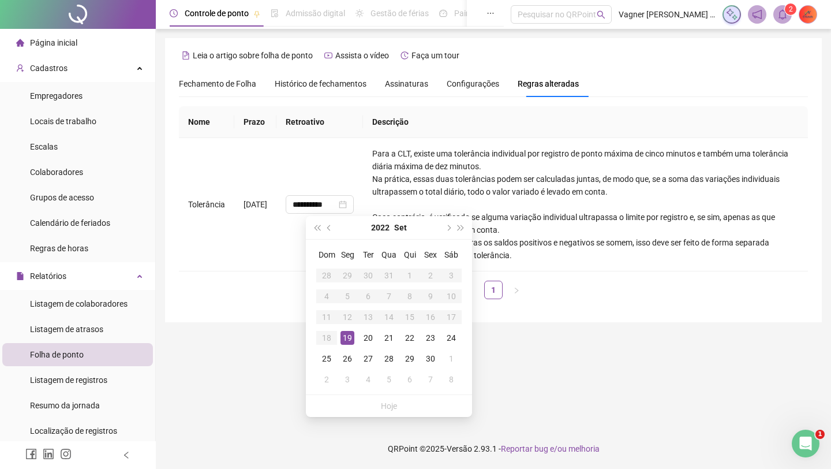
click at [247, 299] on div "**********" at bounding box center [493, 207] width 629 height 202
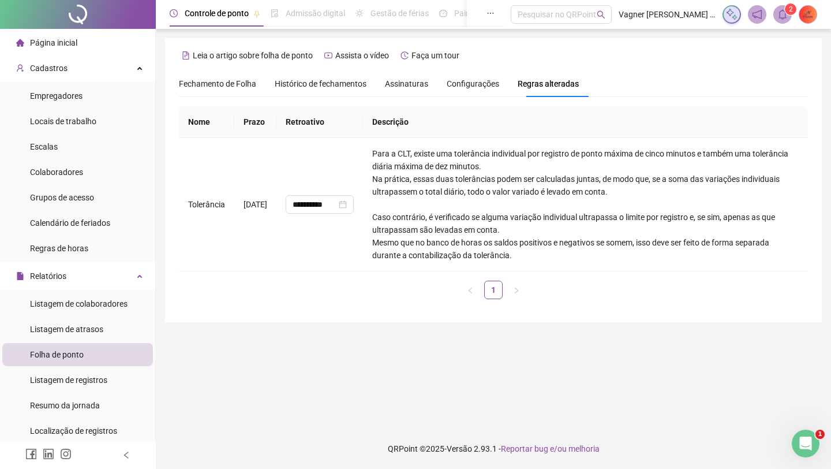
click at [223, 89] on div "Fechamento de Folha" at bounding box center [217, 83] width 77 height 13
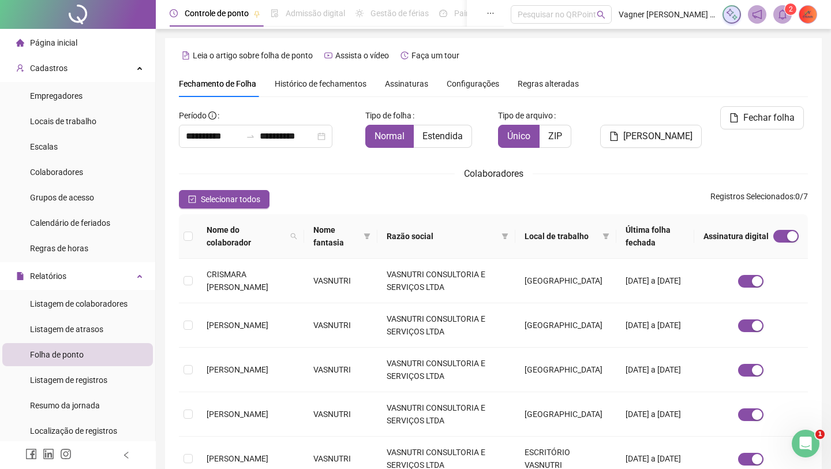
scroll to position [2, 0]
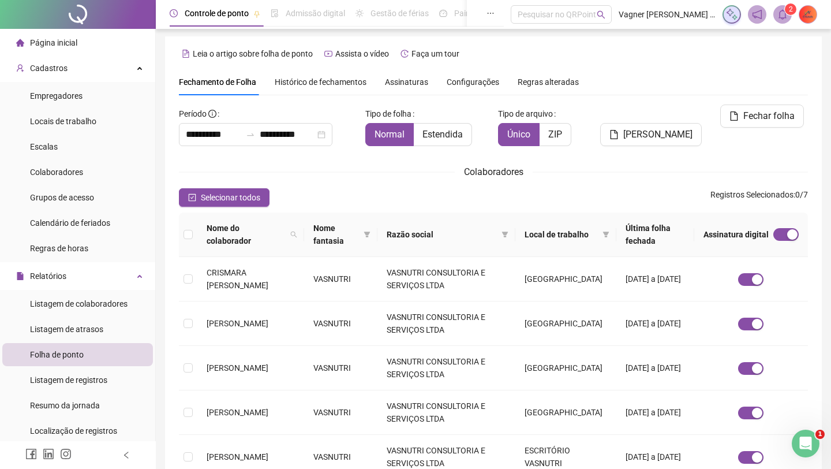
click at [667, 16] on img at bounding box center [808, 14] width 17 height 17
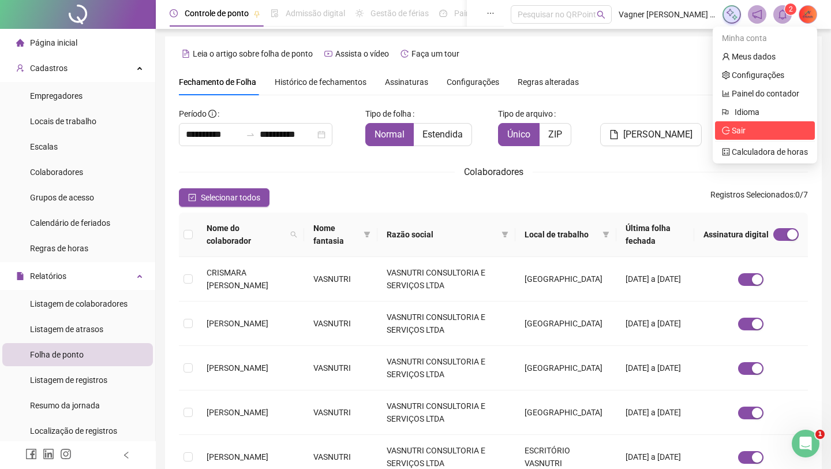
click at [667, 126] on span "Sair" at bounding box center [765, 130] width 86 height 13
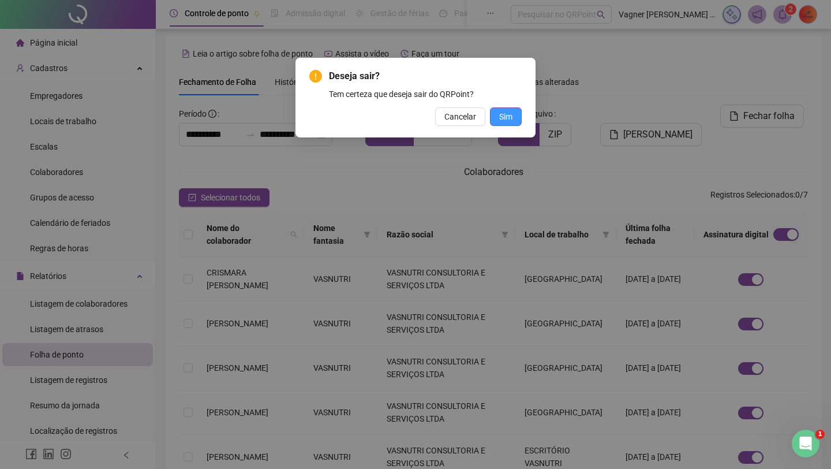
click at [514, 121] on button "Sim" at bounding box center [506, 116] width 32 height 18
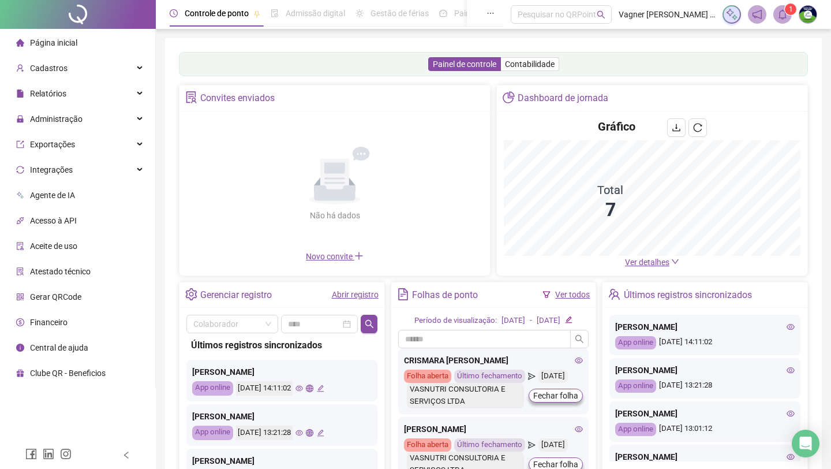
click at [487, 383] on div "Último fechamento" at bounding box center [489, 375] width 71 height 13
click at [536, 380] on icon "send" at bounding box center [532, 376] width 8 height 8
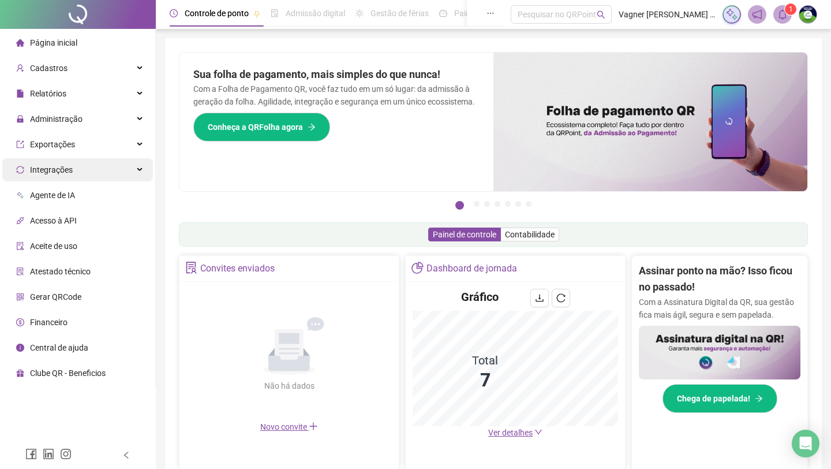
click at [107, 174] on div "Integrações" at bounding box center [77, 169] width 151 height 23
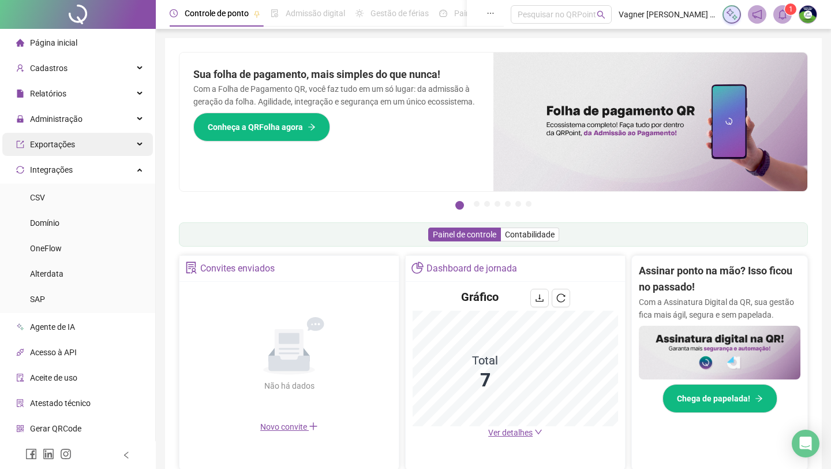
click at [120, 141] on div "Exportações" at bounding box center [77, 144] width 151 height 23
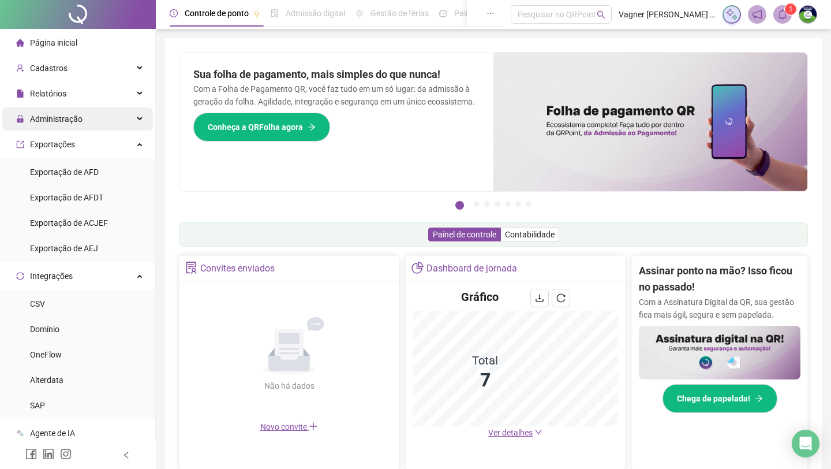
click at [140, 119] on div "Administração" at bounding box center [77, 118] width 151 height 23
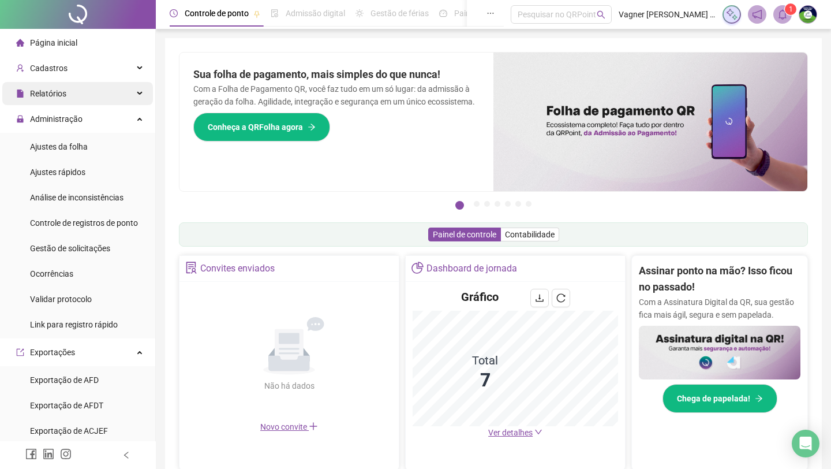
click at [132, 92] on div "Relatórios" at bounding box center [77, 93] width 151 height 23
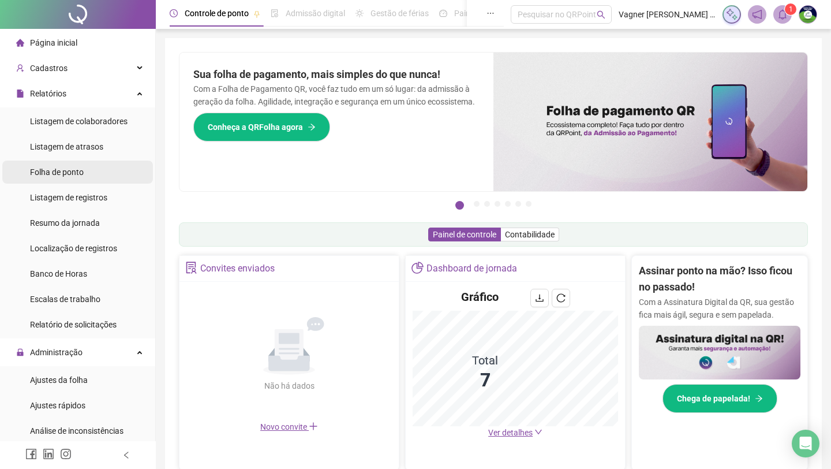
click at [88, 170] on li "Folha de ponto" at bounding box center [77, 171] width 151 height 23
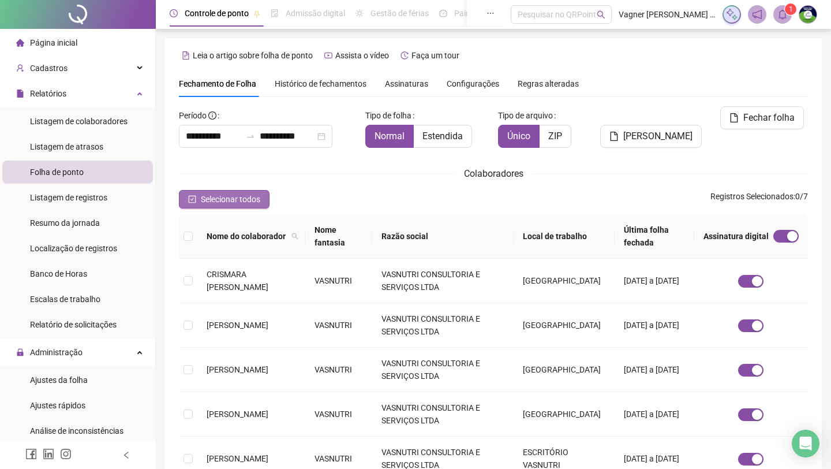
scroll to position [2, 0]
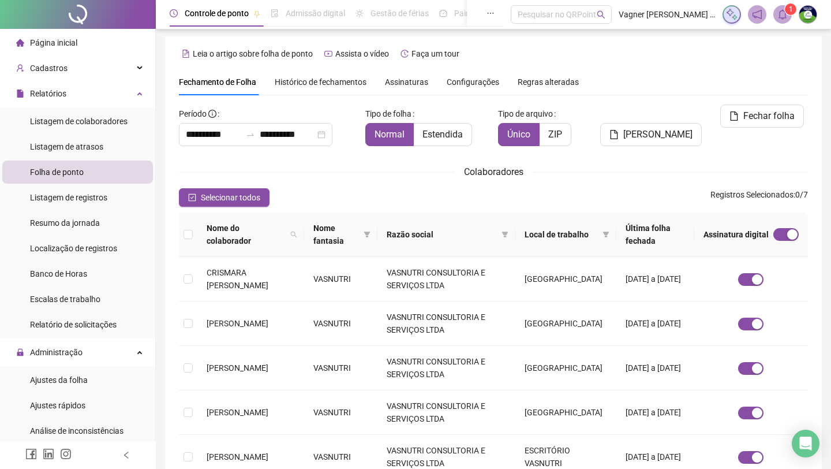
click at [313, 84] on span "Histórico de fechamentos" at bounding box center [321, 81] width 92 height 9
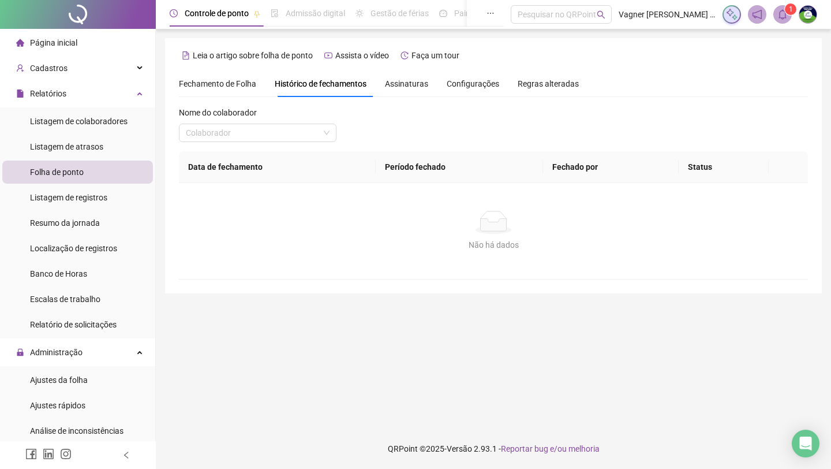
scroll to position [0, 0]
click at [410, 81] on span "Assinaturas" at bounding box center [406, 84] width 43 height 8
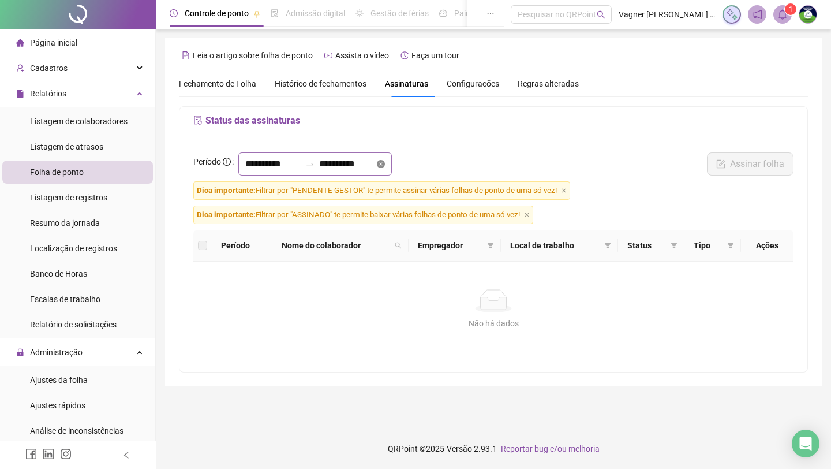
click at [385, 165] on icon "close-circle" at bounding box center [381, 164] width 8 height 8
click at [375, 166] on input at bounding box center [346, 164] width 55 height 14
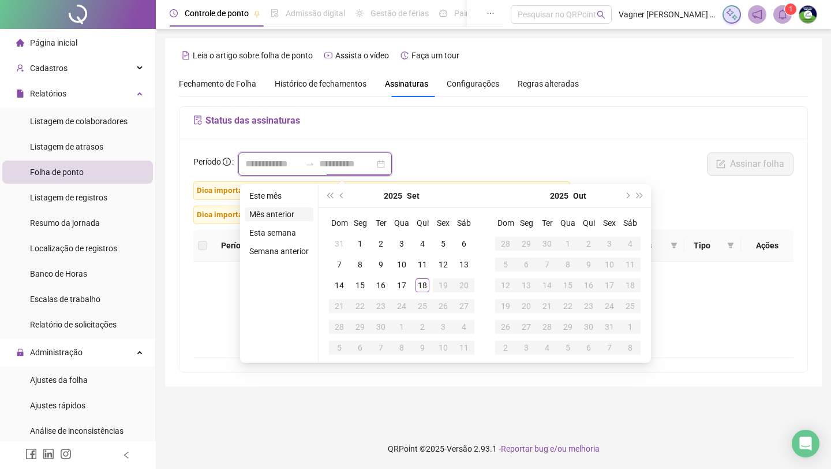
type input "**********"
click at [301, 211] on li "Mês anterior" at bounding box center [279, 214] width 69 height 14
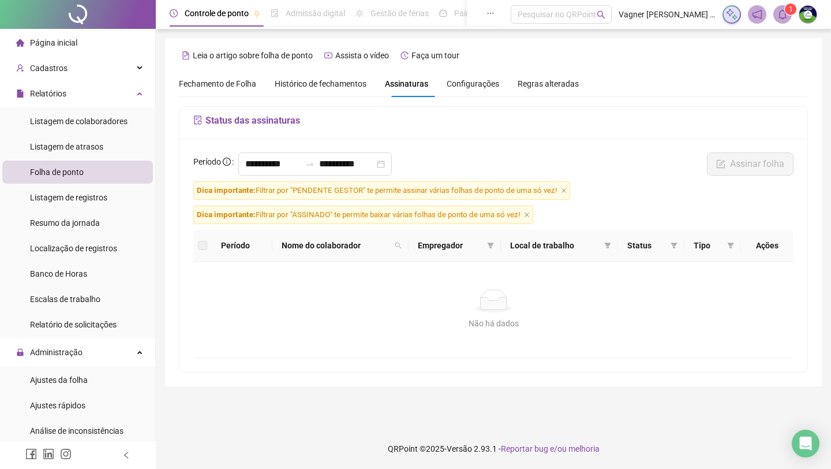
click at [461, 123] on h5 "Status das assinaturas" at bounding box center [493, 121] width 600 height 14
click at [671, 168] on div "**********" at bounding box center [493, 166] width 607 height 29
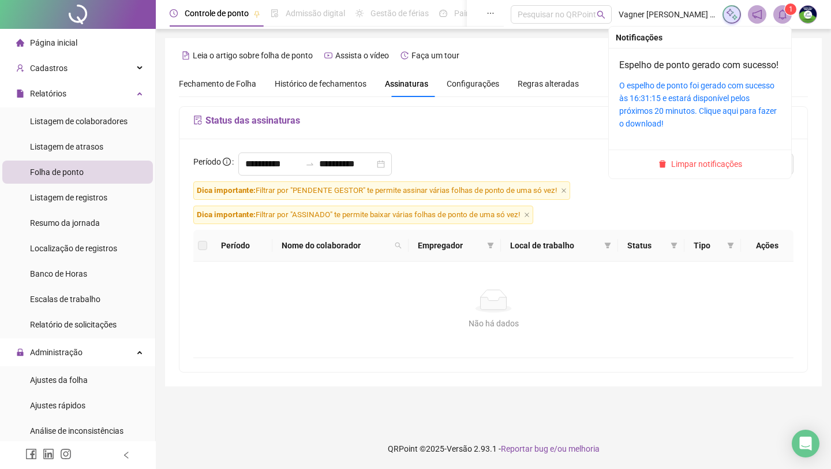
click at [776, 16] on span at bounding box center [783, 14] width 18 height 18
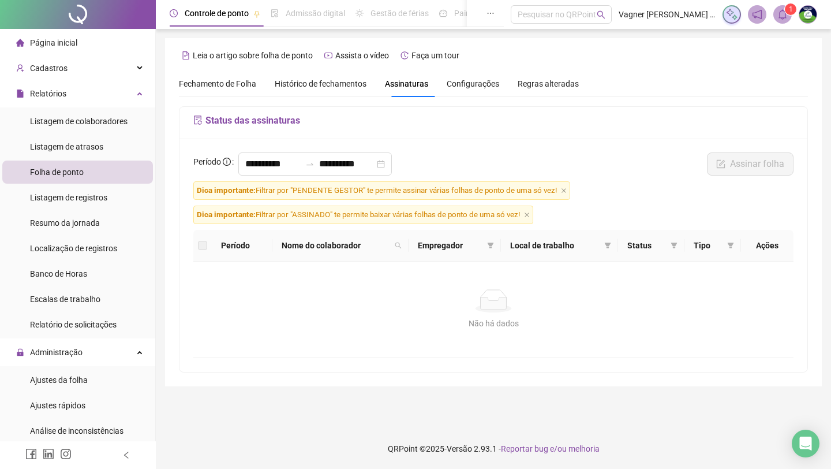
click at [410, 133] on div "Status das assinaturas" at bounding box center [494, 123] width 628 height 32
click at [349, 87] on span "Histórico de fechamentos" at bounding box center [321, 83] width 92 height 9
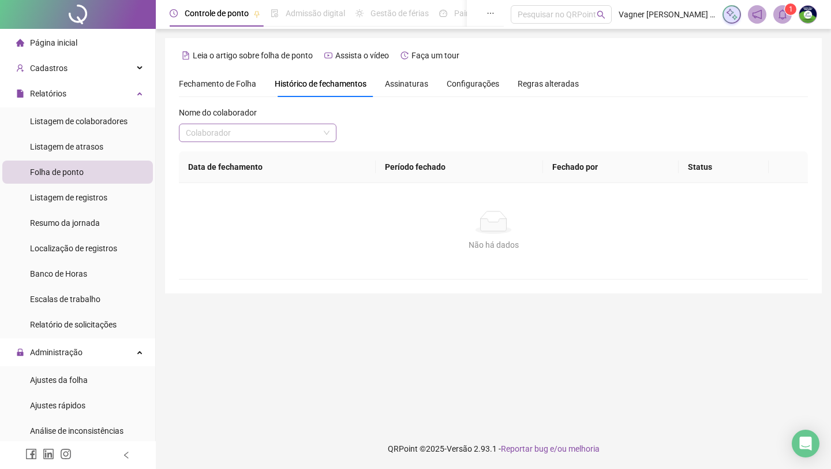
click at [303, 133] on input "search" at bounding box center [252, 132] width 133 height 17
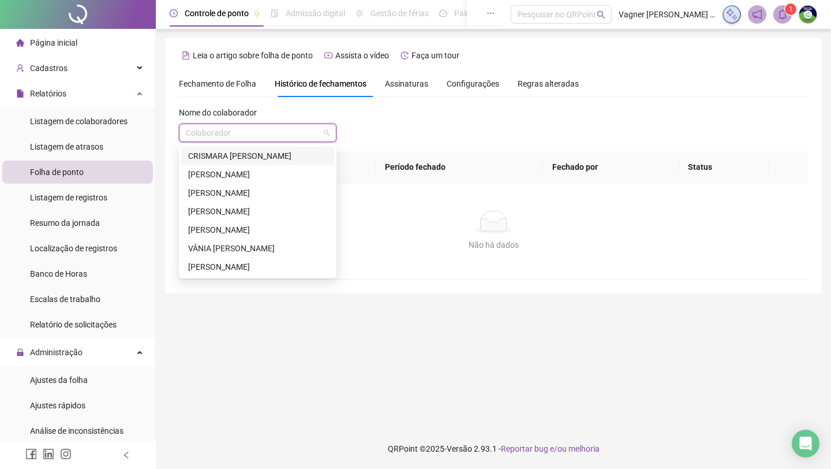
click at [294, 156] on div "CRISMARA [PERSON_NAME]" at bounding box center [257, 156] width 139 height 13
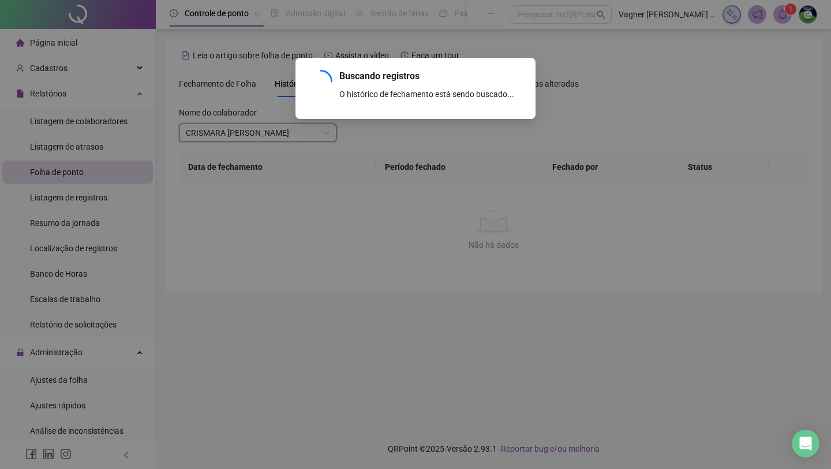
scroll to position [40, 0]
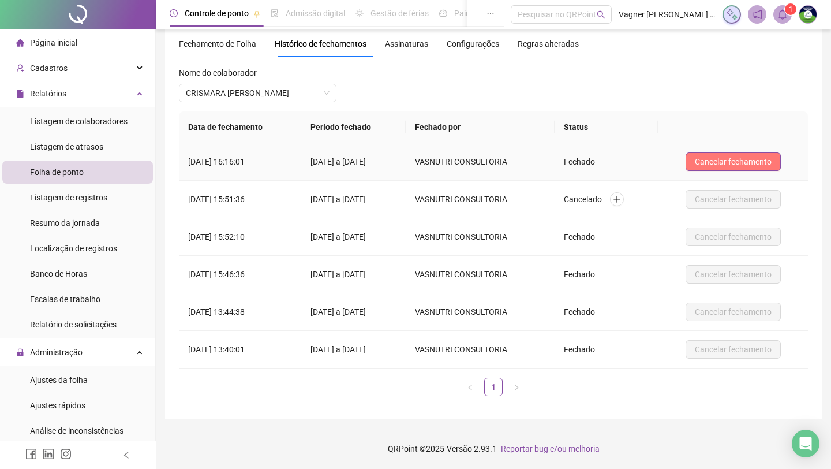
click at [746, 162] on span "Cancelar fechamento" at bounding box center [733, 161] width 77 height 13
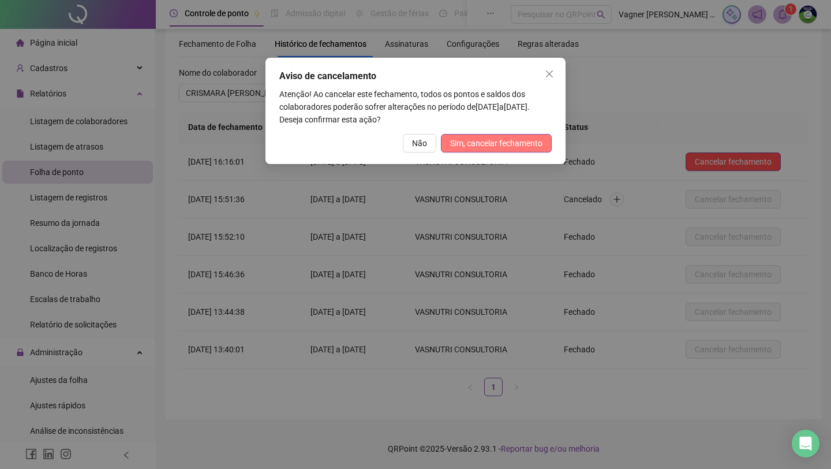
click at [499, 147] on span "Sim, cancelar fechamento" at bounding box center [496, 143] width 92 height 13
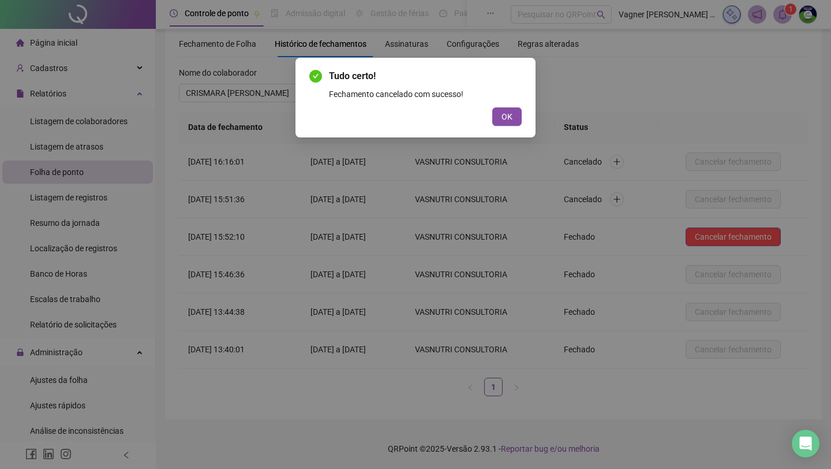
click at [565, 109] on div "Tudo certo! Fechamento cancelado com sucesso! OK" at bounding box center [415, 234] width 831 height 469
click at [513, 118] on button "OK" at bounding box center [506, 116] width 29 height 18
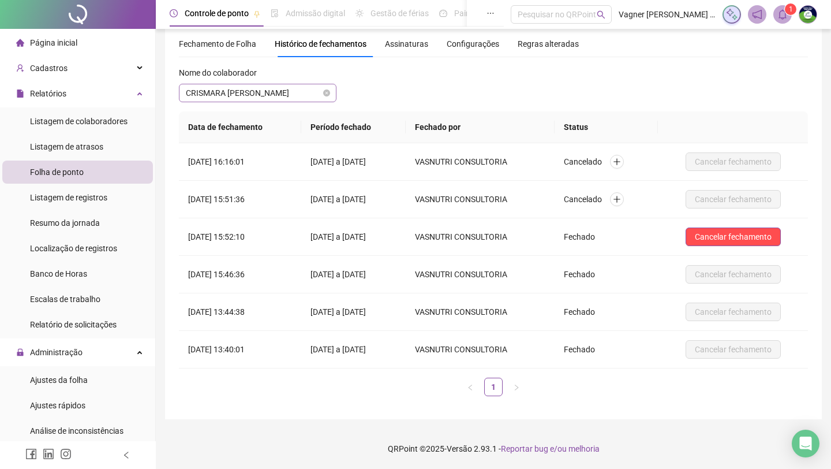
click at [310, 97] on span "CRISMARA [PERSON_NAME]" at bounding box center [258, 92] width 144 height 17
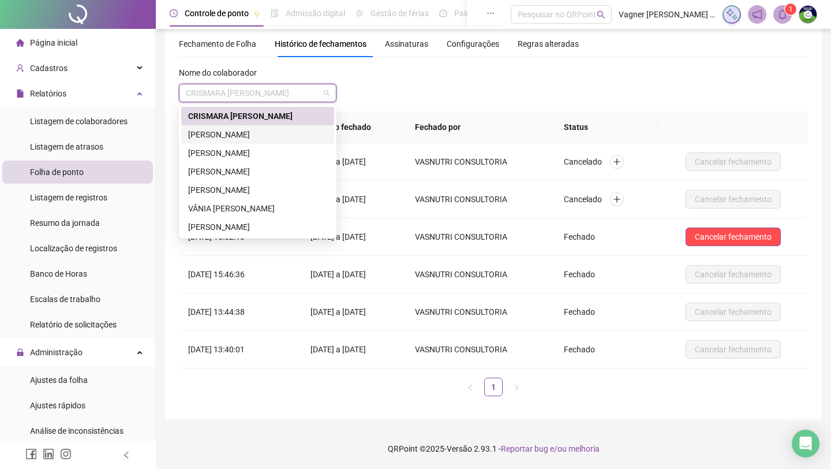
click at [294, 130] on div "[PERSON_NAME]" at bounding box center [257, 134] width 139 height 13
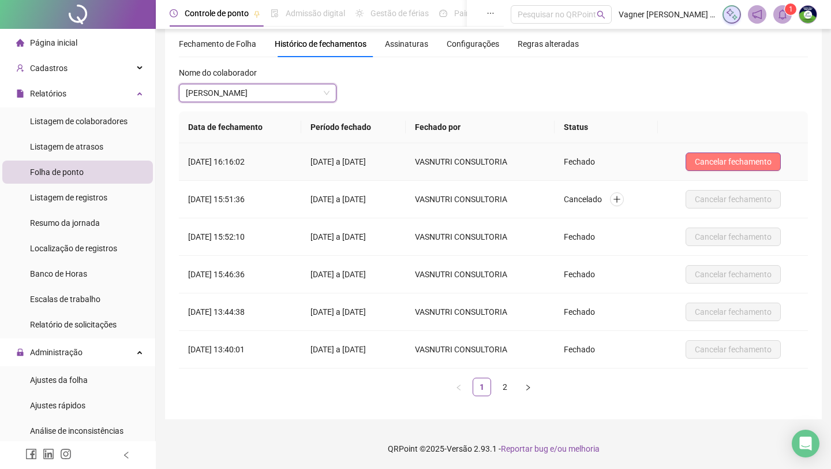
click at [763, 155] on button "Cancelar fechamento" at bounding box center [733, 161] width 95 height 18
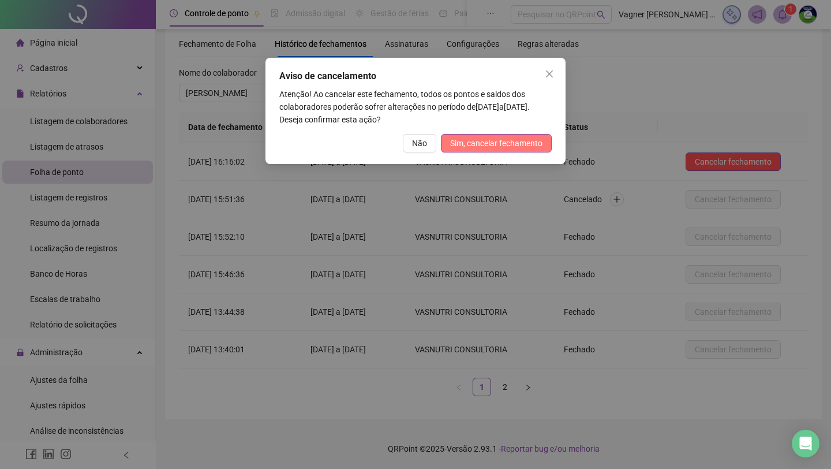
click at [494, 148] on span "Sim, cancelar fechamento" at bounding box center [496, 143] width 92 height 13
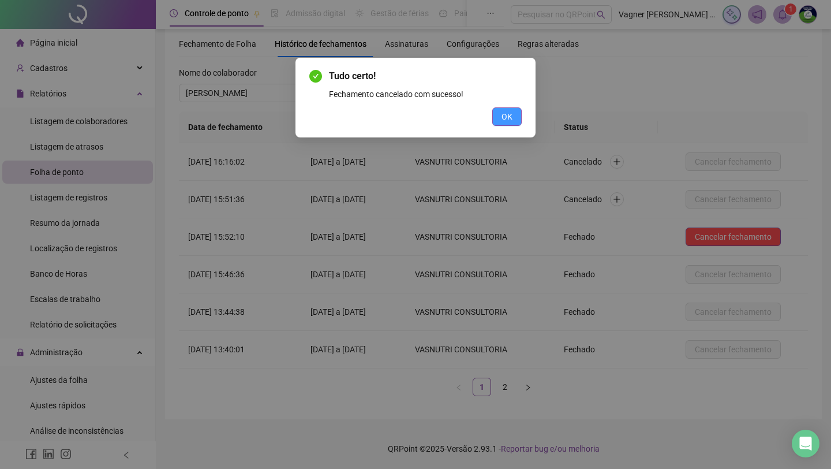
click at [506, 112] on span "OK" at bounding box center [507, 116] width 11 height 13
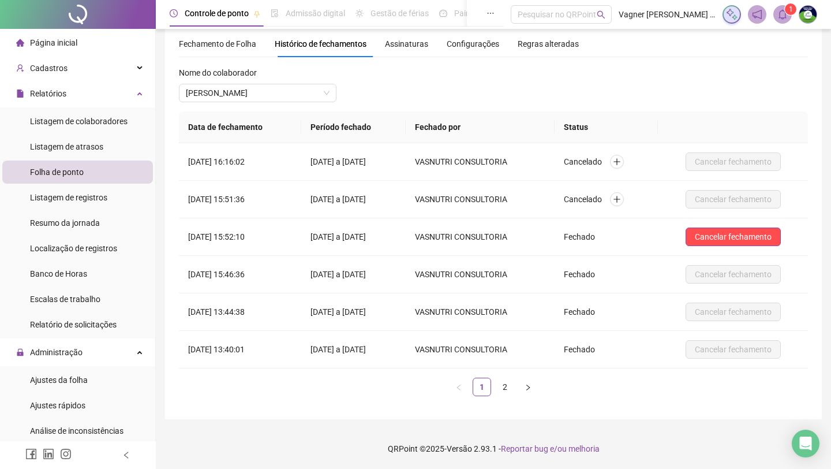
click at [260, 81] on div "Nome do colaborador" at bounding box center [258, 74] width 158 height 17
click at [260, 91] on span "[PERSON_NAME]" at bounding box center [258, 92] width 144 height 17
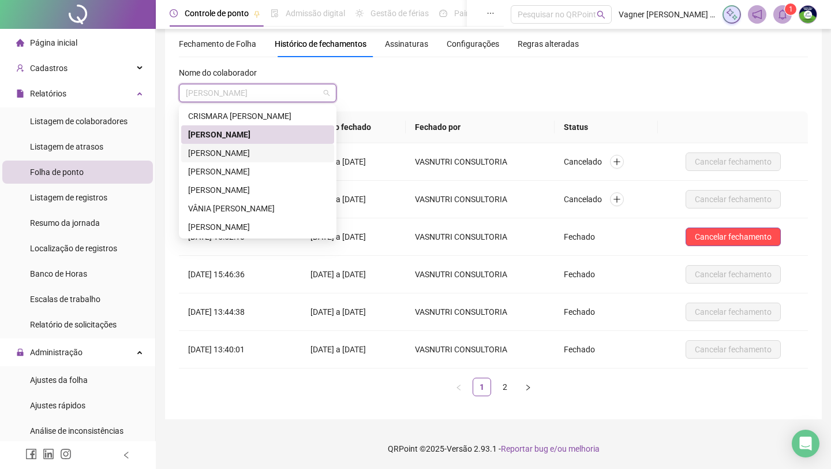
click at [250, 157] on div "[PERSON_NAME]" at bounding box center [257, 153] width 139 height 13
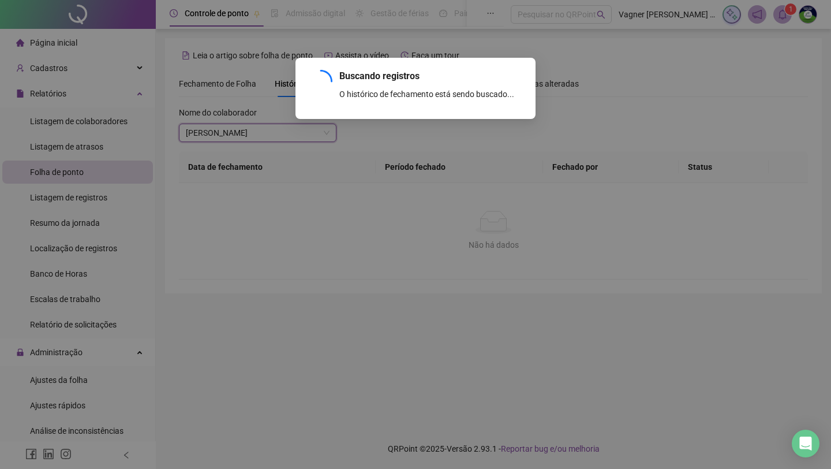
scroll to position [0, 0]
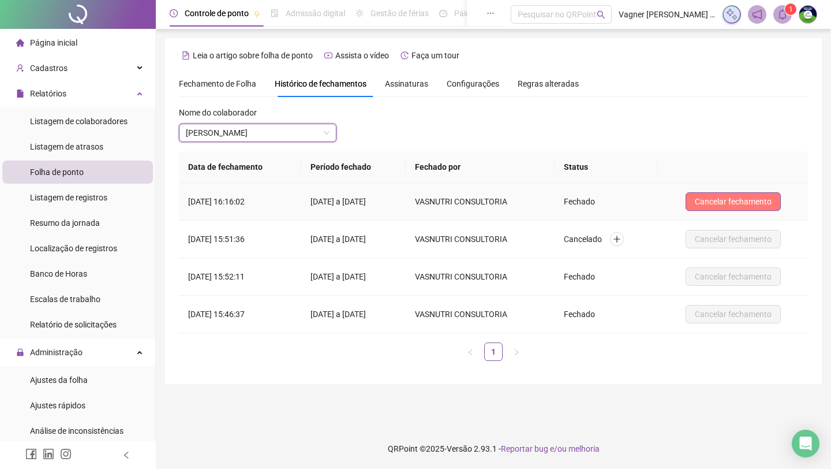
click at [754, 200] on span "Cancelar fechamento" at bounding box center [733, 201] width 77 height 13
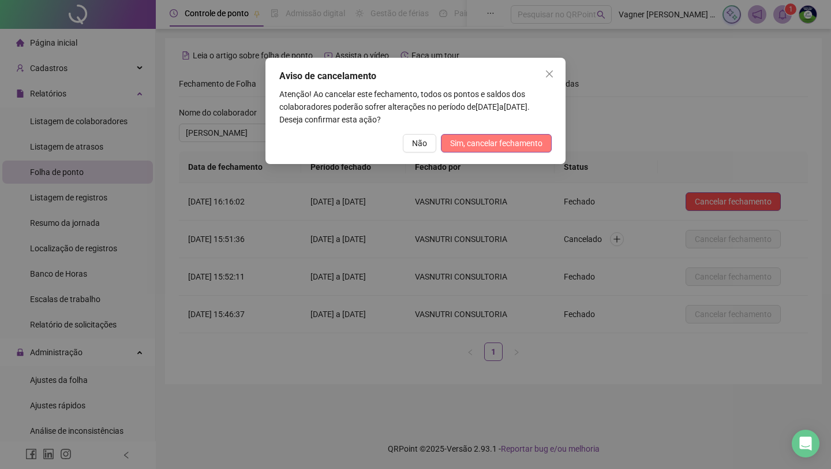
click at [521, 141] on span "Sim, cancelar fechamento" at bounding box center [496, 143] width 92 height 13
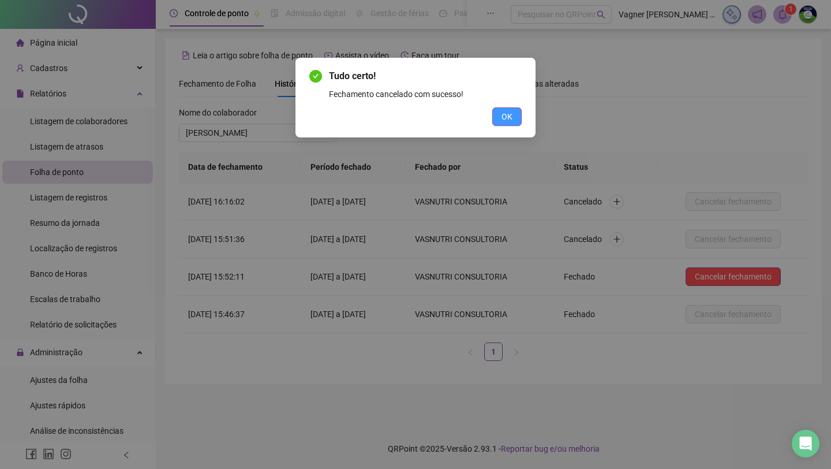
click at [510, 118] on span "OK" at bounding box center [507, 116] width 11 height 13
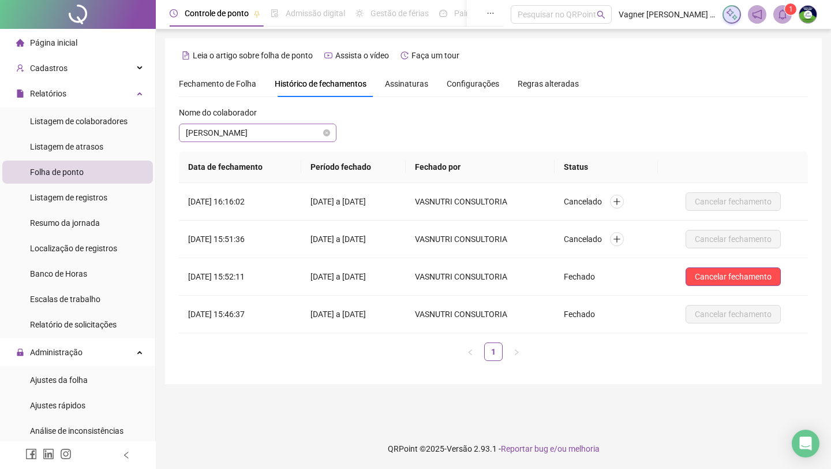
click at [306, 128] on span "[PERSON_NAME]" at bounding box center [258, 132] width 144 height 17
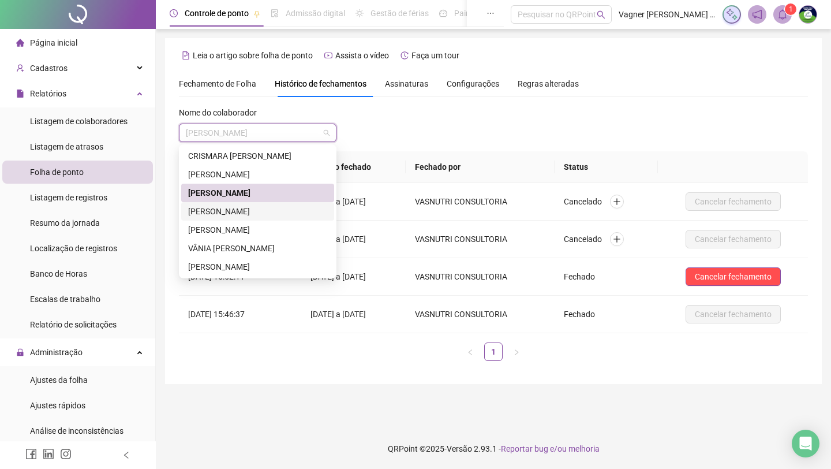
click at [290, 207] on div "[PERSON_NAME]" at bounding box center [257, 211] width 139 height 13
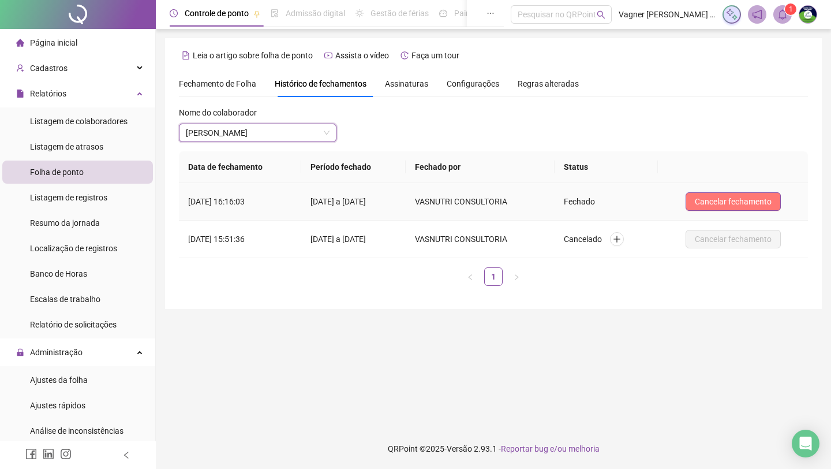
click at [718, 204] on span "Cancelar fechamento" at bounding box center [733, 201] width 77 height 13
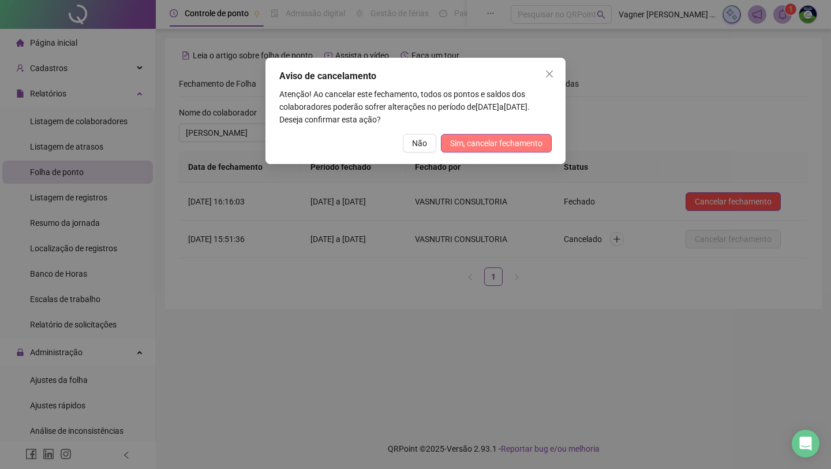
click at [488, 142] on span "Sim, cancelar fechamento" at bounding box center [496, 143] width 92 height 13
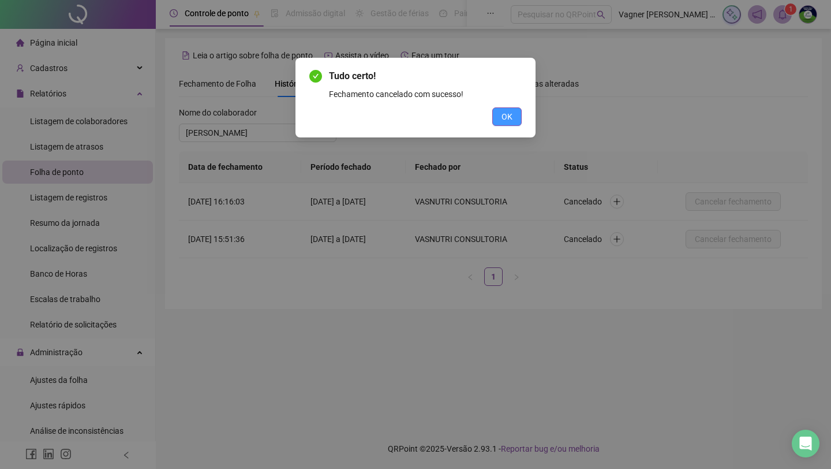
click at [496, 109] on button "OK" at bounding box center [506, 116] width 29 height 18
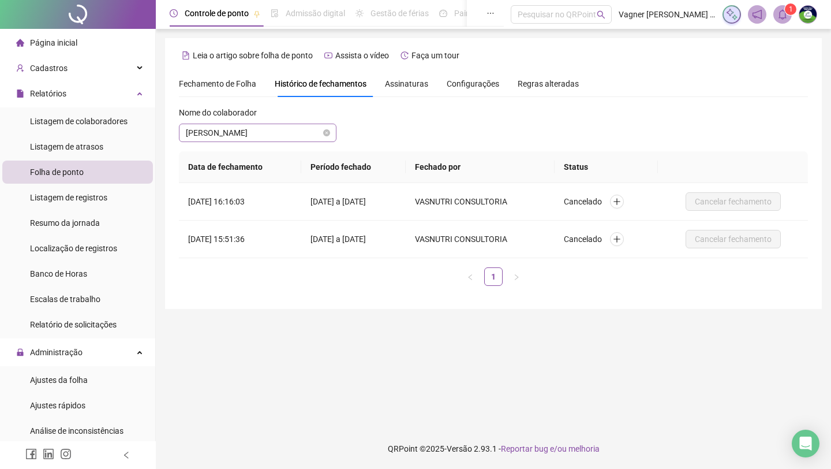
click at [303, 138] on span "[PERSON_NAME]" at bounding box center [258, 132] width 144 height 17
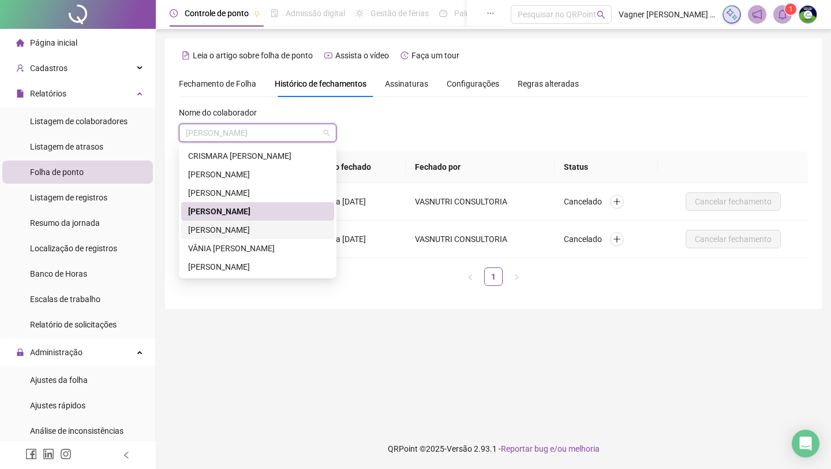
click at [278, 227] on div "[PERSON_NAME]" at bounding box center [257, 229] width 139 height 13
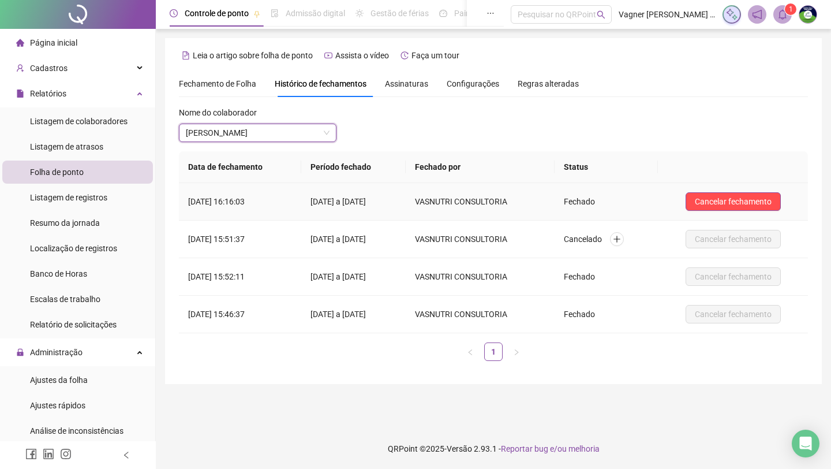
click at [708, 189] on td "Cancelar fechamento" at bounding box center [733, 202] width 150 height 38
click at [709, 197] on span "Cancelar fechamento" at bounding box center [733, 201] width 77 height 13
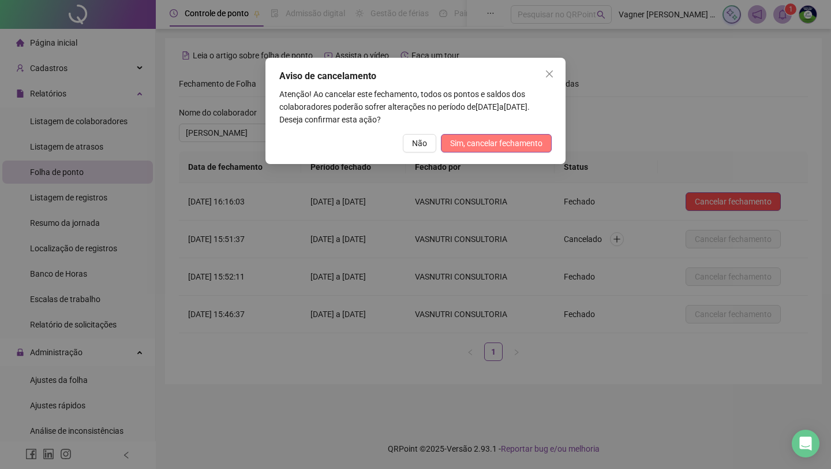
click at [486, 141] on span "Sim, cancelar fechamento" at bounding box center [496, 143] width 92 height 13
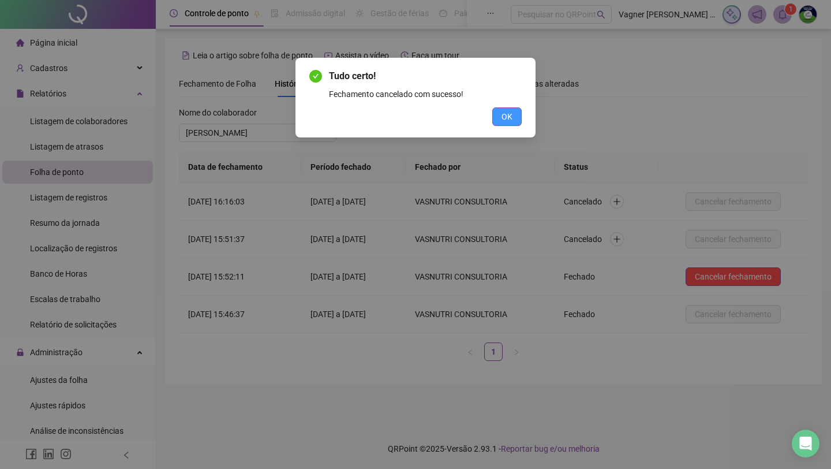
click at [516, 118] on button "OK" at bounding box center [506, 116] width 29 height 18
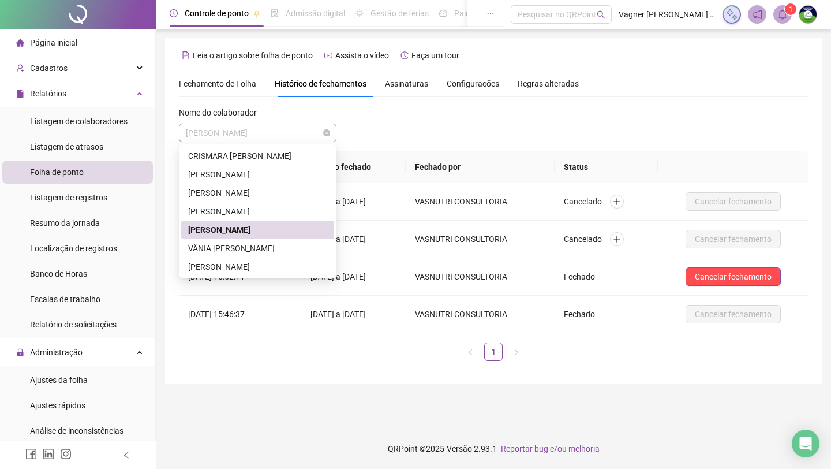
click at [298, 130] on span "[PERSON_NAME]" at bounding box center [258, 132] width 144 height 17
click at [267, 242] on div "VÂNIA [PERSON_NAME]" at bounding box center [257, 248] width 139 height 13
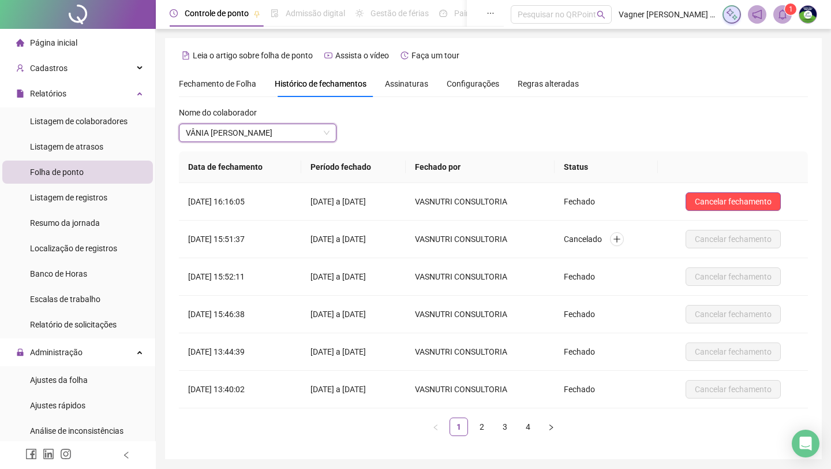
scroll to position [40, 0]
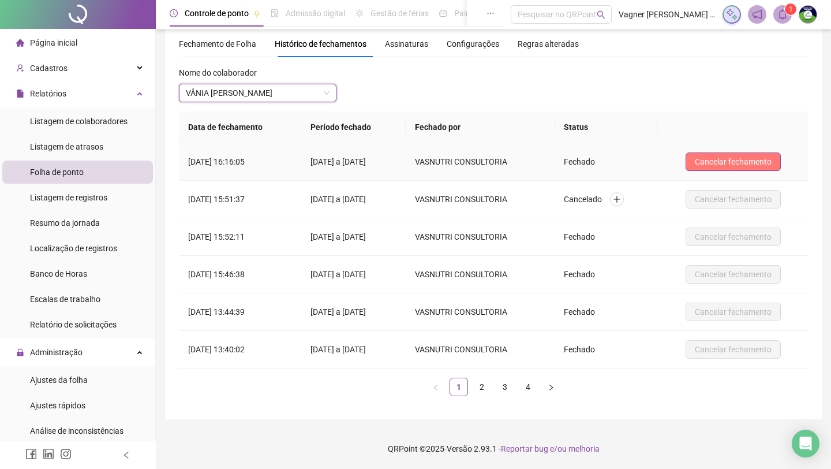
click at [744, 160] on span "Cancelar fechamento" at bounding box center [733, 161] width 77 height 13
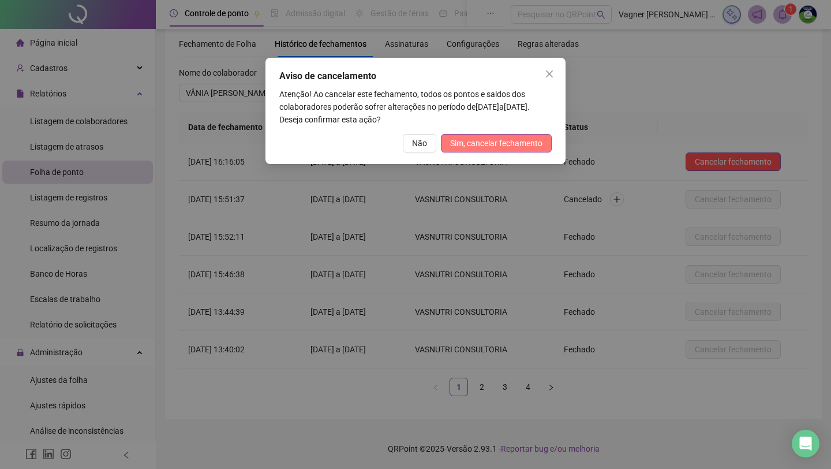
click at [522, 145] on span "Sim, cancelar fechamento" at bounding box center [496, 143] width 92 height 13
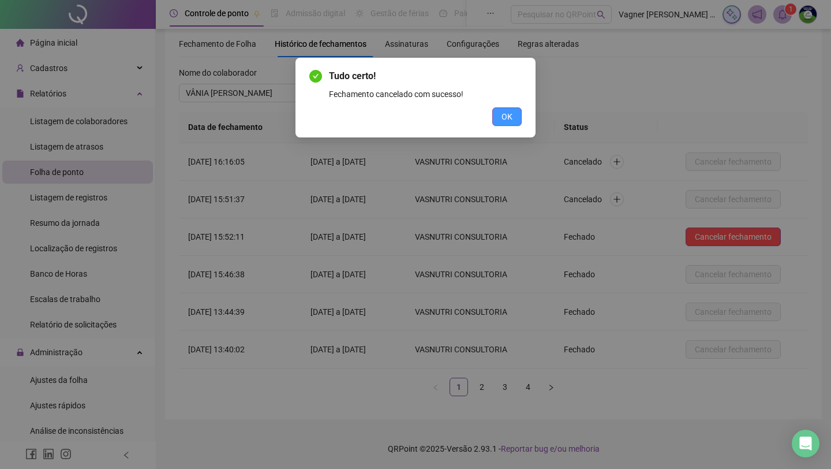
click at [509, 117] on span "OK" at bounding box center [507, 116] width 11 height 13
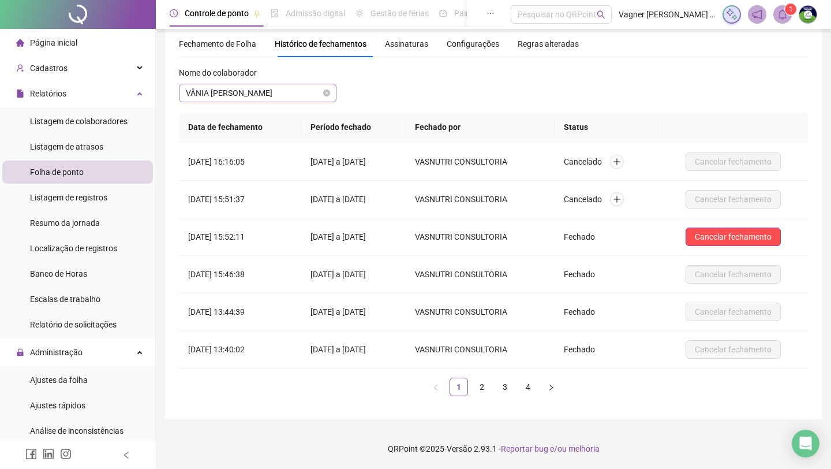
click at [301, 93] on span "VÂNIA [PERSON_NAME]" at bounding box center [258, 92] width 144 height 17
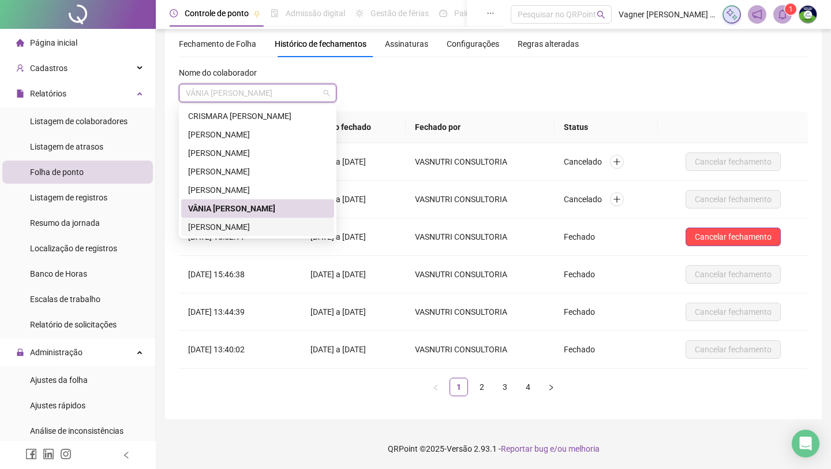
click at [264, 222] on div "[PERSON_NAME]" at bounding box center [257, 227] width 139 height 13
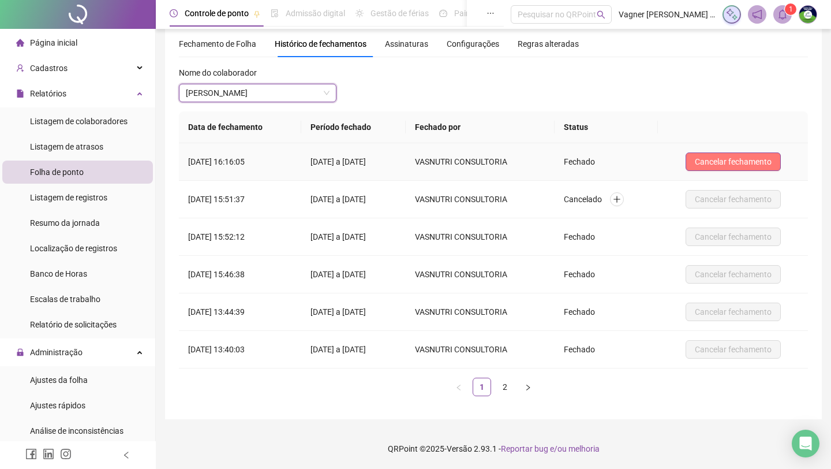
click at [760, 159] on span "Cancelar fechamento" at bounding box center [733, 161] width 77 height 13
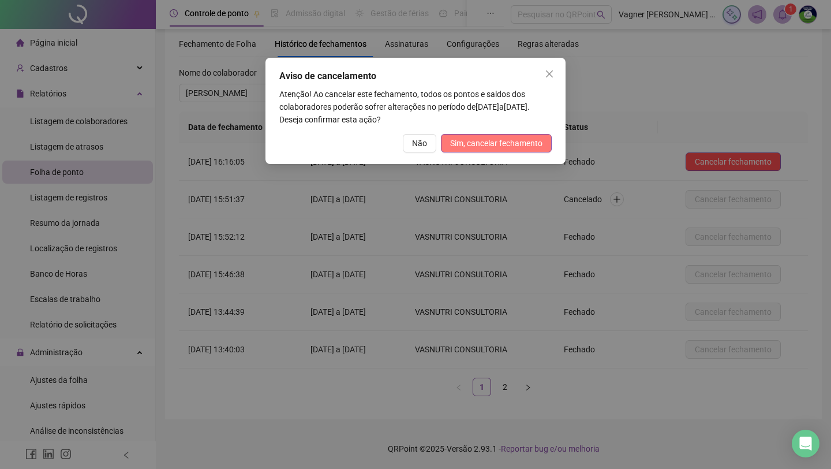
click at [511, 138] on span "Sim, cancelar fechamento" at bounding box center [496, 143] width 92 height 13
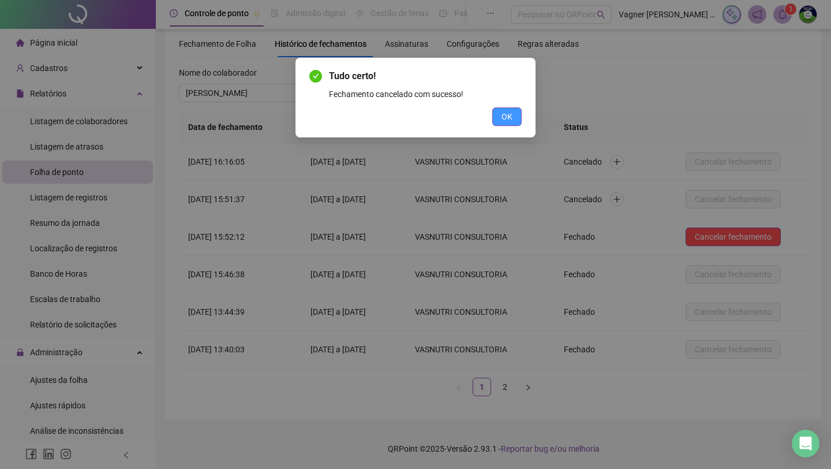
click at [509, 115] on span "OK" at bounding box center [507, 116] width 11 height 13
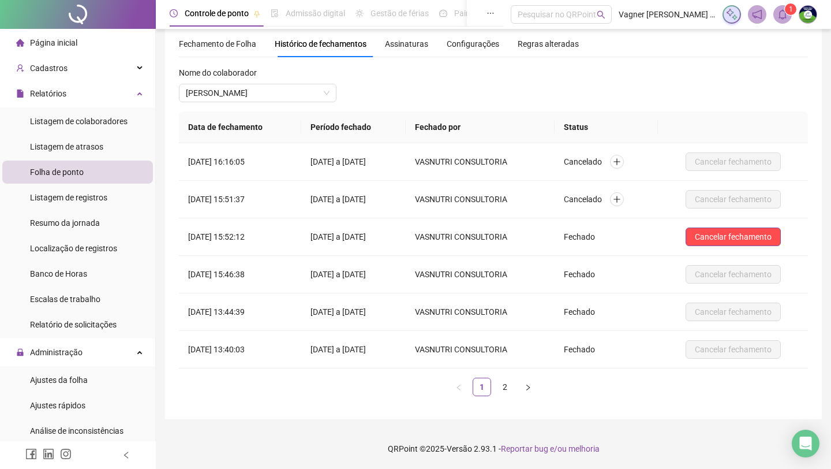
scroll to position [0, 0]
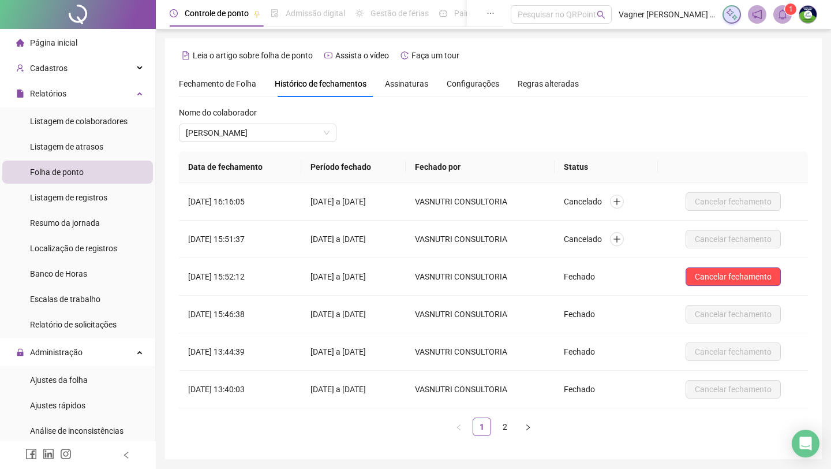
click at [801, 17] on img at bounding box center [808, 14] width 17 height 17
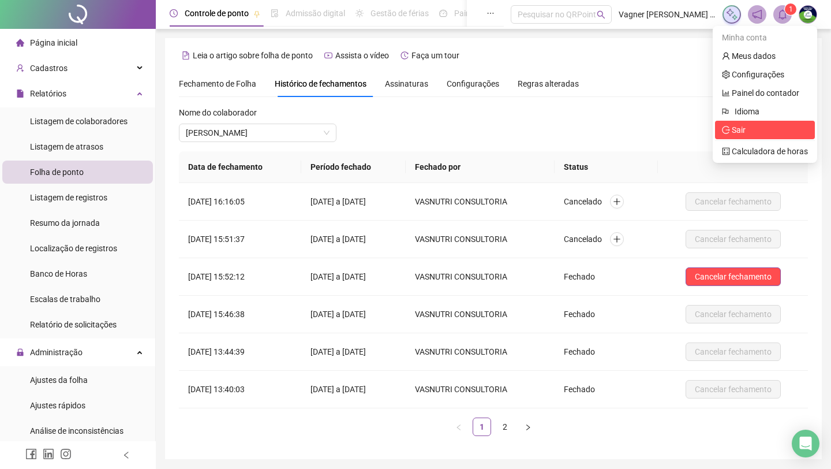
click at [752, 129] on span "Sair" at bounding box center [765, 130] width 86 height 13
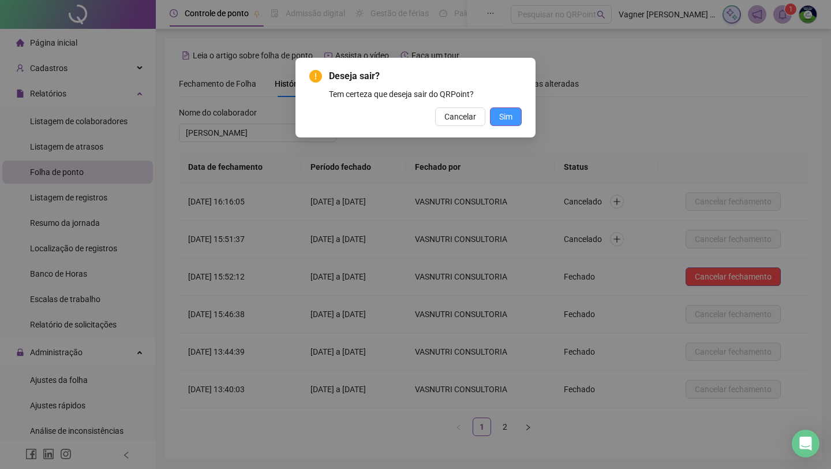
click at [503, 122] on span "Sim" at bounding box center [505, 116] width 13 height 13
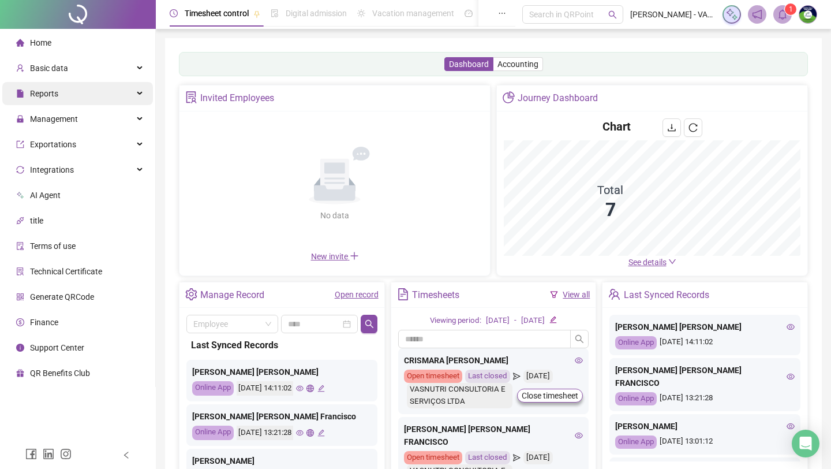
click at [126, 93] on div "Reports" at bounding box center [77, 93] width 151 height 23
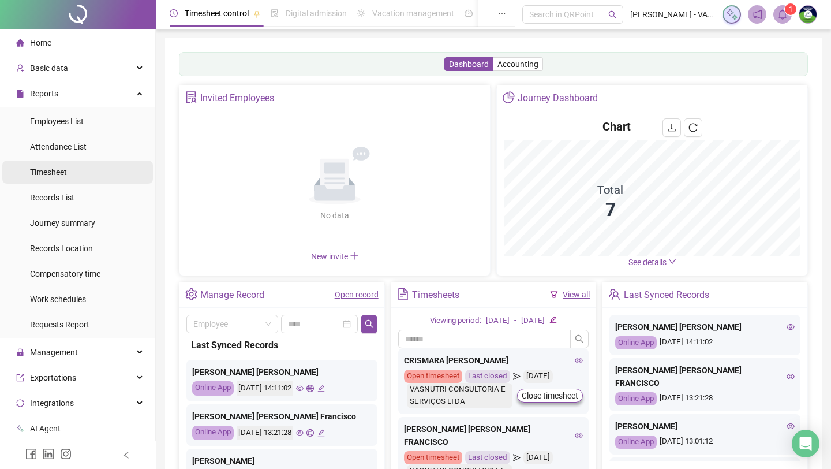
click at [76, 170] on li "Timesheet" at bounding box center [77, 171] width 151 height 23
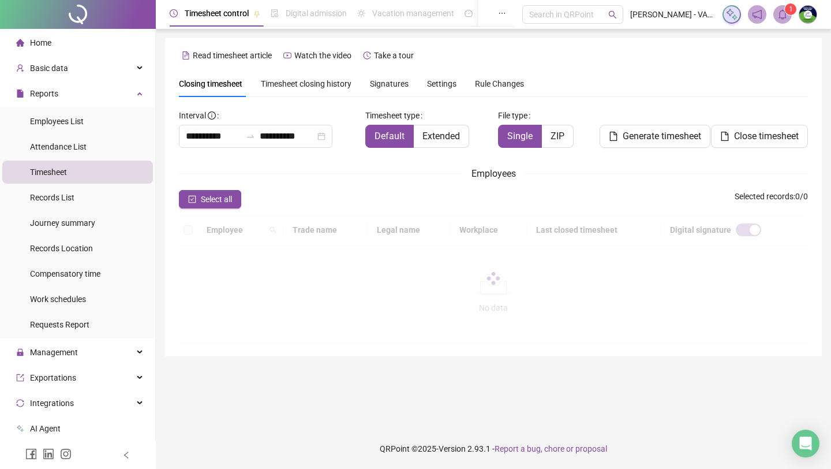
type input "**********"
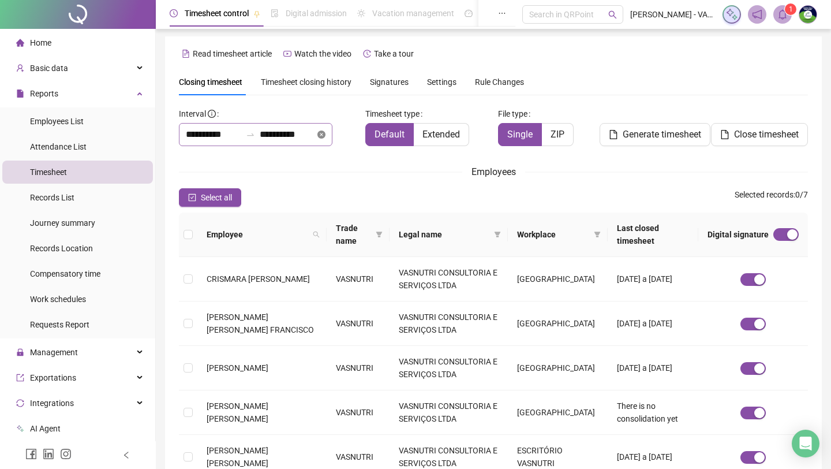
click at [326, 133] on icon "close-circle" at bounding box center [322, 134] width 8 height 8
click at [312, 132] on input at bounding box center [287, 135] width 55 height 14
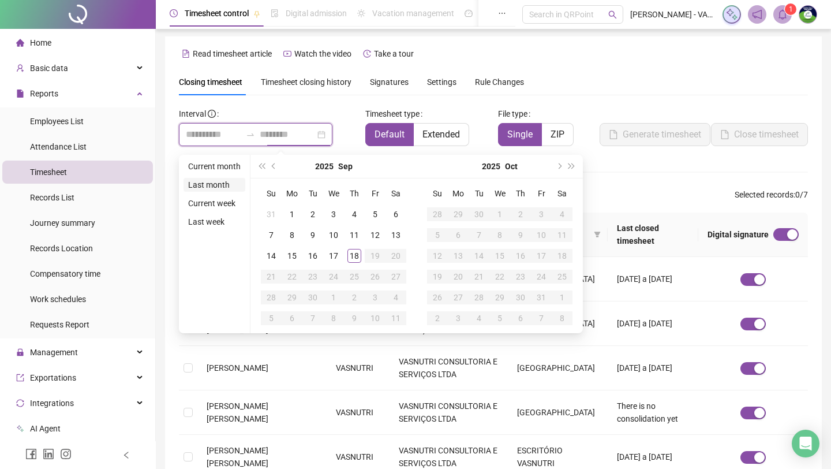
type input "**********"
click at [225, 182] on li "Last month" at bounding box center [215, 185] width 62 height 14
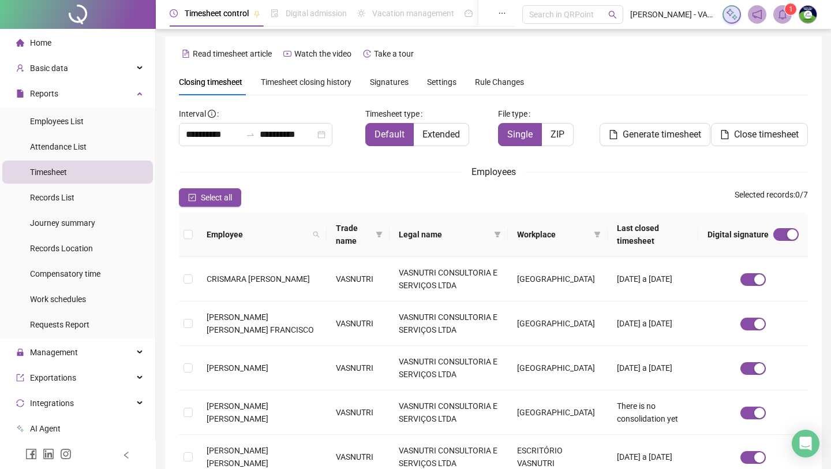
click at [262, 174] on div "Employees" at bounding box center [493, 172] width 629 height 14
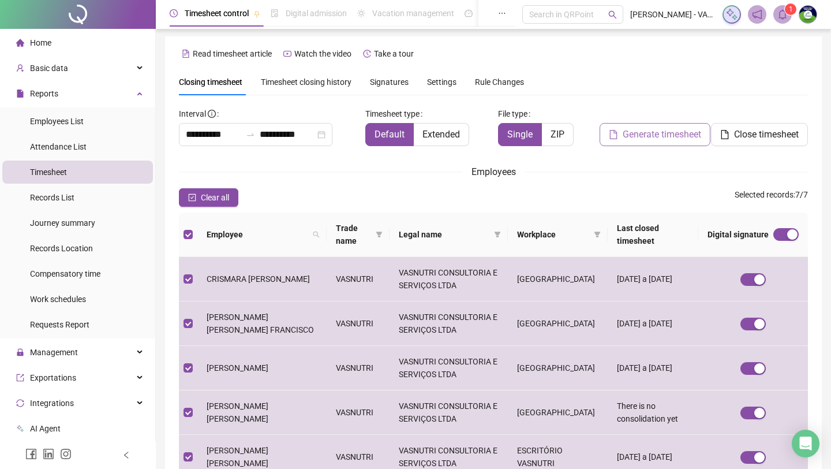
click at [640, 136] on span "Generate timesheet" at bounding box center [662, 135] width 79 height 14
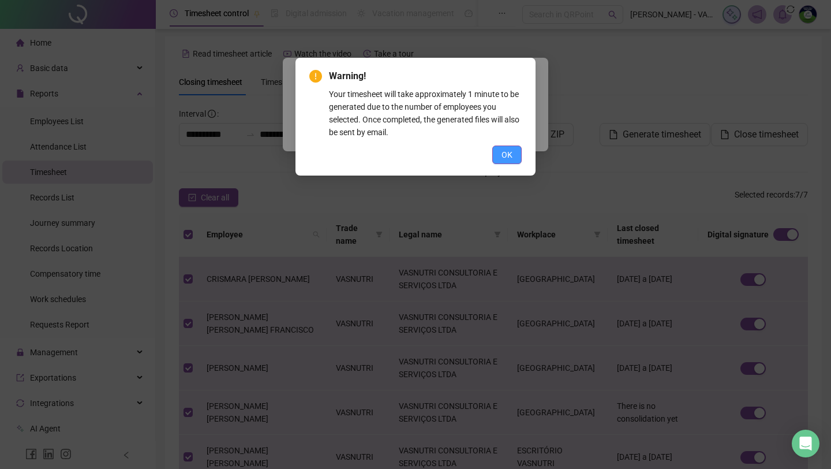
click at [508, 151] on span "OK" at bounding box center [507, 154] width 11 height 13
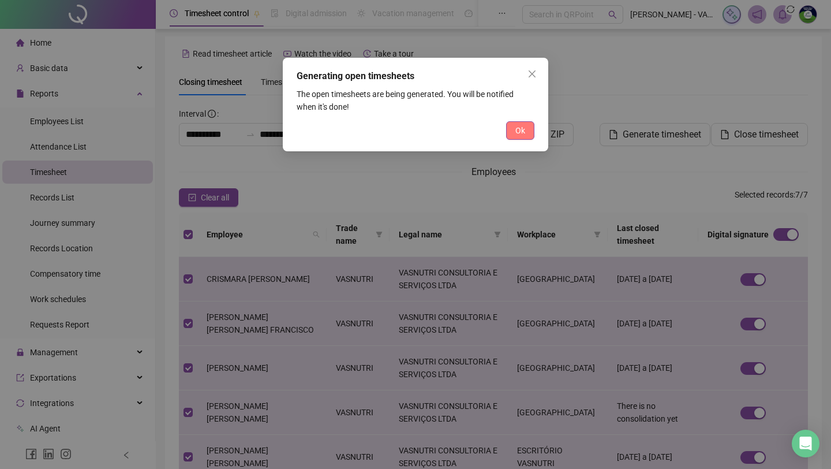
click at [513, 135] on button "Ok" at bounding box center [520, 130] width 28 height 18
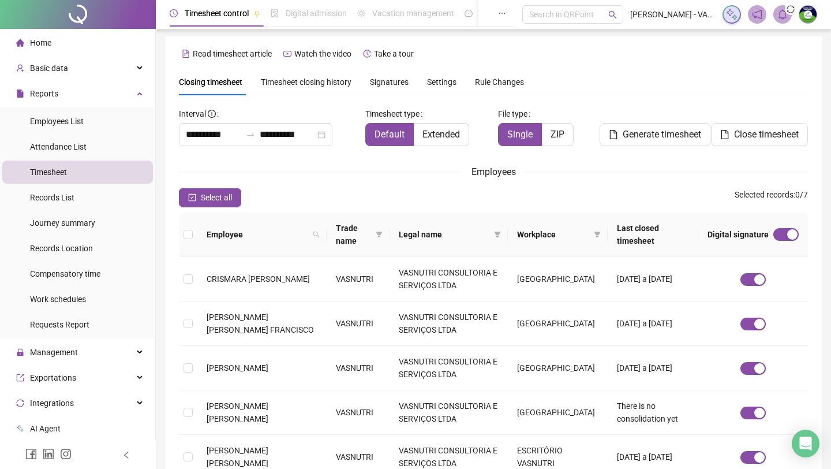
click at [790, 18] on span at bounding box center [783, 14] width 18 height 18
click at [757, 19] on icon "notification" at bounding box center [757, 14] width 10 height 10
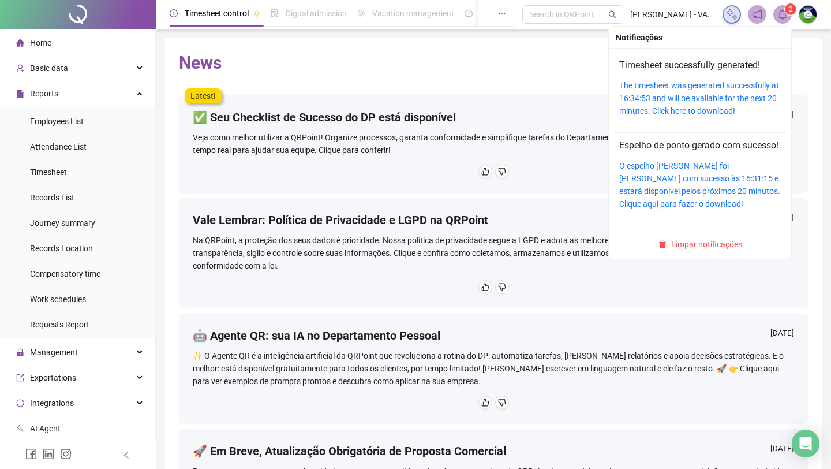
click at [778, 13] on icon "bell" at bounding box center [783, 14] width 10 height 10
click at [726, 88] on link "The timesheet was generated successfully at 16:34:53 and will be available for …" at bounding box center [699, 98] width 160 height 35
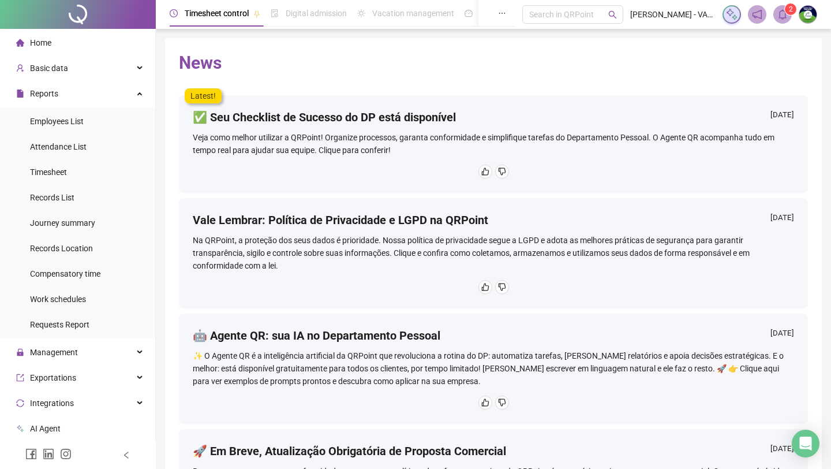
click at [808, 9] on img at bounding box center [808, 14] width 17 height 17
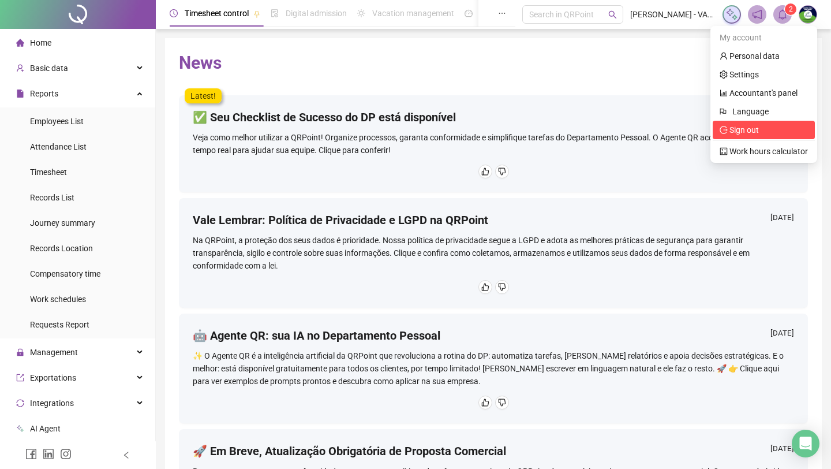
click at [770, 126] on span "Sign out" at bounding box center [764, 130] width 88 height 13
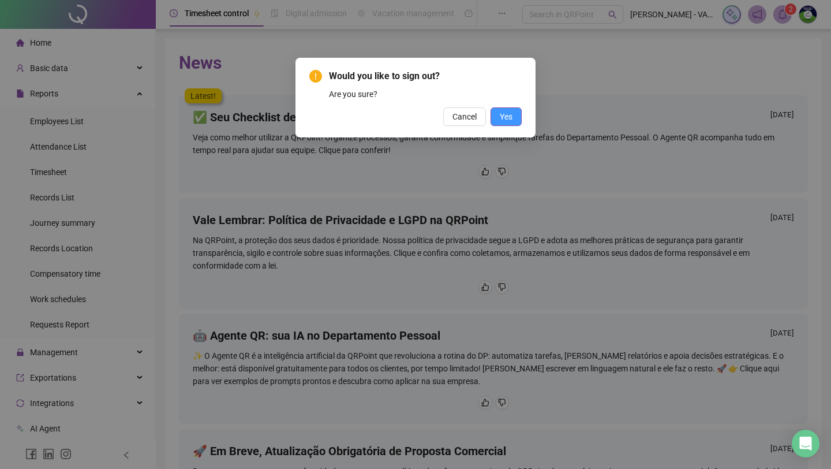
click at [498, 123] on button "Yes" at bounding box center [506, 116] width 31 height 18
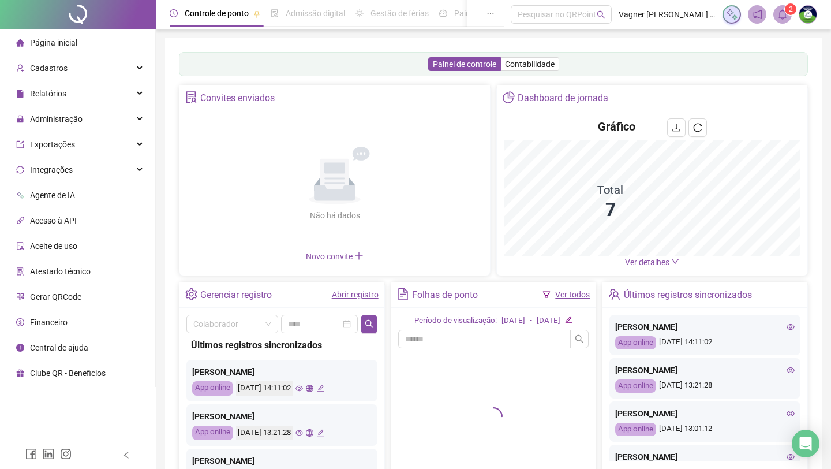
scroll to position [8, 0]
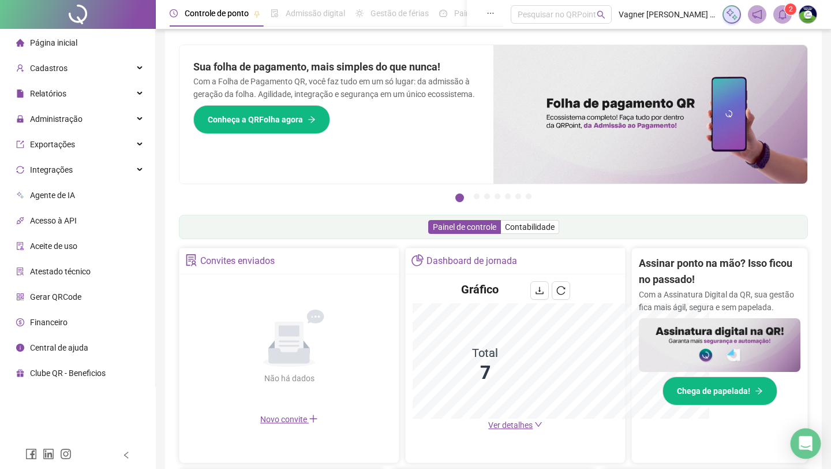
click at [805, 440] on icon "Open Intercom Messenger" at bounding box center [805, 443] width 13 height 15
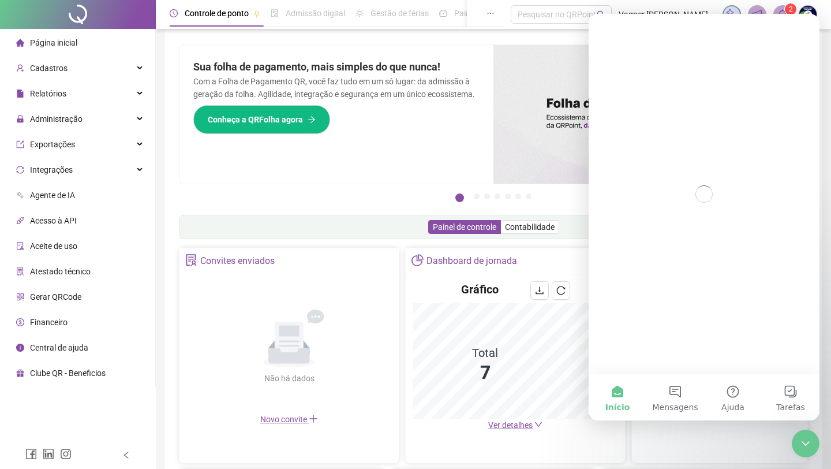
scroll to position [0, 0]
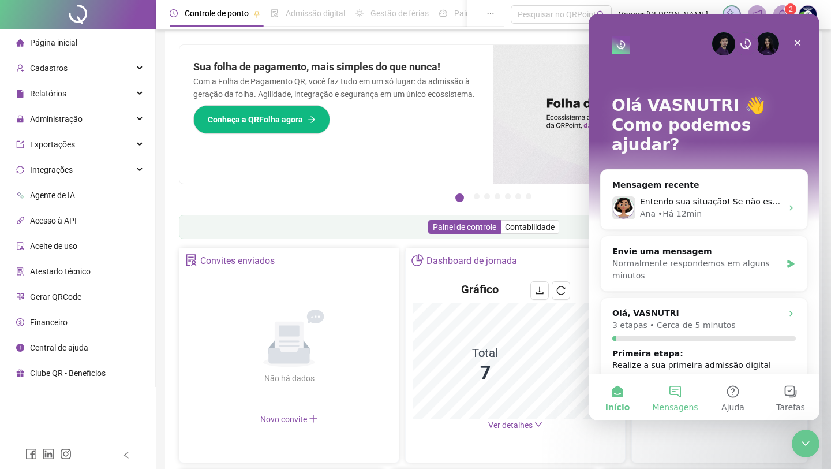
click at [681, 395] on button "Mensagens" at bounding box center [676, 397] width 58 height 46
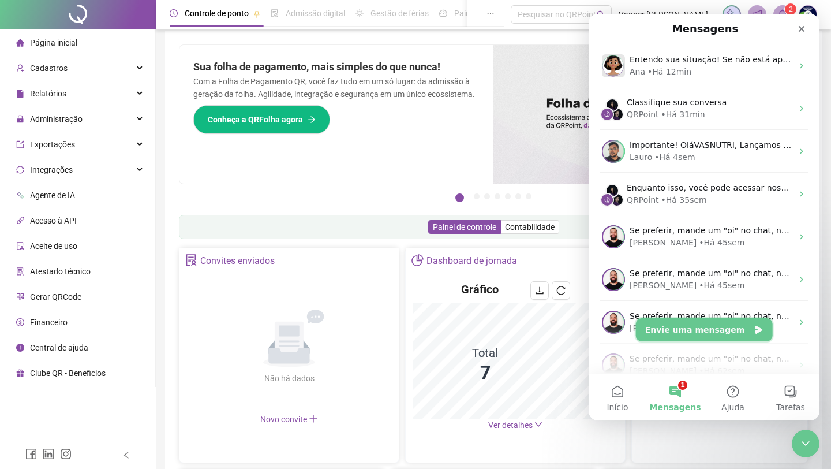
click at [686, 335] on button "Envie uma mensagem" at bounding box center [704, 329] width 137 height 23
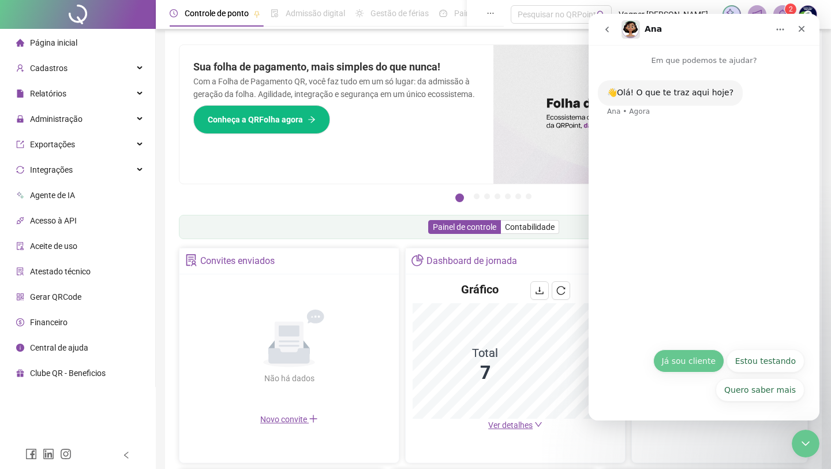
click at [711, 355] on button "Já sou cliente" at bounding box center [689, 360] width 71 height 23
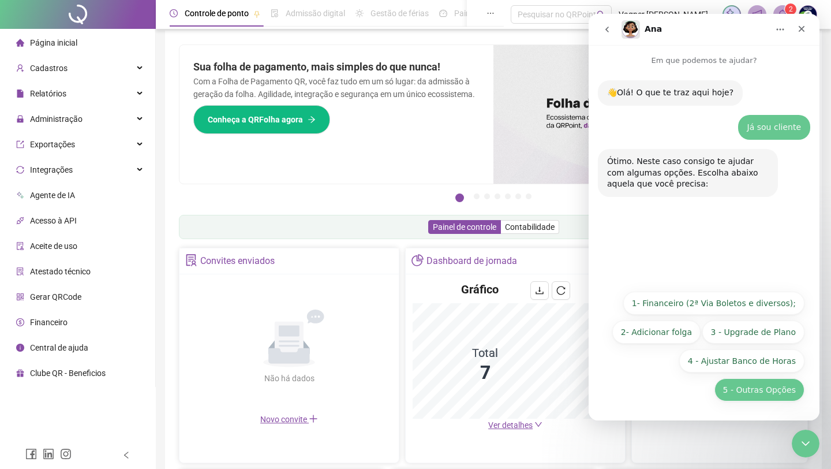
click at [744, 381] on button "5 - Outras Opções" at bounding box center [760, 389] width 90 height 23
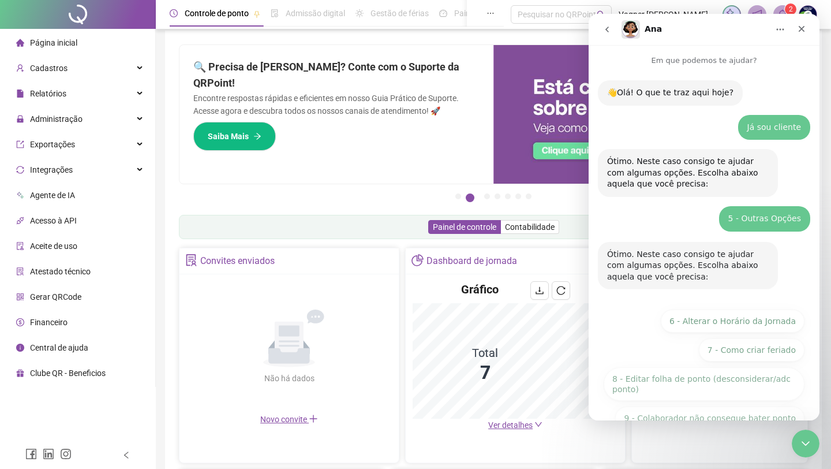
scroll to position [57, 0]
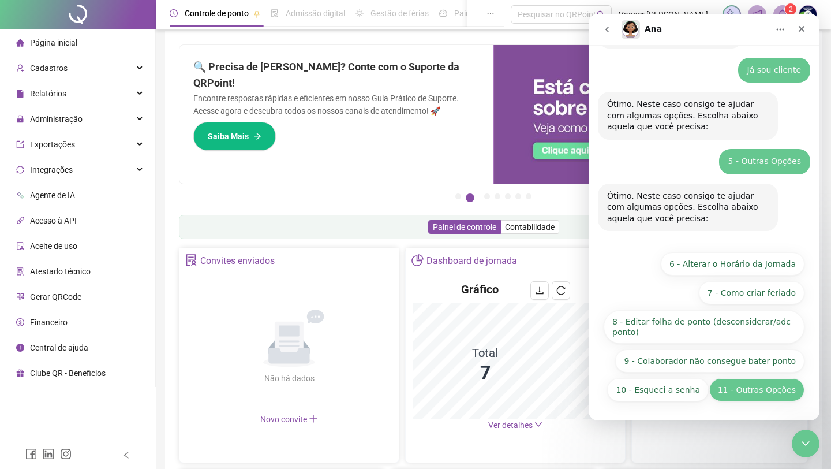
click at [737, 399] on button "11 - Outras Opções" at bounding box center [757, 389] width 95 height 23
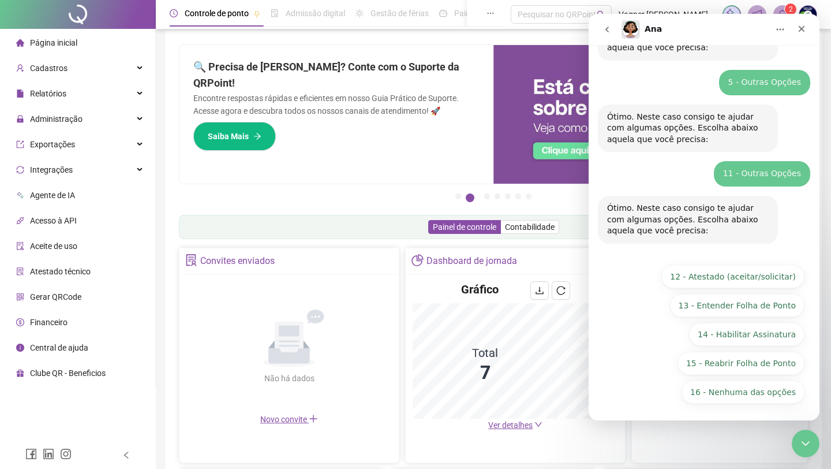
scroll to position [138, 0]
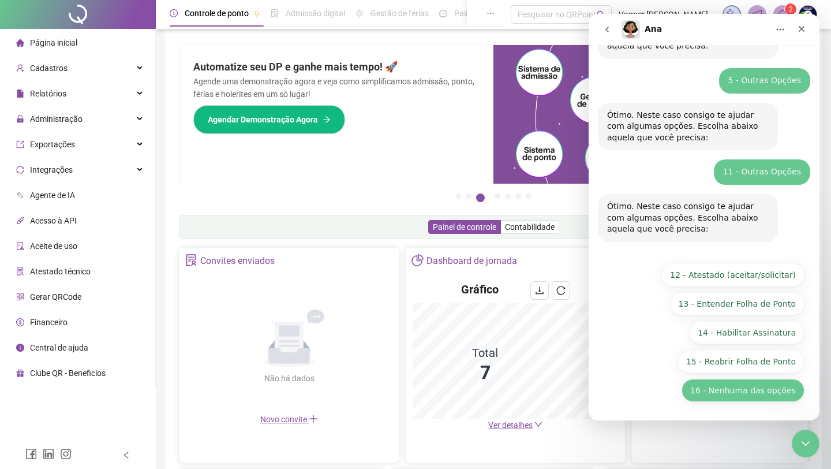
click at [731, 391] on button "16 - Nenhuma das opções" at bounding box center [743, 390] width 123 height 23
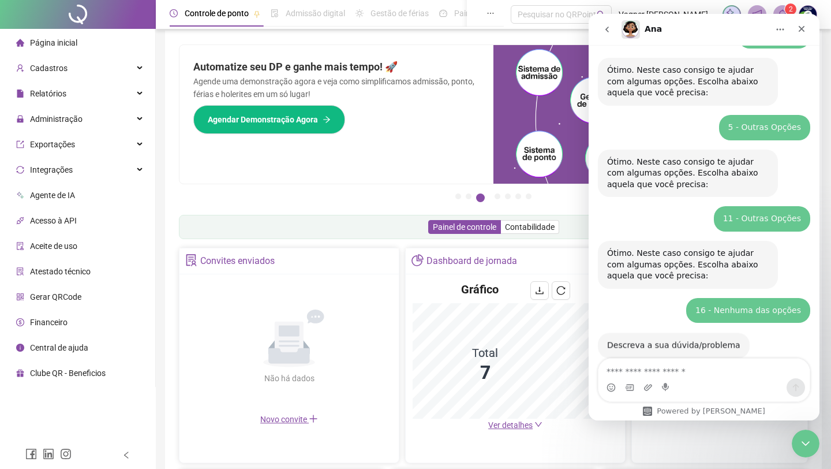
scroll to position [114, 0]
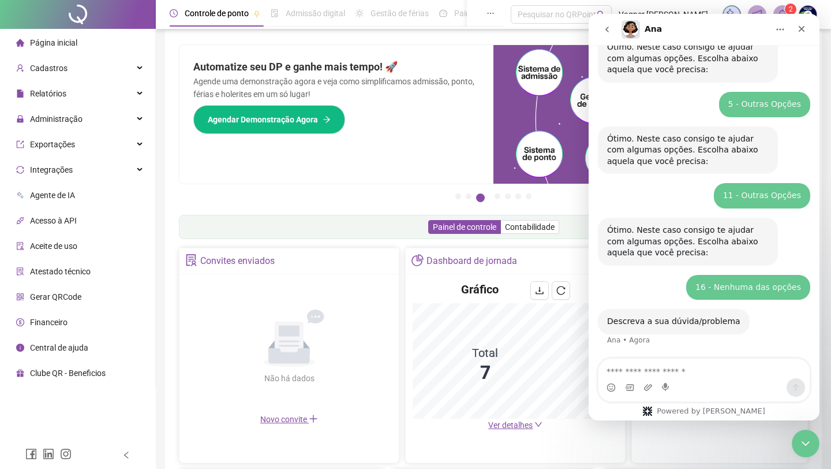
click at [724, 374] on textarea "Envie uma mensagem..." at bounding box center [704, 369] width 211 height 20
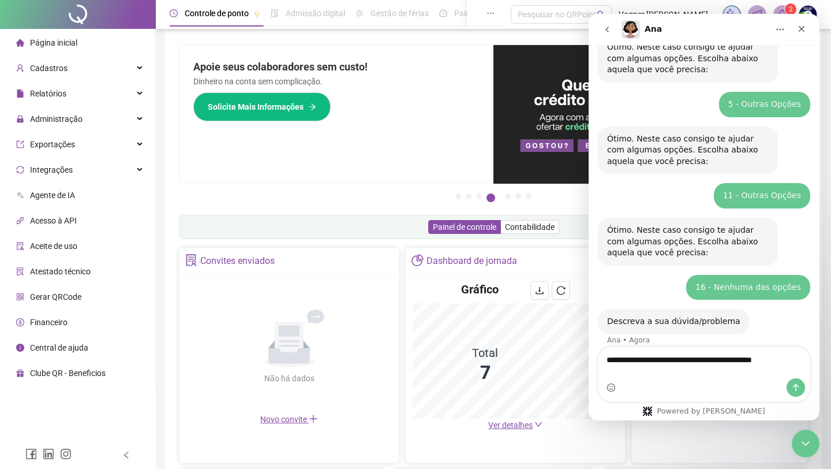
scroll to position [126, 0]
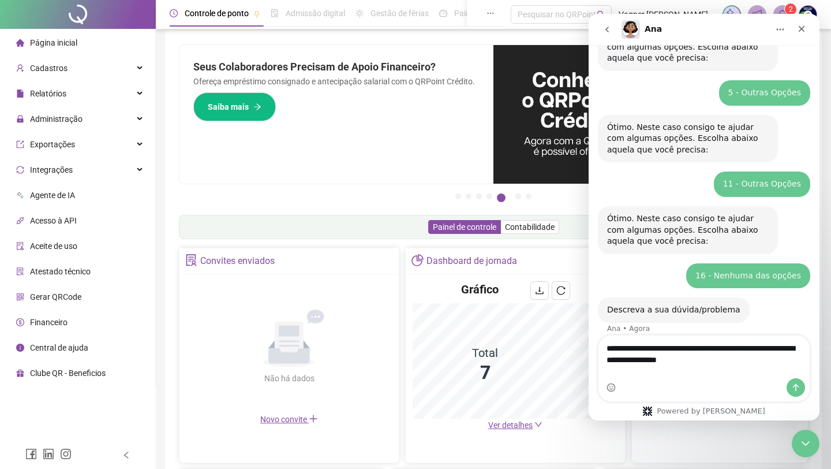
click at [695, 367] on textarea "**********" at bounding box center [704, 350] width 211 height 31
type textarea "**********"
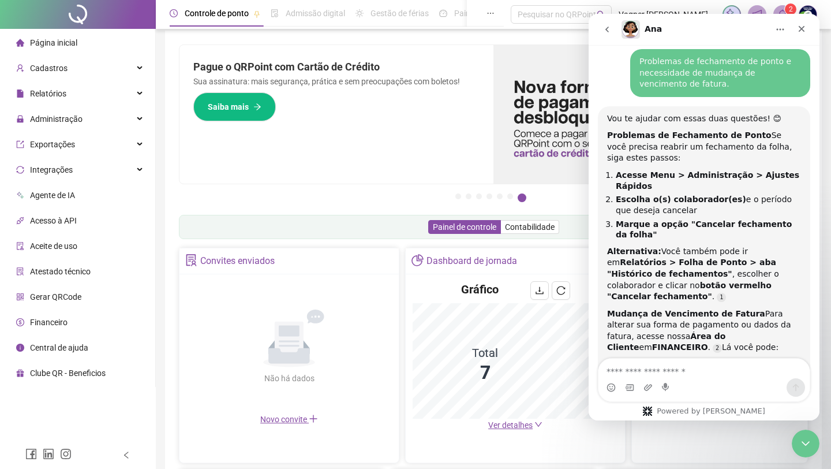
scroll to position [384, 0]
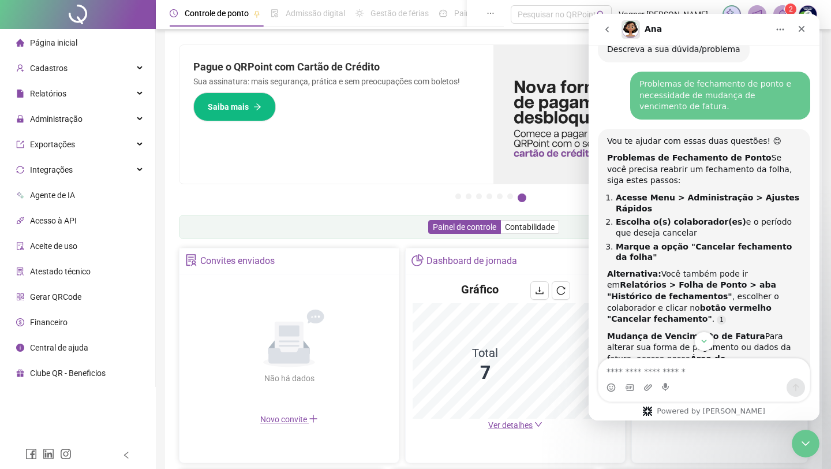
click at [812, 10] on img at bounding box center [808, 14] width 17 height 17
click at [808, 8] on img at bounding box center [808, 14] width 17 height 17
click at [801, 27] on icon "Fechar" at bounding box center [801, 28] width 9 height 9
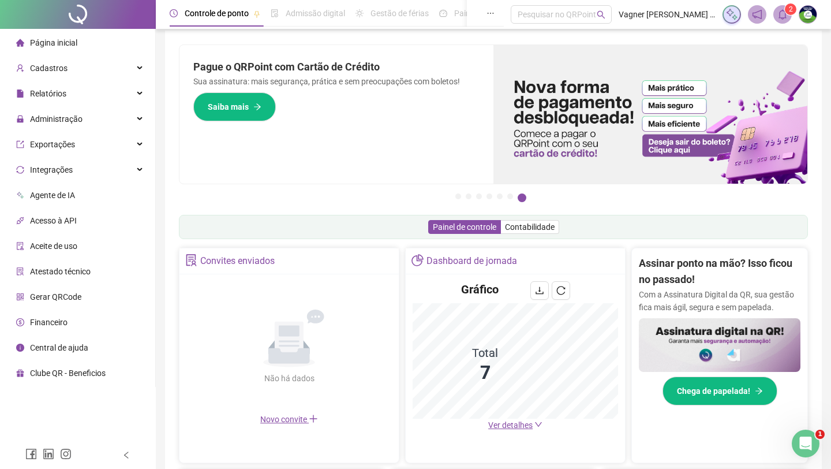
scroll to position [518, 0]
click at [807, 17] on img at bounding box center [808, 14] width 17 height 17
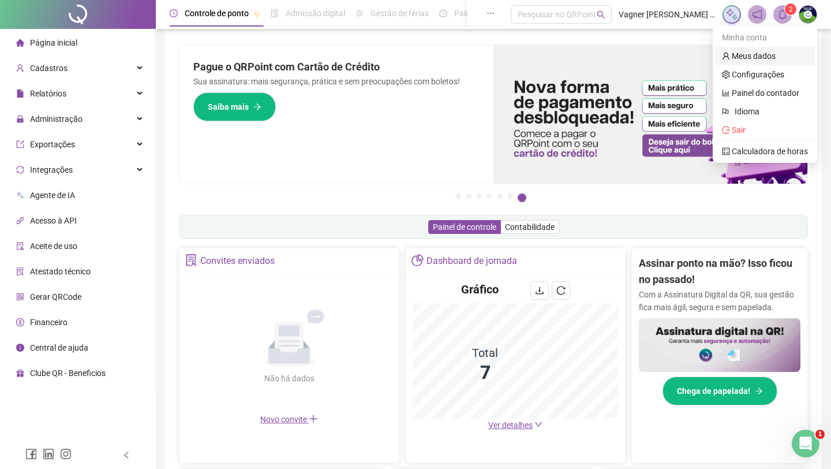
click at [772, 53] on link "Meus dados" at bounding box center [749, 55] width 54 height 9
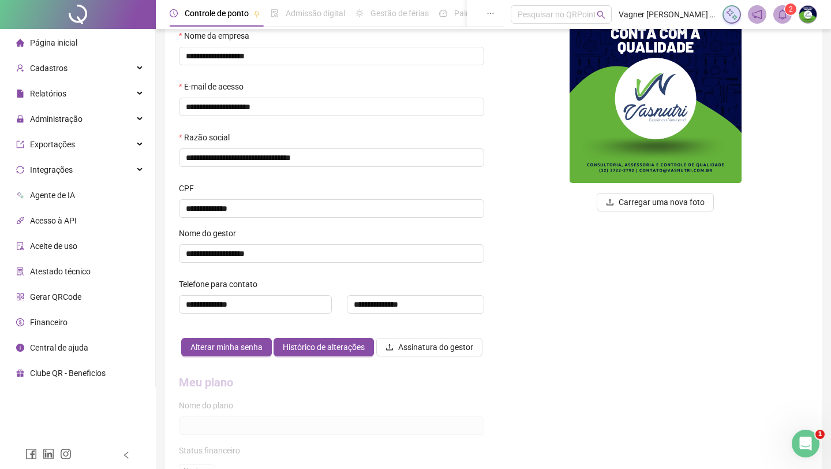
scroll to position [344, 0]
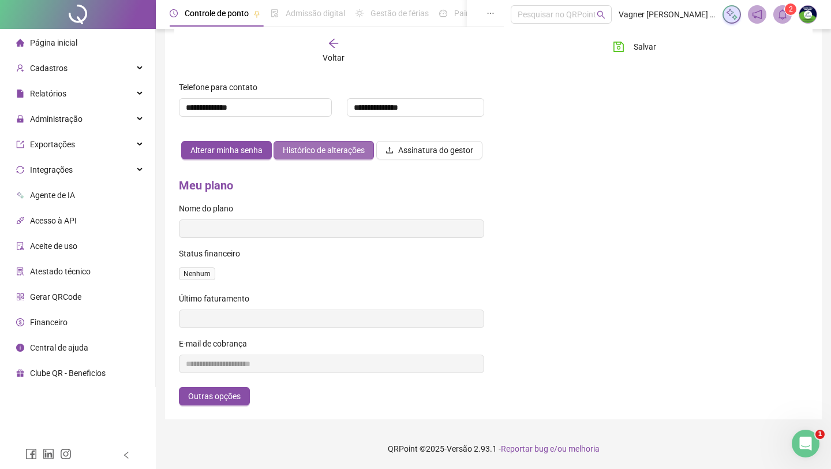
click at [365, 144] on span "Histórico de alterações" at bounding box center [324, 150] width 82 height 13
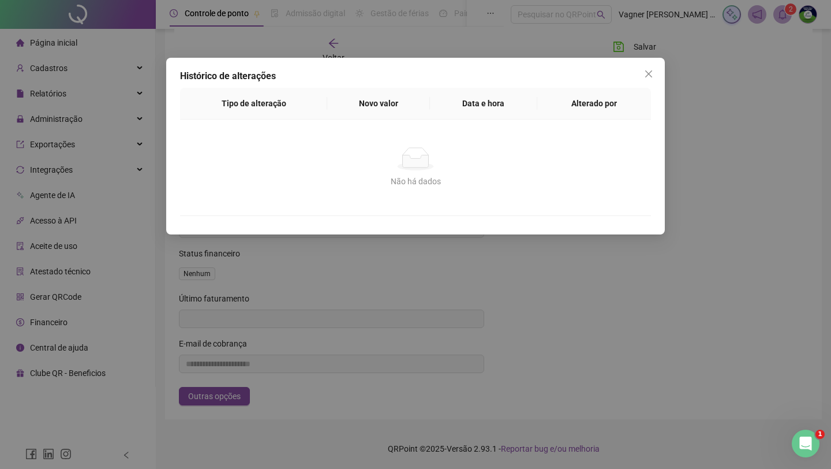
click at [353, 100] on th "Novo valor" at bounding box center [378, 104] width 102 height 32
click at [379, 153] on div "Não há dados" at bounding box center [415, 158] width 443 height 23
click at [655, 74] on span "Close" at bounding box center [649, 73] width 18 height 9
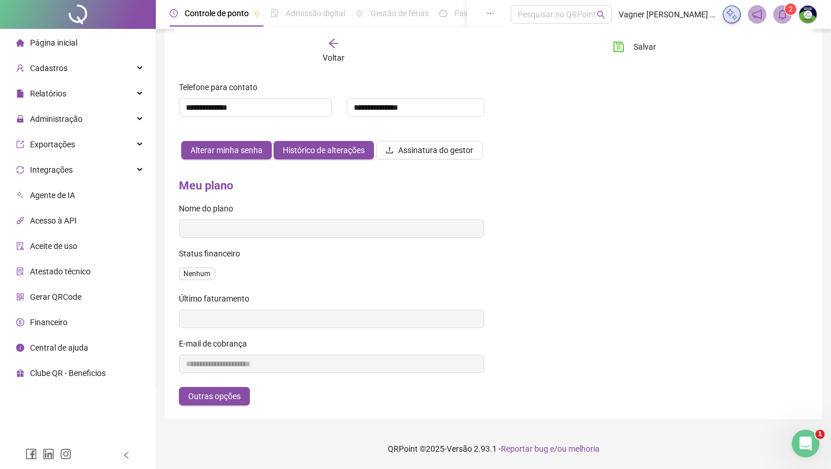
click at [208, 265] on div "Nenhum" at bounding box center [331, 273] width 305 height 18
click at [207, 267] on span "Nenhum" at bounding box center [197, 273] width 36 height 13
click at [207, 238] on div "**********" at bounding box center [331, 291] width 305 height 228
click at [207, 206] on label "Nome do plano" at bounding box center [210, 208] width 62 height 13
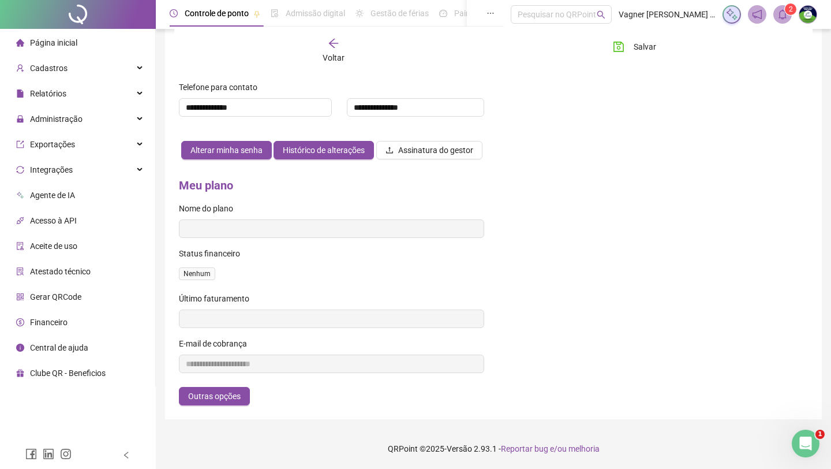
click at [207, 193] on div "**********" at bounding box center [331, 291] width 305 height 228
click at [208, 185] on h4 "Meu plano" at bounding box center [331, 185] width 305 height 16
click at [211, 391] on span "Outras opções" at bounding box center [214, 396] width 53 height 13
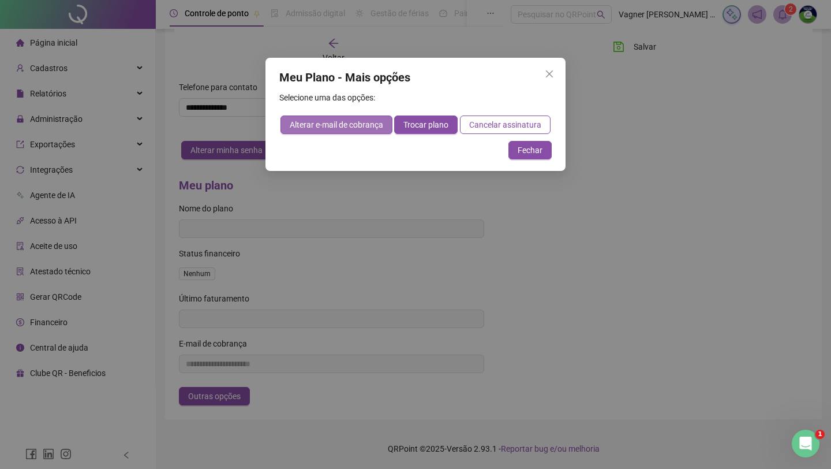
click at [371, 125] on span "Alterar e-mail de cobrança" at bounding box center [337, 124] width 94 height 13
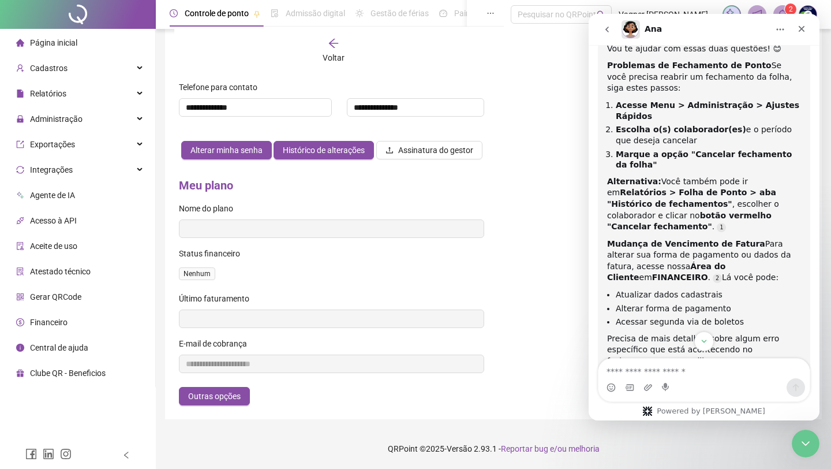
scroll to position [518, 0]
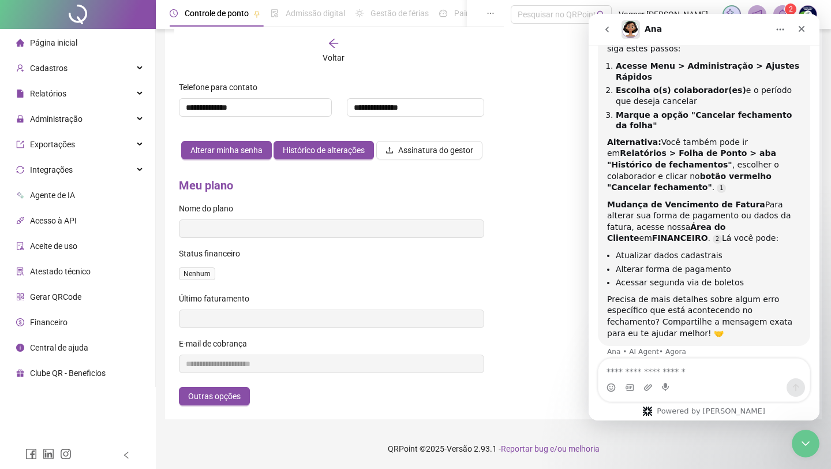
click at [702, 380] on div "Messenger da Intercom" at bounding box center [704, 387] width 211 height 18
click at [704, 368] on textarea "Envie uma mensagem..." at bounding box center [704, 369] width 211 height 20
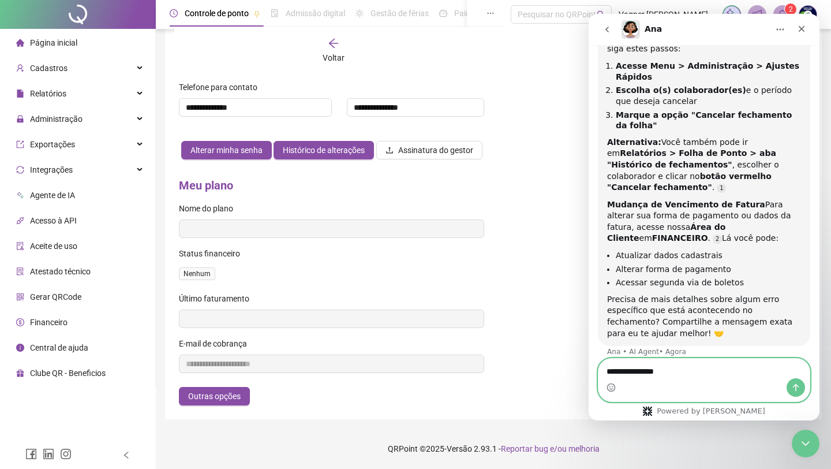
type textarea "**********"
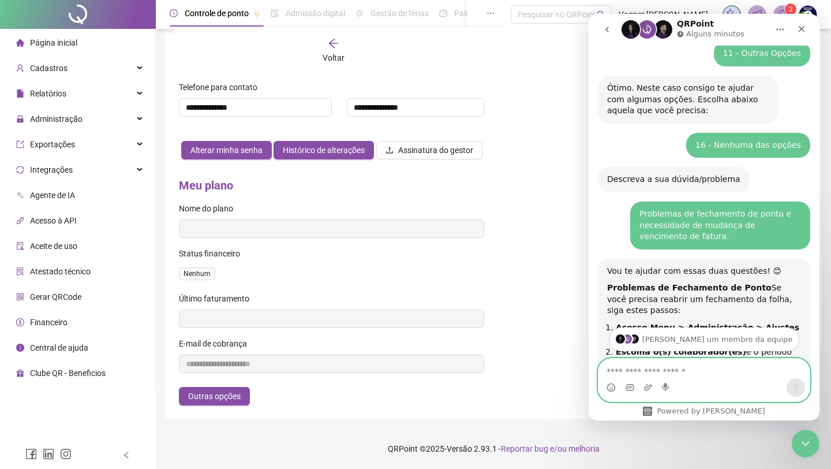
scroll to position [212, 0]
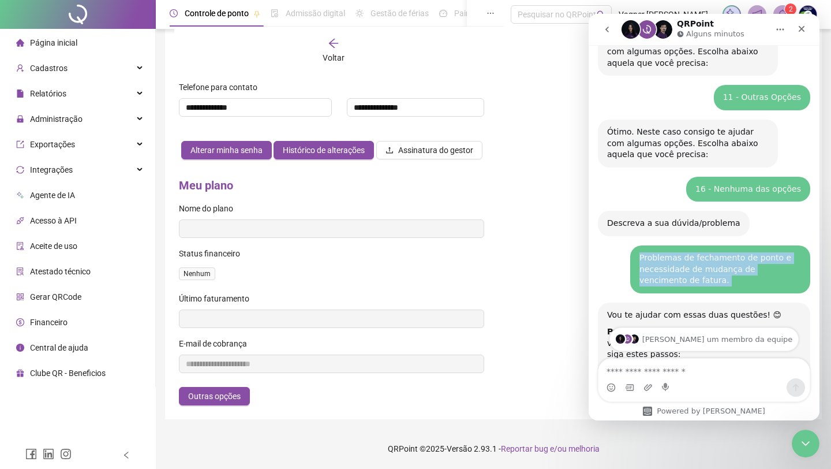
drag, startPoint x: 641, startPoint y: 256, endPoint x: 694, endPoint y: 286, distance: 60.2
click at [695, 286] on div "Problemas de fechamento de ponto e necessidade de mudança de vencimento de fatu…" at bounding box center [720, 269] width 180 height 48
copy div "Problemas de fechamento de ponto e necessidade de mudança de vencimento de fatu…"
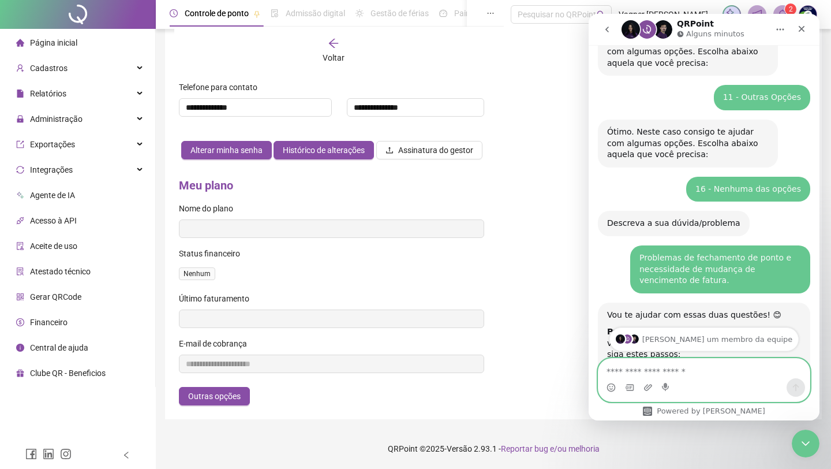
click at [639, 373] on textarea "Envie uma mensagem..." at bounding box center [704, 369] width 211 height 20
paste textarea "**********"
type textarea "**********"
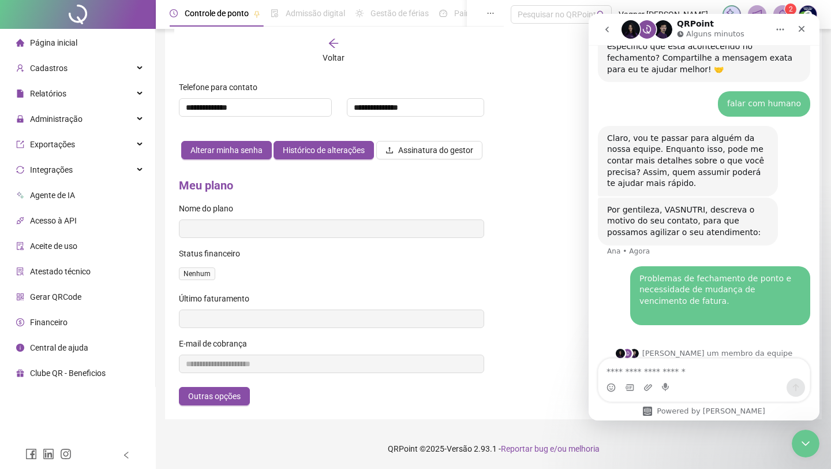
scroll to position [253, 0]
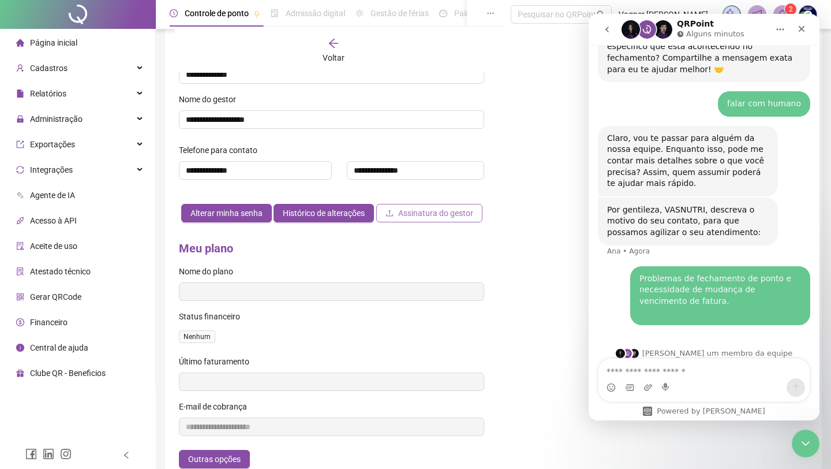
click at [376, 222] on button "Assinatura do gestor" at bounding box center [429, 213] width 106 height 18
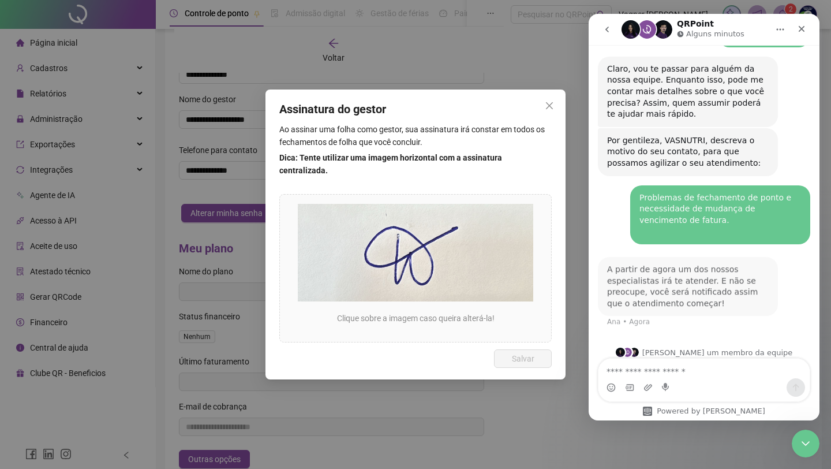
scroll to position [850, 0]
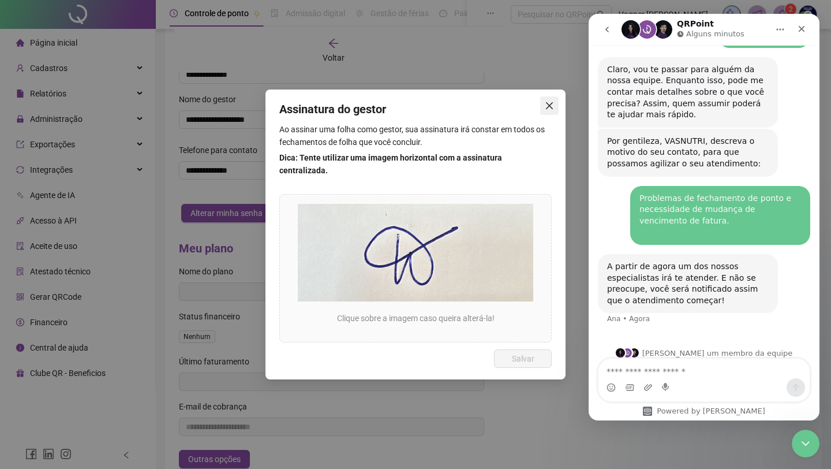
click at [544, 107] on span "Close" at bounding box center [549, 105] width 18 height 9
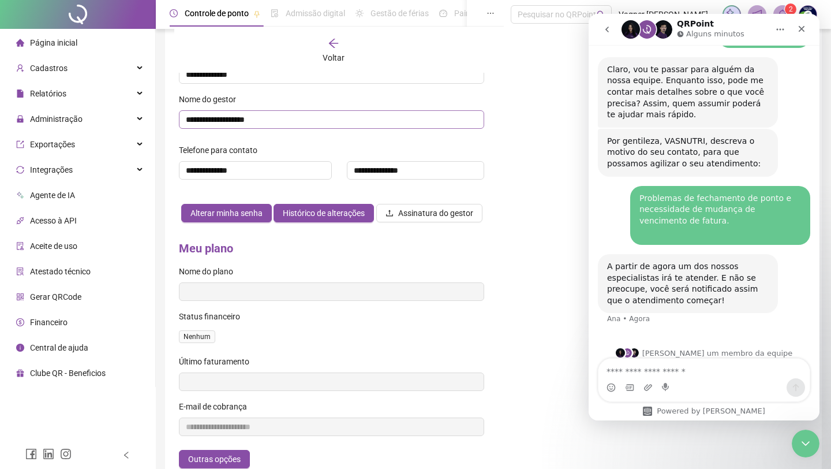
scroll to position [0, 0]
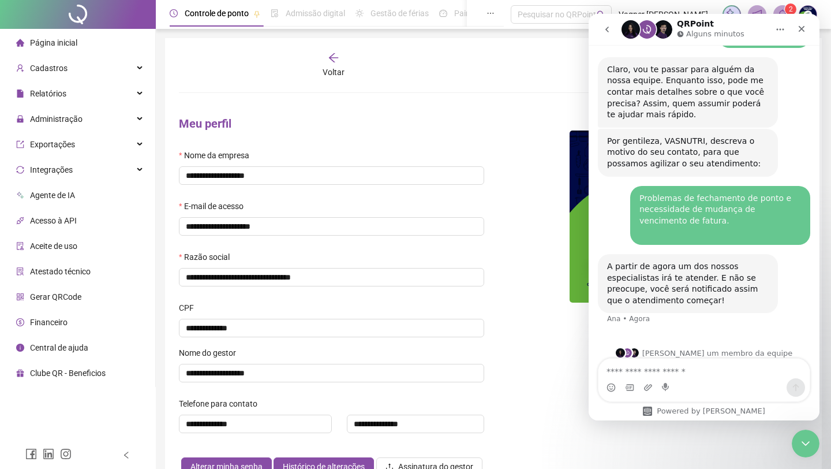
click at [338, 69] on span "Voltar" at bounding box center [334, 72] width 22 height 9
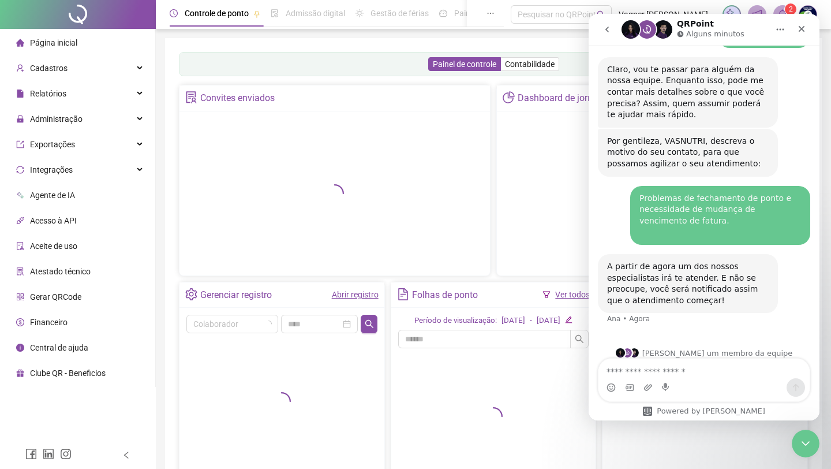
scroll to position [8, 0]
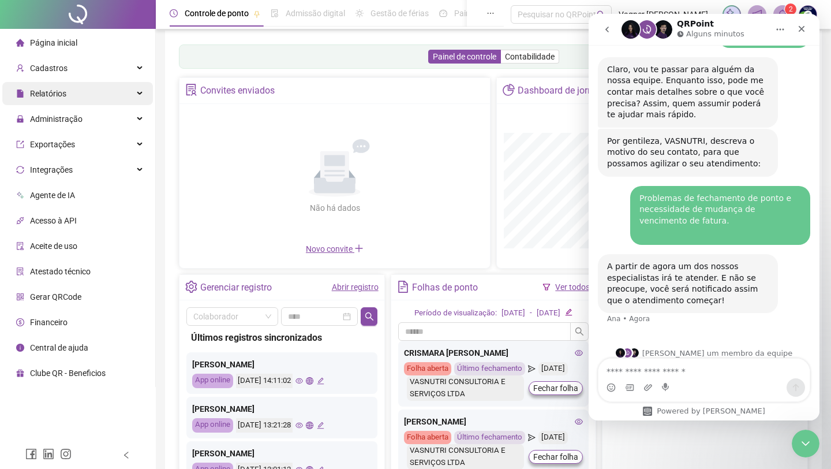
click at [82, 93] on div "Relatórios" at bounding box center [77, 93] width 151 height 23
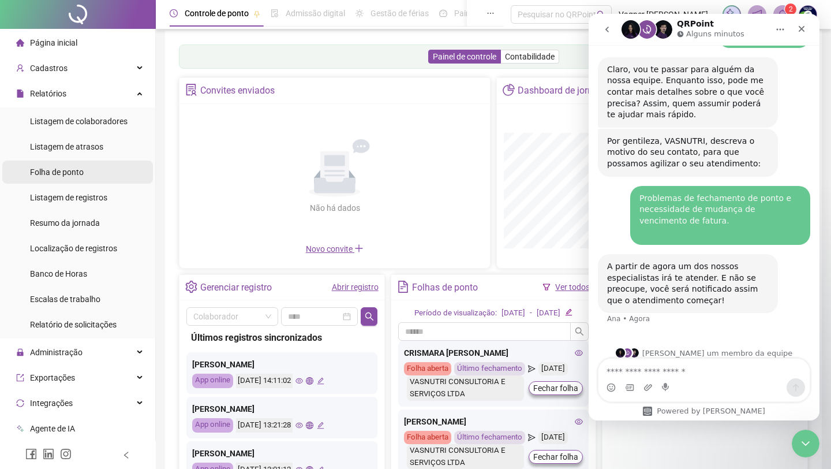
click at [80, 171] on span "Folha de ponto" at bounding box center [57, 171] width 54 height 9
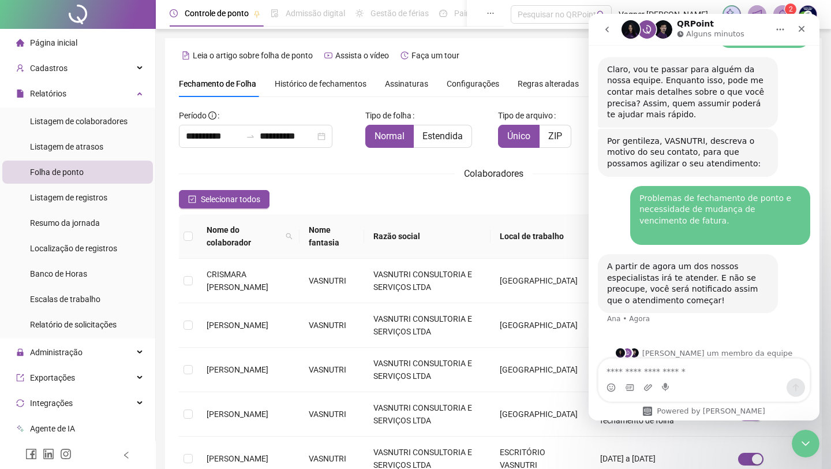
scroll to position [2, 0]
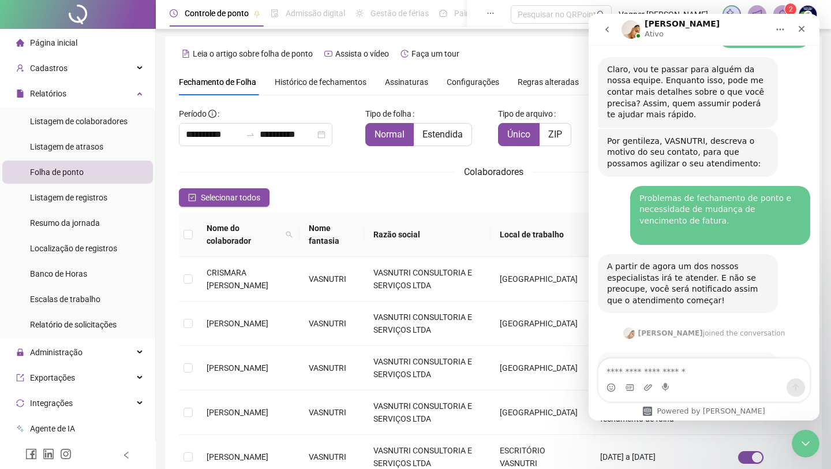
click at [416, 71] on div "Assinaturas" at bounding box center [406, 82] width 43 height 27
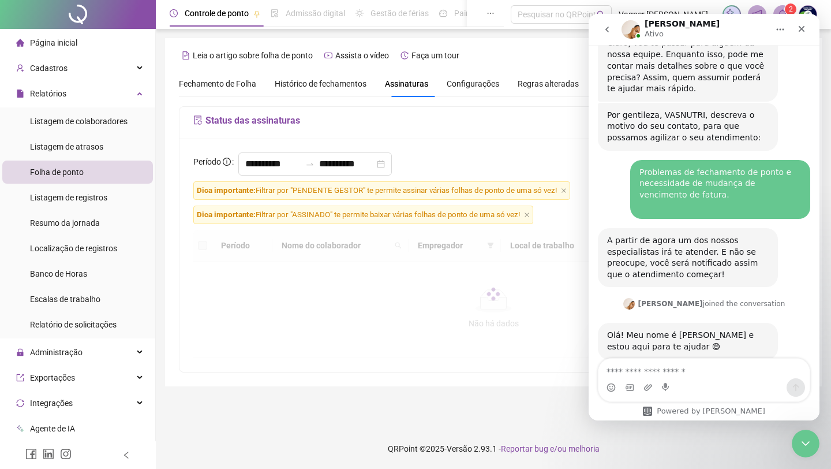
scroll to position [890, 0]
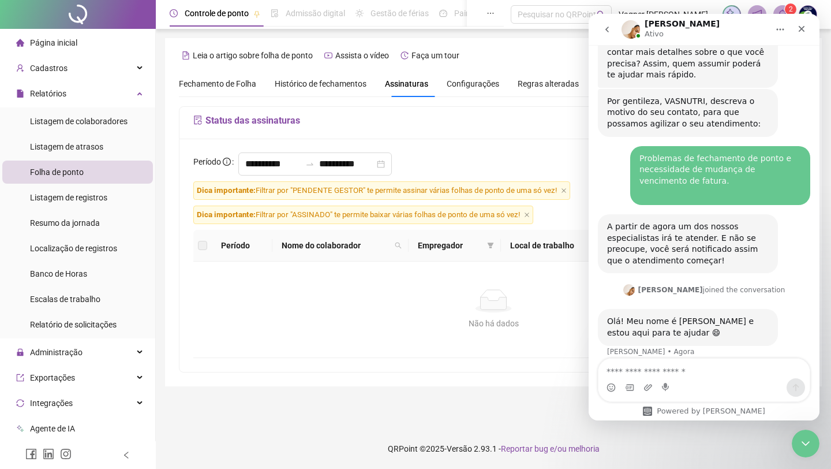
click at [416, 75] on div "Assinaturas" at bounding box center [406, 83] width 43 height 27
click at [700, 380] on div "Messenger da Intercom" at bounding box center [704, 387] width 211 height 18
click at [700, 375] on textarea "Envie uma mensagem..." at bounding box center [704, 369] width 211 height 20
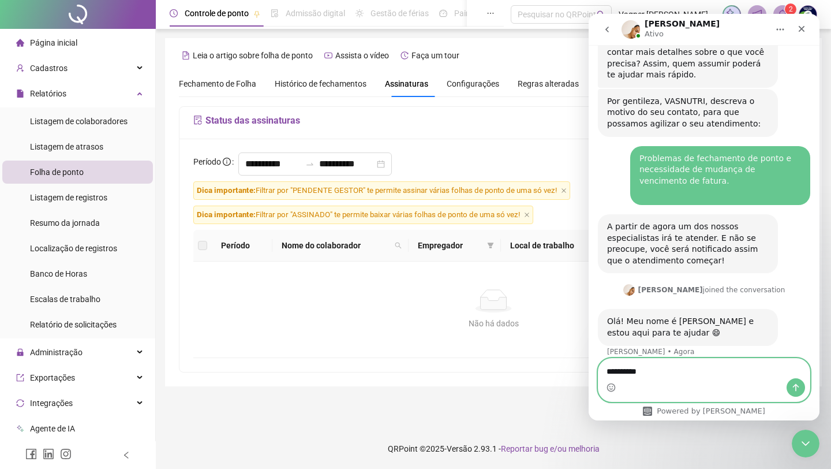
paste textarea "**********"
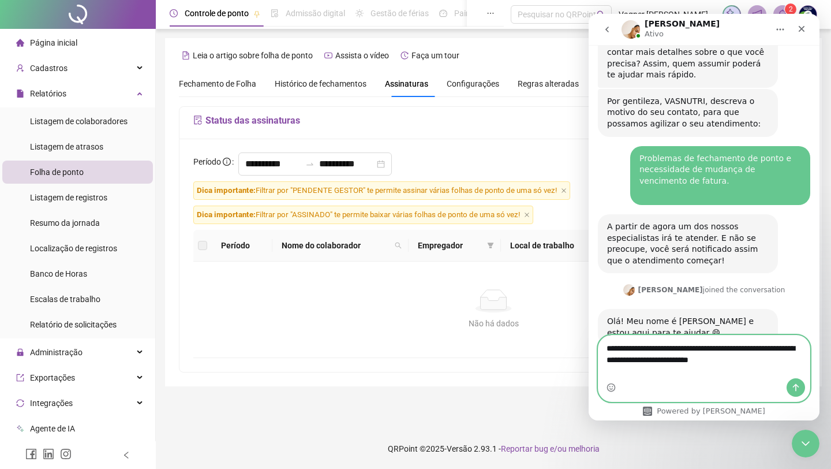
scroll to position [913, 0]
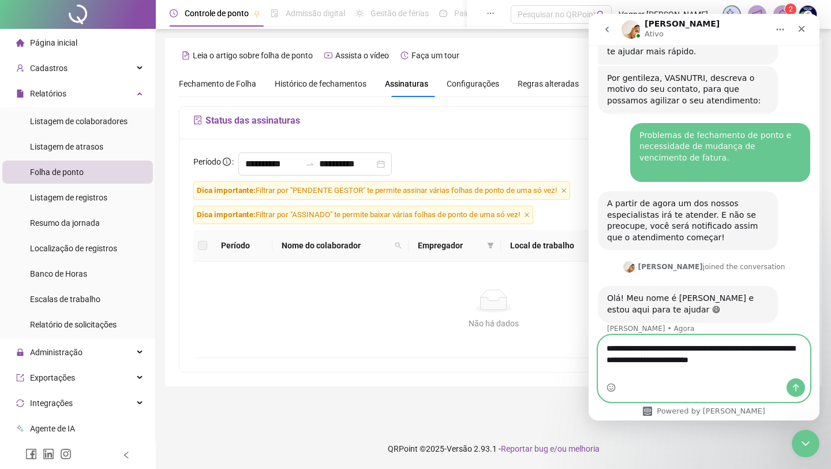
click at [644, 346] on textarea "**********" at bounding box center [704, 356] width 211 height 43
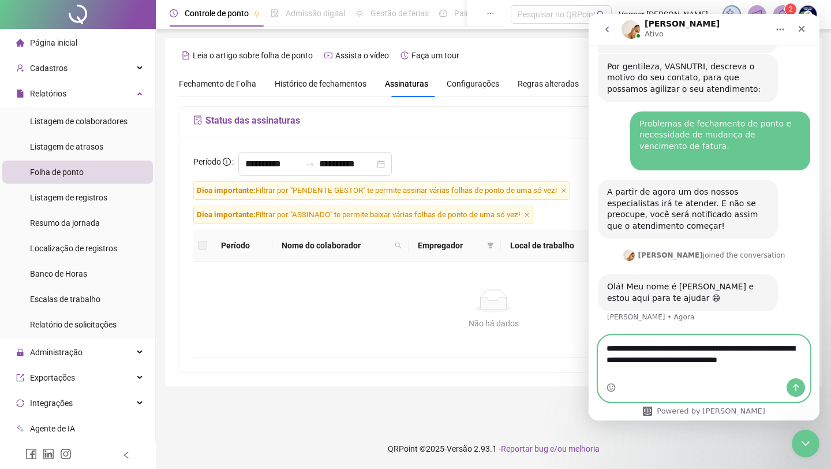
type textarea "**********"
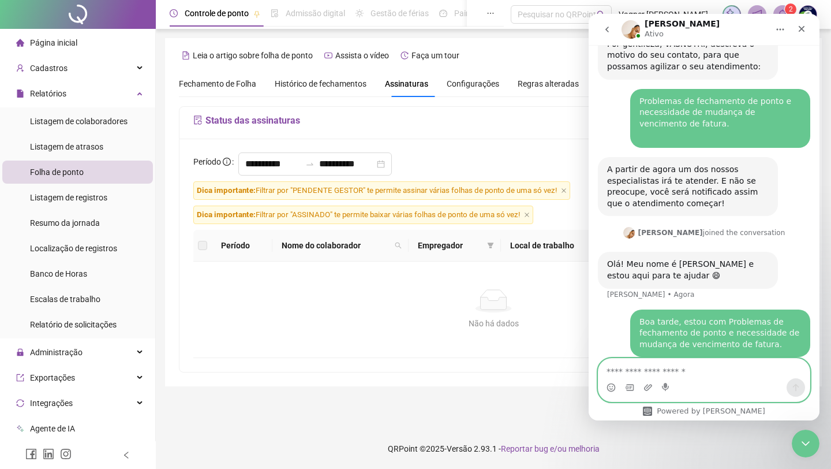
scroll to position [958, 0]
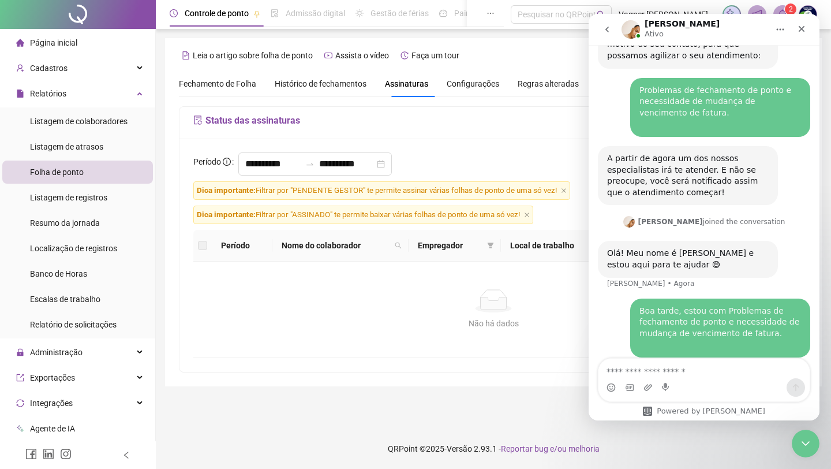
click at [451, 249] on span "Empregador" at bounding box center [450, 245] width 65 height 13
click at [481, 88] on span "Configurações" at bounding box center [473, 84] width 53 height 8
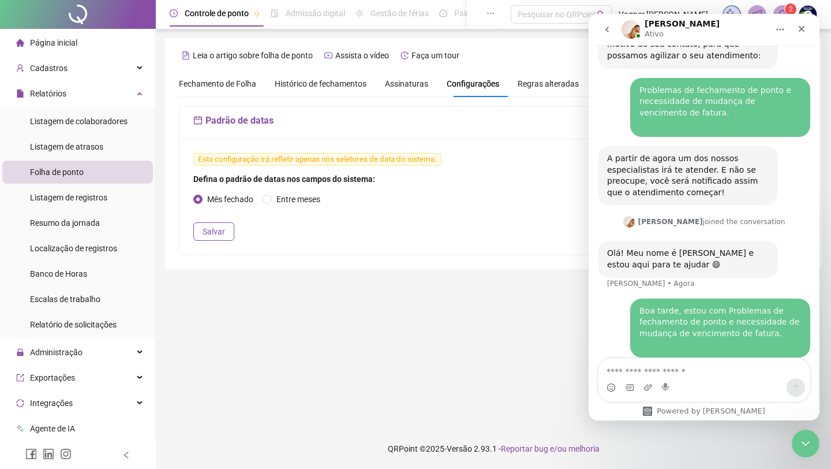
click at [551, 82] on span "Regras alteradas" at bounding box center [548, 84] width 61 height 8
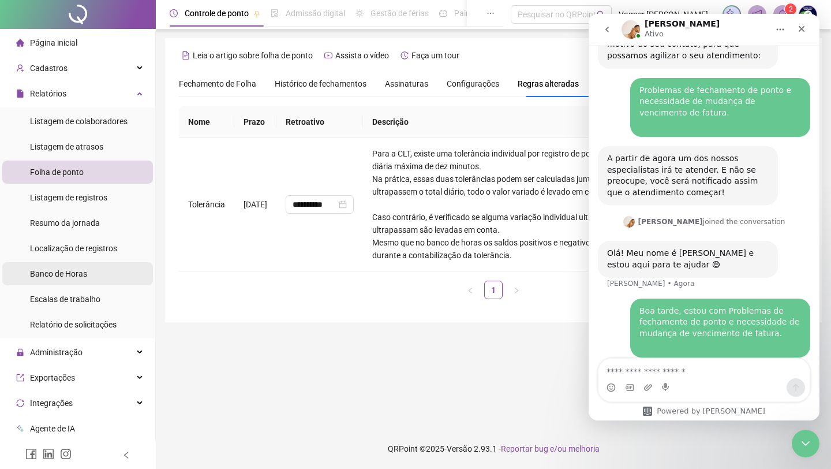
click at [52, 279] on div "Banco de Horas" at bounding box center [58, 273] width 57 height 23
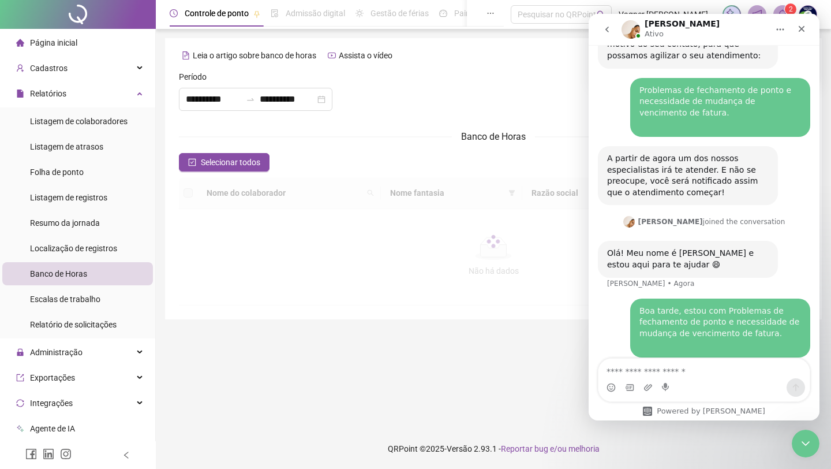
type input "**********"
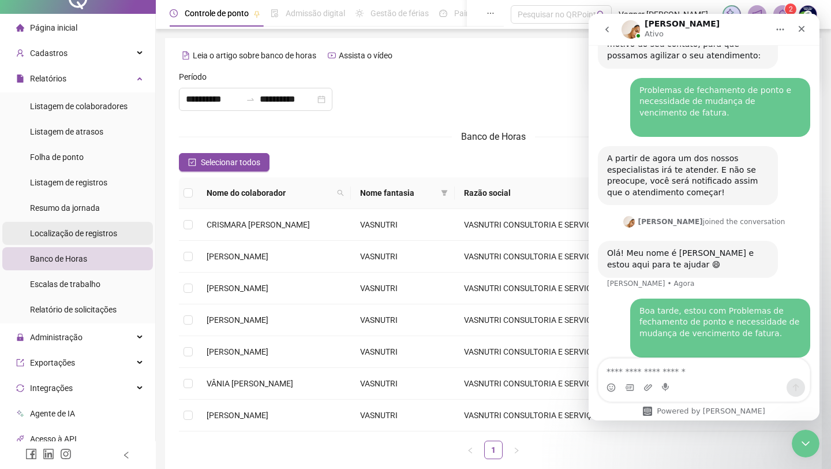
scroll to position [17, 0]
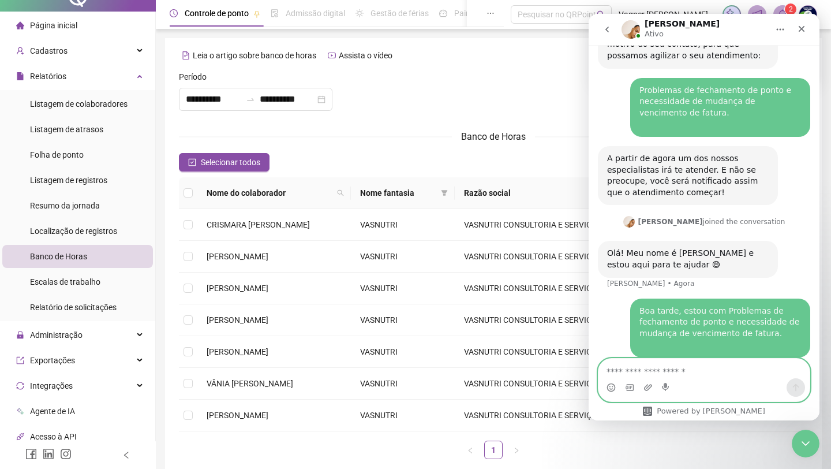
click at [660, 368] on textarea "Envie uma mensagem..." at bounding box center [704, 369] width 211 height 20
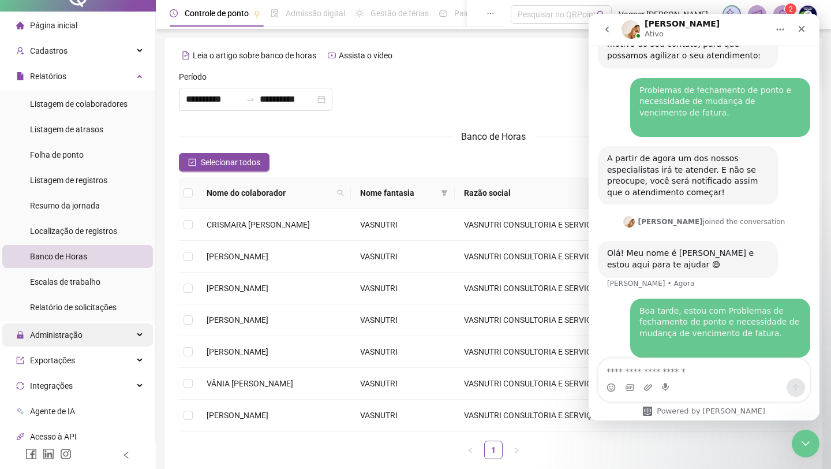
click at [121, 327] on div "Administração" at bounding box center [77, 334] width 151 height 23
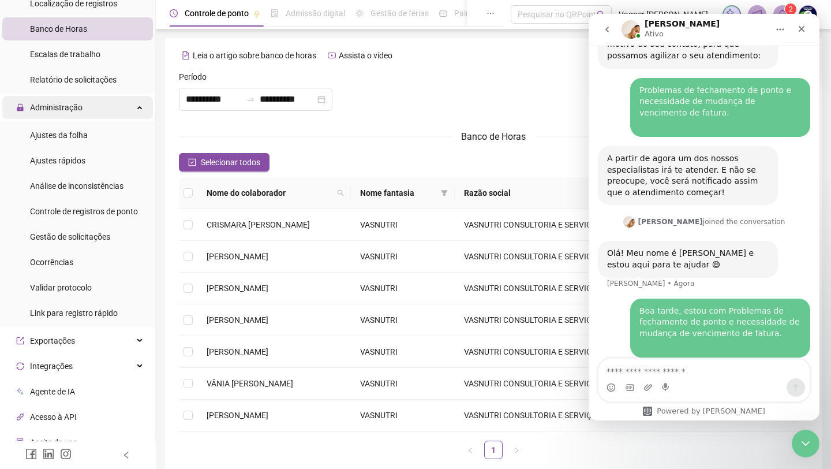
scroll to position [294, 0]
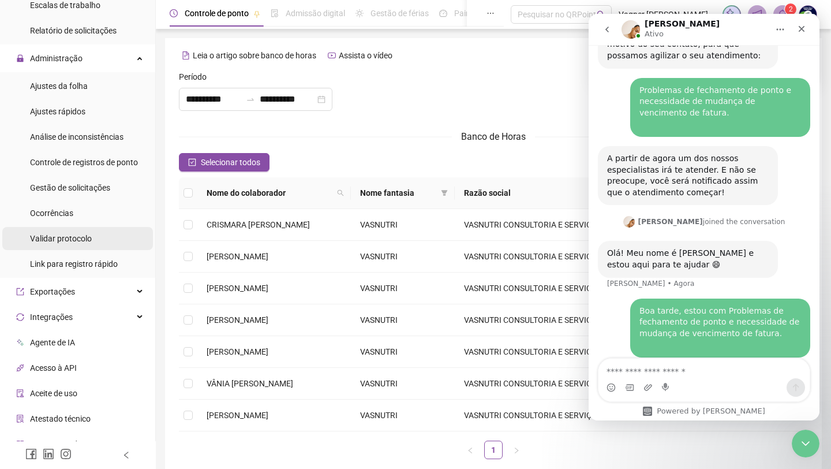
click at [98, 243] on li "Validar protocolo" at bounding box center [77, 238] width 151 height 23
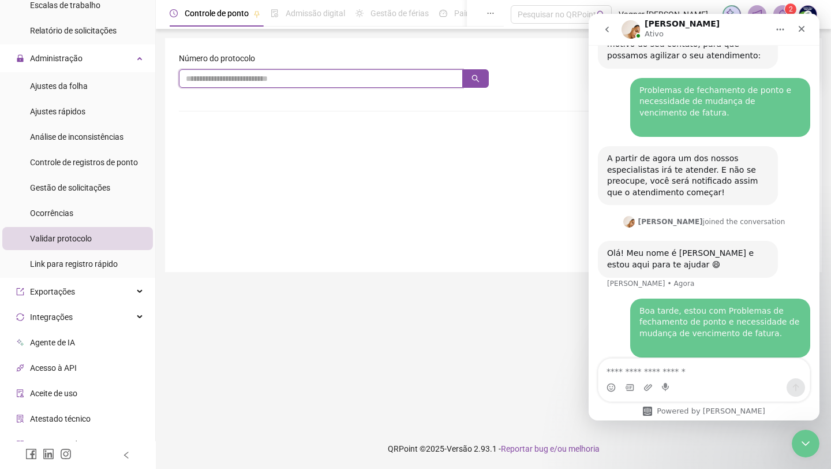
click at [353, 85] on input "text" at bounding box center [321, 78] width 284 height 18
type input "******"
click at [480, 77] on button "button" at bounding box center [475, 78] width 27 height 18
click at [410, 90] on div "Número do protocolo não encontrado!" at bounding box center [334, 94] width 310 height 13
click at [410, 85] on input "******" at bounding box center [321, 78] width 284 height 18
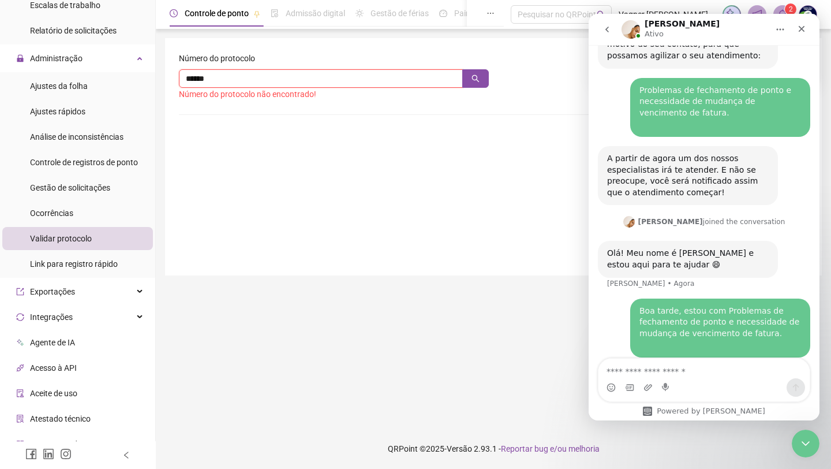
click at [410, 85] on input "******" at bounding box center [321, 78] width 284 height 18
type input "***"
click at [467, 81] on button "button" at bounding box center [475, 78] width 27 height 18
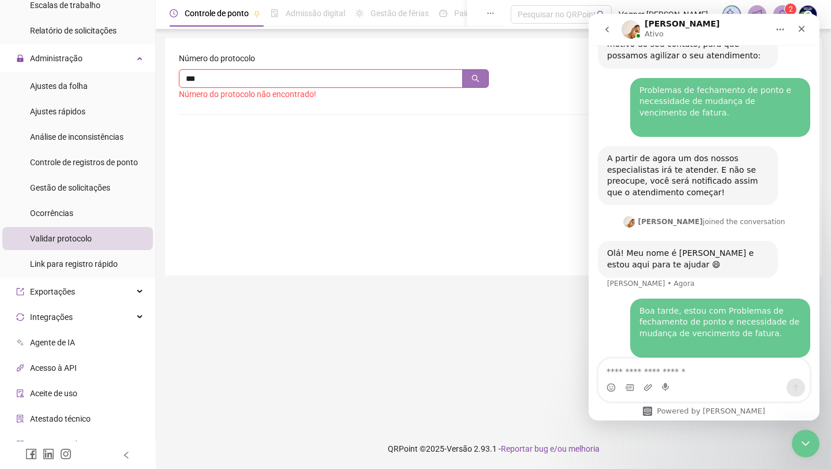
click at [447, 73] on input "***" at bounding box center [321, 78] width 284 height 18
click at [100, 214] on li "Ocorrências" at bounding box center [77, 212] width 151 height 23
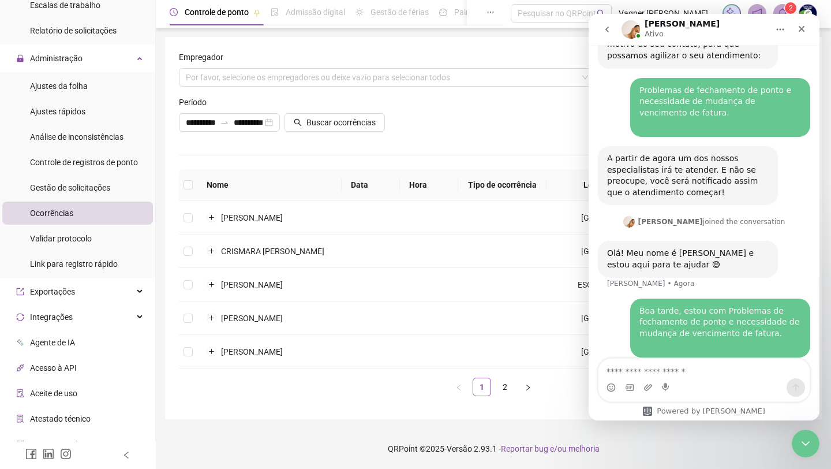
scroll to position [58, 0]
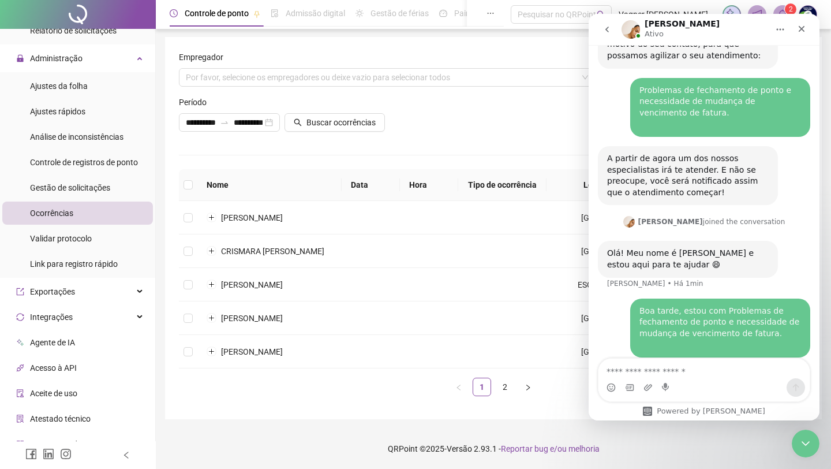
click at [630, 33] on img "Messenger da Intercom" at bounding box center [631, 29] width 18 height 18
click at [807, 28] on div "Fechar" at bounding box center [801, 28] width 21 height 21
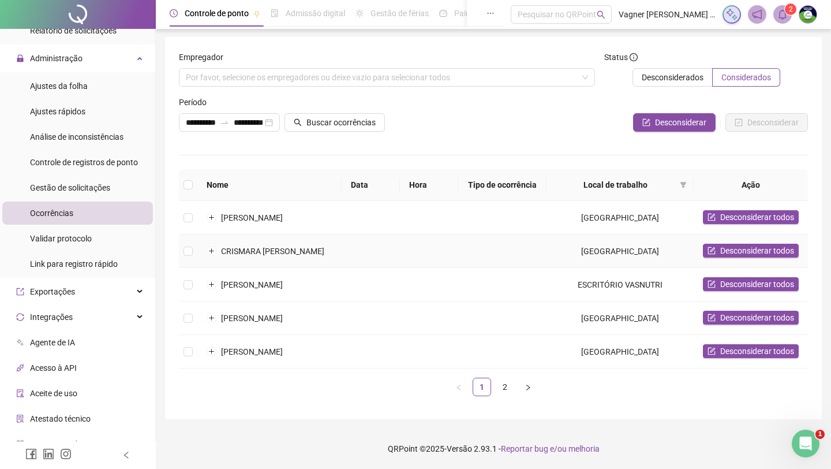
click at [529, 201] on td at bounding box center [502, 217] width 88 height 33
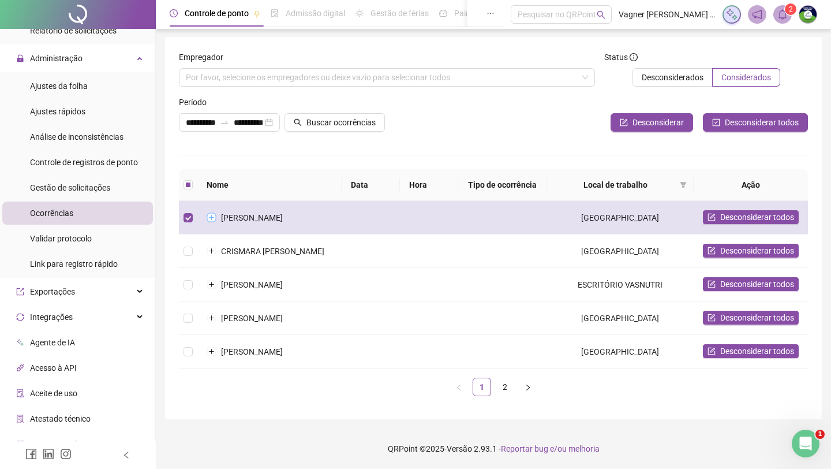
click at [215, 213] on button "Expandir linha" at bounding box center [211, 217] width 9 height 9
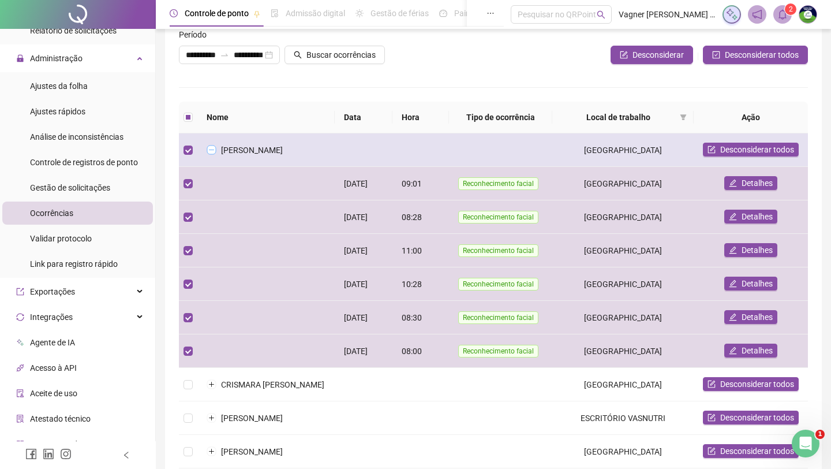
scroll to position [71, 0]
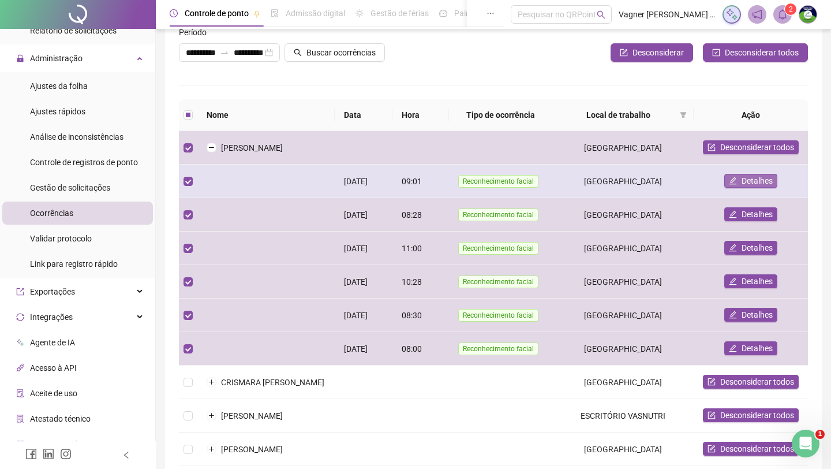
click at [763, 187] on span "Detalhes" at bounding box center [757, 180] width 31 height 13
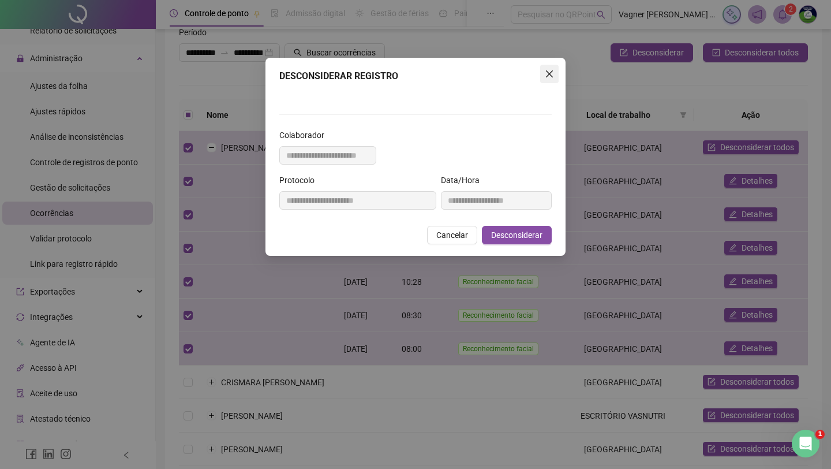
click at [548, 74] on icon "close" at bounding box center [549, 73] width 7 height 7
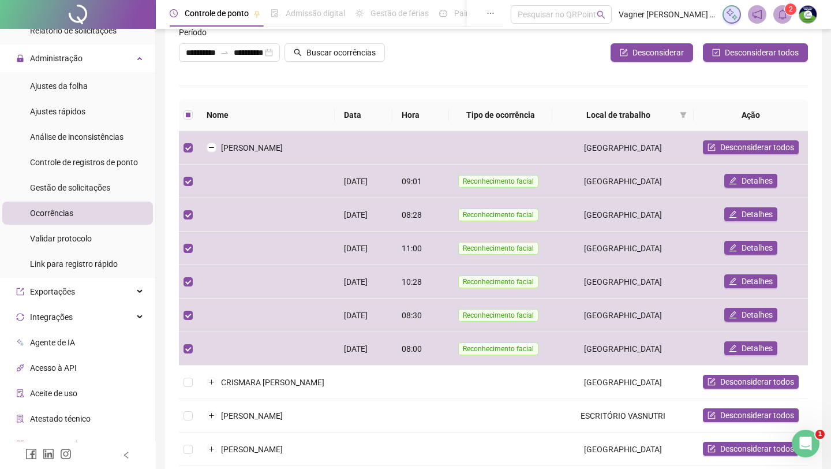
click at [782, 14] on icon "bell" at bounding box center [783, 14] width 10 height 10
click at [807, 439] on icon "Abertura do Messenger da Intercom" at bounding box center [804, 441] width 19 height 19
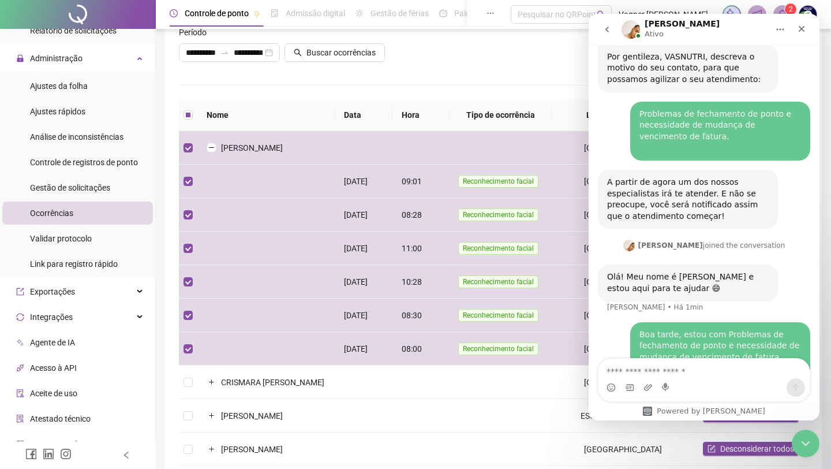
scroll to position [958, 0]
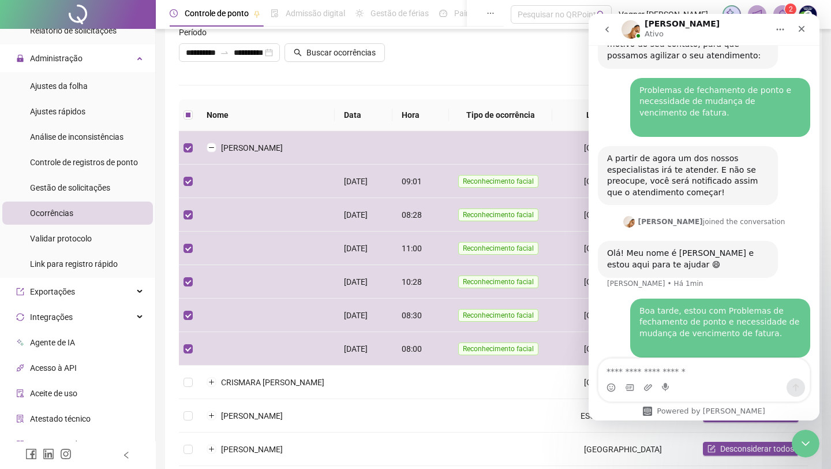
click at [542, 96] on form "**********" at bounding box center [493, 258] width 629 height 555
click at [606, 25] on icon "go back" at bounding box center [607, 29] width 9 height 9
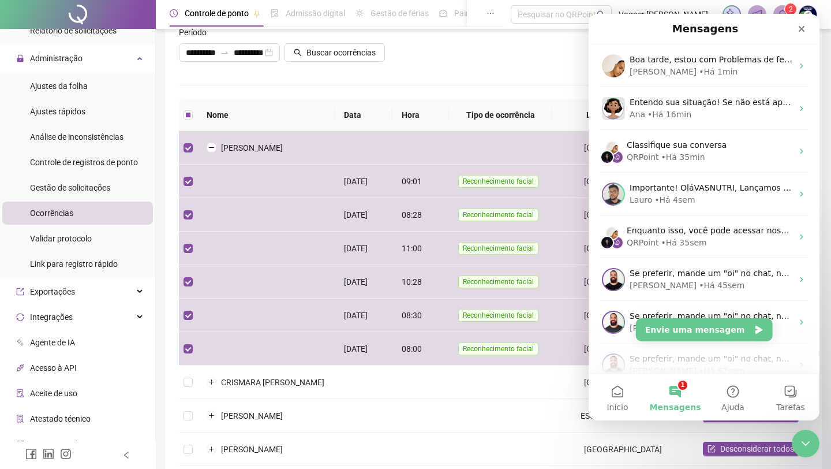
scroll to position [0, 0]
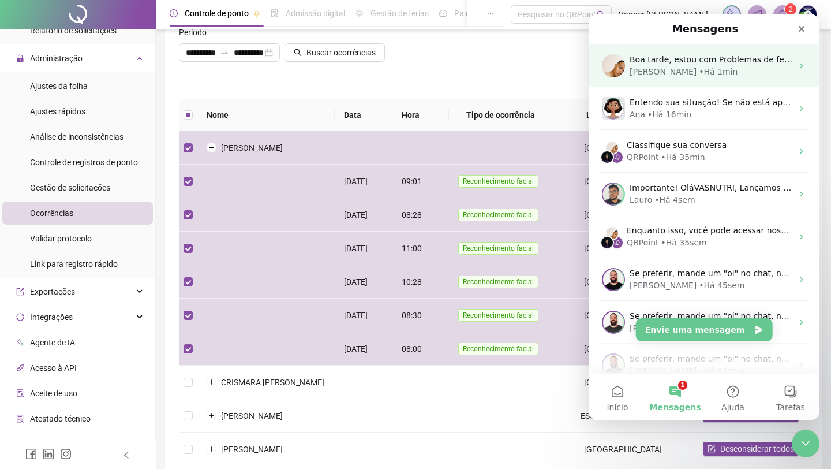
click at [643, 77] on div "[PERSON_NAME]" at bounding box center [663, 72] width 67 height 12
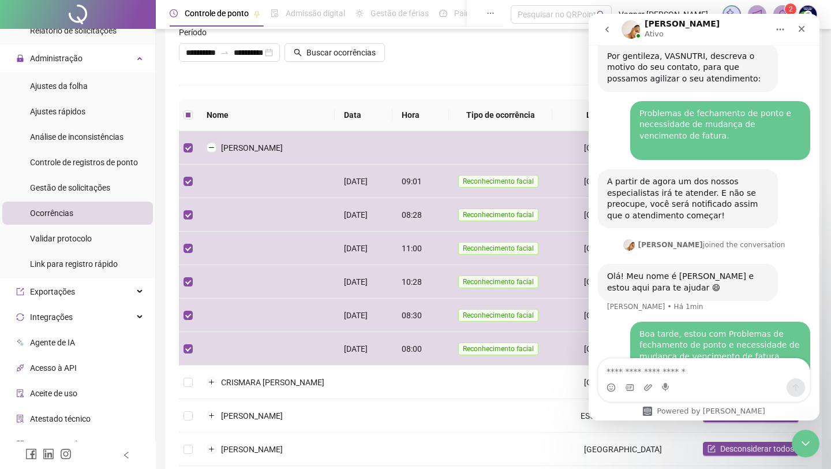
scroll to position [958, 0]
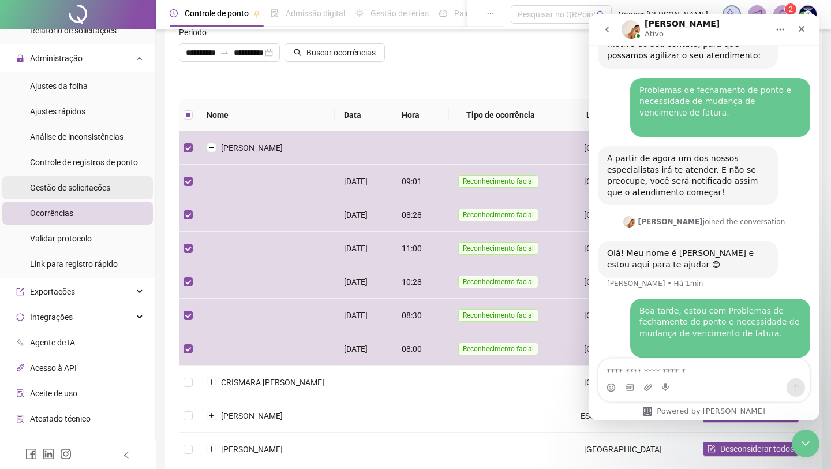
click at [102, 185] on span "Gestão de solicitações" at bounding box center [70, 187] width 80 height 9
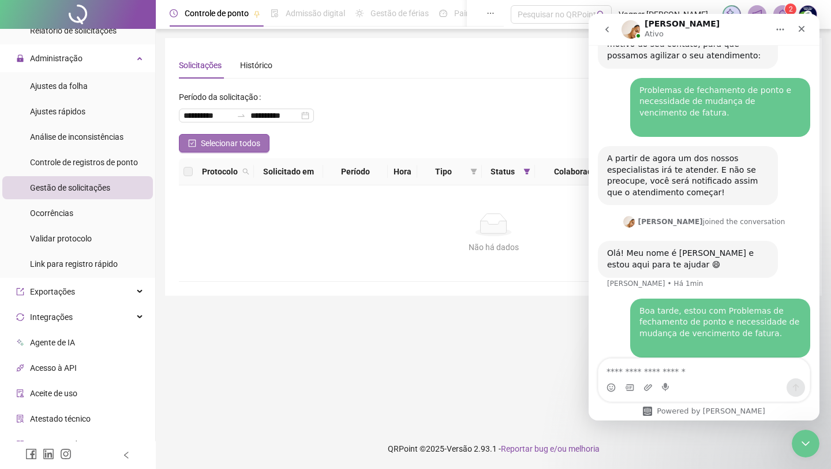
click at [203, 146] on span "Selecionar todos" at bounding box center [230, 143] width 59 height 13
click at [314, 117] on div "**********" at bounding box center [246, 116] width 135 height 14
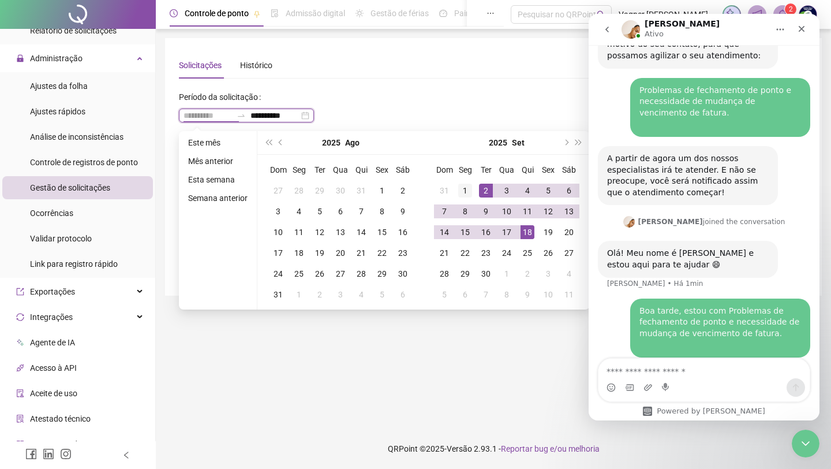
type input "**********"
click at [469, 191] on div "1" at bounding box center [465, 191] width 14 height 14
type input "**********"
click at [528, 227] on div "18" at bounding box center [528, 232] width 14 height 14
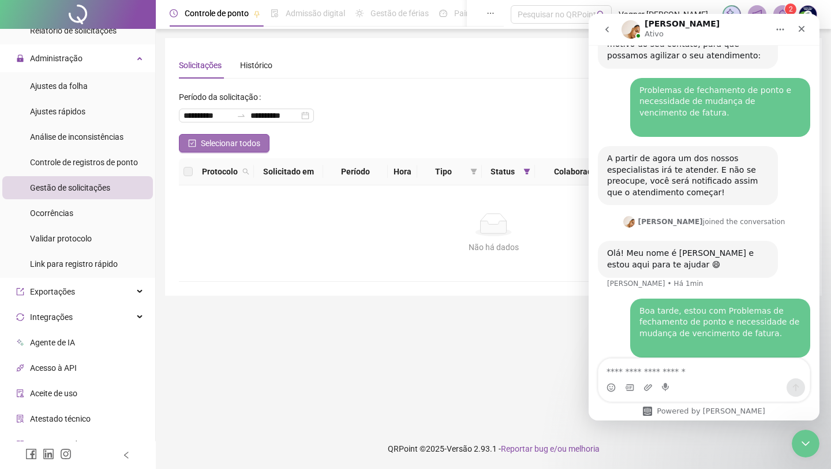
click at [210, 149] on span "Selecionar todos" at bounding box center [230, 143] width 59 height 13
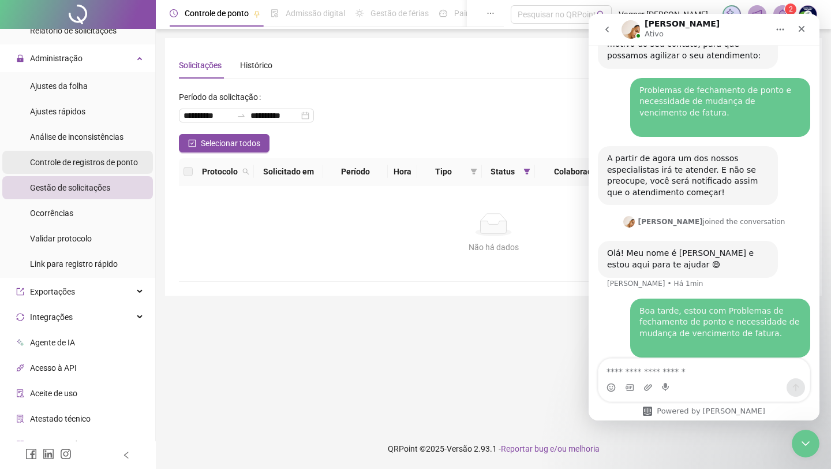
click at [104, 164] on span "Controle de registros de ponto" at bounding box center [84, 162] width 108 height 9
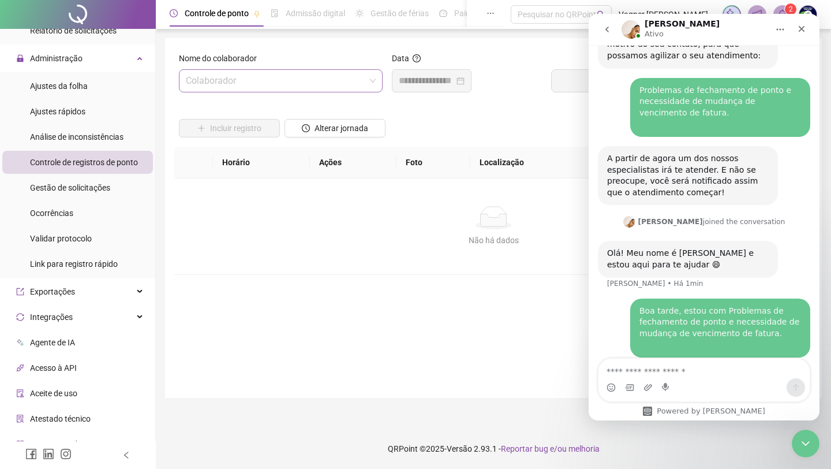
click at [348, 87] on input "search" at bounding box center [276, 81] width 180 height 22
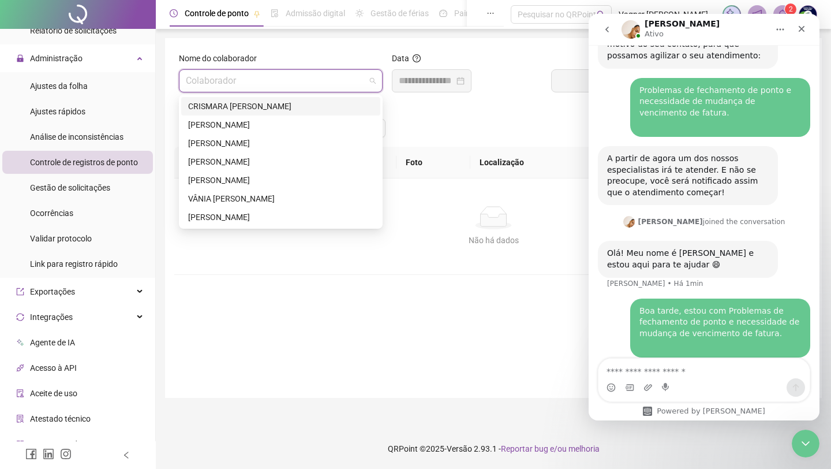
click at [335, 107] on div "CRISMARA [PERSON_NAME]" at bounding box center [280, 106] width 185 height 13
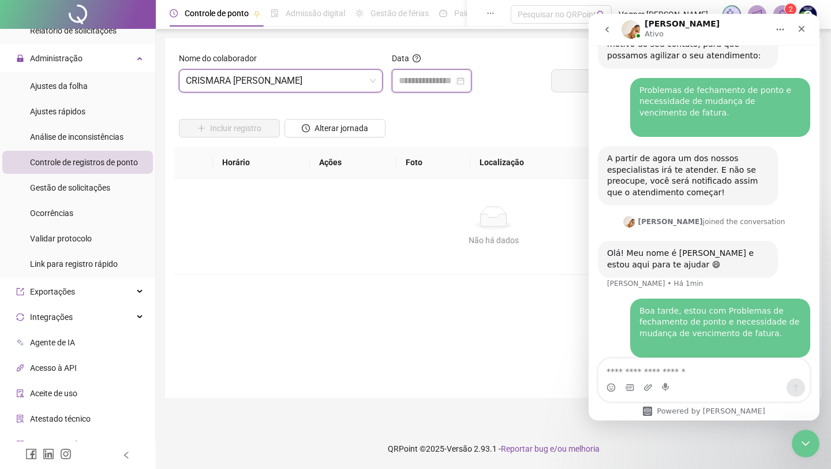
click at [442, 84] on input at bounding box center [426, 81] width 55 height 14
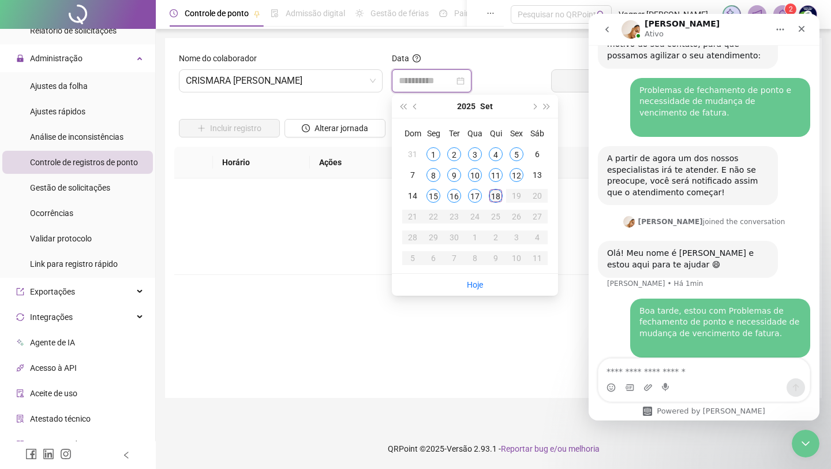
type input "**********"
click at [499, 191] on div "18" at bounding box center [496, 196] width 14 height 14
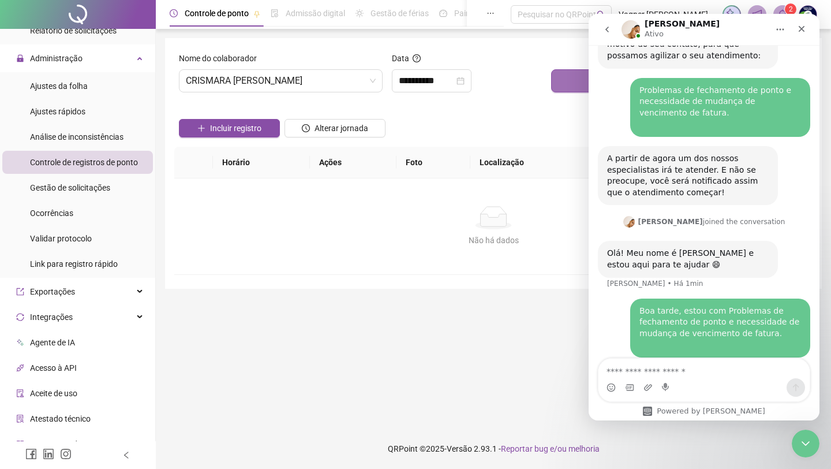
click at [570, 86] on button "Buscar registros" at bounding box center [679, 80] width 257 height 23
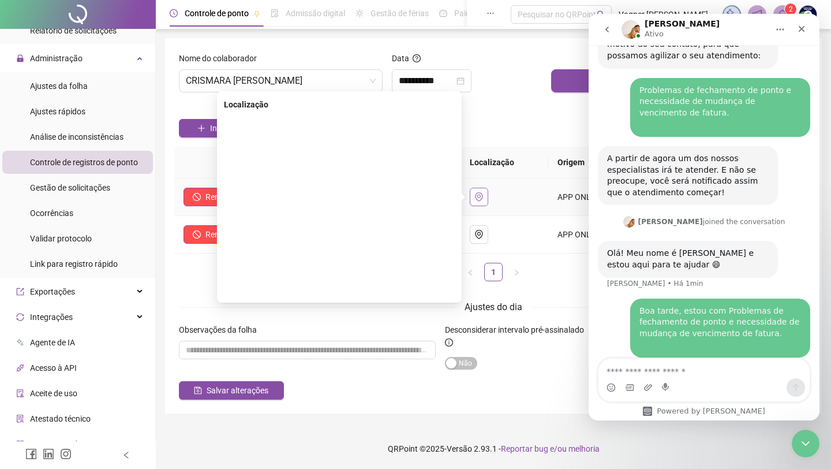
click at [479, 196] on icon "environment" at bounding box center [479, 196] width 9 height 9
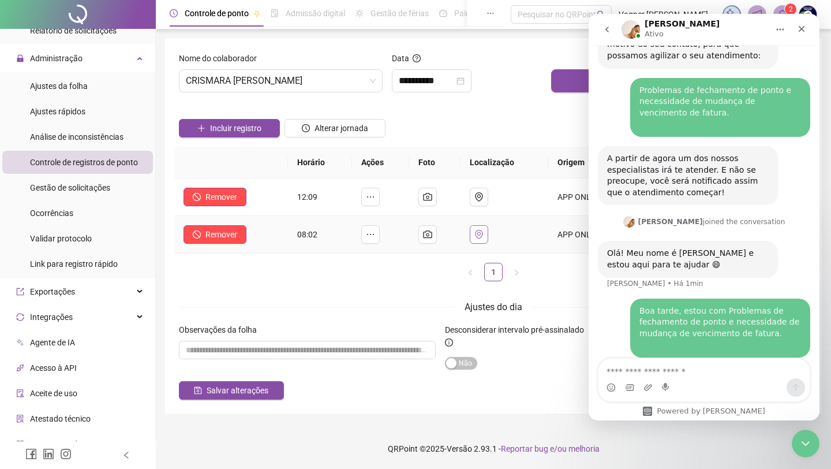
click at [487, 235] on button "button" at bounding box center [479, 234] width 18 height 18
click at [104, 140] on span "Análise de inconsistências" at bounding box center [77, 136] width 94 height 9
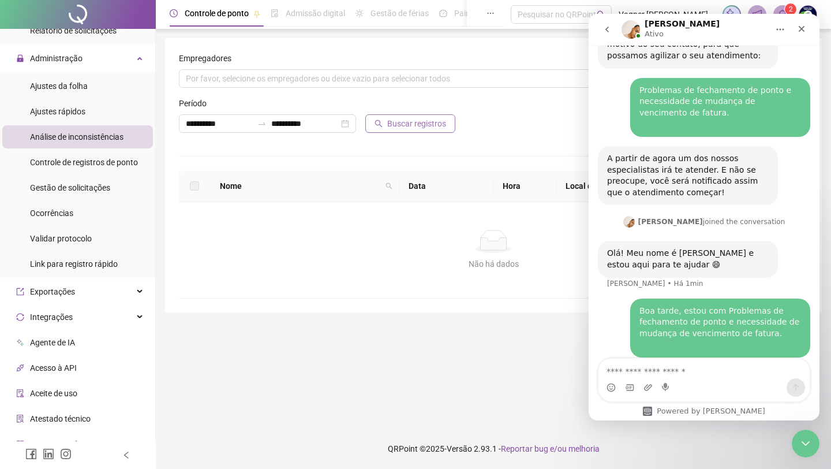
click at [394, 128] on span "Buscar registros" at bounding box center [416, 123] width 59 height 13
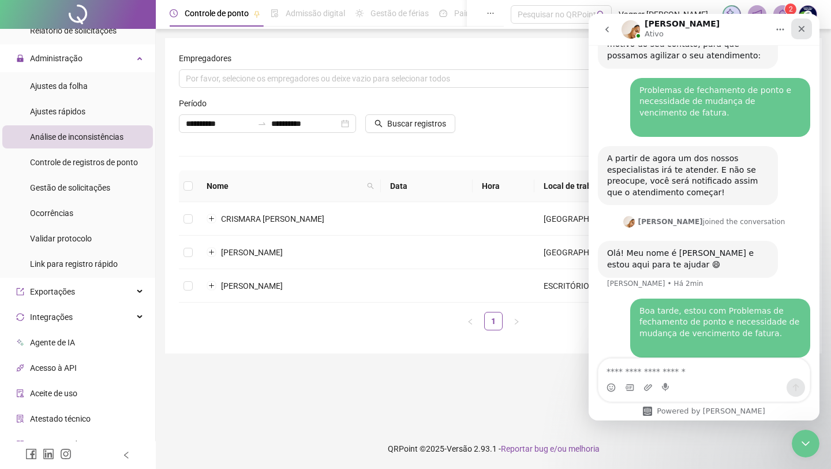
click at [803, 23] on div "Fechar" at bounding box center [801, 28] width 21 height 21
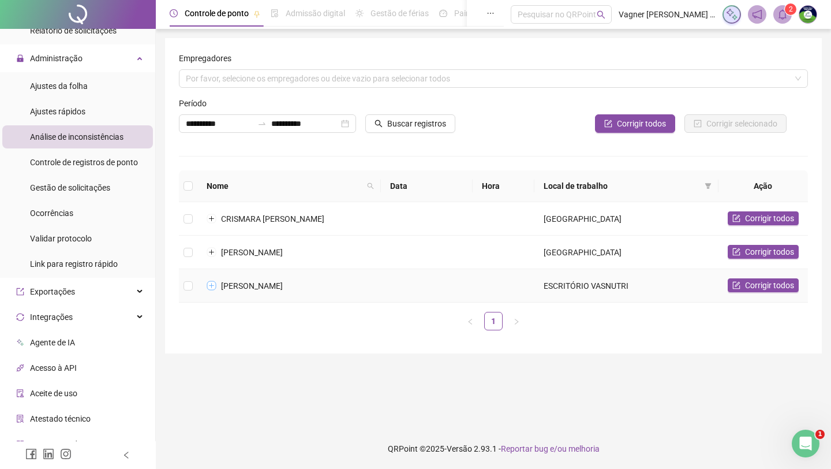
click at [209, 290] on button "Expandir linha" at bounding box center [211, 285] width 9 height 9
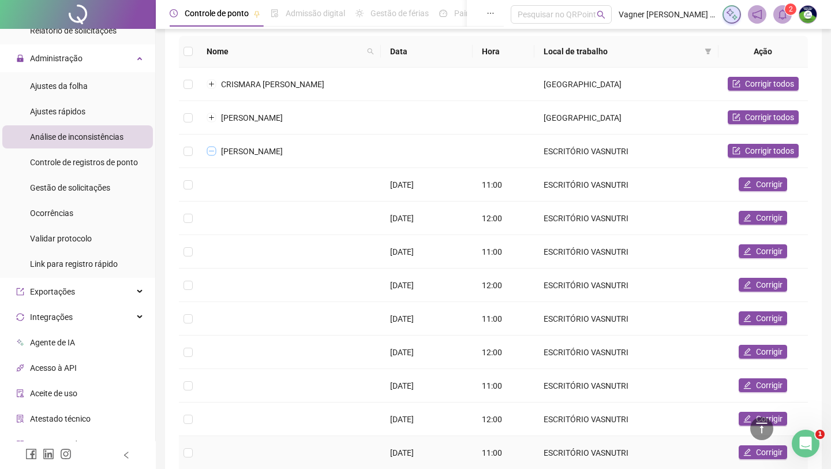
scroll to position [129, 0]
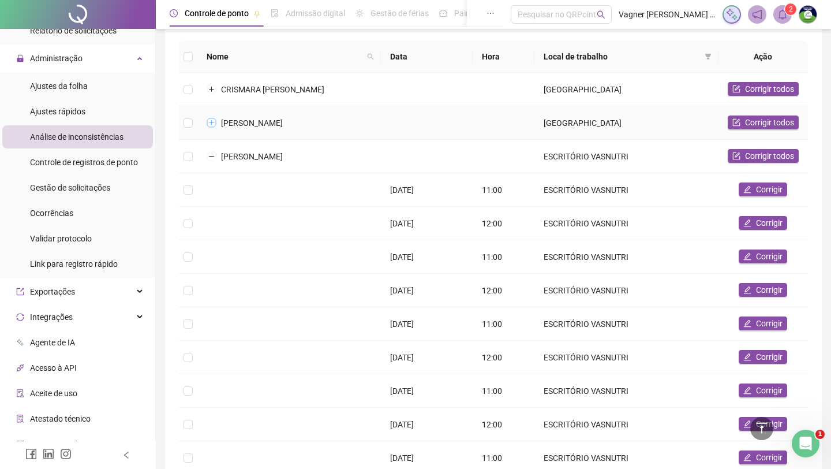
click at [212, 123] on button "Expandir linha" at bounding box center [211, 122] width 9 height 9
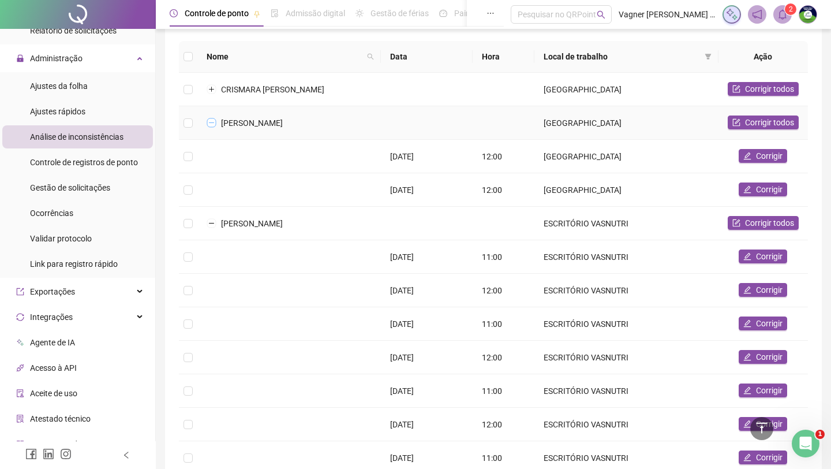
click at [212, 123] on button "Colapsar linha" at bounding box center [211, 122] width 9 height 9
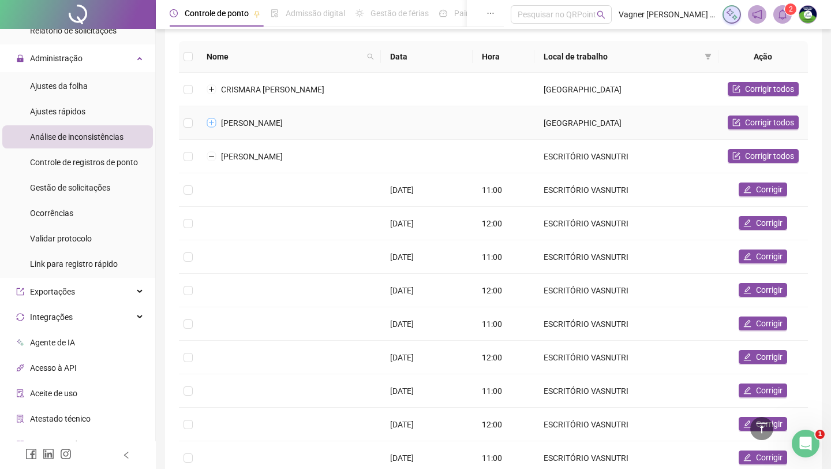
click at [212, 123] on button "Expandir linha" at bounding box center [211, 122] width 9 height 9
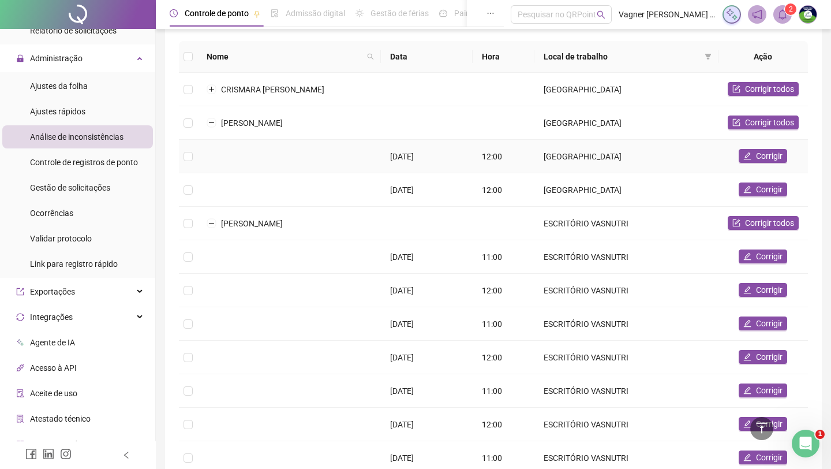
click at [425, 158] on div "11/09/2025" at bounding box center [426, 156] width 73 height 13
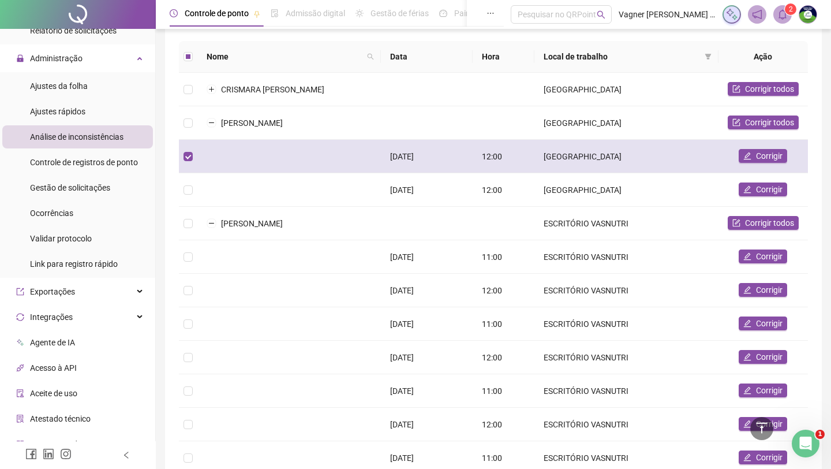
click at [425, 158] on div "11/09/2025" at bounding box center [426, 156] width 73 height 13
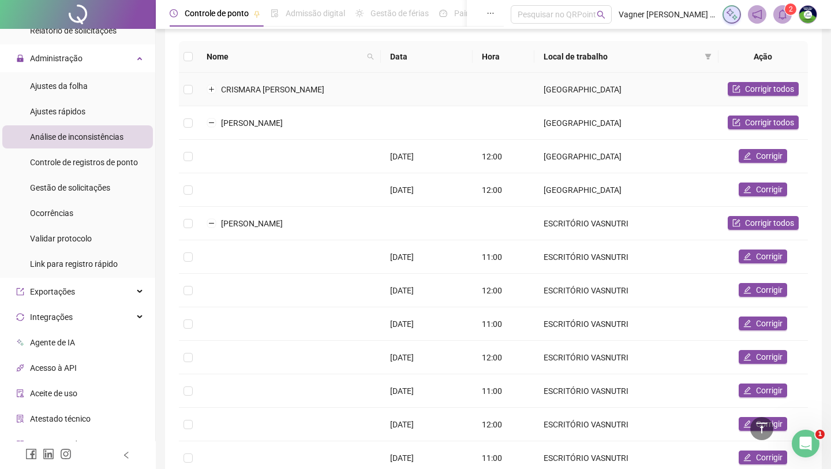
click at [226, 90] on span "CRISMARA [PERSON_NAME]" at bounding box center [272, 89] width 103 height 9
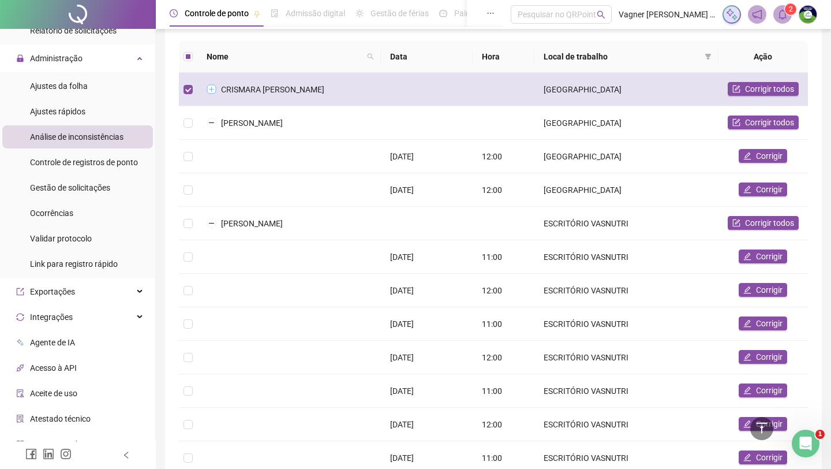
click at [212, 89] on button "Expandir linha" at bounding box center [211, 89] width 9 height 9
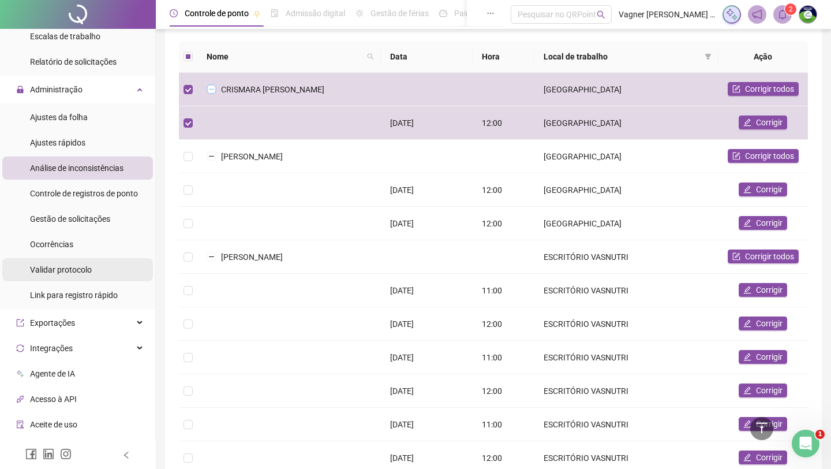
scroll to position [257, 0]
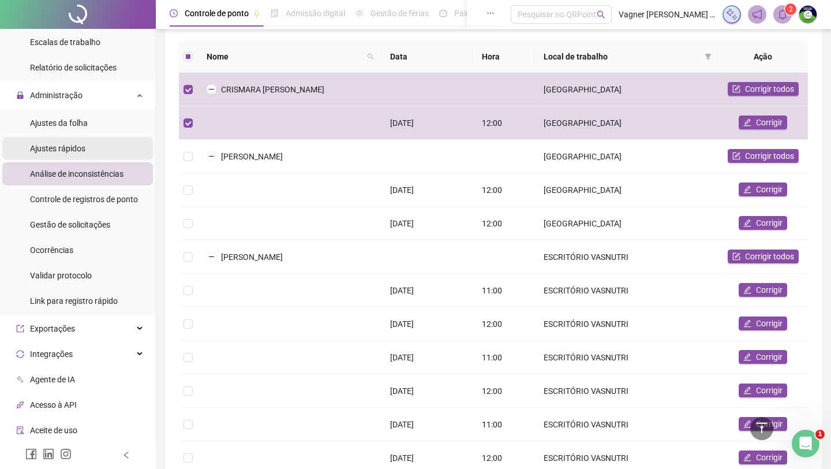
click at [88, 146] on li "Ajustes rápidos" at bounding box center [77, 148] width 151 height 23
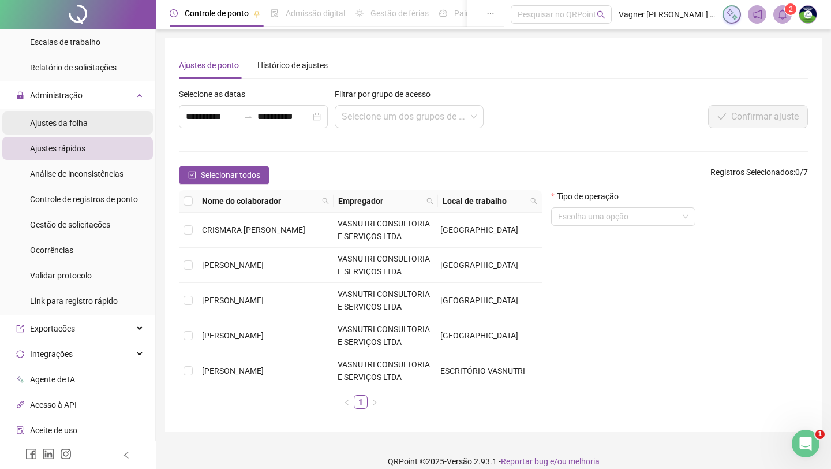
click at [85, 129] on div "Ajustes da folha" at bounding box center [59, 122] width 58 height 23
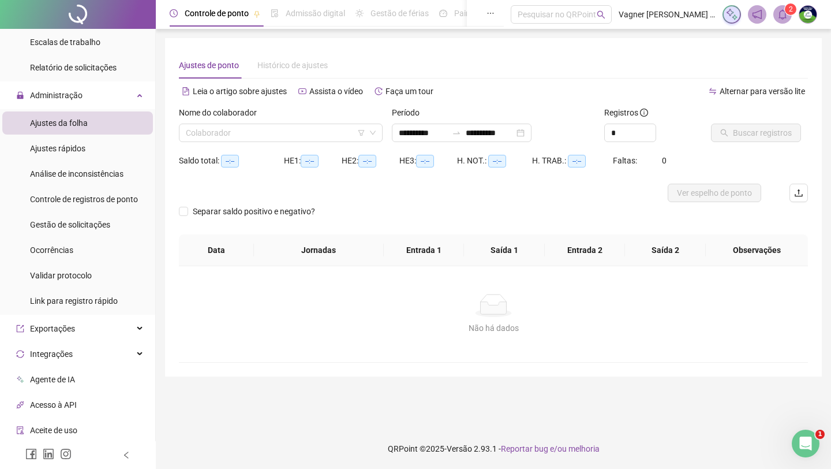
type input "**********"
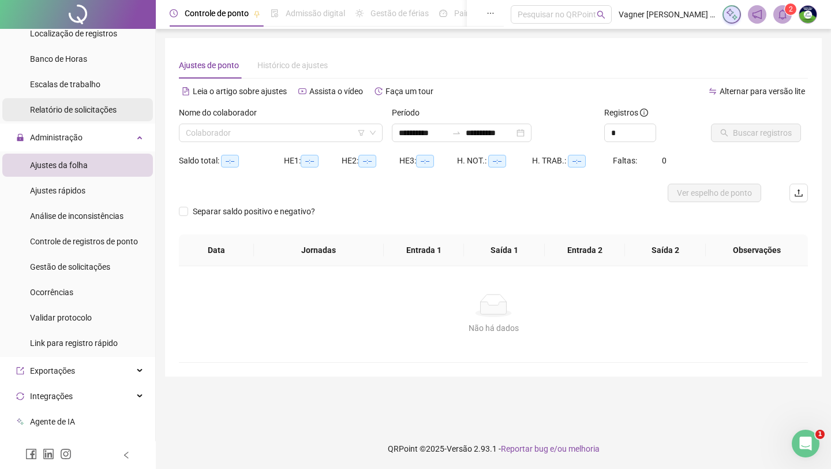
scroll to position [200, 0]
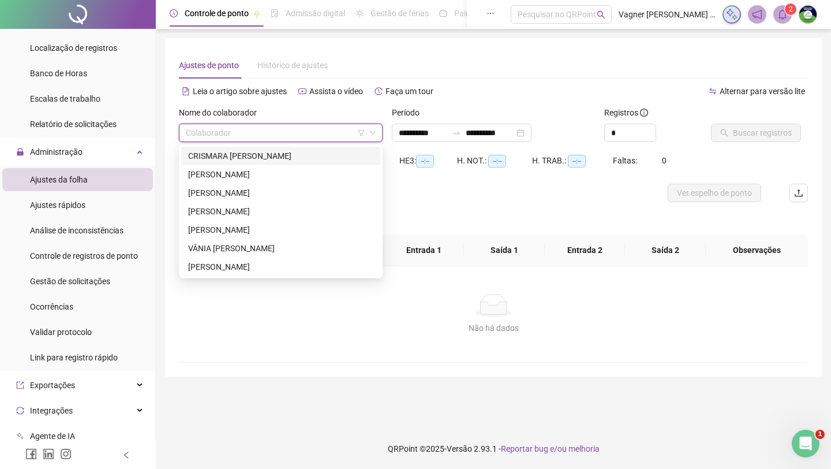
click at [339, 128] on input "search" at bounding box center [276, 132] width 180 height 17
click at [299, 156] on div "CRISMARA [PERSON_NAME]" at bounding box center [280, 156] width 185 height 13
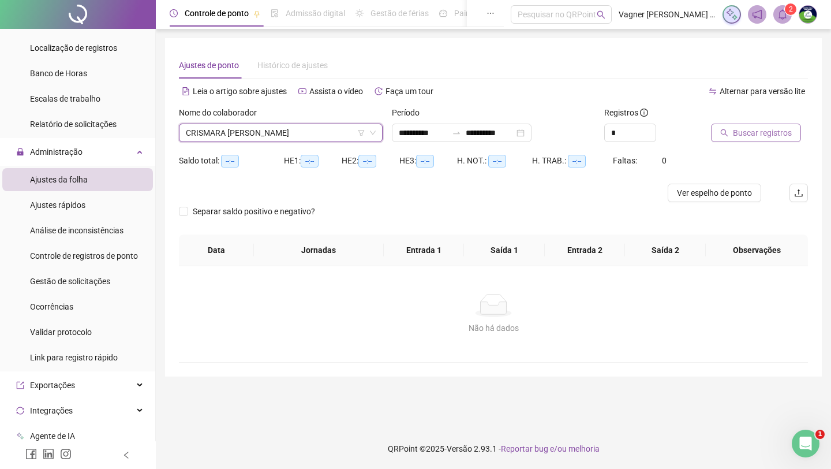
click at [748, 129] on span "Buscar registros" at bounding box center [762, 132] width 59 height 13
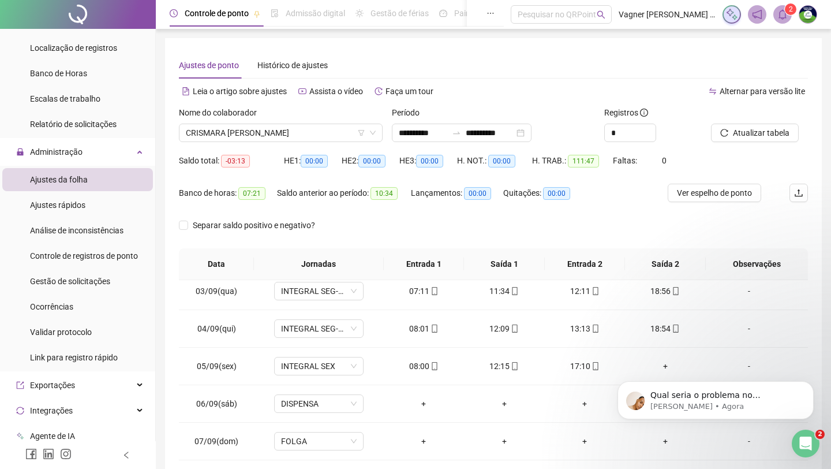
scroll to position [993, 0]
click at [658, 371] on body "Qual seria o problema no fechamento? Gabriel • Agora" at bounding box center [716, 397] width 222 height 72
click at [657, 362] on body "Qual seria o problema no fechamento? Gabriel • Agora" at bounding box center [716, 397] width 222 height 72
click at [659, 367] on body "Qual seria o problema no fechamento? Gabriel • Agora" at bounding box center [716, 397] width 222 height 72
click at [677, 408] on p "[PERSON_NAME] • Agora" at bounding box center [725, 406] width 149 height 10
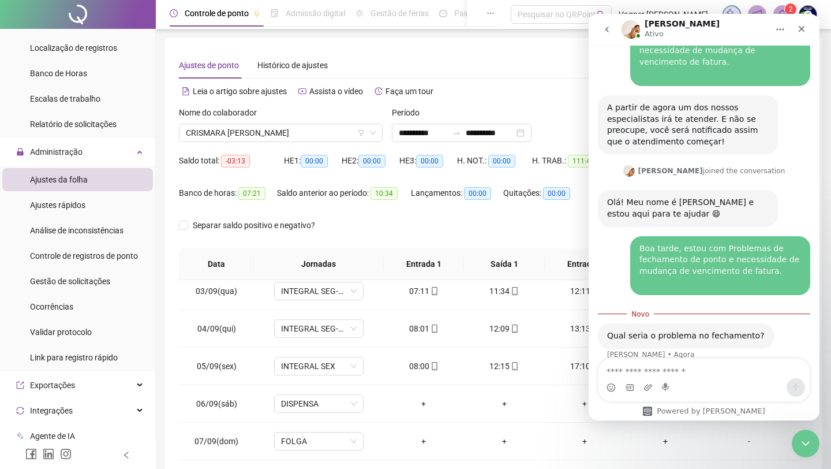
scroll to position [1012, 0]
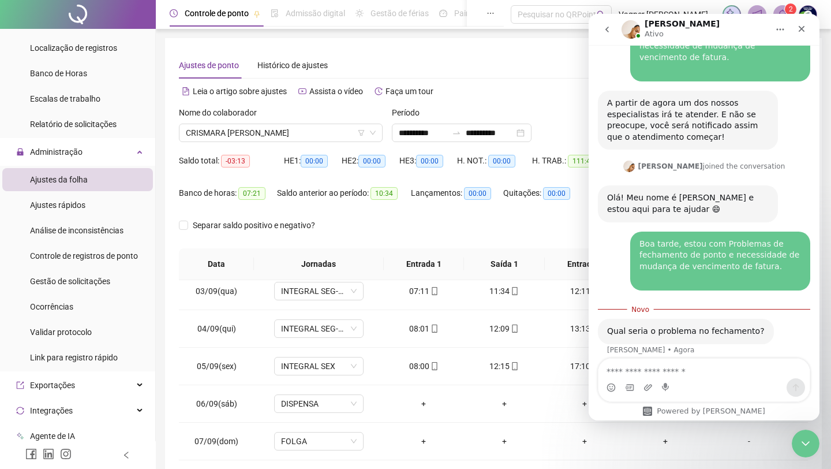
click at [659, 364] on textarea "Envie uma mensagem..." at bounding box center [704, 369] width 211 height 20
type textarea "**********"
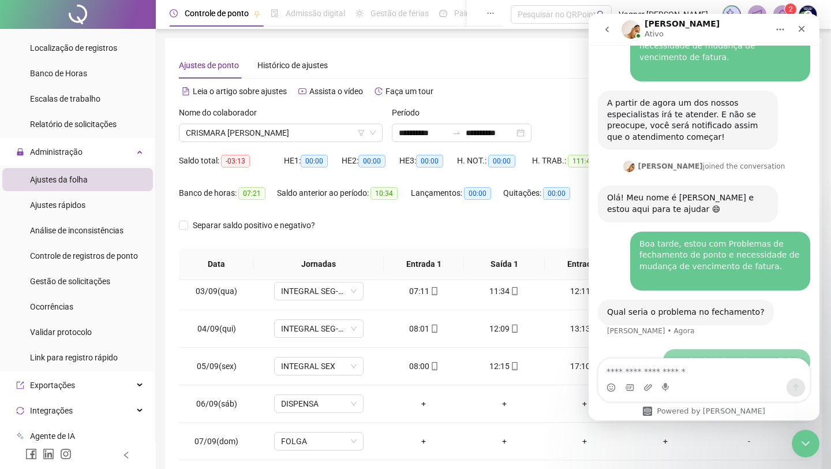
scroll to position [1027, 0]
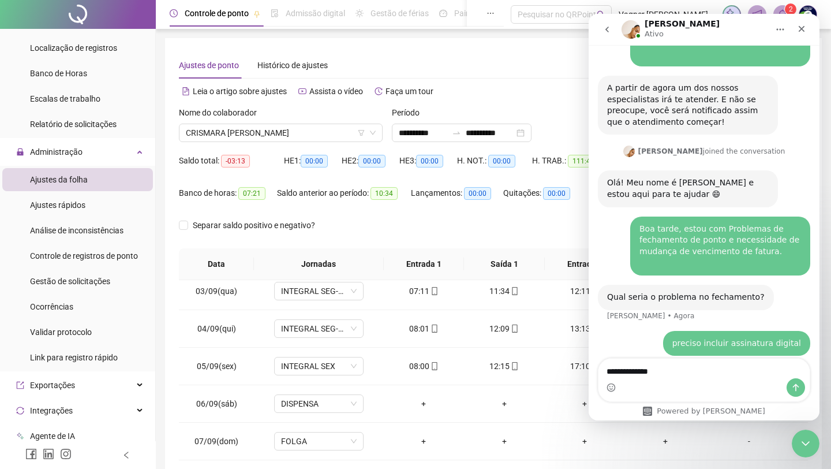
type textarea "**********"
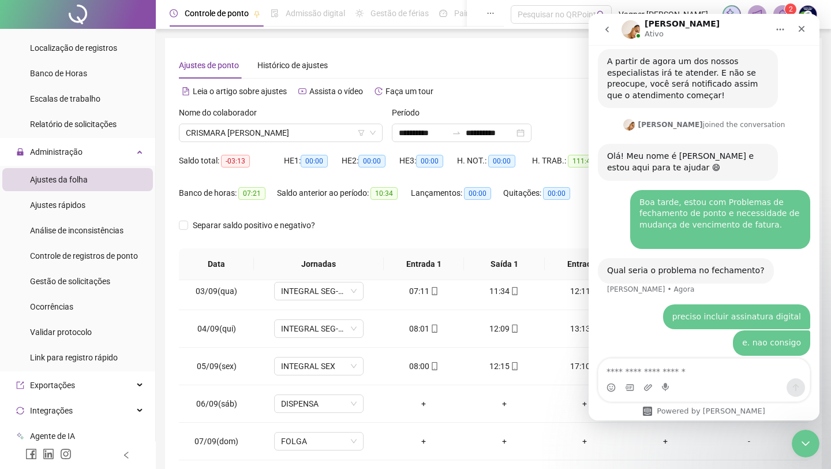
click at [448, 233] on div "Separar saldo positivo e negativo?" at bounding box center [493, 232] width 629 height 32
click at [806, 27] on icon "Fechar" at bounding box center [801, 28] width 9 height 9
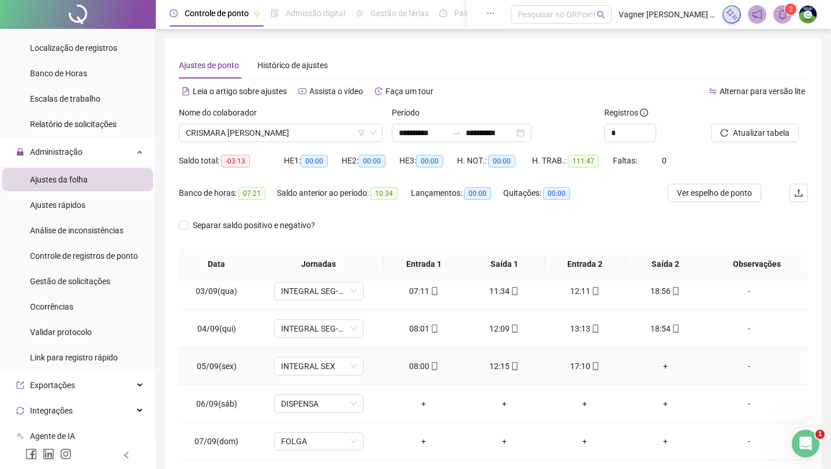
click at [666, 365] on div "+" at bounding box center [665, 366] width 62 height 13
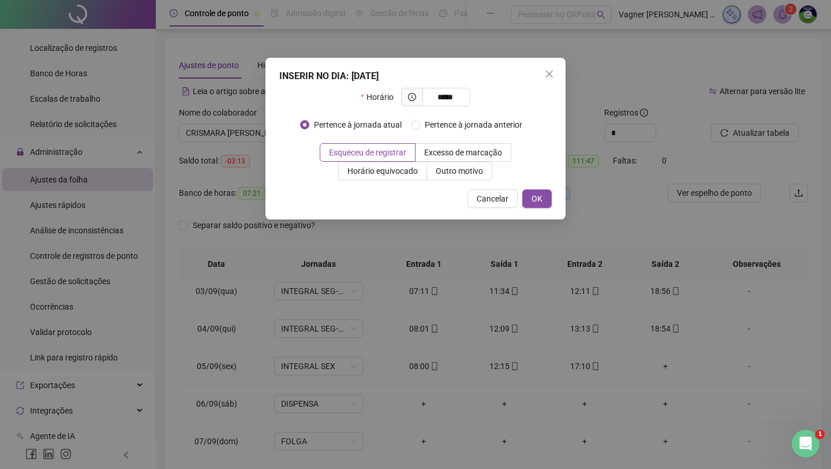
type input "*****"
click at [531, 186] on div "INSERIR NO DIA : 05/09/2025 Horário ***** Pertence à jornada atual Pertence à j…" at bounding box center [416, 139] width 300 height 162
click at [533, 193] on span "OK" at bounding box center [537, 198] width 11 height 13
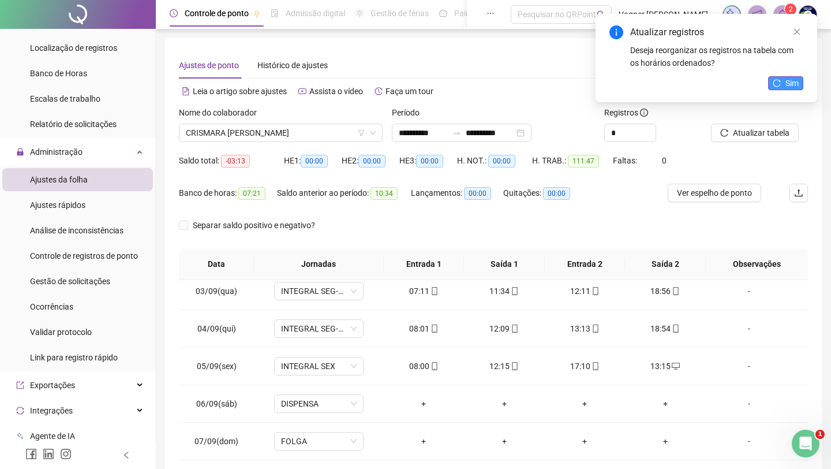
click at [768, 85] on button "Sim" at bounding box center [785, 83] width 35 height 14
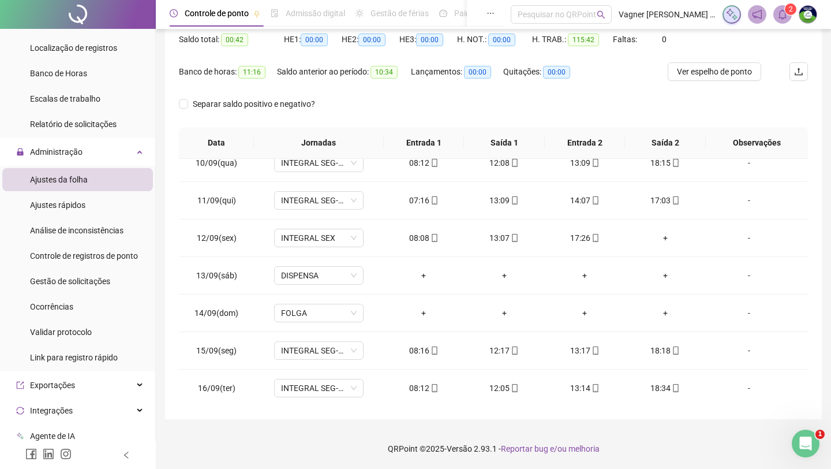
scroll to position [391, 0]
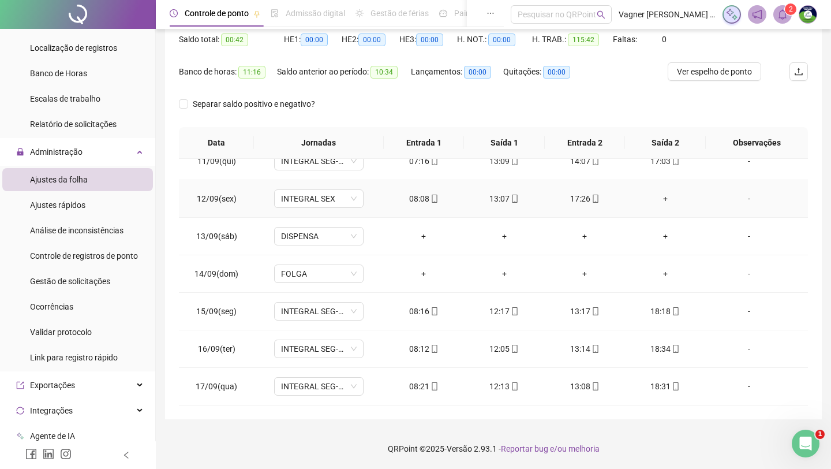
click at [668, 197] on div "+" at bounding box center [665, 198] width 62 height 13
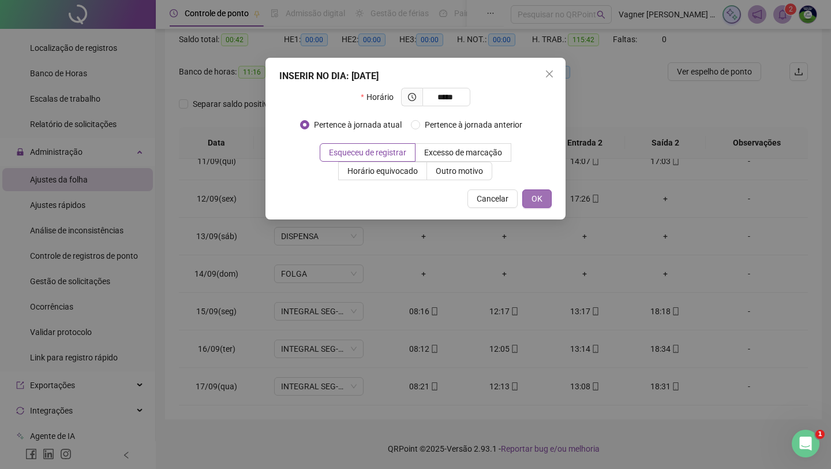
type input "*****"
click at [541, 195] on span "OK" at bounding box center [537, 198] width 11 height 13
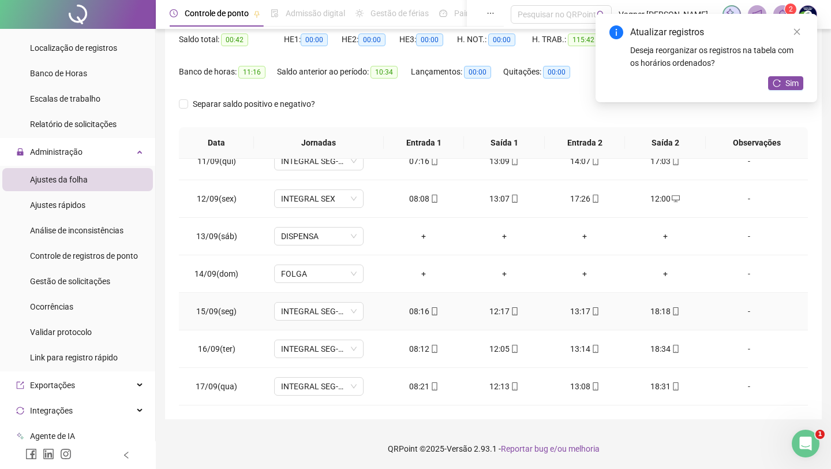
scroll to position [1098, 0]
click at [770, 75] on div "Atualizar registros Deseja reorganizar os registros na tabela com os horários o…" at bounding box center [707, 58] width 222 height 88
click at [774, 83] on icon "reload" at bounding box center [777, 83] width 8 height 8
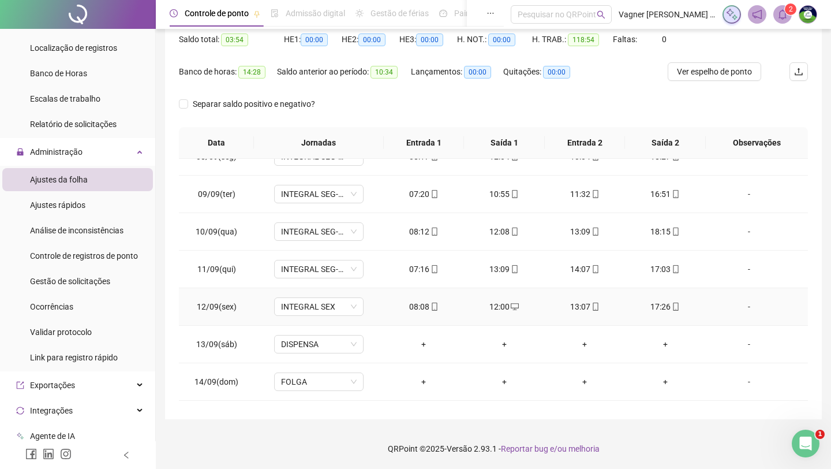
scroll to position [0, 0]
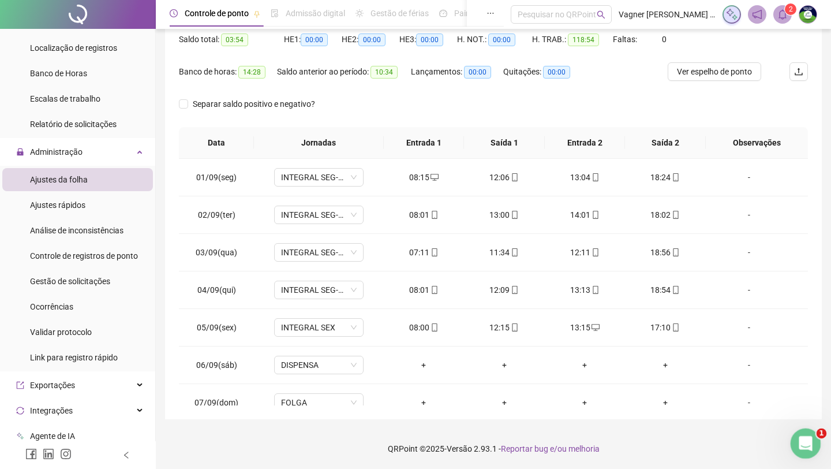
click at [805, 445] on icon "Abertura do Messenger da Intercom" at bounding box center [804, 441] width 19 height 19
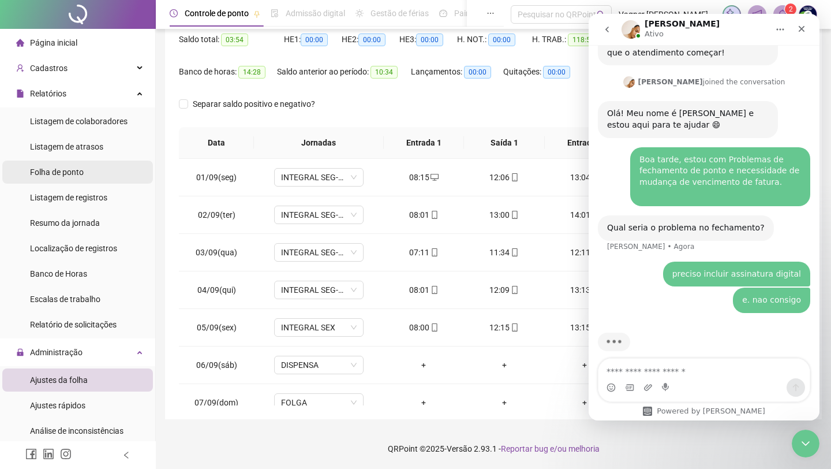
click at [77, 169] on span "Folha de ponto" at bounding box center [57, 171] width 54 height 9
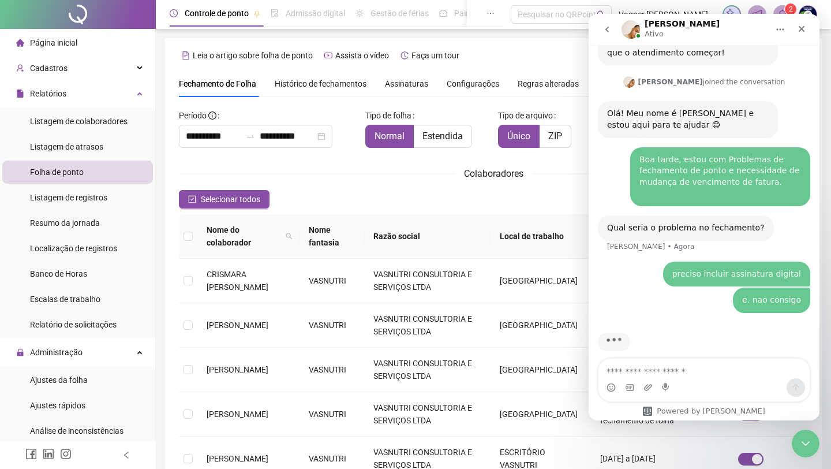
scroll to position [2, 0]
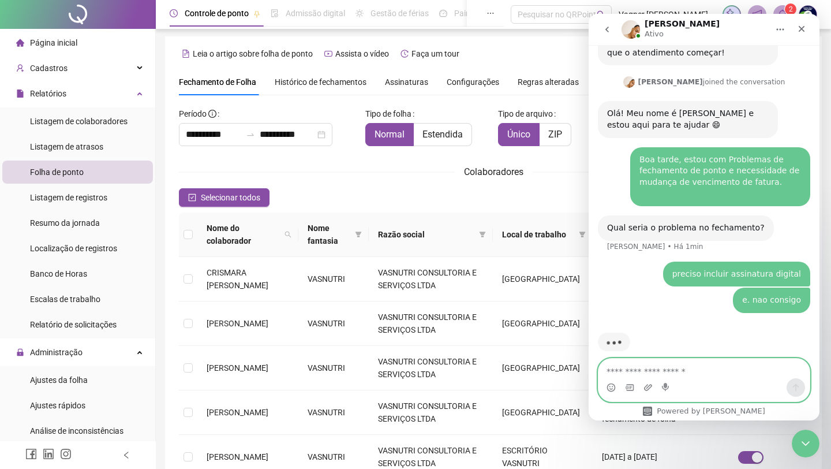
click at [625, 364] on textarea "Envie uma mensagem..." at bounding box center [704, 369] width 211 height 20
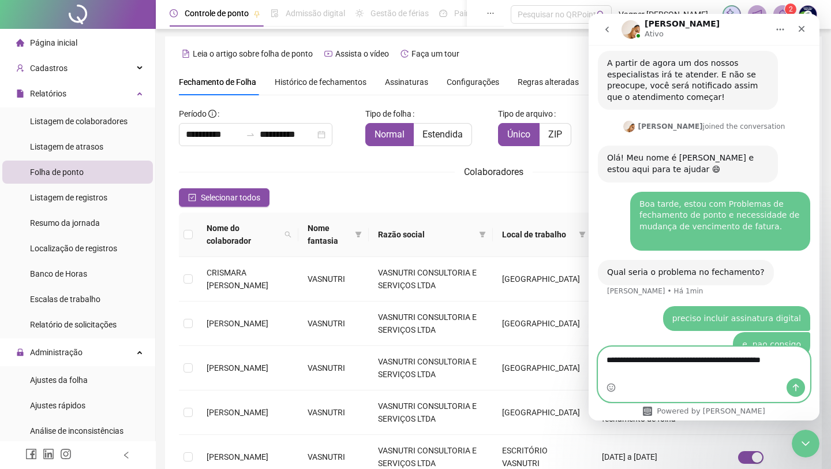
scroll to position [1065, 0]
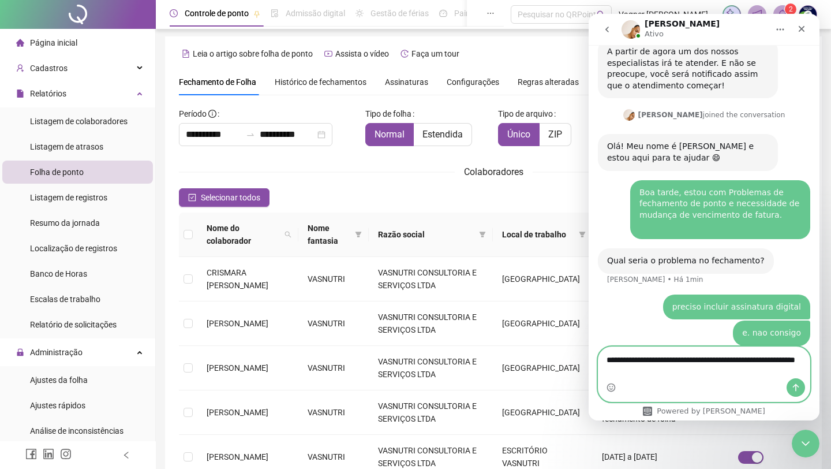
type textarea "**********"
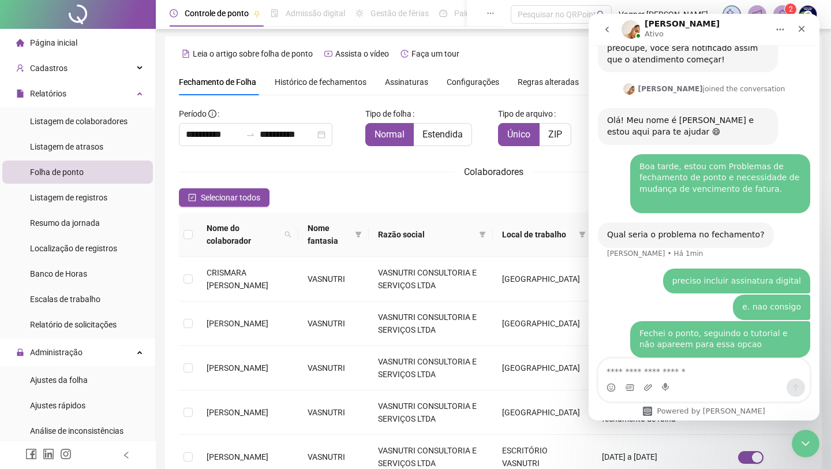
click at [83, 15] on div at bounding box center [78, 14] width 156 height 29
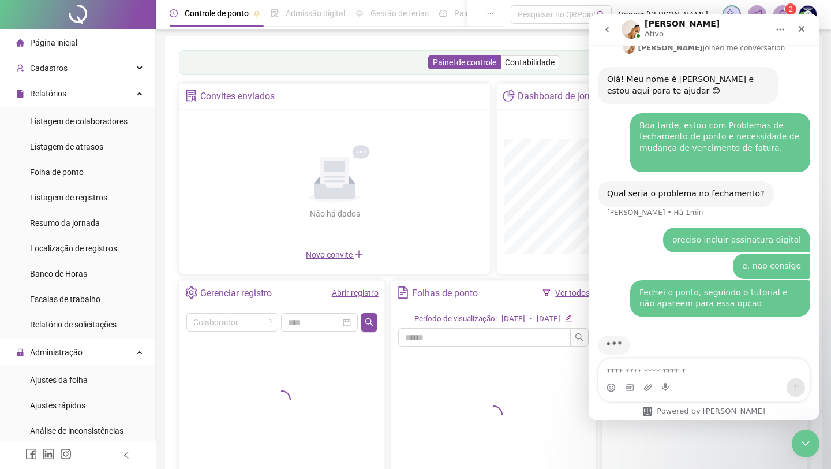
scroll to position [1136, 0]
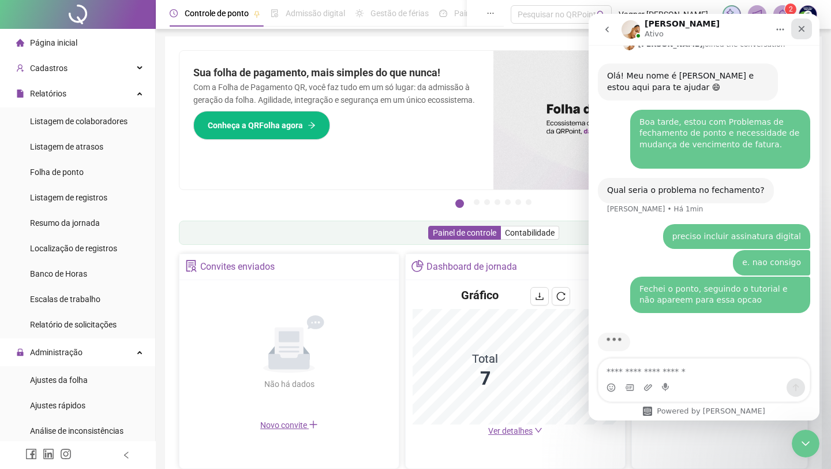
click at [805, 24] on icon "Fechar" at bounding box center [801, 28] width 9 height 9
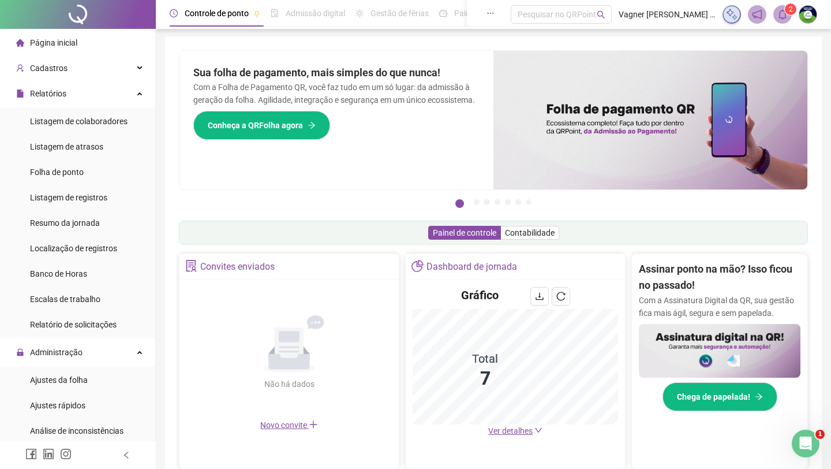
scroll to position [1091, 0]
click at [696, 386] on button "Chega de papelada!" at bounding box center [720, 396] width 115 height 29
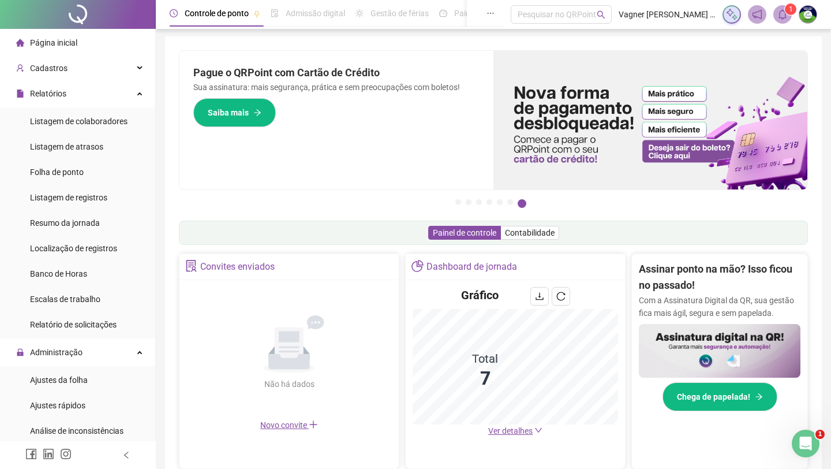
scroll to position [1836, 0]
click at [80, 170] on span "Folha de ponto" at bounding box center [57, 171] width 54 height 9
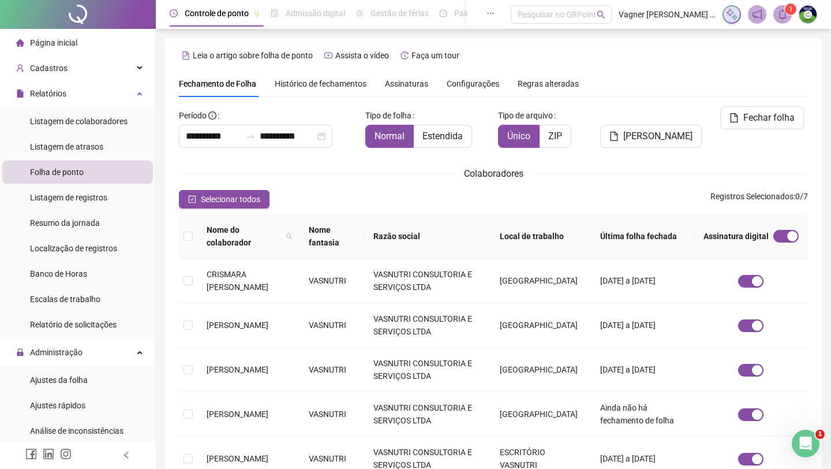
scroll to position [2, 0]
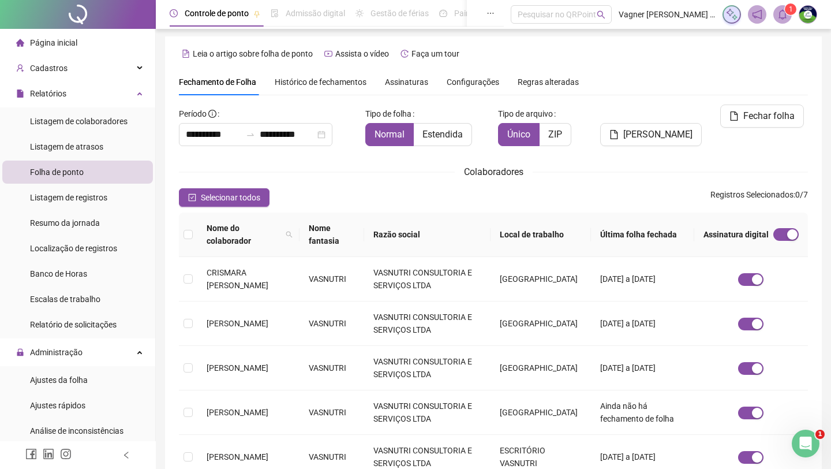
click at [809, 4] on header "Controle de ponto Admissão digital Gestão de férias Painel do DP Folha de pagam…" at bounding box center [493, 14] width 675 height 29
click at [809, 13] on img at bounding box center [808, 14] width 17 height 17
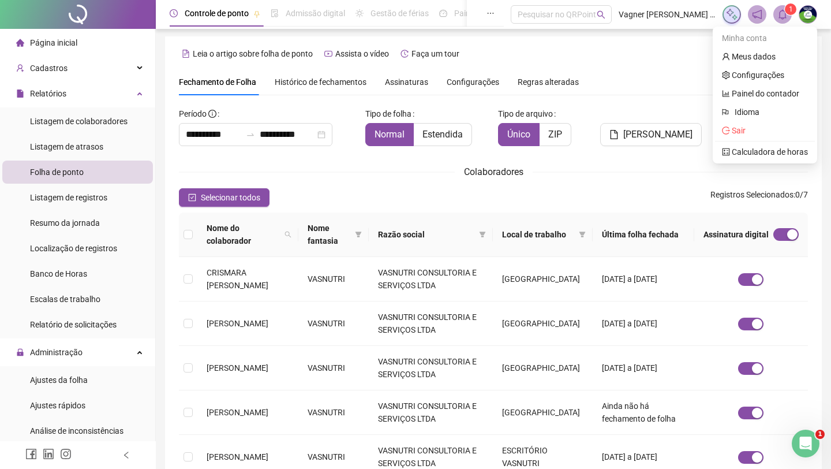
scroll to position [1881, 0]
click at [766, 54] on link "Meus dados" at bounding box center [749, 56] width 54 height 9
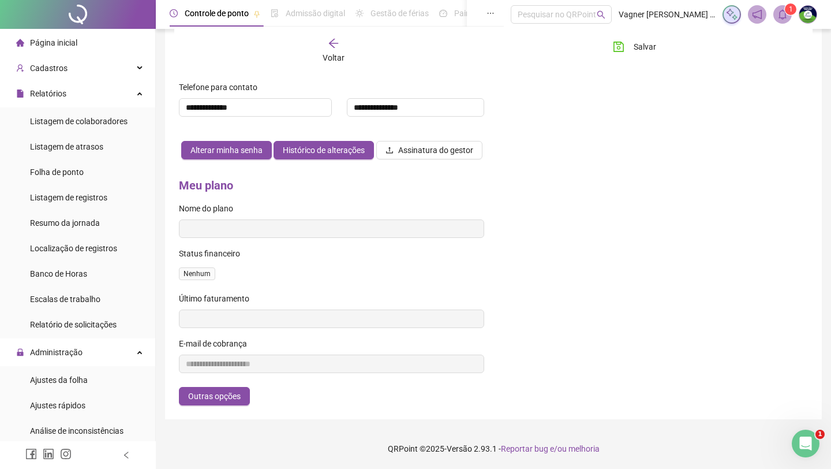
scroll to position [339, 0]
click at [420, 251] on div "Status financeiro" at bounding box center [331, 255] width 305 height 17
click at [331, 212] on div "Nome do plano" at bounding box center [331, 210] width 305 height 17
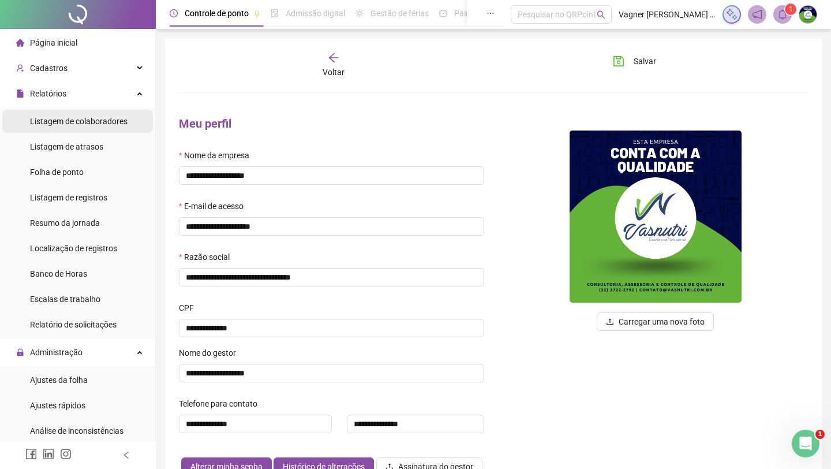
click at [82, 124] on span "Listagem de colaboradores" at bounding box center [79, 121] width 98 height 9
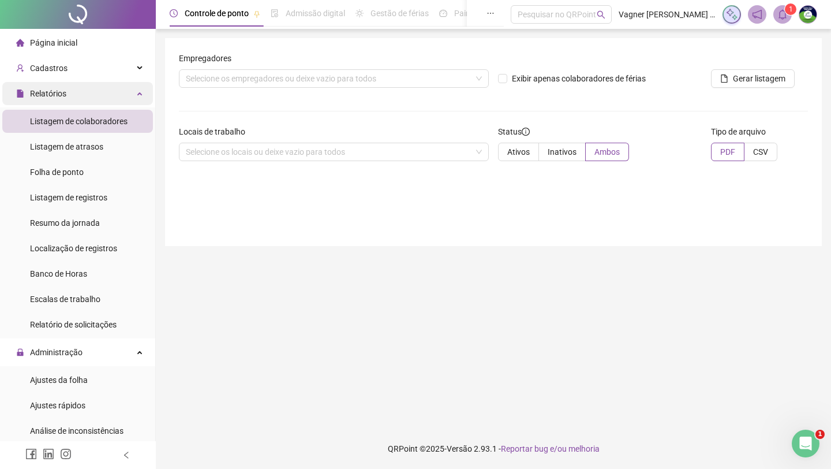
click at [65, 96] on span "Relatórios" at bounding box center [48, 93] width 36 height 9
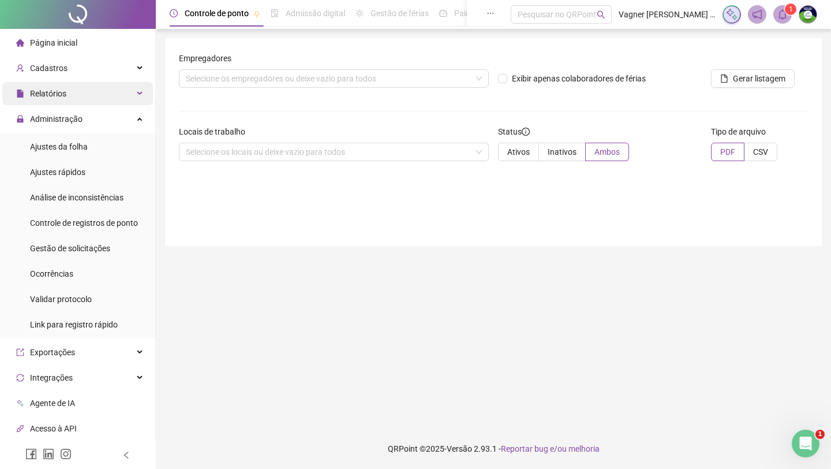
click at [65, 96] on span "Relatórios" at bounding box center [48, 93] width 36 height 9
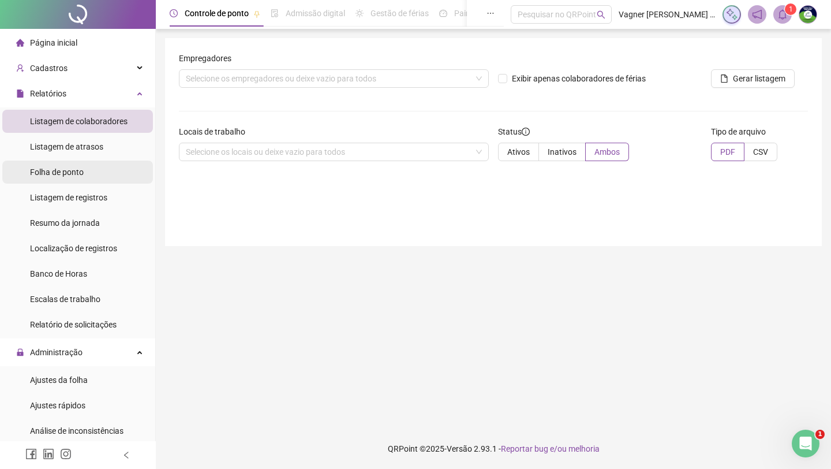
click at [65, 178] on div "Folha de ponto" at bounding box center [57, 171] width 54 height 23
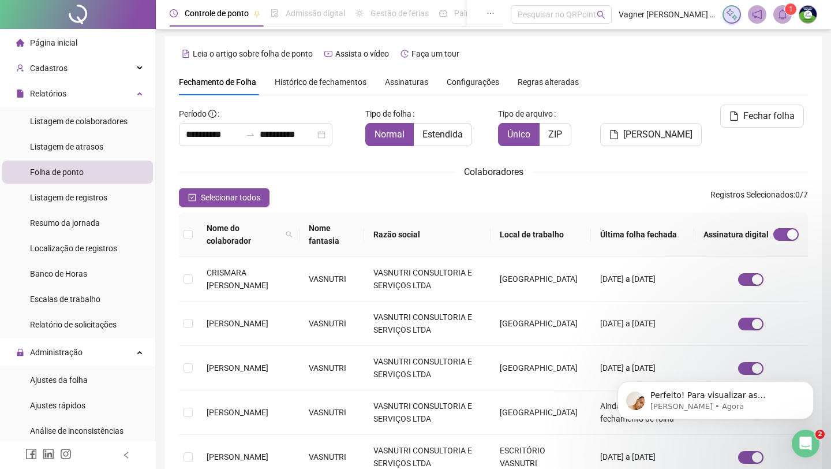
scroll to position [1938, 0]
click at [714, 395] on p "Perfeito! Para visualizar as mudanças do plano, você desloga do sistema e loga …" at bounding box center [725, 396] width 149 height 12
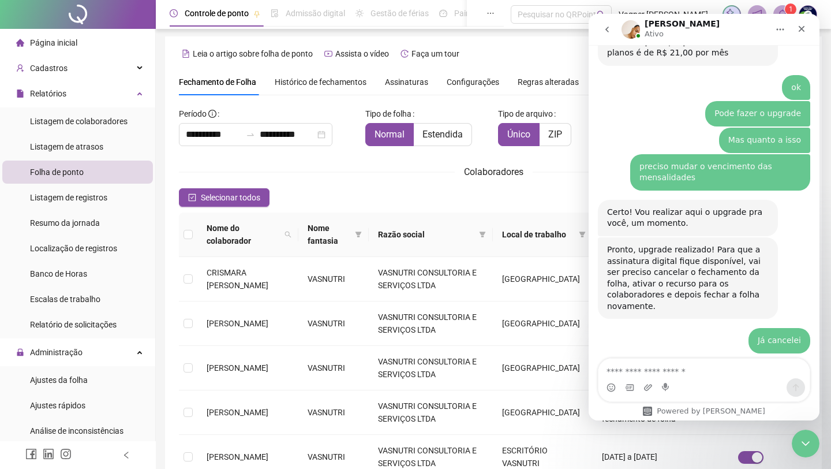
scroll to position [1957, 0]
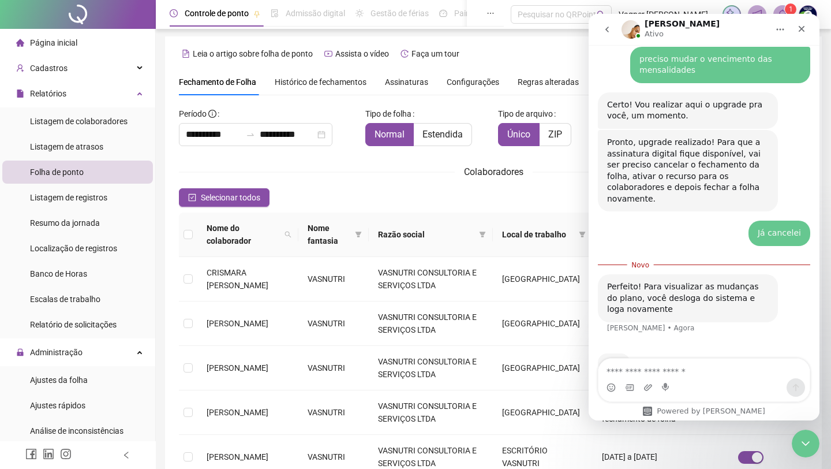
click at [809, 10] on img at bounding box center [808, 14] width 17 height 17
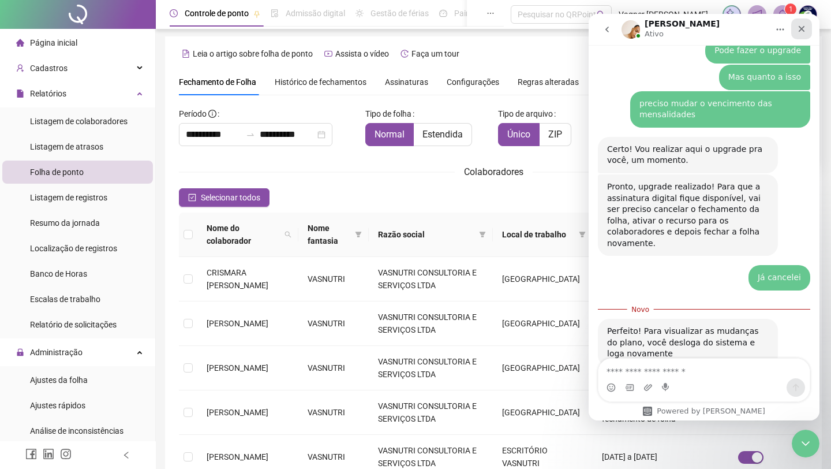
click at [804, 31] on icon "Fechar" at bounding box center [802, 29] width 6 height 6
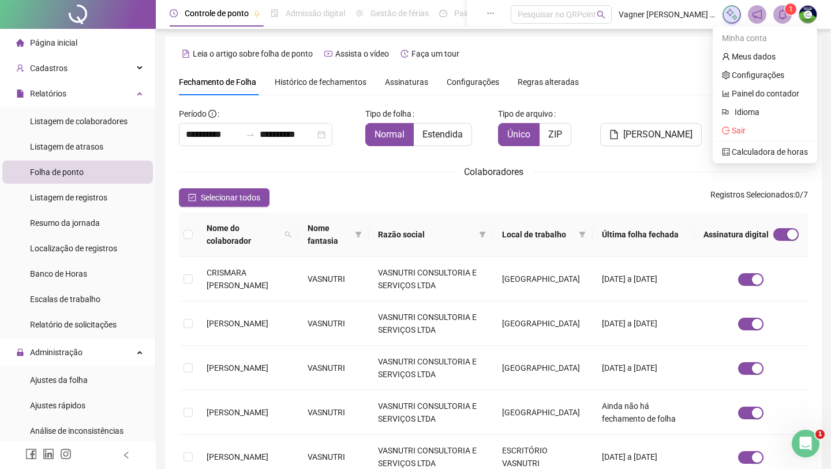
click at [808, 18] on img at bounding box center [808, 14] width 17 height 17
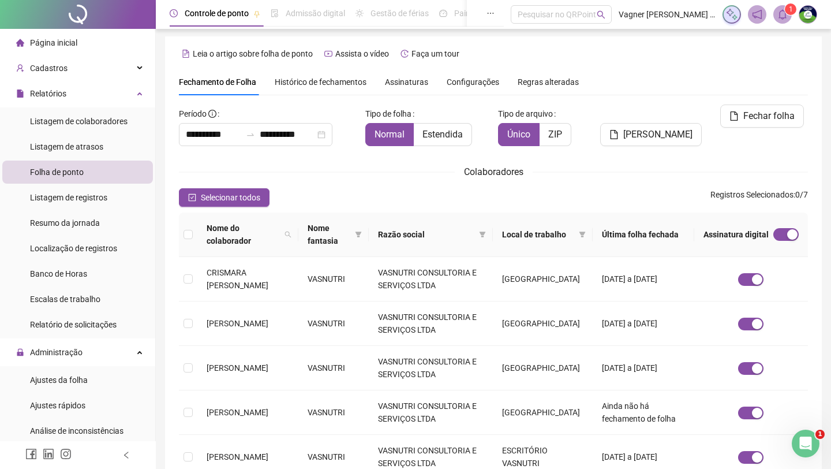
click at [805, 18] on img at bounding box center [808, 14] width 17 height 17
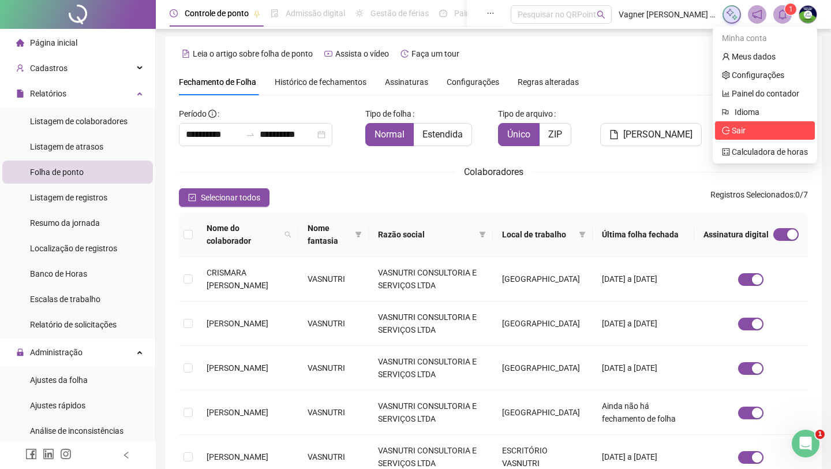
click at [747, 129] on span "Sair" at bounding box center [765, 130] width 86 height 13
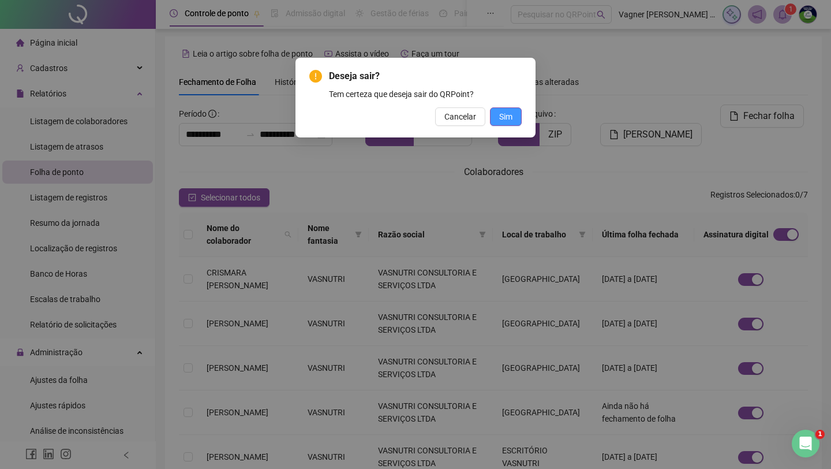
click at [503, 113] on span "Sim" at bounding box center [505, 116] width 13 height 13
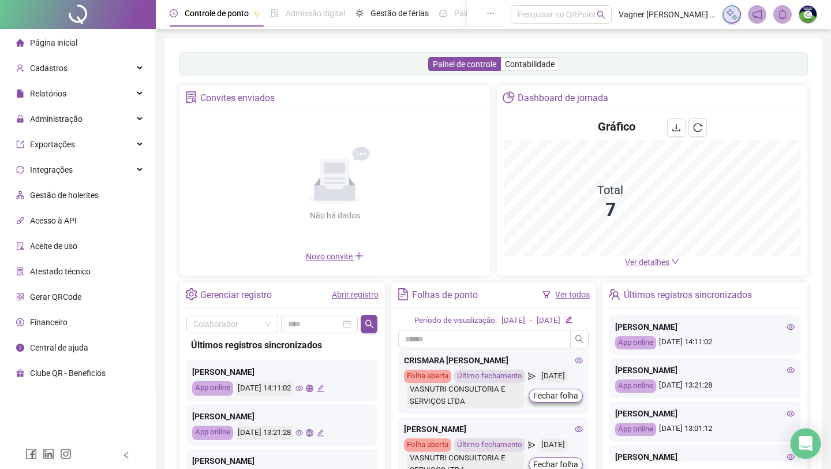
click at [811, 438] on icon "Open Intercom Messenger" at bounding box center [805, 443] width 13 height 15
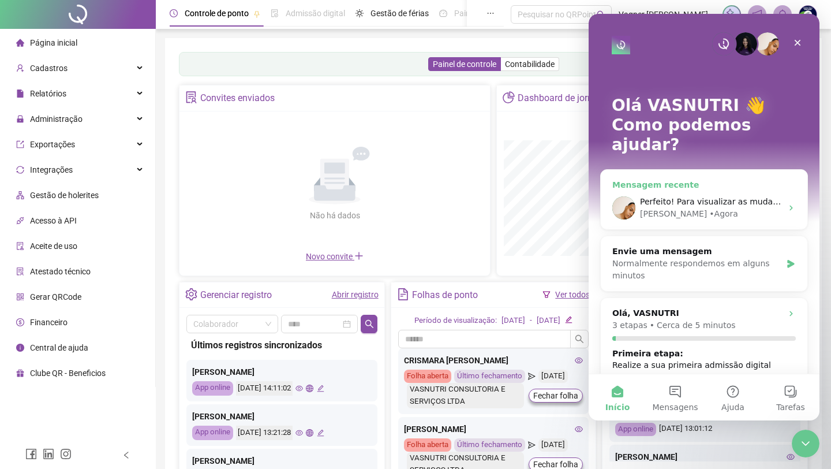
click at [719, 186] on div "Perfeito! Para visualizar as mudanças do plano, você desloga do sistema e loga …" at bounding box center [704, 207] width 207 height 43
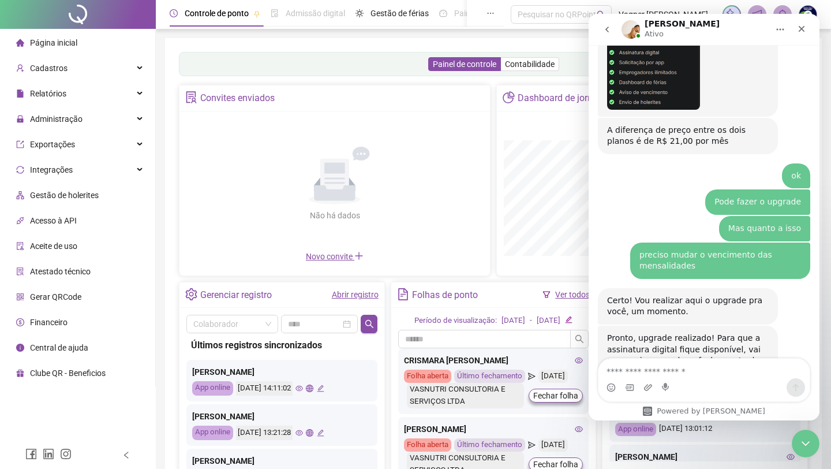
scroll to position [1894, 0]
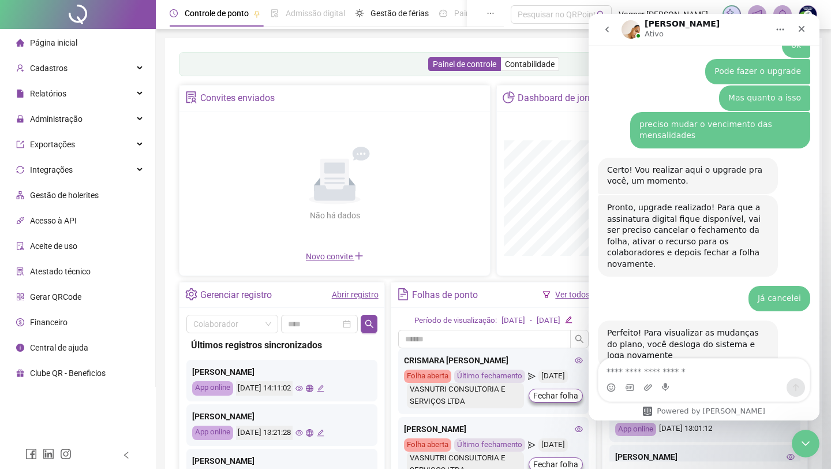
click at [638, 368] on textarea "Envie uma mensagem..." at bounding box center [704, 369] width 211 height 20
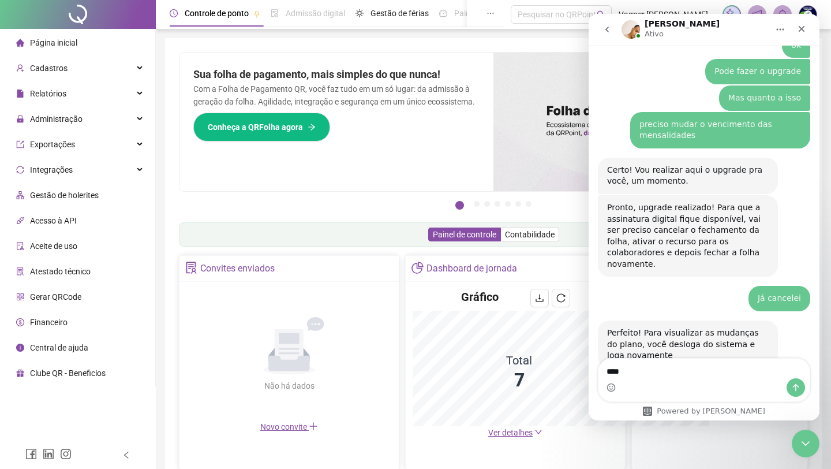
type textarea "*****"
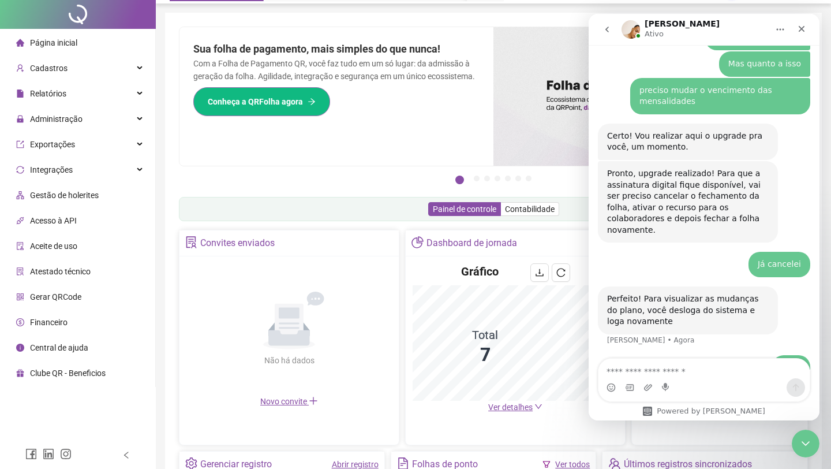
scroll to position [0, 0]
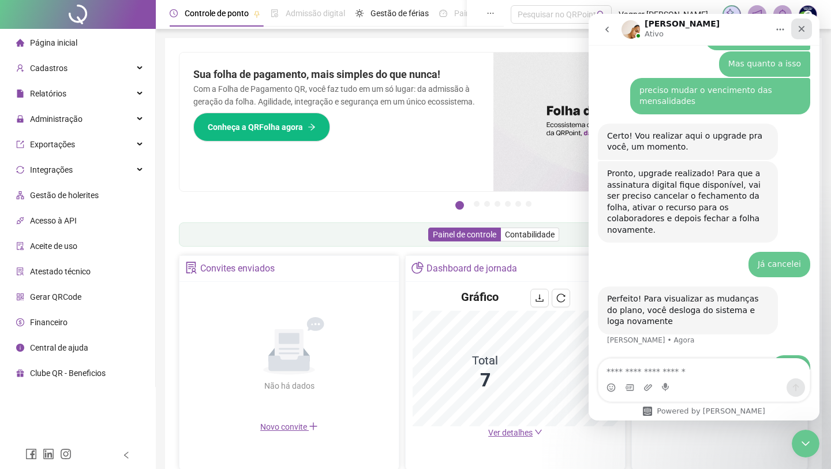
click at [804, 25] on icon "Fechar" at bounding box center [801, 28] width 9 height 9
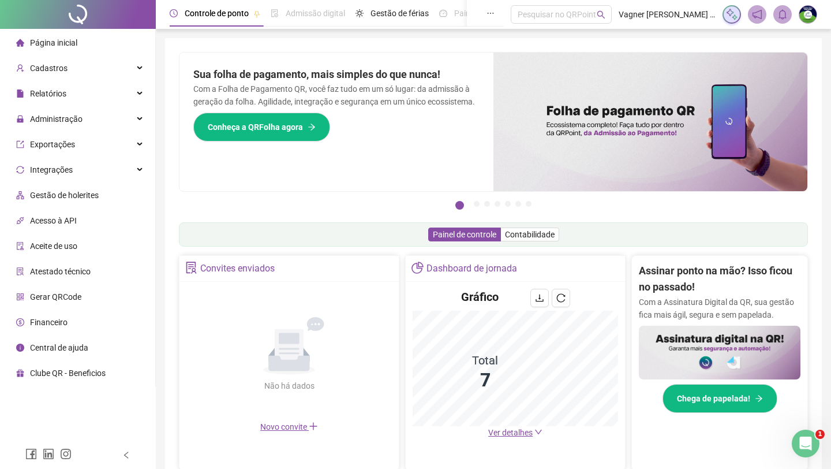
scroll to position [1928, 0]
click at [595, 137] on img at bounding box center [651, 122] width 314 height 139
click at [301, 133] on span "Conheça a QRFolha agora" at bounding box center [255, 127] width 95 height 13
click at [811, 21] on img at bounding box center [808, 14] width 17 height 17
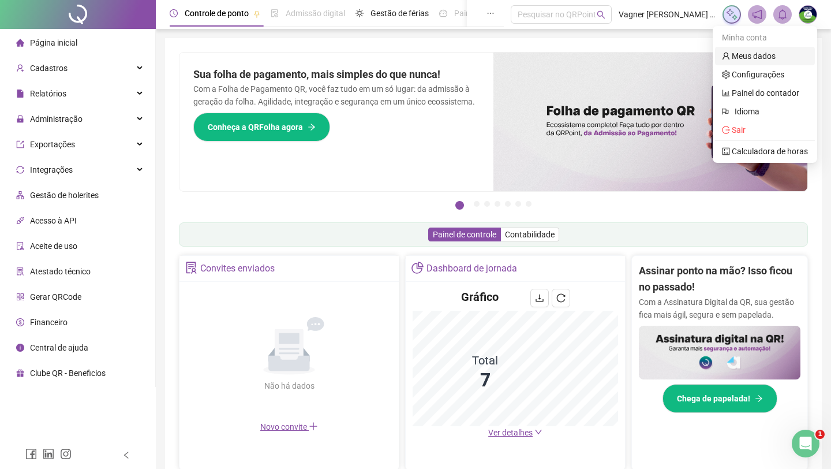
click at [760, 58] on link "Meus dados" at bounding box center [749, 55] width 54 height 9
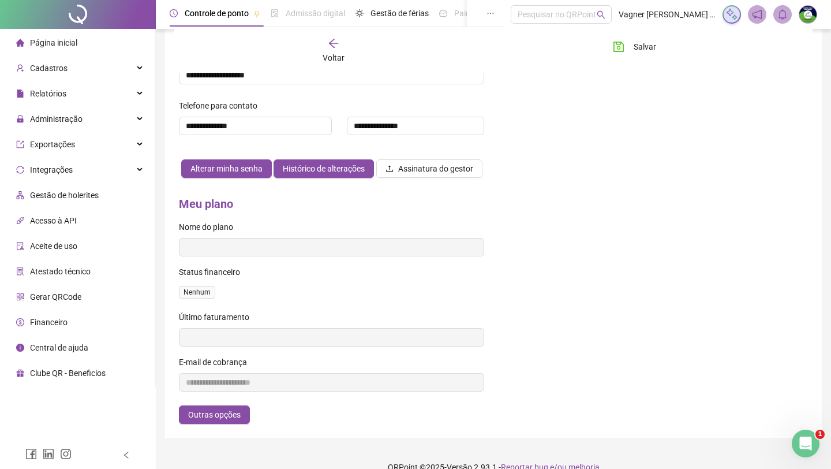
scroll to position [344, 0]
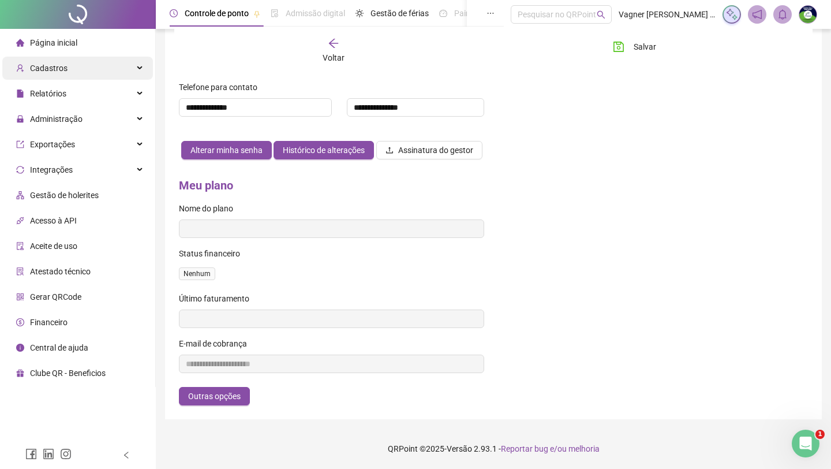
click at [85, 64] on div "Cadastros" at bounding box center [77, 68] width 151 height 23
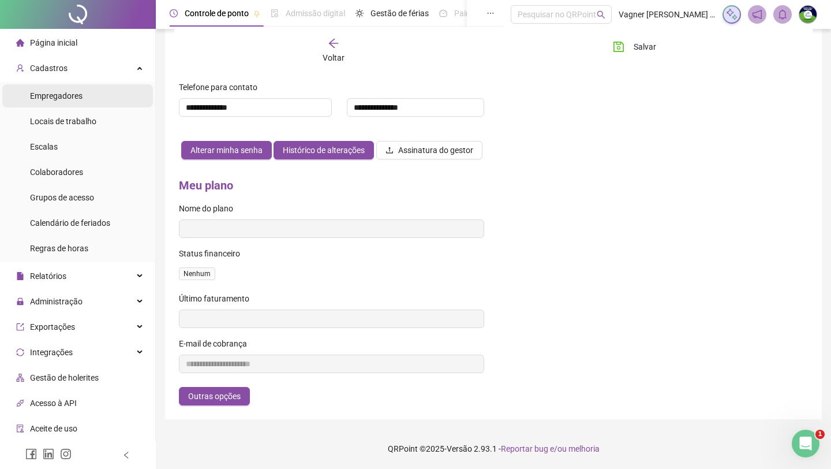
click at [66, 99] on span "Empregadores" at bounding box center [56, 95] width 53 height 9
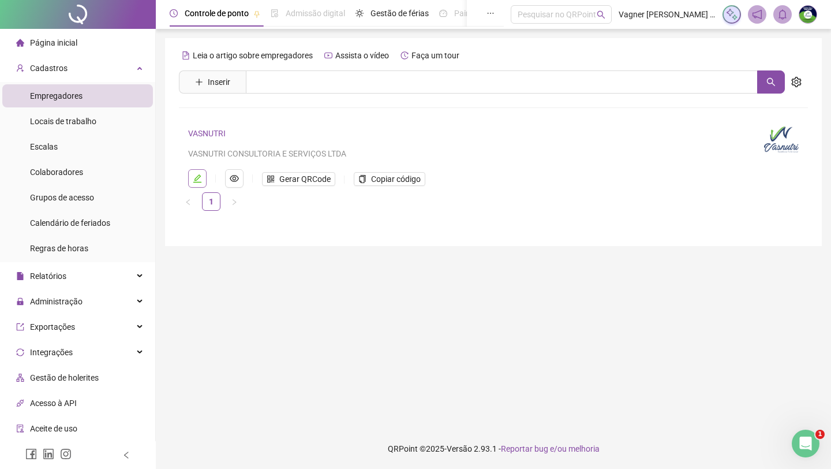
click at [200, 175] on icon "edit" at bounding box center [197, 178] width 9 height 9
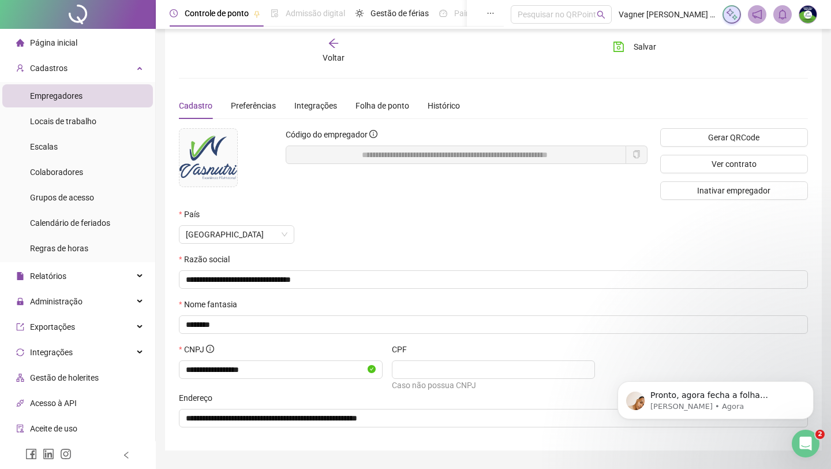
scroll to position [1962, 0]
click at [707, 166] on button "Ver contrato" at bounding box center [734, 164] width 148 height 18
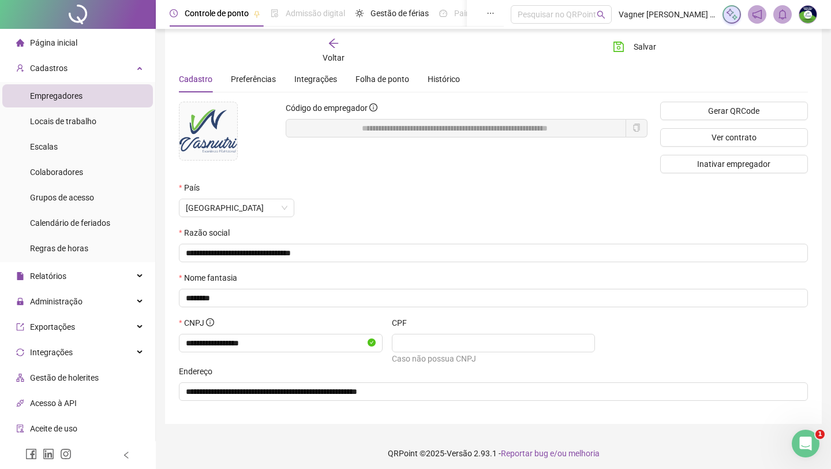
scroll to position [37, 0]
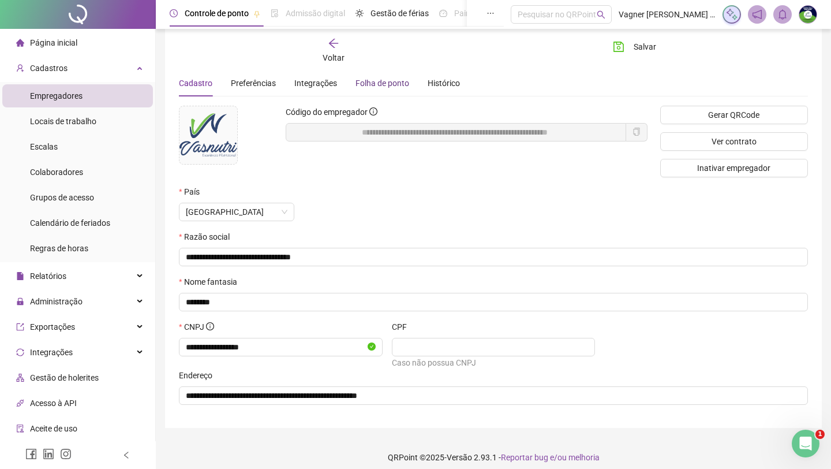
click at [382, 80] on div "Folha de ponto" at bounding box center [383, 83] width 54 height 13
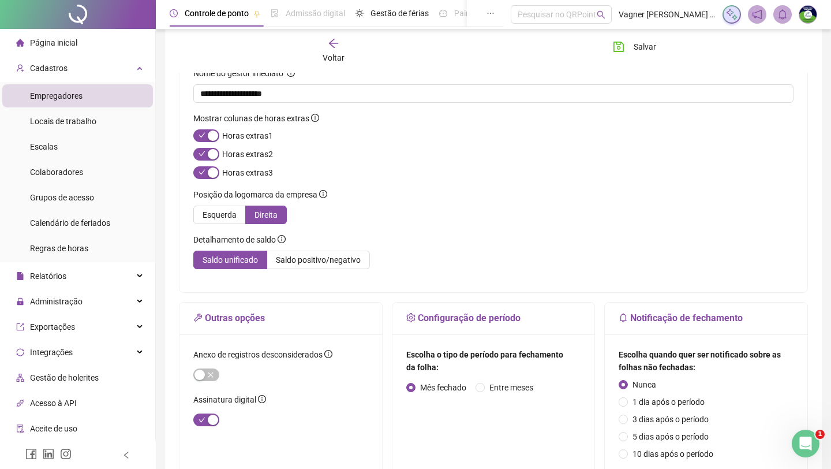
scroll to position [99, 0]
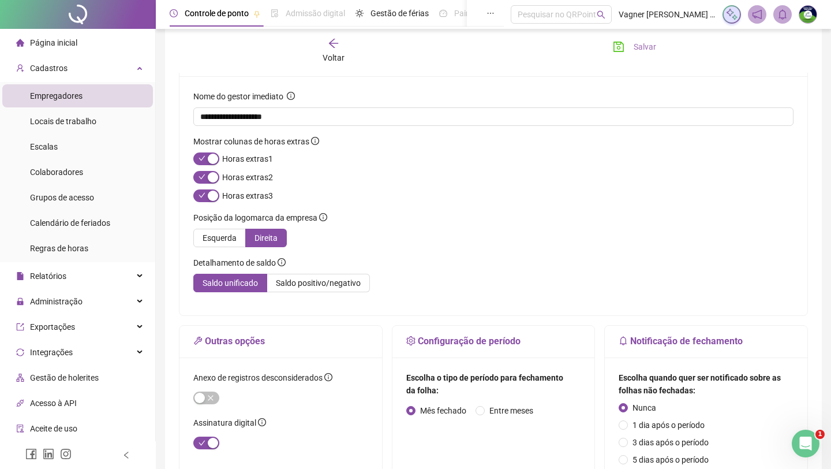
click at [635, 51] on span "Salvar" at bounding box center [645, 46] width 23 height 13
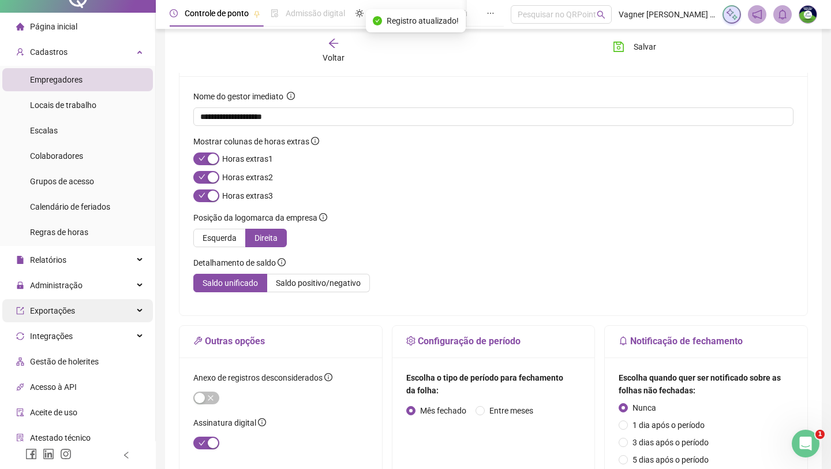
scroll to position [17, 0]
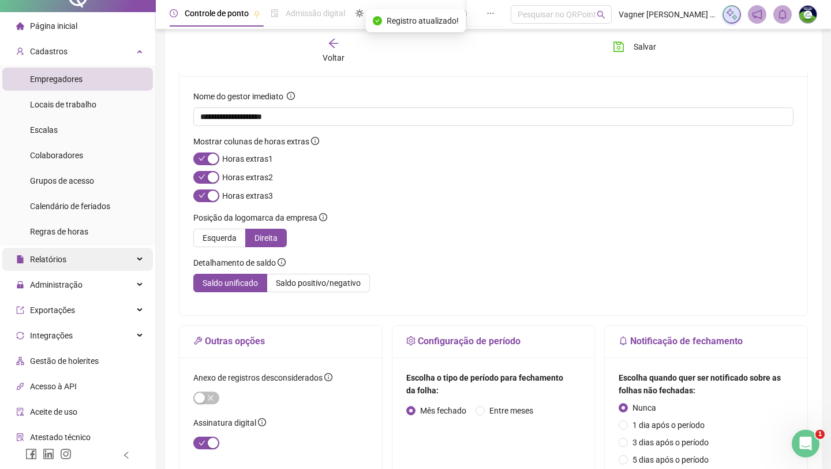
click at [44, 262] on span "Relatórios" at bounding box center [48, 259] width 36 height 9
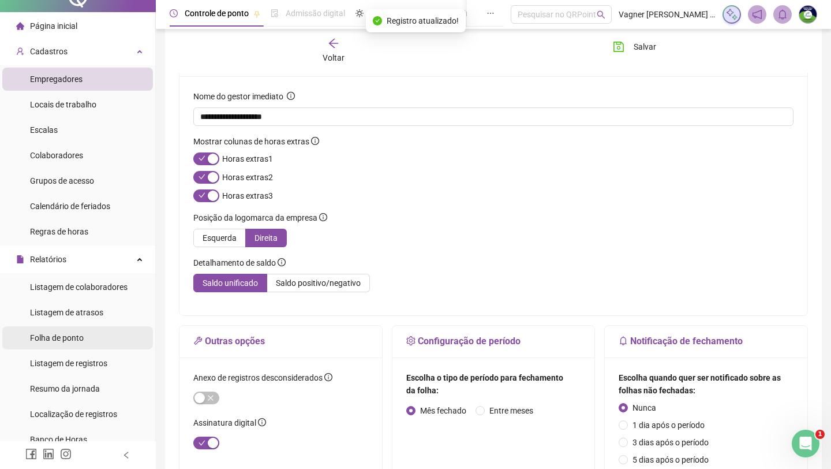
click at [55, 335] on span "Folha de ponto" at bounding box center [57, 337] width 54 height 9
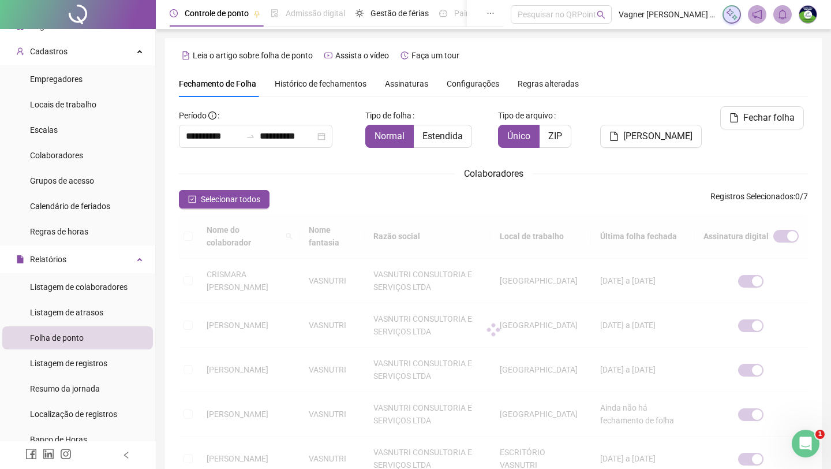
scroll to position [2, 0]
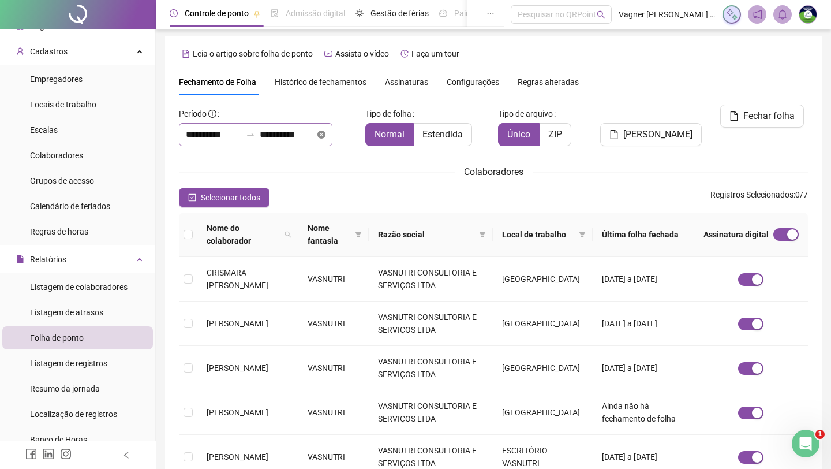
click at [326, 131] on icon "close-circle" at bounding box center [322, 134] width 8 height 8
click at [313, 135] on input at bounding box center [287, 135] width 55 height 14
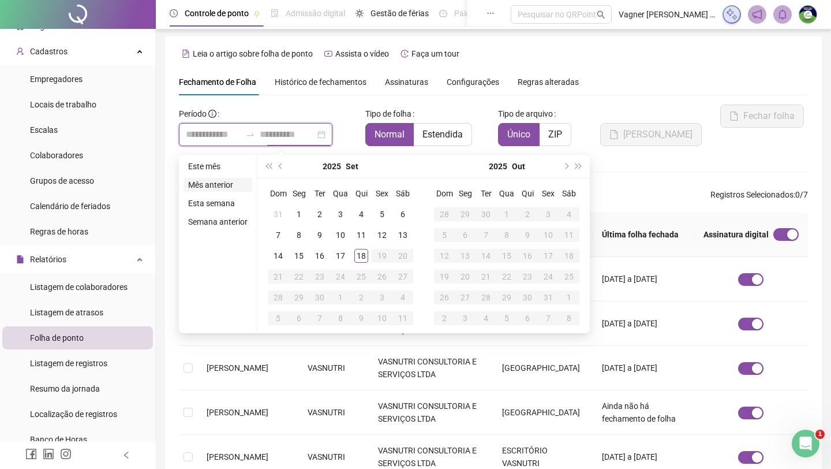
type input "**********"
click at [221, 184] on li "Mês anterior" at bounding box center [218, 185] width 69 height 14
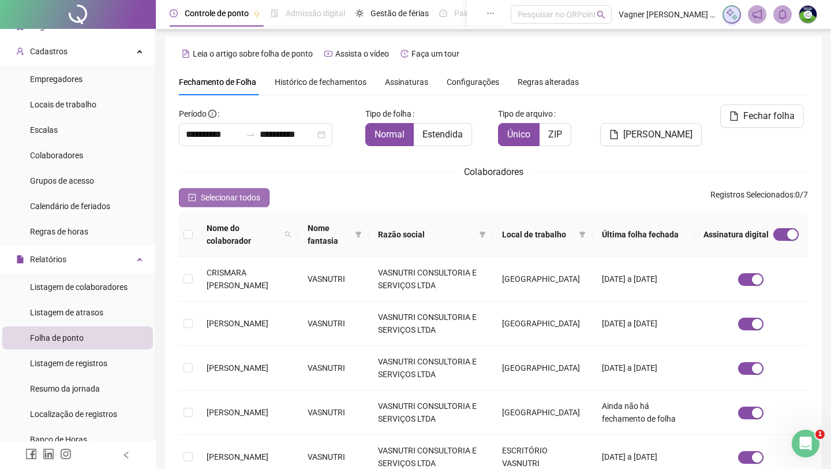
click at [204, 202] on span "Selecionar todos" at bounding box center [230, 197] width 59 height 13
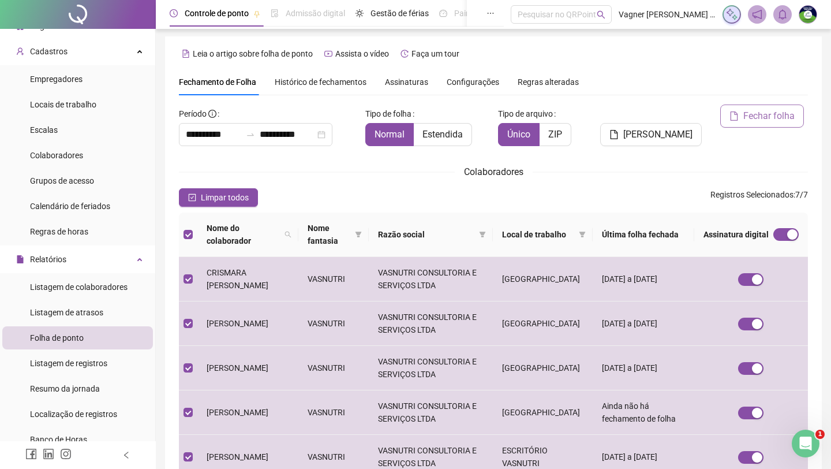
click at [753, 118] on span "Fechar folha" at bounding box center [769, 116] width 51 height 14
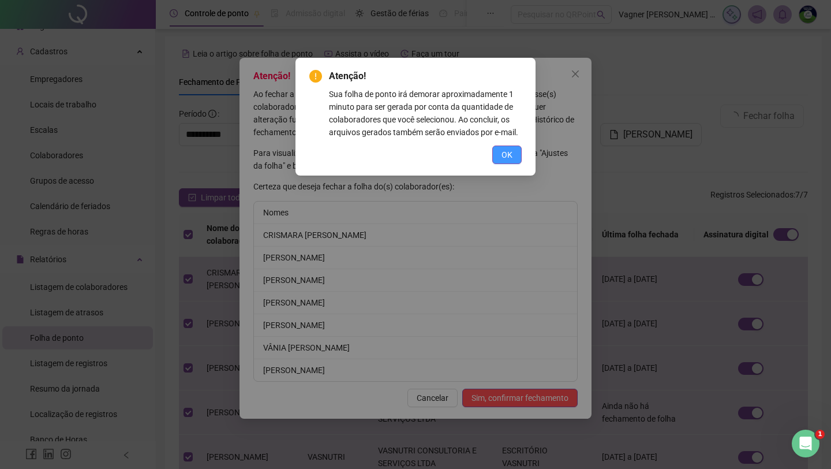
click at [512, 161] on span "OK" at bounding box center [507, 154] width 11 height 13
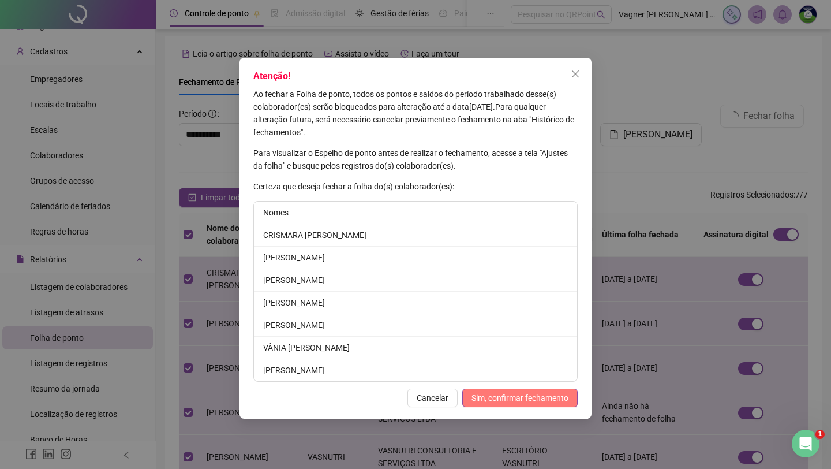
click at [504, 400] on span "Sim, confirmar fechamento" at bounding box center [520, 397] width 97 height 13
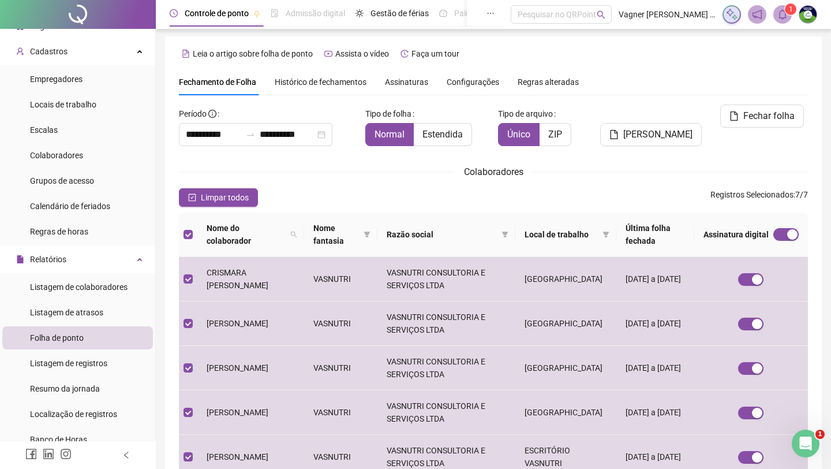
click at [779, 17] on icon "bell" at bounding box center [783, 14] width 8 height 10
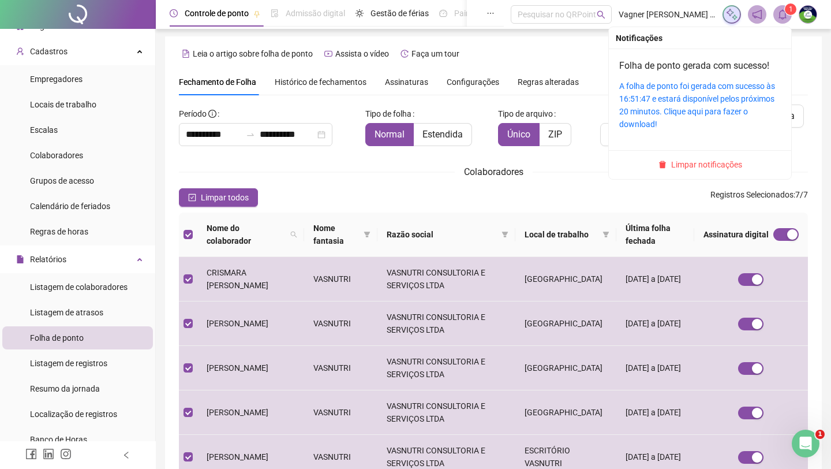
click at [697, 91] on div "A folha de ponto foi gerada com sucesso às 16:51:47 e estará disponível pelos p…" at bounding box center [700, 105] width 162 height 51
click at [685, 94] on link "A folha de ponto foi gerada com sucesso às 16:51:47 e estará disponível pelos p…" at bounding box center [697, 104] width 156 height 47
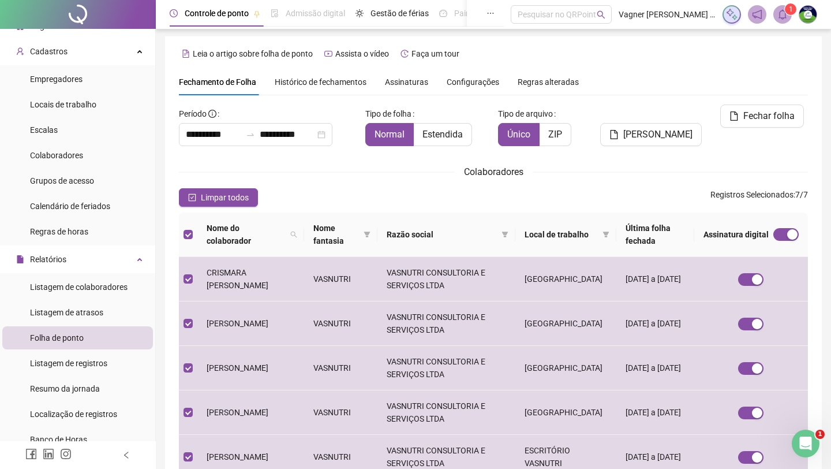
click at [415, 76] on div "Assinaturas" at bounding box center [406, 82] width 43 height 13
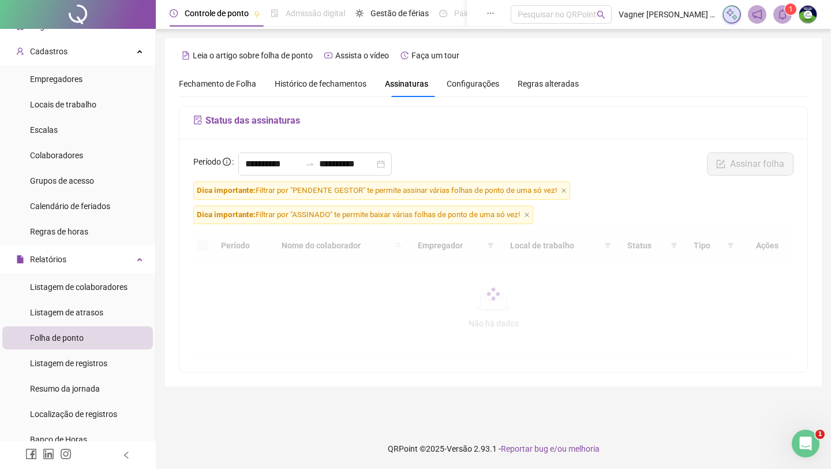
scroll to position [0, 0]
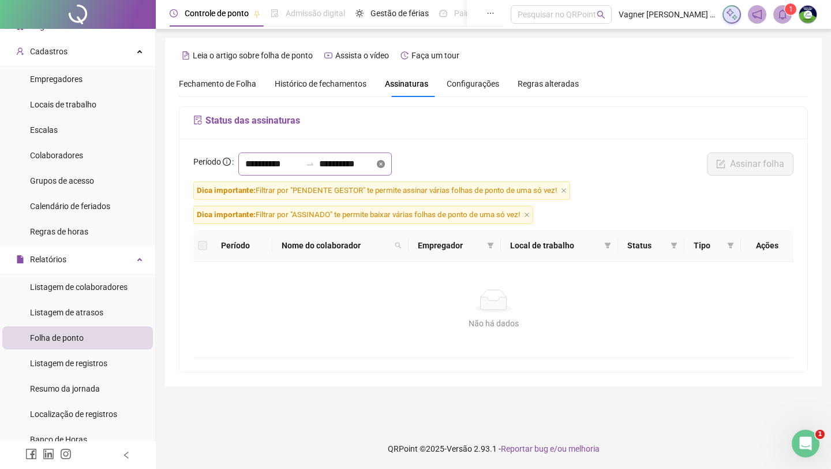
click at [385, 165] on icon "close-circle" at bounding box center [381, 164] width 8 height 8
click at [372, 165] on input at bounding box center [346, 164] width 55 height 14
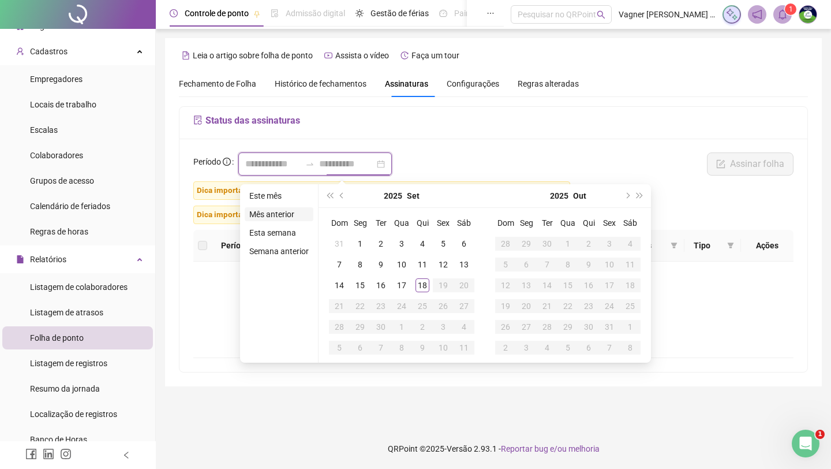
type input "**********"
click at [284, 215] on li "Mês anterior" at bounding box center [279, 214] width 69 height 14
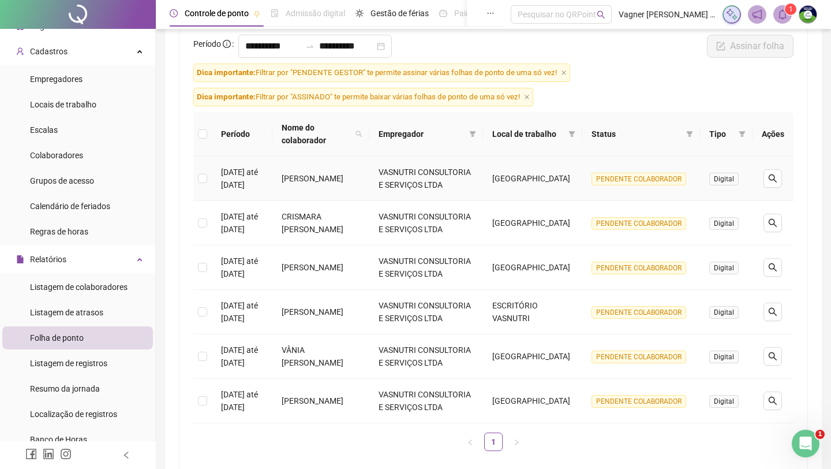
scroll to position [162, 0]
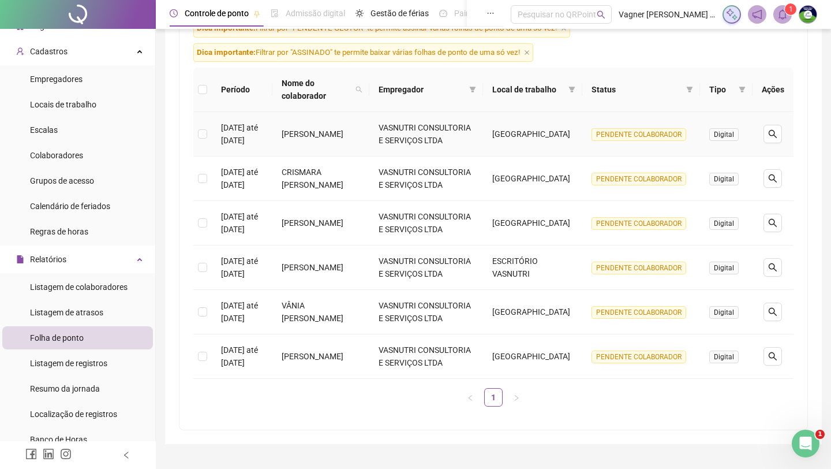
click at [632, 138] on span "PENDENTE COLABORADOR" at bounding box center [639, 134] width 95 height 13
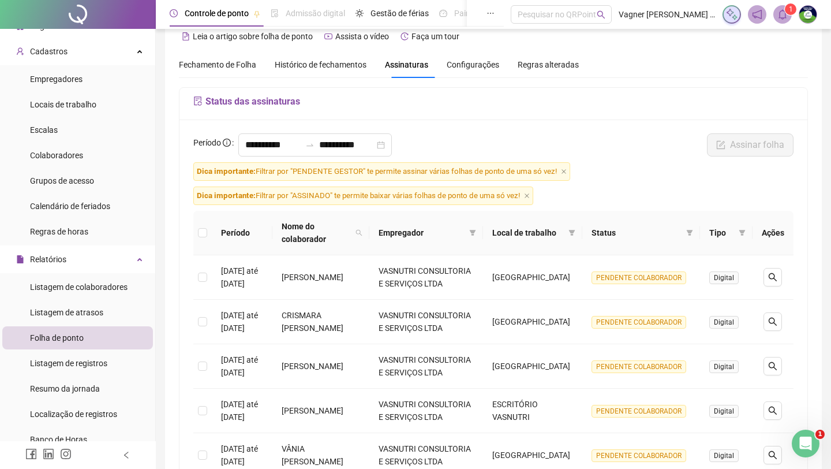
scroll to position [0, 0]
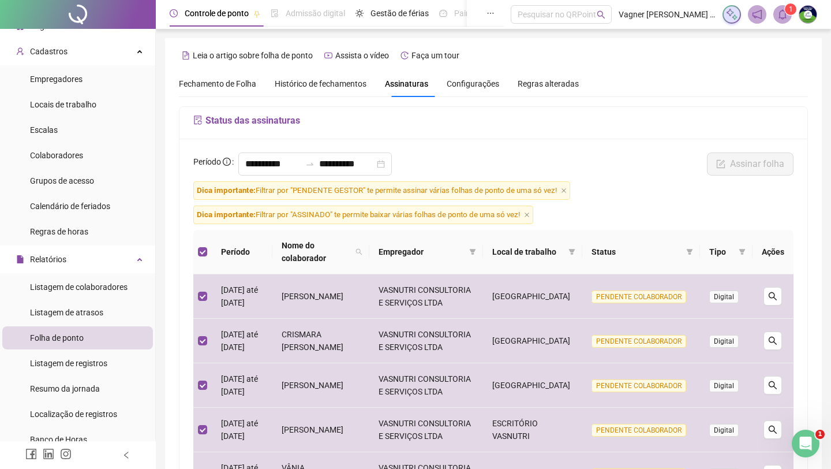
click at [673, 229] on form "**********" at bounding box center [493, 364] width 600 height 425
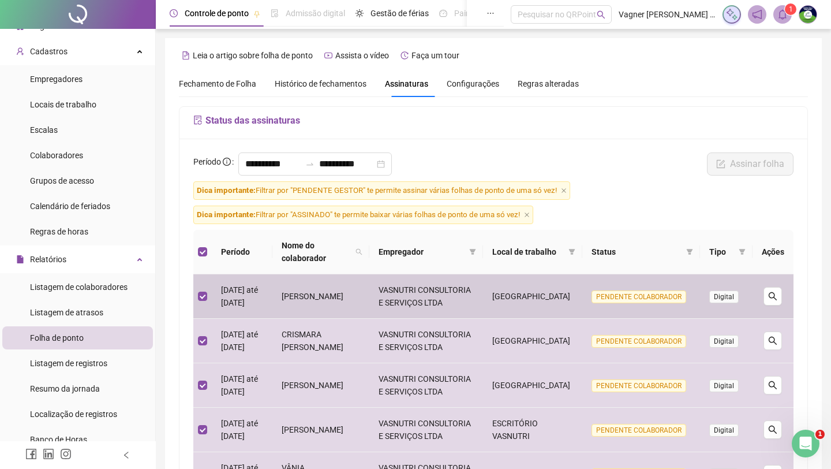
scroll to position [9, 0]
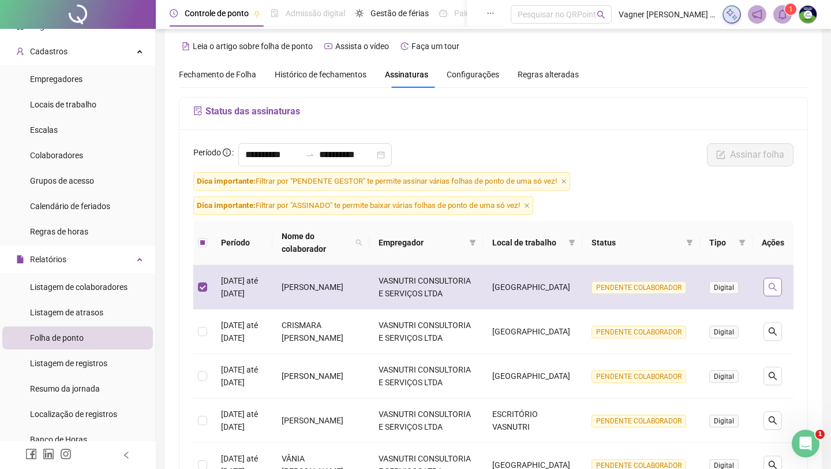
click at [772, 287] on button "button" at bounding box center [773, 287] width 18 height 18
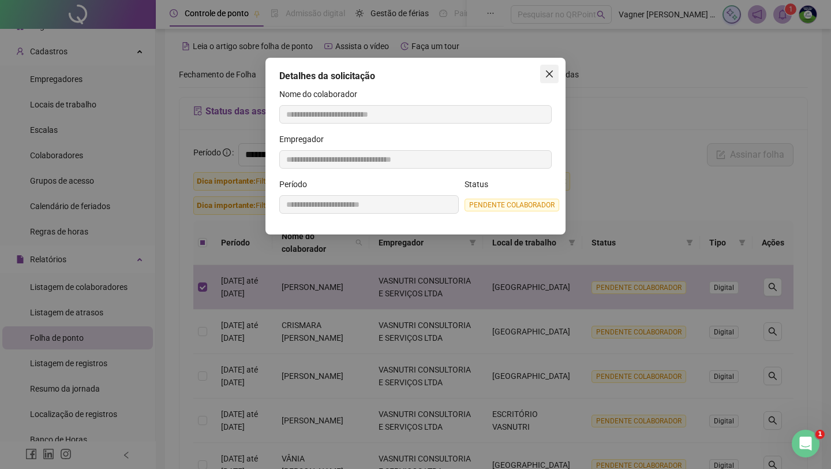
click at [545, 77] on icon "close" at bounding box center [549, 73] width 9 height 9
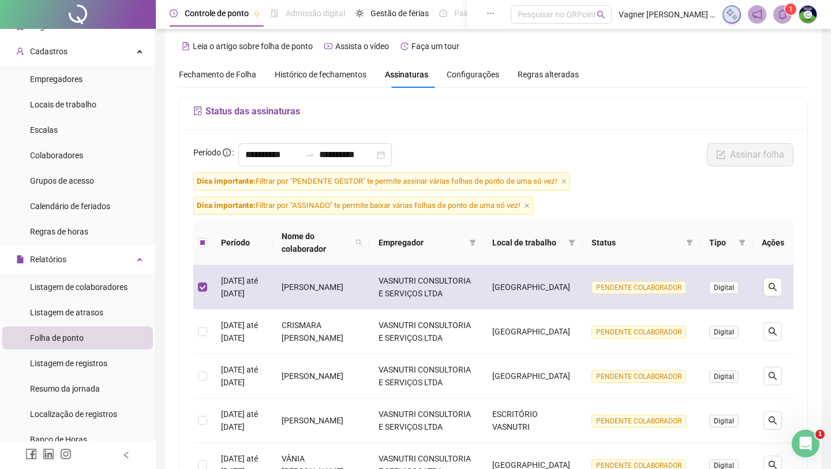
click at [503, 294] on td "[GEOGRAPHIC_DATA]" at bounding box center [532, 287] width 99 height 44
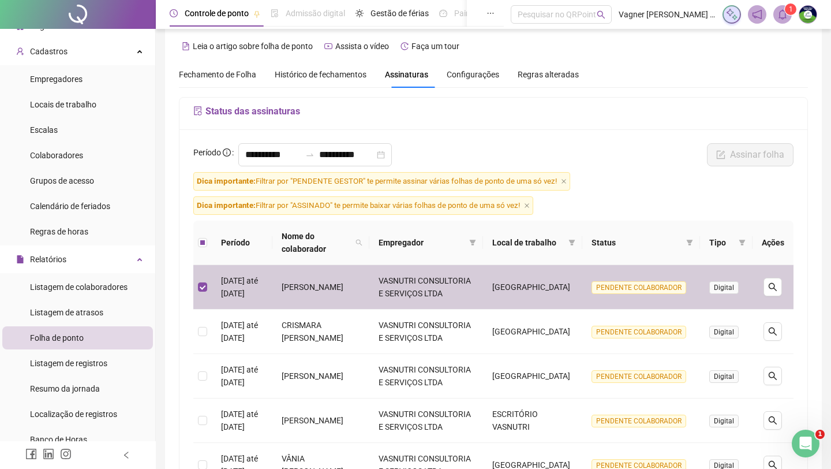
click at [634, 201] on form "**********" at bounding box center [493, 355] width 600 height 425
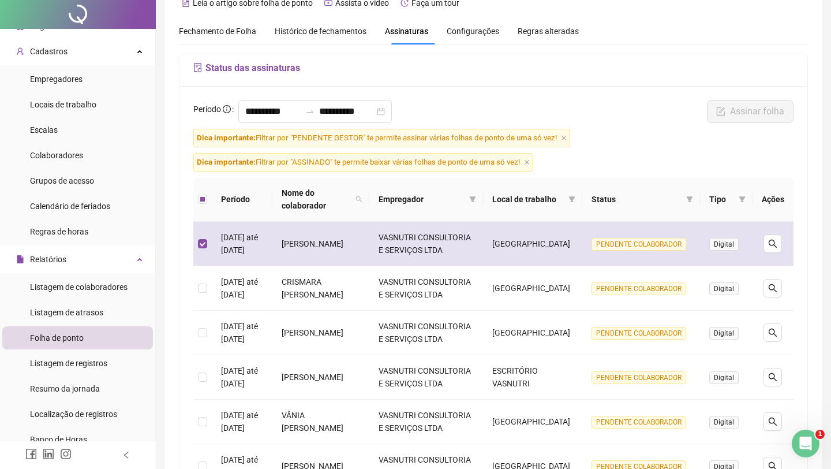
scroll to position [0, 0]
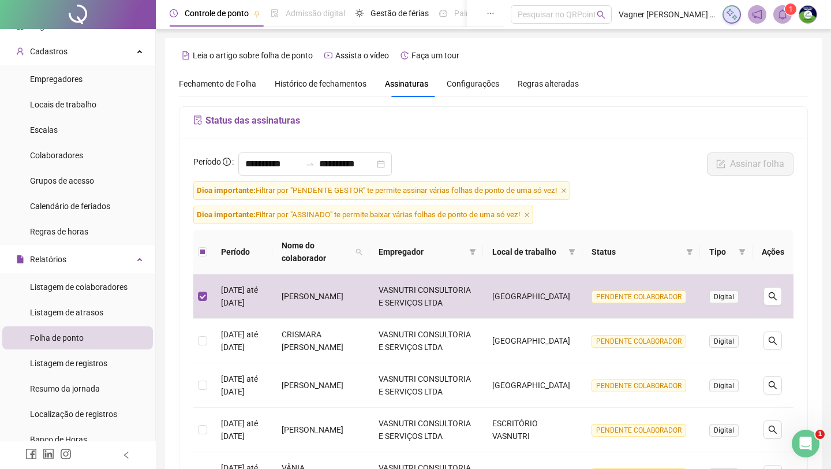
click at [356, 83] on span "Histórico de fechamentos" at bounding box center [321, 83] width 92 height 9
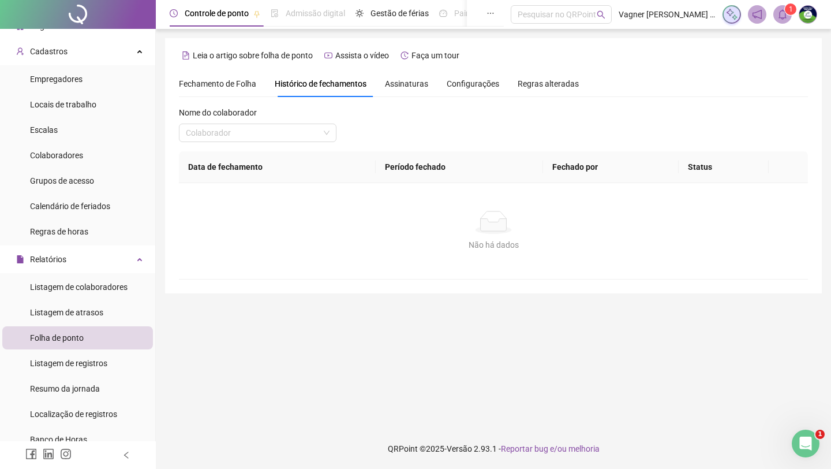
click at [395, 84] on span "Assinaturas" at bounding box center [406, 84] width 43 height 8
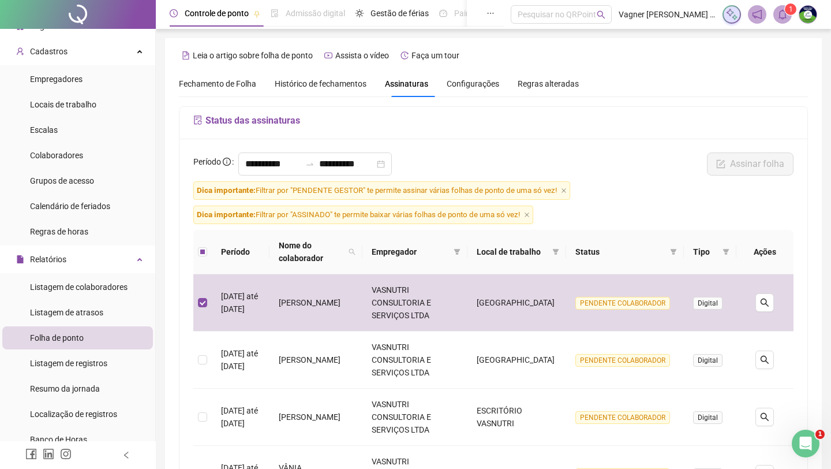
click at [483, 155] on div "**********" at bounding box center [493, 166] width 607 height 29
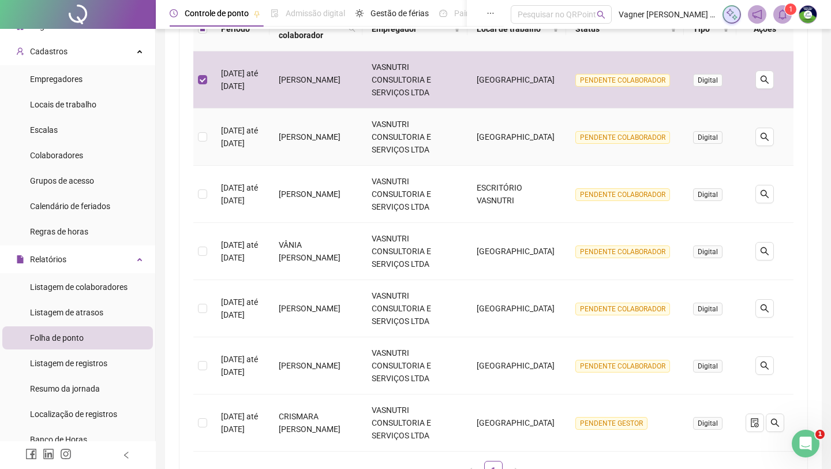
scroll to position [320, 0]
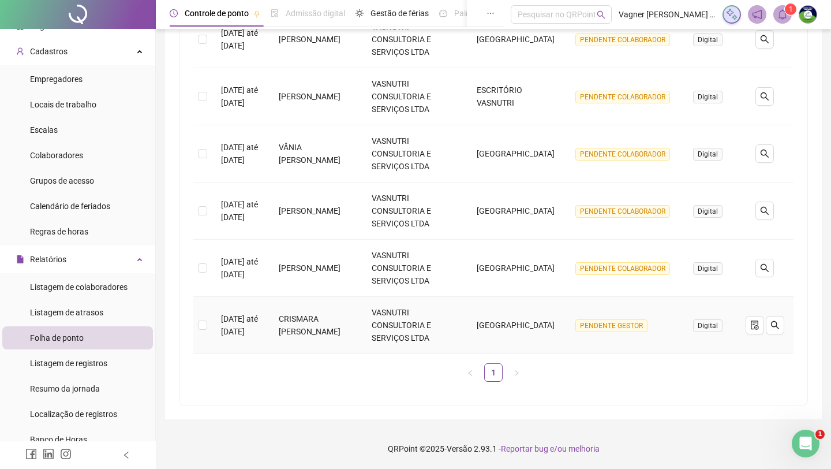
click at [593, 330] on span "PENDENTE GESTOR" at bounding box center [612, 325] width 72 height 13
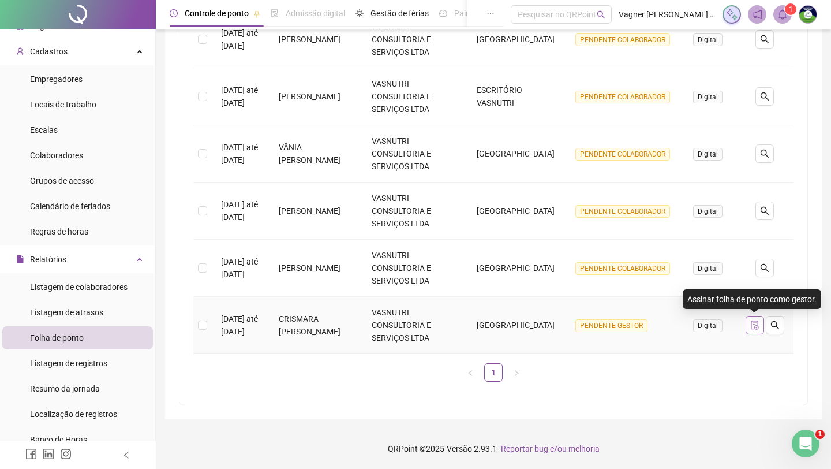
click at [752, 328] on icon "file-done" at bounding box center [755, 324] width 8 height 9
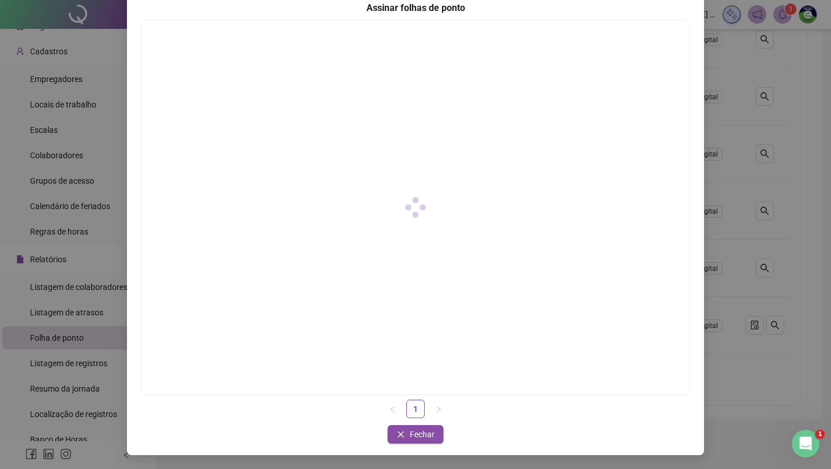
scroll to position [58, 0]
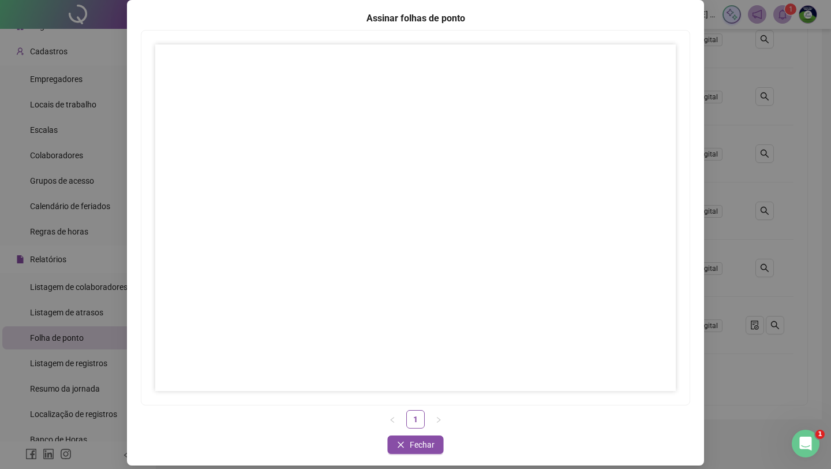
click at [120, 118] on div "Assinar folhas de ponto 1 Fechar Fechar" at bounding box center [415, 234] width 831 height 469
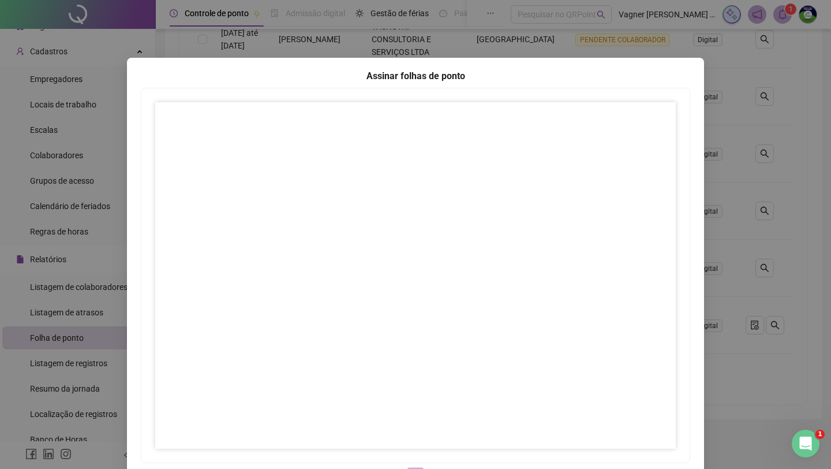
scroll to position [68, 0]
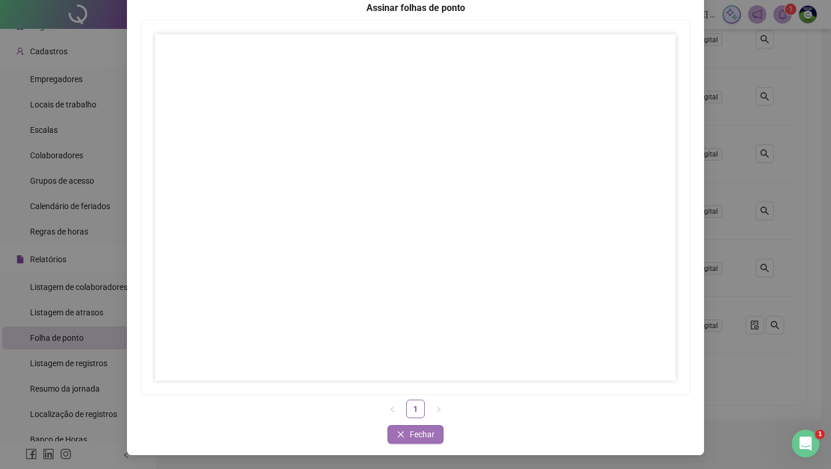
click at [423, 435] on span "Fechar" at bounding box center [422, 434] width 25 height 13
click at [427, 435] on span "Fechar" at bounding box center [422, 434] width 25 height 13
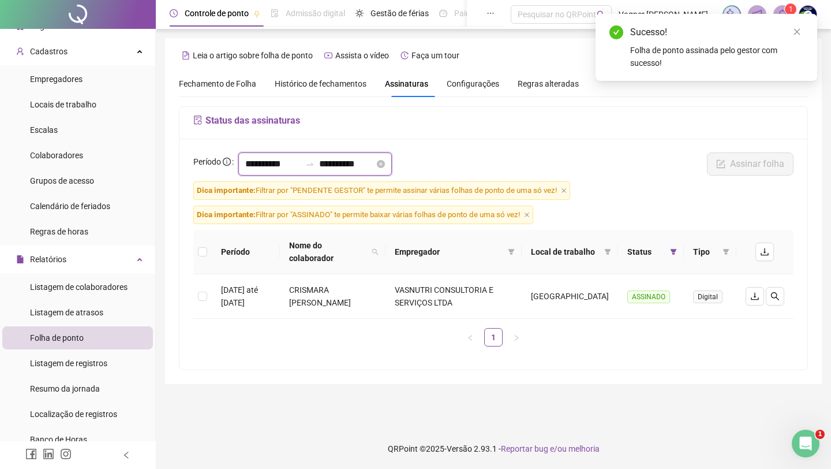
click at [286, 165] on input "**********" at bounding box center [272, 164] width 55 height 14
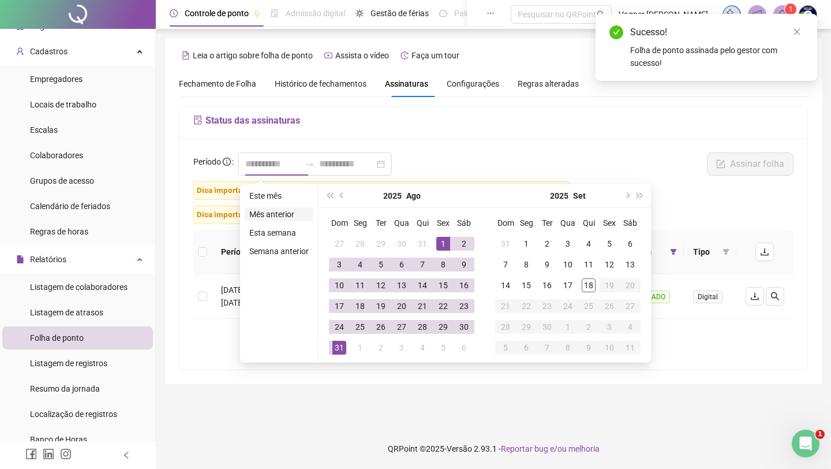
click at [269, 215] on li "Mês anterior" at bounding box center [279, 214] width 69 height 14
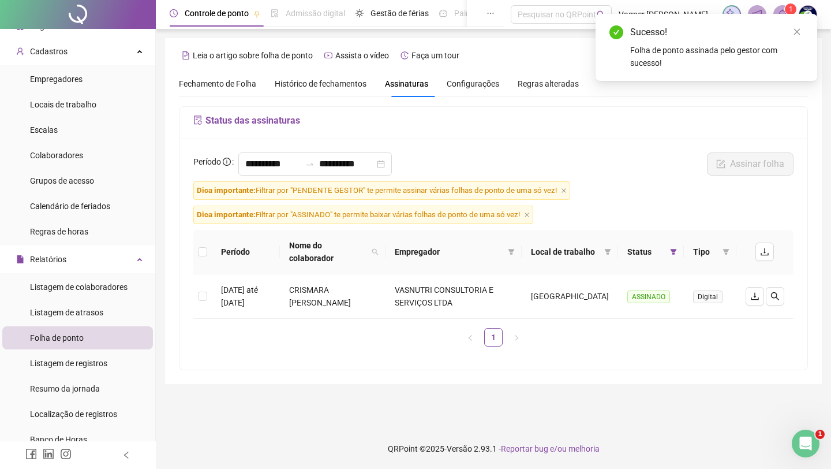
click at [435, 176] on div "**********" at bounding box center [493, 166] width 607 height 29
click at [571, 160] on div "**********" at bounding box center [493, 166] width 607 height 29
click at [794, 31] on icon "close" at bounding box center [797, 32] width 8 height 8
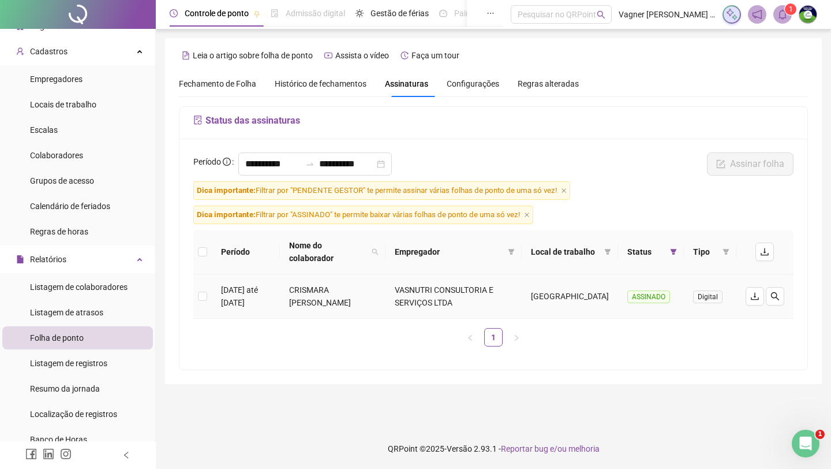
click at [266, 301] on td "[DATE] até [DATE]" at bounding box center [246, 296] width 68 height 44
click at [712, 301] on span "Digital" at bounding box center [707, 296] width 29 height 13
click at [670, 252] on icon "filter" at bounding box center [673, 251] width 7 height 7
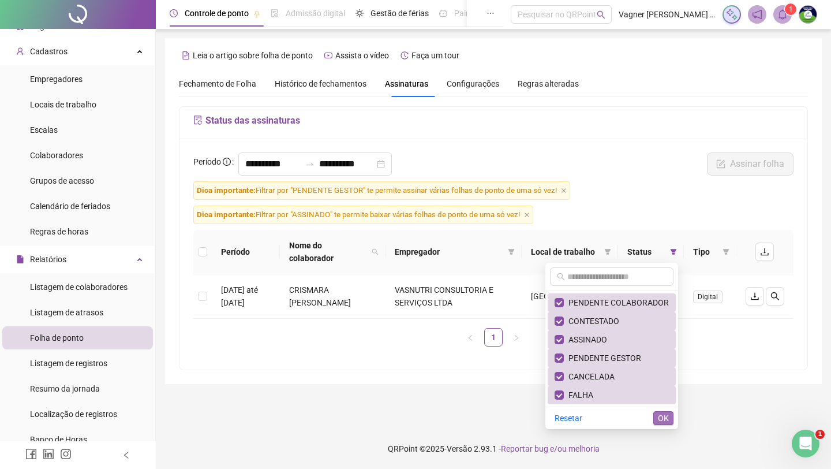
click at [672, 419] on button "OK" at bounding box center [664, 418] width 20 height 14
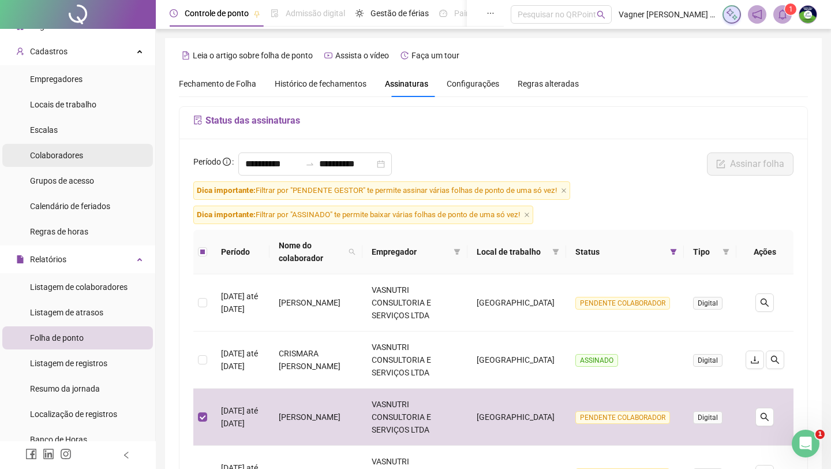
click at [54, 155] on span "Colaboradores" at bounding box center [56, 155] width 53 height 9
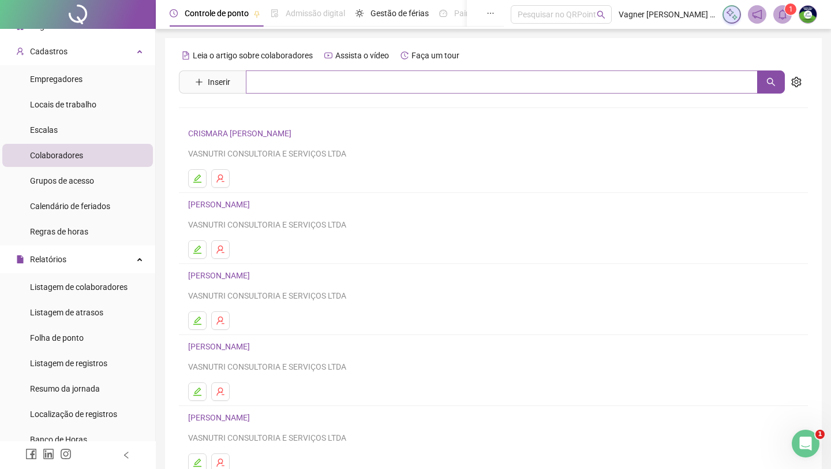
scroll to position [89, 0]
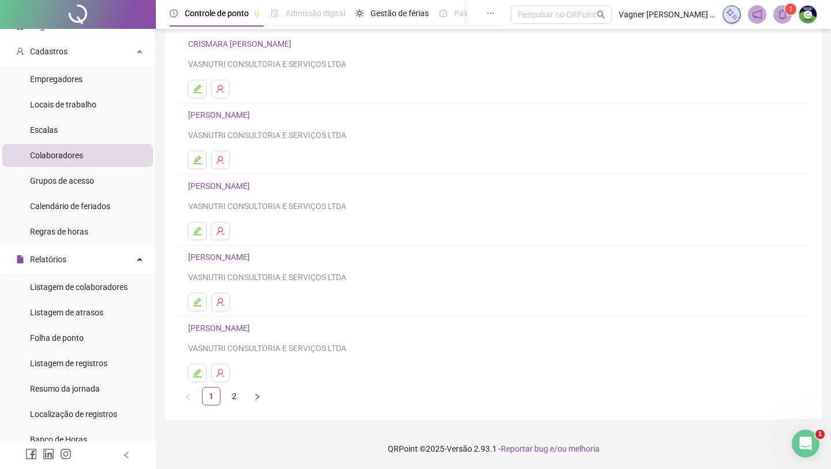
click at [253, 326] on link "[PERSON_NAME]" at bounding box center [220, 327] width 65 height 9
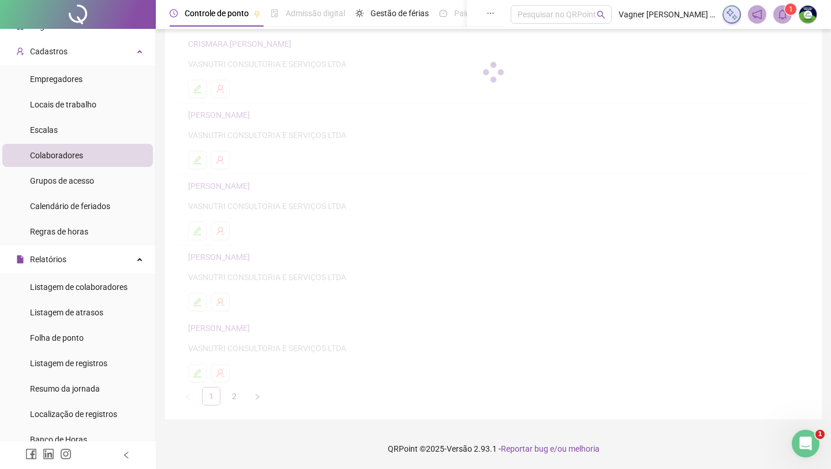
scroll to position [95, 0]
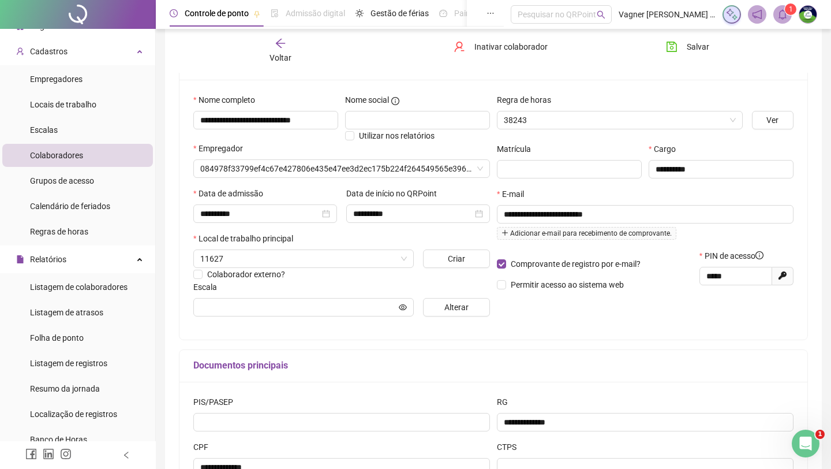
type input "**********"
click at [535, 237] on span "Adicionar e-mail para recebimento de comprovante." at bounding box center [587, 233] width 180 height 13
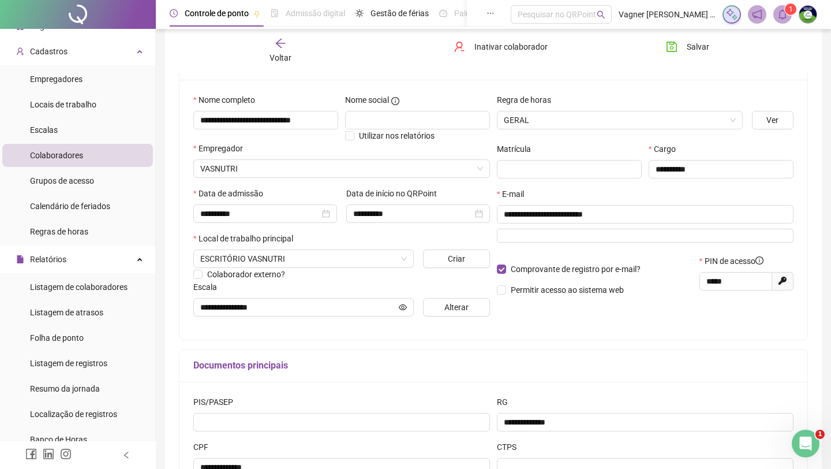
click at [535, 237] on input "text" at bounding box center [645, 236] width 297 height 14
type input "*"
type input "**********"
click at [589, 316] on div "**********" at bounding box center [646, 210] width 304 height 232
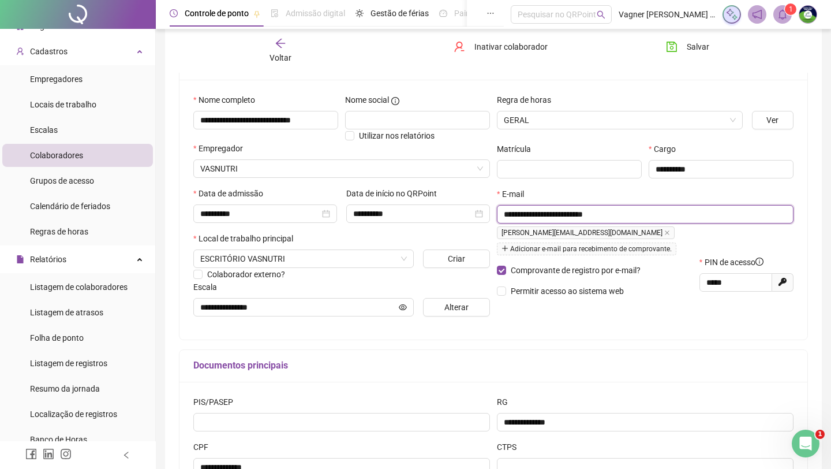
click at [633, 212] on input "**********" at bounding box center [644, 214] width 281 height 13
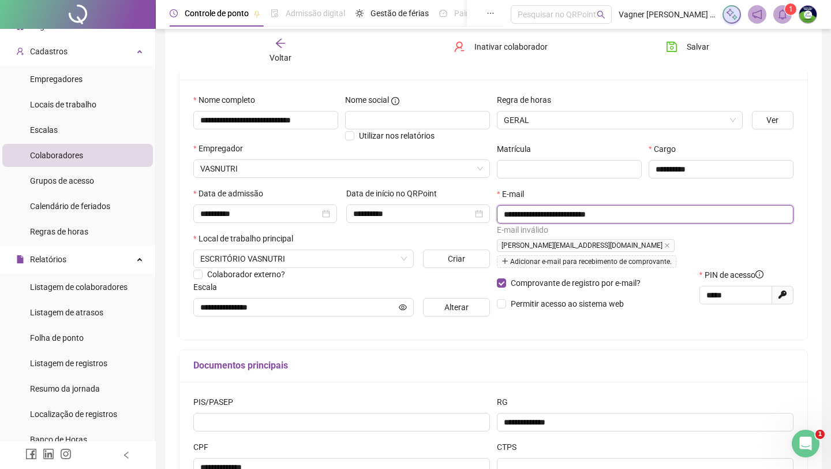
type input "**********"
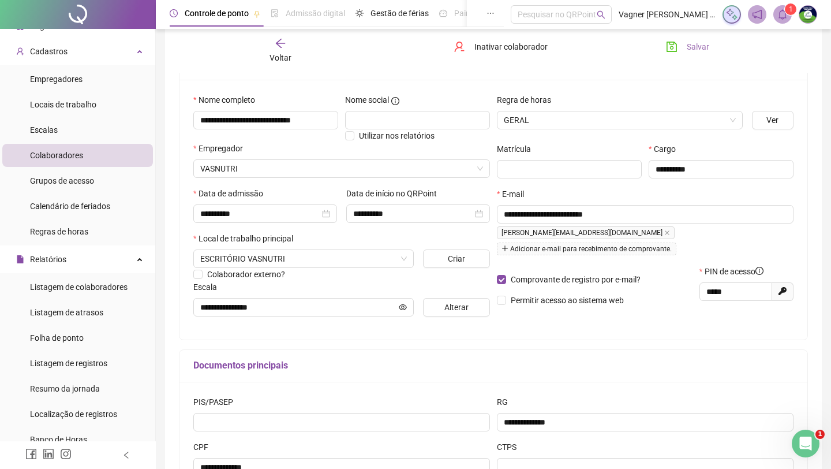
click at [707, 48] on span "Salvar" at bounding box center [698, 46] width 23 height 13
